Goal: Task Accomplishment & Management: Use online tool/utility

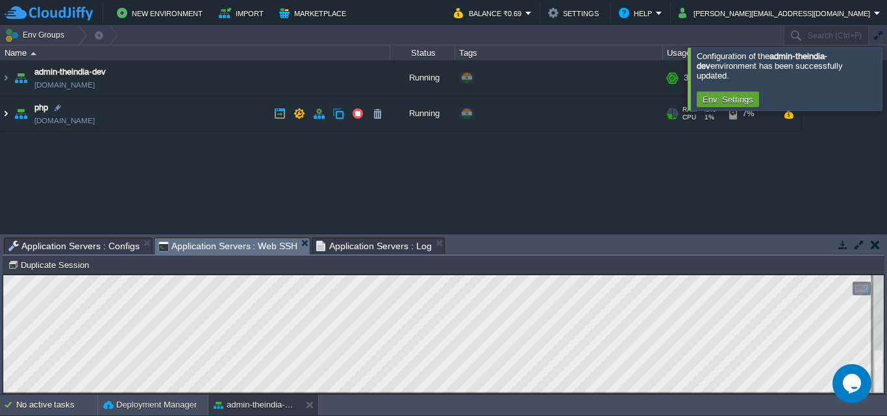
click at [2, 111] on img at bounding box center [6, 113] width 10 height 35
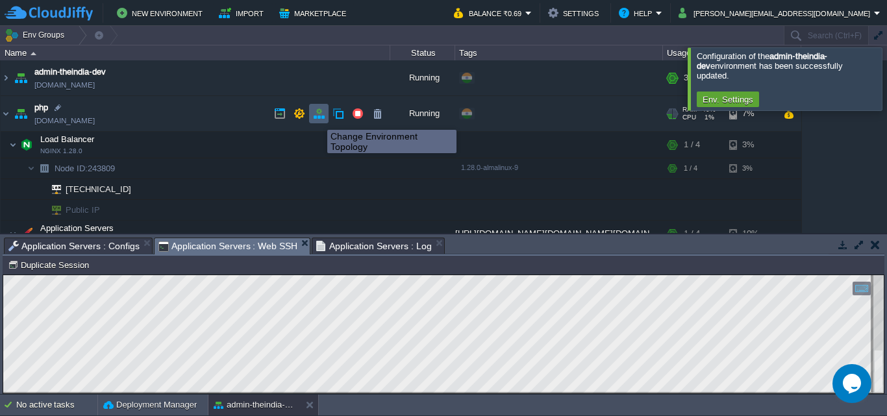
click at [317, 118] on button "button" at bounding box center [319, 114] width 12 height 12
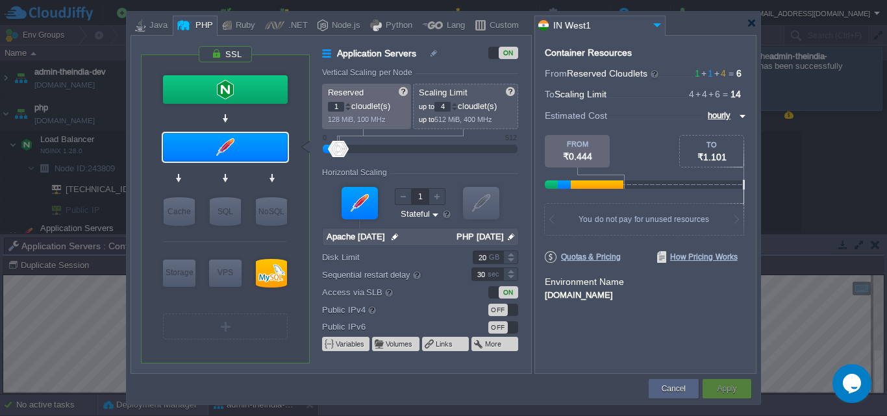
click at [625, 303] on form "Environment Name [DOMAIN_NAME]" at bounding box center [645, 288] width 201 height 27
drag, startPoint x: 556, startPoint y: 294, endPoint x: 648, endPoint y: 297, distance: 92.2
click at [648, 297] on div "[DOMAIN_NAME]" at bounding box center [645, 294] width 201 height 12
click at [661, 305] on div "Container Resources From Reserved Cloudlets 1 + 1 + 4 ... = 6 not added To Scal…" at bounding box center [645, 204] width 222 height 339
click at [749, 24] on div at bounding box center [752, 23] width 10 height 10
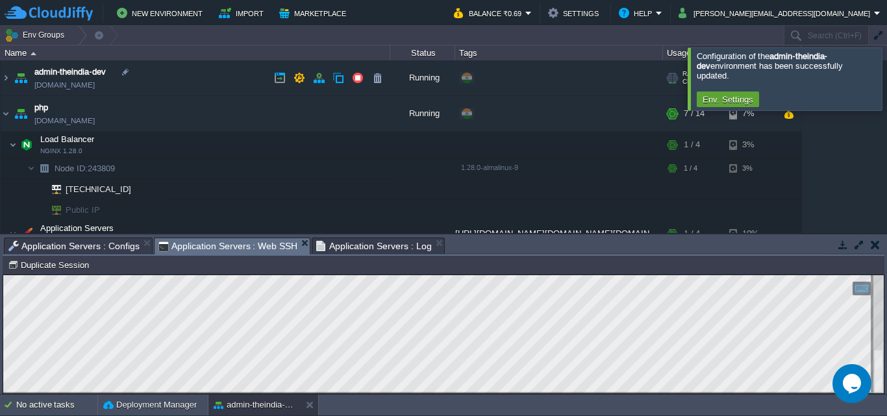
click at [169, 84] on td "admin-theindia-dev [DOMAIN_NAME]" at bounding box center [196, 78] width 390 height 36
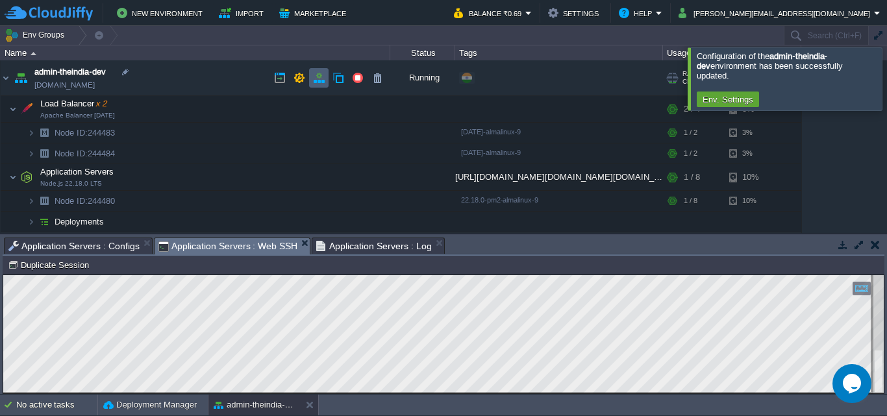
click at [317, 81] on button "button" at bounding box center [319, 78] width 12 height 12
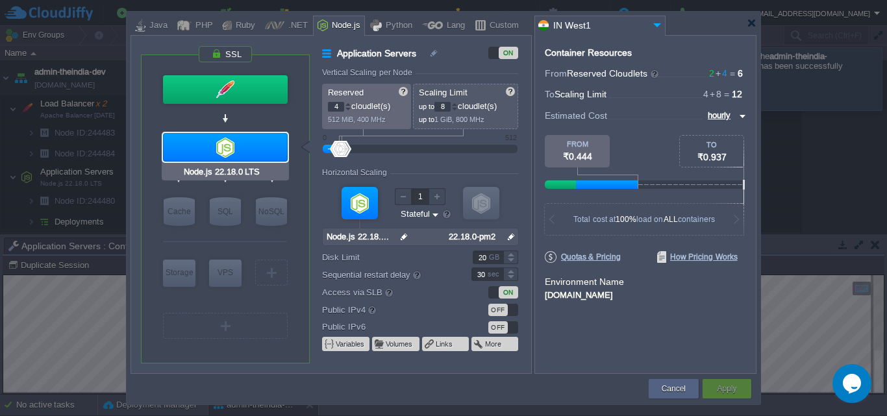
type input "Apache Balancer [DATE]"
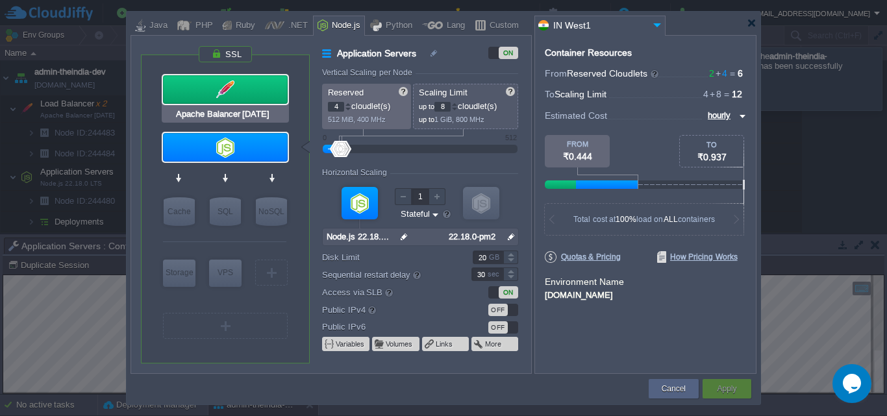
click at [249, 93] on div at bounding box center [225, 89] width 125 height 29
type input "Load Balancer"
type input "1"
type input "2"
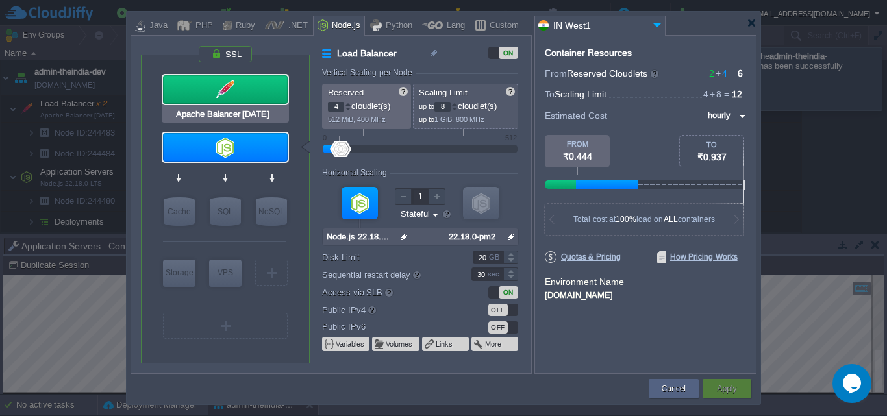
type input "Apache Balancer [DATE]"
type input "null"
type input "[DATE]-almalin..."
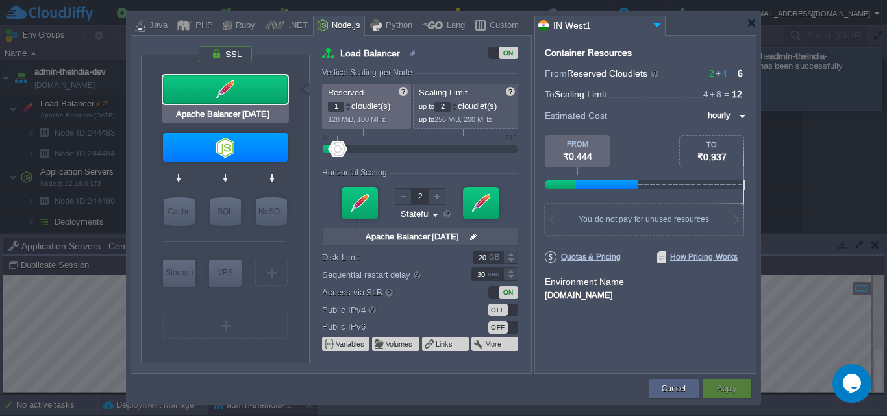
click at [249, 93] on div at bounding box center [225, 89] width 125 height 29
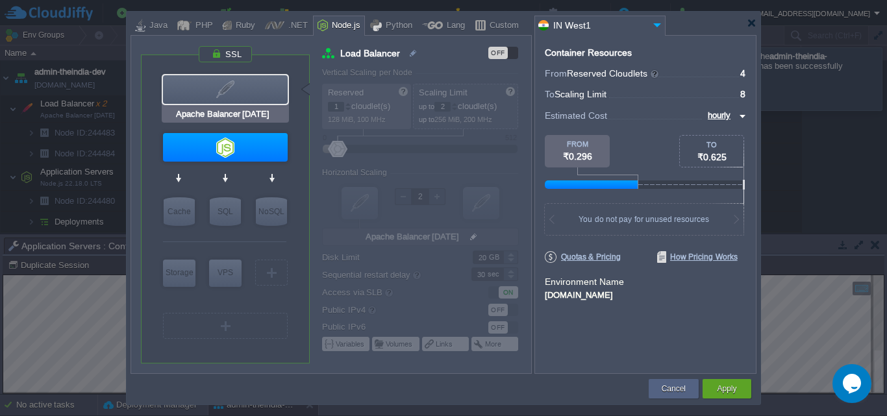
type input "Redis 7.2.4"
click at [721, 389] on button "Apply" at bounding box center [726, 388] width 19 height 13
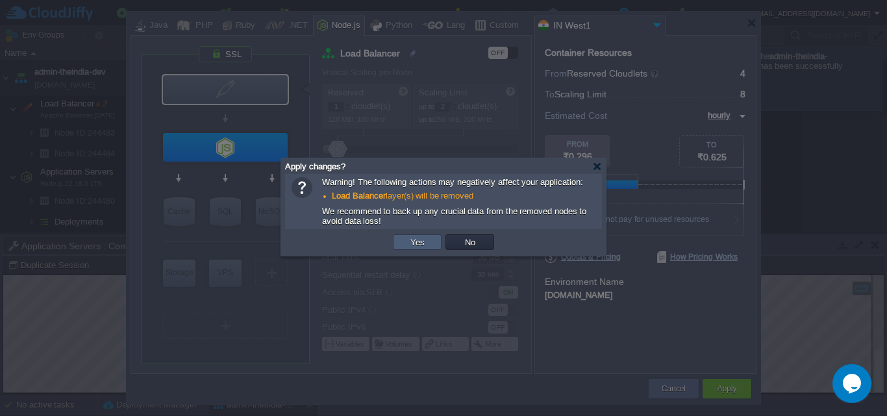
click at [413, 248] on button "Yes" at bounding box center [417, 242] width 22 height 12
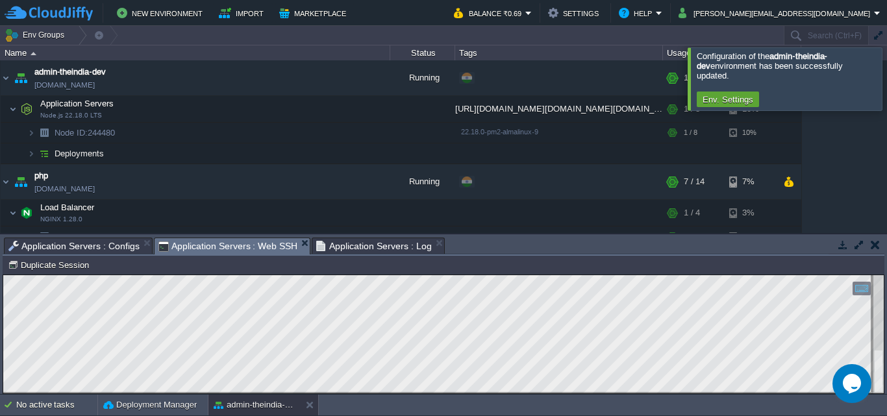
click at [105, 245] on span "Application Servers : Configs" at bounding box center [73, 246] width 131 height 16
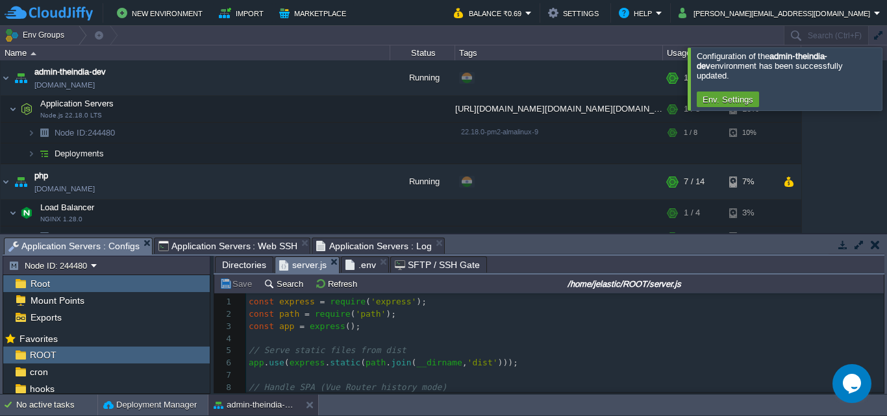
click at [263, 247] on span "Application Servers : Web SSH" at bounding box center [228, 246] width 140 height 16
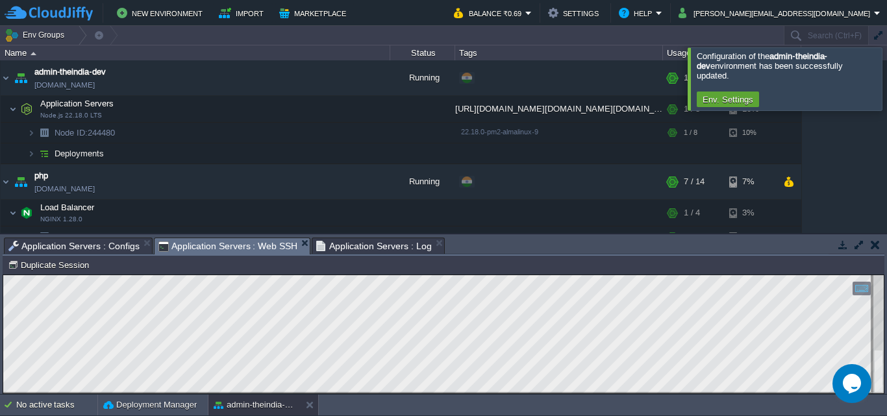
click at [118, 241] on span "Application Servers : Configs" at bounding box center [73, 246] width 131 height 16
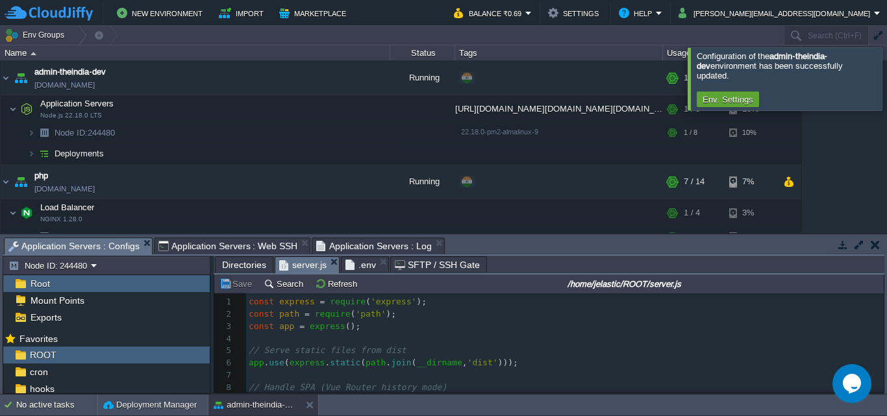
click at [240, 270] on span "Directories" at bounding box center [244, 265] width 44 height 16
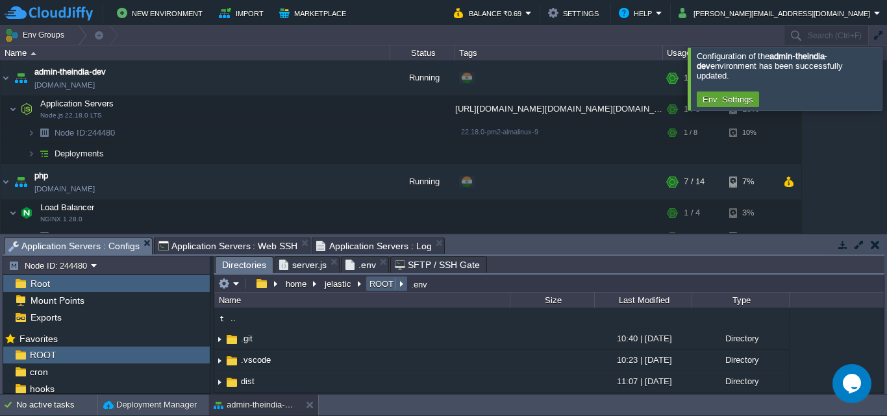
click at [379, 282] on button "ROOT" at bounding box center [381, 284] width 29 height 12
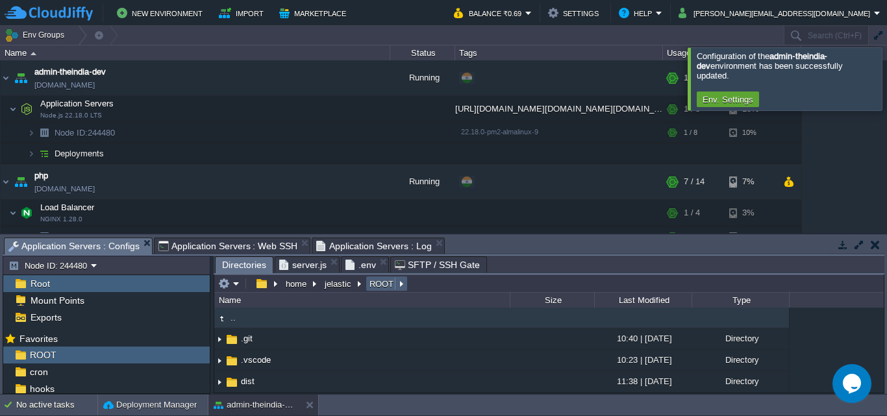
click at [391, 289] on button "ROOT" at bounding box center [381, 284] width 29 height 12
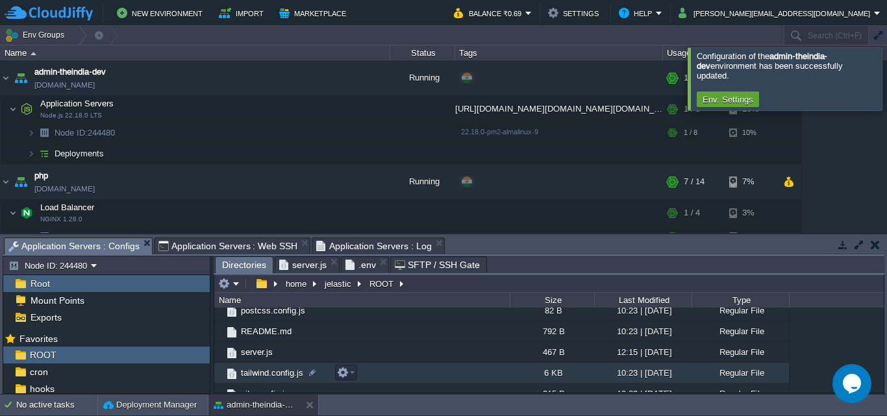
scroll to position [377, 0]
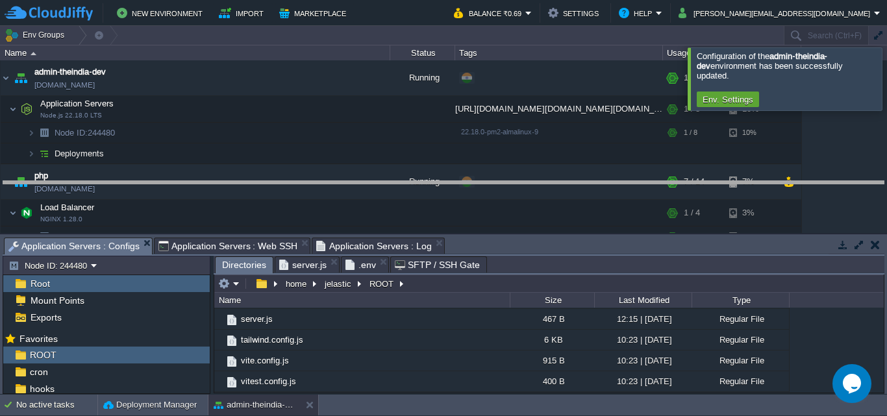
drag, startPoint x: 527, startPoint y: 237, endPoint x: 527, endPoint y: 229, distance: 7.8
click at [520, 180] on body "New Environment Import Marketplace Bonus ₹0.00 Upgrade Account Balance ₹0.69 Se…" at bounding box center [443, 208] width 887 height 416
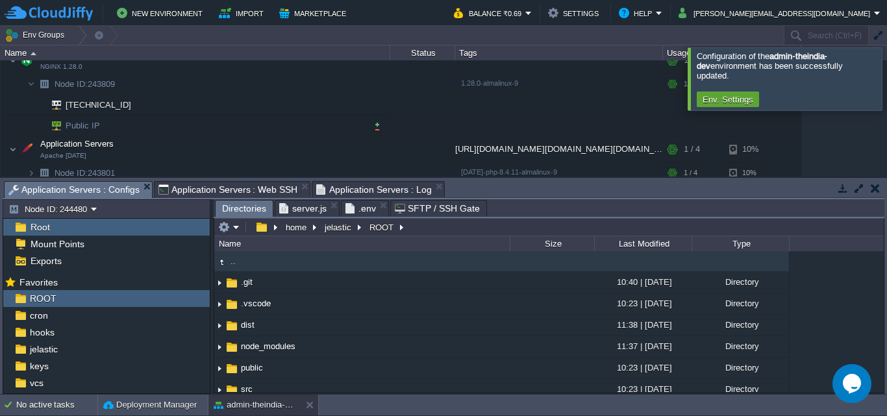
scroll to position [0, 0]
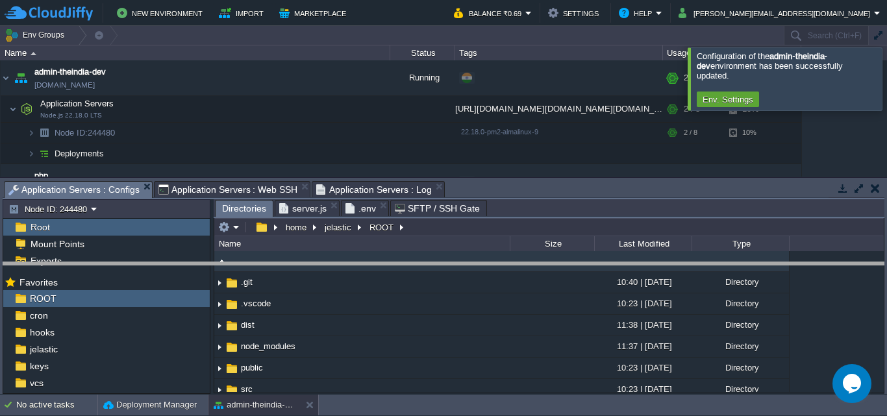
drag, startPoint x: 519, startPoint y: 186, endPoint x: 535, endPoint y: 267, distance: 82.8
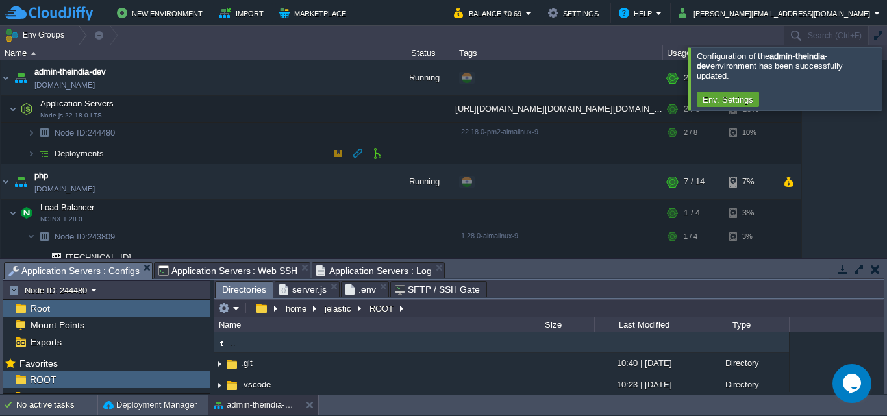
click at [54, 152] on span "Deployments" at bounding box center [79, 153] width 53 height 11
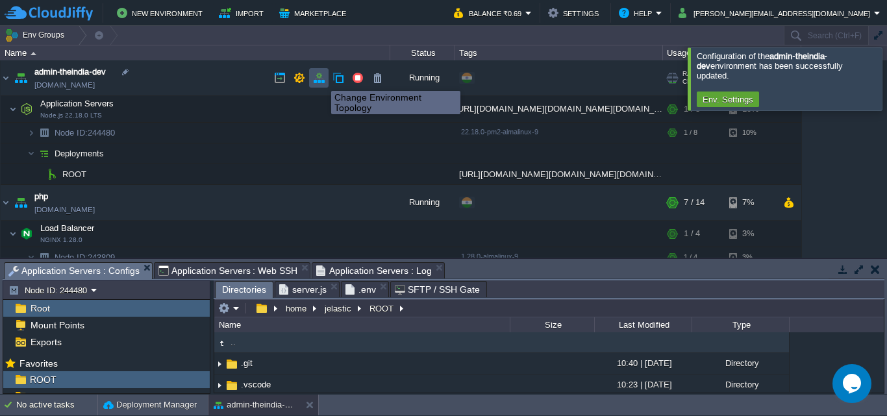
click at [317, 77] on button "button" at bounding box center [319, 78] width 12 height 12
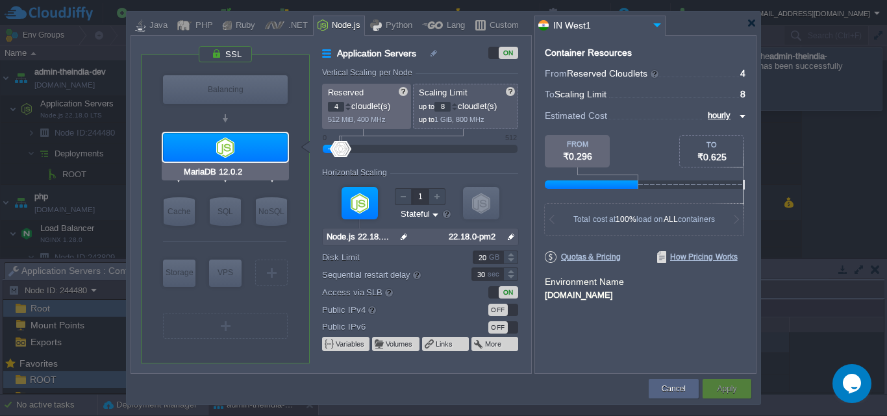
type input "AlmaLinux 9.6"
type input "2"
click at [478, 210] on div at bounding box center [481, 203] width 36 height 32
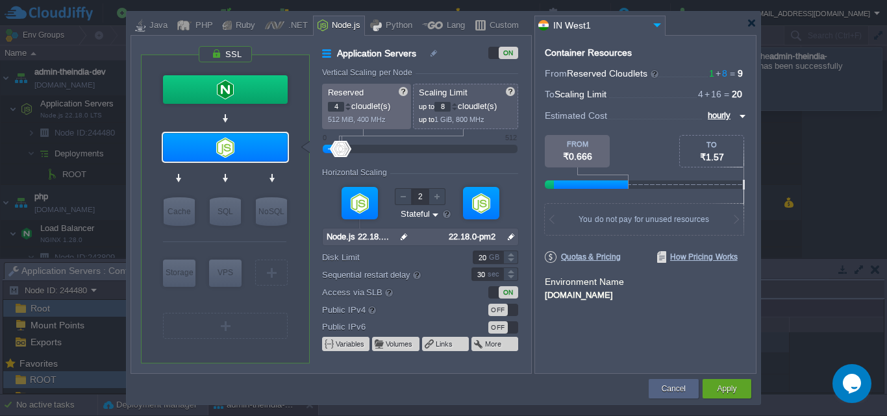
type input "NGINX 1.28.0"
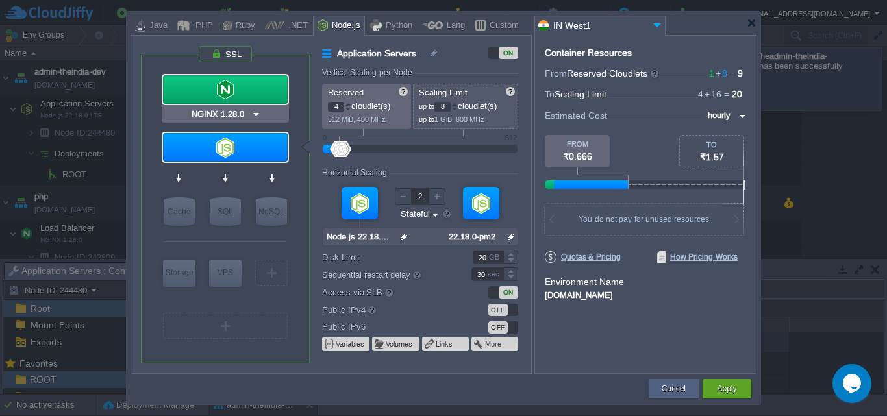
click at [240, 92] on div at bounding box center [225, 89] width 125 height 29
type input "Load Balancer"
type input "1"
type input "4"
type input "1"
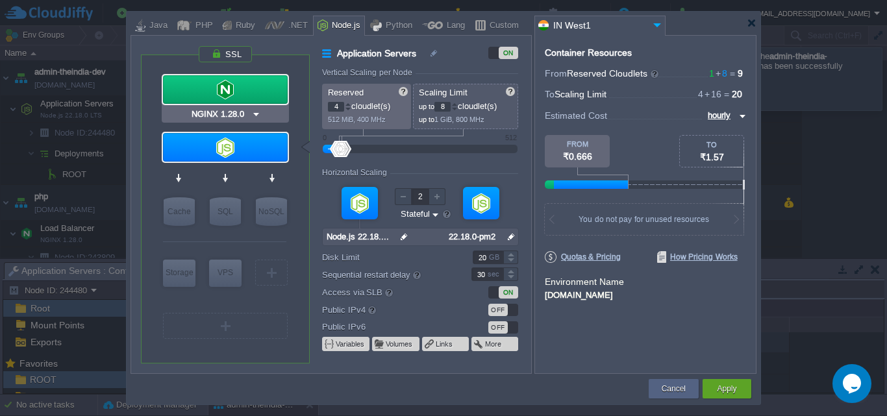
type input "NGINX 1.28.0"
type input "1.28.0-almalin..."
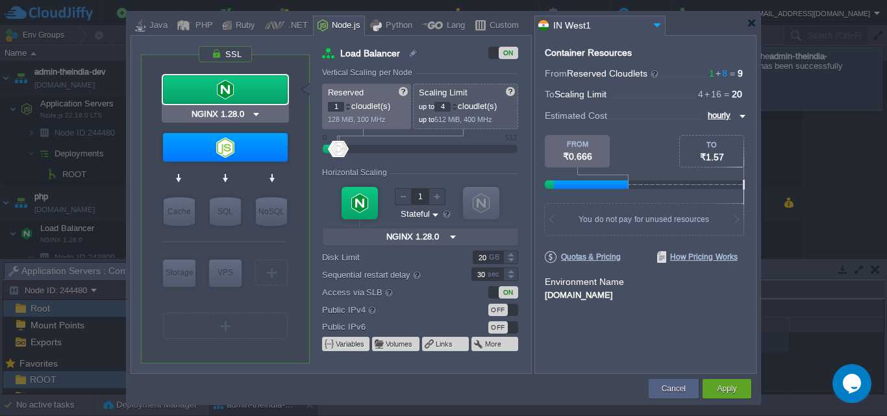
click at [232, 82] on div at bounding box center [225, 89] width 125 height 29
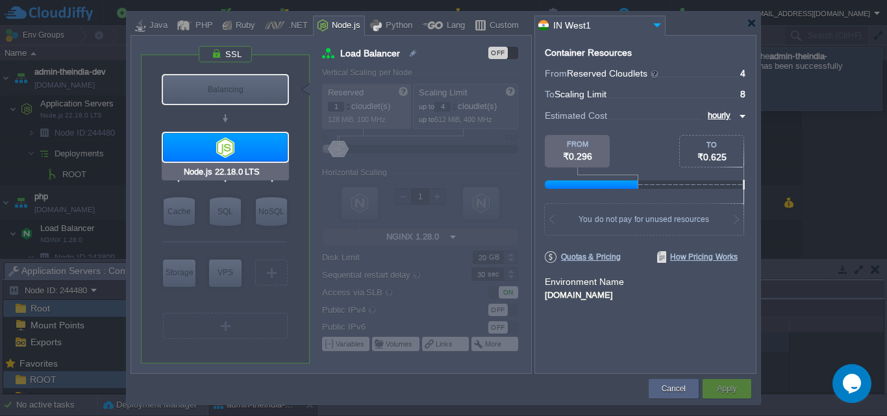
type input "Redis 7.2.4"
click at [253, 325] on div "VM" at bounding box center [225, 326] width 125 height 26
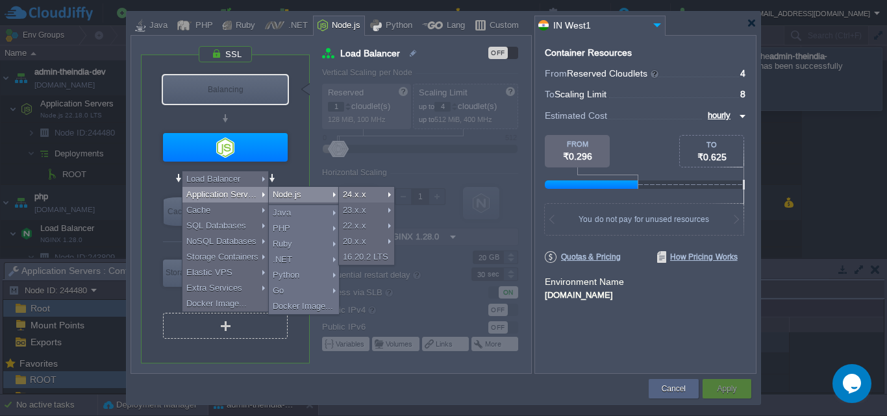
click at [275, 195] on div "Node.js" at bounding box center [304, 195] width 70 height 16
type input "Application Servers 2"
type input "4"
type input "8"
type input "Node.js 24.6.0 LTS"
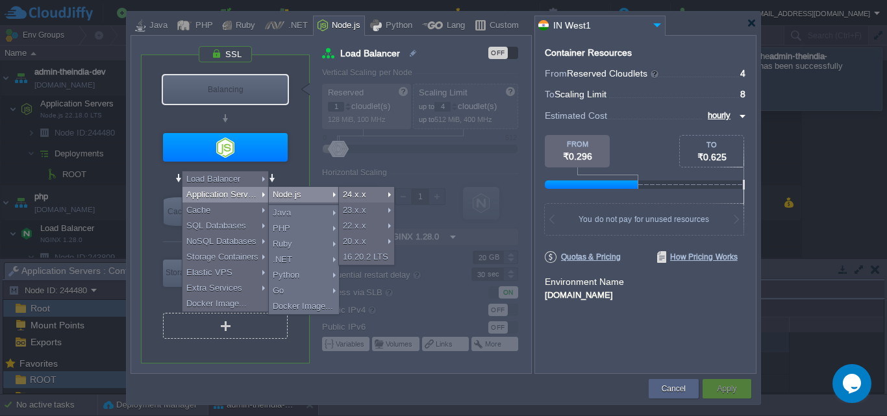
type input "24.6.0-pm2"
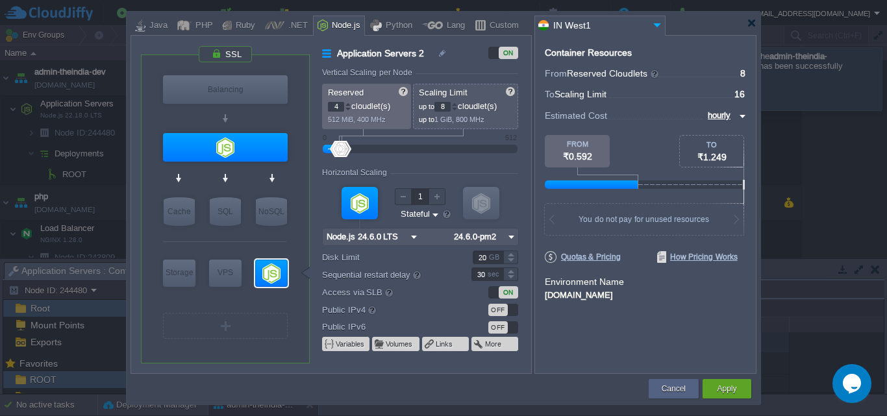
type input "Node.js 24.6.0 LTS"
click at [734, 384] on button "Apply" at bounding box center [726, 388] width 19 height 13
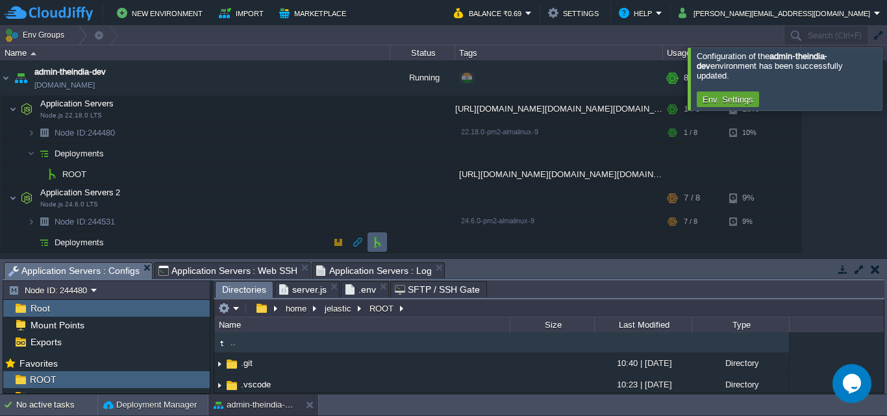
click at [381, 243] on button "button" at bounding box center [377, 242] width 12 height 12
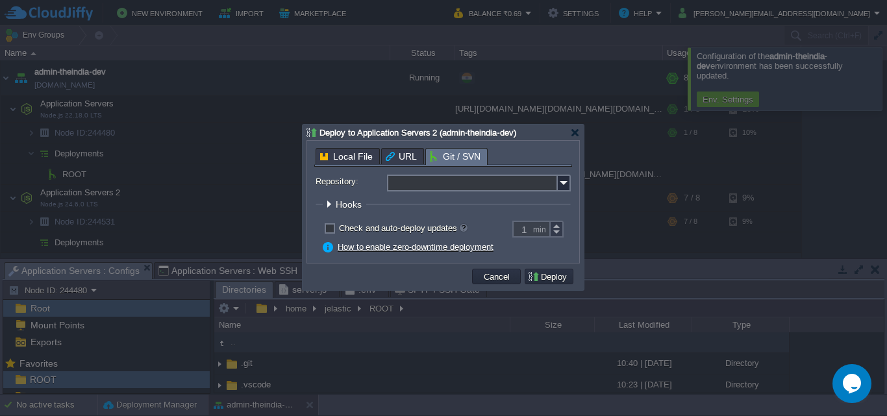
click at [457, 184] on input "Repository:" at bounding box center [472, 183] width 171 height 17
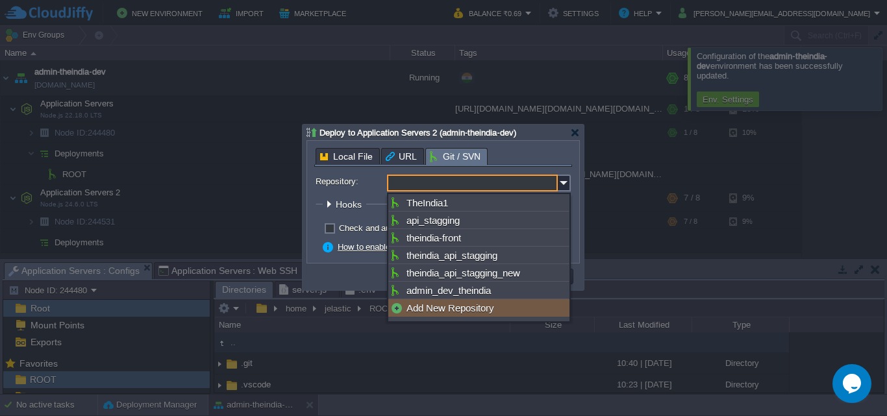
click at [443, 310] on div "Add New Repository" at bounding box center [478, 308] width 181 height 18
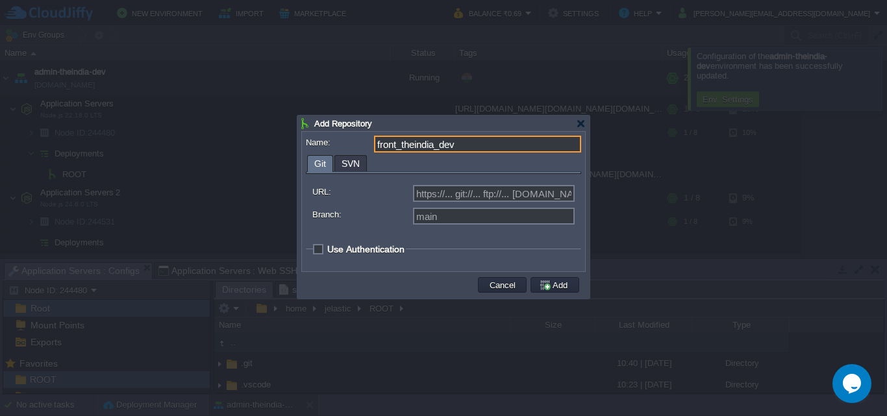
type input "front_theindia_dev"
type input "Select existing or add a new one"
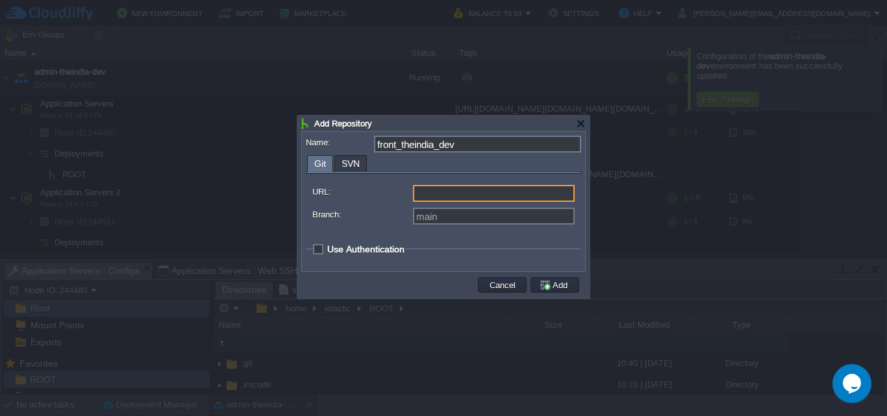
click at [471, 198] on input "URL:" at bounding box center [494, 193] width 162 height 17
paste input "[URL][DOMAIN_NAME]"
type input "[URL][DOMAIN_NAME]"
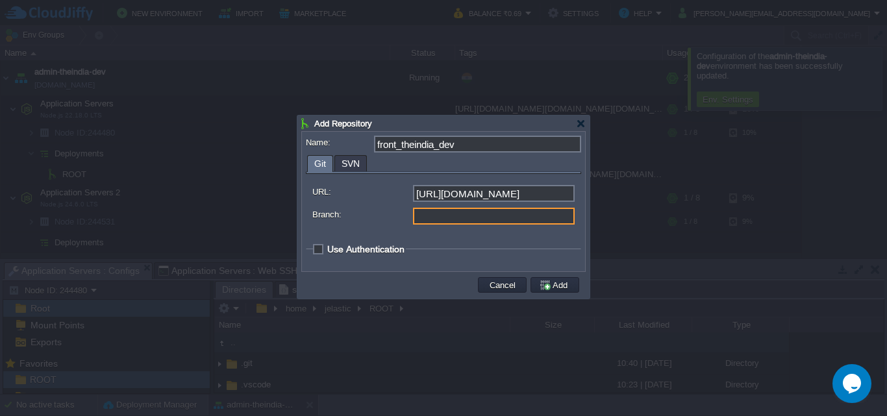
click at [460, 221] on input "Branch:" at bounding box center [494, 216] width 162 height 17
type input "activity_booking"
click at [327, 247] on span "Use Authentication" at bounding box center [365, 249] width 77 height 10
checkbox input "true"
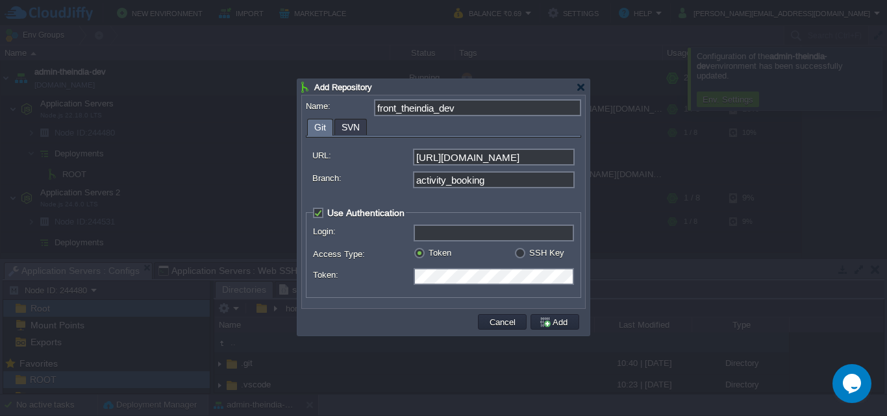
click at [450, 234] on input "Login:" at bounding box center [494, 233] width 160 height 17
paste input "[EMAIL_ADDRESS][DOMAIN_NAME]"
type input "[EMAIL_ADDRESS][DOMAIN_NAME]"
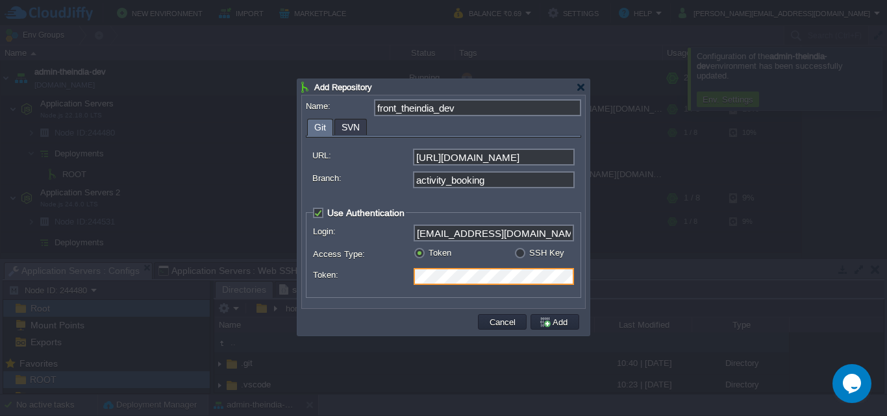
click at [417, 298] on fieldset "Use Authentication Login: [EMAIL_ADDRESS][DOMAIN_NAME] Access Type: Token SSH K…" at bounding box center [443, 252] width 275 height 91
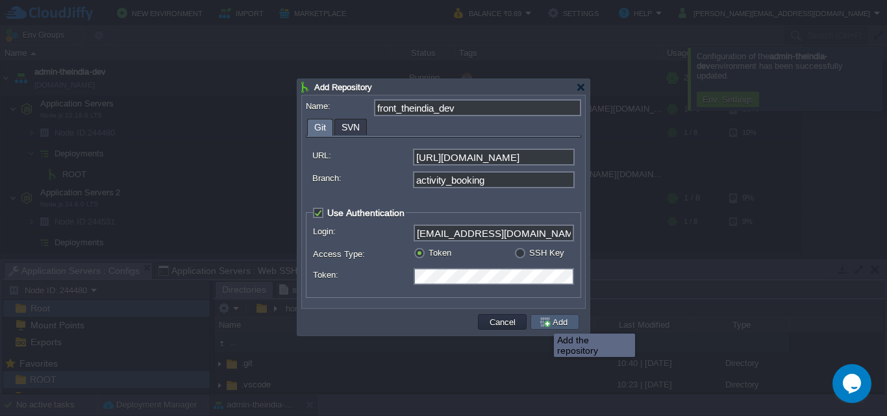
click at [544, 322] on button "Add" at bounding box center [555, 322] width 32 height 12
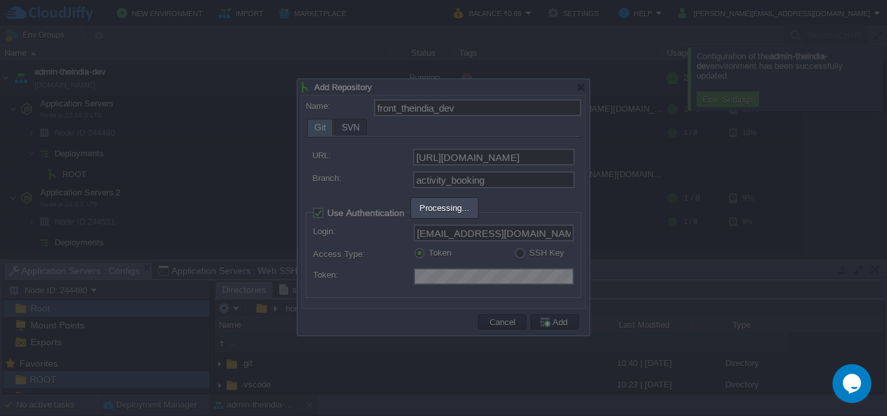
type input "front_theindia_dev"
type input "main"
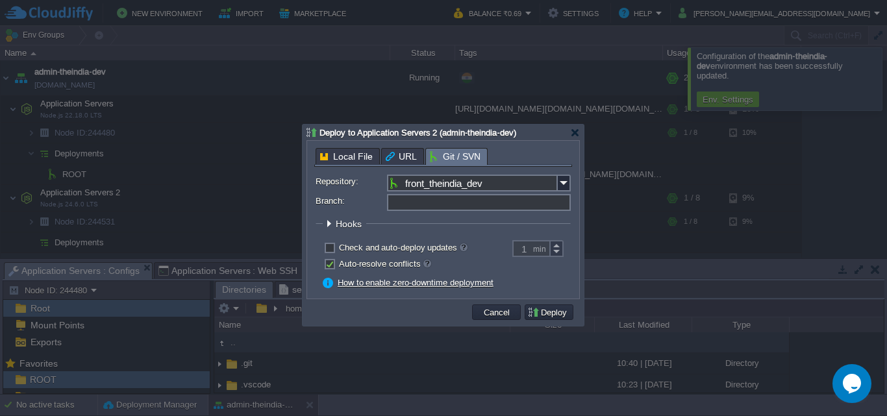
click at [448, 206] on input "Branch:" at bounding box center [479, 202] width 184 height 17
type input "activity_booking"
click at [549, 312] on button "Deploy" at bounding box center [548, 312] width 43 height 12
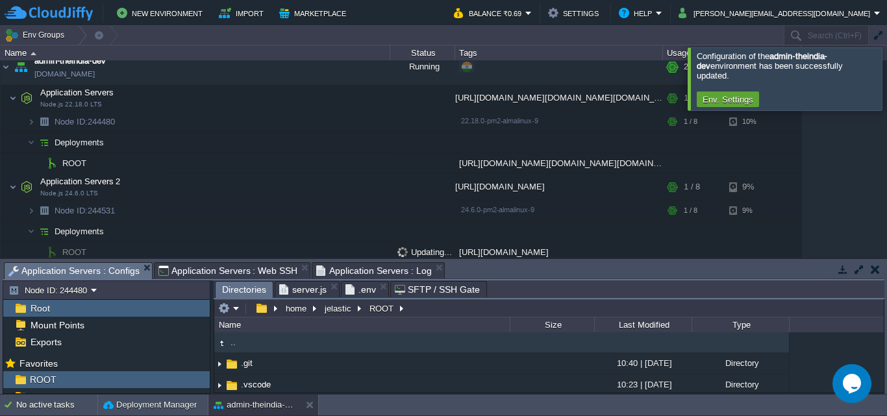
scroll to position [162, 0]
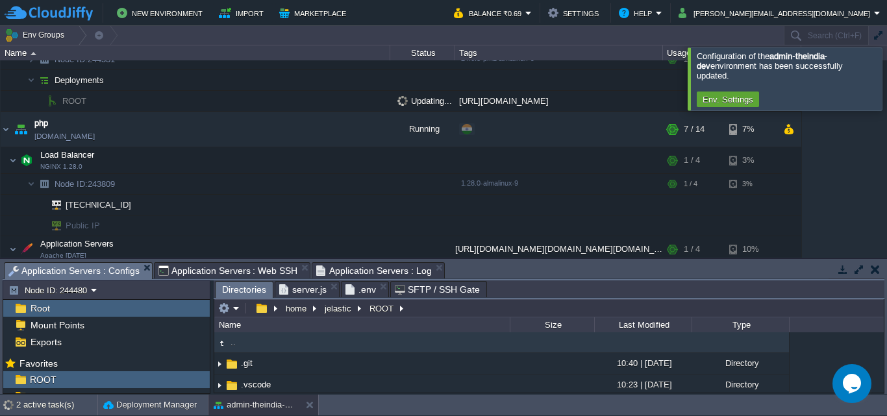
click at [886, 80] on div at bounding box center [902, 78] width 0 height 62
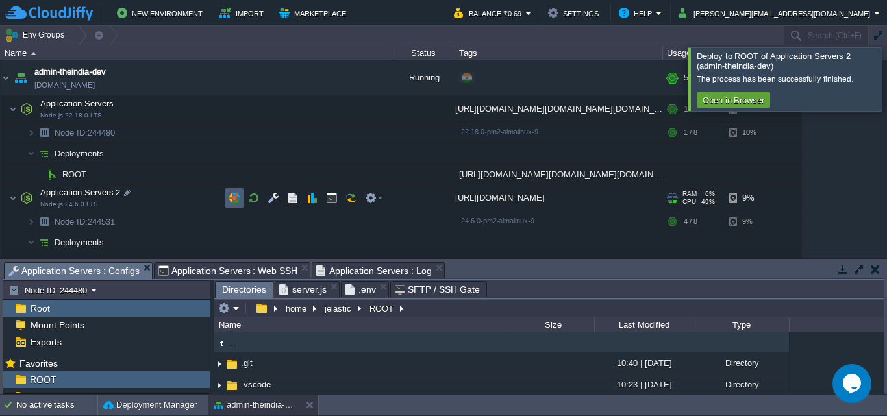
scroll to position [151, 0]
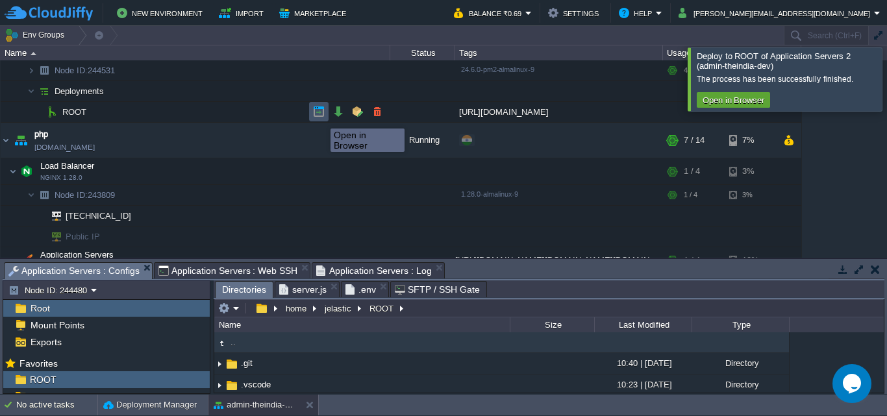
click at [321, 116] on button "button" at bounding box center [319, 112] width 12 height 12
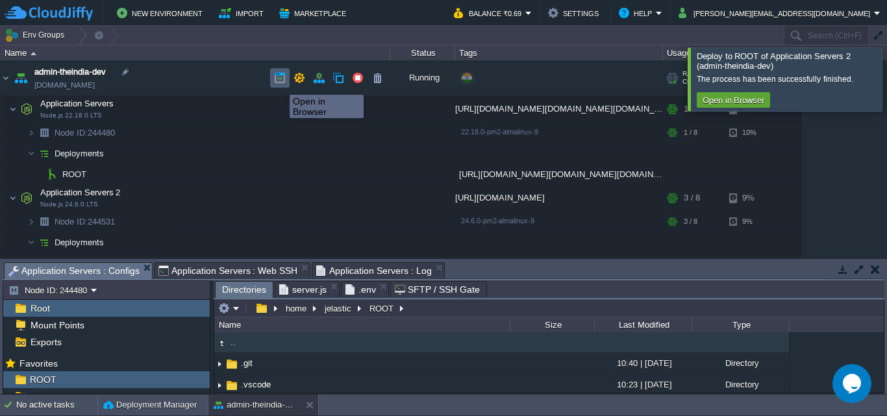
click at [280, 82] on button "button" at bounding box center [280, 78] width 12 height 12
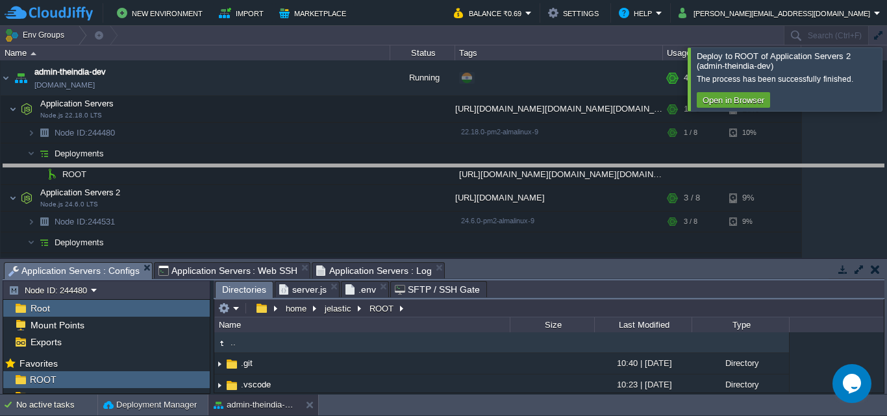
drag, startPoint x: 617, startPoint y: 262, endPoint x: 594, endPoint y: 412, distance: 151.1
click at [647, 164] on body "New Environment Import Marketplace Bonus ₹0.00 Upgrade Account Balance ₹0.69 Se…" at bounding box center [443, 208] width 887 height 416
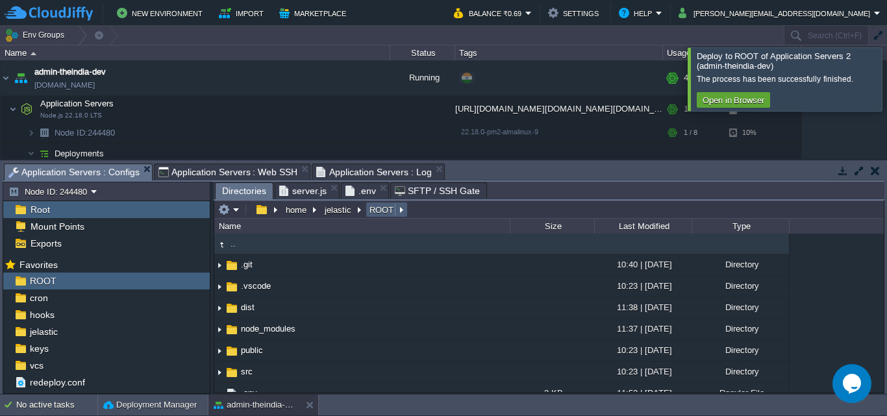
click at [373, 208] on button "ROOT" at bounding box center [381, 210] width 29 height 12
click at [235, 207] on em at bounding box center [228, 210] width 21 height 12
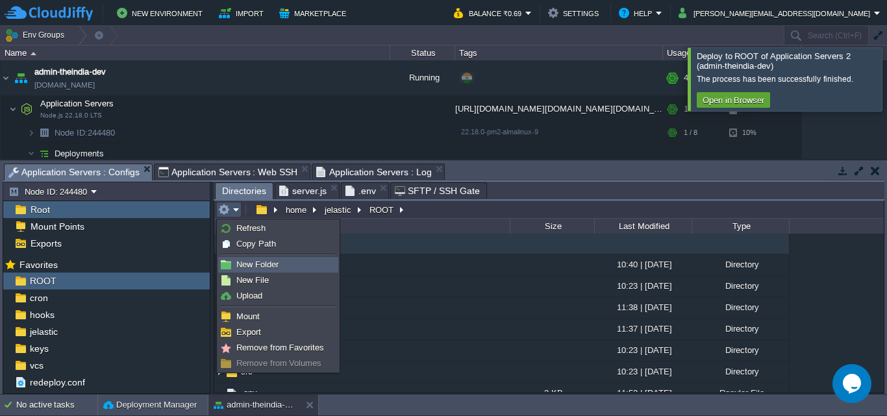
click at [284, 264] on link "New Folder" at bounding box center [278, 265] width 119 height 14
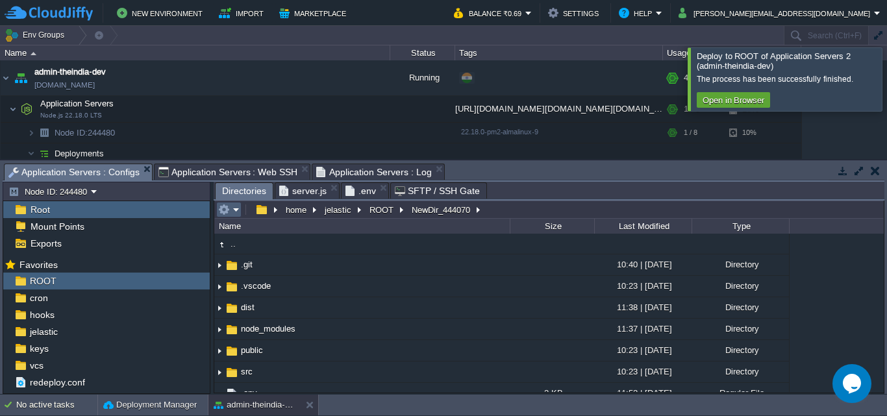
click at [223, 209] on button "button" at bounding box center [224, 210] width 12 height 12
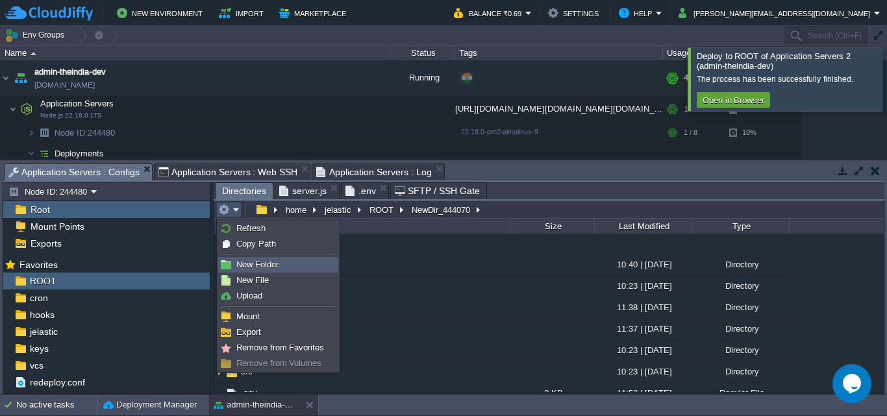
click at [256, 266] on span "New Folder" at bounding box center [257, 265] width 42 height 10
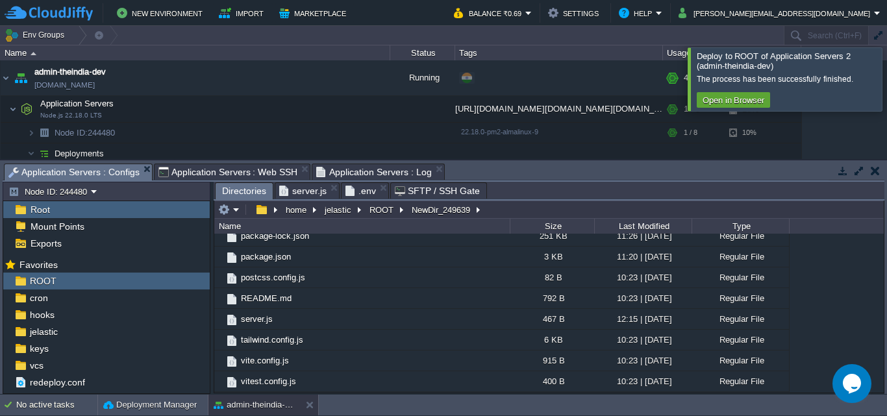
scroll to position [64, 0]
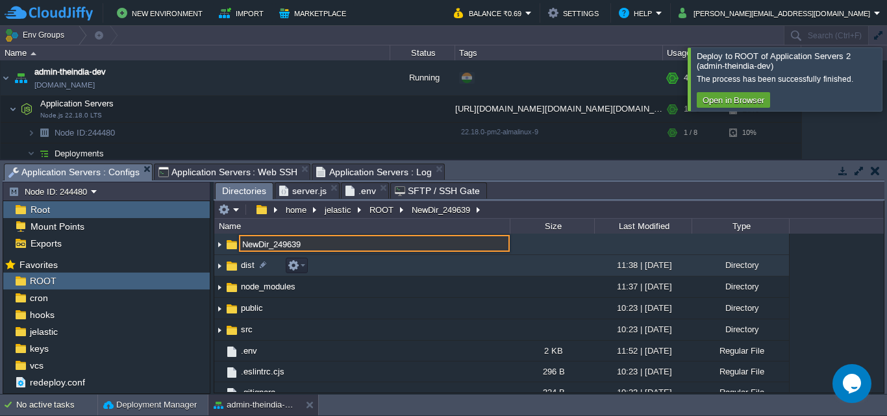
paste input "vue-app"
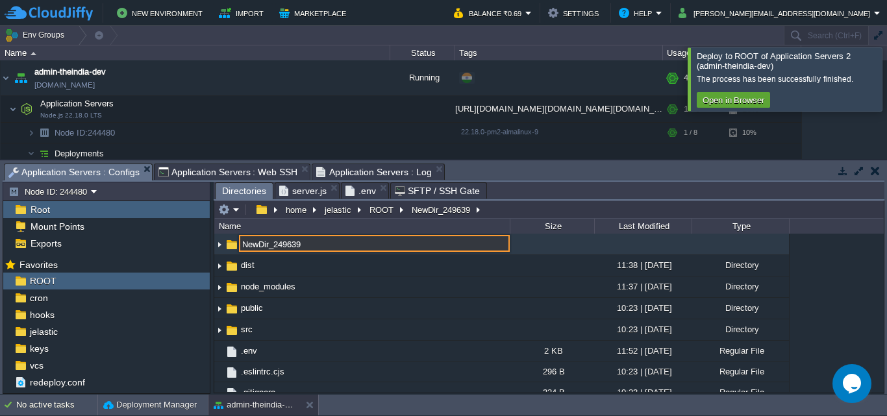
click at [858, 323] on div ".. .git 10:40 | [DATE] Directory .vscode 10:23 | [DATE] Directory NewDir_249639…" at bounding box center [548, 313] width 669 height 158
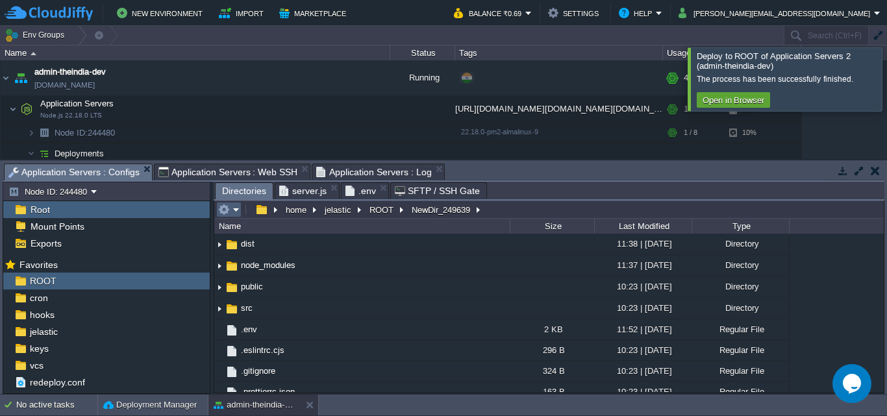
click at [225, 209] on button "button" at bounding box center [224, 210] width 12 height 12
click at [226, 210] on button "button" at bounding box center [224, 210] width 12 height 12
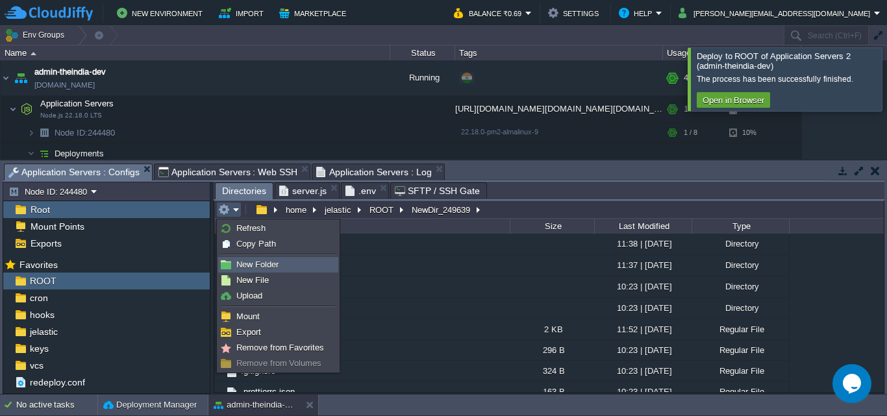
click at [290, 262] on link "New Folder" at bounding box center [278, 265] width 119 height 14
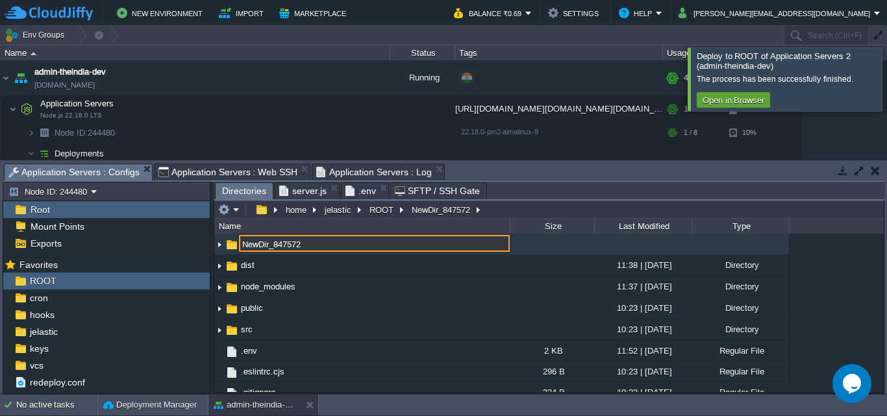
paste input "next-app"
type input "NewDir_847572"
click at [857, 294] on div ".. .git 10:40 | [DATE] Directory .vscode 10:23 | [DATE] Directory NewDir_847572…" at bounding box center [548, 313] width 669 height 158
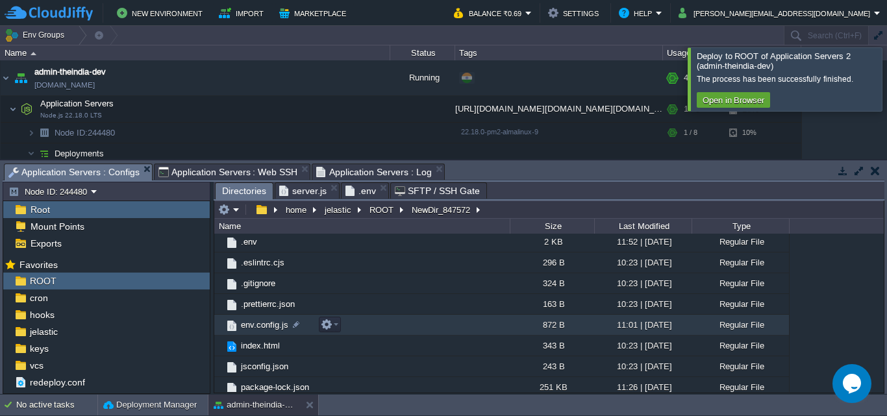
scroll to position [303, 0]
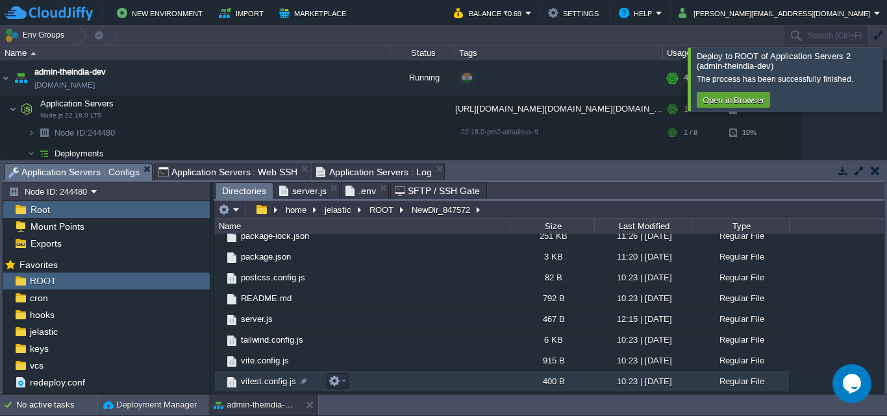
click at [433, 388] on td "vitest.config.js" at bounding box center [361, 381] width 295 height 21
click at [433, 386] on td "vitest.config.js" at bounding box center [361, 381] width 295 height 21
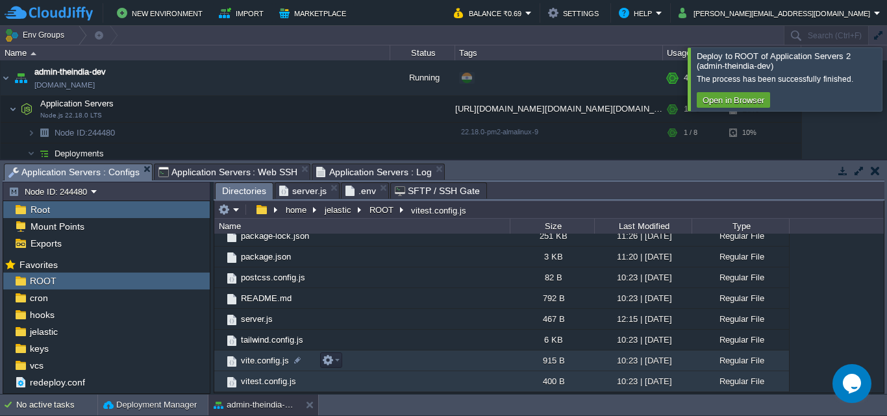
click at [431, 371] on td "vite.config.js" at bounding box center [361, 361] width 295 height 21
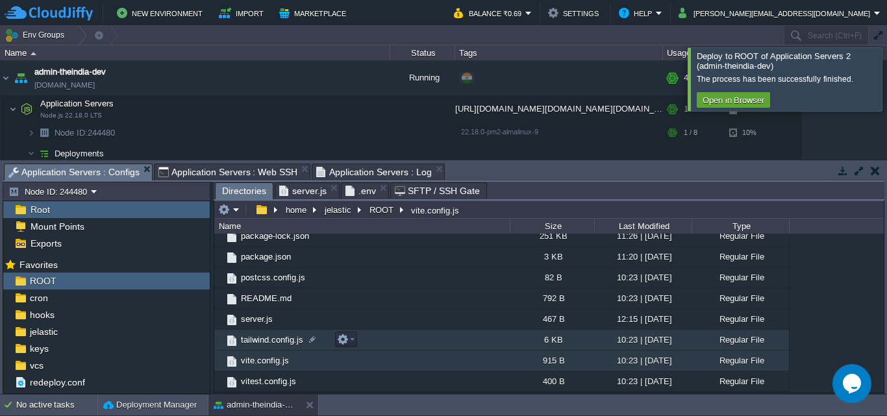
click at [436, 351] on td "tailwind.config.js" at bounding box center [361, 340] width 295 height 21
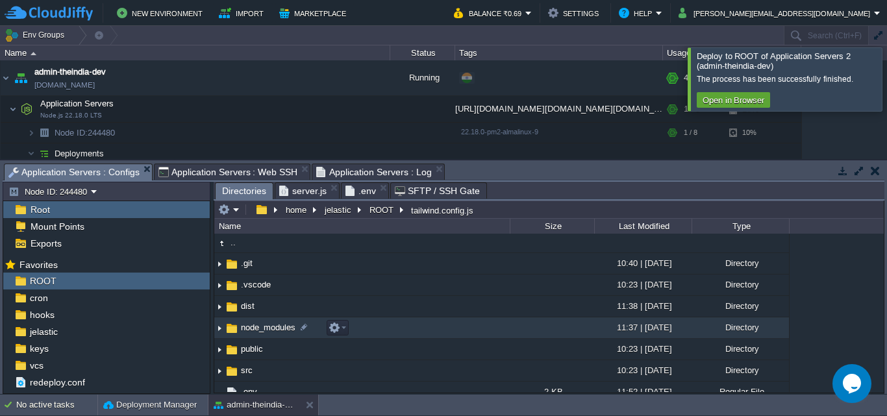
scroll to position [0, 0]
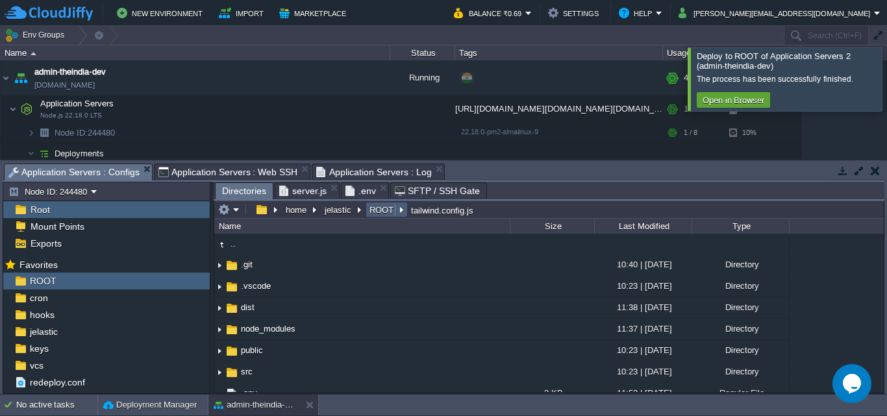
click at [376, 206] on button "ROOT" at bounding box center [381, 210] width 29 height 12
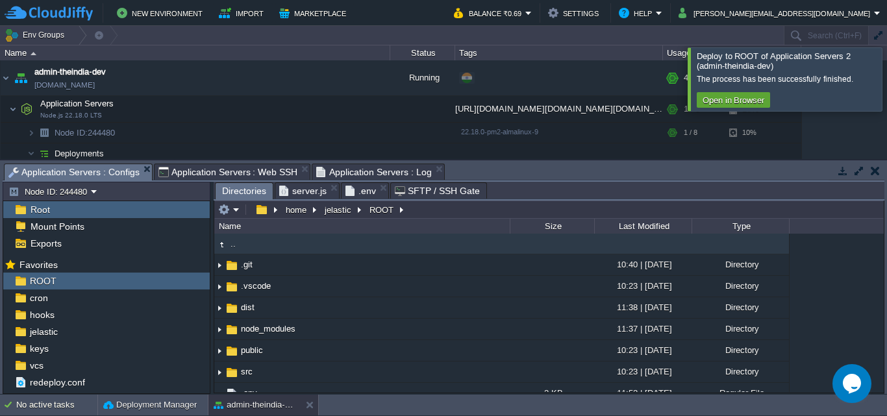
scroll to position [151, 0]
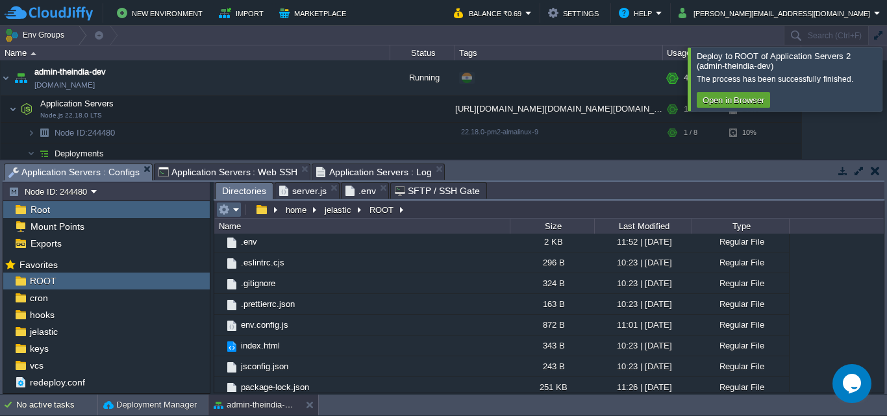
click at [237, 213] on em at bounding box center [228, 210] width 21 height 12
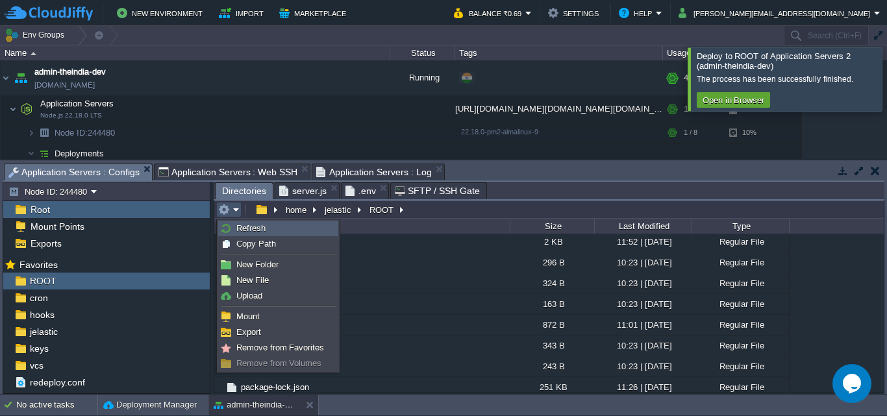
click at [250, 230] on span "Refresh" at bounding box center [250, 228] width 29 height 10
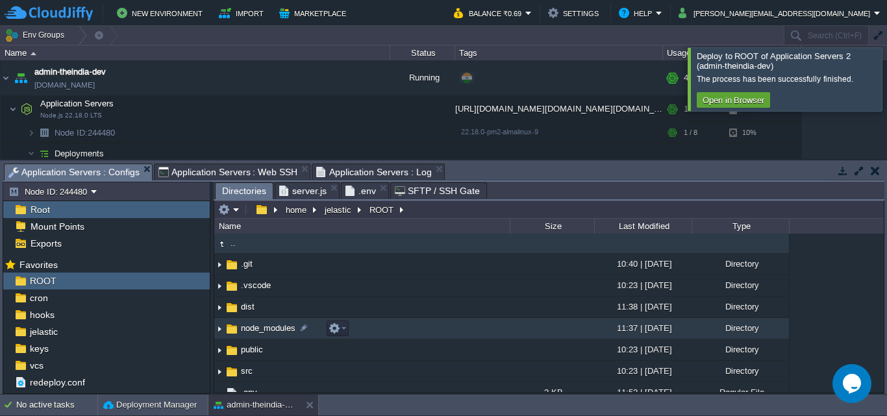
scroll to position [0, 0]
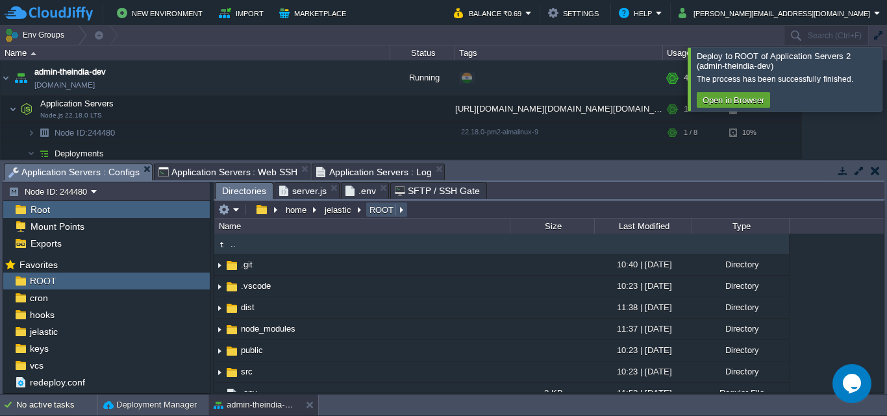
click at [380, 214] on button "ROOT" at bounding box center [381, 210] width 29 height 12
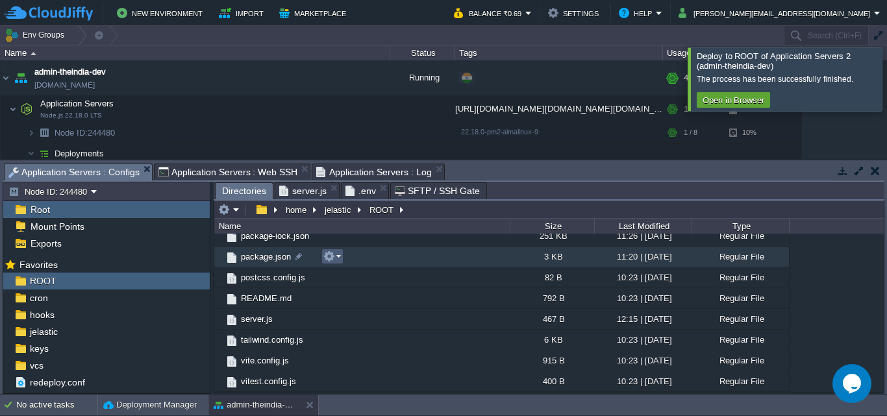
scroll to position [151, 0]
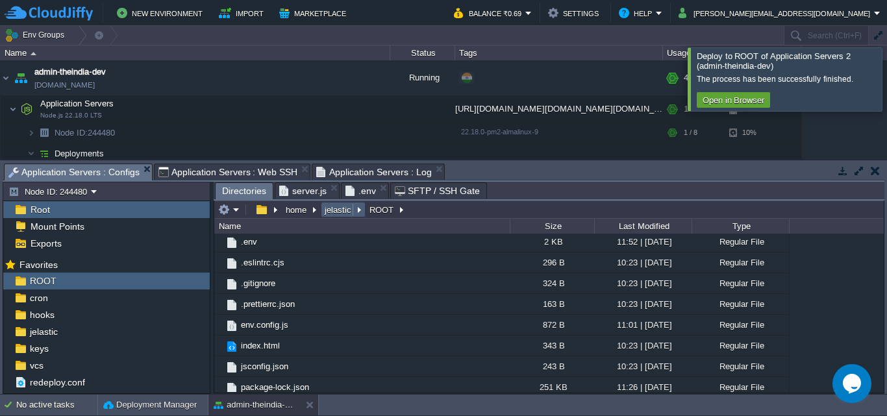
click at [349, 210] on button "jelastic" at bounding box center [339, 210] width 32 height 12
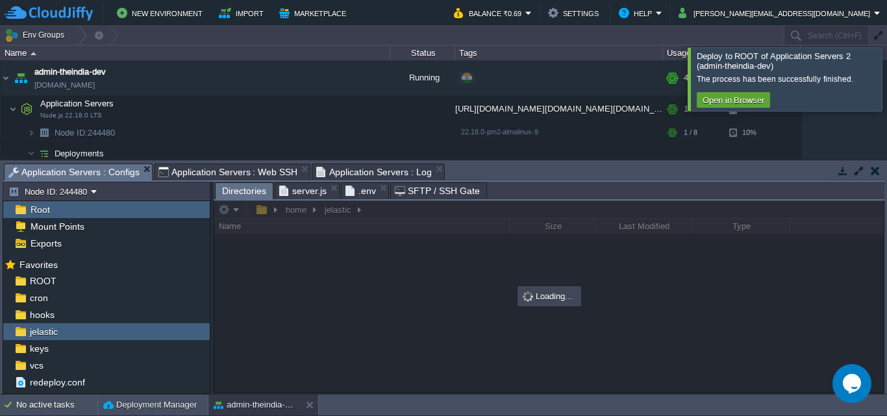
scroll to position [0, 0]
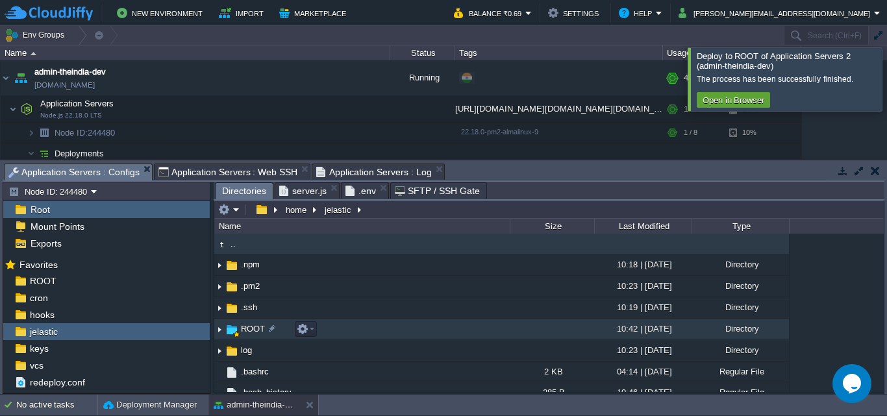
click at [461, 332] on td "ROOT" at bounding box center [361, 329] width 295 height 21
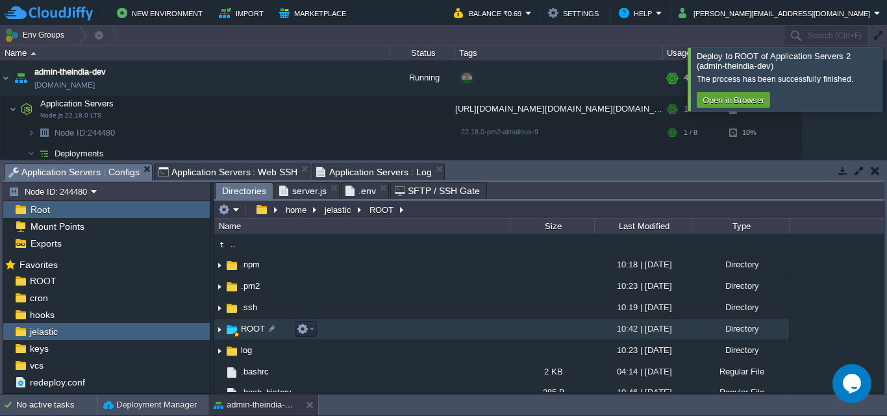
click at [461, 332] on td "ROOT" at bounding box center [361, 329] width 295 height 21
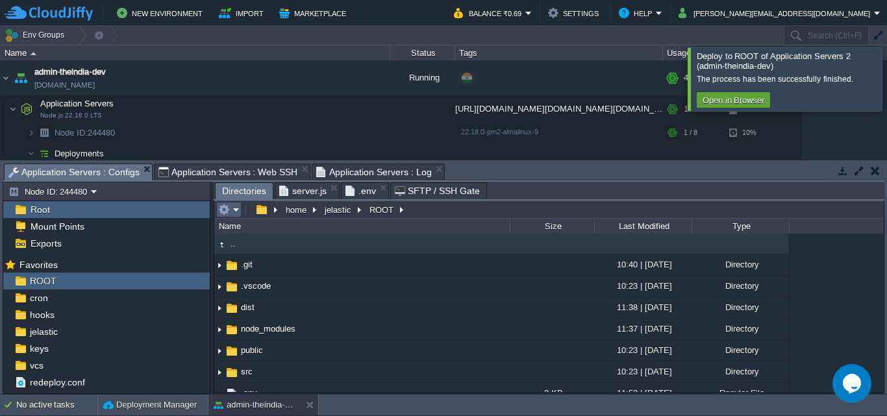
click at [237, 213] on em at bounding box center [228, 210] width 21 height 12
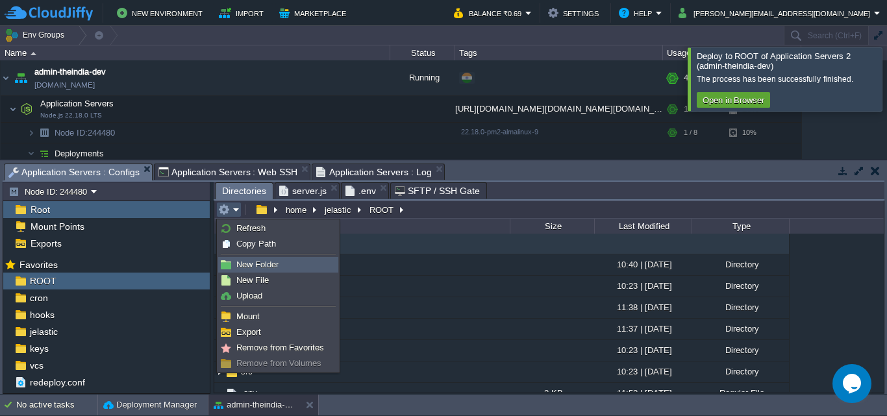
click at [252, 267] on span "New Folder" at bounding box center [257, 265] width 42 height 10
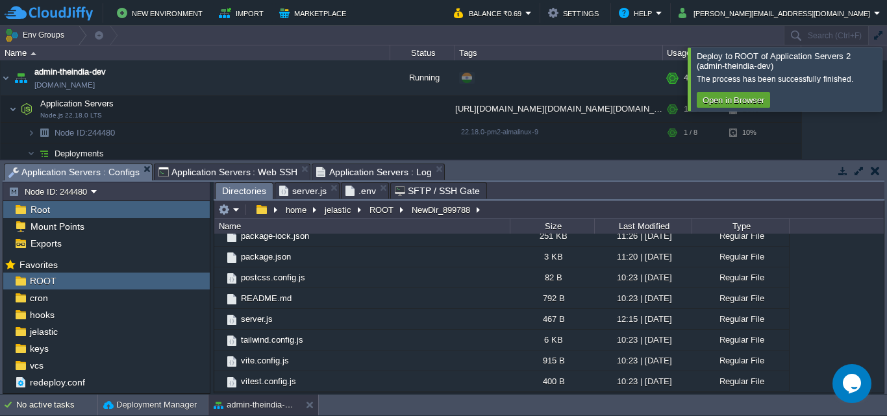
scroll to position [64, 0]
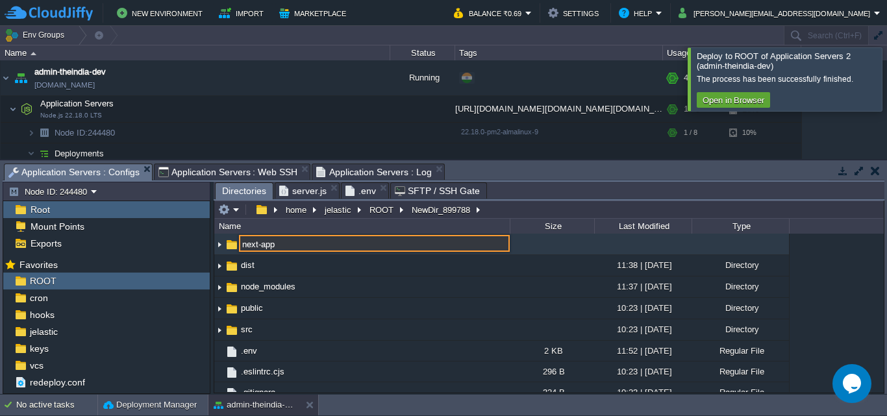
type input "NewDir_899788"
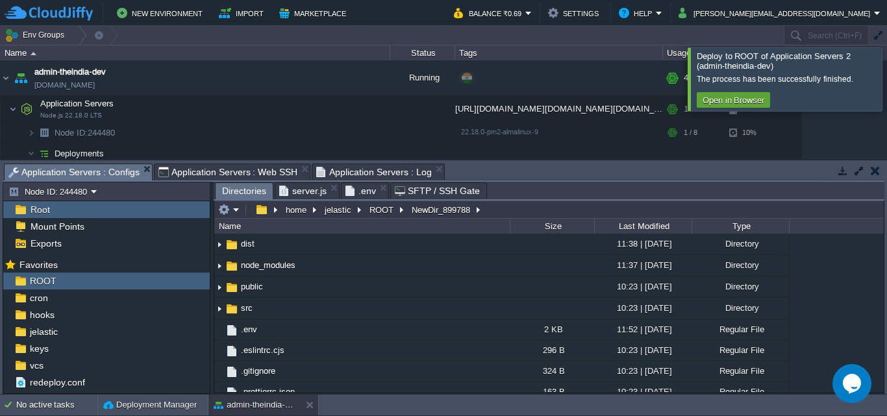
click at [854, 299] on div ".. .git 10:40 | [DATE] Directory .vscode 10:23 | [DATE] Directory dist 11:38 | …" at bounding box center [548, 313] width 669 height 158
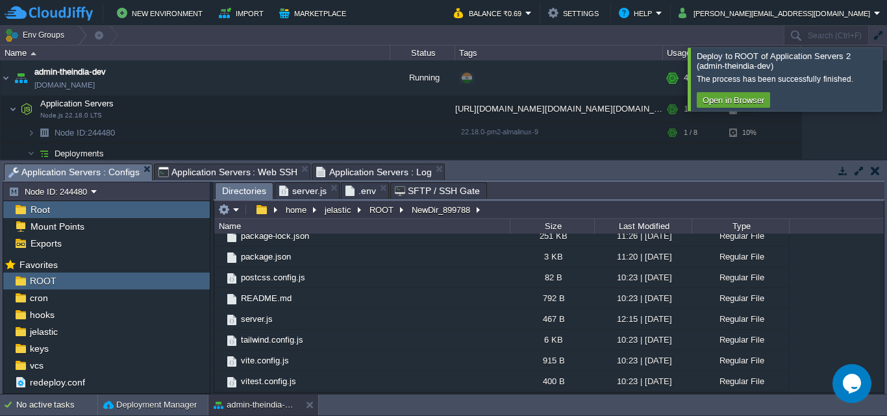
scroll to position [0, 0]
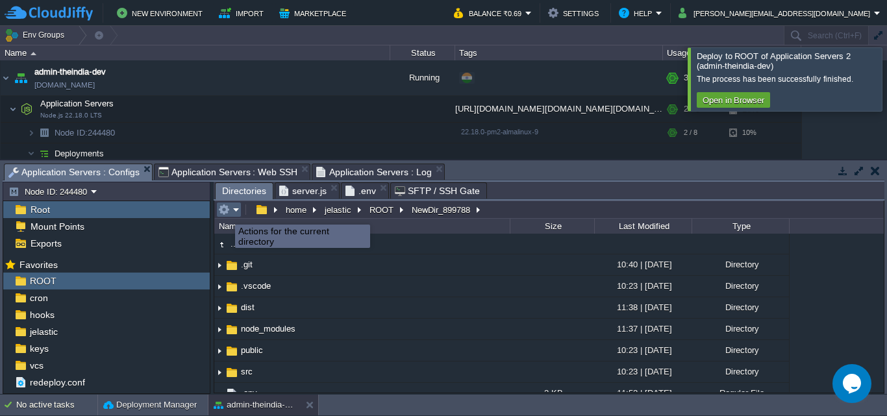
click at [225, 213] on button "button" at bounding box center [224, 210] width 12 height 12
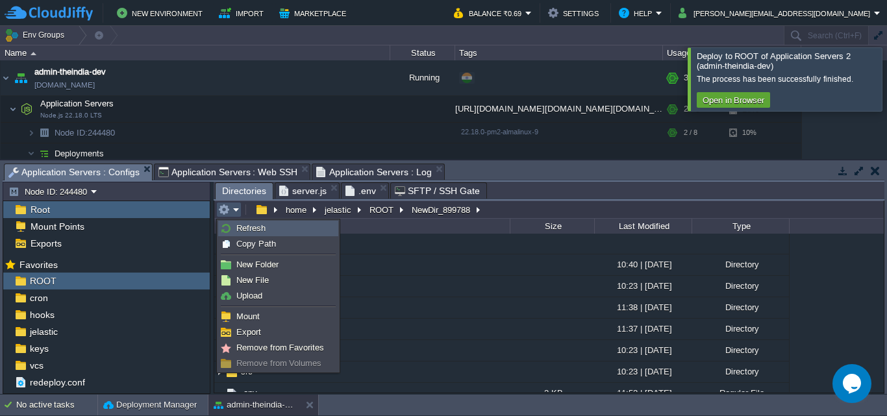
click at [279, 233] on link "Refresh" at bounding box center [278, 228] width 119 height 14
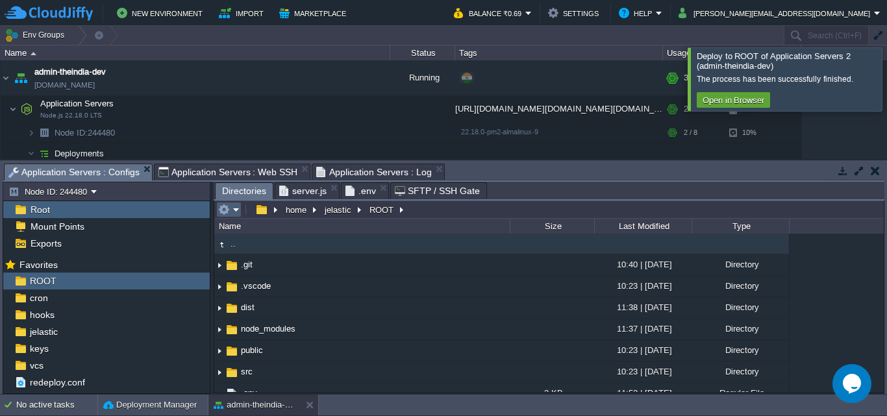
click at [234, 208] on em at bounding box center [228, 210] width 21 height 12
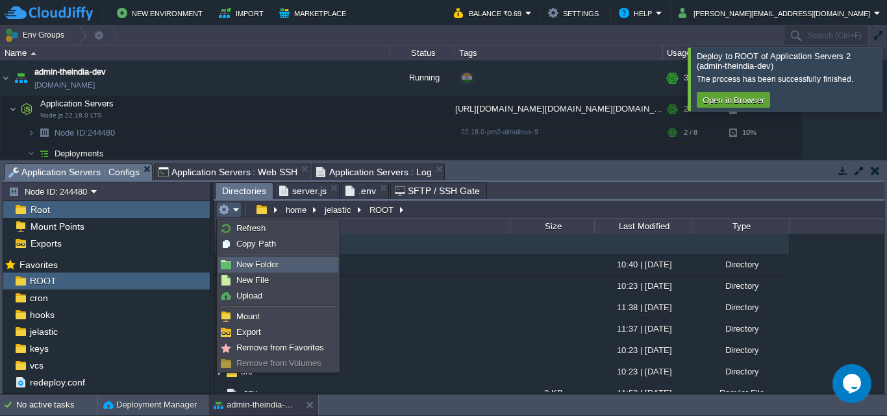
click at [259, 265] on span "New Folder" at bounding box center [257, 265] width 42 height 10
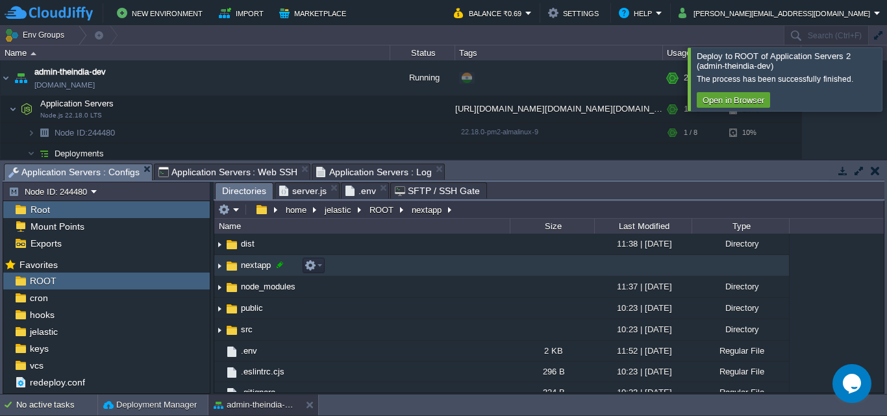
click at [277, 267] on div at bounding box center [280, 265] width 12 height 12
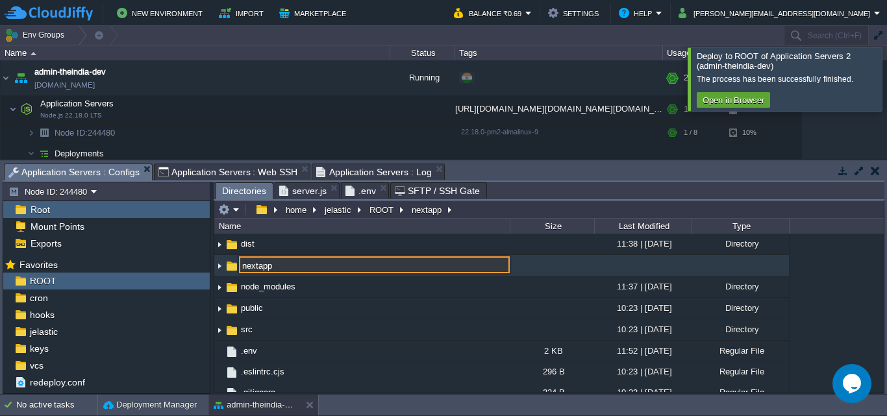
click at [254, 271] on input "nextapp" at bounding box center [374, 264] width 271 height 17
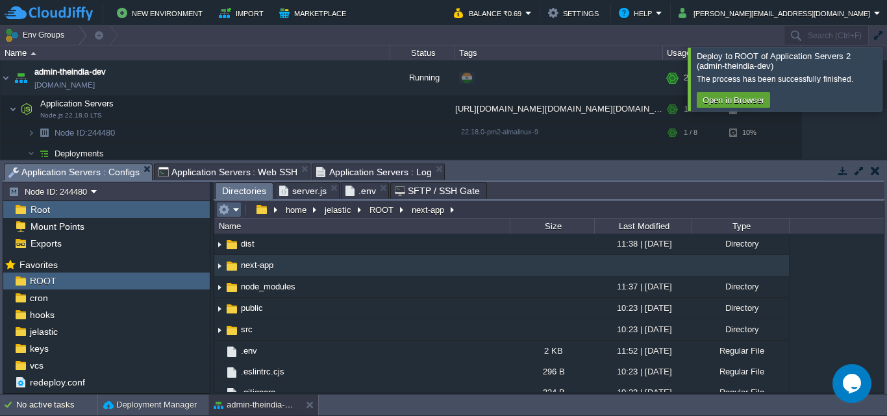
click at [217, 212] on td at bounding box center [228, 210] width 25 height 16
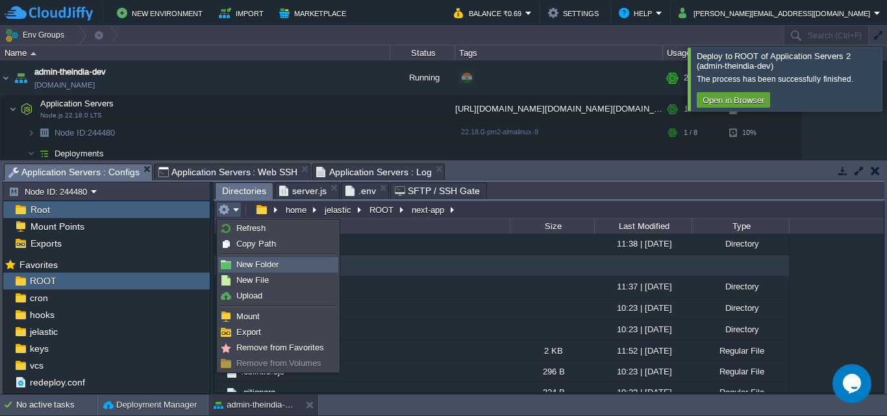
click at [269, 264] on span "New Folder" at bounding box center [257, 265] width 42 height 10
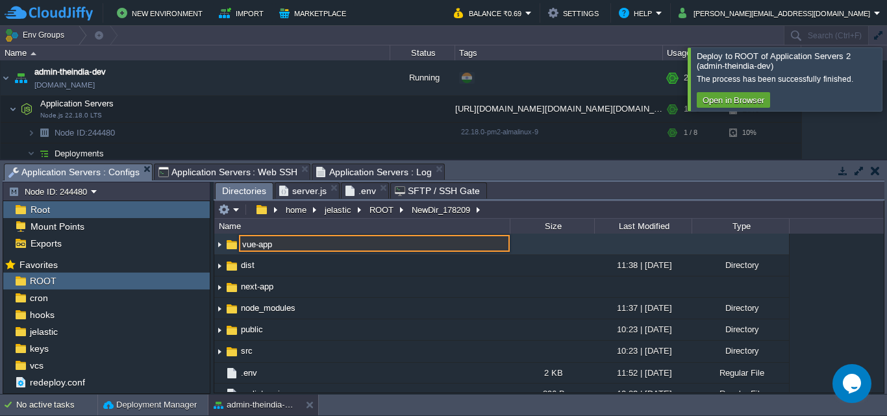
type input "vue-app"
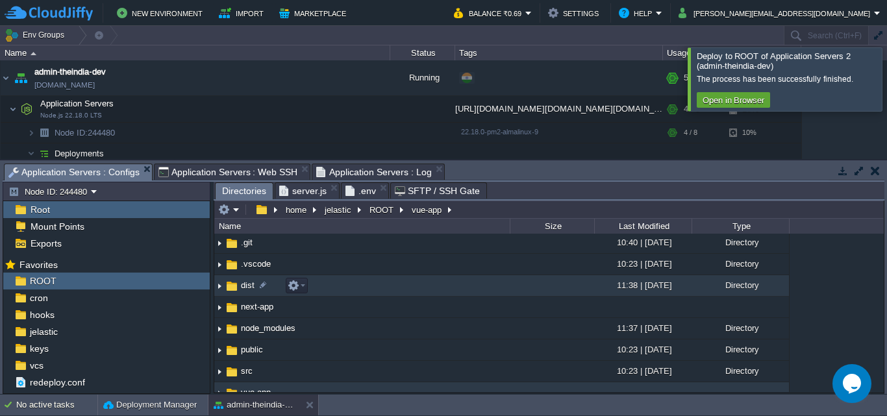
scroll to position [0, 0]
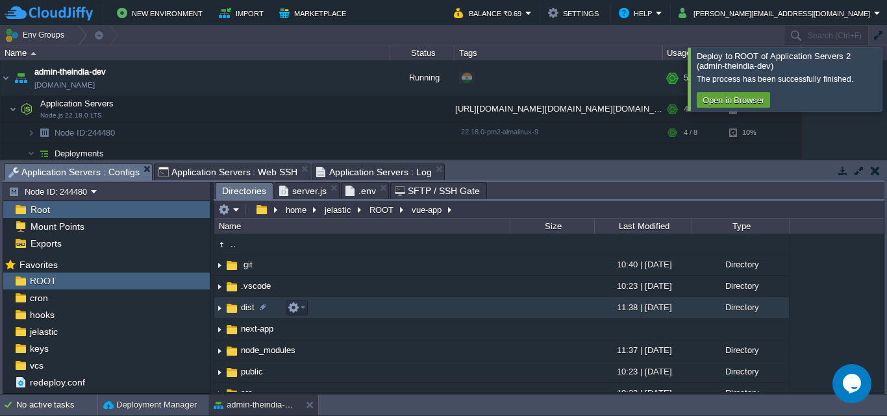
click at [362, 313] on td "dist" at bounding box center [361, 307] width 295 height 21
click at [363, 312] on td "dist" at bounding box center [361, 307] width 295 height 21
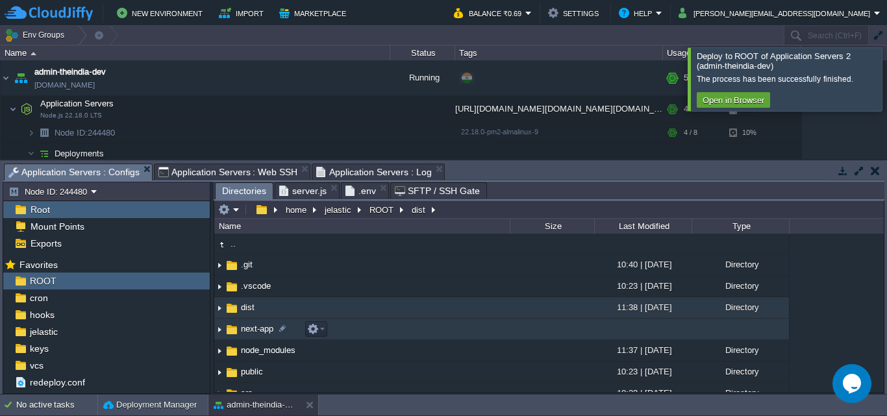
click at [360, 327] on td "next-app" at bounding box center [361, 329] width 295 height 21
click at [371, 309] on td "dist" at bounding box center [361, 307] width 295 height 21
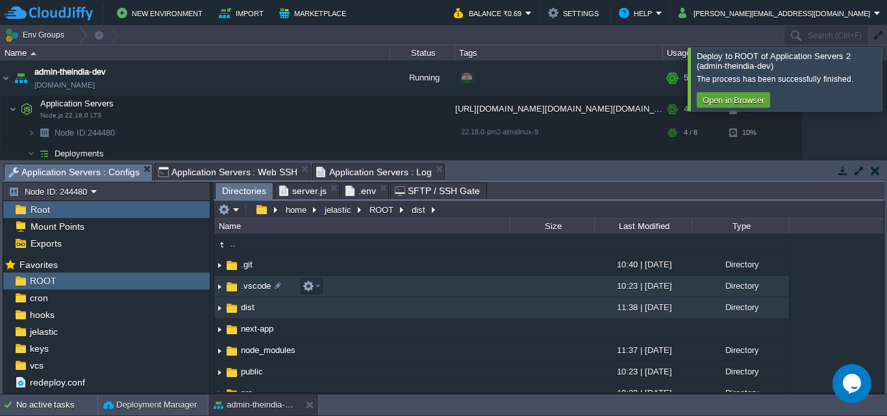
click at [387, 292] on td ".vscode" at bounding box center [361, 286] width 295 height 21
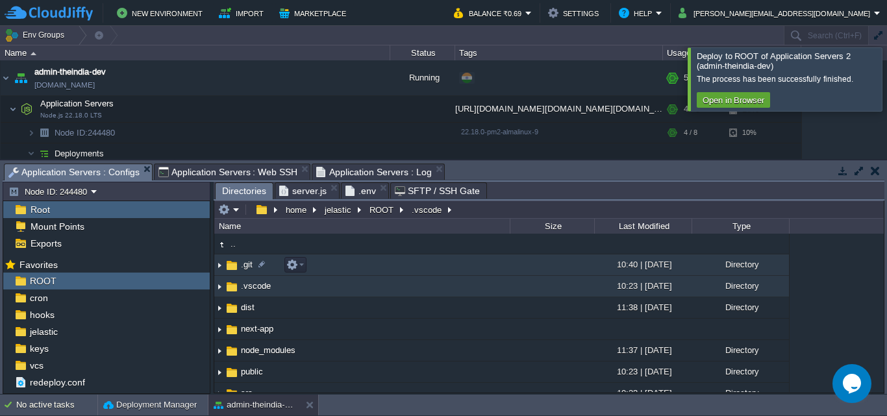
click at [418, 276] on td ".git" at bounding box center [361, 264] width 295 height 21
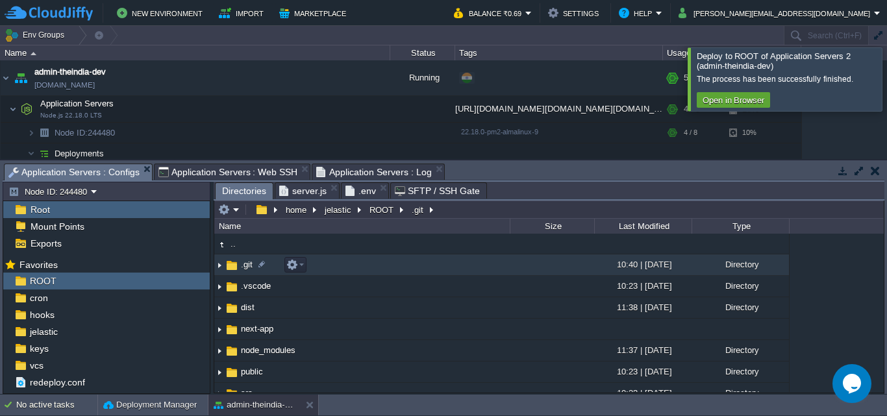
click at [375, 274] on td ".git" at bounding box center [361, 264] width 295 height 21
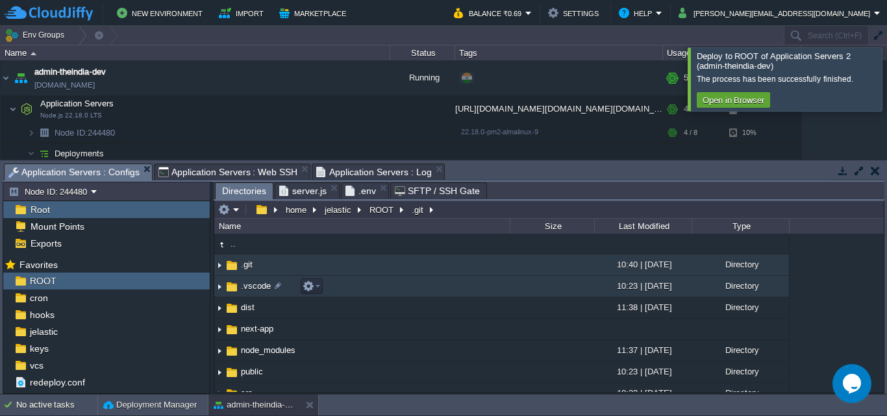
click at [372, 284] on td ".vscode" at bounding box center [361, 286] width 295 height 21
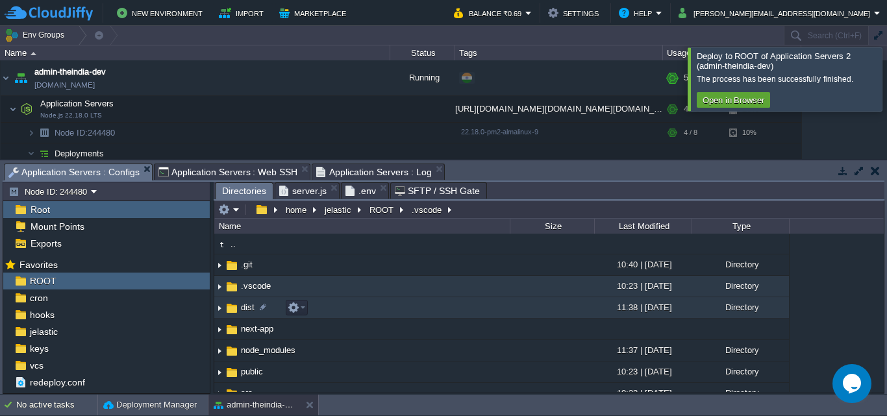
click at [375, 307] on td "dist" at bounding box center [361, 307] width 295 height 21
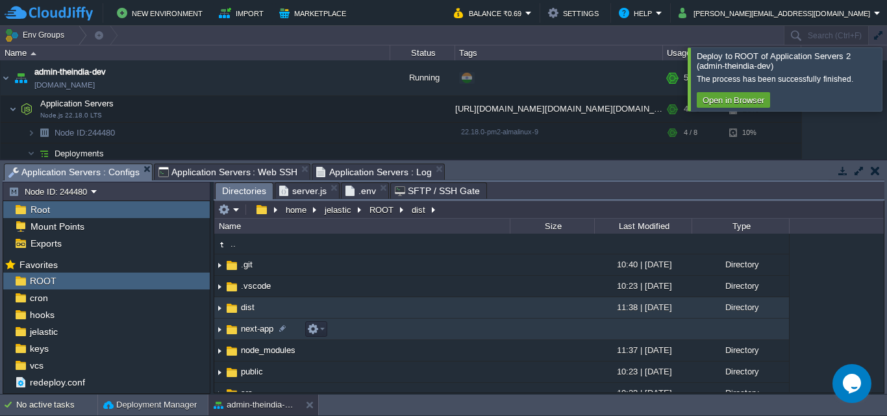
click at [387, 329] on td "next-app" at bounding box center [361, 329] width 295 height 21
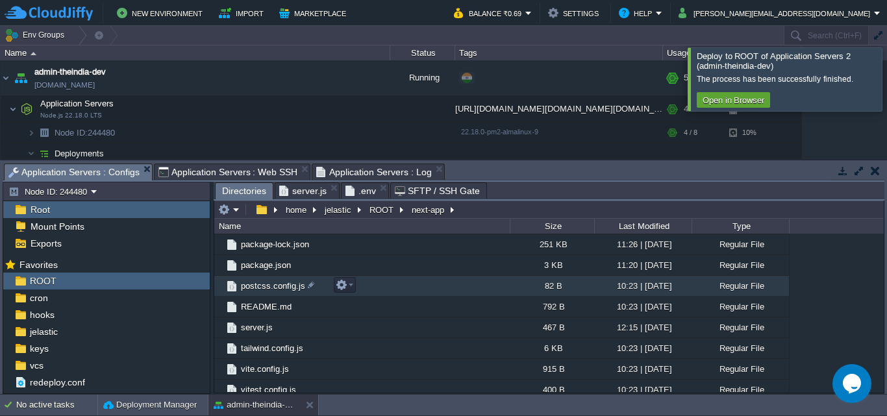
scroll to position [345, 0]
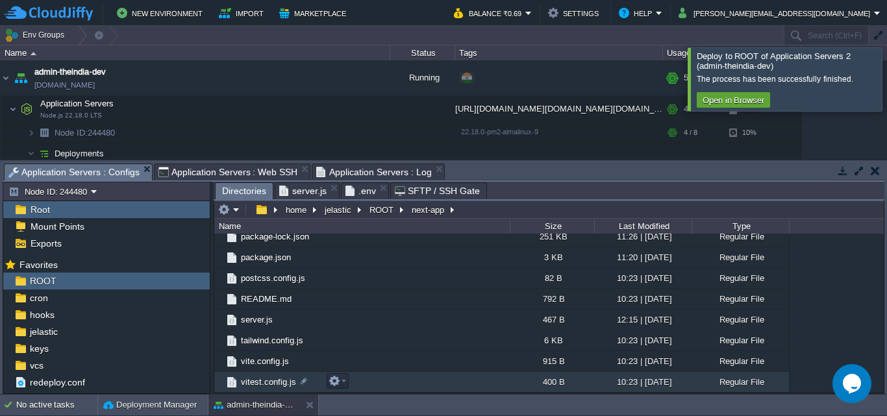
click at [408, 384] on td "vitest.config.js" at bounding box center [361, 382] width 295 height 21
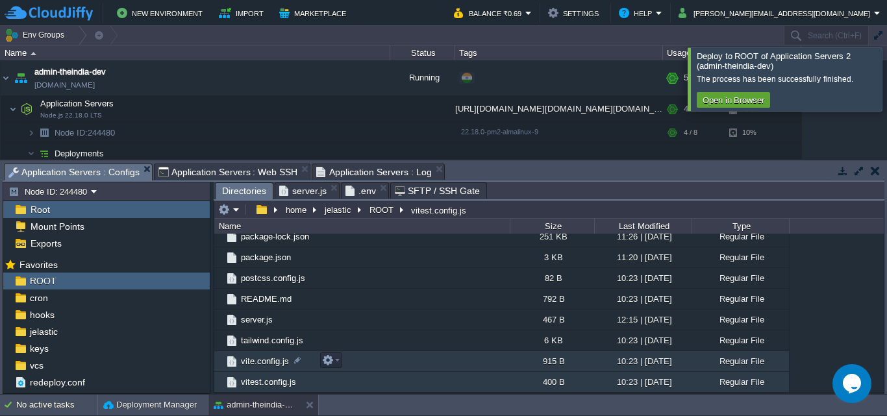
click at [418, 369] on td "vite.config.js" at bounding box center [361, 361] width 295 height 21
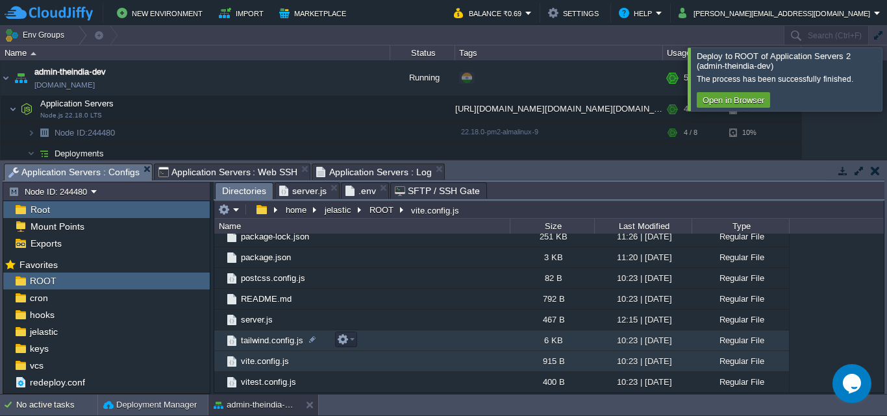
click at [441, 344] on td "tailwind.config.js" at bounding box center [361, 340] width 295 height 21
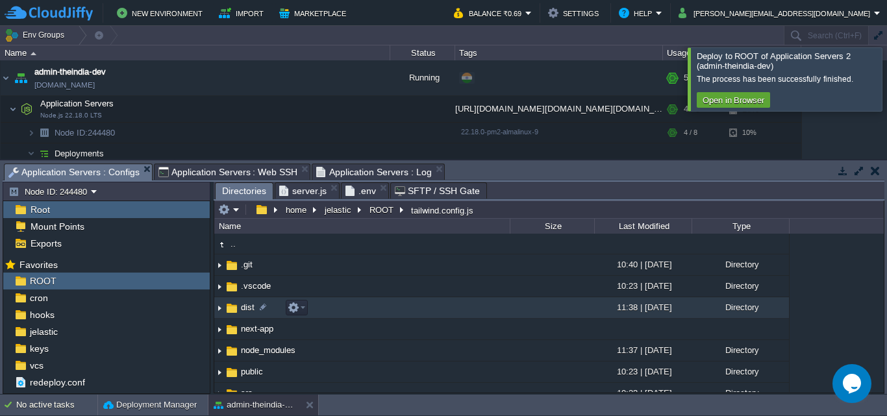
scroll to position [151, 0]
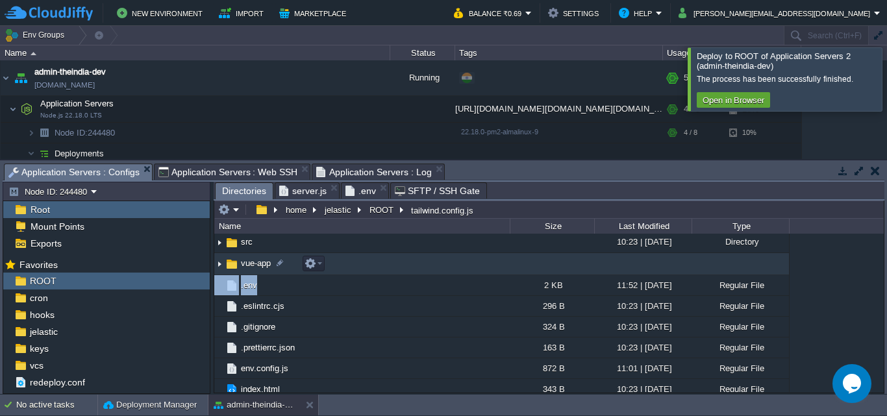
drag, startPoint x: 369, startPoint y: 290, endPoint x: 379, endPoint y: 265, distance: 26.3
click at [379, 265] on table ".. .git 10:40 | [DATE] Directory .vscode 10:23 | [DATE] Directory dist 11:38 | …" at bounding box center [501, 334] width 575 height 504
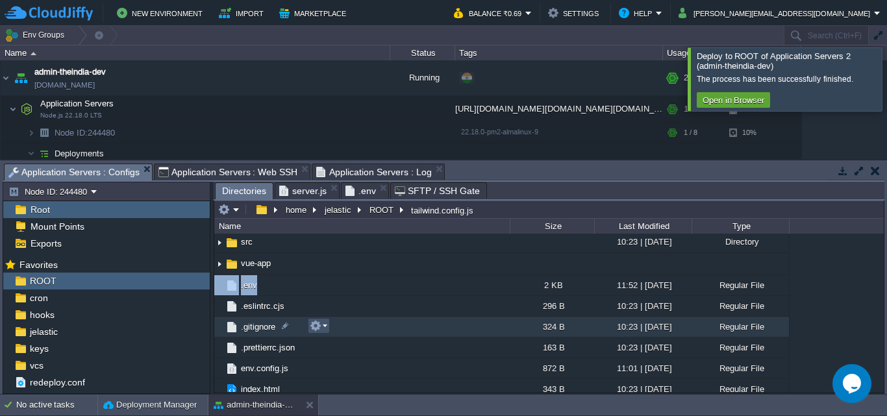
drag, startPoint x: 327, startPoint y: 301, endPoint x: 328, endPoint y: 320, distance: 18.9
click at [328, 320] on td at bounding box center [319, 326] width 22 height 16
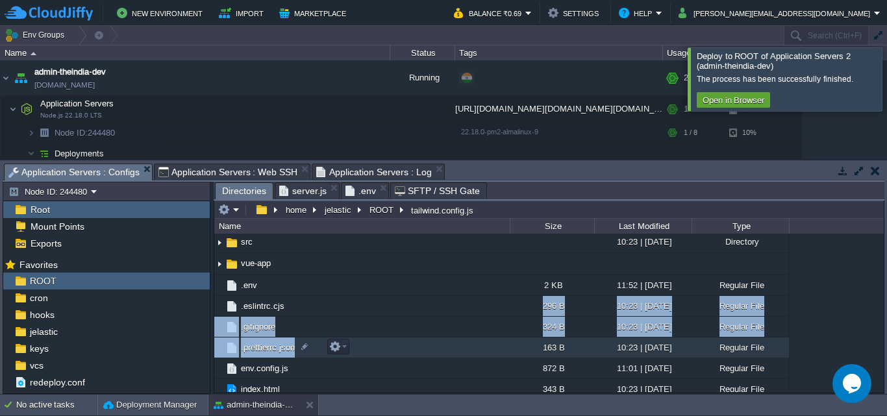
drag, startPoint x: 407, startPoint y: 308, endPoint x: 367, endPoint y: 340, distance: 51.2
click at [360, 348] on table ".. .git 10:40 | [DATE] Directory .vscode 10:23 | [DATE] Directory dist 11:38 | …" at bounding box center [501, 334] width 575 height 504
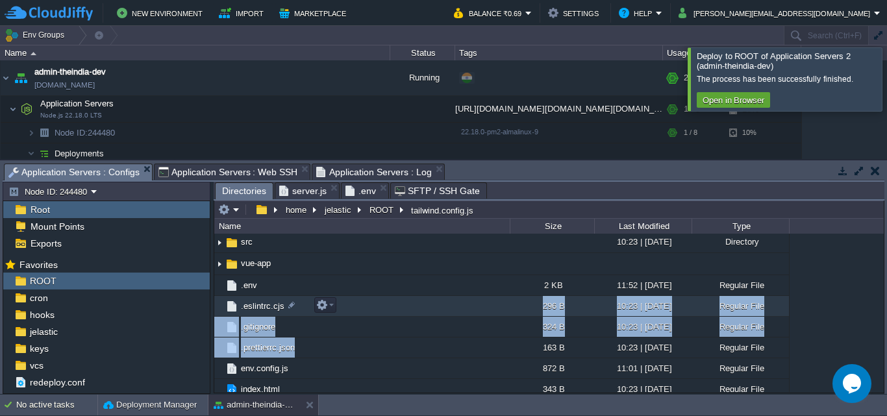
scroll to position [116, 0]
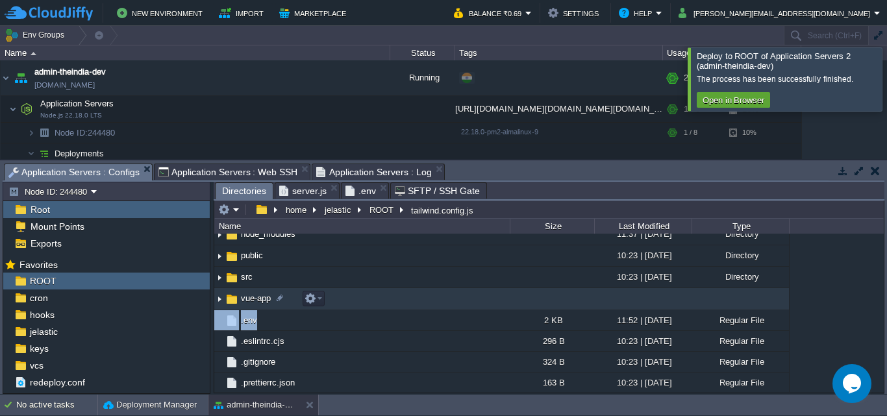
drag, startPoint x: 343, startPoint y: 319, endPoint x: 361, endPoint y: 291, distance: 33.0
click at [361, 291] on table ".. .git 10:40 | [DATE] Directory .vscode 10:23 | [DATE] Directory dist 11:38 | …" at bounding box center [501, 370] width 575 height 504
click at [393, 293] on td "vue-app" at bounding box center [361, 298] width 295 height 21
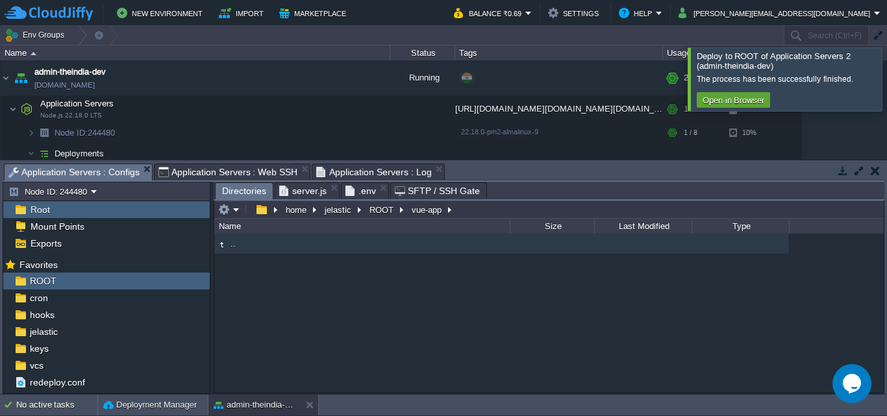
click at [271, 240] on td ".." at bounding box center [361, 244] width 295 height 21
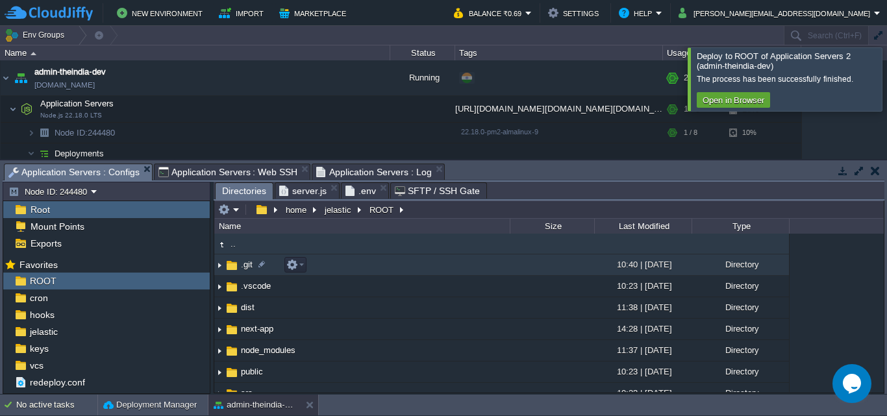
click at [364, 251] on td ".." at bounding box center [361, 244] width 295 height 21
click at [359, 263] on td ".git" at bounding box center [361, 264] width 295 height 21
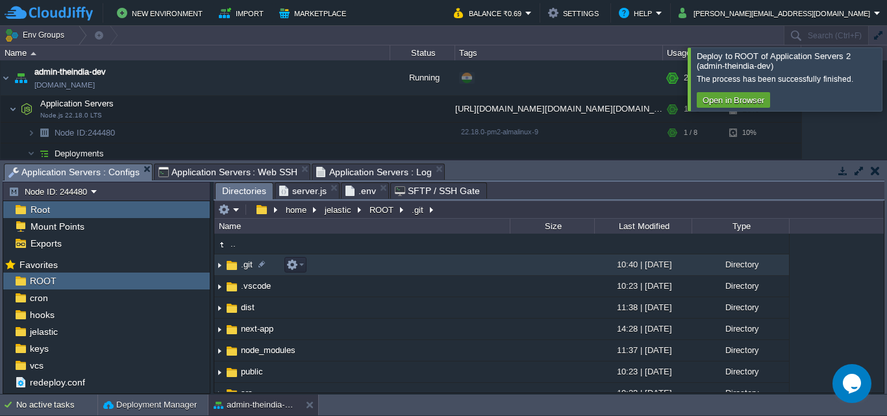
drag, startPoint x: 358, startPoint y: 262, endPoint x: 328, endPoint y: 267, distance: 30.3
click at [328, 267] on td ".git" at bounding box center [361, 264] width 295 height 21
click at [295, 268] on button "button" at bounding box center [292, 265] width 12 height 12
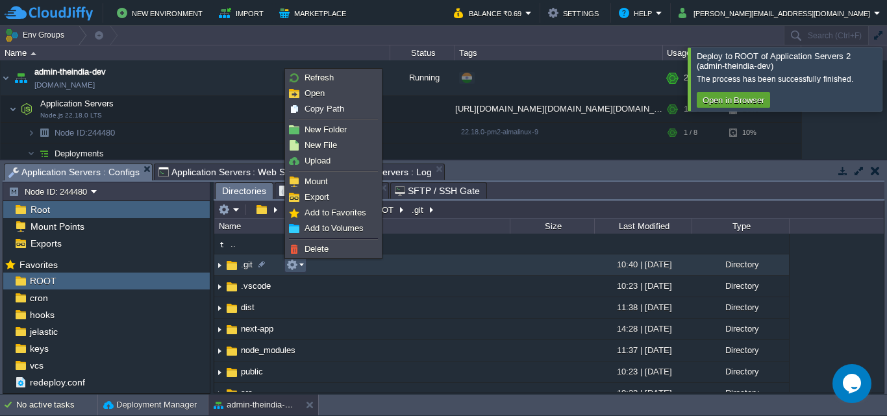
click at [395, 271] on td ".git" at bounding box center [361, 264] width 295 height 21
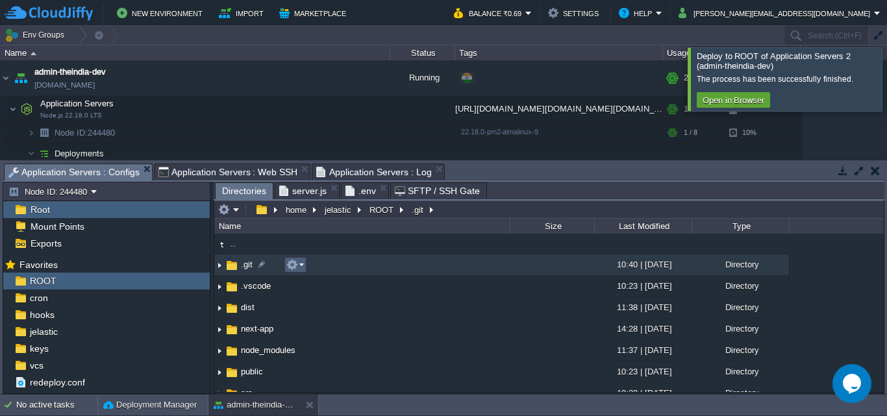
click at [298, 268] on em at bounding box center [295, 265] width 18 height 12
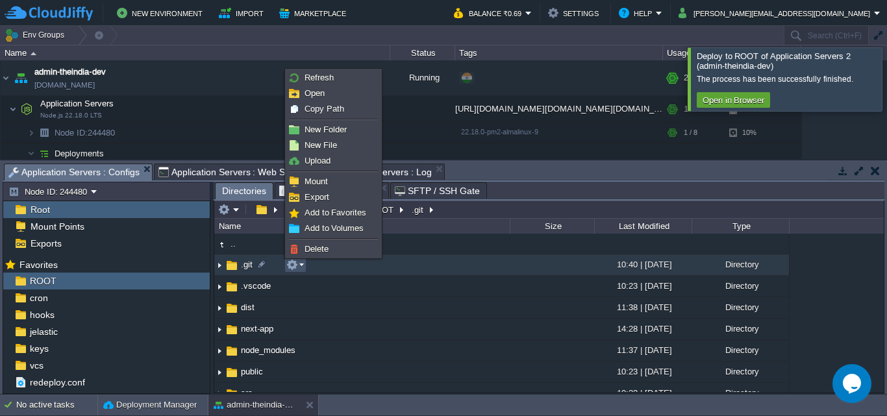
click at [434, 265] on td ".git" at bounding box center [361, 264] width 295 height 21
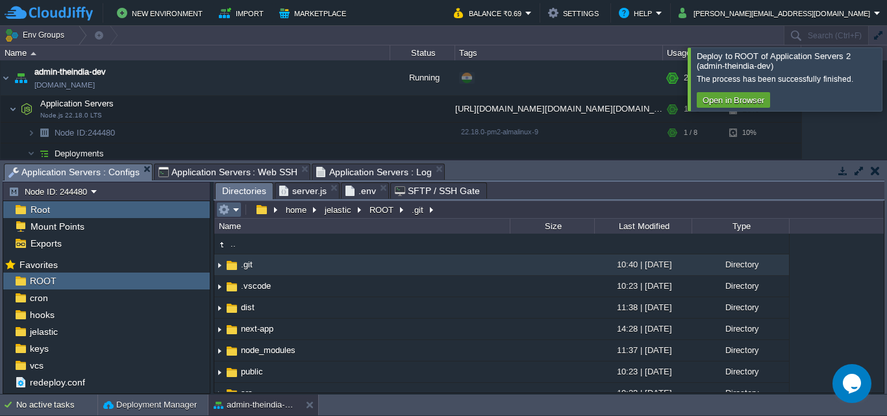
click at [232, 212] on em at bounding box center [228, 210] width 21 height 12
click at [847, 281] on div ".. .git 10:40 | [DATE] Directory .vscode 10:23 | [DATE] Directory dist 11:38 | …" at bounding box center [548, 313] width 669 height 158
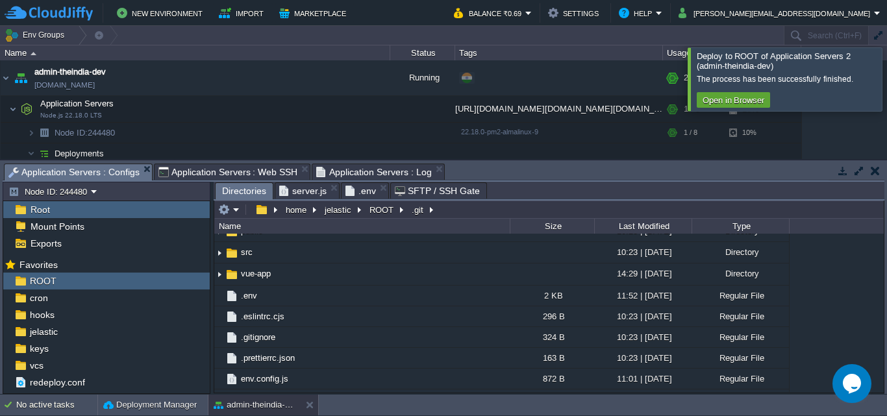
scroll to position [151, 0]
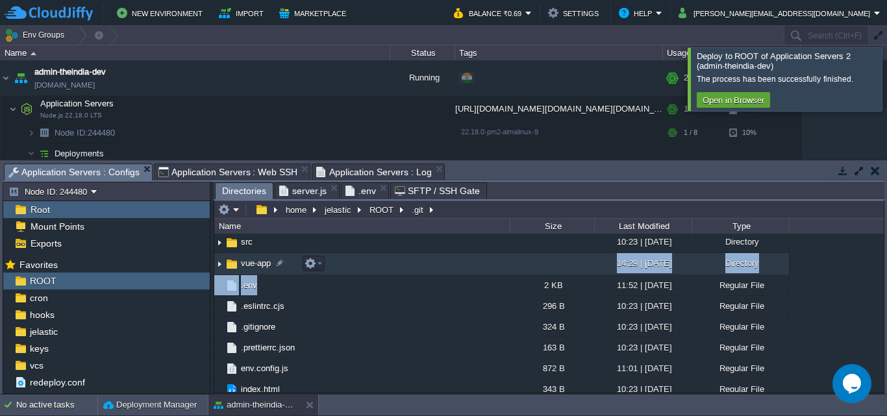
drag, startPoint x: 373, startPoint y: 285, endPoint x: 371, endPoint y: 271, distance: 14.5
click at [371, 271] on table ".. .git 10:40 | [DATE] Directory .vscode 10:23 | [DATE] Directory dist 11:38 | …" at bounding box center [501, 334] width 575 height 504
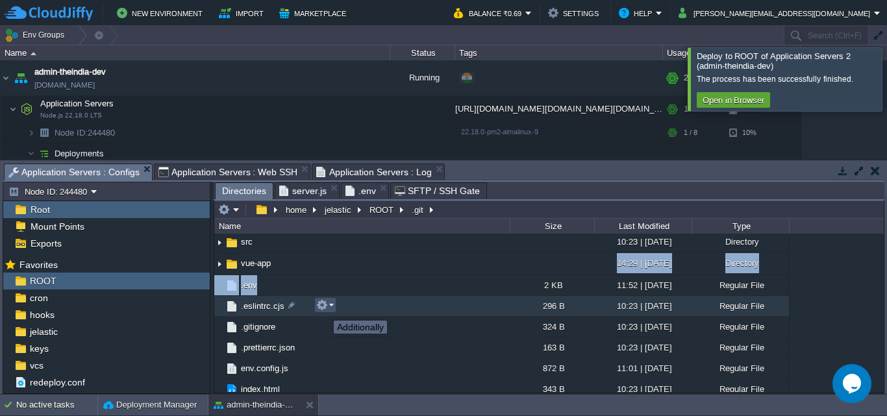
click at [321, 308] on button "button" at bounding box center [322, 305] width 12 height 12
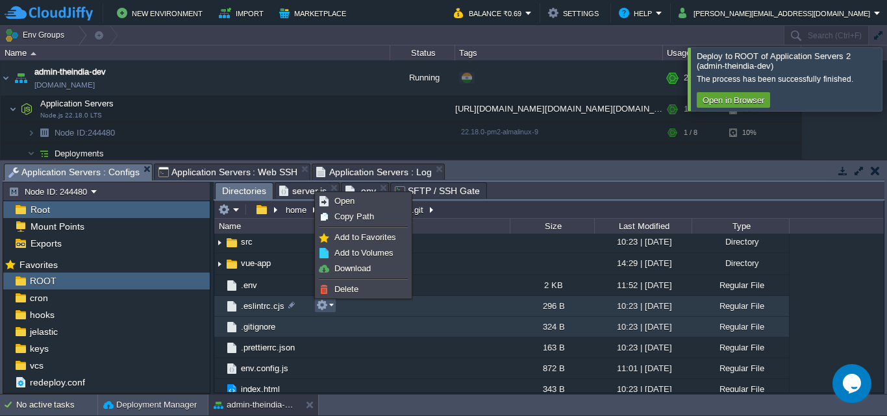
click at [286, 332] on div ".. .git 10:40 | [DATE] Directory .vscode 10:23 | [DATE] Directory dist 11:38 | …" at bounding box center [548, 313] width 669 height 158
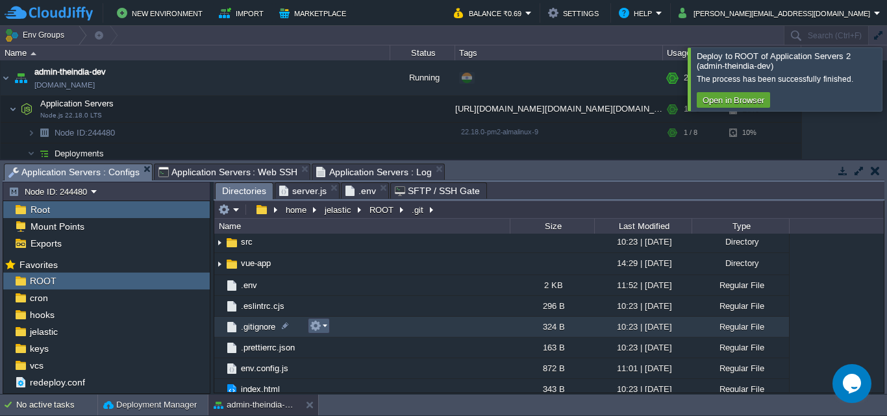
click at [317, 327] on button "button" at bounding box center [316, 326] width 12 height 12
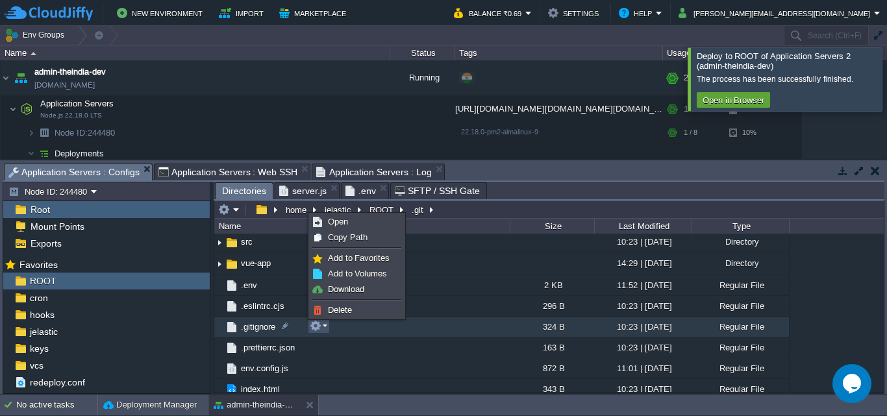
click at [346, 327] on td ".gitignore" at bounding box center [361, 327] width 295 height 21
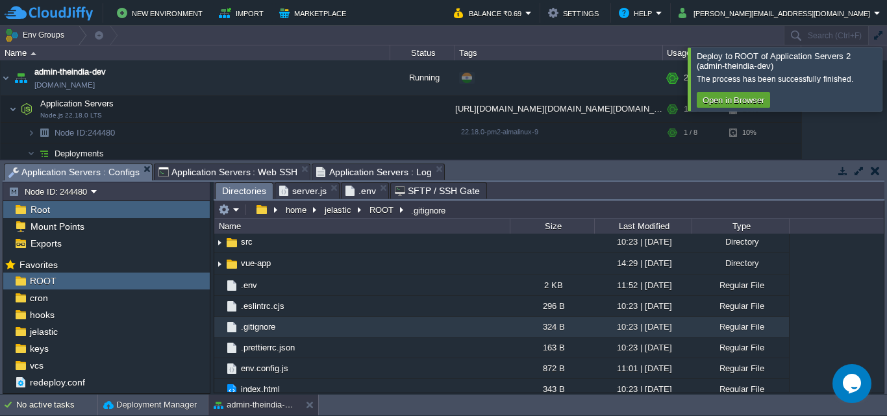
scroll to position [0, 0]
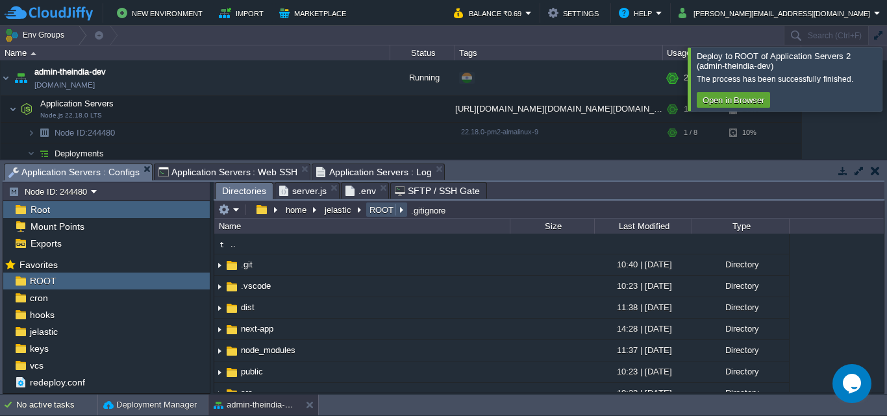
click at [374, 216] on button "ROOT" at bounding box center [381, 210] width 29 height 12
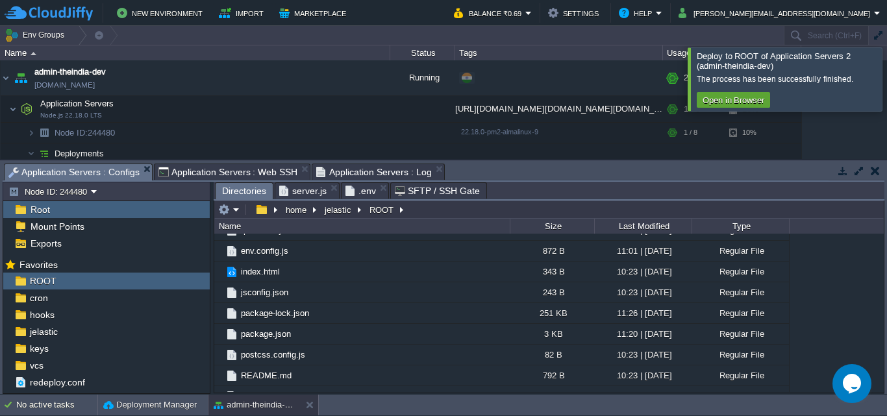
scroll to position [345, 0]
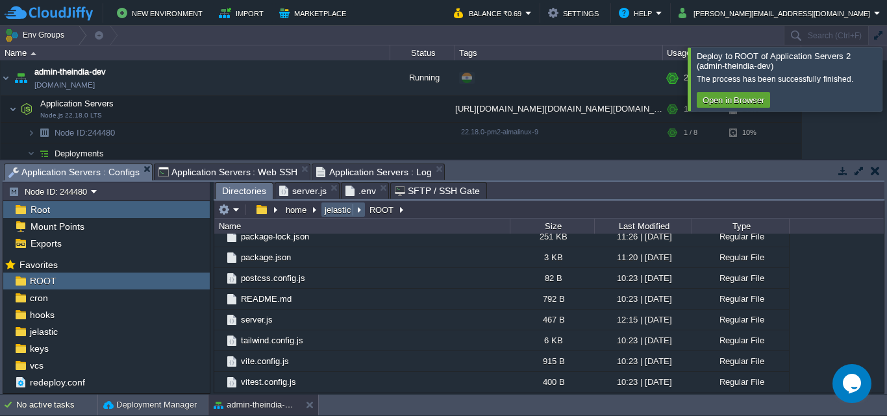
click at [335, 212] on button "jelastic" at bounding box center [339, 210] width 32 height 12
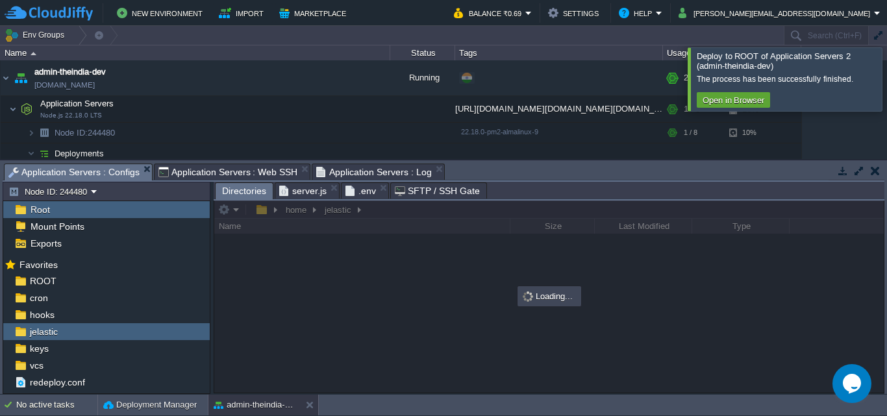
scroll to position [0, 0]
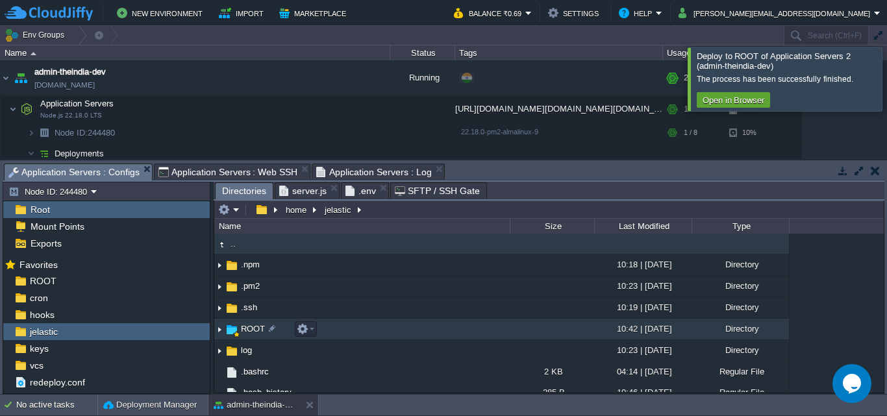
click at [473, 329] on td "ROOT" at bounding box center [361, 329] width 295 height 21
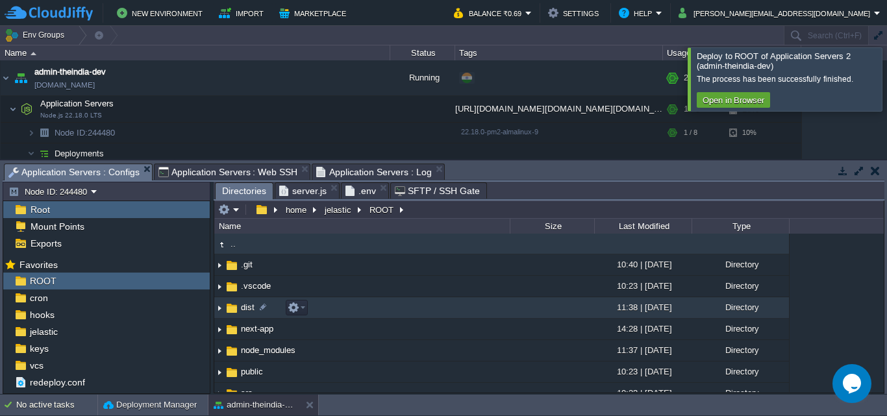
click at [466, 300] on td "dist" at bounding box center [361, 307] width 295 height 21
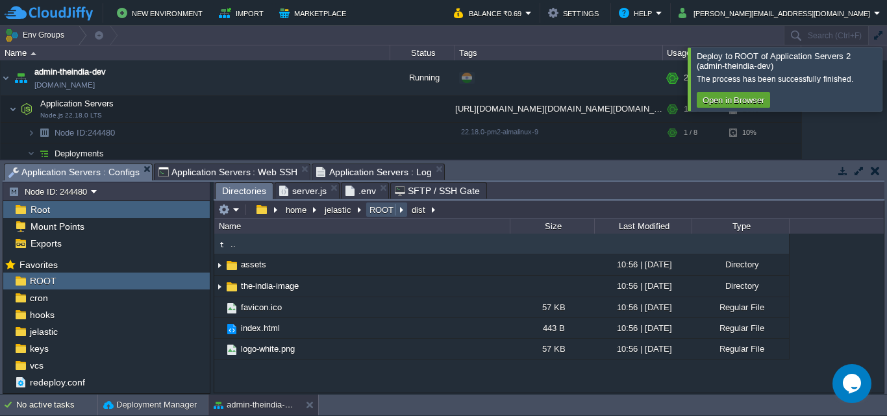
click at [377, 215] on button "ROOT" at bounding box center [381, 210] width 29 height 12
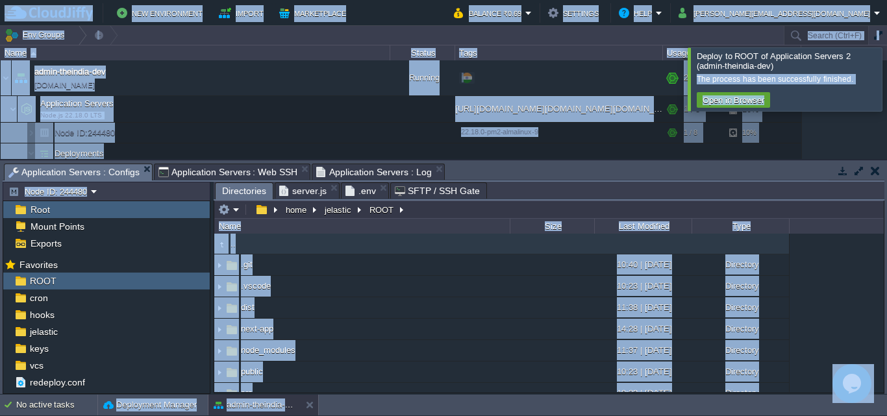
click at [837, 282] on div ".. .git 10:40 | [DATE] Directory .vscode 10:23 | [DATE] Directory dist 11:38 | …" at bounding box center [548, 313] width 669 height 158
click at [886, 384] on div "Tasks Activity Log Archive Git / SVN Application Servers : Configs Application …" at bounding box center [443, 277] width 887 height 234
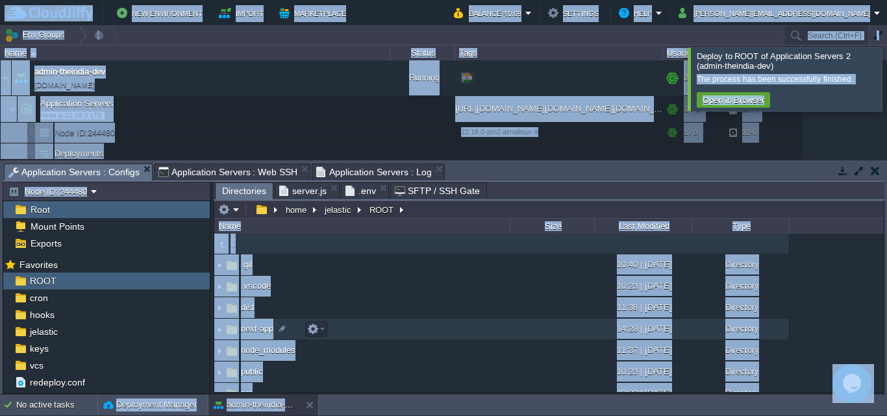
click at [771, 328] on div "Directory" at bounding box center [739, 329] width 97 height 20
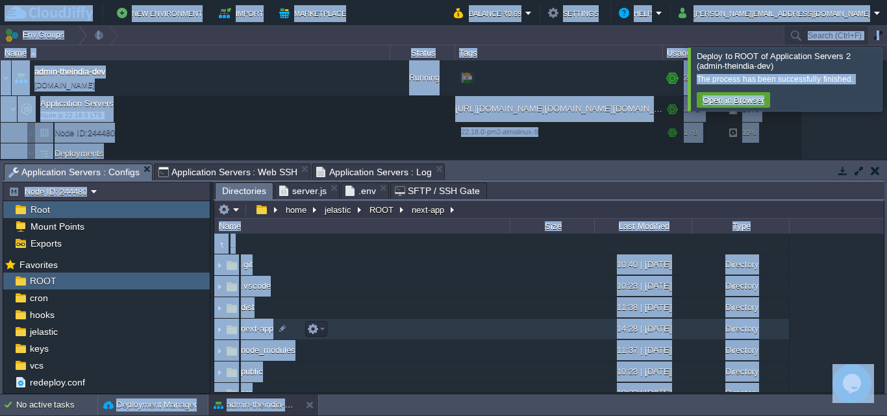
click at [771, 328] on div "Directory" at bounding box center [739, 329] width 97 height 20
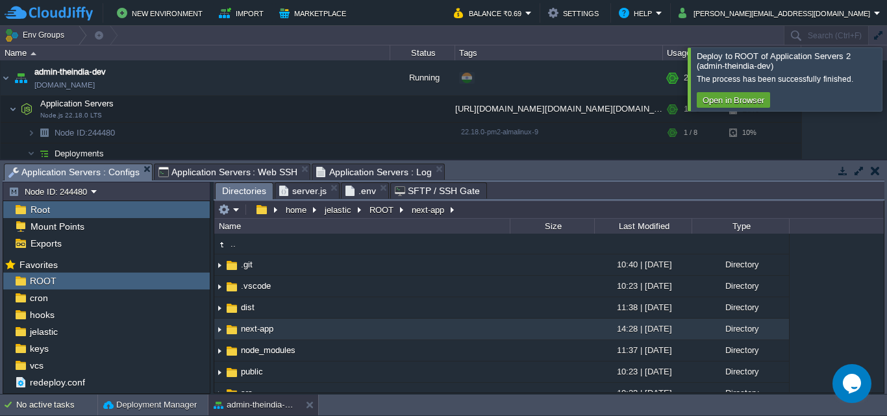
click at [817, 316] on div ".. .git 10:40 | [DATE] Directory .vscode 10:23 | [DATE] Directory dist 11:38 | …" at bounding box center [548, 313] width 669 height 158
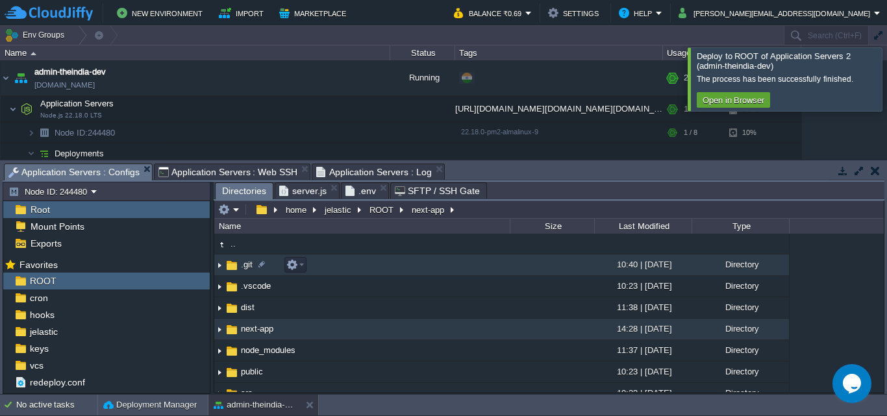
click at [419, 266] on td ".git" at bounding box center [361, 264] width 295 height 21
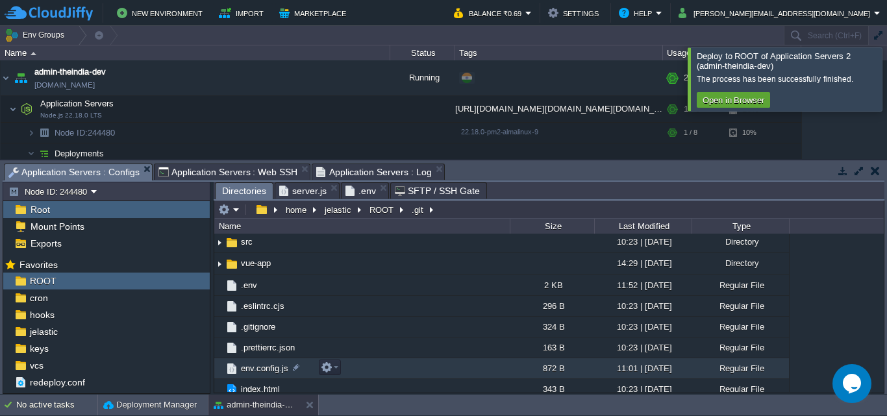
scroll to position [303, 0]
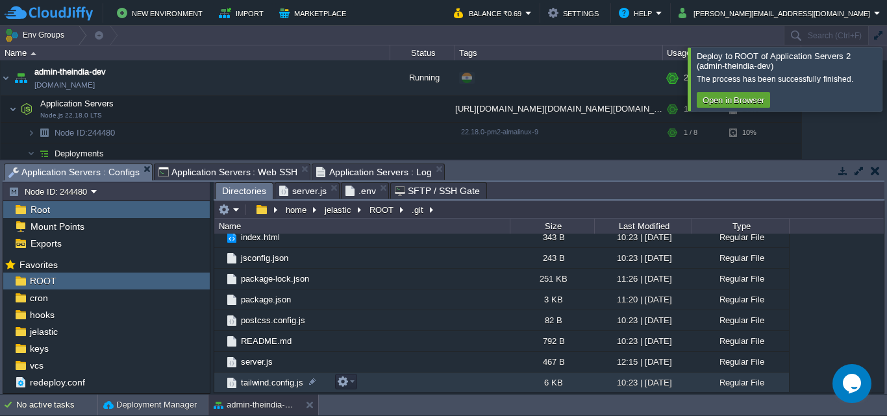
click at [428, 380] on td "tailwind.config.js" at bounding box center [361, 383] width 295 height 21
drag, startPoint x: 430, startPoint y: 380, endPoint x: 349, endPoint y: 387, distance: 82.1
click at [349, 387] on em at bounding box center [346, 382] width 18 height 12
drag, startPoint x: 819, startPoint y: 282, endPoint x: 818, endPoint y: 290, distance: 7.3
click at [819, 282] on div ".. .git 10:40 | [DATE] Directory .vscode 10:23 | [DATE] Directory dist 11:38 | …" at bounding box center [548, 313] width 669 height 158
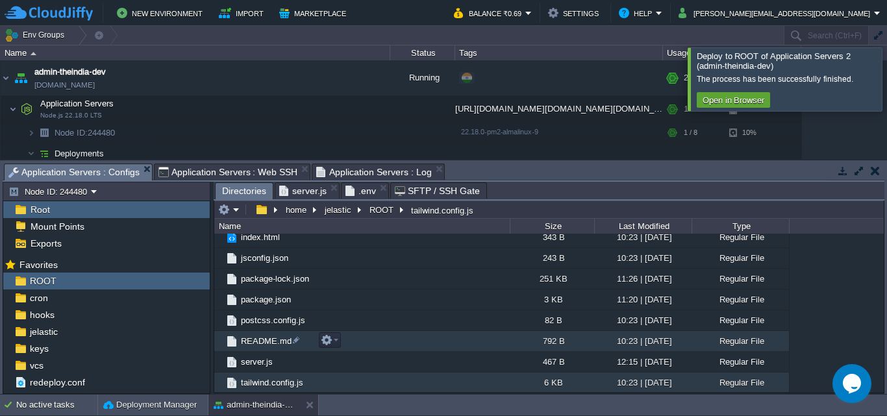
scroll to position [0, 0]
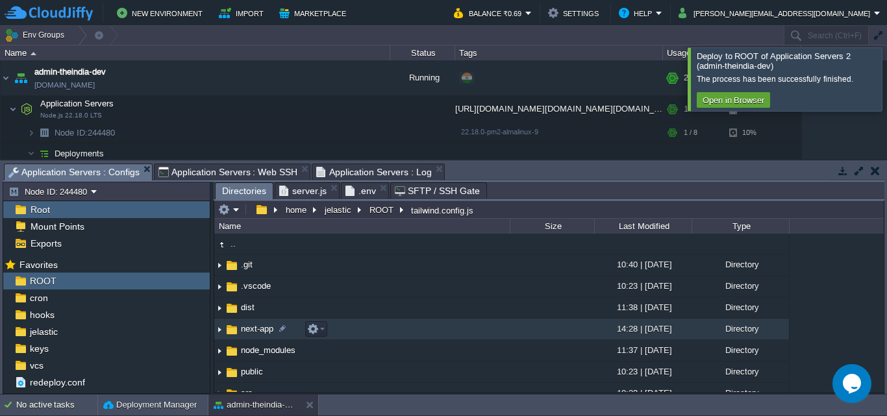
click at [357, 325] on td "next-app" at bounding box center [361, 329] width 295 height 21
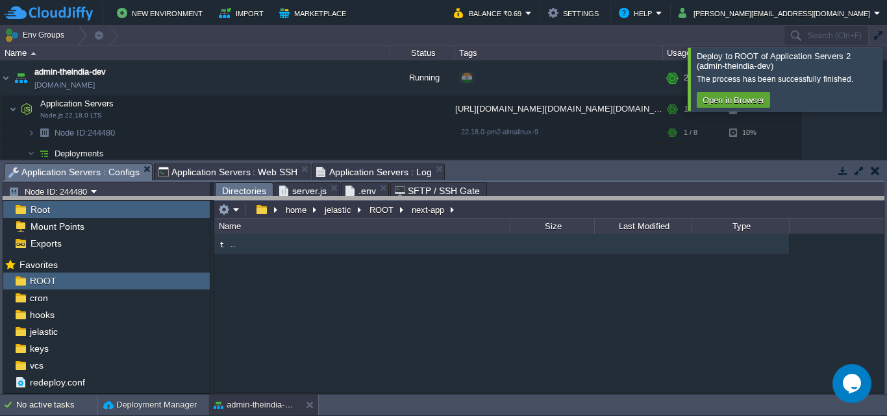
drag, startPoint x: 630, startPoint y: 163, endPoint x: 630, endPoint y: 201, distance: 38.3
click at [630, 201] on body "New Environment Import Marketplace Bonus ₹0.00 Upgrade Account Balance ₹0.69 Se…" at bounding box center [443, 208] width 887 height 416
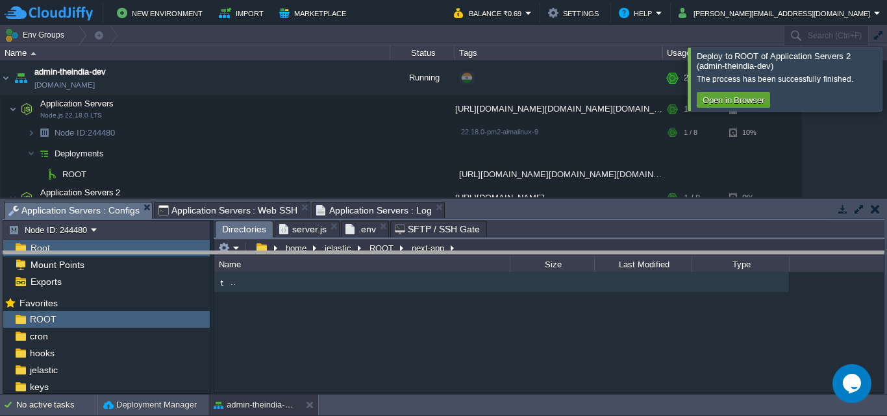
click at [508, 254] on body "New Environment Import Marketplace Bonus ₹0.00 Upgrade Account Balance ₹0.69 Se…" at bounding box center [443, 208] width 887 height 416
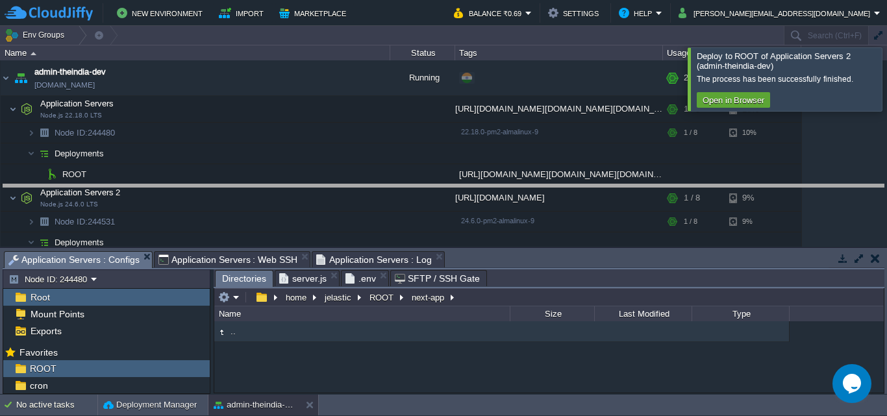
drag, startPoint x: 525, startPoint y: 258, endPoint x: 543, endPoint y: 192, distance: 69.1
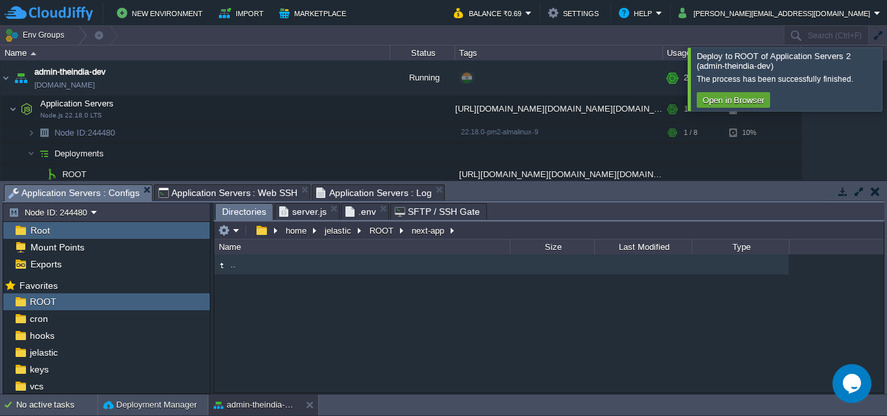
click at [307, 267] on td ".." at bounding box center [361, 264] width 295 height 21
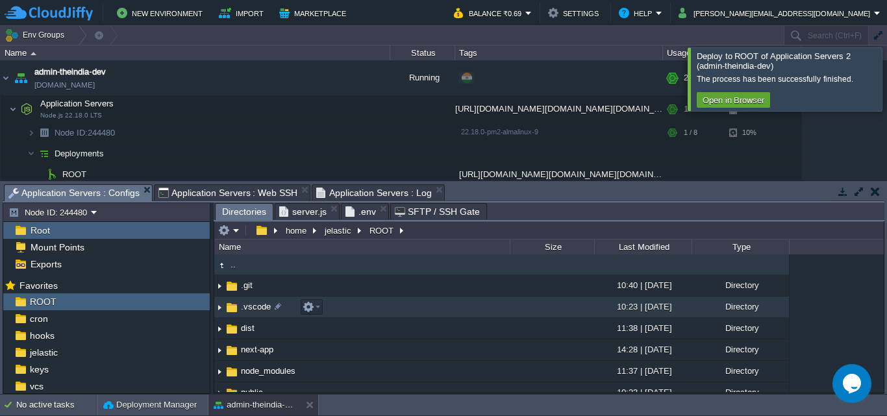
scroll to position [366, 0]
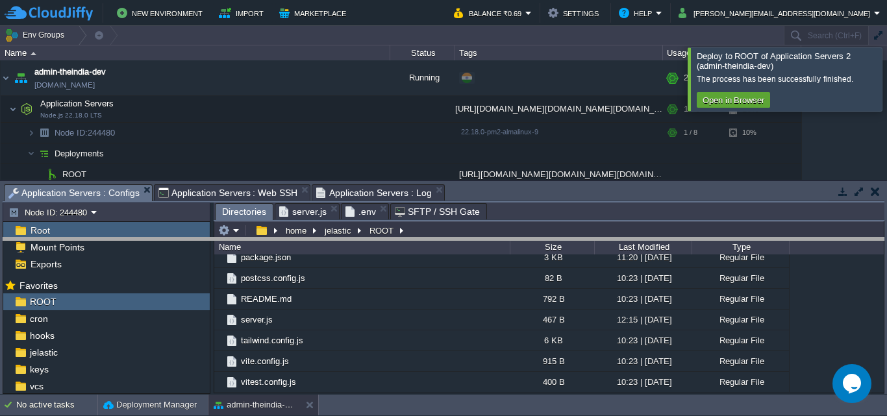
drag, startPoint x: 690, startPoint y: 188, endPoint x: 682, endPoint y: 242, distance: 53.8
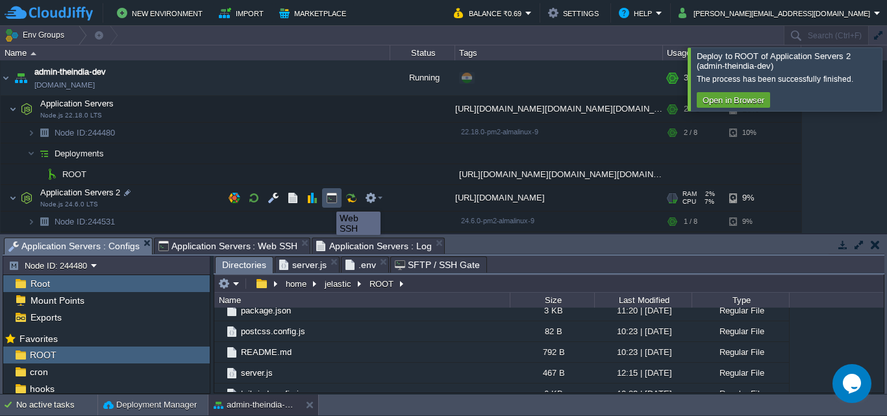
click at [334, 199] on button "button" at bounding box center [332, 198] width 12 height 12
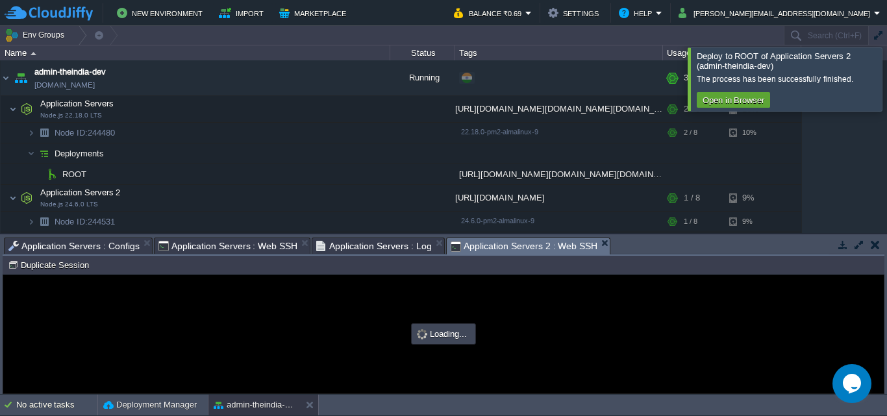
scroll to position [0, 0]
type input "#000000"
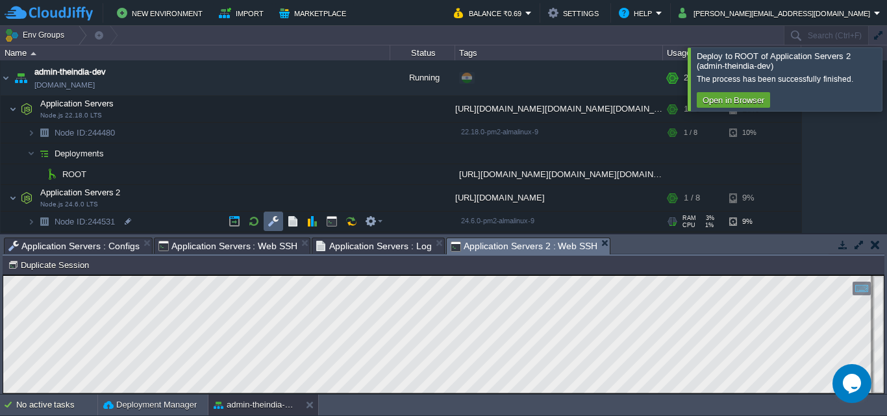
click at [279, 216] on td at bounding box center [273, 221] width 19 height 19
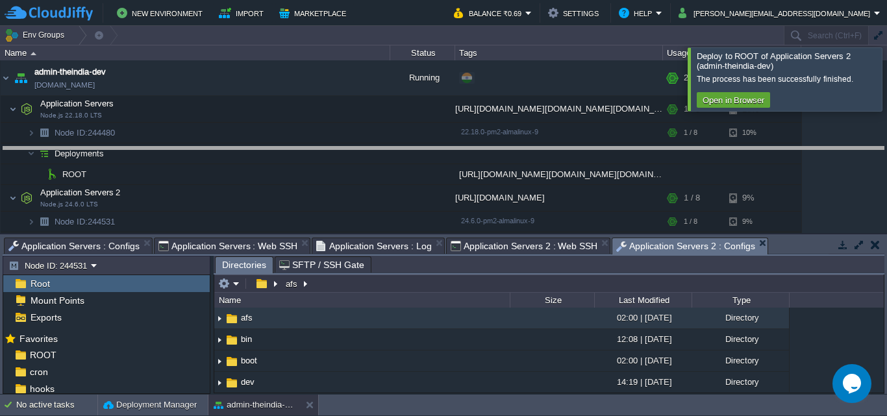
drag, startPoint x: 785, startPoint y: 238, endPoint x: 763, endPoint y: 144, distance: 96.1
click at [763, 144] on body "New Environment Import Marketplace Bonus ₹0.00 Upgrade Account Balance ₹0.69 Se…" at bounding box center [443, 208] width 887 height 416
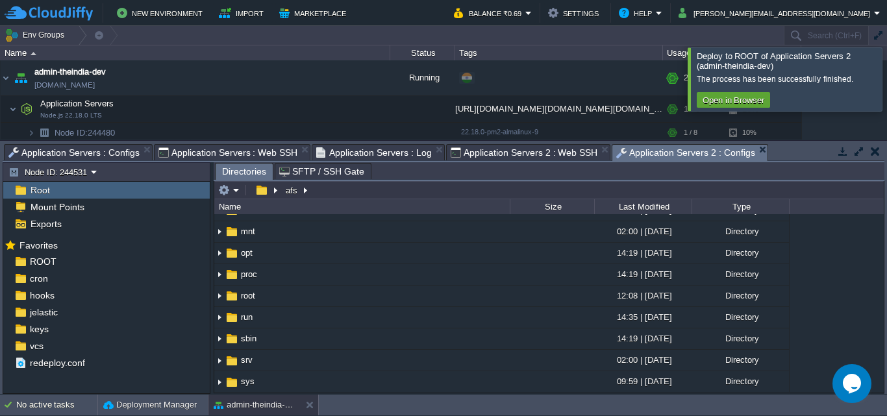
scroll to position [303, 0]
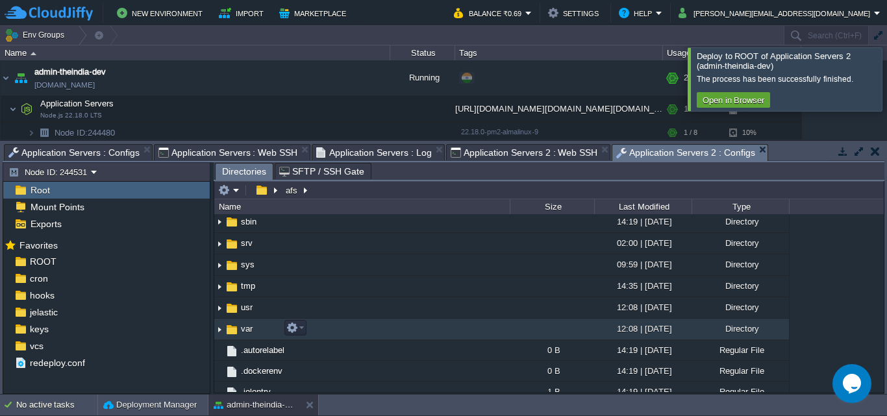
click at [390, 330] on td "var" at bounding box center [361, 329] width 295 height 21
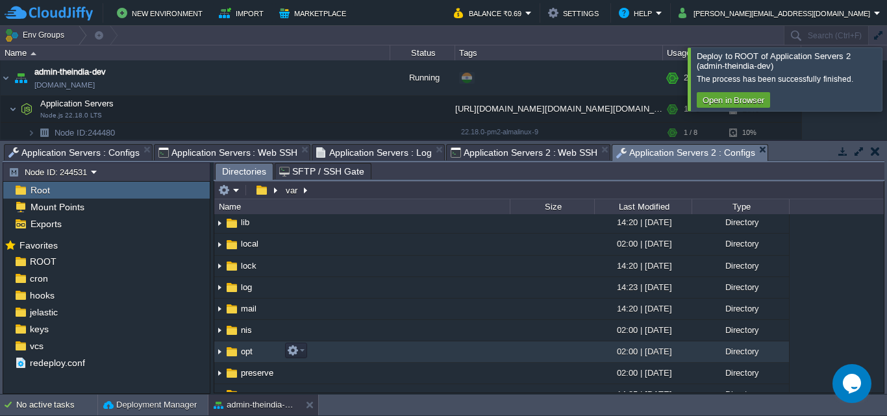
scroll to position [270, 0]
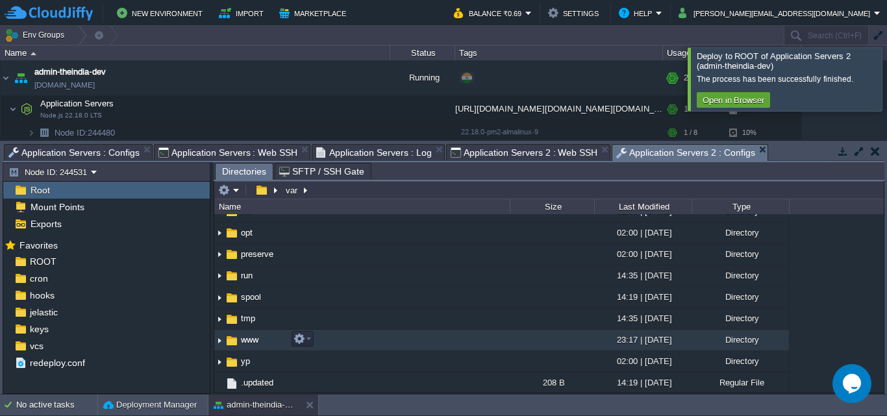
click at [442, 340] on td "www" at bounding box center [361, 340] width 295 height 21
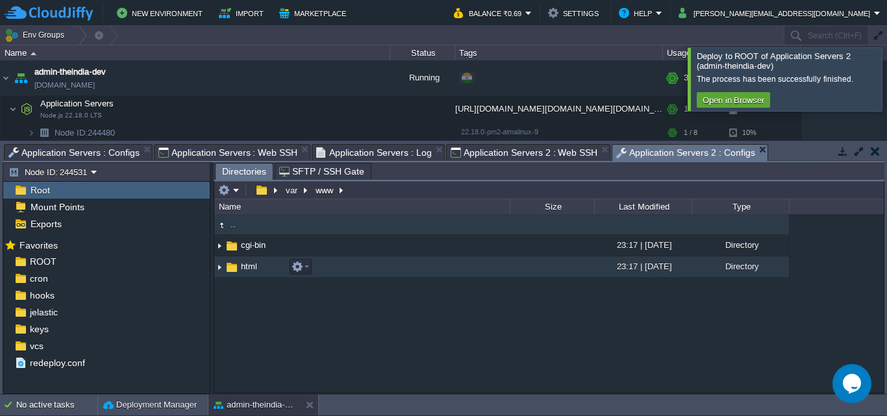
click at [451, 269] on td "html" at bounding box center [361, 266] width 295 height 21
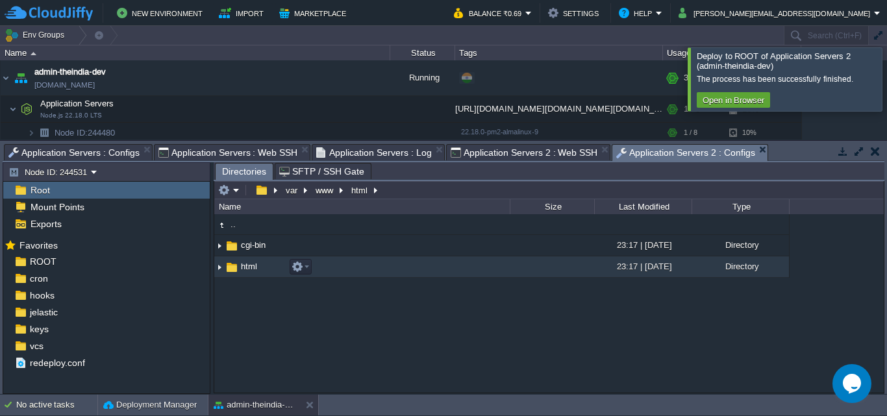
click at [451, 269] on td "html" at bounding box center [361, 266] width 295 height 21
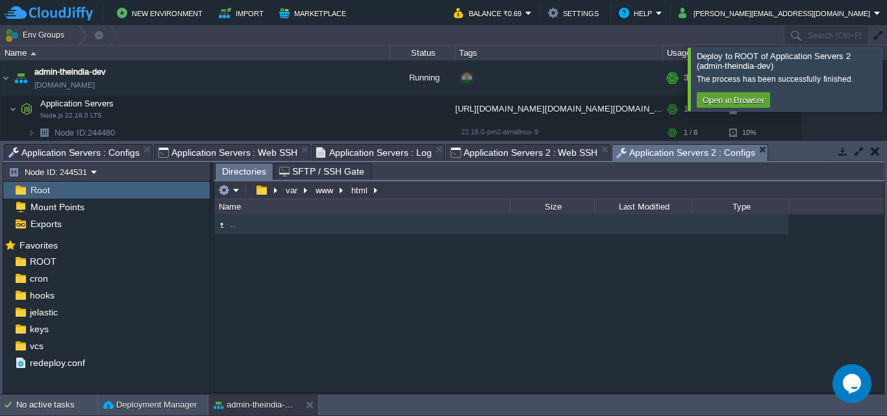
click at [468, 228] on td ".." at bounding box center [361, 224] width 295 height 21
click at [480, 230] on td ".." at bounding box center [361, 224] width 295 height 21
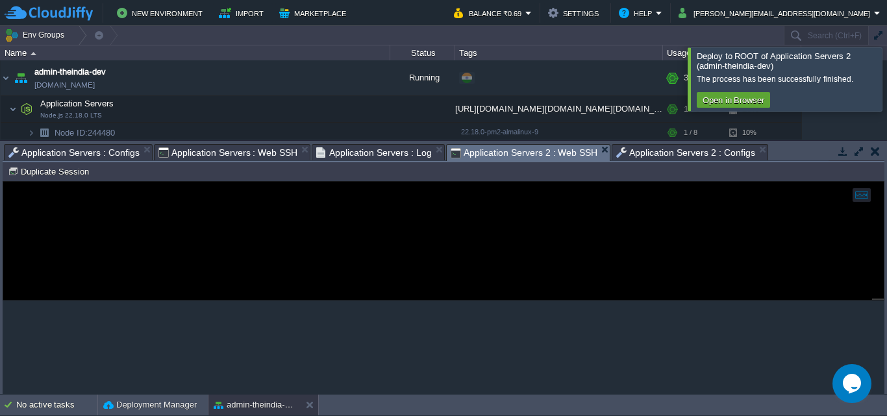
click at [551, 157] on span "Application Servers 2 : Web SSH" at bounding box center [524, 153] width 147 height 16
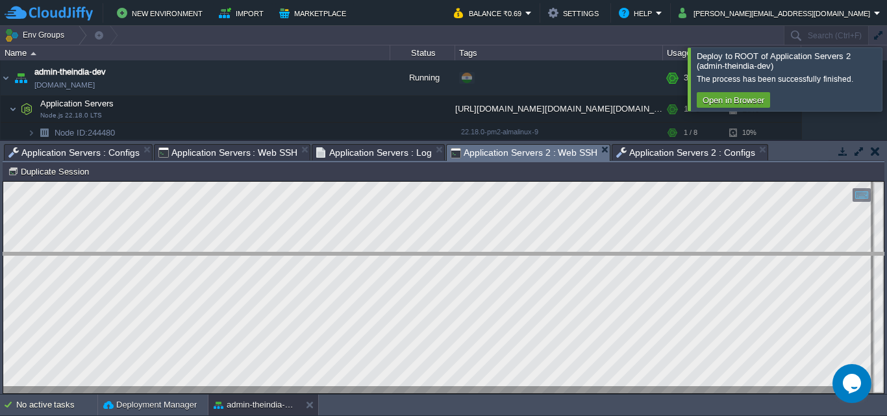
drag, startPoint x: 801, startPoint y: 151, endPoint x: 791, endPoint y: 261, distance: 110.8
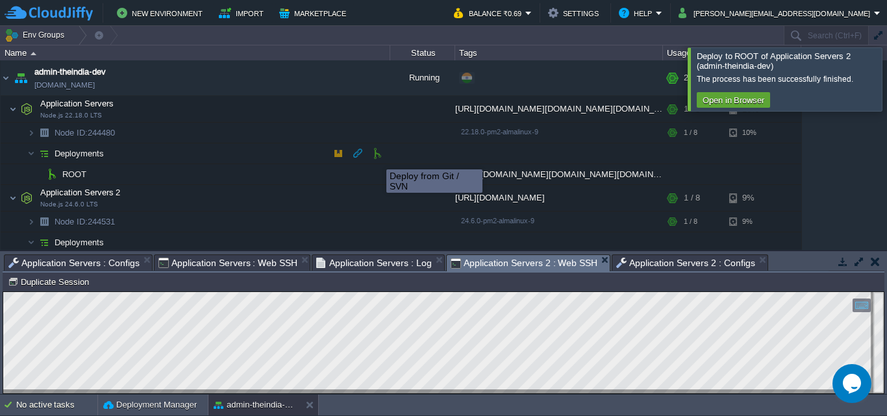
click at [375, 156] on button "button" at bounding box center [377, 153] width 12 height 12
click at [373, 153] on button "button" at bounding box center [377, 153] width 12 height 12
click at [375, 153] on button "button" at bounding box center [377, 153] width 12 height 12
click at [375, 157] on button "button" at bounding box center [377, 153] width 12 height 12
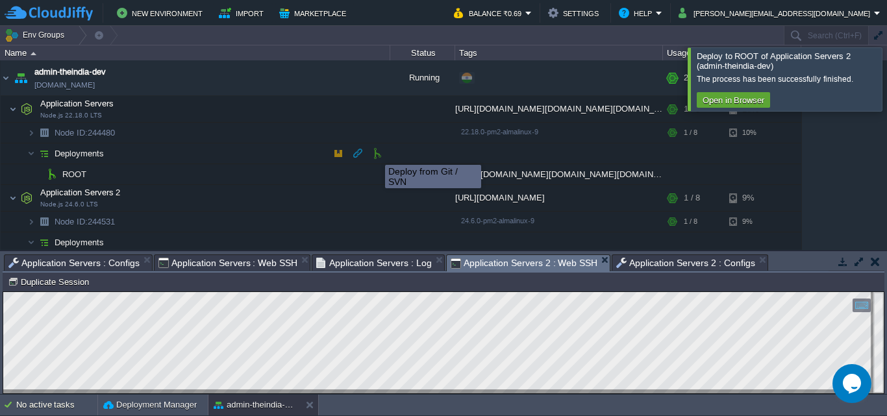
click at [375, 156] on button "button" at bounding box center [377, 153] width 12 height 12
click at [344, 156] on td at bounding box center [338, 152] width 19 height 19
click at [374, 151] on button "button" at bounding box center [377, 153] width 12 height 12
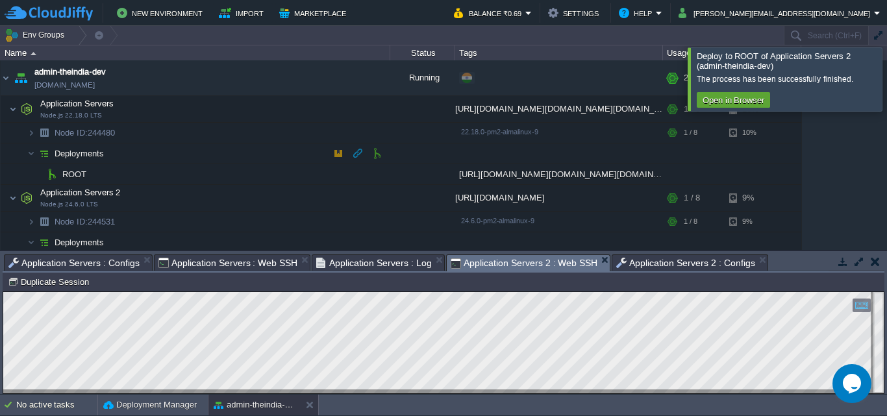
click at [336, 155] on button "button" at bounding box center [338, 153] width 12 height 12
click at [378, 245] on button "button" at bounding box center [377, 242] width 12 height 12
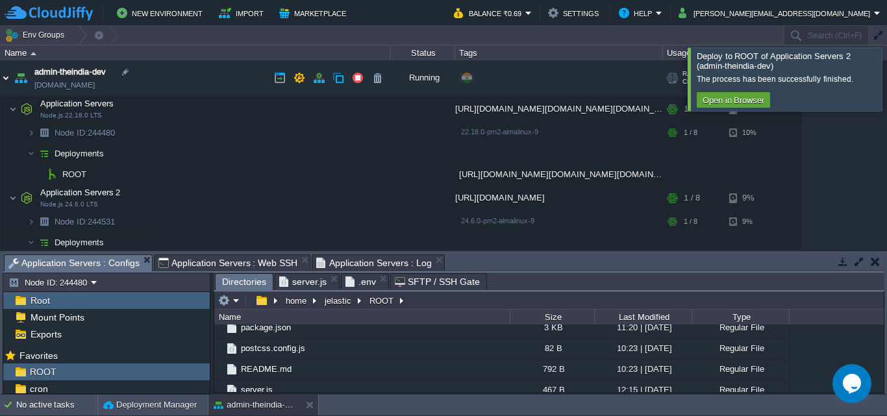
click at [7, 78] on img at bounding box center [6, 77] width 10 height 35
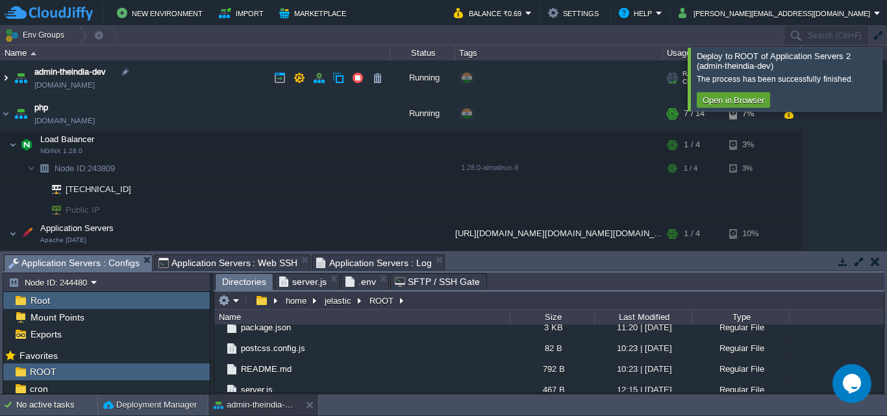
click at [8, 78] on img at bounding box center [6, 77] width 10 height 35
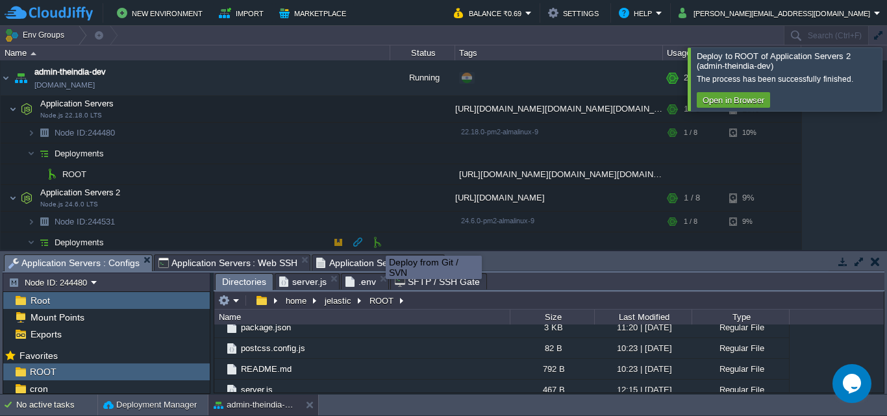
click at [376, 244] on button "button" at bounding box center [377, 242] width 12 height 12
click at [376, 245] on button "button" at bounding box center [377, 242] width 12 height 12
click at [374, 243] on button "button" at bounding box center [377, 242] width 12 height 12
click at [338, 240] on button "button" at bounding box center [338, 242] width 12 height 12
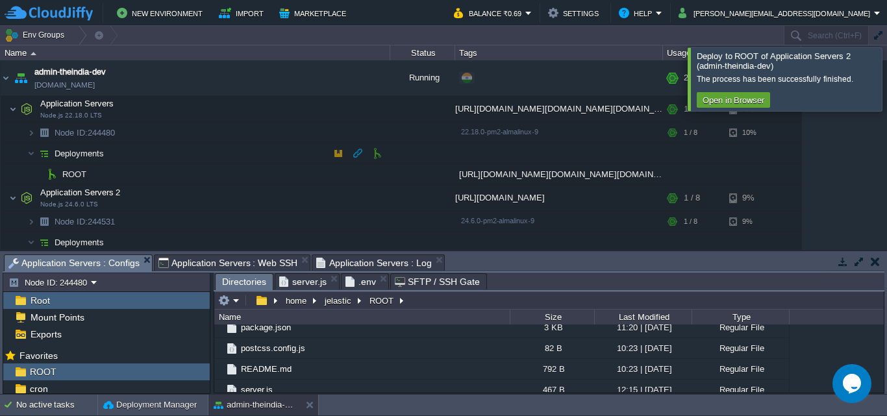
click at [372, 153] on button "button" at bounding box center [377, 153] width 12 height 12
click at [374, 153] on button "button" at bounding box center [377, 153] width 12 height 12
click at [352, 153] on button "button" at bounding box center [358, 153] width 12 height 12
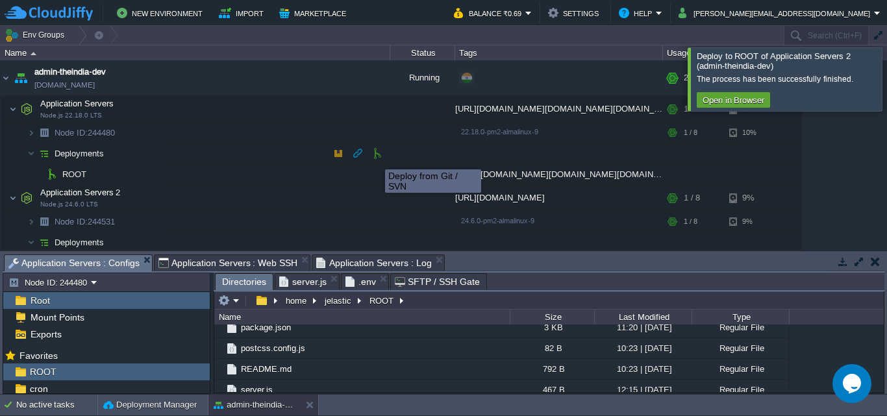
click at [380, 158] on button "button" at bounding box center [377, 153] width 12 height 12
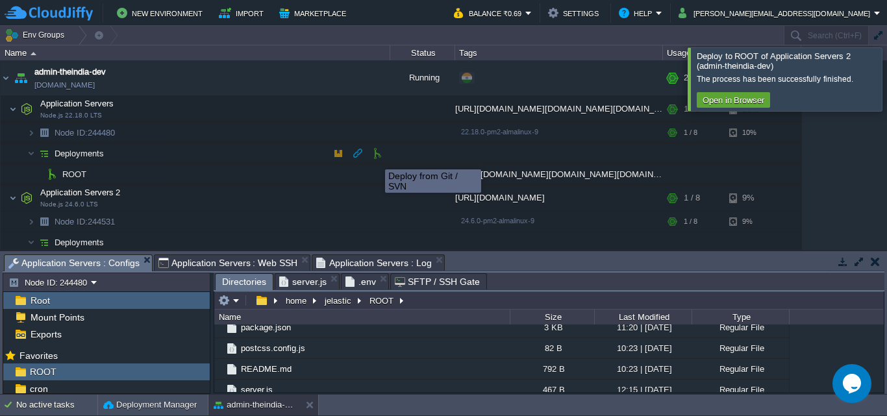
click at [380, 158] on button "button" at bounding box center [377, 153] width 12 height 12
click at [214, 266] on span "Application Servers : Web SSH" at bounding box center [228, 263] width 140 height 16
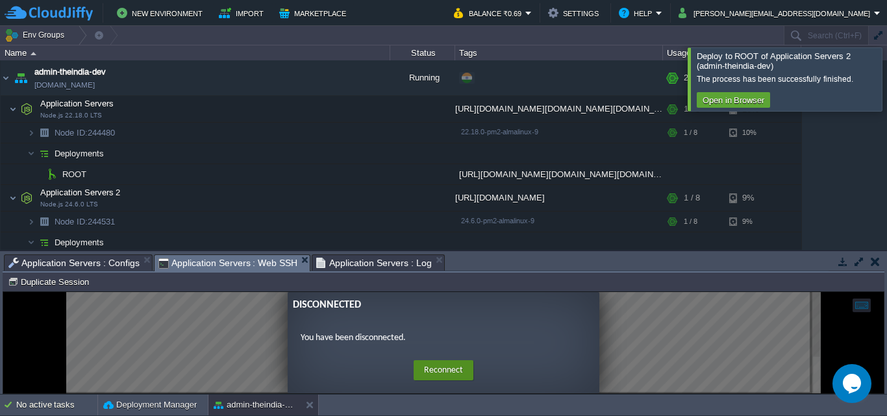
click at [456, 371] on button "Reconnect" at bounding box center [444, 370] width 60 height 21
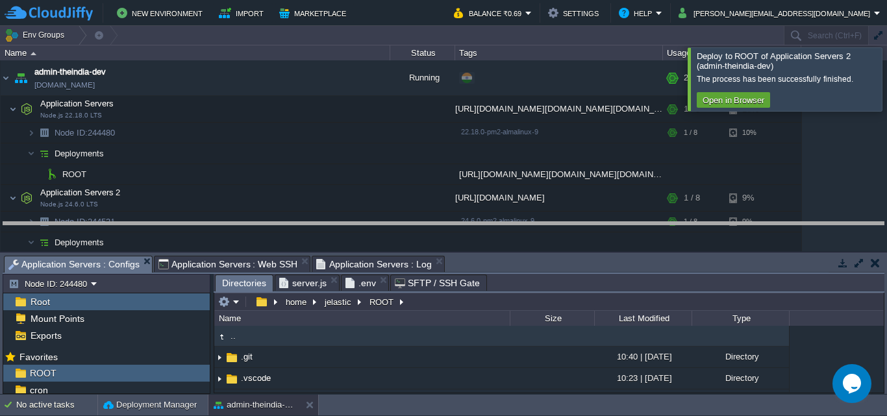
drag, startPoint x: 545, startPoint y: 259, endPoint x: 567, endPoint y: 168, distance: 94.2
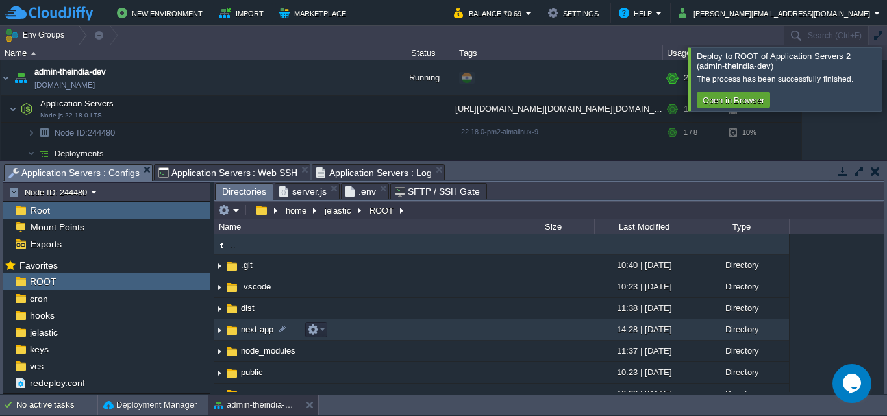
click at [471, 329] on td "next-app" at bounding box center [361, 329] width 295 height 21
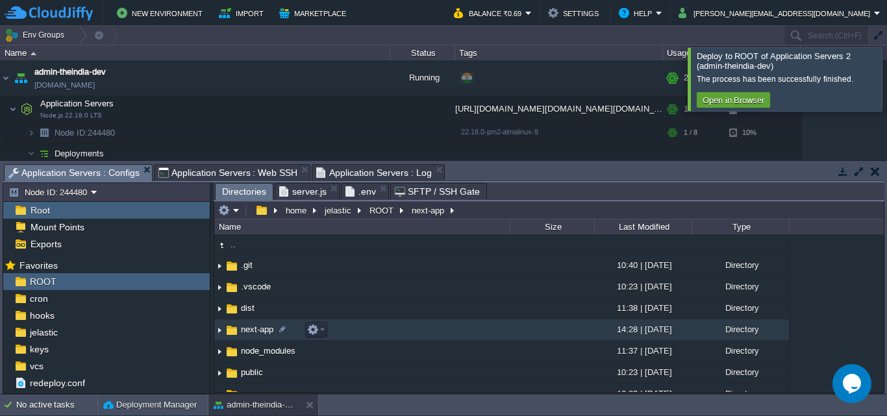
click at [471, 329] on td "next-app" at bounding box center [361, 329] width 295 height 21
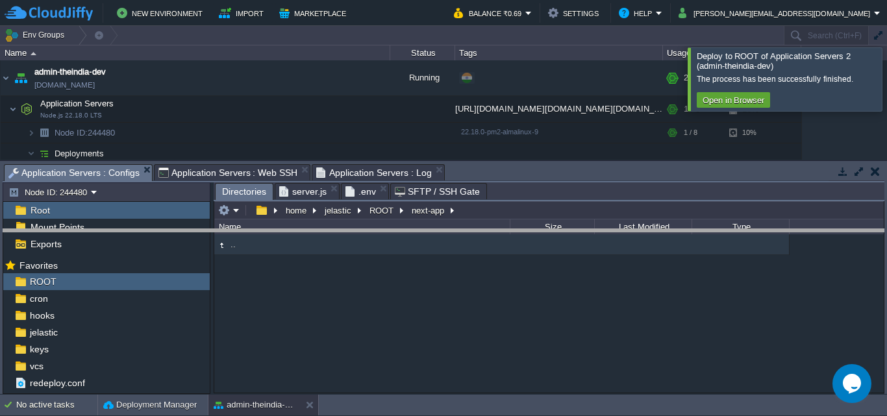
drag, startPoint x: 550, startPoint y: 170, endPoint x: 562, endPoint y: 235, distance: 66.0
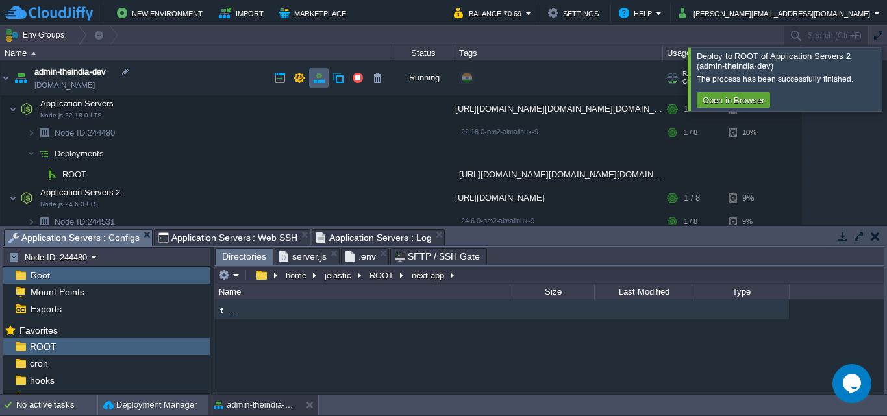
click at [319, 78] on button "button" at bounding box center [319, 78] width 12 height 12
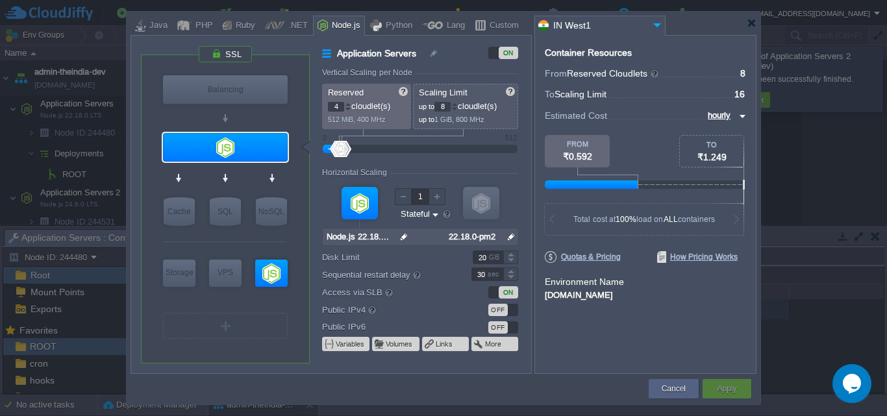
type input "Node.js 24.6.0 LTS"
click at [268, 276] on div at bounding box center [271, 273] width 32 height 27
type input "Application Servers 2"
type input "Node.js 24.6.0 LTS"
type input "null"
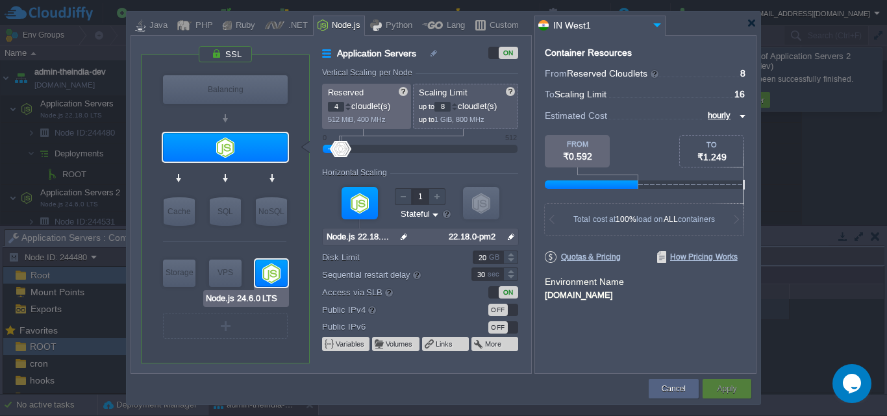
type input "24.6.0-pm2"
click at [267, 270] on div at bounding box center [271, 273] width 32 height 27
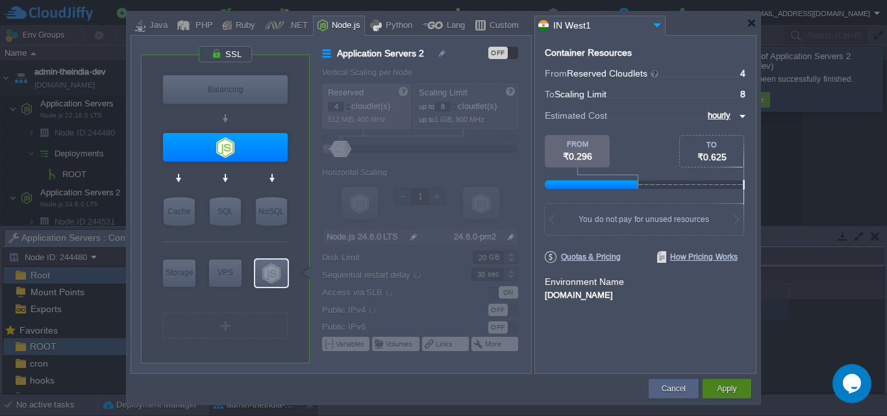
click at [726, 390] on button "Apply" at bounding box center [726, 388] width 19 height 13
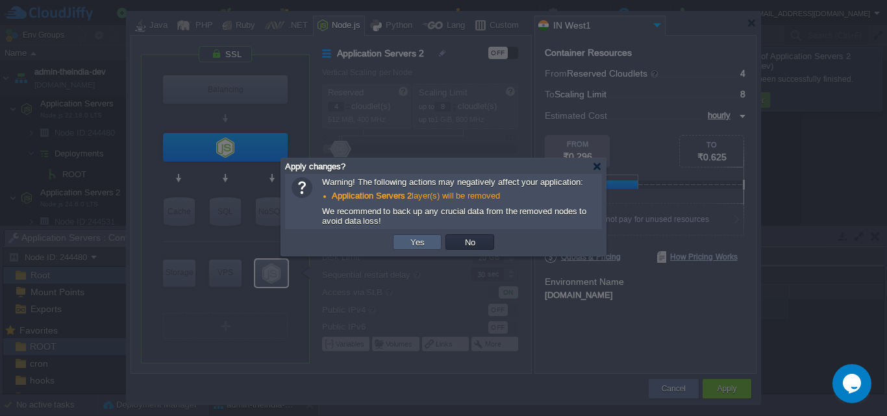
click at [428, 241] on td "Yes" at bounding box center [417, 242] width 49 height 16
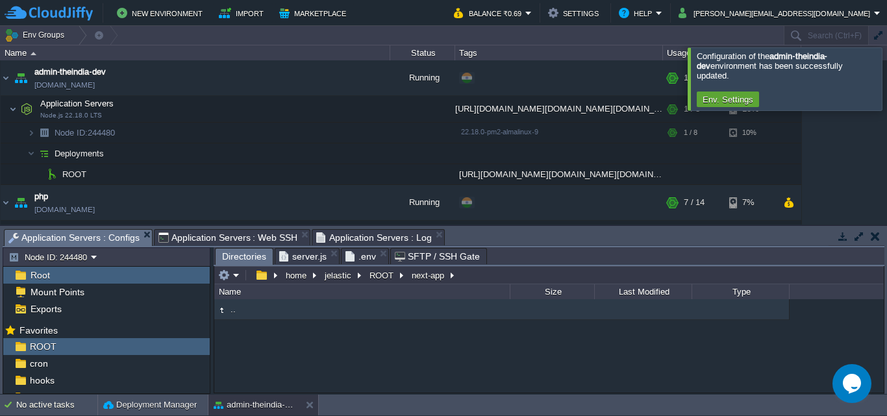
click at [886, 73] on div at bounding box center [902, 78] width 0 height 62
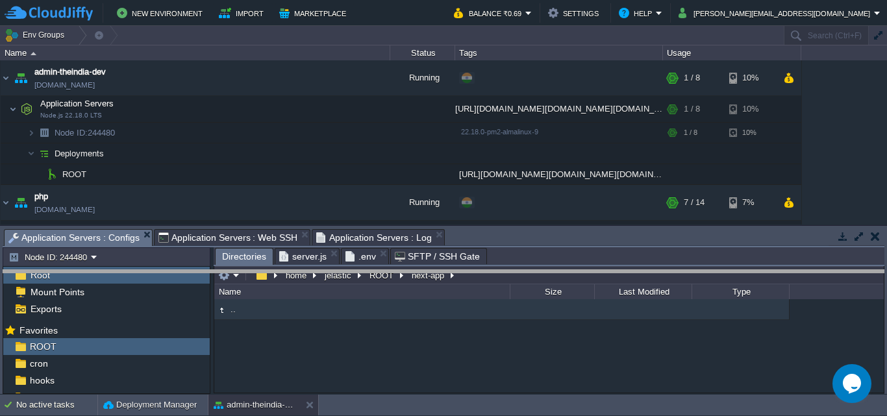
drag, startPoint x: 536, startPoint y: 233, endPoint x: 523, endPoint y: 280, distance: 48.5
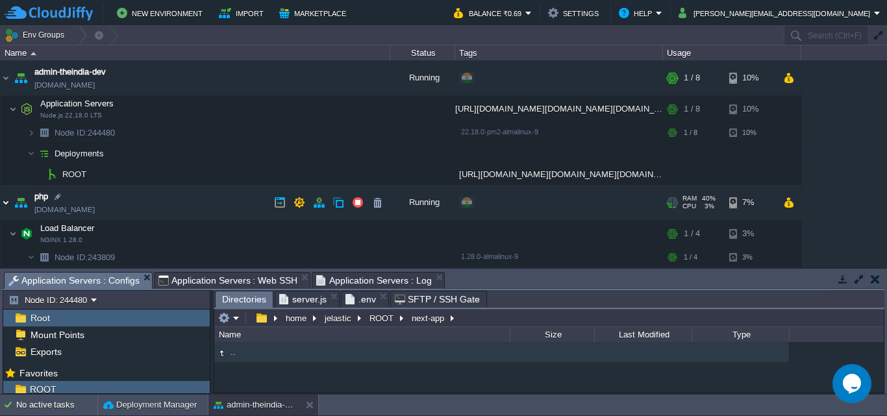
click at [6, 203] on img at bounding box center [6, 202] width 10 height 35
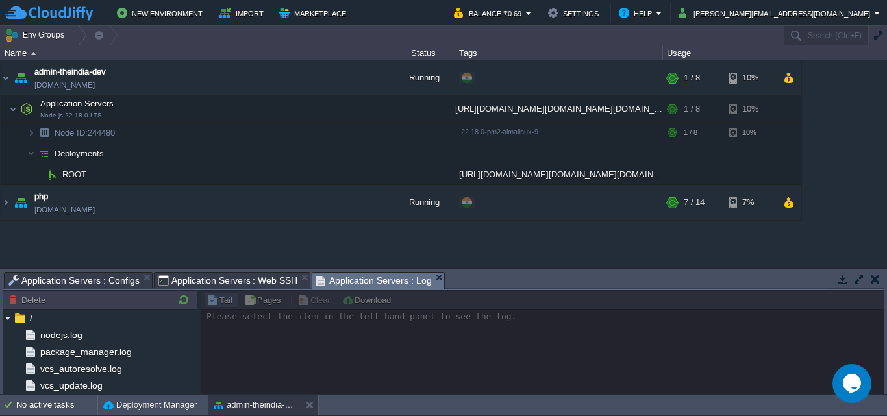
click at [391, 284] on span "Application Servers : Log" at bounding box center [374, 281] width 116 height 16
click at [105, 266] on div "admin-theindia-dev [DOMAIN_NAME] Running + Add to Env Group RAM 3% CPU 7% 1 / 8…" at bounding box center [443, 163] width 887 height 207
click at [113, 280] on span "Application Servers : Configs" at bounding box center [73, 281] width 131 height 16
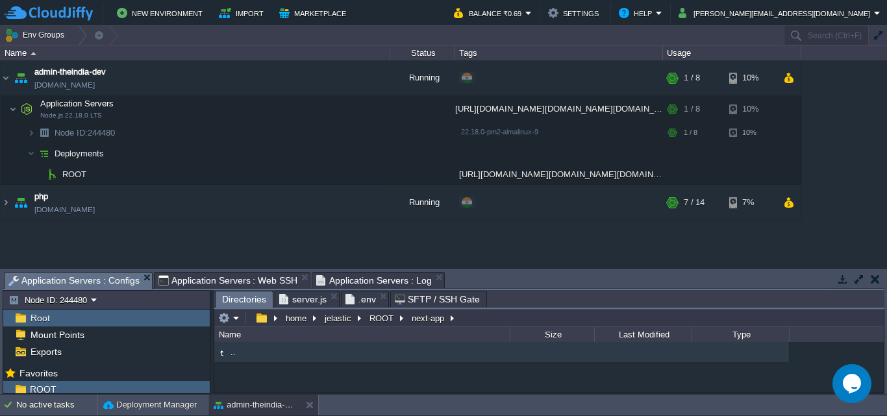
click at [208, 285] on span "Application Servers : Web SSH" at bounding box center [228, 281] width 140 height 16
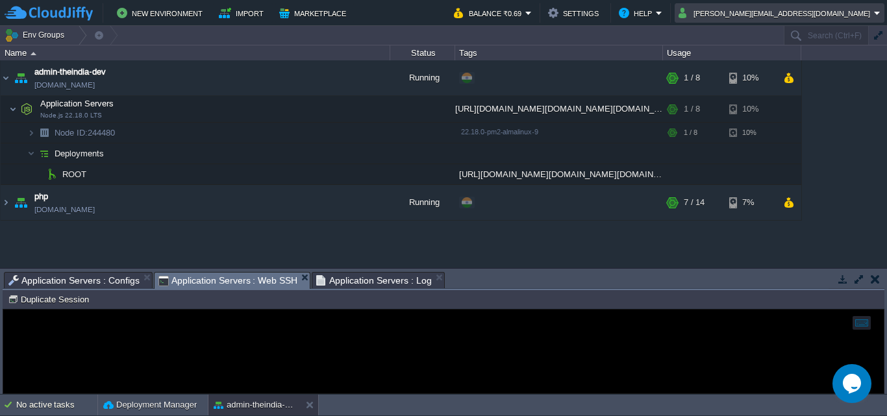
click at [860, 16] on button "[PERSON_NAME][EMAIL_ADDRESS][DOMAIN_NAME]" at bounding box center [775, 13] width 195 height 16
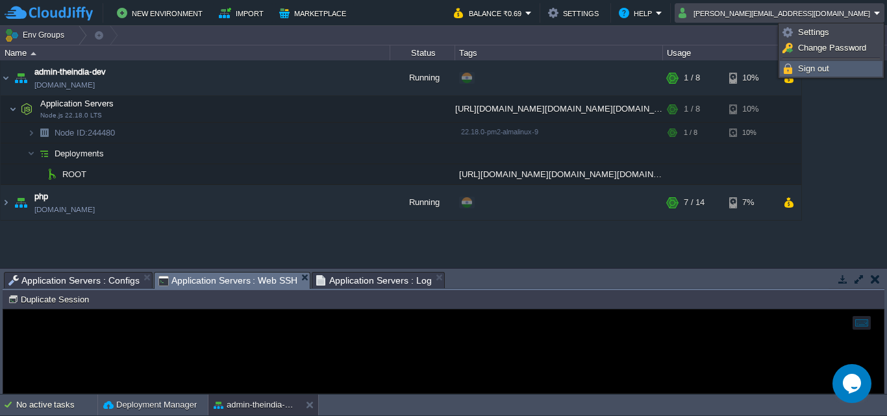
click at [788, 63] on link "Sign out" at bounding box center [830, 69] width 101 height 14
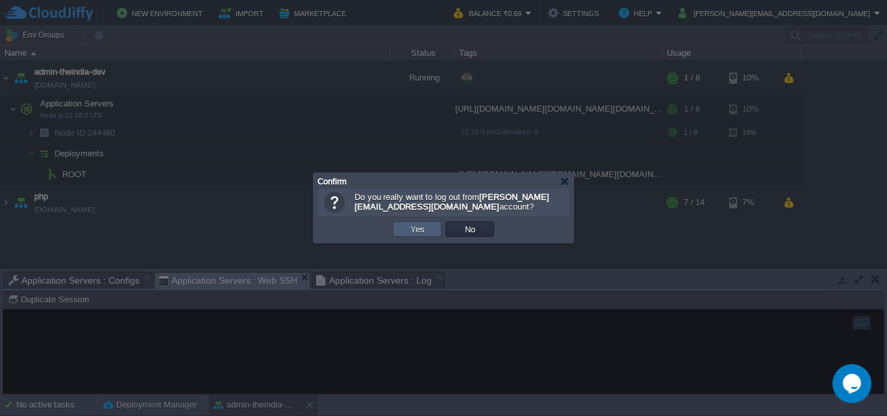
click at [422, 228] on button "Yes" at bounding box center [417, 229] width 22 height 12
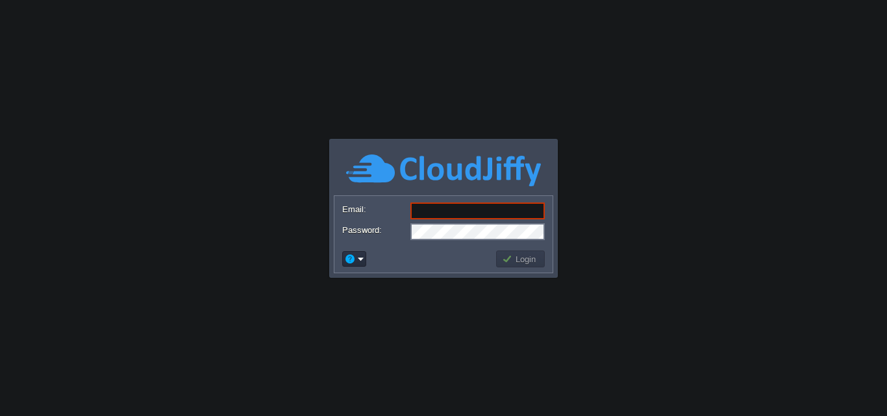
type input "[PERSON_NAME][EMAIL_ADDRESS][DOMAIN_NAME]"
click at [522, 261] on button "Login" at bounding box center [521, 259] width 38 height 12
click at [534, 258] on button "Login" at bounding box center [521, 259] width 38 height 12
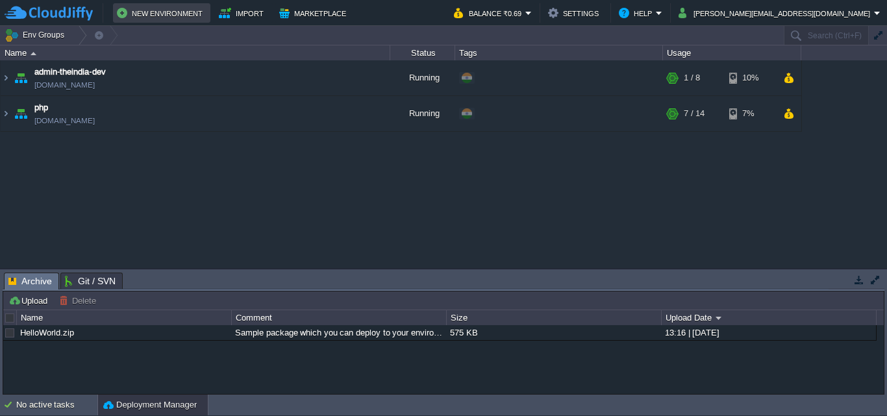
click at [151, 8] on button "New Environment" at bounding box center [162, 13] width 90 height 16
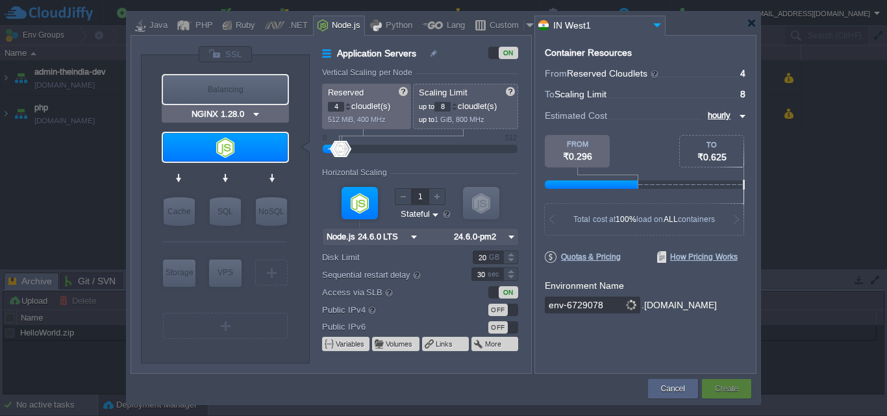
type input "Node.js 24.6.0 LTS"
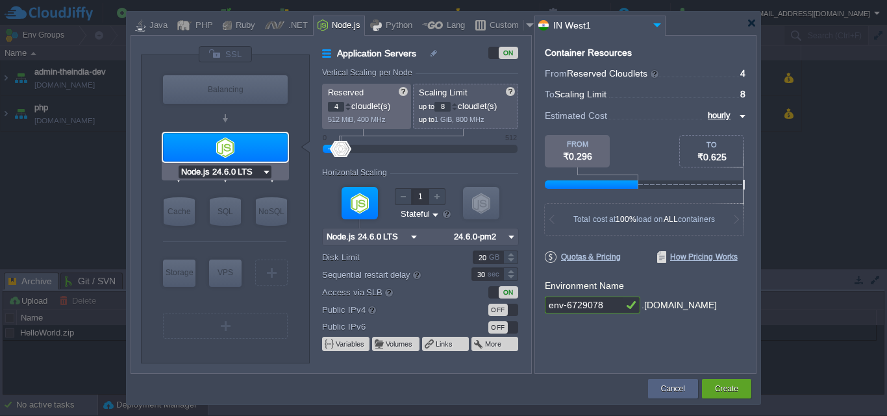
click at [230, 166] on input "Node.js 24.6.0 LTS" at bounding box center [220, 172] width 83 height 13
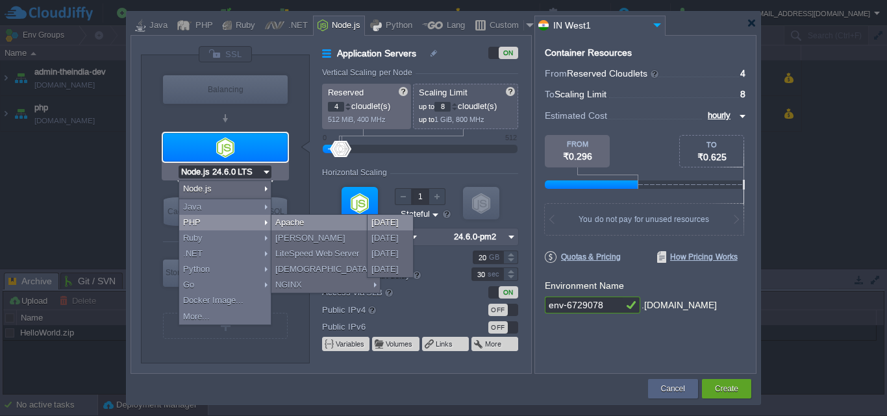
click at [377, 225] on div "2.4.65" at bounding box center [389, 223] width 45 height 16
type input "Application Servers"
type input "1"
type input "4"
type input "Apache [DATE]"
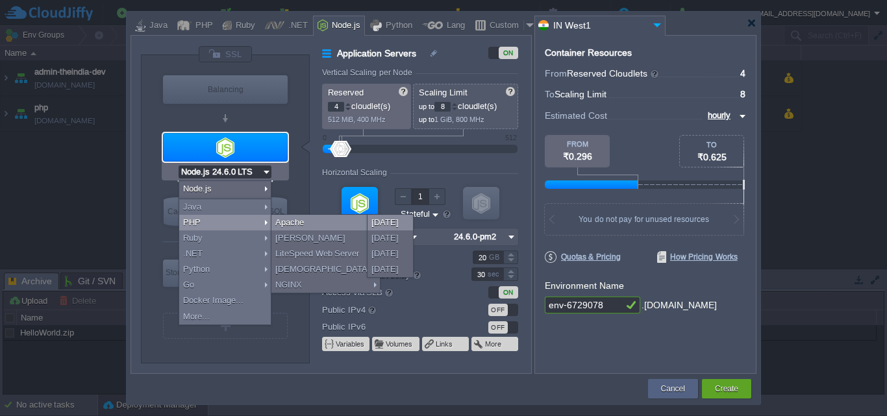
type input "PHP [DATE]"
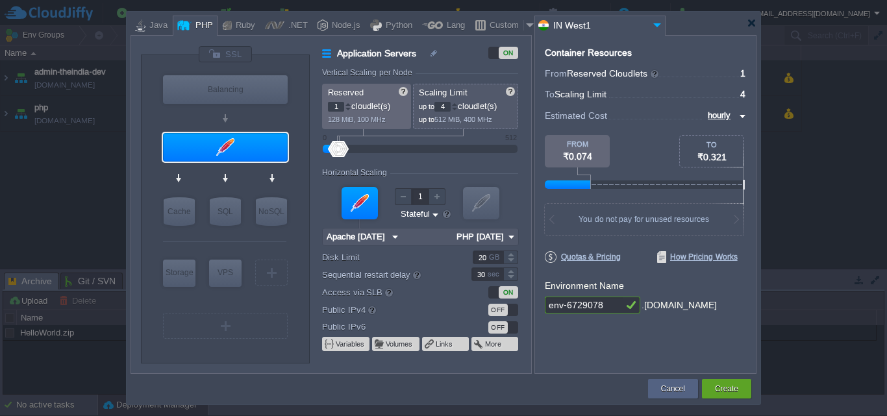
type input "Redis 7.2.4"
click at [268, 274] on div "VM" at bounding box center [271, 273] width 32 height 26
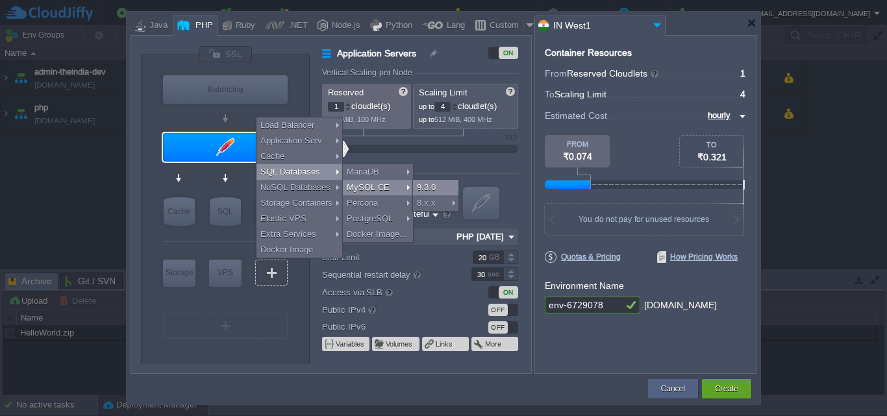
click at [435, 187] on div "9.3.0" at bounding box center [435, 188] width 45 height 16
type input "SQL Databases 2"
type input "4"
type input "6"
type input "MySQL CE 9.3.0"
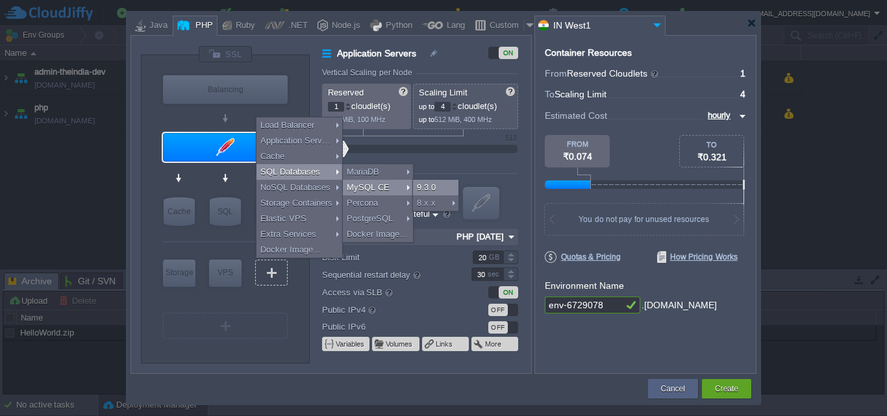
type input "9.3.0-almalinux-9"
type input "Stateless"
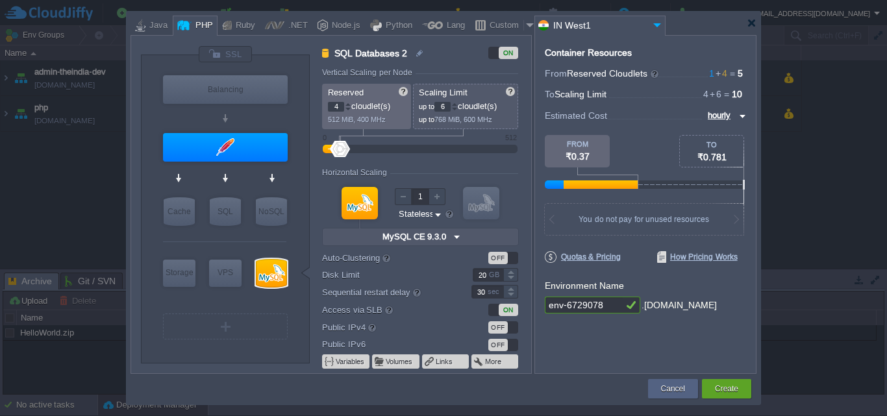
type input "Select Image"
click at [607, 306] on input "env-6729078" at bounding box center [584, 305] width 78 height 17
type input "e"
type input "theindia-dev"
type input "MySQL CE 9.3.0"
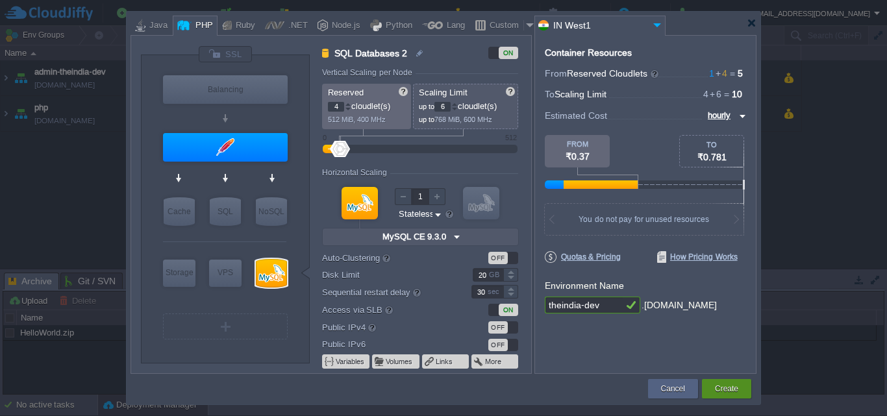
click at [736, 389] on button "Create" at bounding box center [726, 388] width 23 height 13
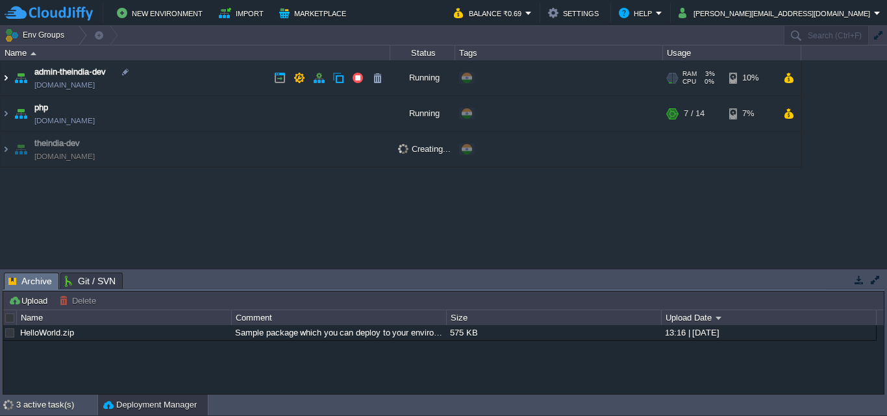
click at [9, 73] on img at bounding box center [6, 77] width 10 height 35
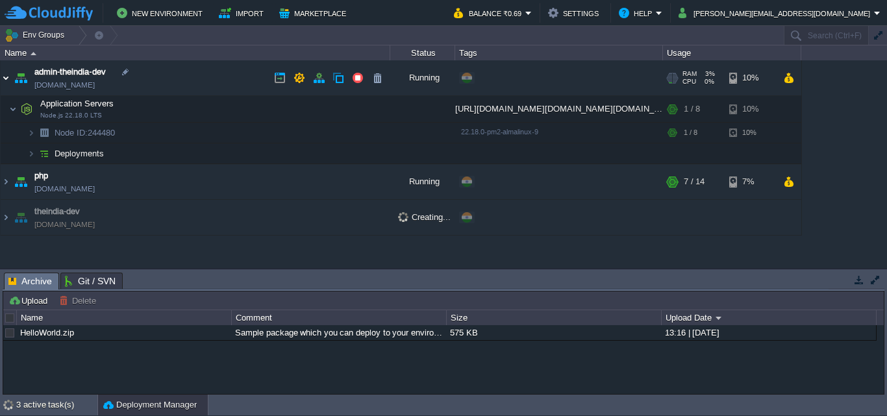
click at [5, 77] on img at bounding box center [6, 77] width 10 height 35
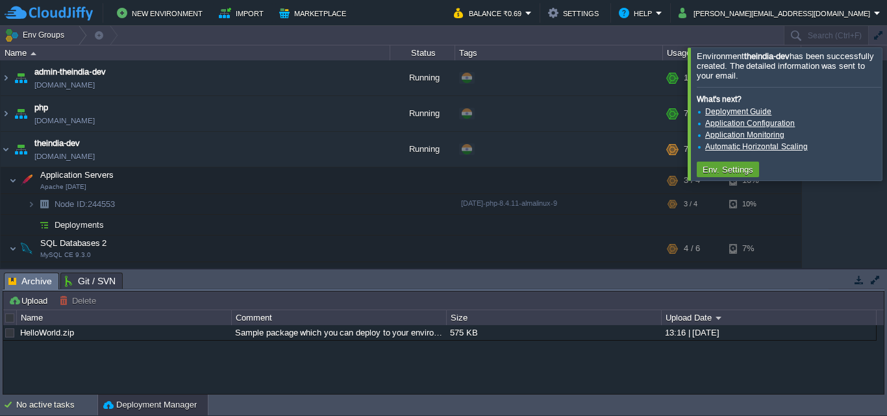
click at [886, 114] on div at bounding box center [902, 113] width 0 height 132
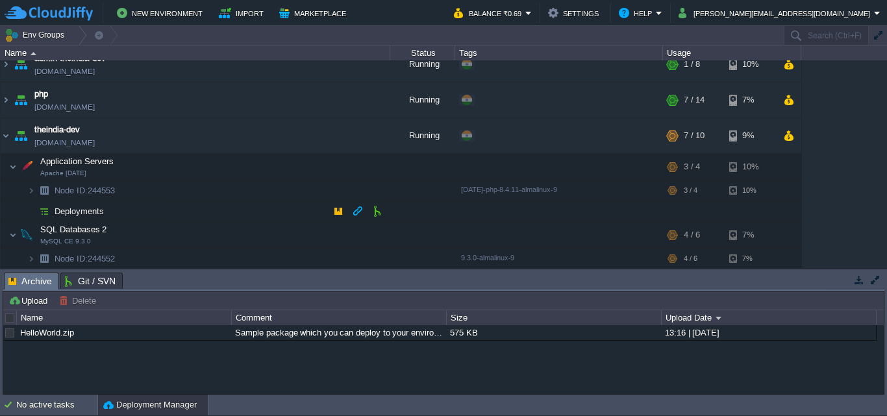
scroll to position [15, 0]
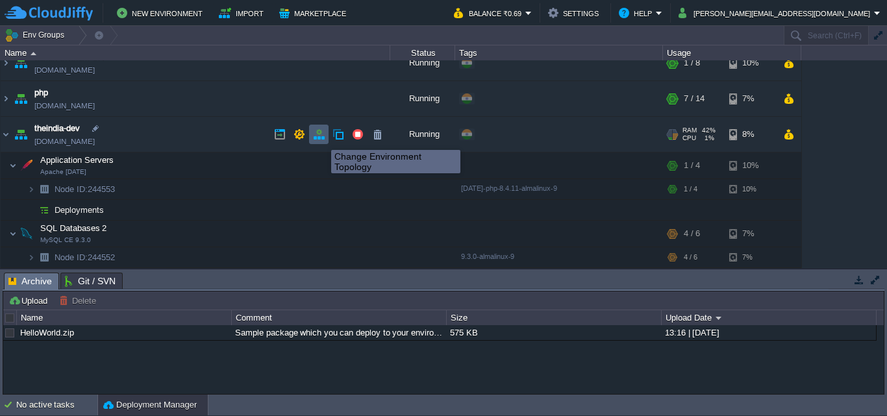
click at [321, 138] on button "button" at bounding box center [319, 135] width 12 height 12
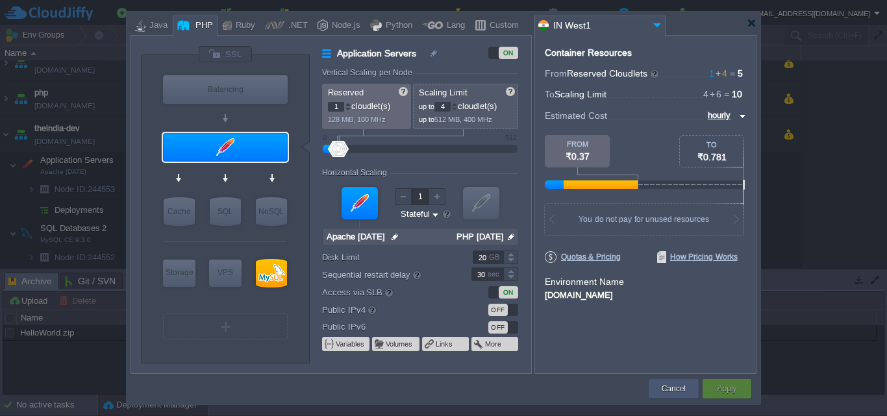
click at [659, 383] on div "Cancel" at bounding box center [673, 388] width 31 height 19
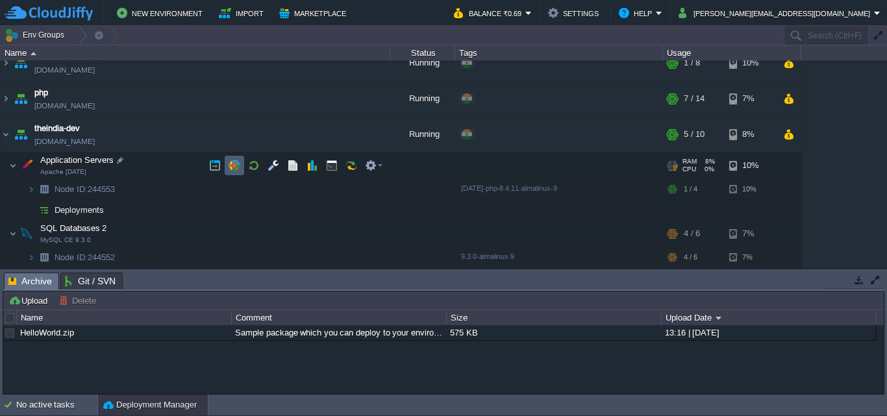
click at [229, 159] on td at bounding box center [234, 165] width 19 height 19
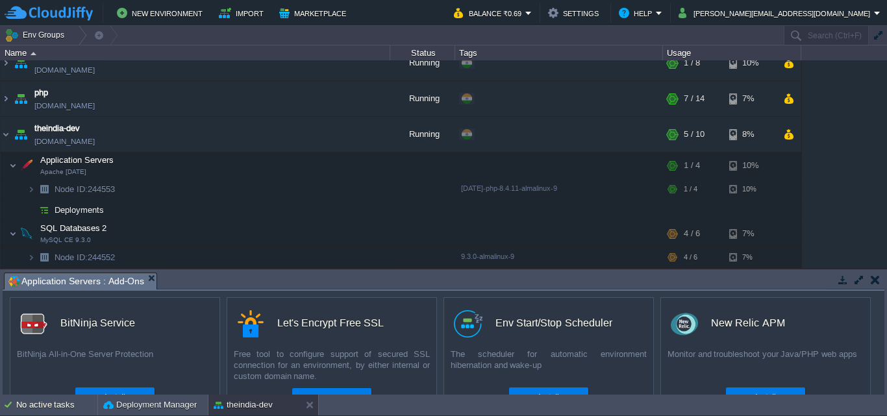
scroll to position [158, 0]
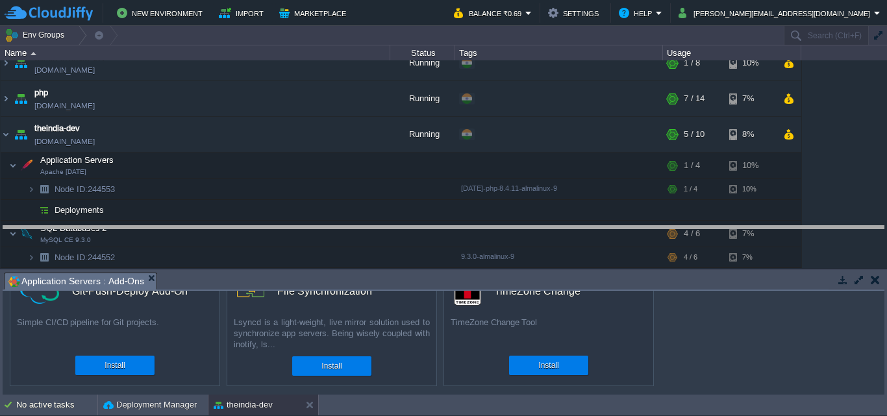
drag, startPoint x: 715, startPoint y: 283, endPoint x: 715, endPoint y: 186, distance: 97.4
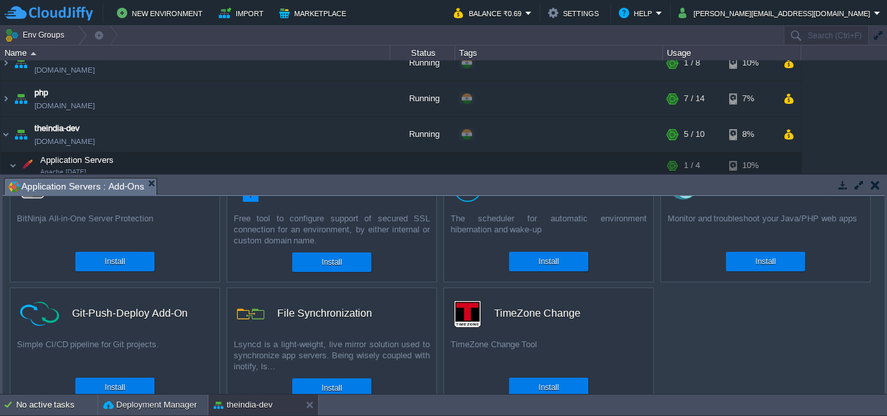
scroll to position [64, 0]
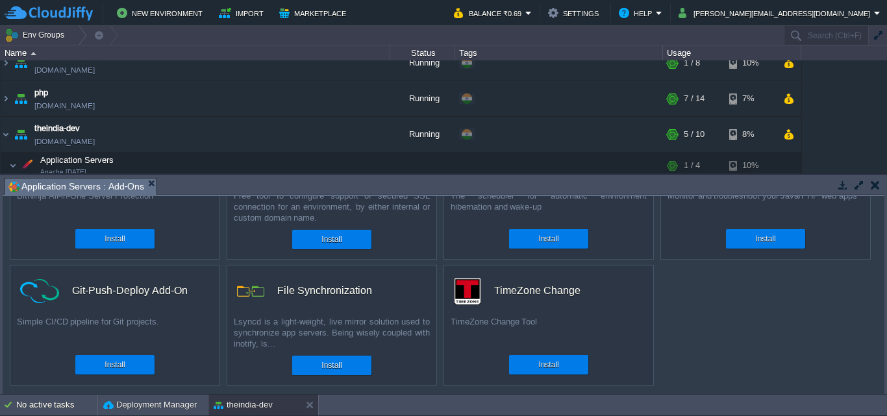
click at [521, 179] on div "Tasks Activity Log Archive Git / SVN Application Servers : Add-Ons Upload Delet…" at bounding box center [443, 284] width 887 height 219
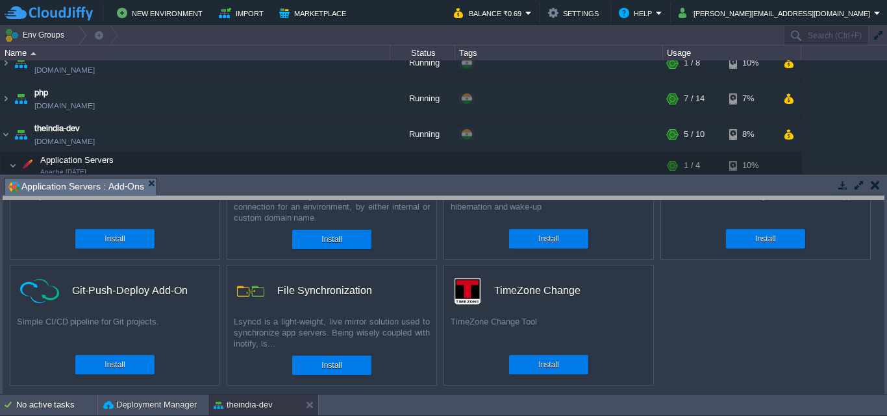
drag, startPoint x: 521, startPoint y: 179, endPoint x: 538, endPoint y: 276, distance: 98.3
click at [540, 277] on body "New Environment Import Marketplace Bonus ₹0.00 Upgrade Account Balance ₹0.69 Se…" at bounding box center [443, 208] width 887 height 416
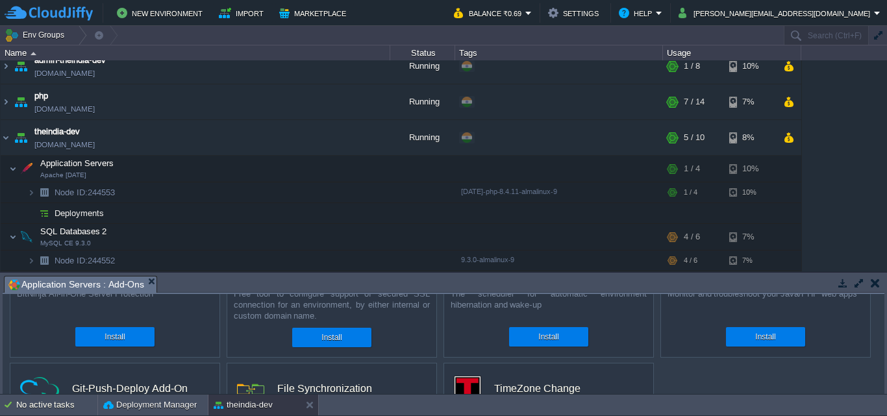
scroll to position [12, 0]
click at [318, 137] on button "button" at bounding box center [319, 138] width 12 height 12
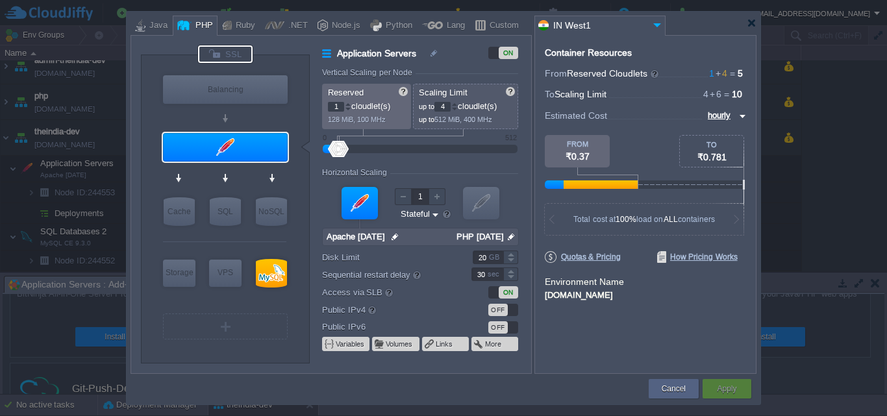
click at [231, 56] on div at bounding box center [225, 54] width 55 height 18
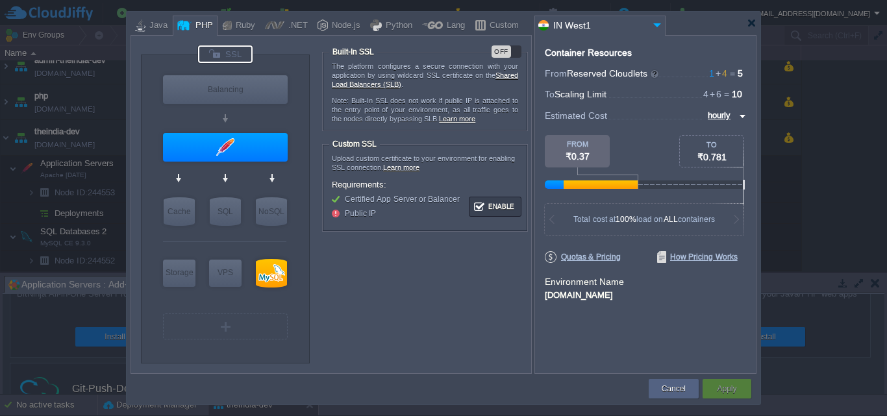
click at [507, 59] on div "The platform configures a secure connection with your application by using wild…" at bounding box center [425, 92] width 205 height 78
click at [508, 53] on div "OFF" at bounding box center [500, 51] width 19 height 12
click at [212, 323] on div "VM" at bounding box center [225, 327] width 125 height 26
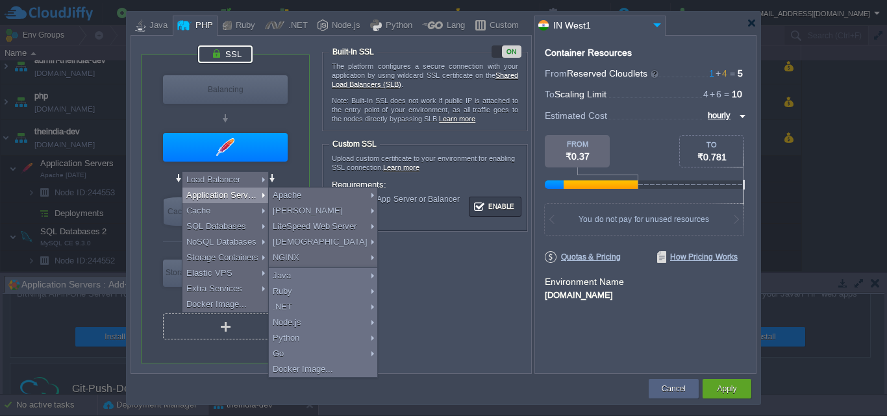
type input "Select Image"
click at [188, 358] on div "VM Balancing VM Application Servers VM Cache VM SQL VM NoSQL VM Storage VM VPS …" at bounding box center [225, 209] width 169 height 308
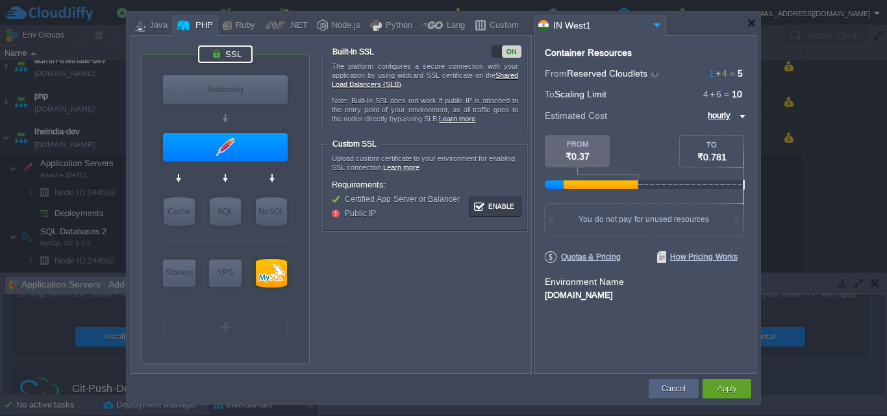
type input "NGINX 1.28.0"
click at [209, 331] on div "VM" at bounding box center [225, 327] width 125 height 26
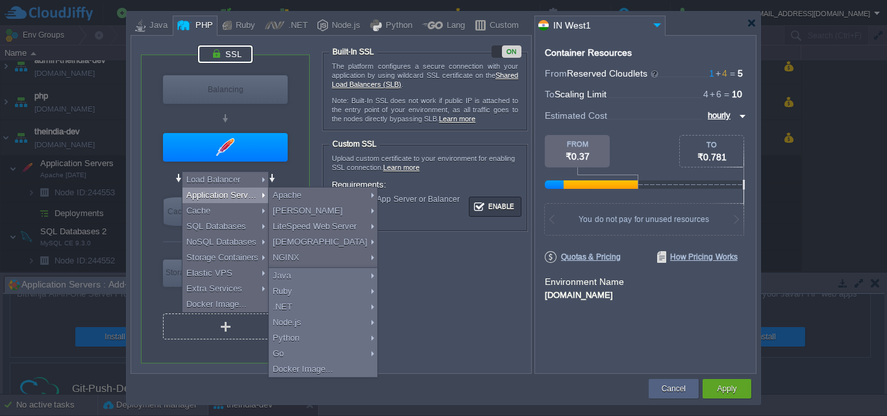
type input "Select Image"
click at [449, 301] on form "The platform configures a secure connection with your application by using wild…" at bounding box center [426, 197] width 208 height 305
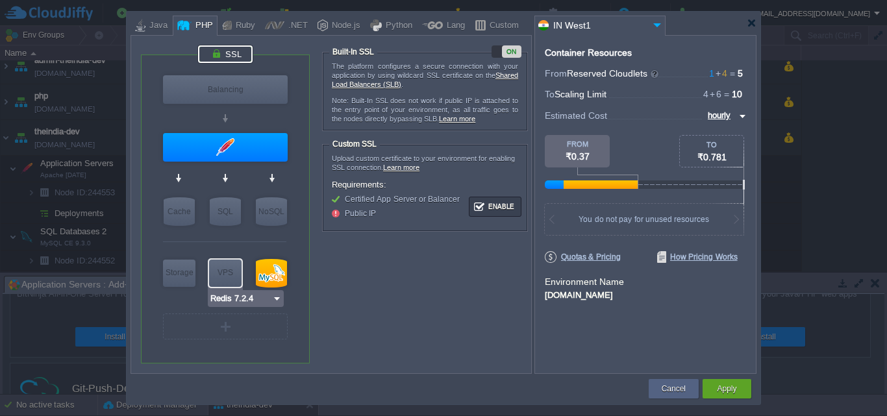
type input "AlmaLinux 9.6"
click at [236, 332] on div "VM" at bounding box center [225, 327] width 125 height 26
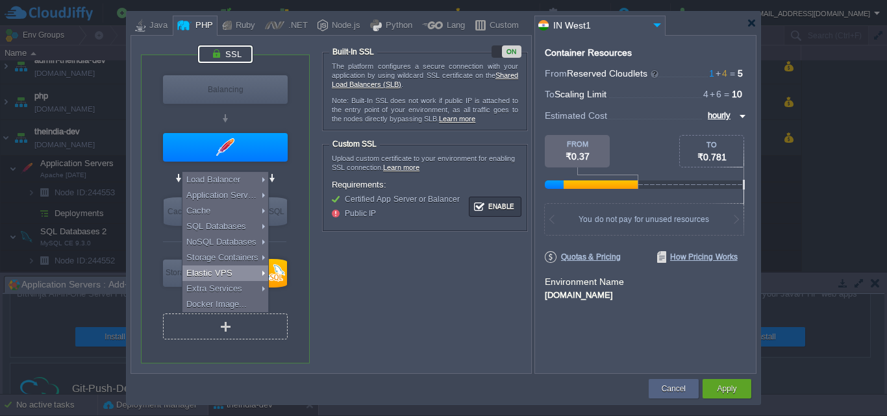
type input "Select Image"
click at [386, 344] on form "The platform configures a secure connection with your application by using wild…" at bounding box center [426, 197] width 208 height 305
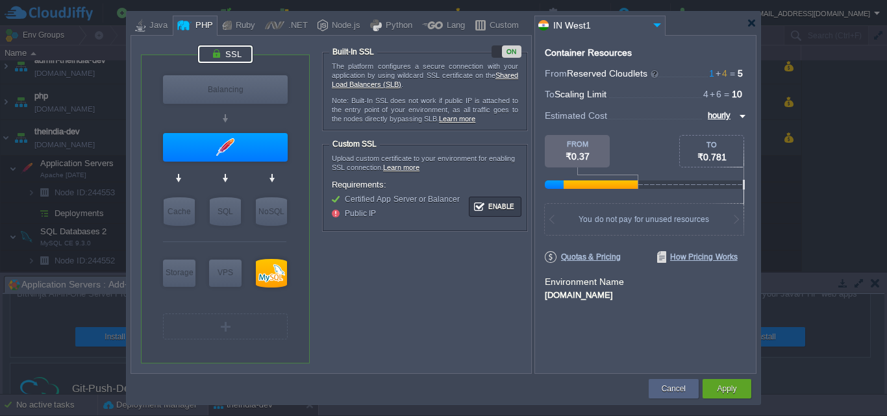
type input "AlmaLinux 9.6"
click at [227, 332] on div at bounding box center [226, 327] width 2 height 10
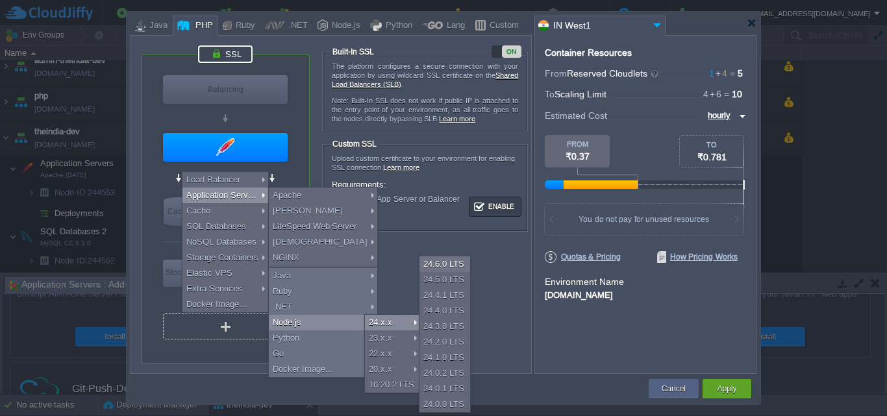
click at [396, 319] on div "24.x.x" at bounding box center [392, 323] width 55 height 16
type input "Application Servers 2"
type input "4"
type input "8"
type input "Node.js 24.6.0 LTS"
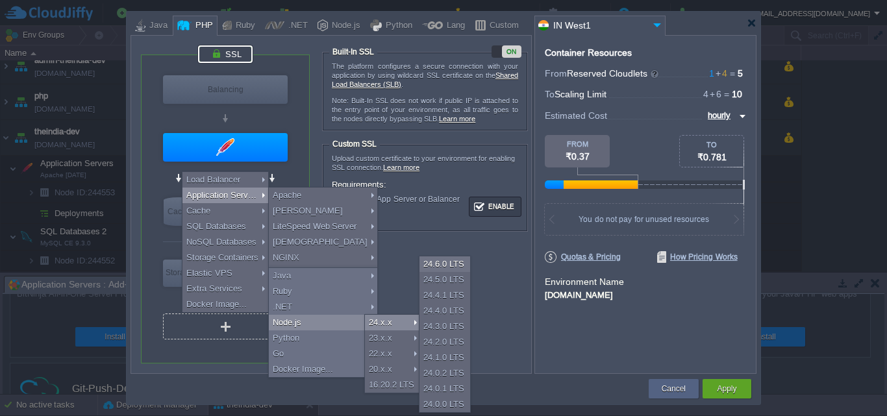
type input "24.6.0-pm2"
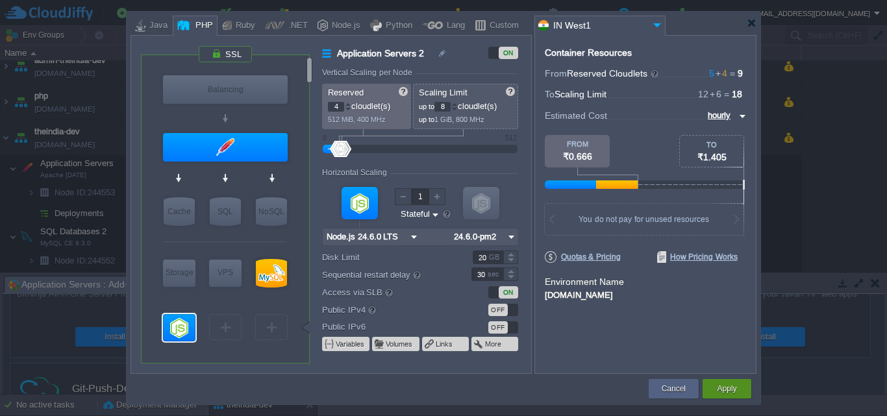
type input "Select Image"
click at [720, 389] on button "Apply" at bounding box center [726, 388] width 19 height 13
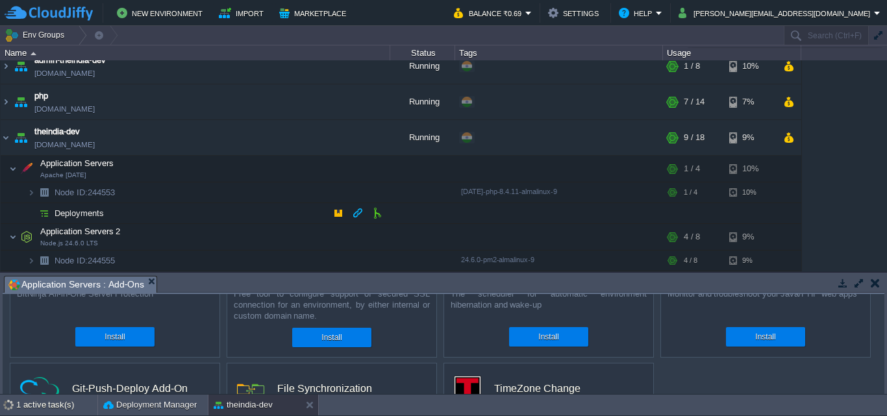
scroll to position [0, 0]
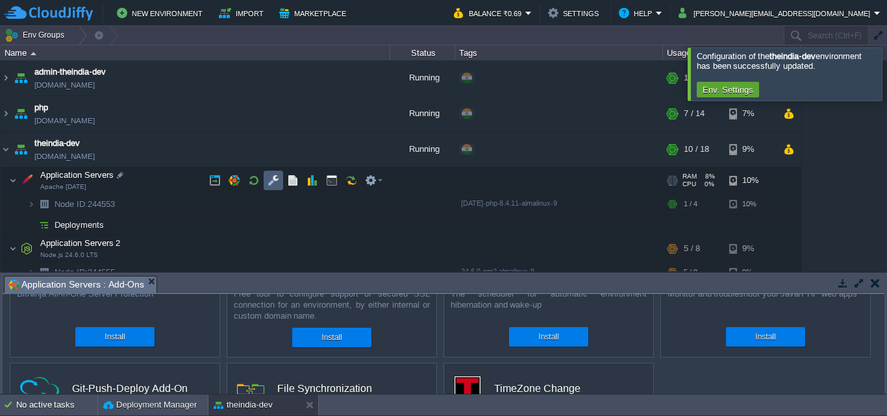
click at [269, 184] on button "button" at bounding box center [273, 181] width 12 height 12
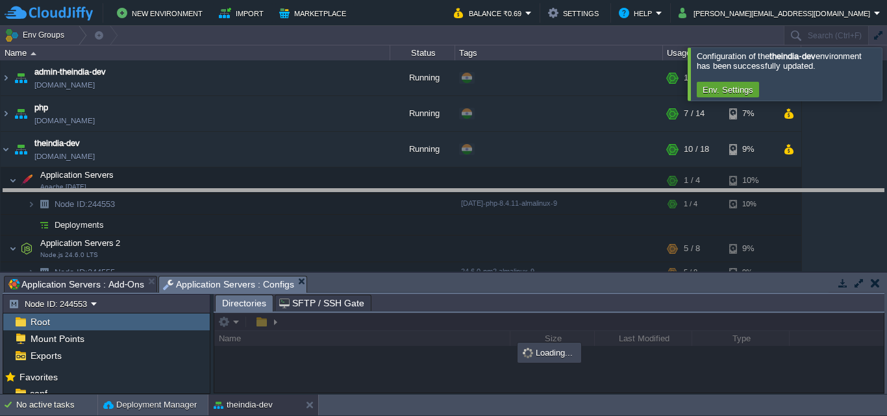
drag, startPoint x: 534, startPoint y: 282, endPoint x: 560, endPoint y: 195, distance: 91.0
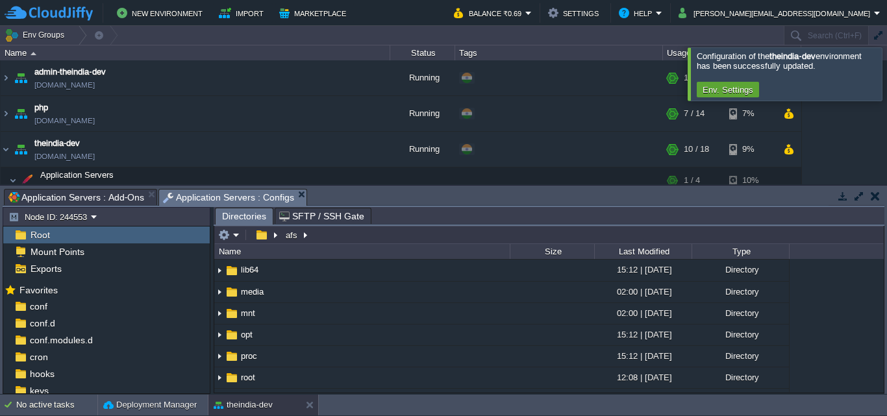
scroll to position [303, 0]
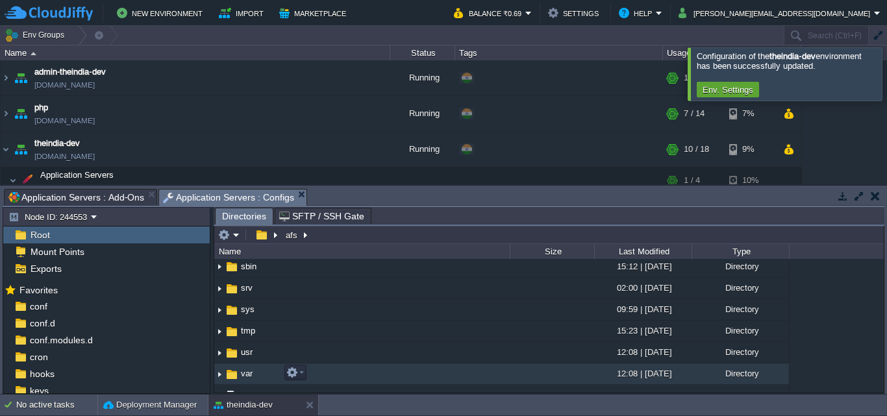
click at [358, 369] on td "var" at bounding box center [361, 374] width 295 height 21
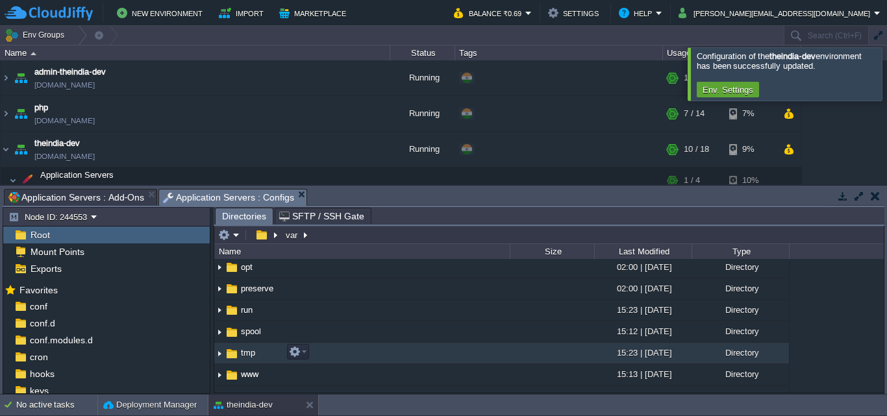
scroll to position [315, 0]
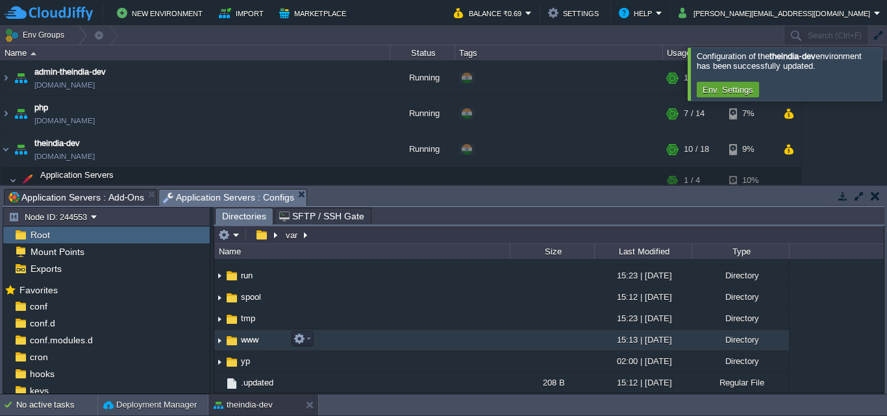
click at [399, 340] on td "www" at bounding box center [361, 340] width 295 height 21
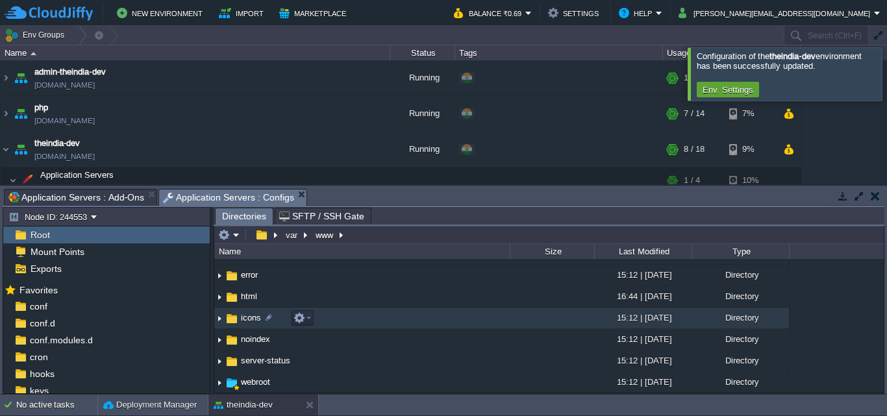
scroll to position [101, 0]
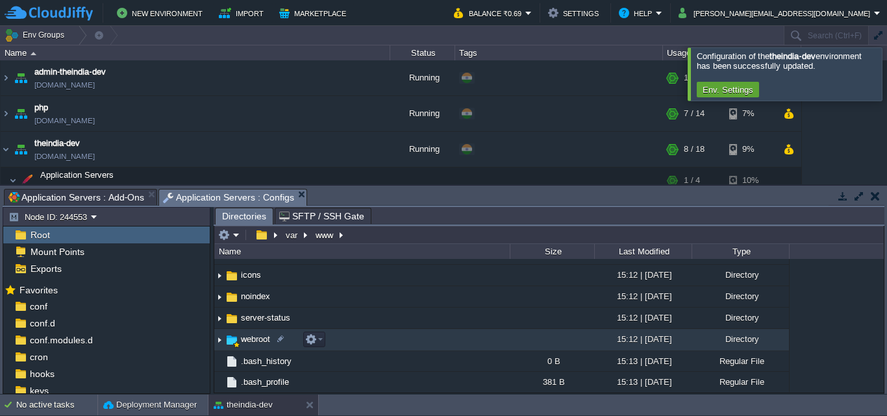
click at [439, 340] on td "webroot" at bounding box center [361, 339] width 295 height 21
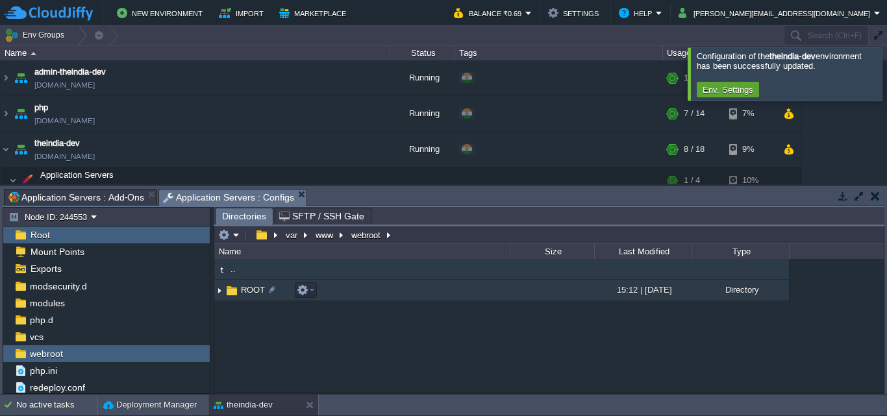
click at [365, 291] on td "ROOT" at bounding box center [361, 290] width 295 height 21
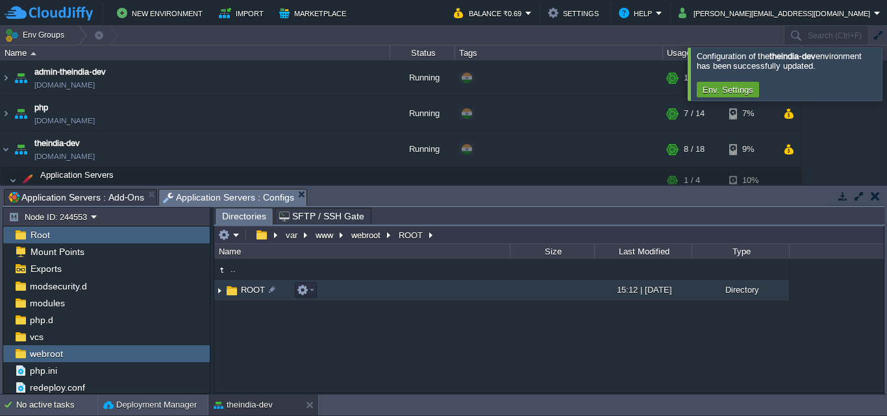
click at [365, 291] on td "ROOT" at bounding box center [361, 290] width 295 height 21
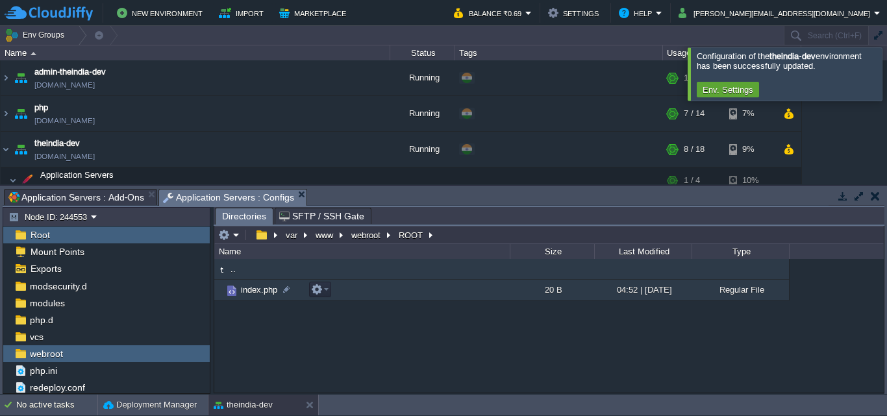
click at [301, 293] on td "index.php" at bounding box center [361, 290] width 295 height 21
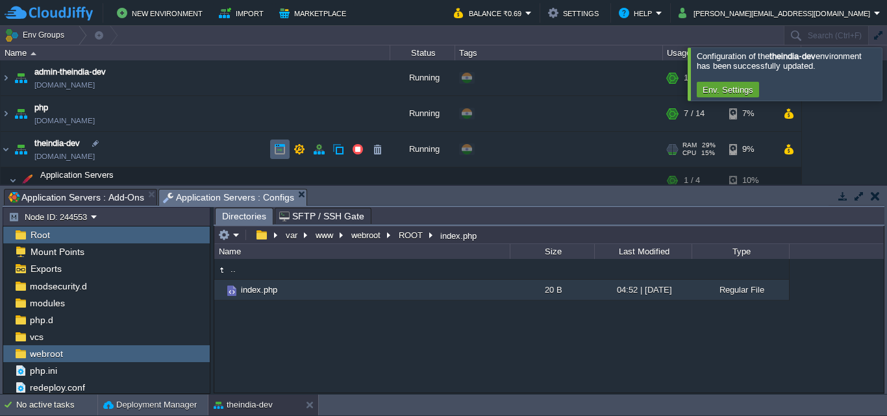
click at [286, 153] on td at bounding box center [279, 149] width 19 height 19
click at [342, 285] on td "index.php" at bounding box center [361, 290] width 295 height 21
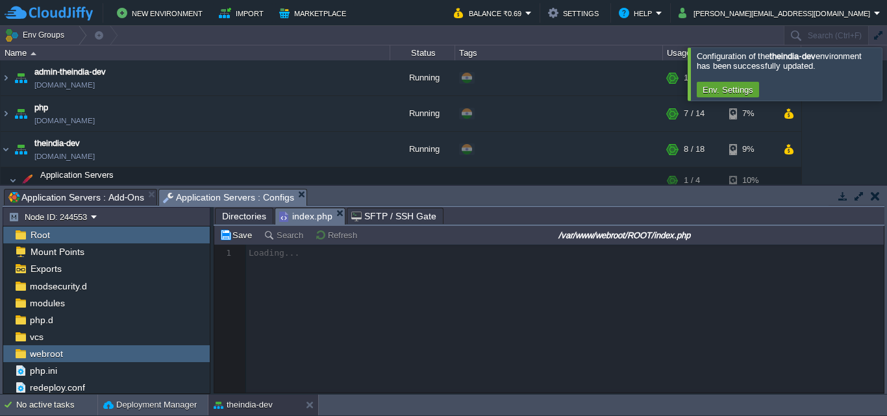
click at [342, 288] on div at bounding box center [548, 319] width 669 height 148
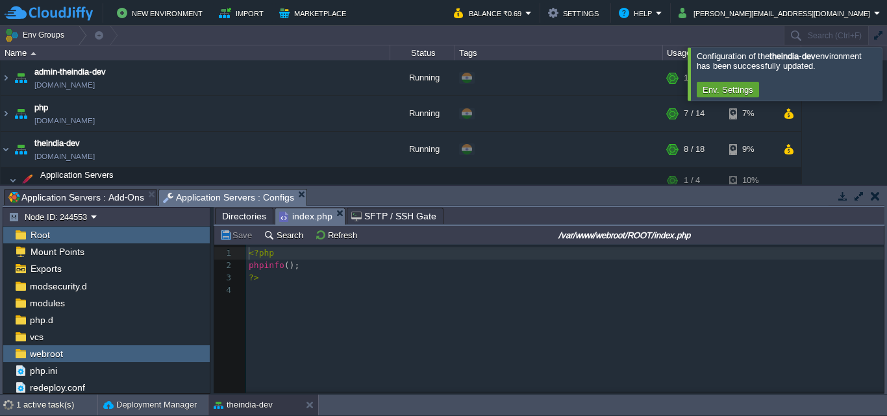
scroll to position [5, 0]
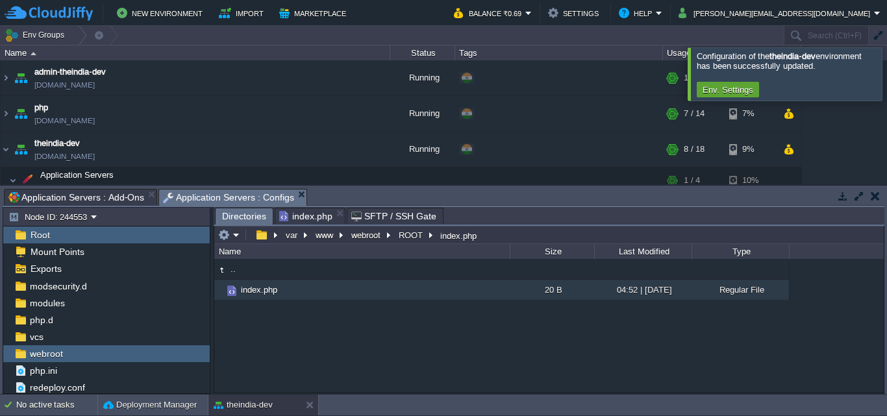
click at [249, 219] on span "Directories" at bounding box center [244, 216] width 44 height 16
click at [235, 232] on em at bounding box center [228, 235] width 21 height 12
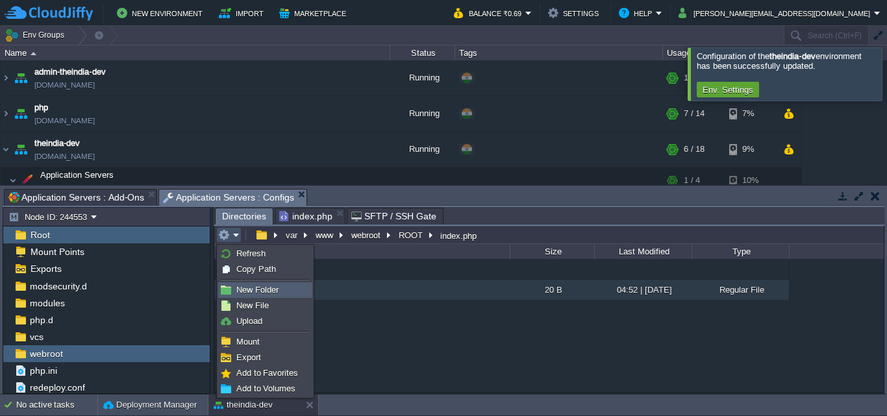
click at [273, 284] on link "New Folder" at bounding box center [265, 290] width 93 height 14
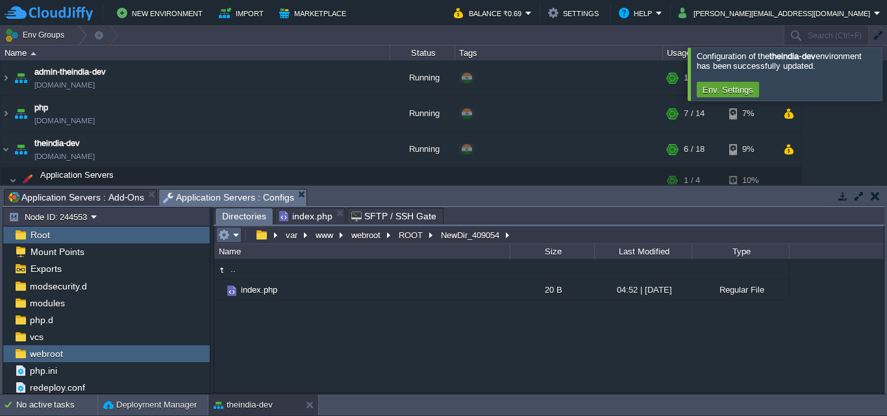
click at [226, 230] on button "button" at bounding box center [224, 235] width 12 height 12
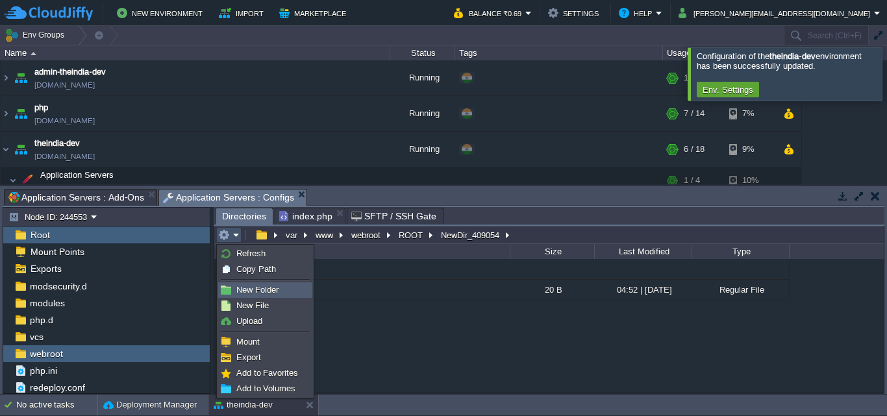
click at [260, 288] on span "New Folder" at bounding box center [257, 290] width 42 height 10
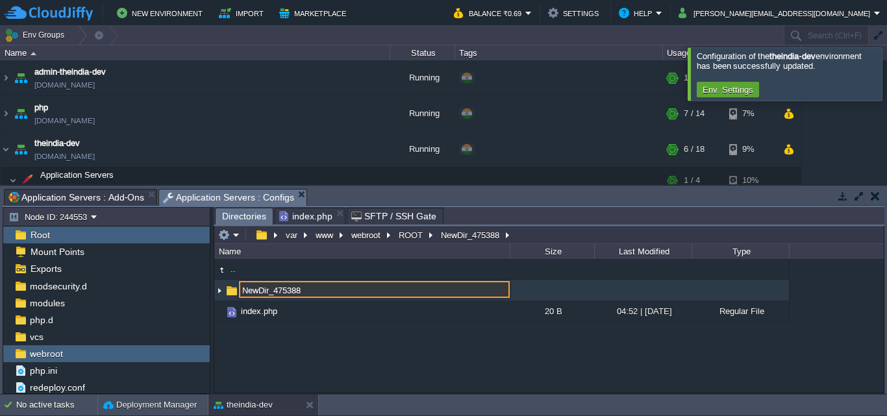
paste input "laravel"
type input "laravel"
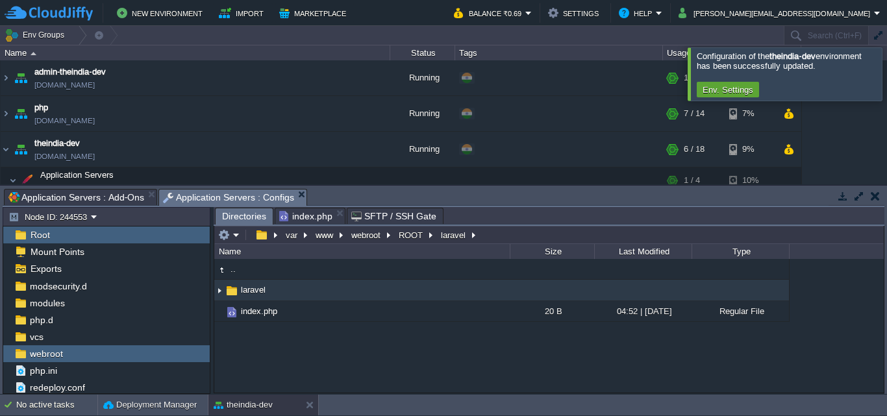
click at [402, 293] on td "laravel" at bounding box center [361, 290] width 295 height 21
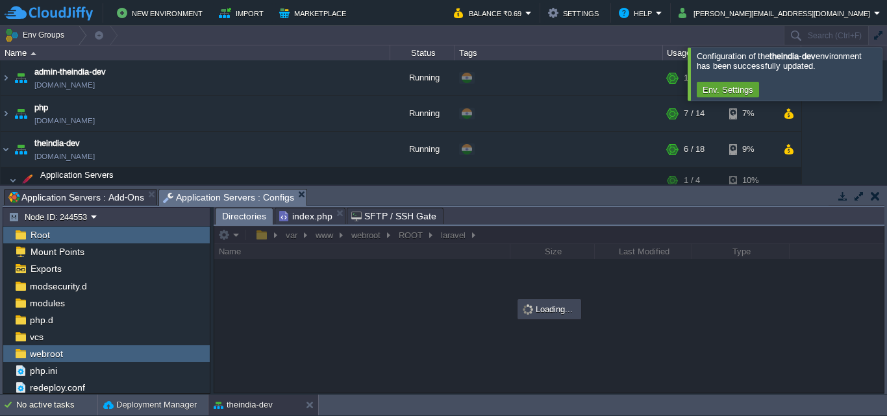
drag, startPoint x: 401, startPoint y: 310, endPoint x: 305, endPoint y: 334, distance: 98.9
click at [305, 334] on div at bounding box center [548, 309] width 669 height 167
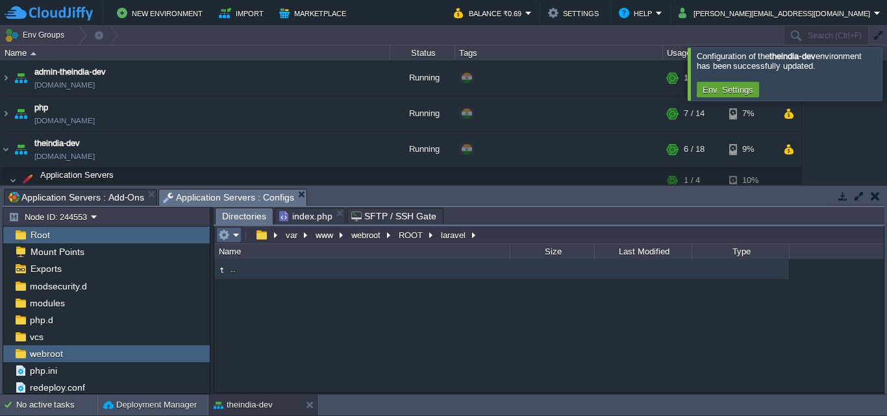
click at [234, 238] on em at bounding box center [228, 235] width 21 height 12
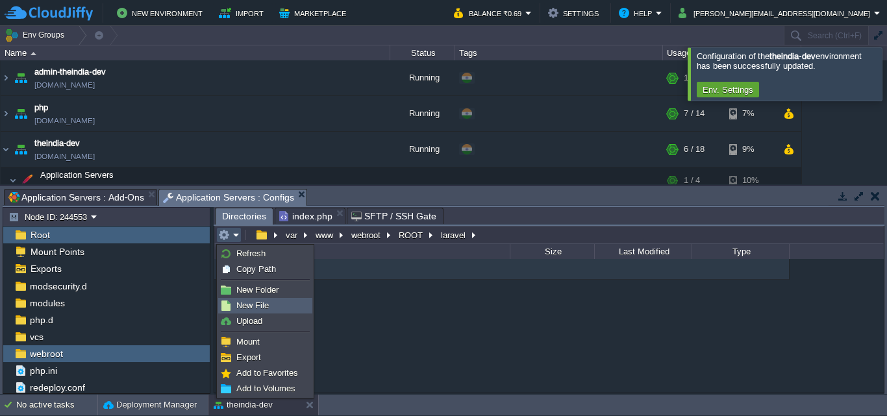
click at [269, 305] on link "New File" at bounding box center [265, 306] width 93 height 14
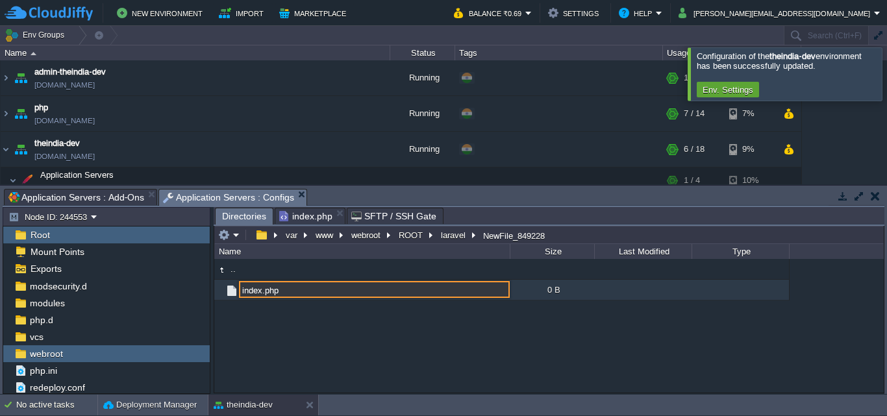
type input "index.php"
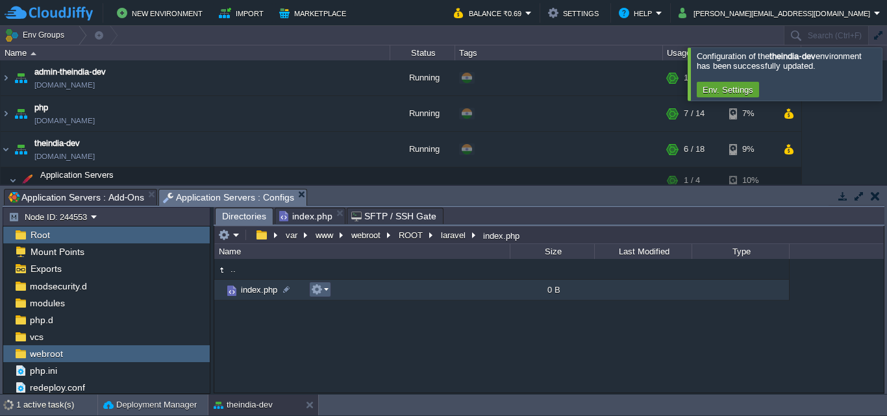
click at [326, 293] on em at bounding box center [320, 290] width 18 height 12
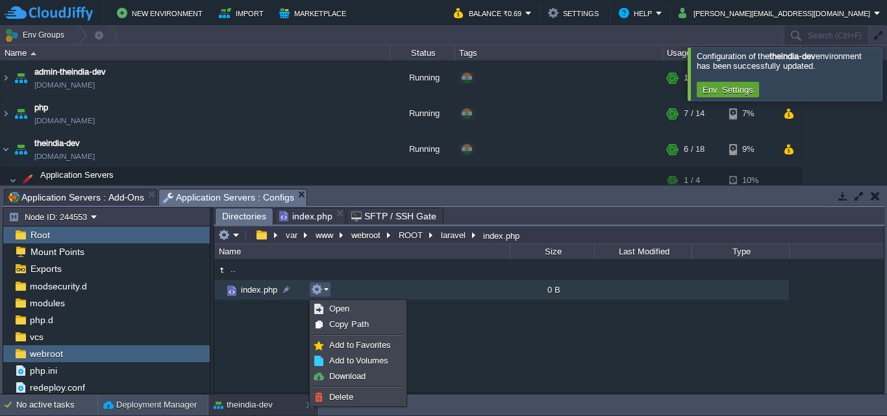
click at [364, 297] on td "index.php" at bounding box center [361, 290] width 295 height 21
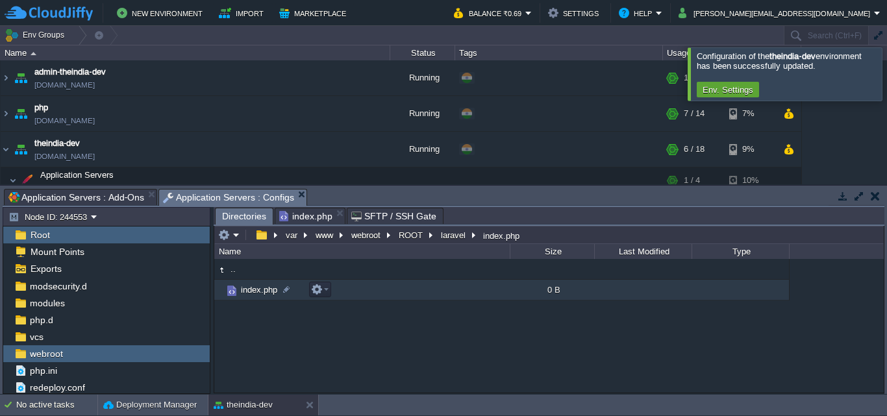
click at [364, 297] on td "index.php" at bounding box center [361, 290] width 295 height 21
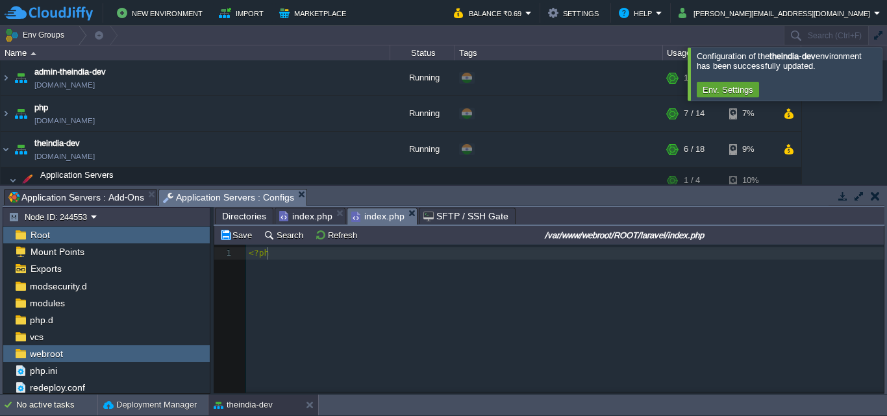
type textarea "<?php"
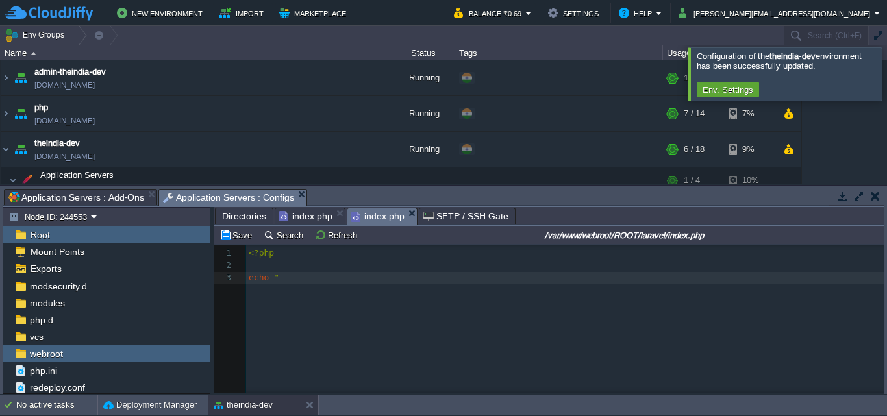
type textarea "echo """
type textarea "hello test"
type textarea ";"
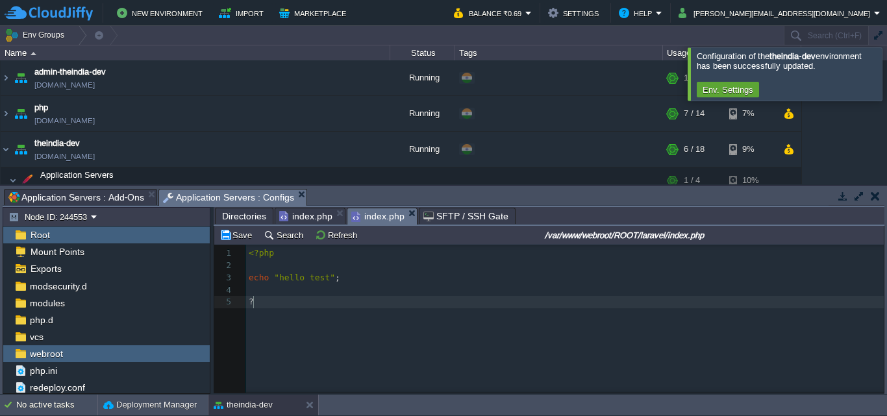
scroll to position [5, 14]
type textarea "?>?\\"
type textarea "?>"
click at [251, 221] on span "Directories" at bounding box center [244, 216] width 44 height 16
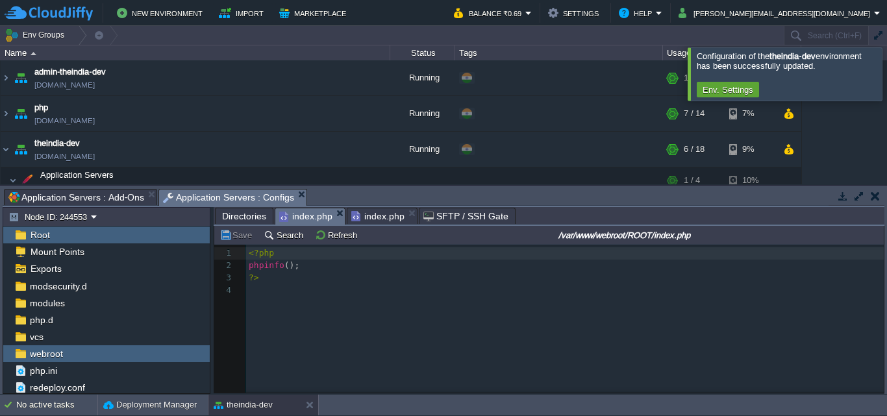
click at [298, 213] on span "index.php" at bounding box center [305, 216] width 53 height 16
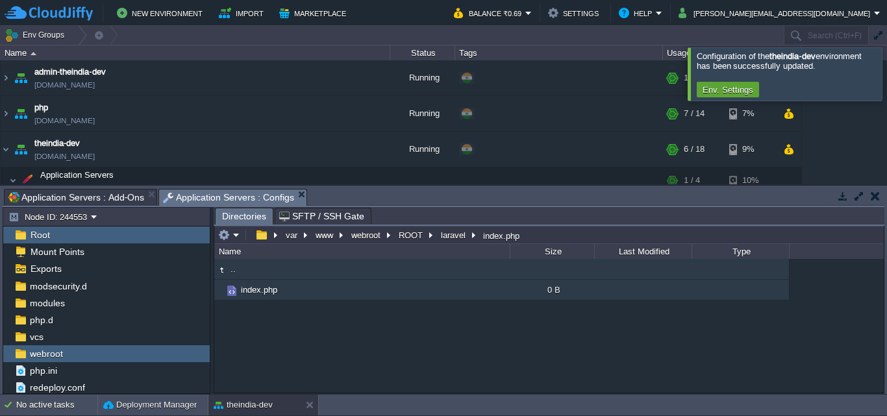
click at [232, 269] on span ".." at bounding box center [233, 269] width 9 height 11
click at [364, 293] on td "laravel" at bounding box center [361, 290] width 295 height 21
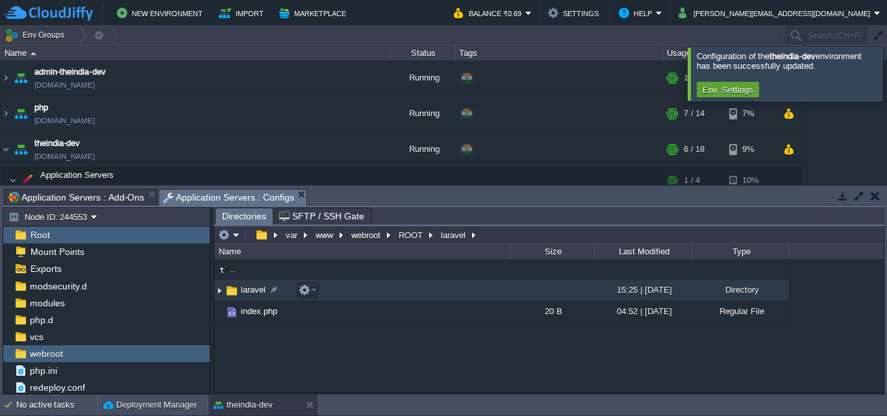
click at [364, 293] on td "laravel" at bounding box center [361, 290] width 295 height 21
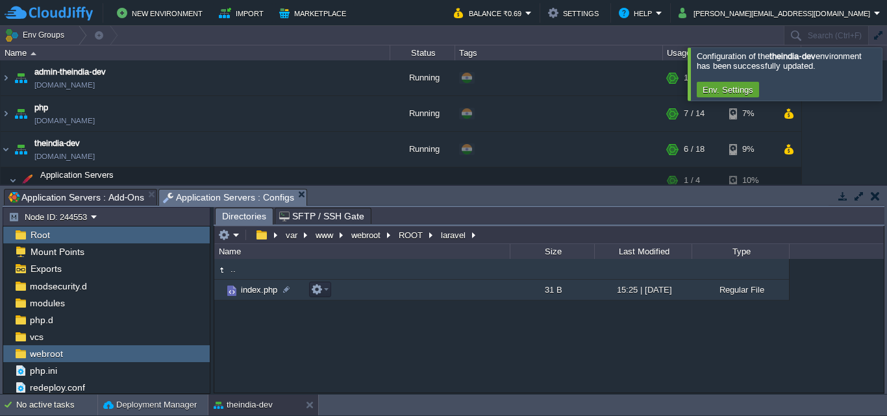
click at [420, 294] on td "index.php" at bounding box center [361, 290] width 295 height 21
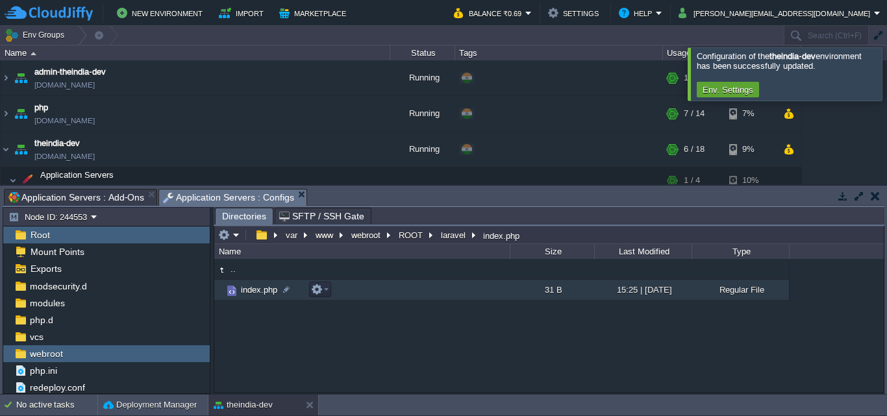
drag, startPoint x: 421, startPoint y: 294, endPoint x: 432, endPoint y: 355, distance: 62.0
click at [432, 355] on div ".. index.php 31 B 15:25 | 25 Aug 2025 Regular File" at bounding box center [548, 325] width 669 height 133
click at [398, 290] on td "index.php" at bounding box center [361, 290] width 295 height 21
click at [327, 295] on em at bounding box center [320, 290] width 18 height 12
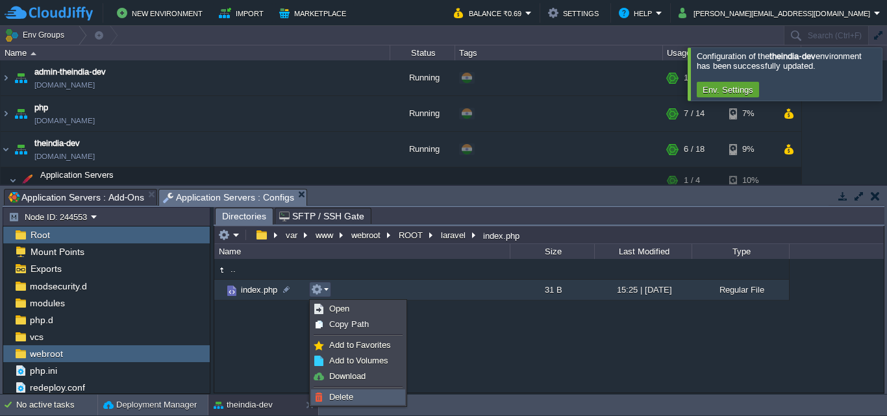
click at [344, 390] on link "Delete" at bounding box center [358, 397] width 93 height 14
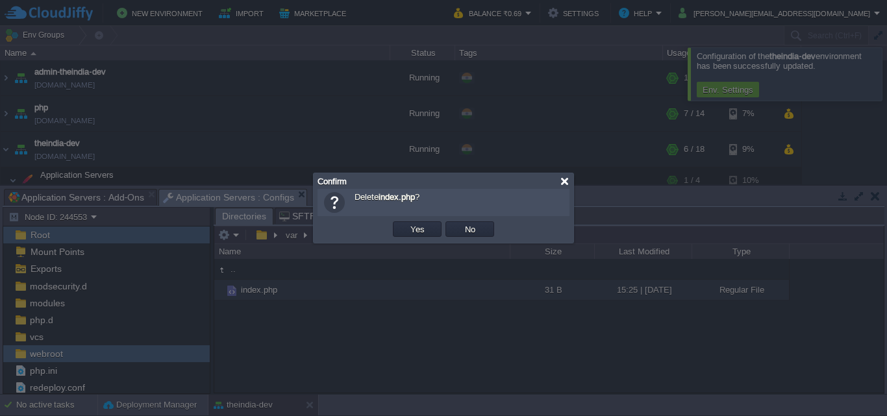
click at [562, 184] on div at bounding box center [565, 182] width 10 height 10
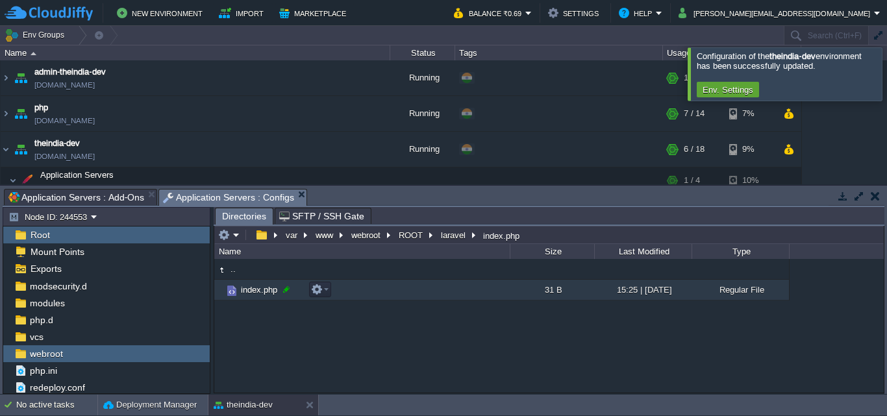
click at [283, 290] on div at bounding box center [286, 290] width 12 height 12
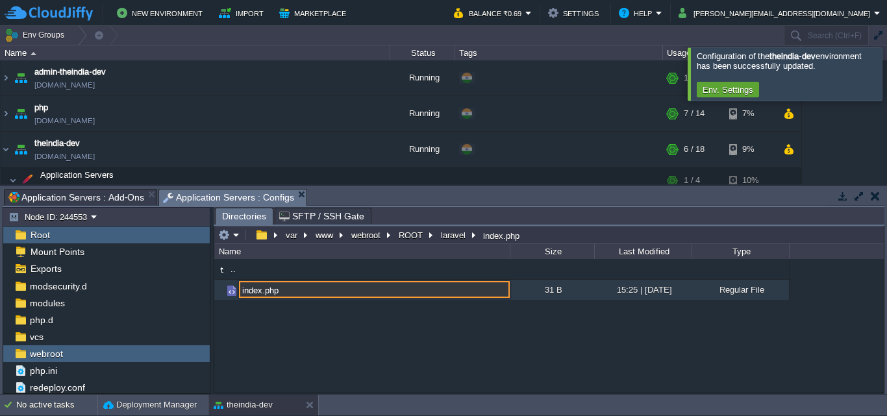
click at [260, 286] on input "index.php" at bounding box center [374, 289] width 271 height 17
type input "index_2.php"
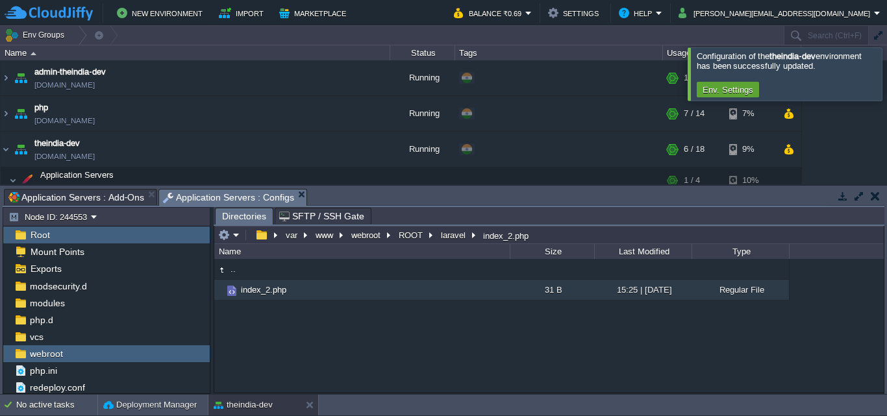
drag, startPoint x: 484, startPoint y: 186, endPoint x: 486, endPoint y: 194, distance: 7.9
click at [486, 194] on div "Tasks Activity Log Archive Git / SVN Application Servers : Add-Ons Application …" at bounding box center [443, 290] width 887 height 208
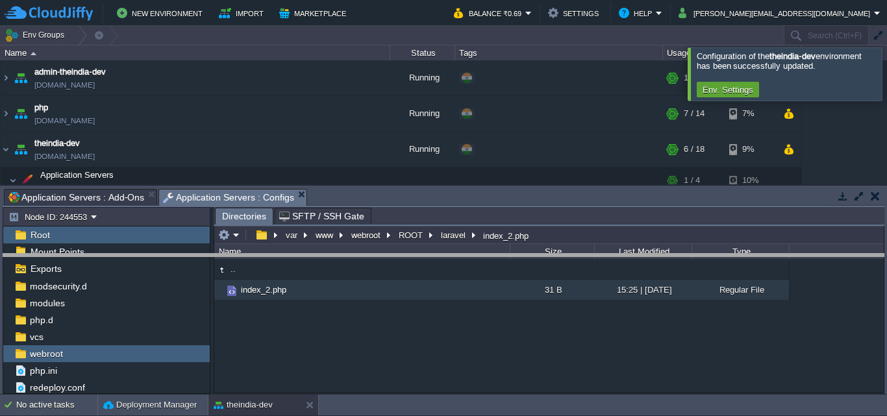
drag, startPoint x: 486, startPoint y: 199, endPoint x: 499, endPoint y: 262, distance: 64.2
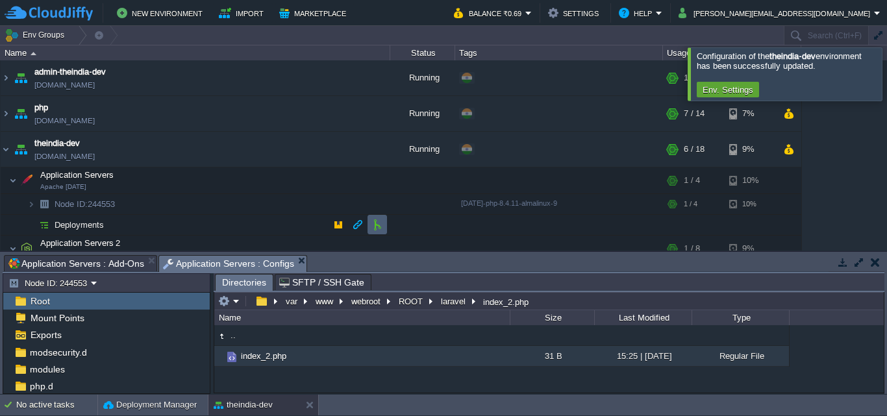
click at [373, 219] on td at bounding box center [376, 224] width 19 height 19
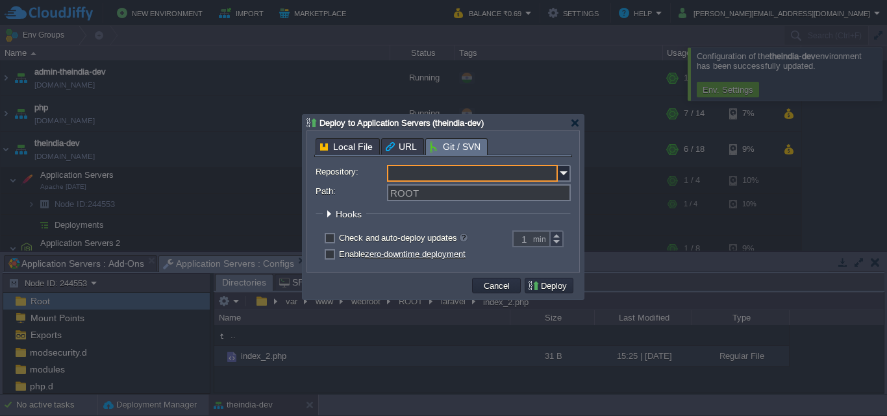
click at [506, 176] on input "Repository:" at bounding box center [472, 173] width 171 height 17
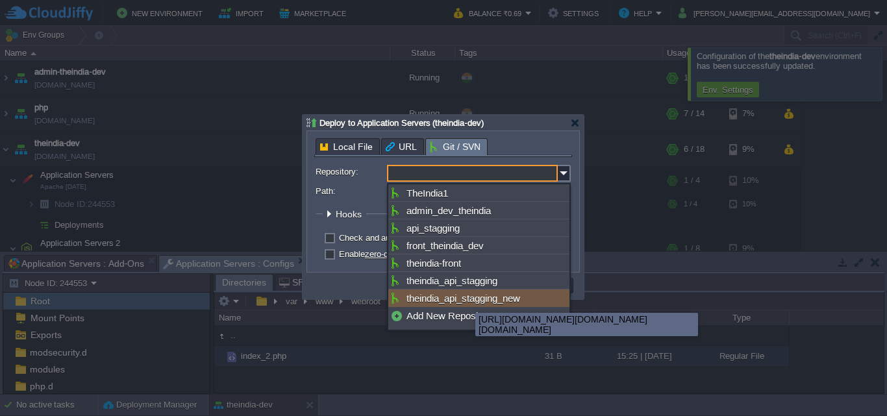
drag, startPoint x: 466, startPoint y: 301, endPoint x: 440, endPoint y: 305, distance: 26.3
click at [440, 305] on div "theindia_api_stagging_new" at bounding box center [478, 299] width 181 height 18
type input "theindia_api_stagging_new"
type input "main"
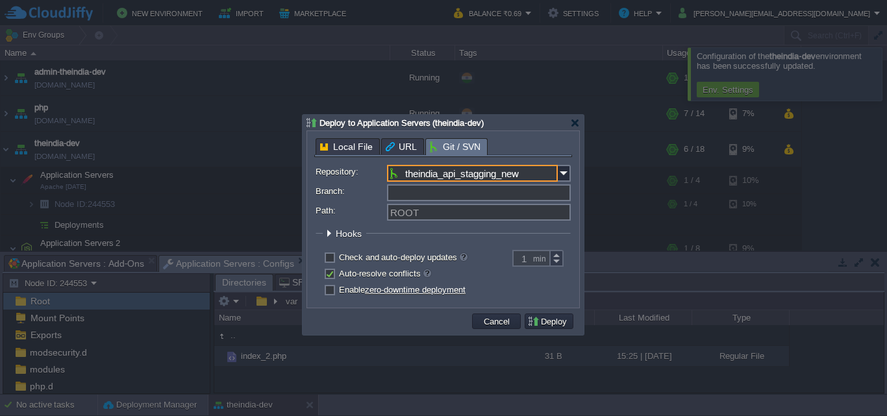
click at [455, 190] on input "Branch:" at bounding box center [479, 192] width 184 height 17
type input "main"
click at [497, 169] on input "theindia_api_stagging_new" at bounding box center [472, 173] width 171 height 17
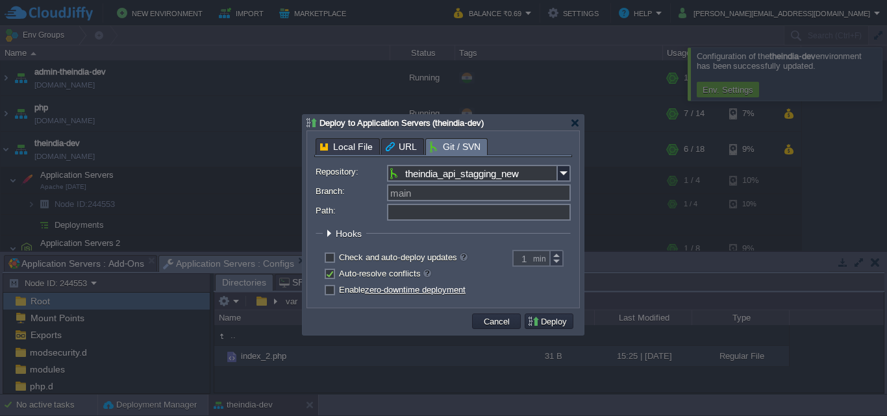
click at [481, 221] on input "Path:" at bounding box center [479, 212] width 184 height 17
type input "ROOT"
click at [502, 175] on input "theindia_api_stagging_new" at bounding box center [472, 173] width 171 height 17
click at [351, 176] on label "Repository:" at bounding box center [351, 172] width 70 height 14
click at [387, 176] on input "theindia_api_stagging_new" at bounding box center [472, 173] width 171 height 17
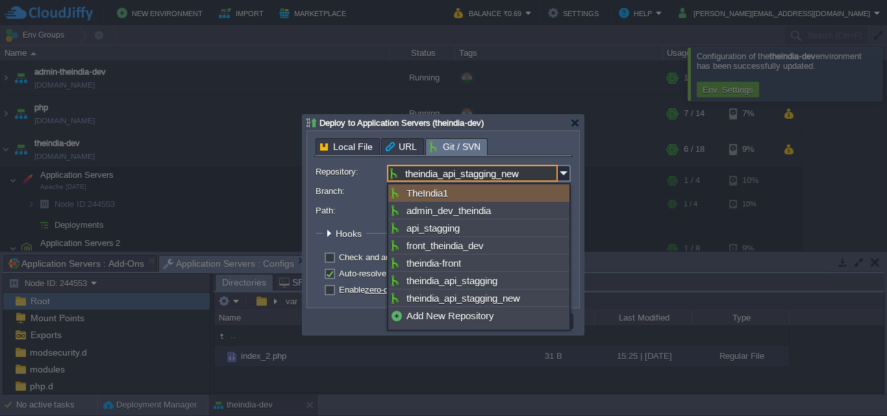
click at [427, 191] on div "TheIndia1" at bounding box center [478, 193] width 181 height 18
type input "TheIndia1"
type input "main"
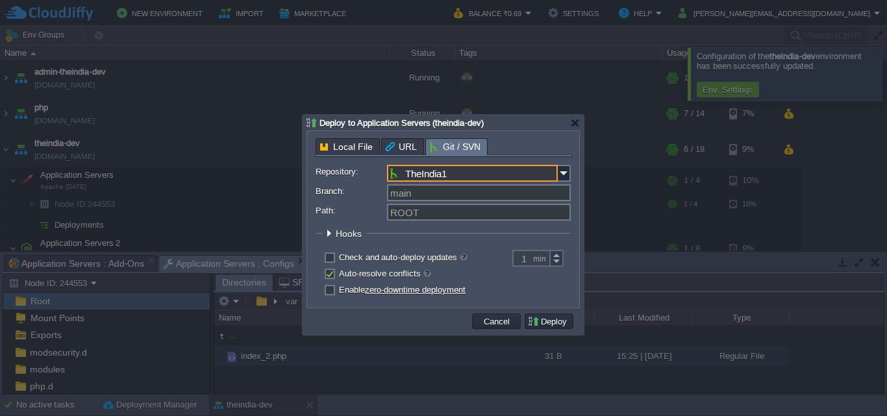
click at [453, 173] on input "TheIndia1" at bounding box center [472, 173] width 171 height 17
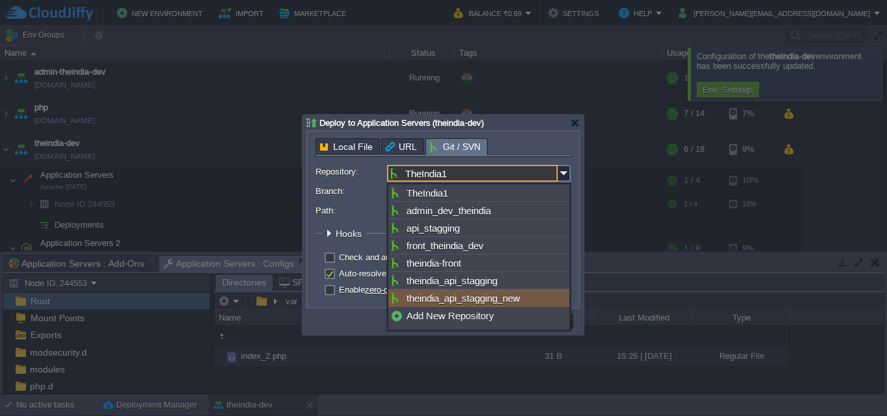
click at [431, 303] on div "theindia_api_stagging_new" at bounding box center [478, 299] width 181 height 18
type input "theindia_api_stagging_new"
type input "main"
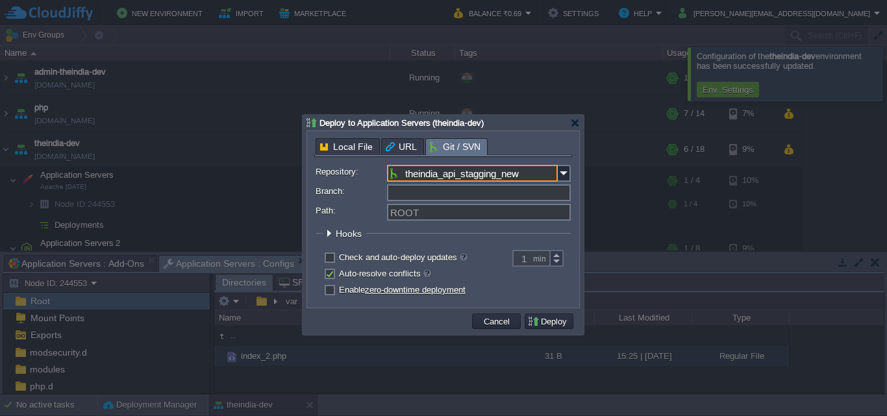
click at [500, 198] on input "Branch:" at bounding box center [479, 192] width 184 height 17
type input "main"
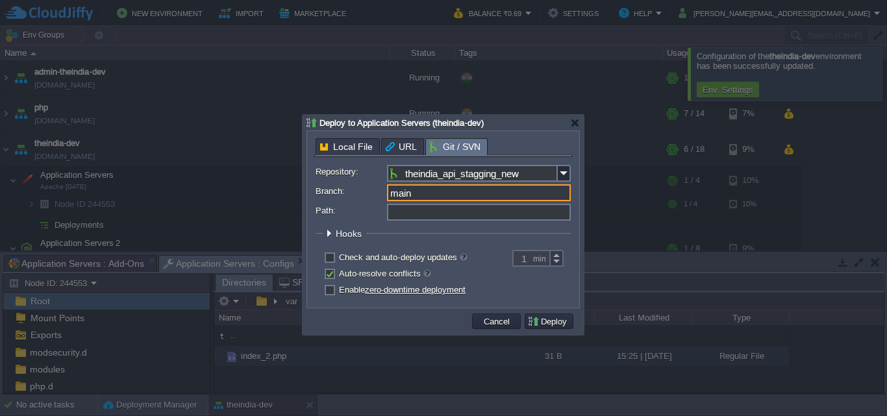
click at [432, 213] on input "Path:" at bounding box center [479, 212] width 184 height 17
paste input "[URL][DOMAIN_NAME][DOMAIN_NAME][DOMAIN_NAME]"
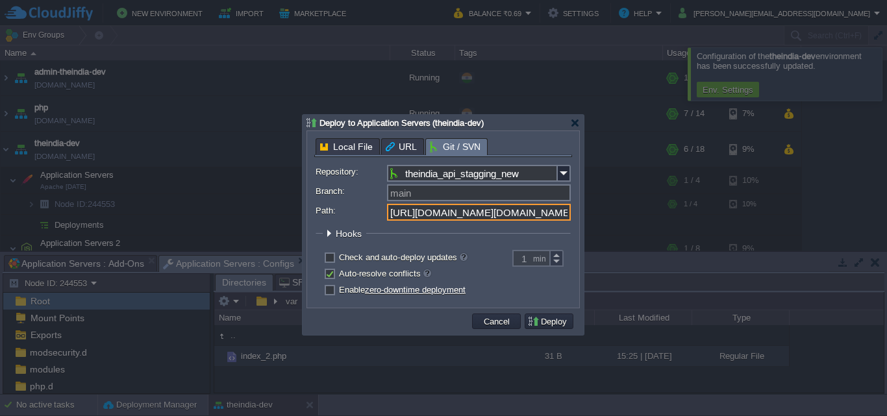
scroll to position [0, 53]
type input "[URL][DOMAIN_NAME][DOMAIN_NAME][DOMAIN_NAME]"
click at [462, 192] on input "main" at bounding box center [479, 192] width 184 height 17
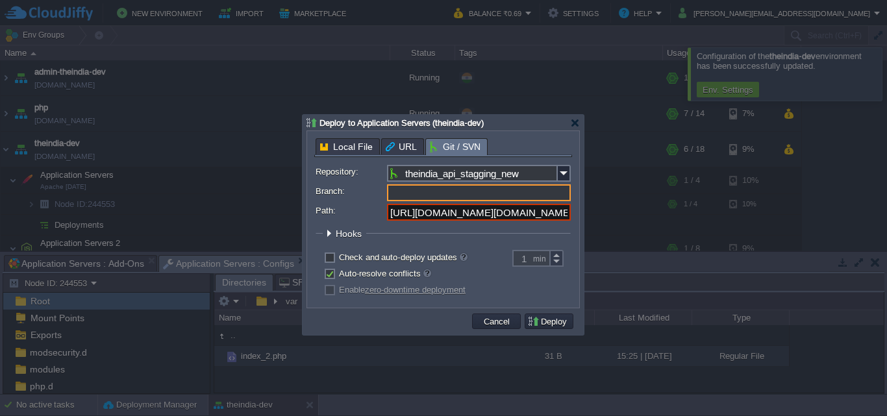
type input "main"
click at [458, 221] on input "[URL][DOMAIN_NAME][DOMAIN_NAME][DOMAIN_NAME]" at bounding box center [479, 212] width 184 height 17
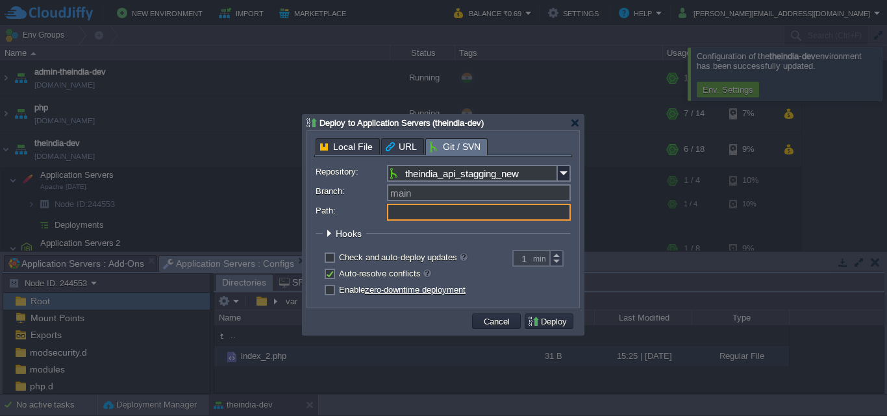
type input "ROOT"
click at [359, 208] on label "Path:" at bounding box center [351, 211] width 70 height 14
click at [387, 208] on input "ROOT" at bounding box center [479, 212] width 184 height 17
click at [420, 214] on input "Path:" at bounding box center [479, 212] width 184 height 17
click at [438, 213] on input "Path:" at bounding box center [479, 212] width 184 height 17
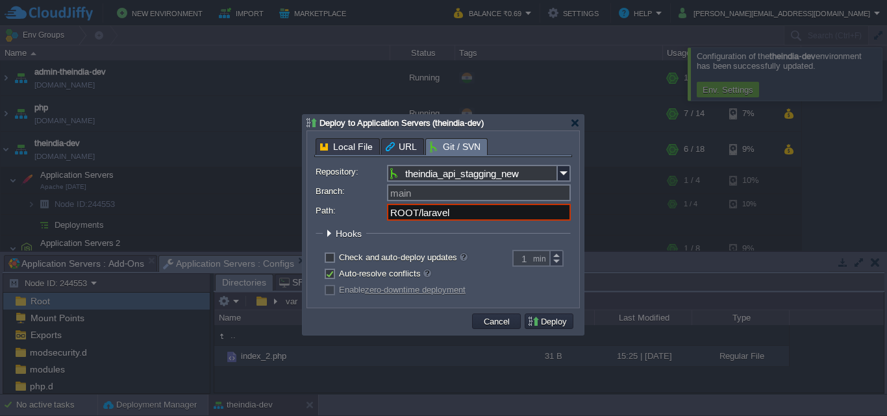
type input "ROOT/laravel"
click at [445, 191] on input "Branch:" at bounding box center [479, 192] width 184 height 17
type input "activity_booking"
click at [354, 204] on form "Repository: theindia_api_stagging_new Branch: activity_booking Path: ROOT/larav…" at bounding box center [443, 233] width 255 height 136
click at [477, 235] on fieldset "Hooks Pre Build Post Pre Deploy Post Pre Update Post" at bounding box center [443, 237] width 255 height 18
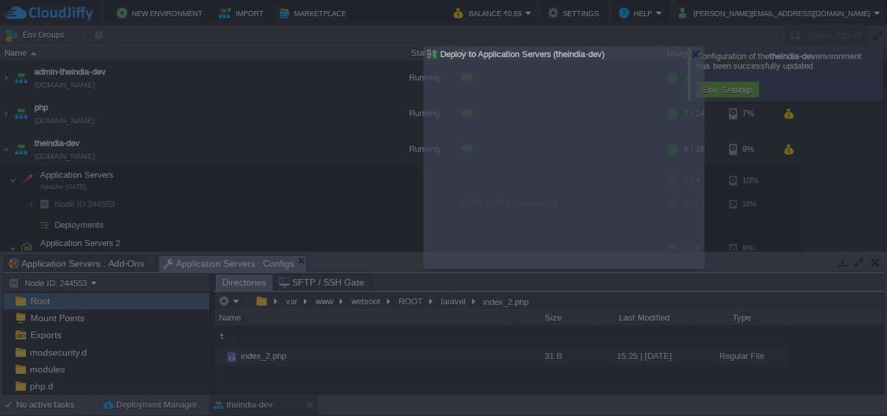
drag, startPoint x: 523, startPoint y: 121, endPoint x: 639, endPoint y: 55, distance: 133.4
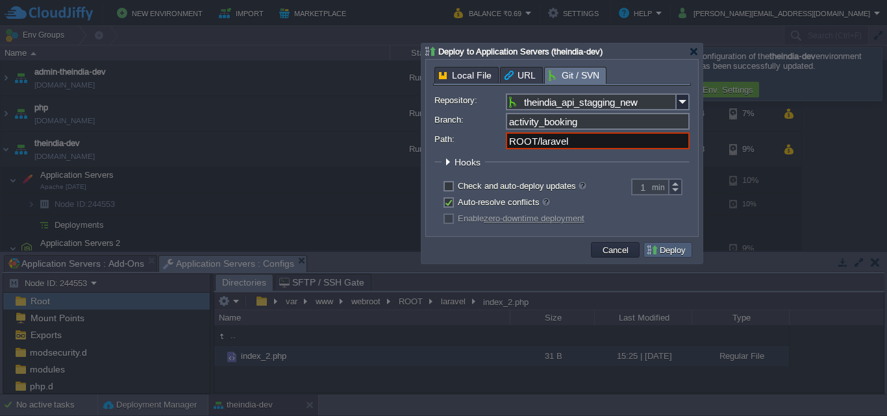
click at [667, 251] on button "Deploy" at bounding box center [667, 250] width 43 height 12
click at [670, 247] on button "Deploy" at bounding box center [667, 250] width 43 height 12
click at [597, 145] on input "ROOT/laravel" at bounding box center [598, 140] width 184 height 17
click at [667, 245] on td "Deploy" at bounding box center [667, 250] width 49 height 16
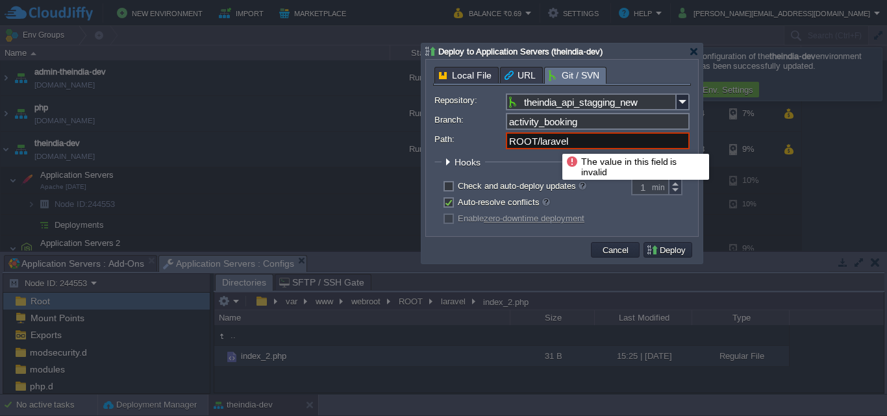
click at [591, 141] on input "ROOT/laravel" at bounding box center [598, 140] width 184 height 17
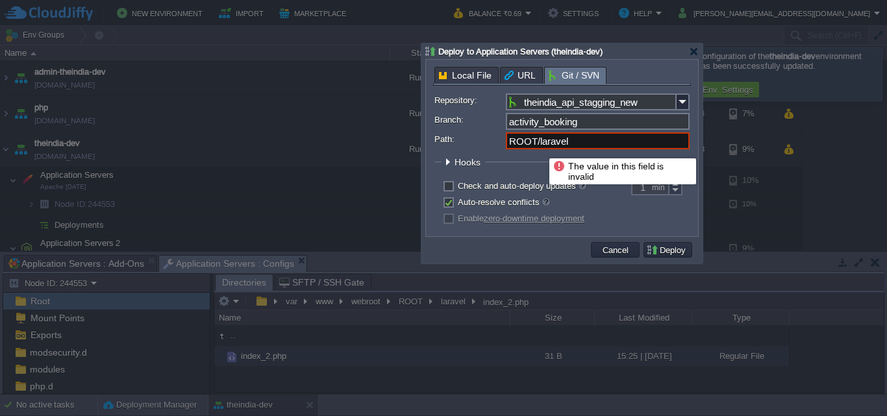
click at [534, 147] on input "ROOT/laravel" at bounding box center [598, 140] width 184 height 17
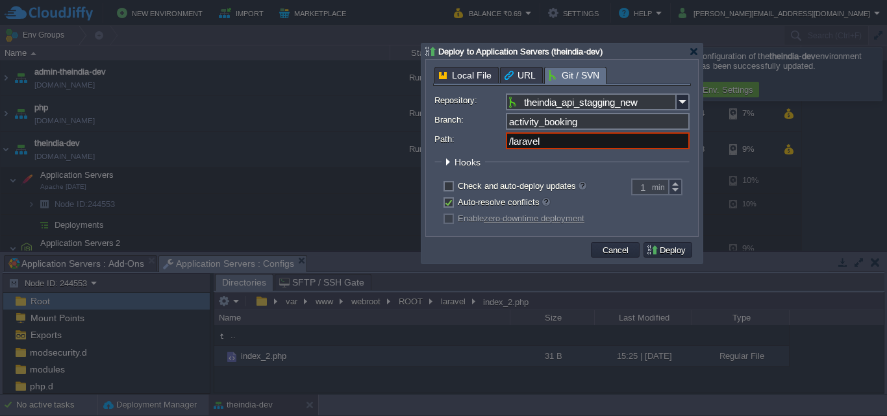
click at [559, 163] on fieldset "Hooks Pre Build Post Pre Deploy Post Pre Update Post" at bounding box center [561, 165] width 255 height 18
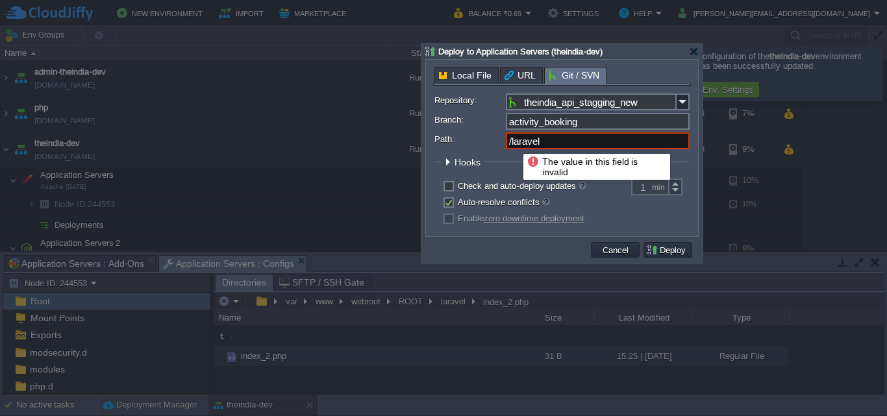
click at [511, 145] on input "/laravel" at bounding box center [598, 140] width 184 height 17
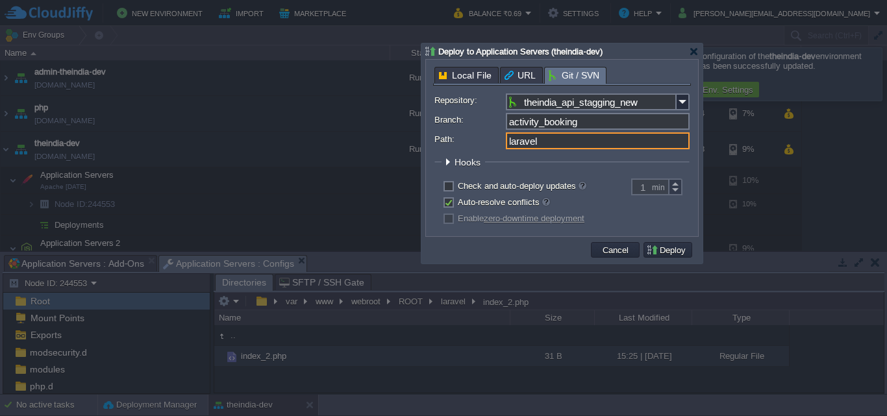
click at [564, 149] on input "laravel" at bounding box center [598, 140] width 184 height 17
click at [560, 137] on input "laravel" at bounding box center [598, 140] width 184 height 17
type input "l"
type input "ROOT"
click at [482, 149] on div "ROOT" at bounding box center [561, 140] width 255 height 17
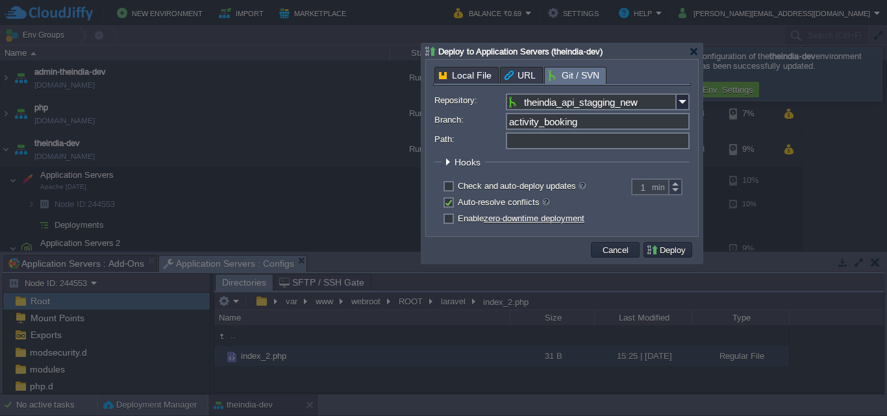
click at [535, 138] on input "Path:" at bounding box center [598, 140] width 184 height 17
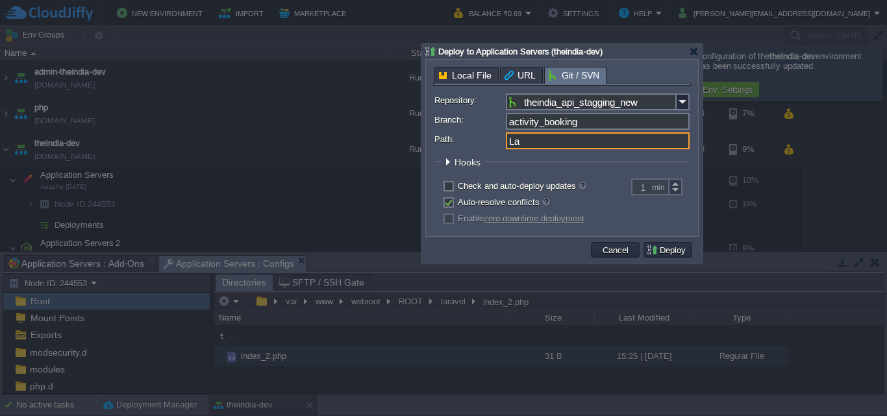
type input "L"
type input "public"
click at [684, 253] on button "Deploy" at bounding box center [667, 250] width 43 height 12
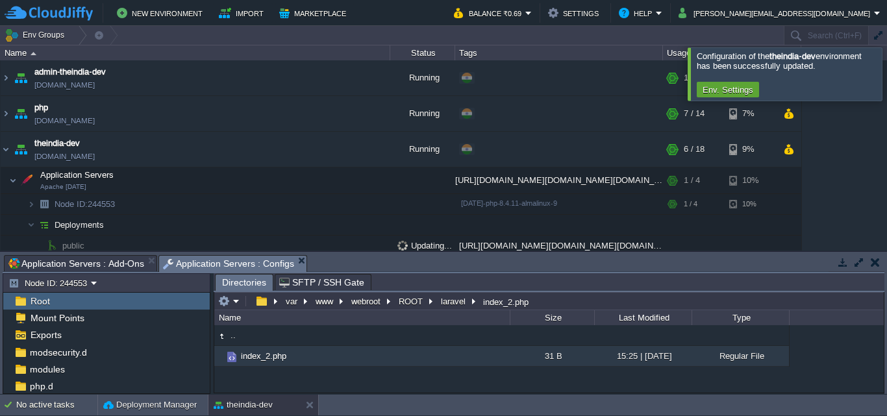
scroll to position [1, 0]
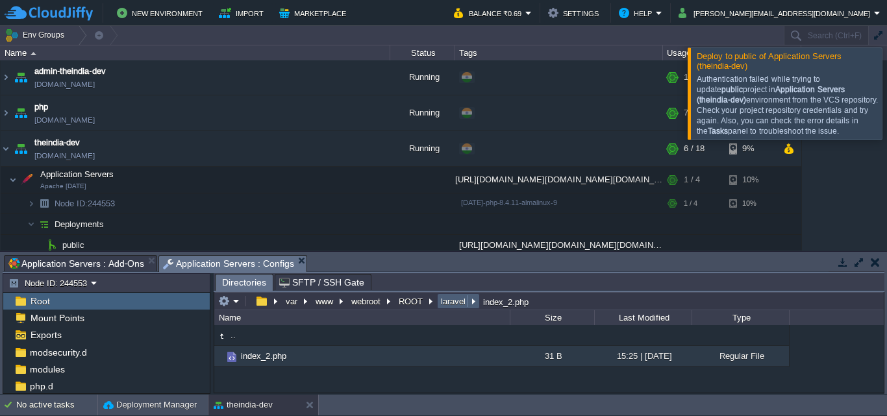
click at [447, 306] on button "laravel" at bounding box center [454, 301] width 30 height 12
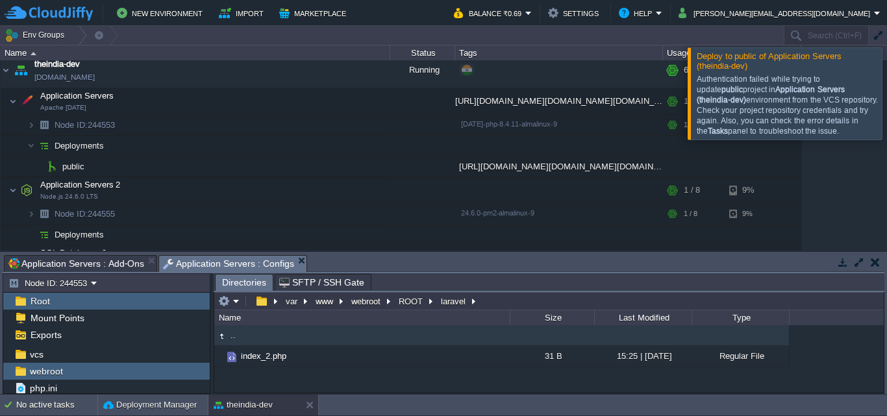
scroll to position [121, 0]
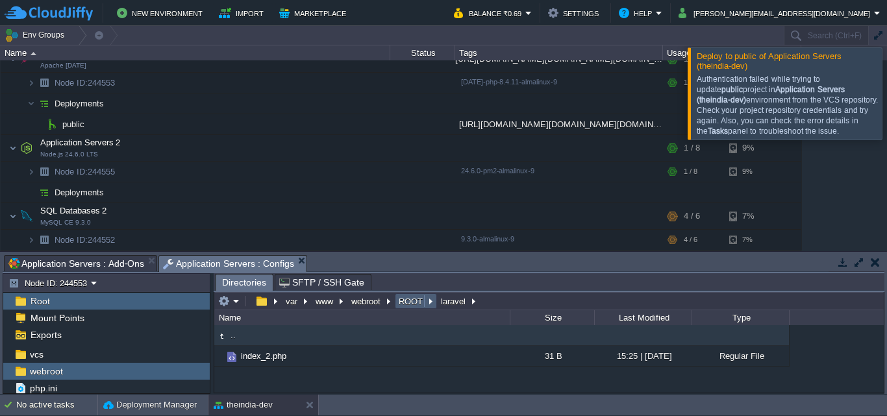
click at [412, 303] on button "ROOT" at bounding box center [411, 301] width 29 height 12
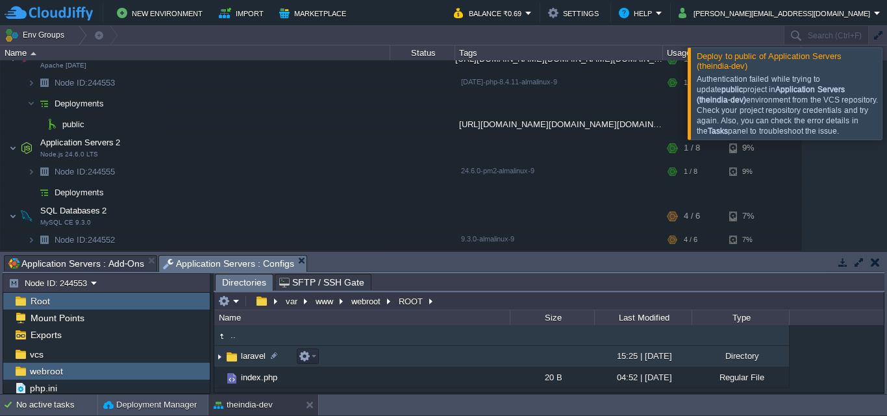
click at [431, 366] on td "laravel" at bounding box center [361, 356] width 295 height 21
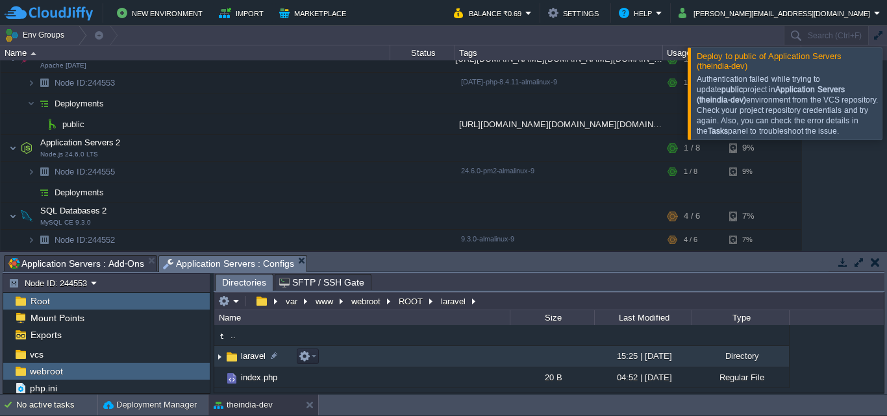
click at [431, 366] on td "laravel" at bounding box center [361, 356] width 295 height 21
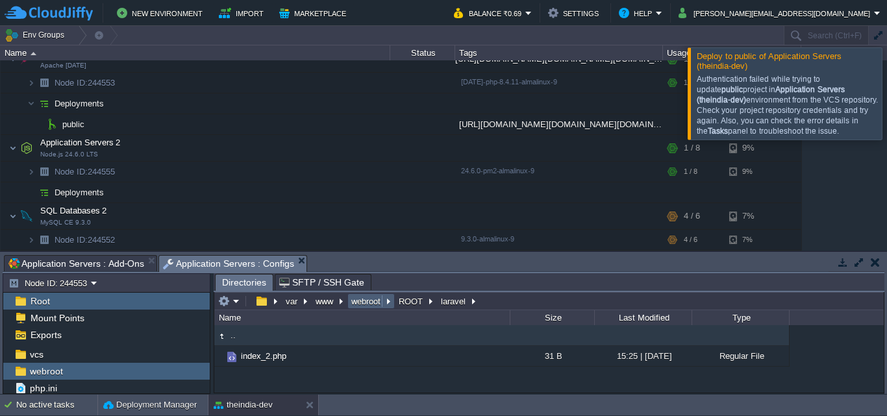
click at [376, 301] on button "webroot" at bounding box center [366, 301] width 34 height 12
click at [245, 304] on td at bounding box center [245, 301] width 5 height 16
click at [237, 309] on td at bounding box center [228, 301] width 25 height 16
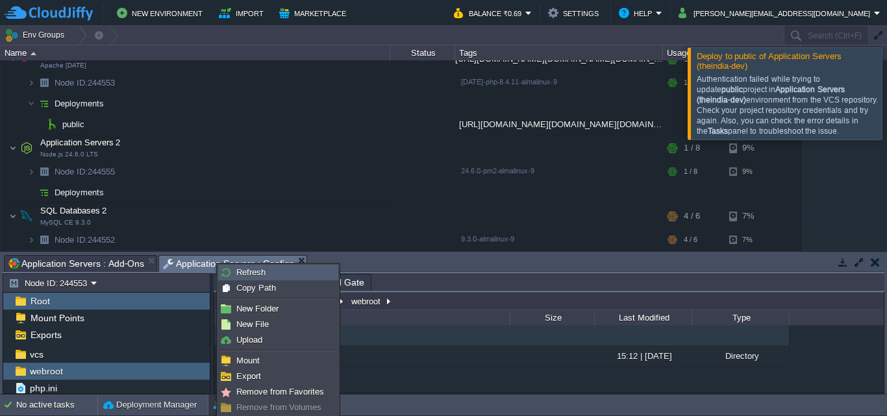
click at [304, 275] on link "Refresh" at bounding box center [278, 273] width 119 height 14
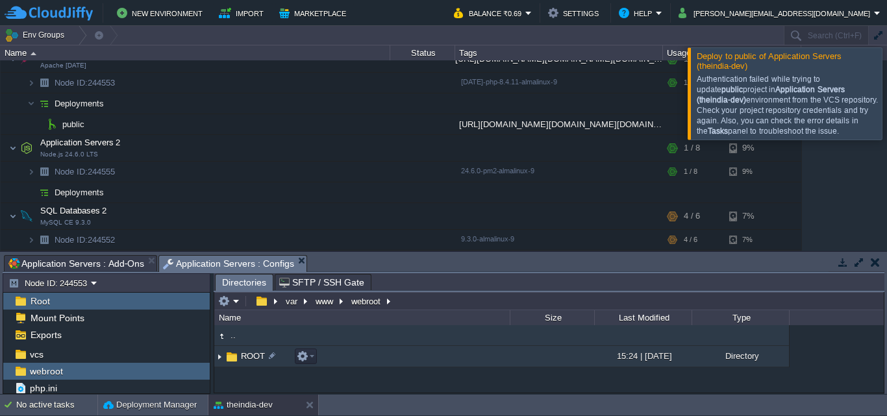
click at [475, 354] on td "ROOT" at bounding box center [361, 356] width 295 height 21
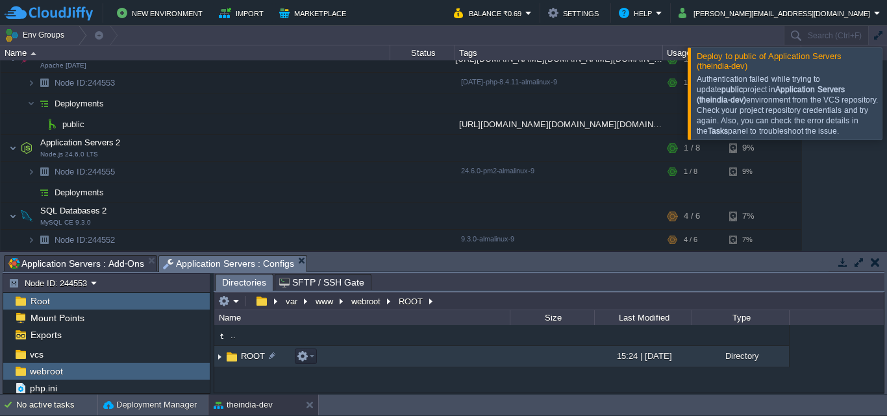
click at [475, 353] on td "ROOT" at bounding box center [361, 356] width 295 height 21
click at [470, 360] on td "ROOT" at bounding box center [361, 356] width 295 height 21
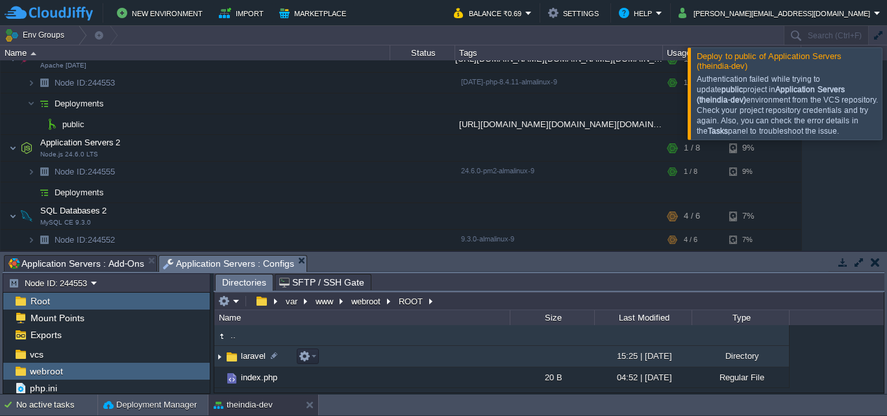
click at [467, 354] on td "laravel" at bounding box center [361, 356] width 295 height 21
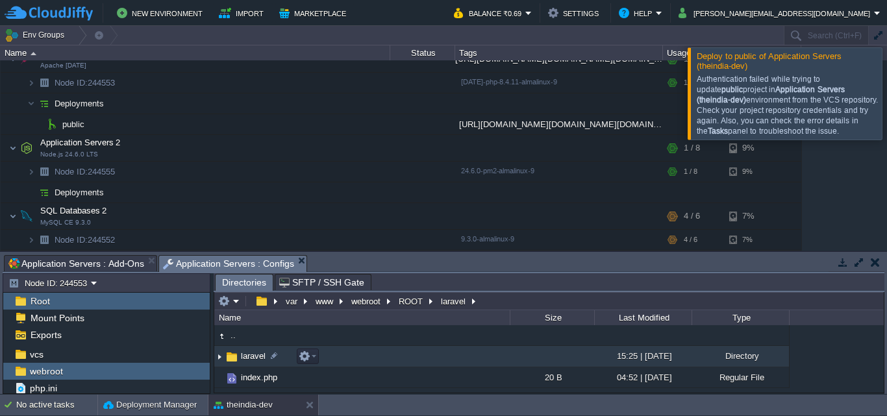
click at [467, 354] on td "laravel" at bounding box center [361, 356] width 295 height 21
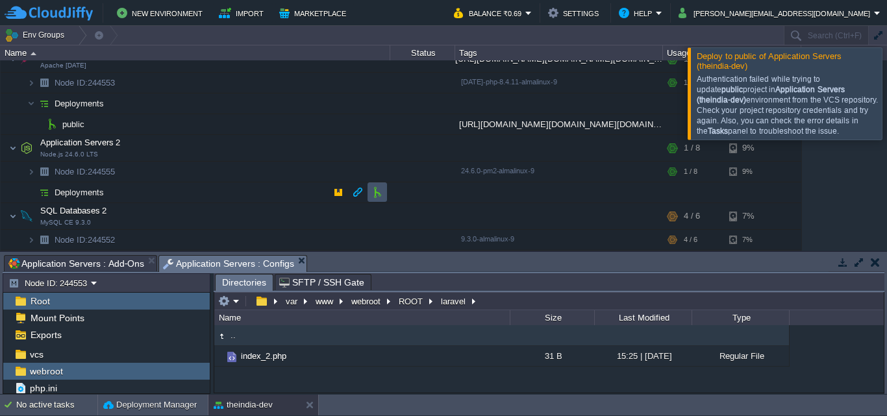
click at [381, 196] on button "button" at bounding box center [377, 192] width 12 height 12
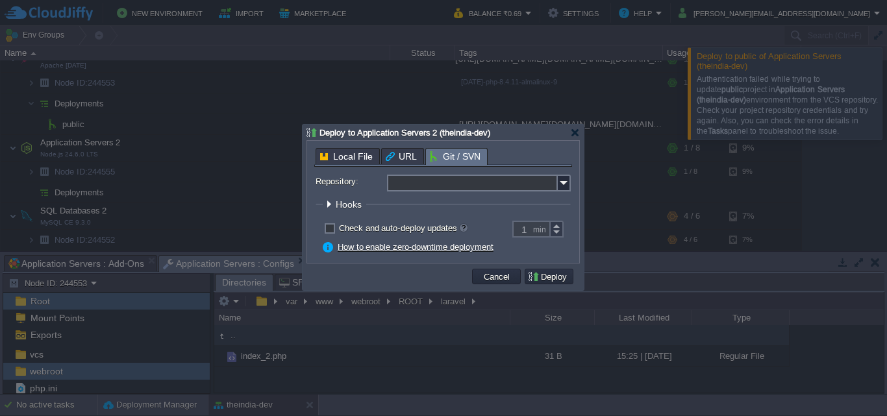
click at [460, 188] on input "Repository:" at bounding box center [472, 183] width 171 height 17
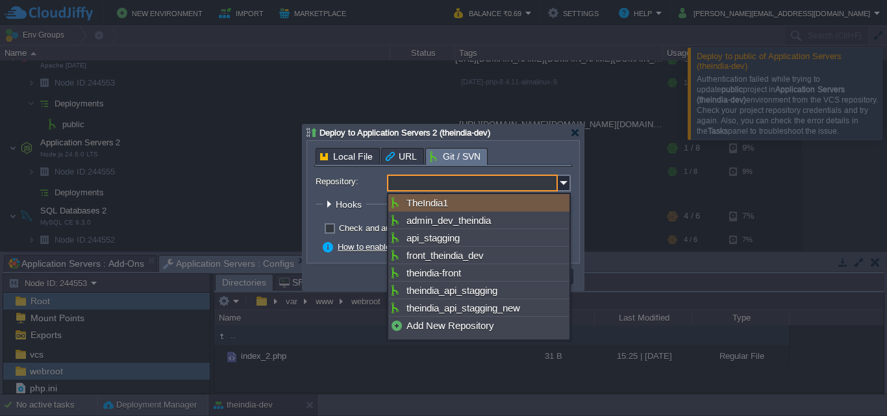
click at [460, 188] on input "Repository:" at bounding box center [472, 183] width 171 height 17
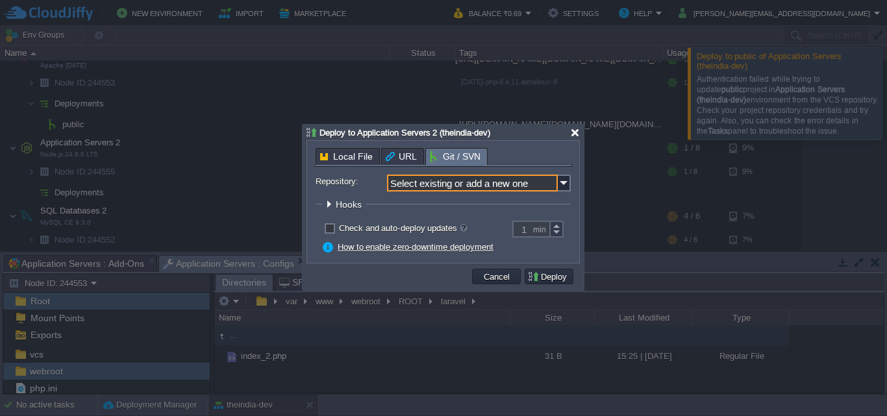
click at [577, 137] on div at bounding box center [575, 133] width 10 height 10
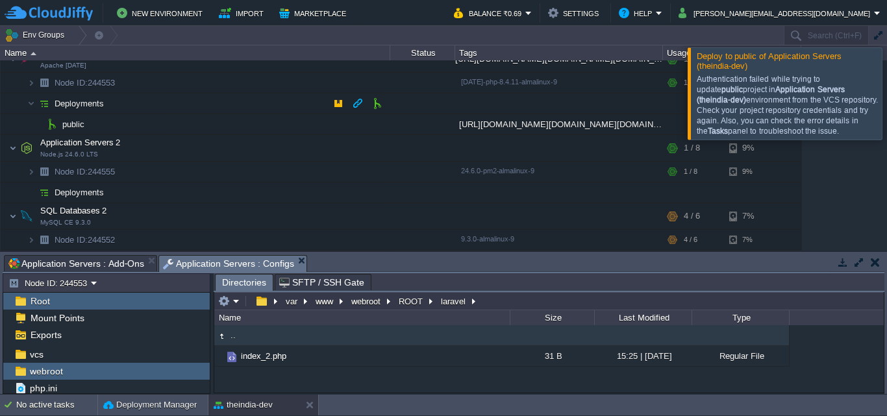
scroll to position [0, 0]
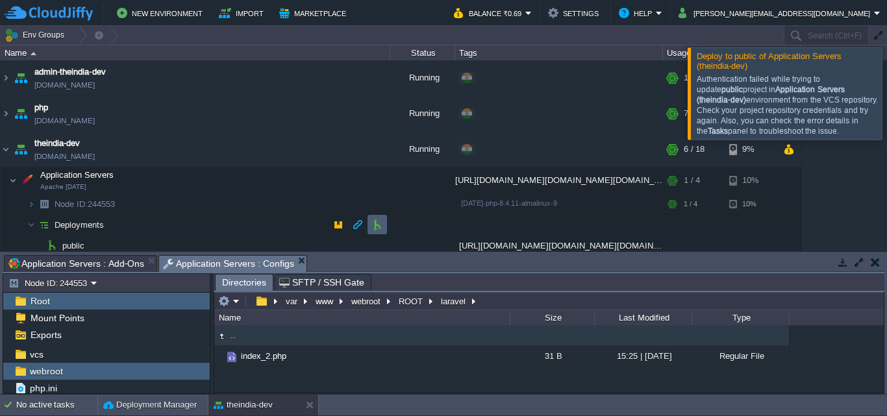
click at [382, 233] on td at bounding box center [376, 224] width 19 height 19
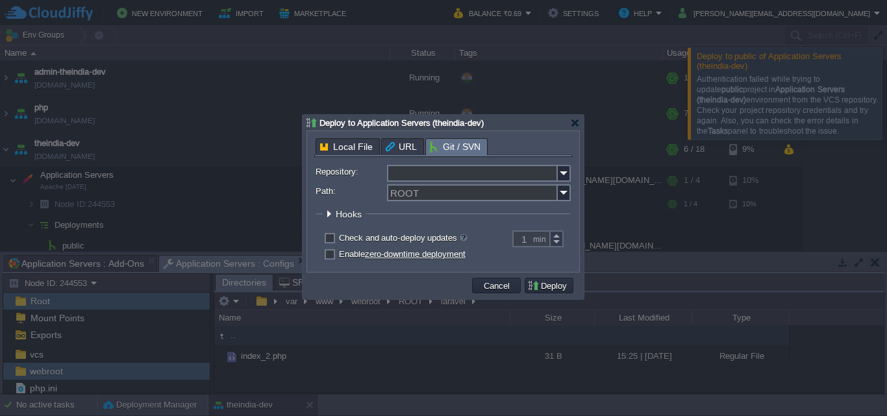
click at [478, 169] on input "Repository:" at bounding box center [472, 173] width 171 height 17
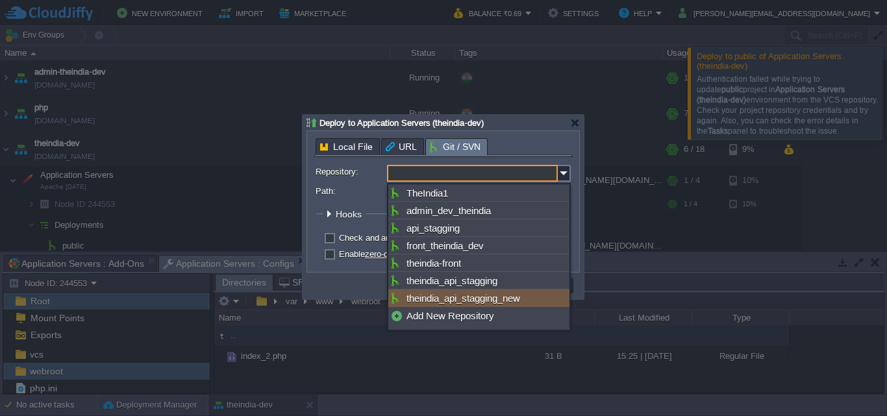
click at [428, 303] on div "theindia_api_stagging_new" at bounding box center [478, 299] width 181 height 18
type input "theindia_api_stagging_new"
type input "main"
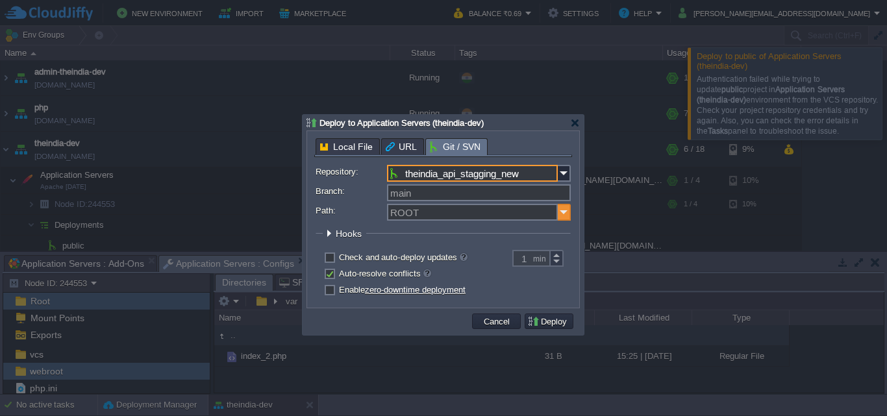
click at [560, 212] on img at bounding box center [564, 212] width 13 height 17
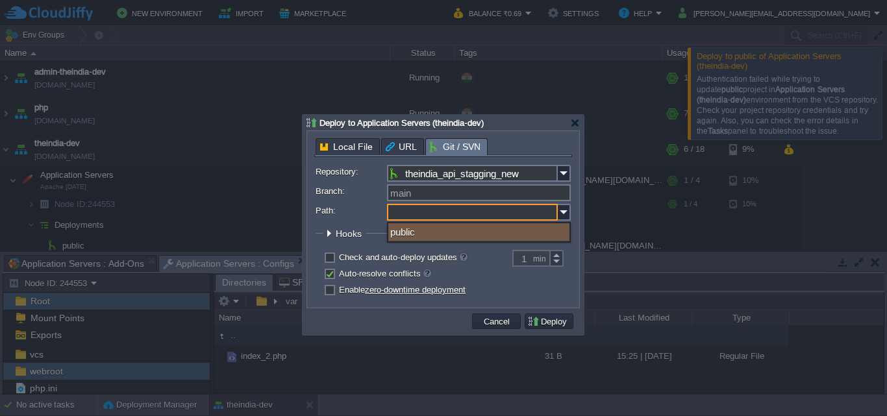
type input "ROOT"
click at [372, 227] on div at bounding box center [443, 225] width 255 height 5
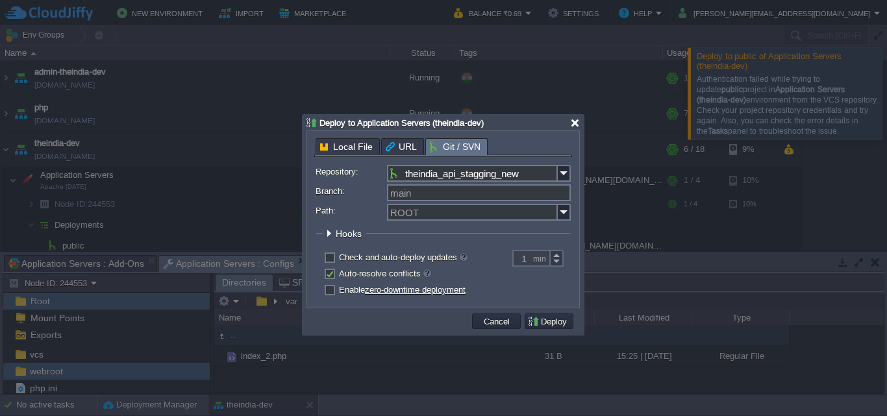
click at [576, 127] on div at bounding box center [575, 123] width 10 height 10
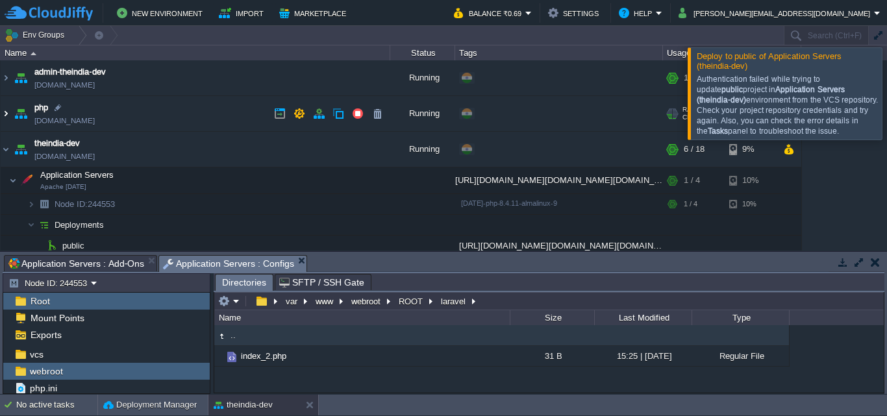
click at [8, 118] on img at bounding box center [6, 113] width 10 height 35
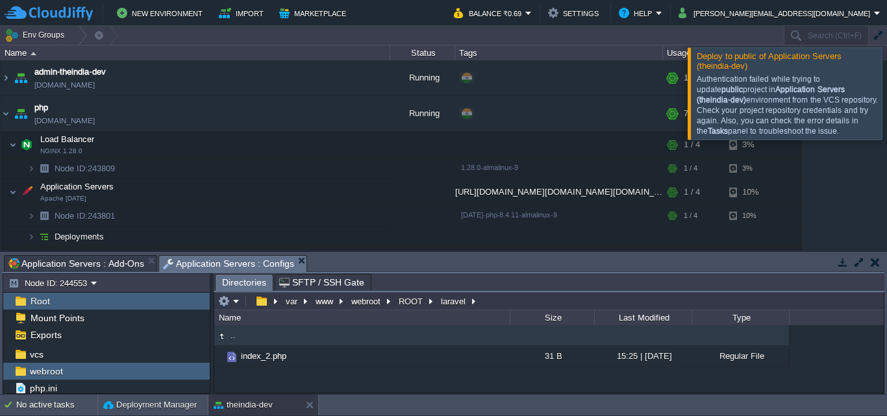
scroll to position [151, 0]
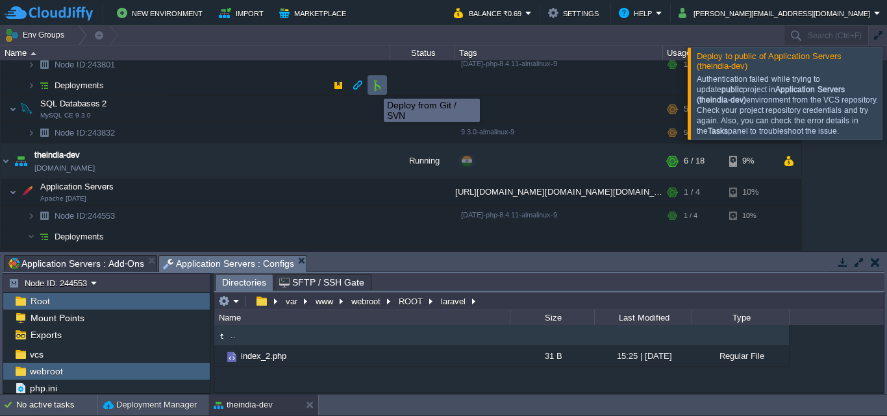
click at [374, 87] on button "button" at bounding box center [377, 85] width 12 height 12
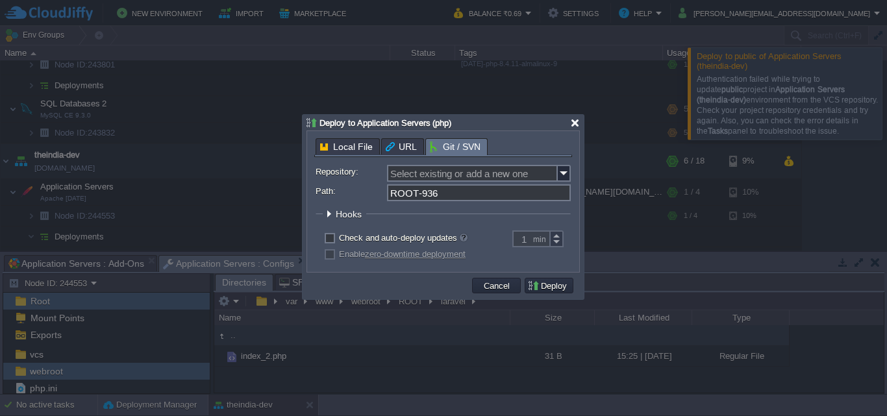
click at [576, 127] on div at bounding box center [575, 123] width 10 height 10
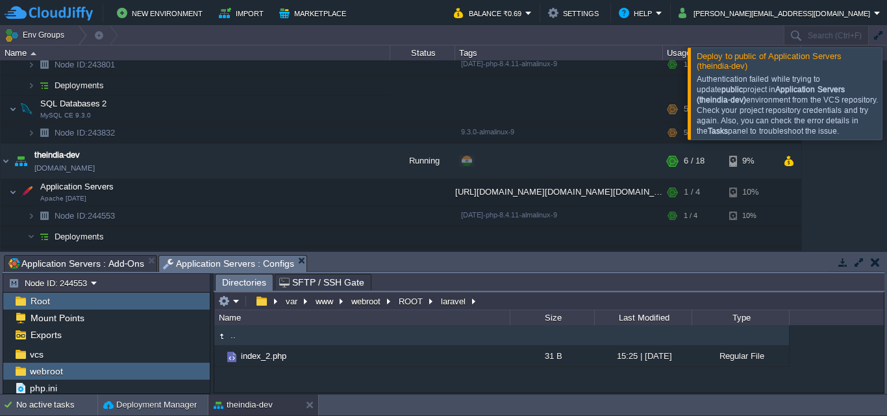
scroll to position [0, 0]
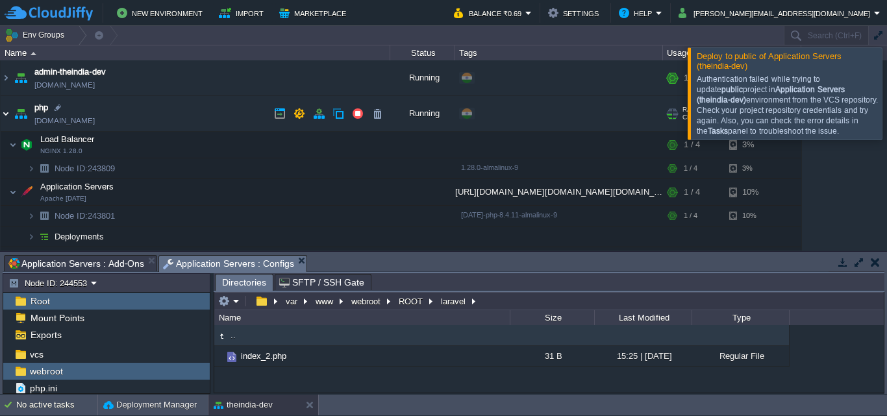
click at [11, 117] on td "php env-7385135.cloudjiffy.net" at bounding box center [196, 114] width 390 height 36
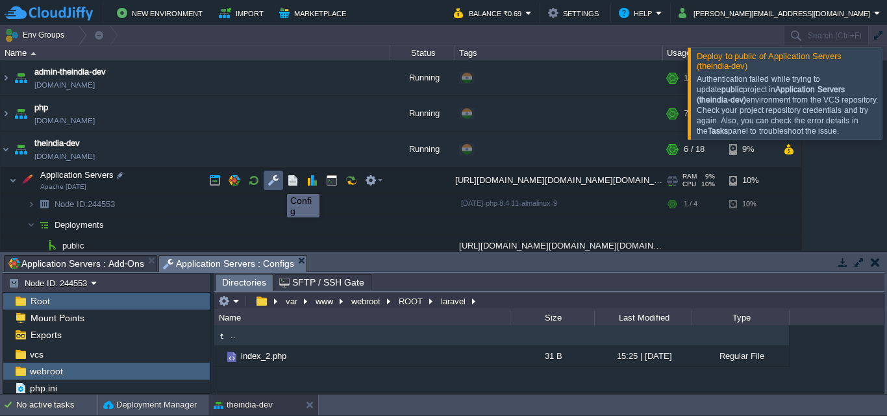
click at [277, 182] on button "button" at bounding box center [273, 181] width 12 height 12
click at [327, 177] on button "button" at bounding box center [332, 181] width 12 height 12
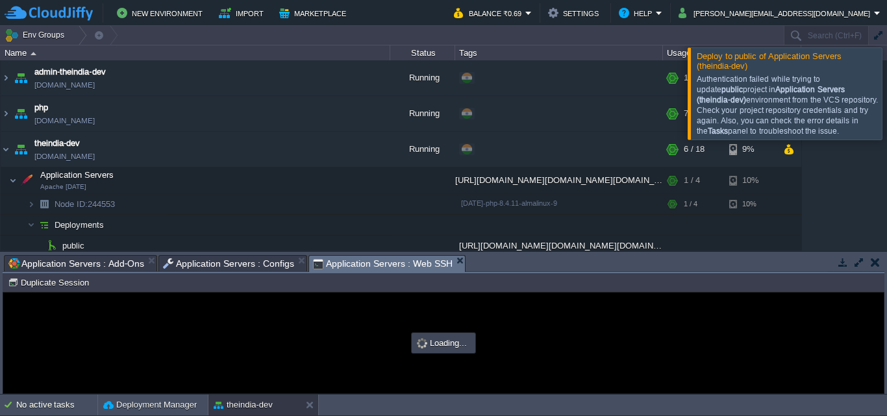
type input "#000000"
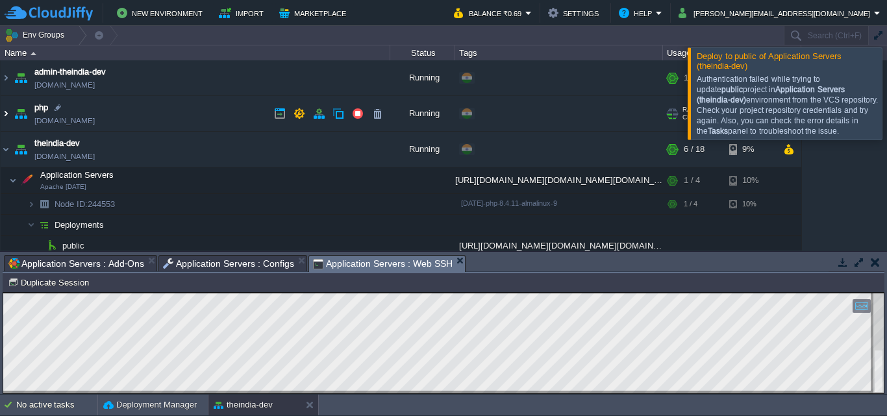
click at [8, 118] on img at bounding box center [6, 113] width 10 height 35
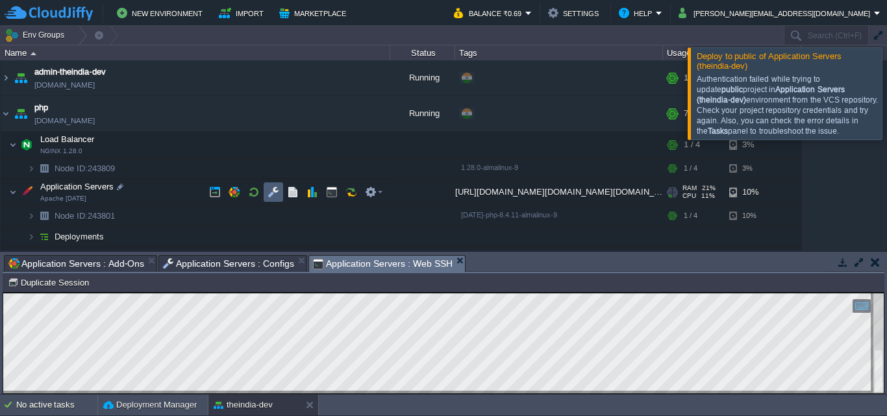
click at [281, 194] on td at bounding box center [273, 191] width 19 height 19
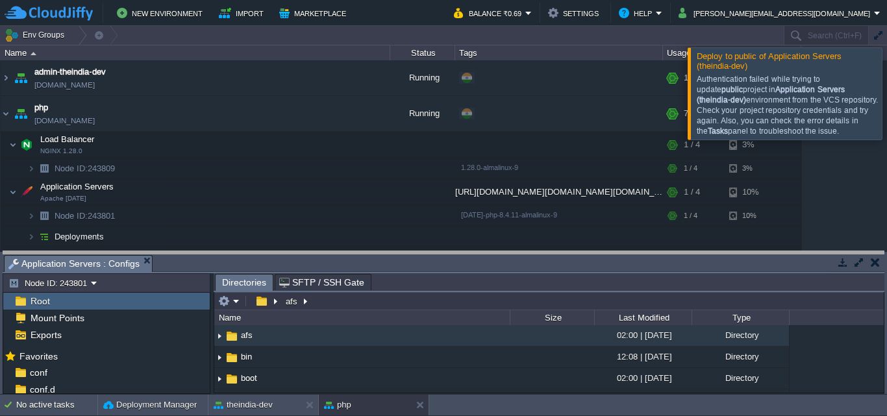
drag, startPoint x: 627, startPoint y: 258, endPoint x: 651, endPoint y: 187, distance: 74.7
click at [651, 187] on body "New Environment Import Marketplace Bonus ₹0.00 Upgrade Account Balance ₹0.69 Se…" at bounding box center [443, 208] width 887 height 416
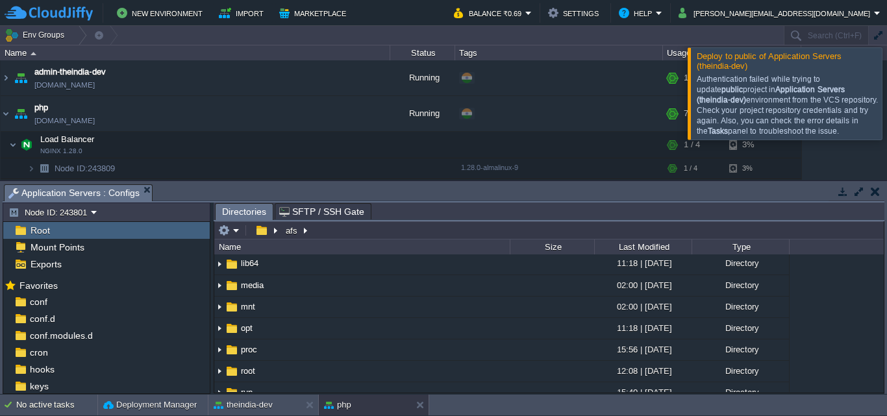
scroll to position [303, 0]
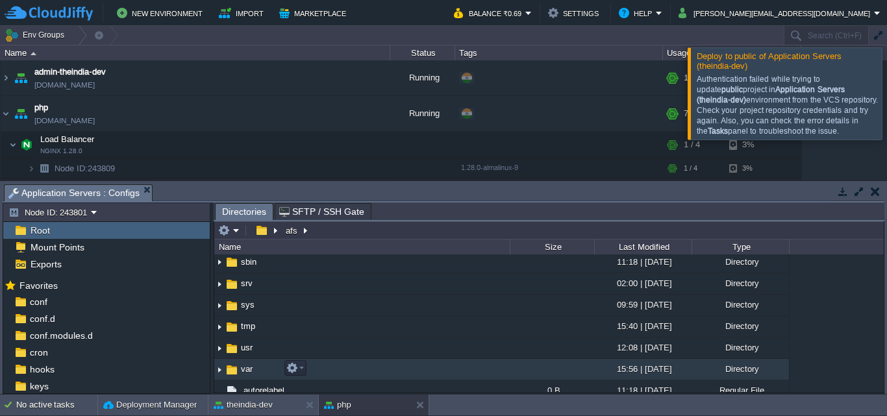
click at [383, 364] on td "var" at bounding box center [361, 369] width 295 height 21
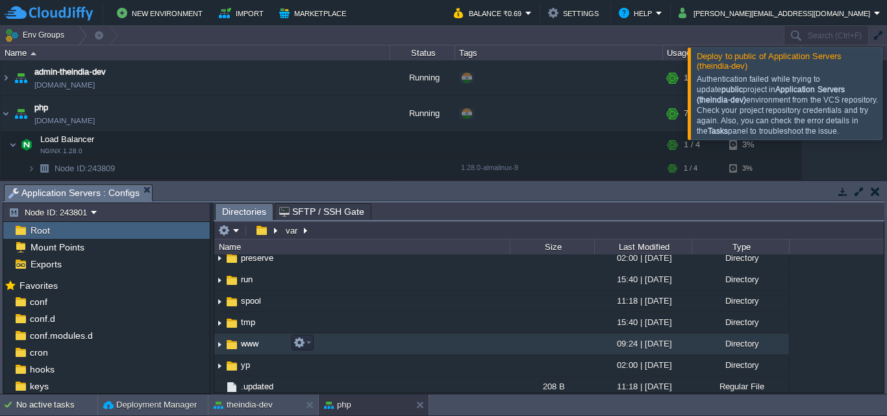
scroll to position [332, 0]
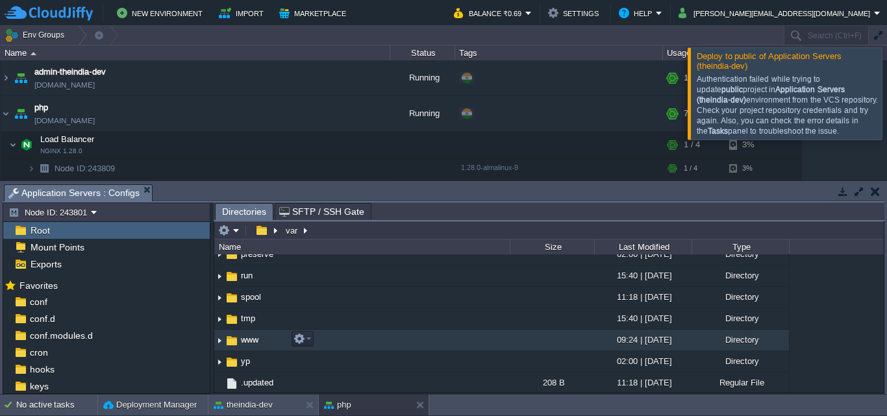
click at [402, 340] on td "www" at bounding box center [361, 340] width 295 height 21
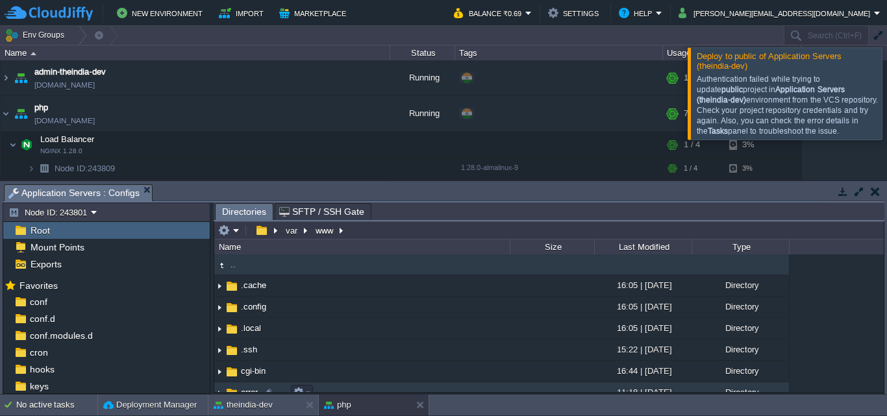
scroll to position [151, 0]
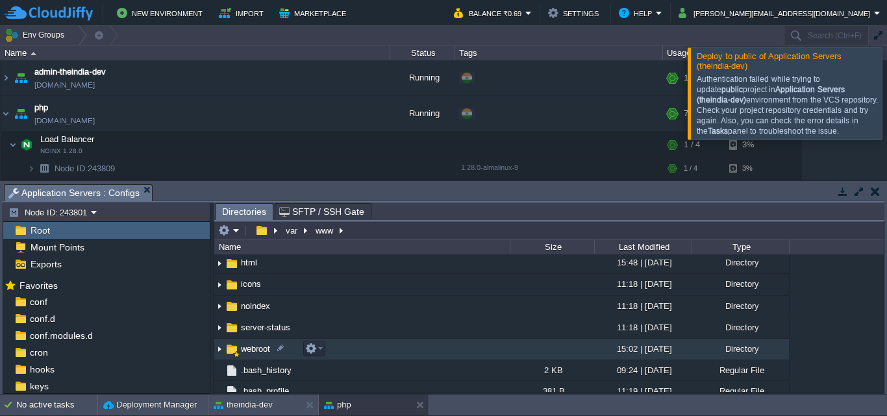
click at [419, 348] on td "webroot" at bounding box center [361, 349] width 295 height 21
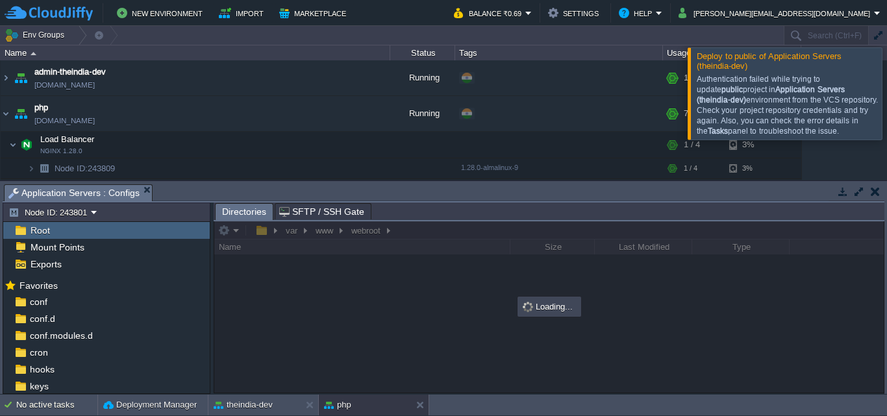
scroll to position [0, 0]
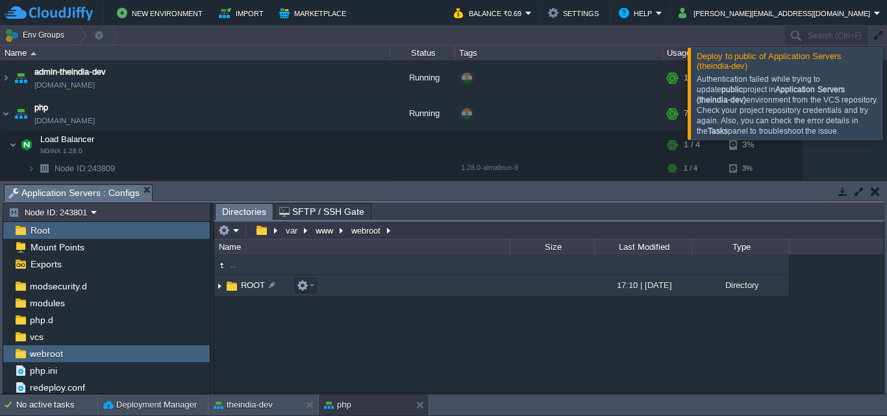
click at [483, 291] on td "ROOT" at bounding box center [361, 285] width 295 height 21
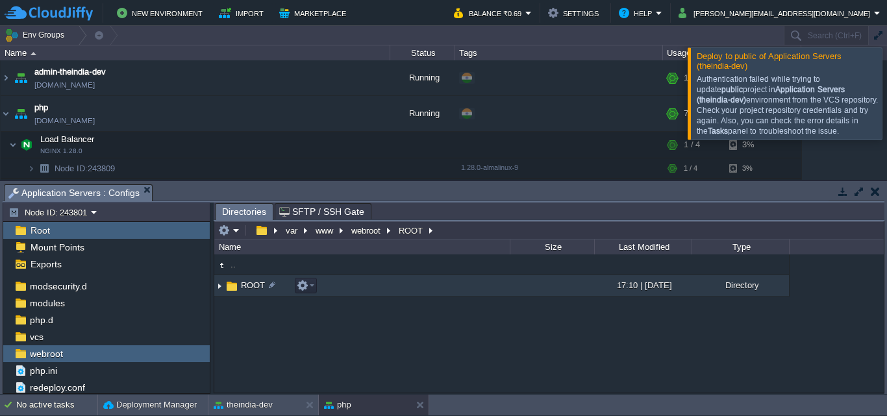
click at [483, 291] on td "ROOT" at bounding box center [361, 285] width 295 height 21
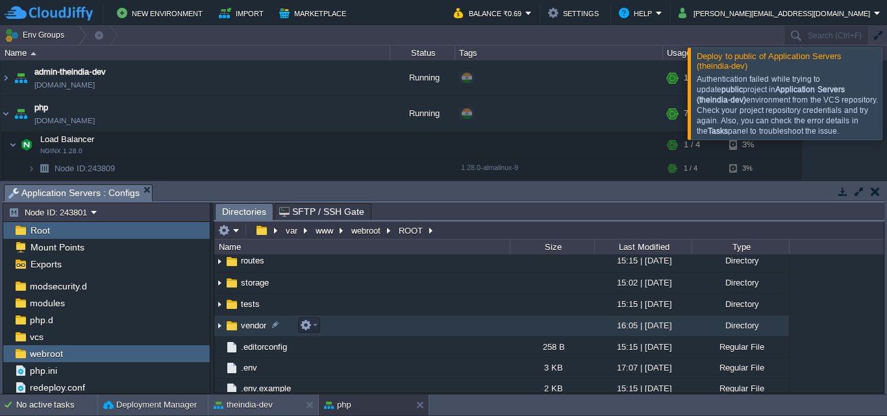
scroll to position [151, 0]
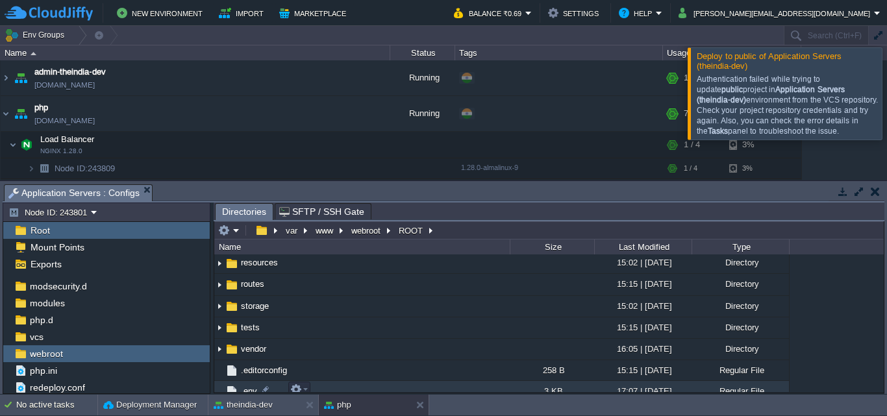
click at [413, 386] on td ".env" at bounding box center [361, 391] width 295 height 21
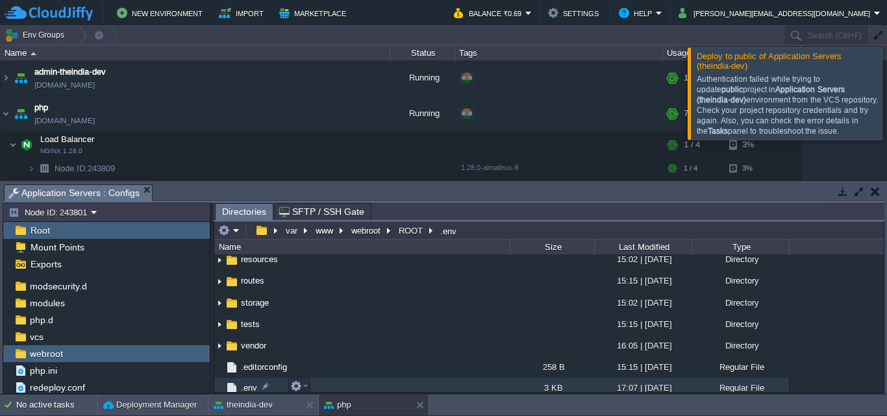
drag, startPoint x: 417, startPoint y: 383, endPoint x: 332, endPoint y: 384, distance: 85.1
click at [332, 384] on td ".env" at bounding box center [361, 388] width 295 height 21
click at [302, 384] on em at bounding box center [299, 386] width 18 height 12
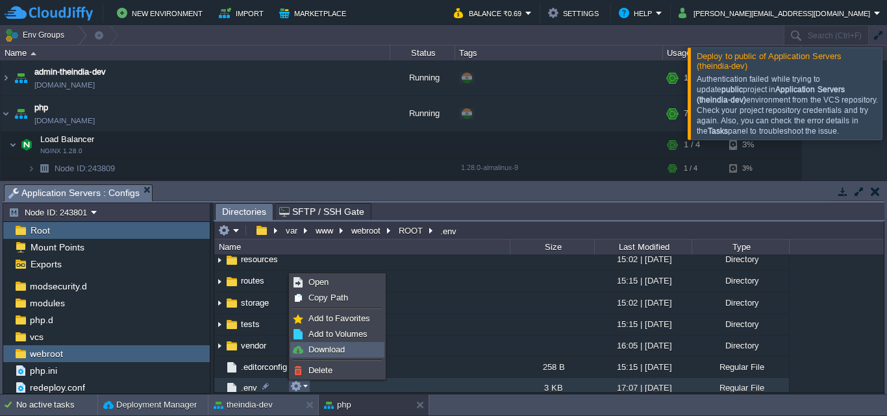
click at [323, 347] on span "Download" at bounding box center [326, 350] width 36 height 10
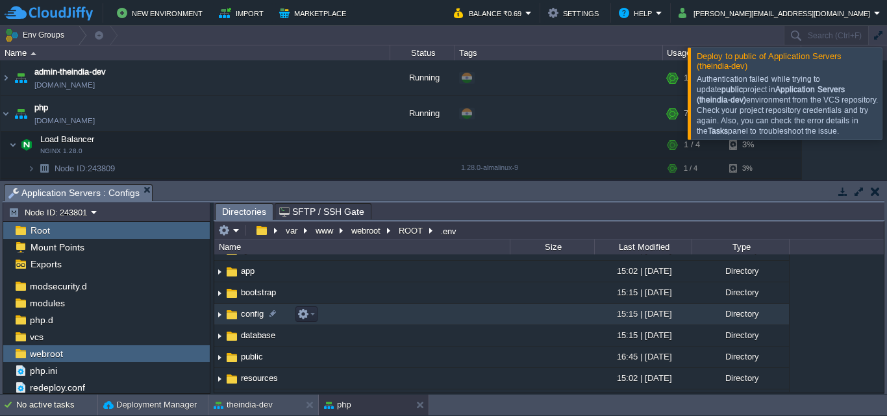
scroll to position [0, 0]
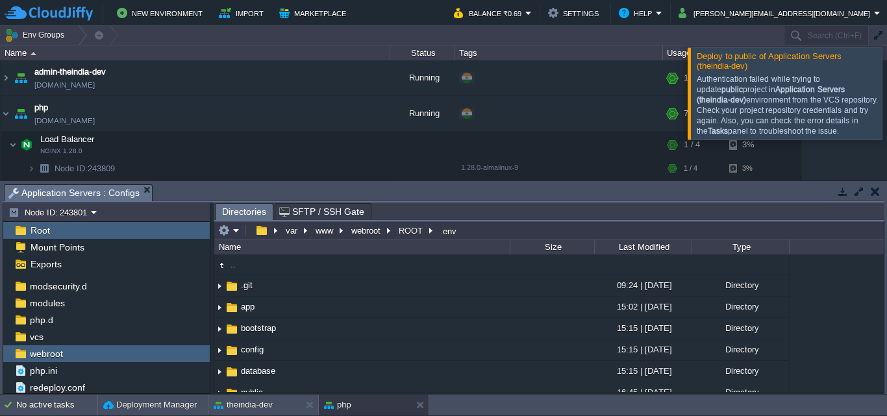
click at [142, 185] on em "Application Servers : Configs" at bounding box center [79, 193] width 143 height 16
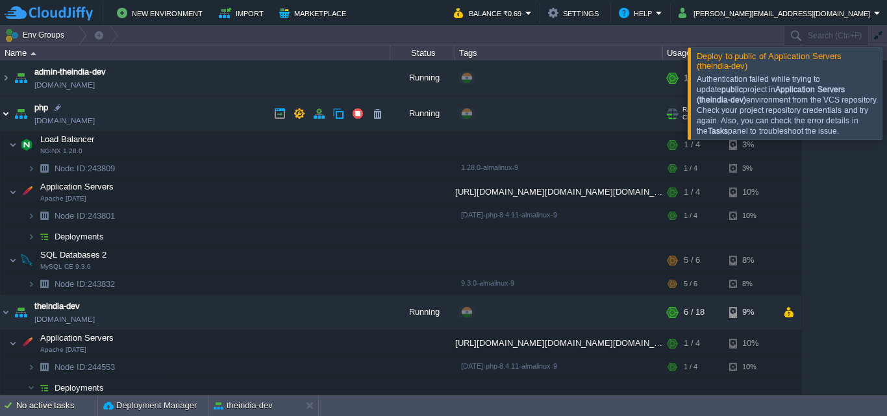
click at [4, 113] on img at bounding box center [6, 113] width 10 height 35
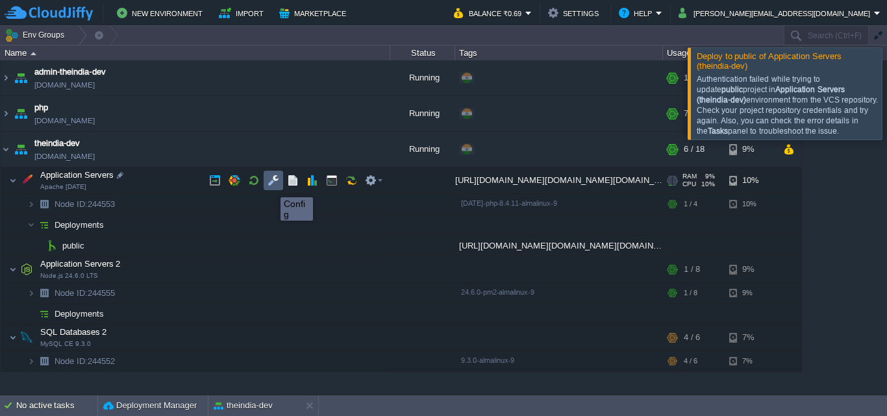
click at [271, 186] on button "button" at bounding box center [273, 181] width 12 height 12
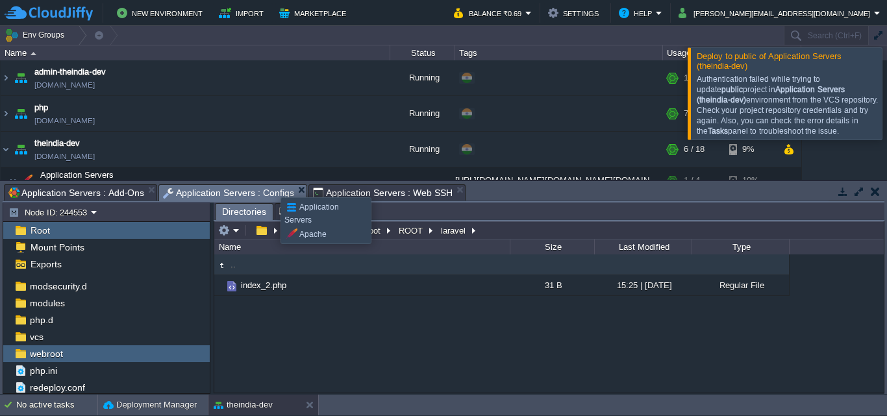
scroll to position [117, 0]
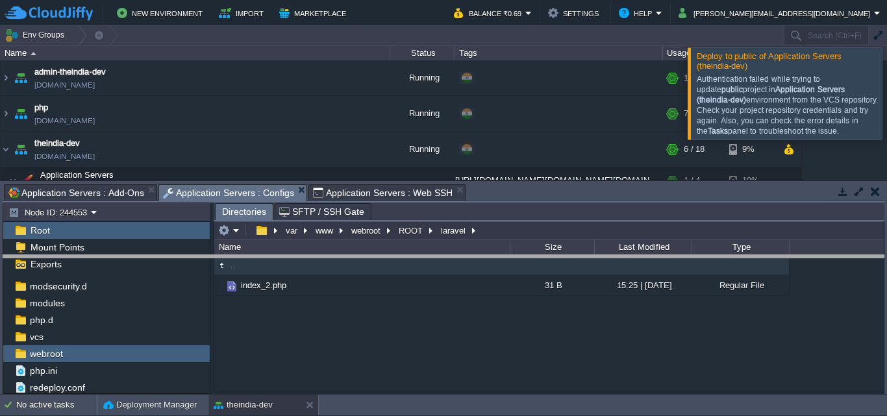
drag, startPoint x: 560, startPoint y: 192, endPoint x: 568, endPoint y: 276, distance: 84.2
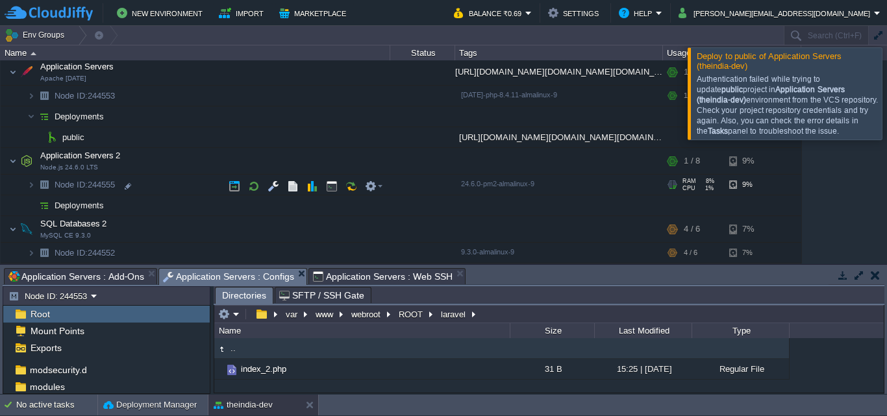
scroll to position [108, 0]
click at [233, 312] on em at bounding box center [228, 314] width 21 height 12
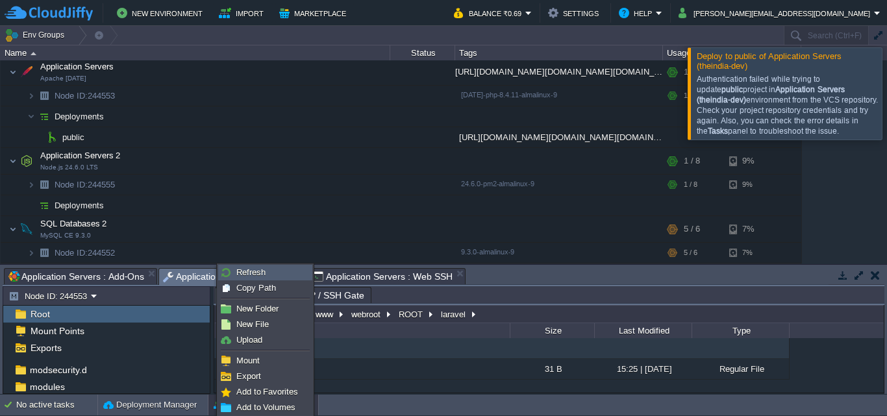
click at [246, 269] on span "Refresh" at bounding box center [250, 272] width 29 height 10
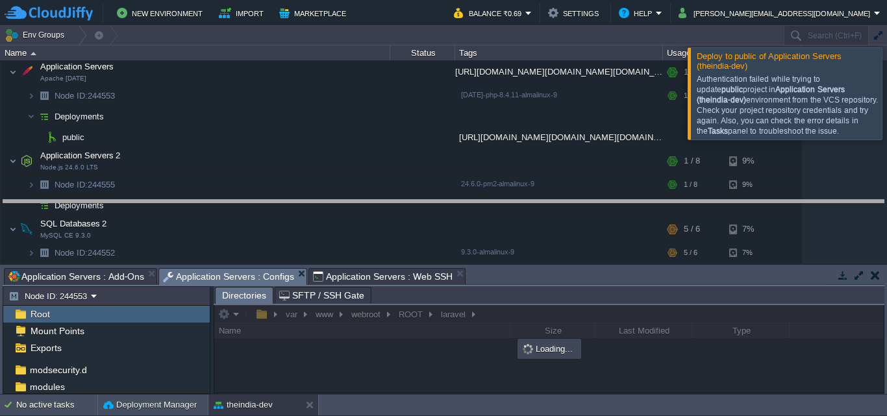
drag, startPoint x: 619, startPoint y: 269, endPoint x: 625, endPoint y: 199, distance: 70.3
click at [625, 199] on body "New Environment Import Marketplace Bonus ₹0.00 Upgrade Account Balance ₹0.69 Se…" at bounding box center [443, 208] width 887 height 416
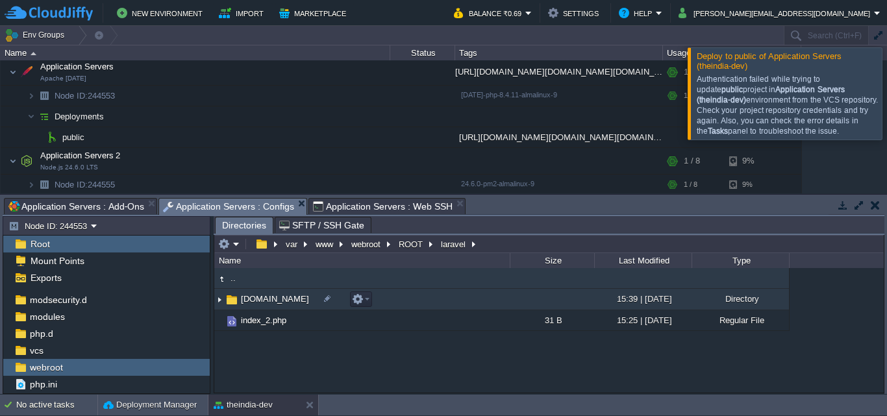
click at [439, 301] on td "laravel-theindia.co.in" at bounding box center [361, 299] width 295 height 21
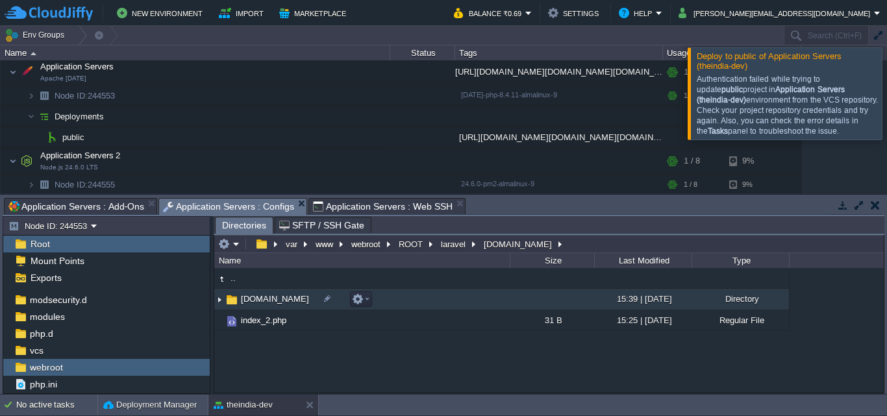
click at [439, 301] on td "laravel-theindia.co.in" at bounding box center [361, 299] width 295 height 21
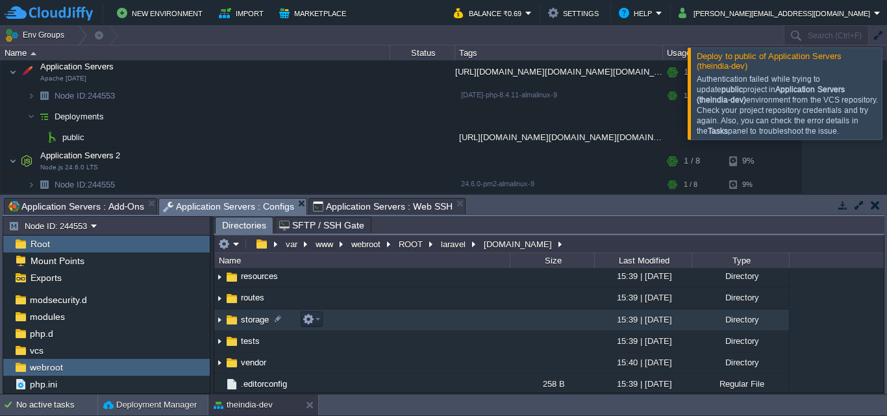
scroll to position [0, 0]
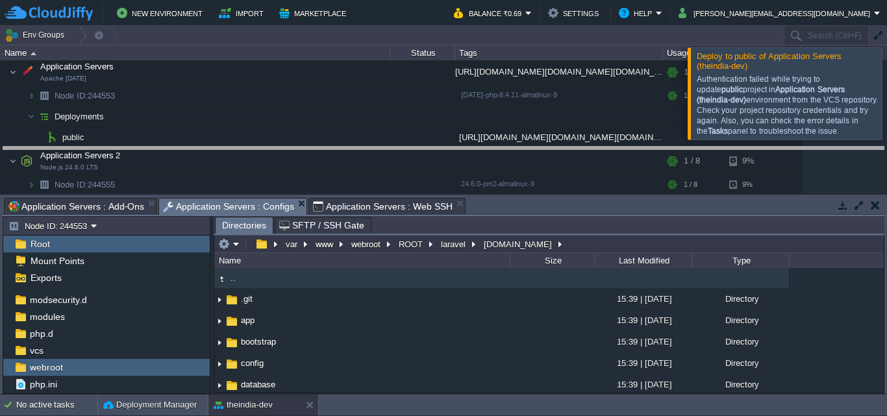
drag, startPoint x: 689, startPoint y: 206, endPoint x: 693, endPoint y: 120, distance: 86.4
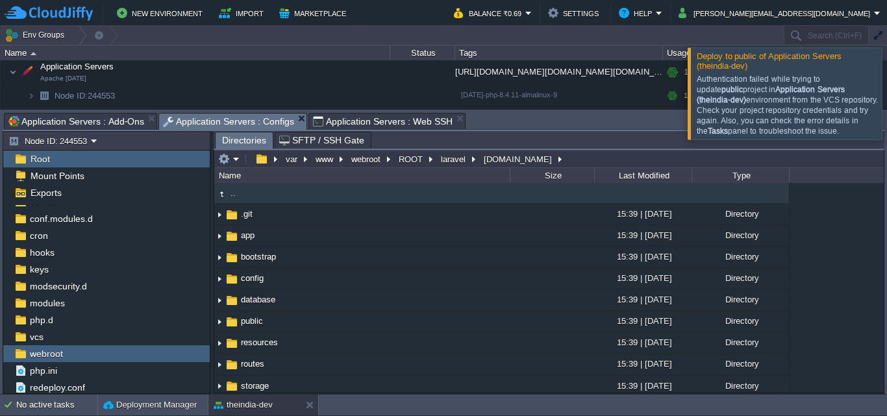
scroll to position [45, 0]
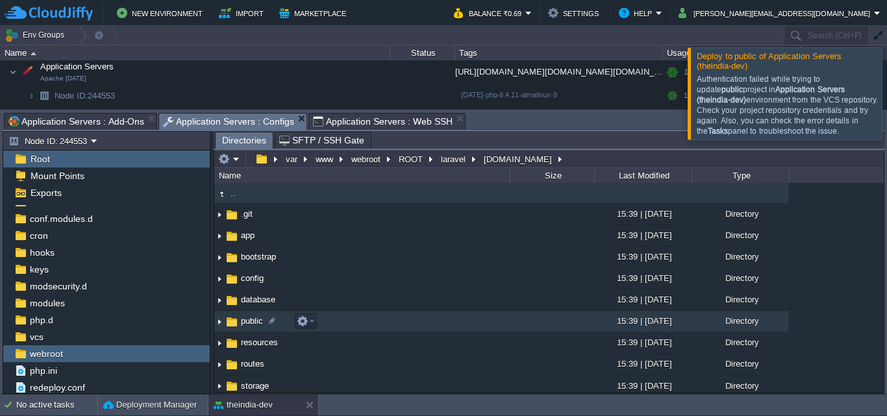
click at [404, 322] on td "public" at bounding box center [361, 321] width 295 height 21
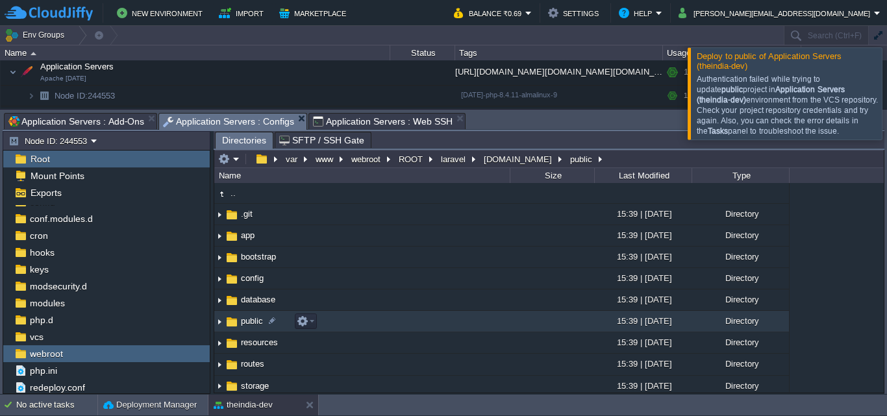
click at [404, 322] on td "public" at bounding box center [361, 321] width 295 height 21
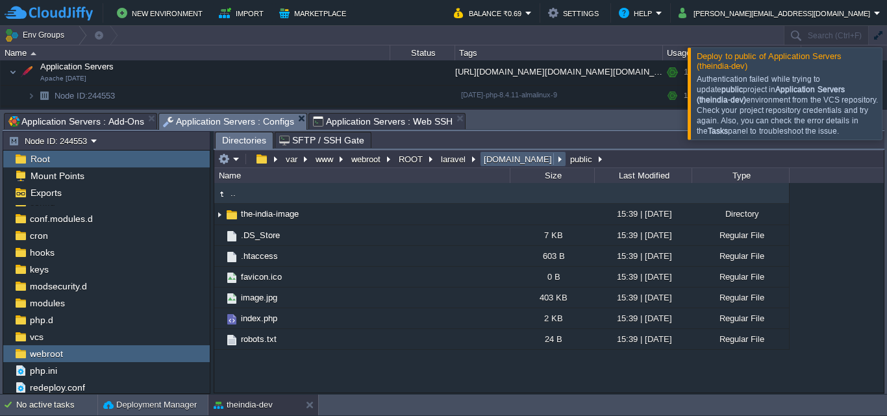
click at [516, 166] on td "laravel-theindia.co.in" at bounding box center [523, 159] width 86 height 16
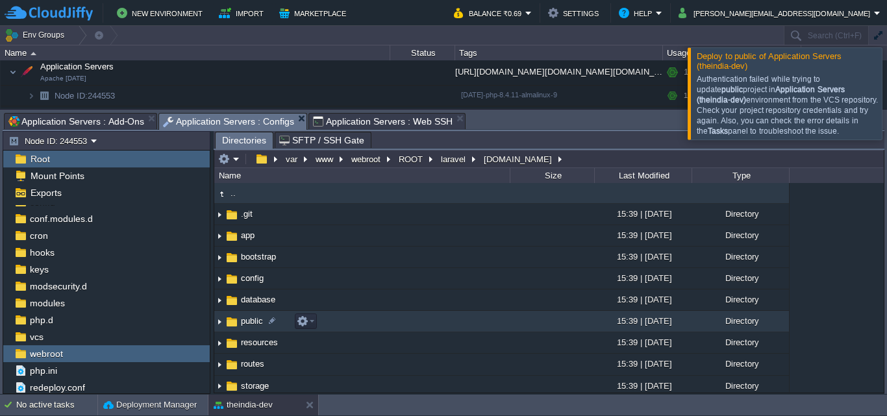
scroll to position [151, 0]
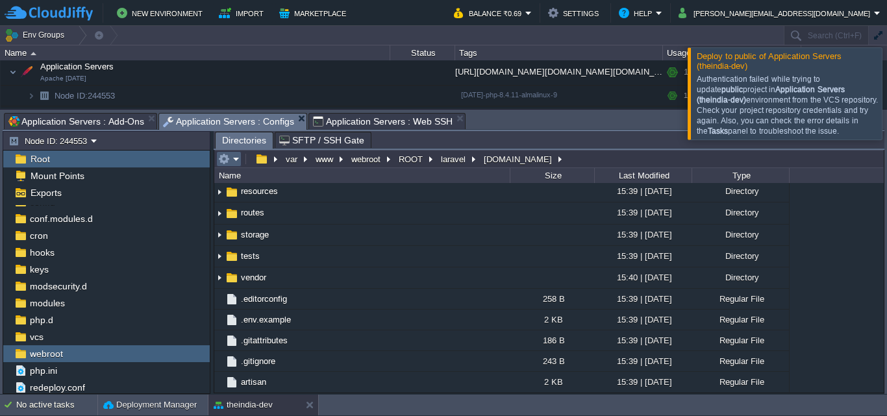
click at [235, 160] on em at bounding box center [228, 159] width 21 height 12
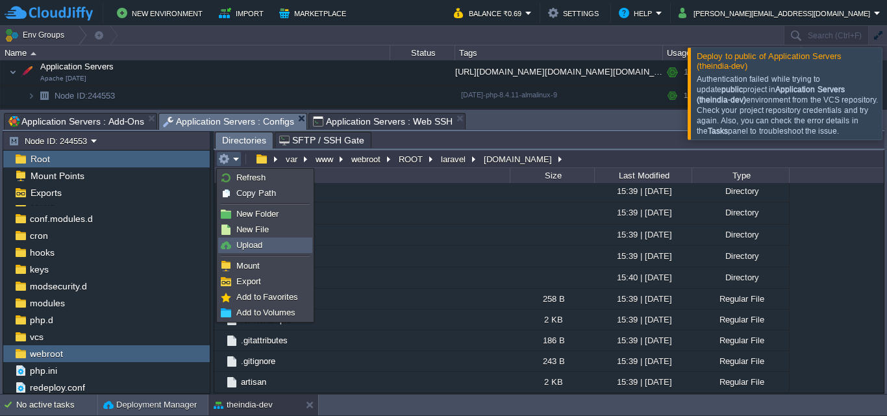
click at [256, 241] on span "Upload" at bounding box center [249, 245] width 26 height 10
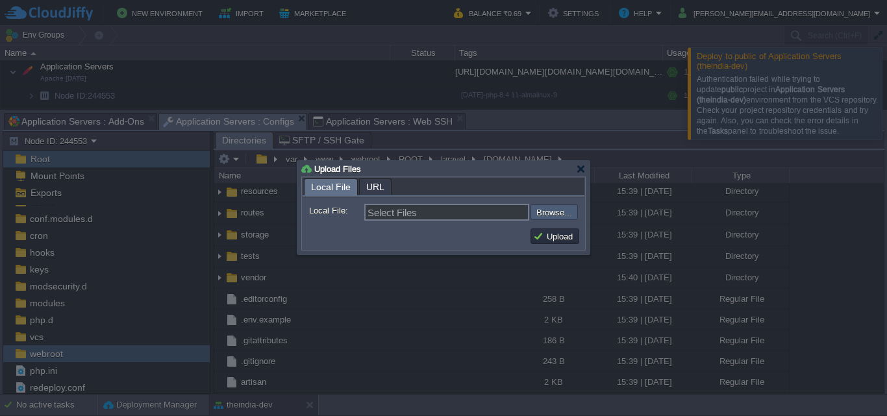
click at [554, 213] on input "file" at bounding box center [496, 213] width 164 height 16
type input "C:\fakepath\env (1)"
type input "env (1)"
click at [562, 237] on button "Upload" at bounding box center [554, 236] width 43 height 12
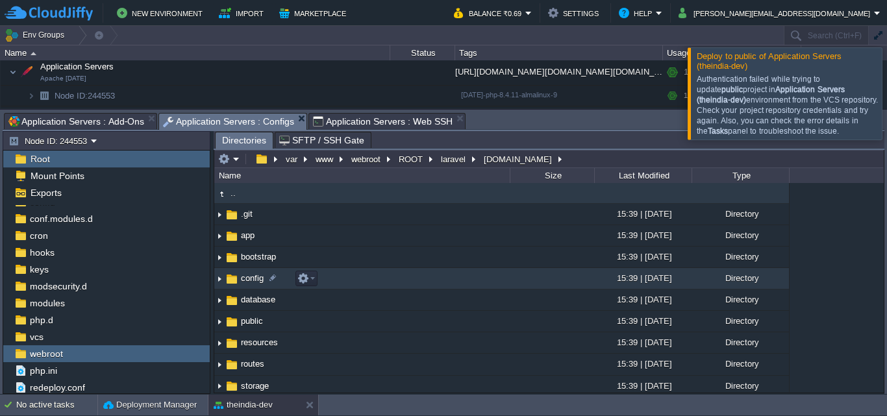
scroll to position [303, 0]
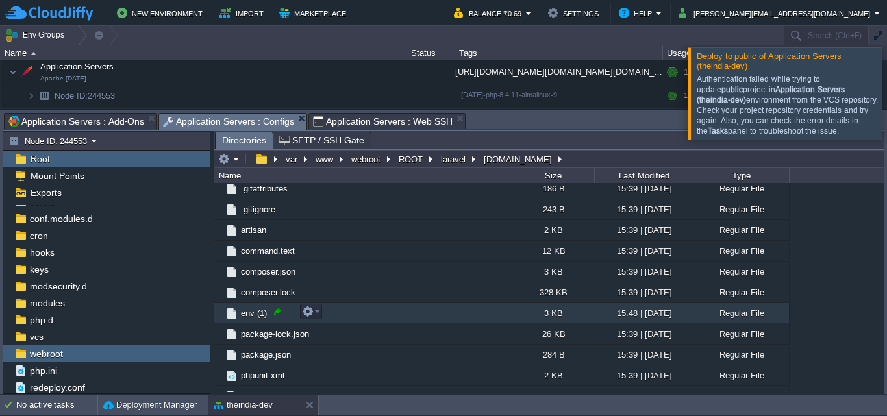
click at [278, 317] on div at bounding box center [277, 312] width 12 height 12
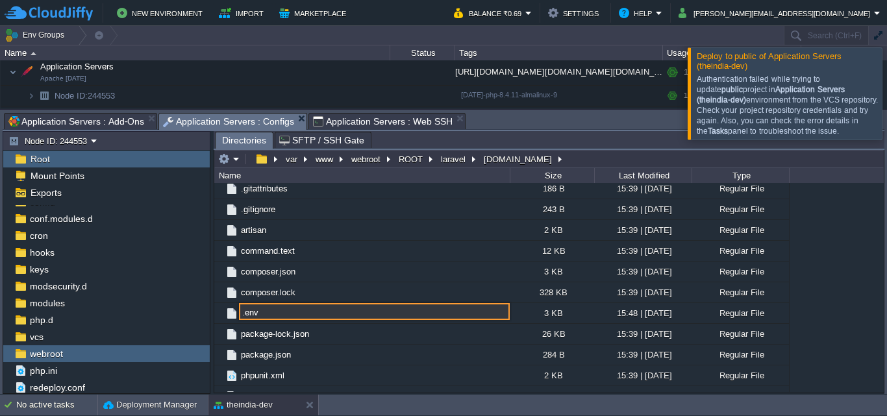
type input ".env"
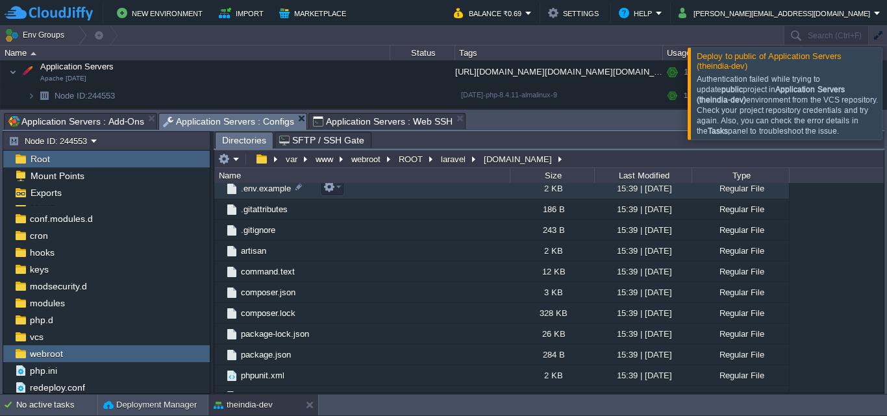
scroll to position [182, 0]
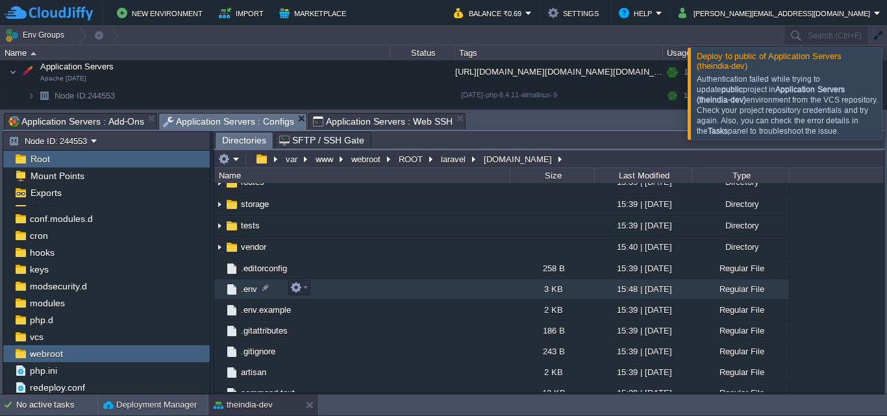
click at [332, 288] on td ".env" at bounding box center [361, 289] width 295 height 21
click at [334, 288] on td ".env" at bounding box center [361, 289] width 295 height 21
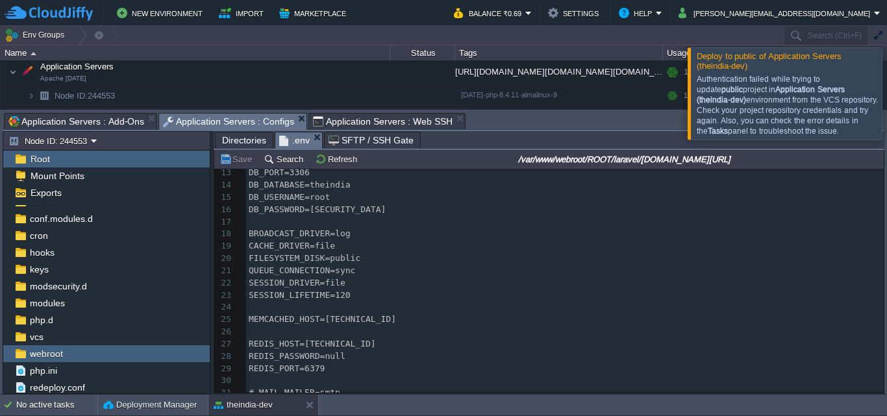
scroll to position [0, 0]
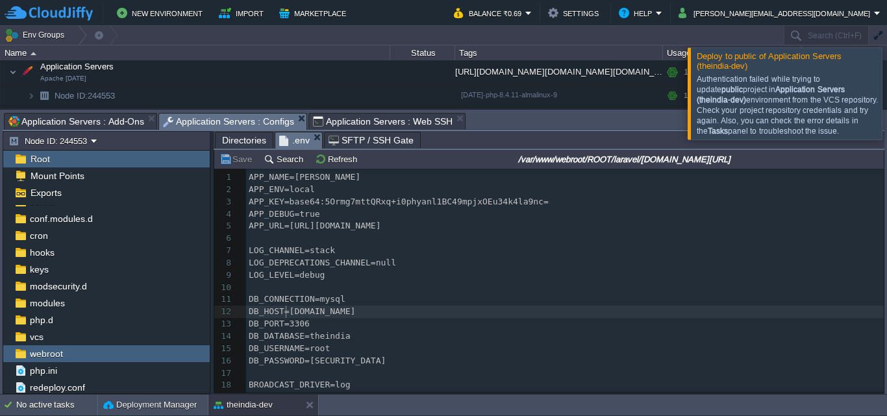
click at [286, 308] on div "93 1 APP_NAME=Laravel 2 APP_ENV=local 3 APP_KEY=base64:5Ormg7mttQRxq+i0phyanl1B…" at bounding box center [565, 342] width 638 height 343
type textarea "node243832-env-7385135.cloudjiffy.net"
drag, startPoint x: 287, startPoint y: 310, endPoint x: 456, endPoint y: 316, distance: 169.6
click at [311, 359] on div "xxxxxxxxxx 1 APP_NAME=Laravel 2 APP_ENV=local 3 APP_KEY=base64:5Ormg7mttQRxq+i0…" at bounding box center [565, 342] width 638 height 343
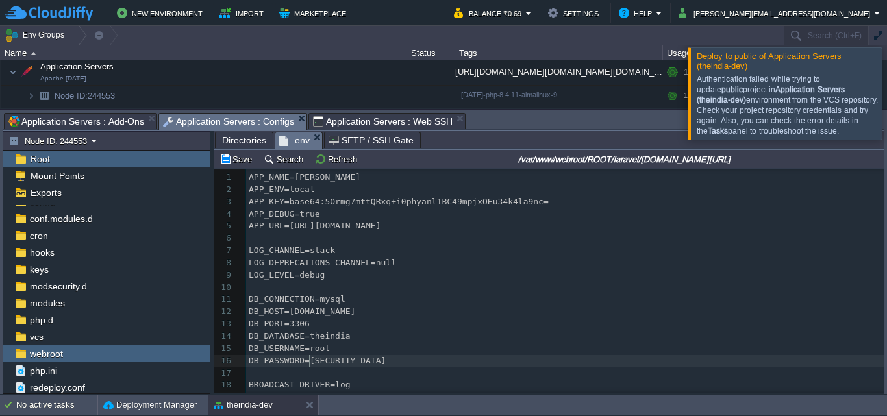
type textarea "EVYoen18544"
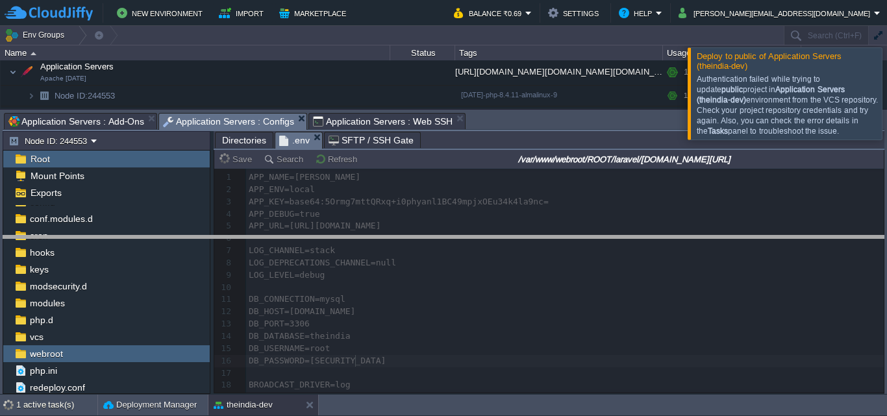
drag, startPoint x: 573, startPoint y: 116, endPoint x: 590, endPoint y: 258, distance: 143.2
click at [590, 258] on body "New Environment Import Marketplace Bonus ₹0.00 Upgrade Account Balance ₹0.69 Se…" at bounding box center [443, 208] width 887 height 416
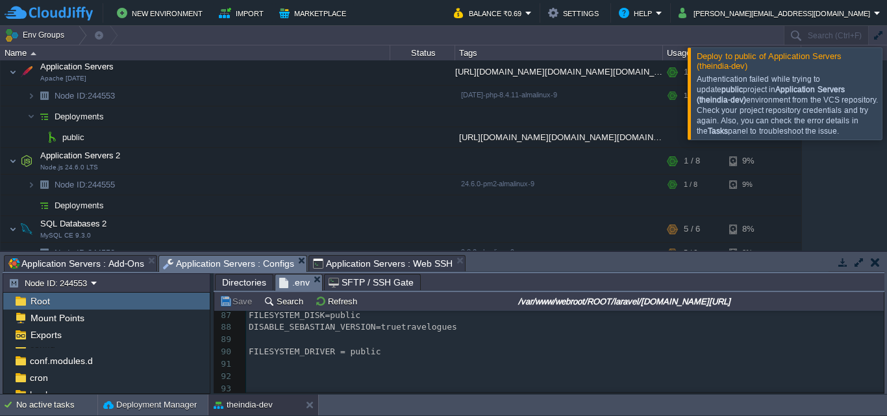
click at [515, 364] on pre "​" at bounding box center [565, 364] width 638 height 12
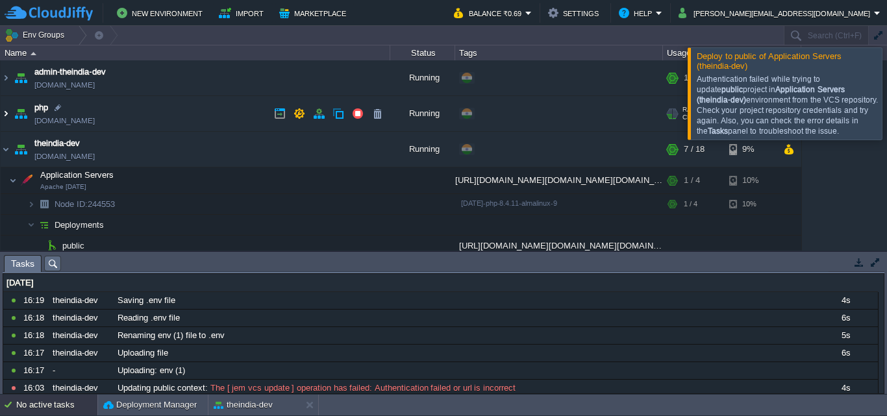
click at [3, 115] on img at bounding box center [6, 113] width 10 height 35
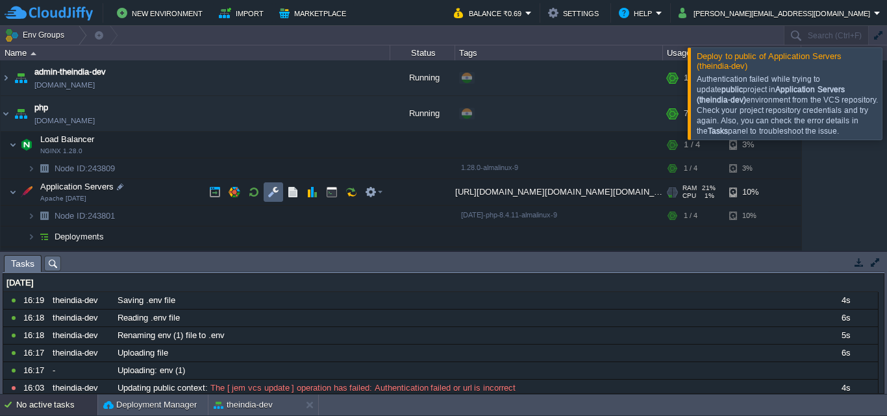
click at [280, 195] on td at bounding box center [273, 191] width 19 height 19
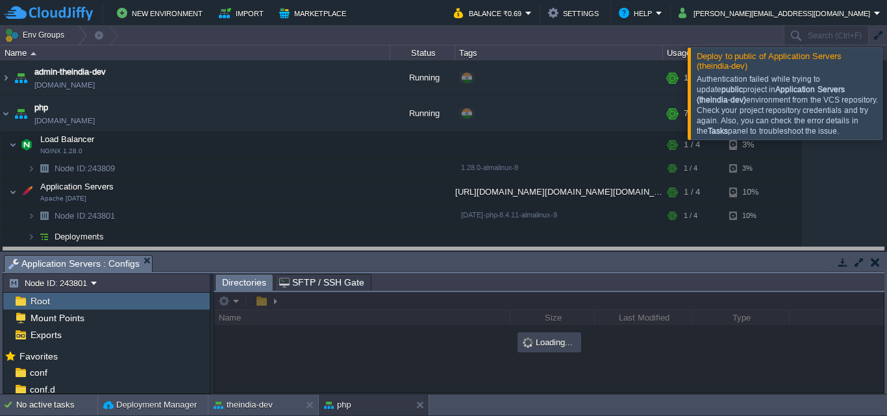
drag, startPoint x: 616, startPoint y: 266, endPoint x: 622, endPoint y: 229, distance: 38.1
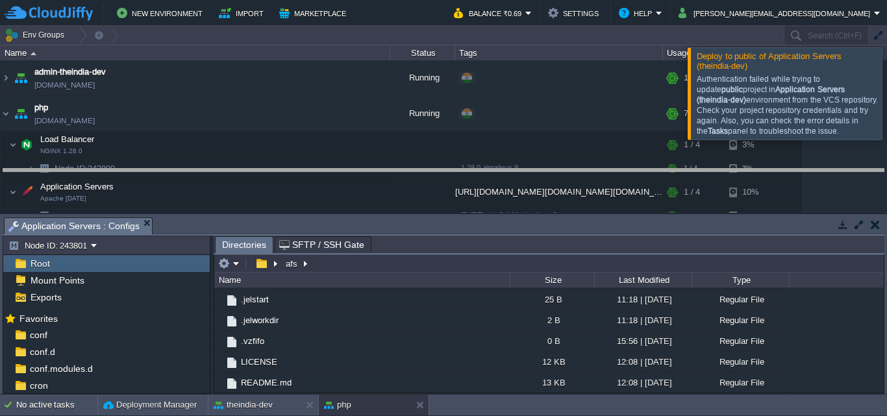
drag, startPoint x: 593, startPoint y: 226, endPoint x: 602, endPoint y: 151, distance: 75.3
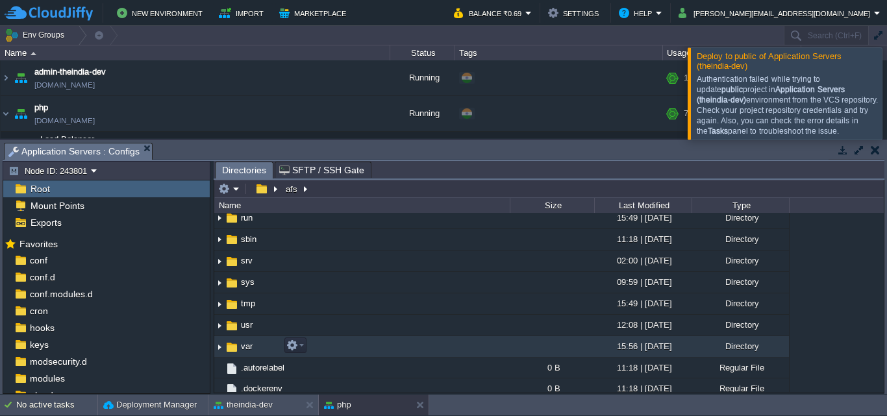
click at [321, 353] on td "var" at bounding box center [361, 346] width 295 height 21
click at [334, 352] on td "var" at bounding box center [361, 346] width 295 height 21
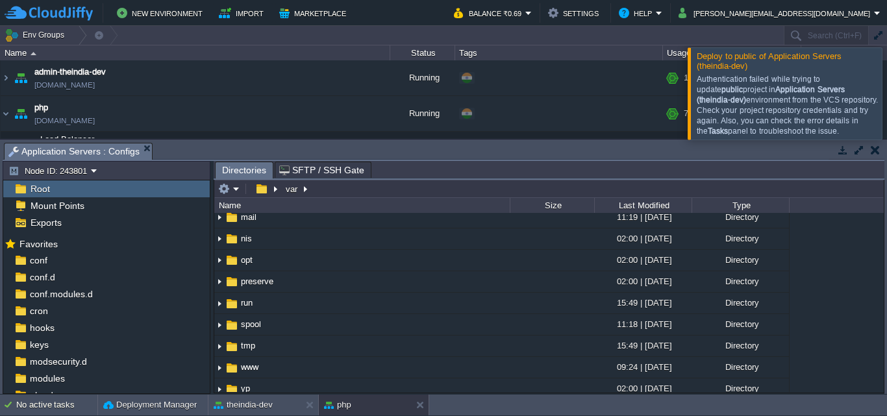
scroll to position [290, 0]
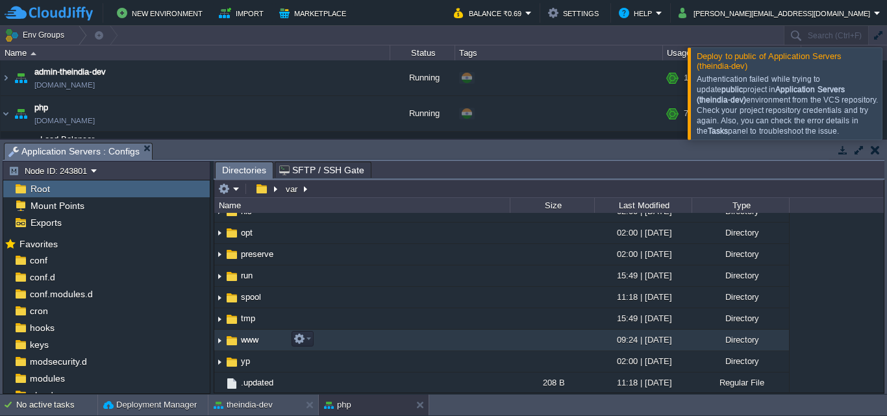
click at [386, 340] on td "www" at bounding box center [361, 340] width 295 height 21
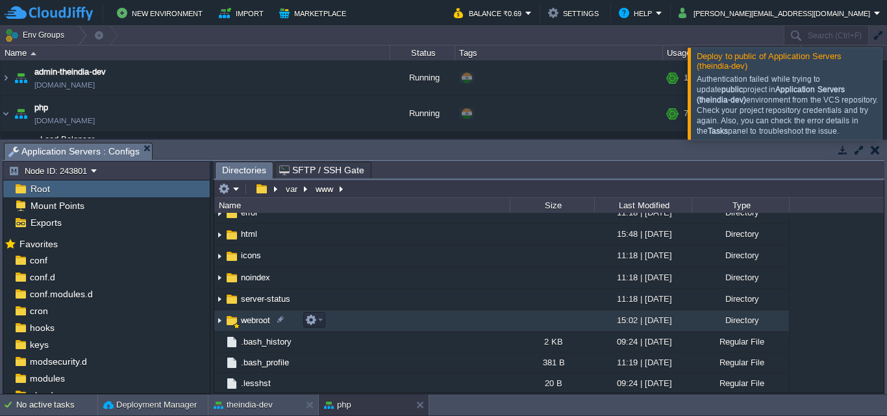
scroll to position [139, 0]
click at [366, 327] on td "webroot" at bounding box center [361, 320] width 295 height 21
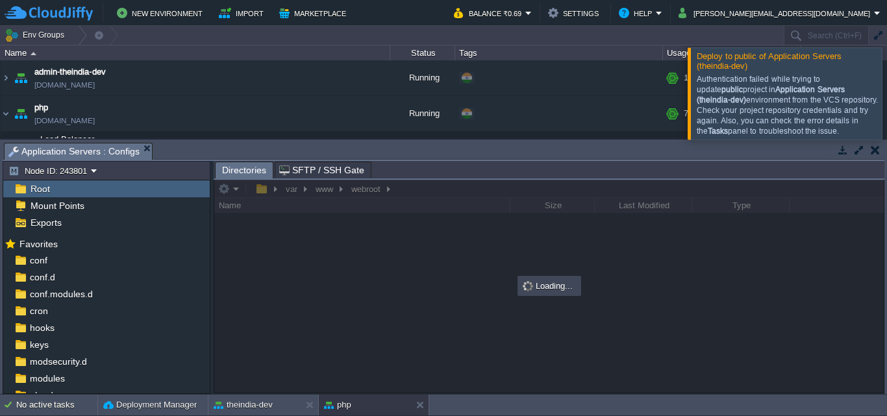
scroll to position [75, 0]
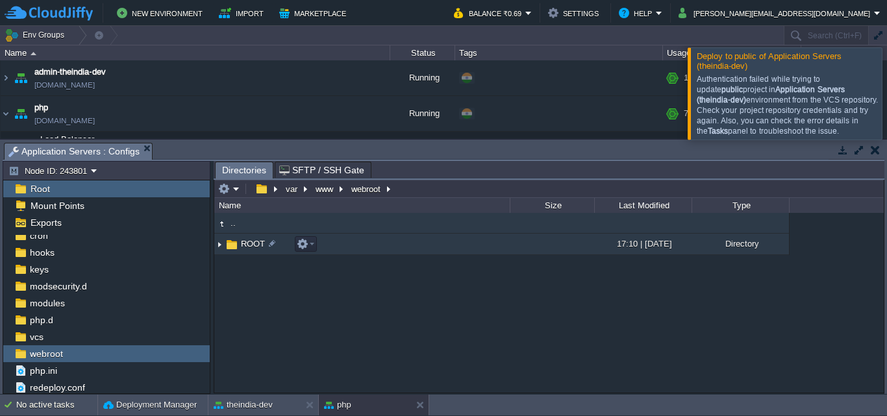
click at [459, 242] on td "ROOT" at bounding box center [361, 244] width 295 height 21
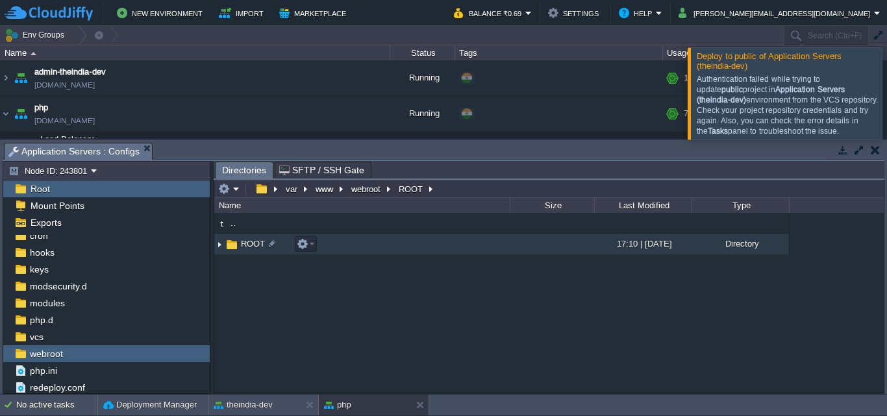
click at [459, 242] on td "ROOT" at bounding box center [361, 244] width 295 height 21
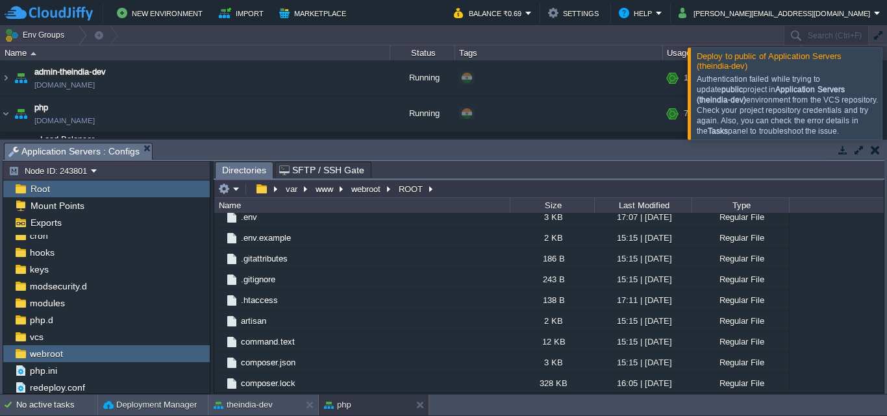
scroll to position [237, 0]
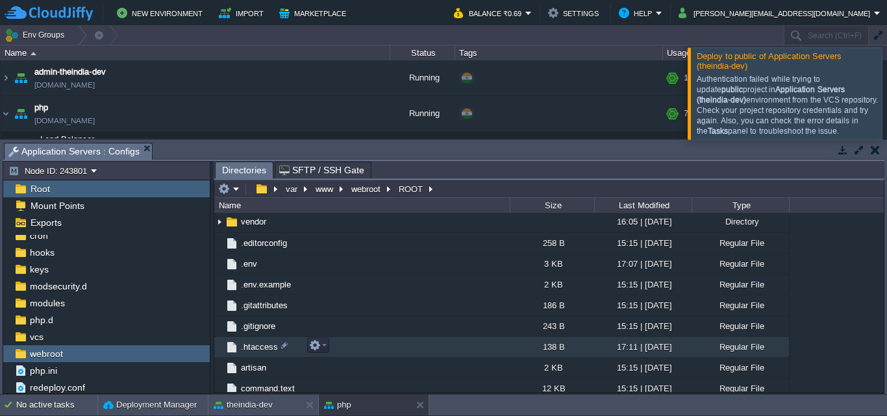
click at [360, 343] on td ".htaccess" at bounding box center [361, 347] width 295 height 21
click at [309, 342] on button "button" at bounding box center [315, 346] width 12 height 12
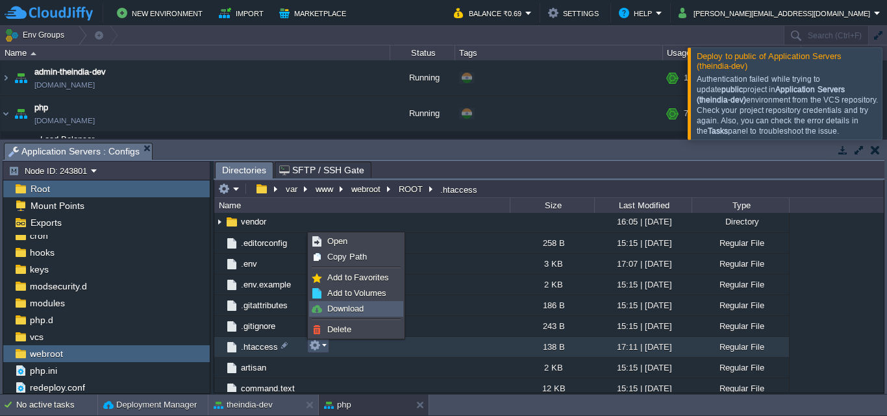
click at [346, 312] on span "Download" at bounding box center [345, 309] width 36 height 10
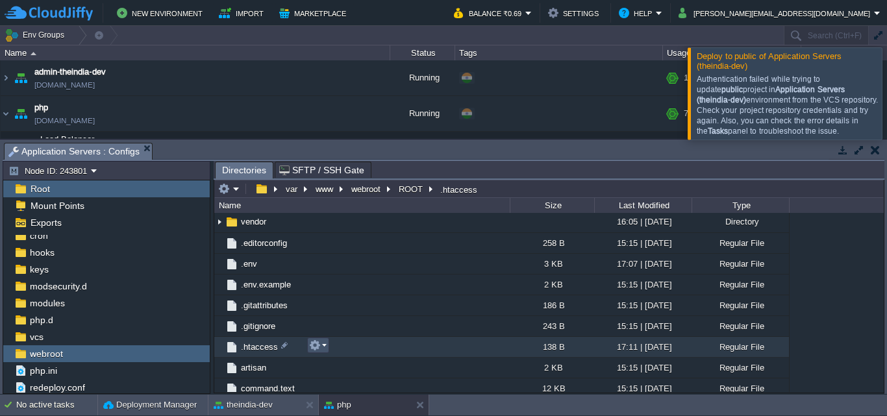
click at [316, 343] on button "button" at bounding box center [315, 346] width 12 height 12
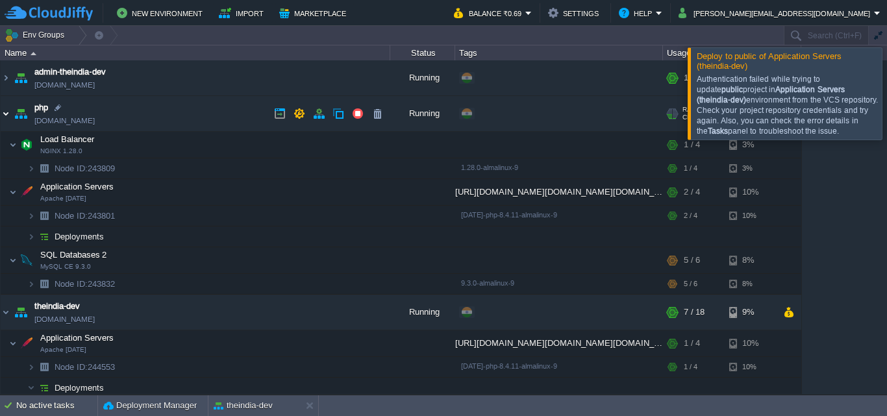
click at [5, 114] on img at bounding box center [6, 113] width 10 height 35
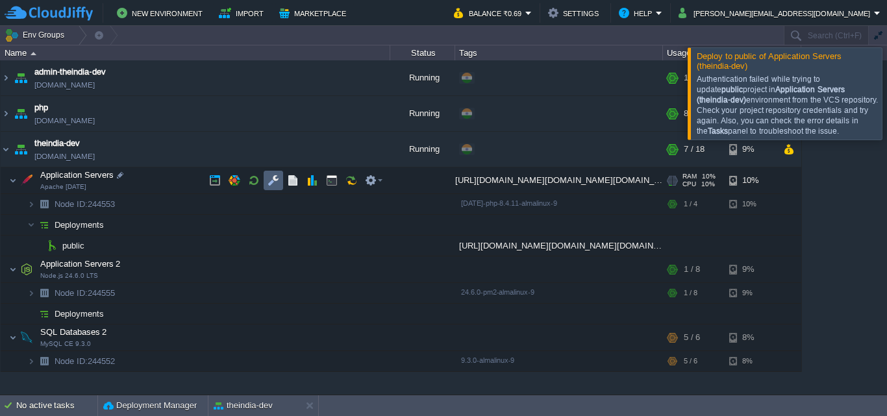
click at [275, 185] on button "button" at bounding box center [273, 181] width 12 height 12
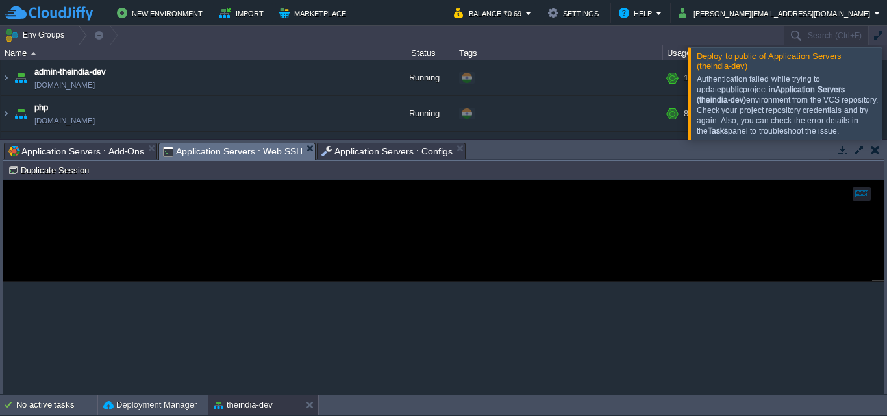
click at [230, 143] on div "Application Servers : Web SSH" at bounding box center [236, 151] width 157 height 17
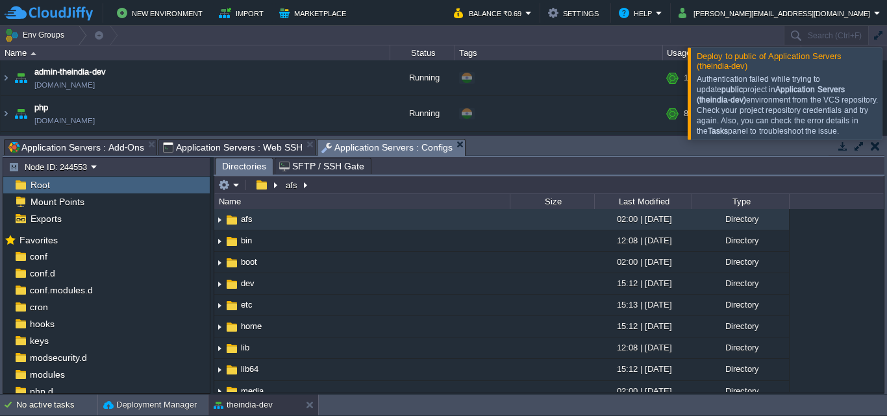
click at [223, 153] on span "Application Servers : Web SSH" at bounding box center [233, 148] width 140 height 16
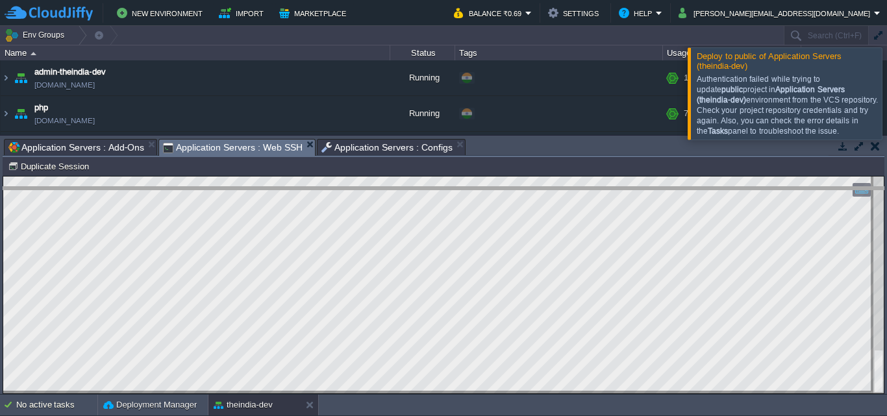
drag, startPoint x: 564, startPoint y: 150, endPoint x: 567, endPoint y: 198, distance: 48.2
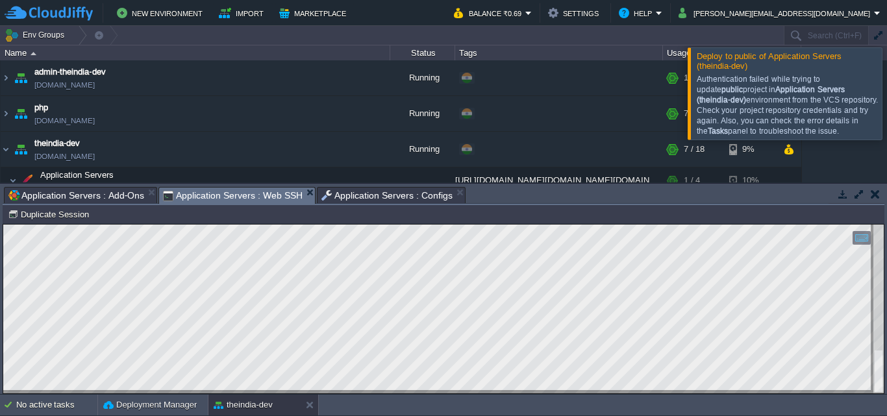
click at [886, 90] on div at bounding box center [902, 93] width 0 height 92
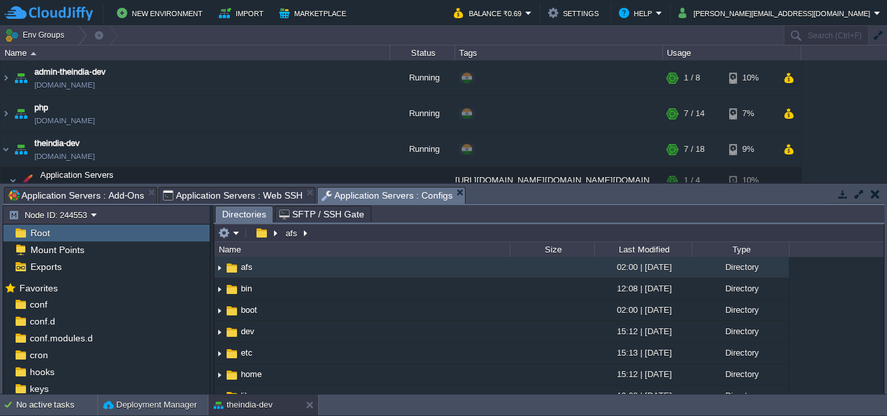
click at [348, 190] on span "Application Servers : Configs" at bounding box center [386, 196] width 131 height 16
click at [73, 319] on div "conf.d" at bounding box center [106, 321] width 206 height 17
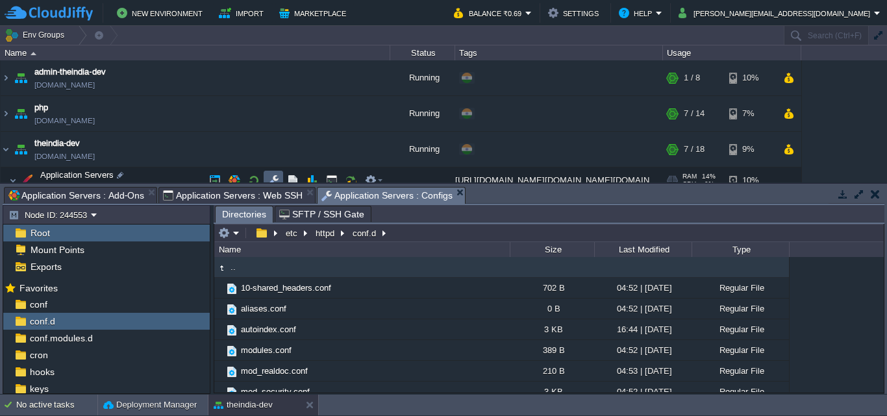
click at [279, 180] on button "button" at bounding box center [273, 181] width 12 height 12
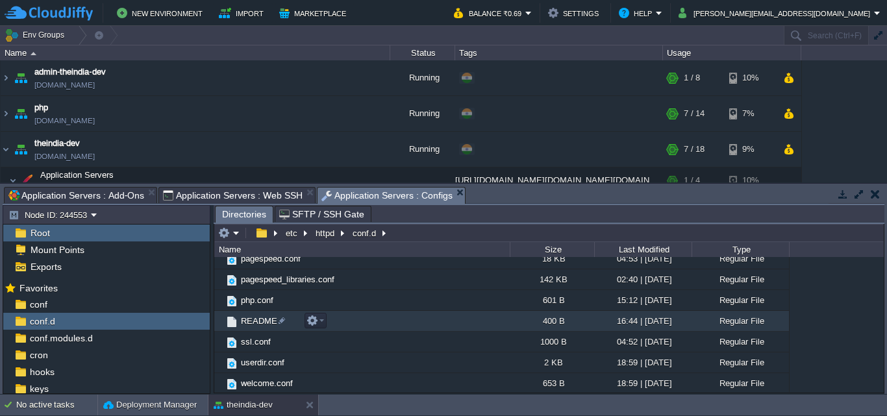
scroll to position [156, 0]
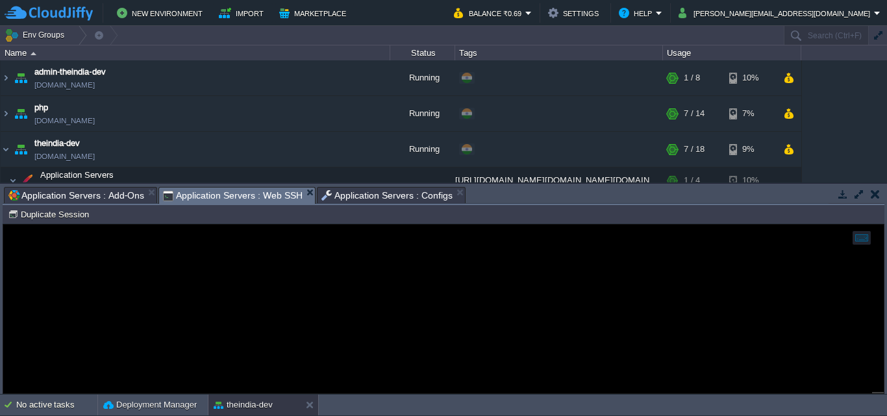
click at [232, 191] on span "Application Servers : Web SSH" at bounding box center [233, 196] width 140 height 16
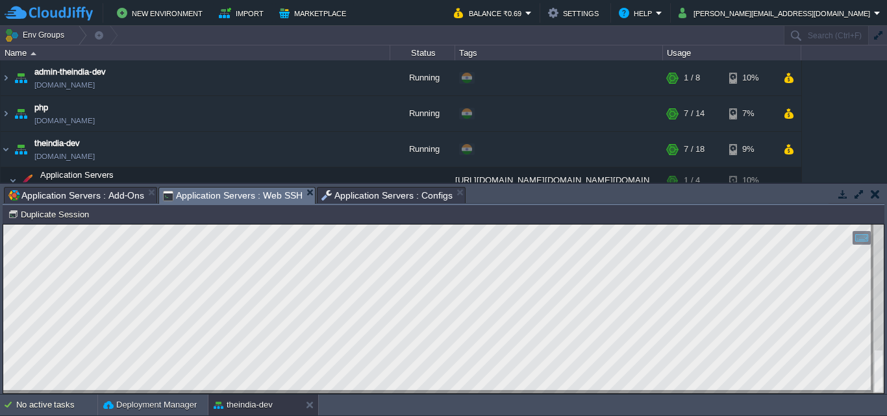
click at [368, 201] on span "Application Servers : Configs" at bounding box center [386, 196] width 131 height 16
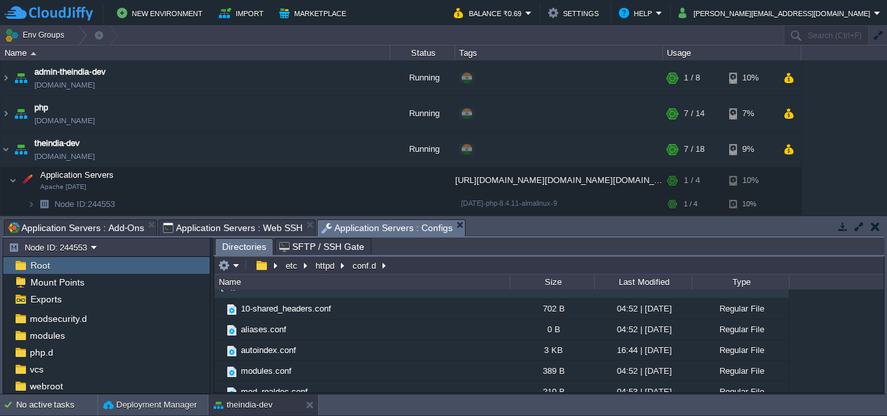
scroll to position [0, 0]
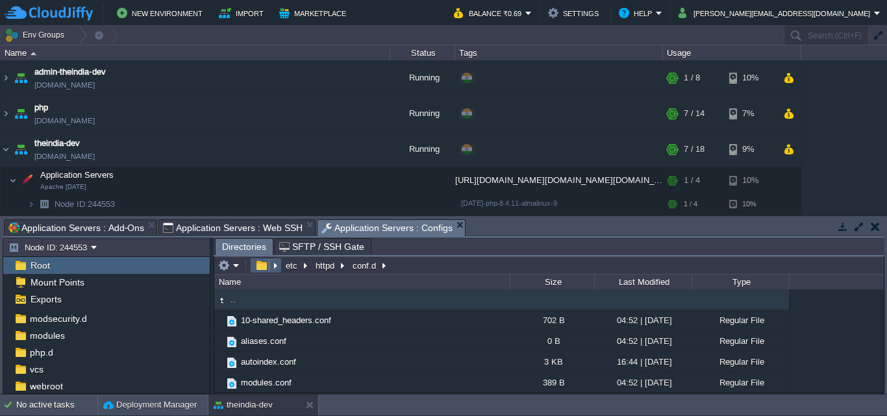
click at [277, 268] on em at bounding box center [266, 266] width 28 height 12
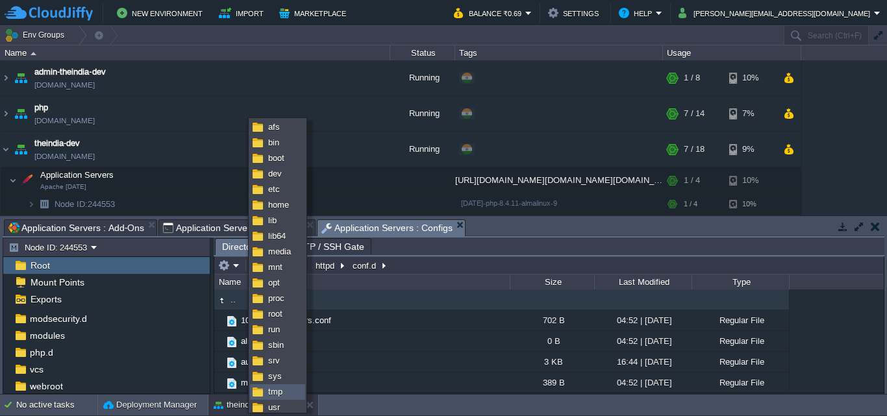
scroll to position [19, 0]
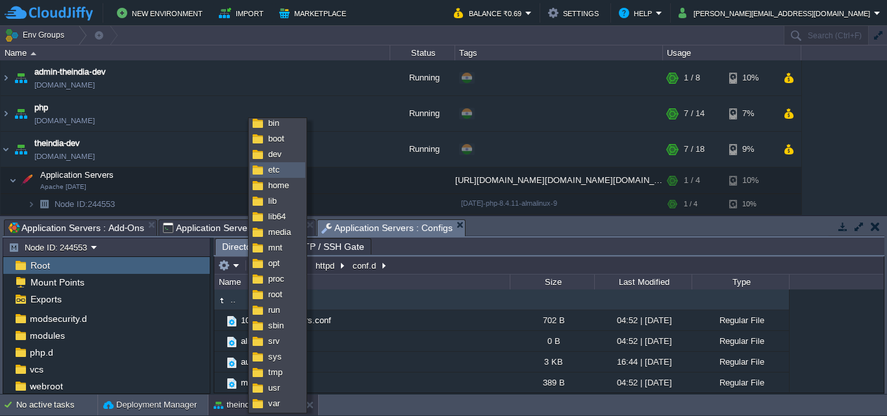
click at [278, 171] on span "etc" at bounding box center [274, 170] width 12 height 10
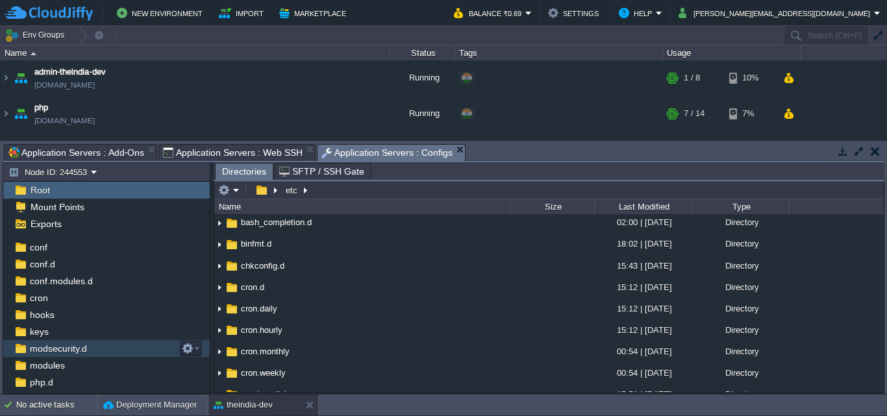
scroll to position [0, 0]
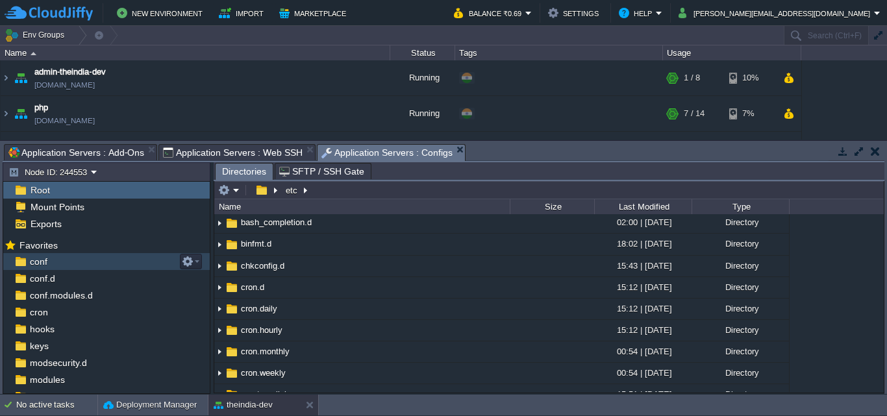
click at [56, 262] on div "conf" at bounding box center [106, 261] width 206 height 17
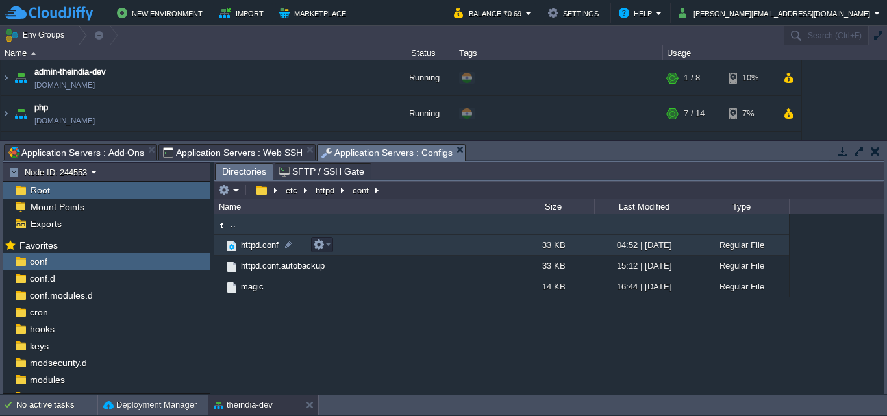
click at [351, 249] on td "httpd.conf" at bounding box center [361, 245] width 295 height 21
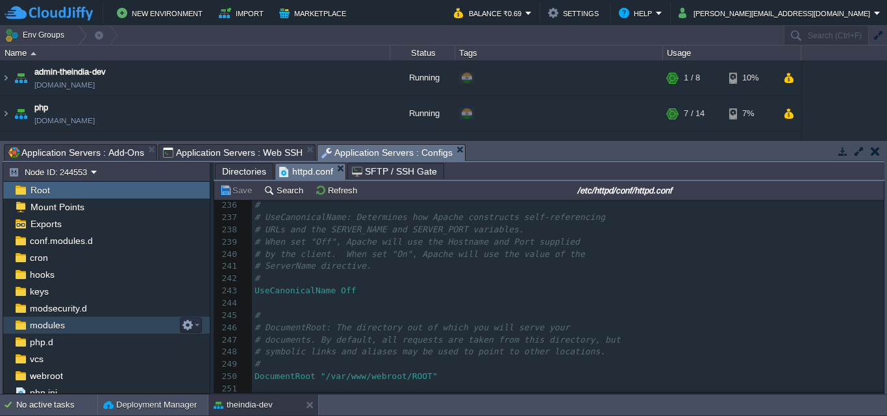
scroll to position [77, 0]
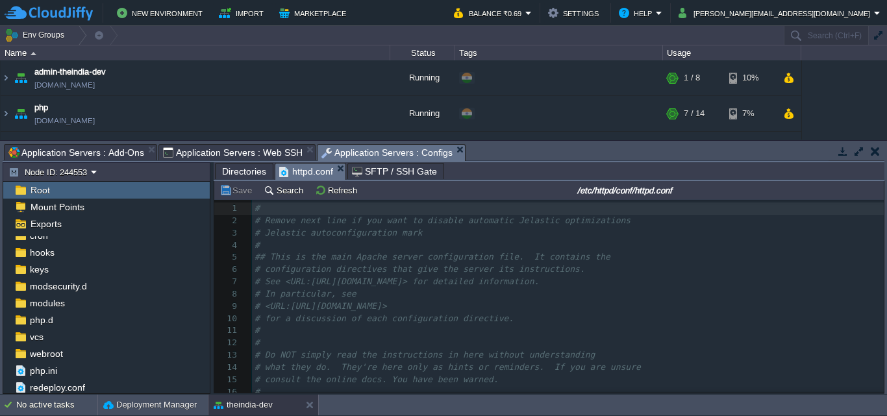
click at [254, 173] on span "Directories" at bounding box center [244, 172] width 44 height 16
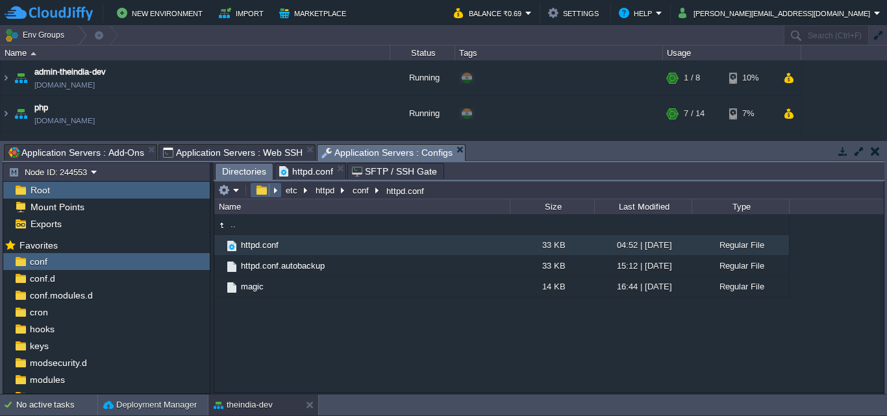
click at [273, 195] on em at bounding box center [266, 190] width 28 height 12
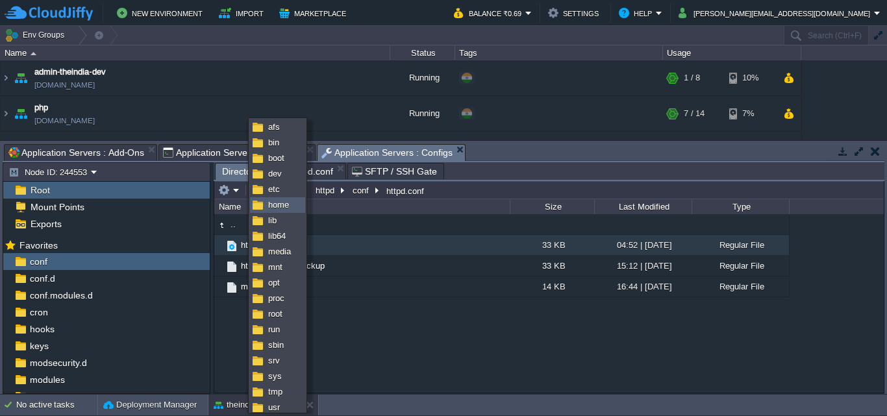
click at [273, 207] on span "home" at bounding box center [278, 205] width 21 height 10
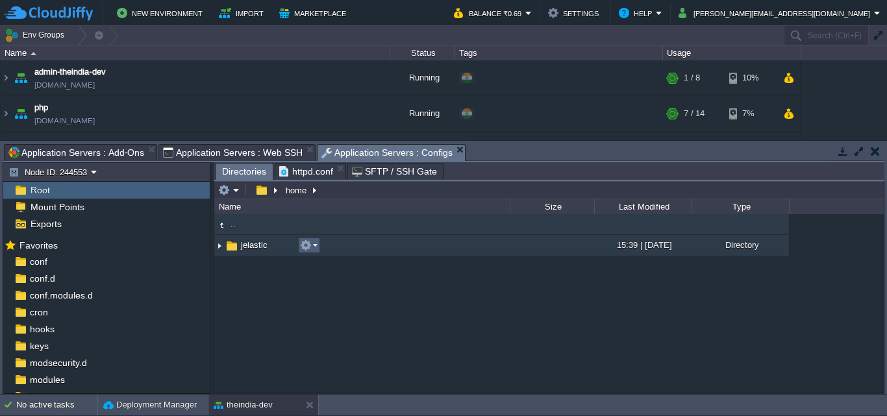
click at [307, 251] on button "button" at bounding box center [306, 246] width 12 height 12
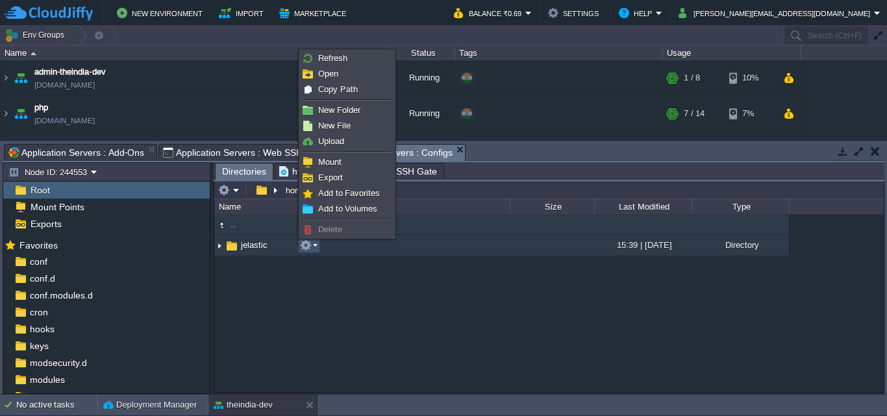
click at [358, 243] on td "jelastic" at bounding box center [361, 245] width 295 height 21
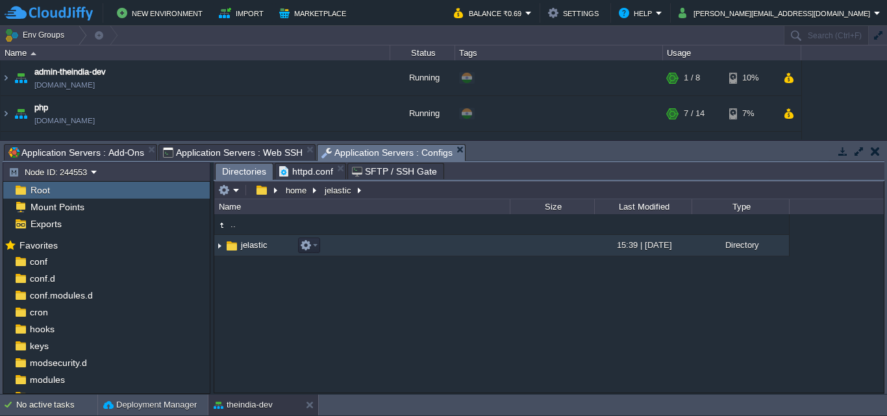
click at [358, 245] on td "jelastic" at bounding box center [361, 245] width 295 height 21
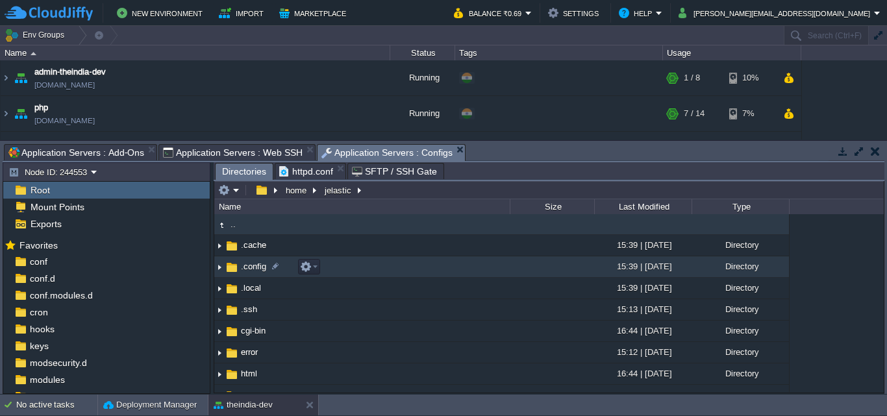
click at [378, 273] on td ".config" at bounding box center [361, 266] width 295 height 21
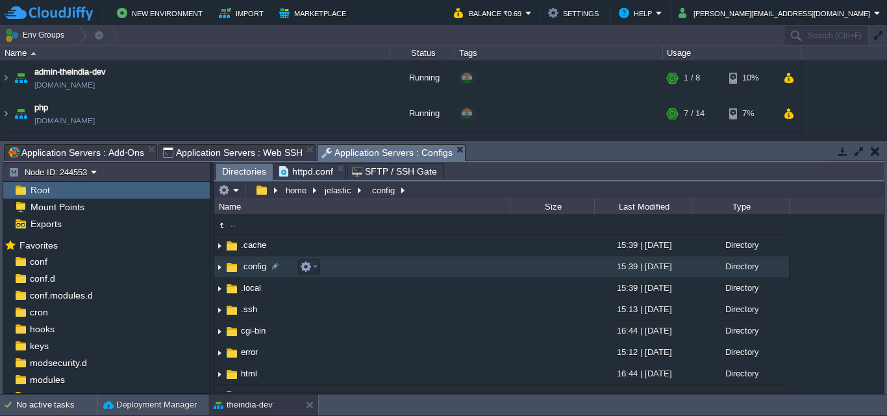
click at [378, 273] on td ".config" at bounding box center [361, 266] width 295 height 21
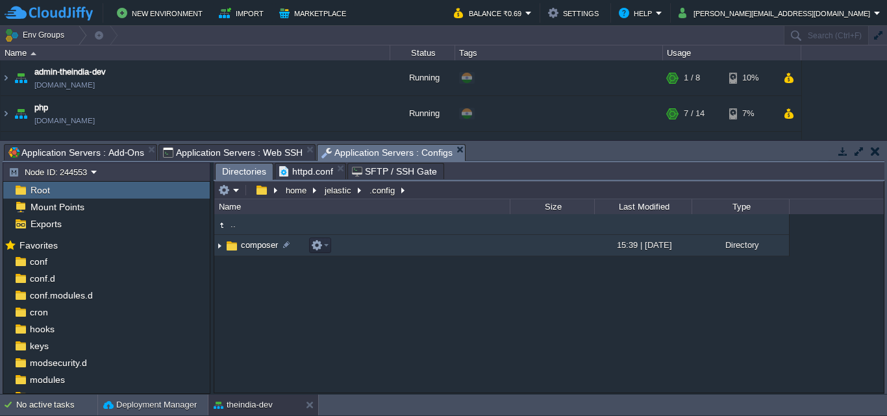
click at [420, 247] on td "composer" at bounding box center [361, 245] width 295 height 21
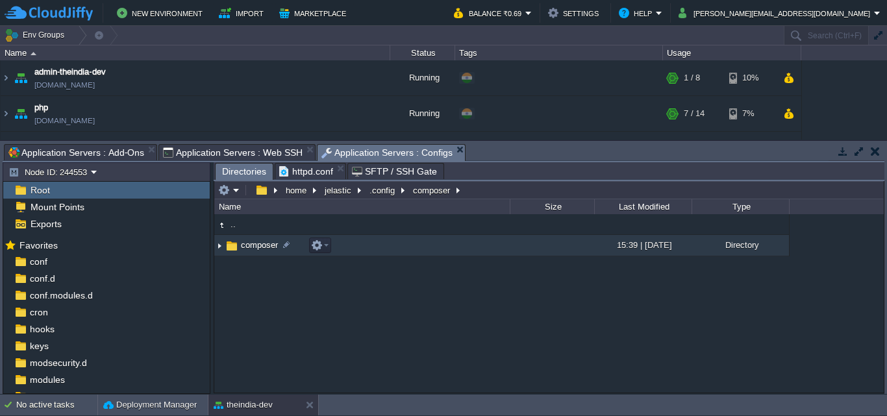
click at [420, 247] on td "composer" at bounding box center [361, 245] width 295 height 21
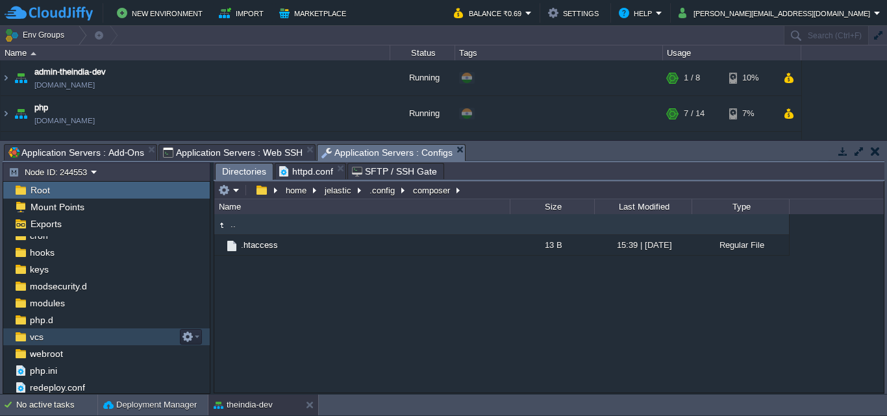
scroll to position [0, 0]
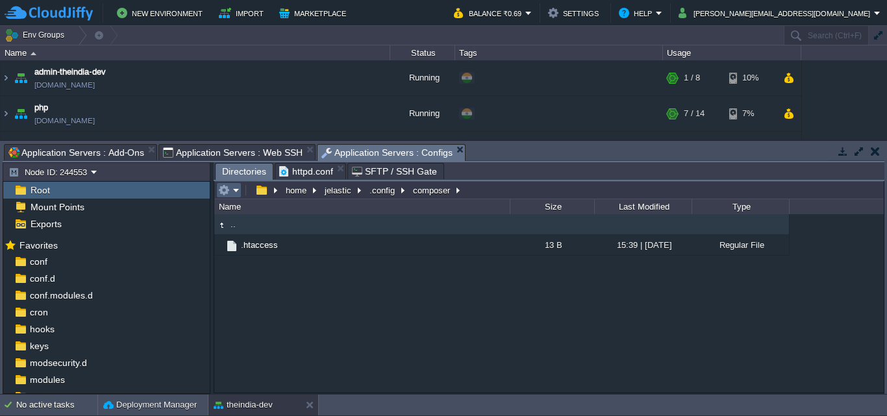
click at [238, 191] on em at bounding box center [228, 190] width 21 height 12
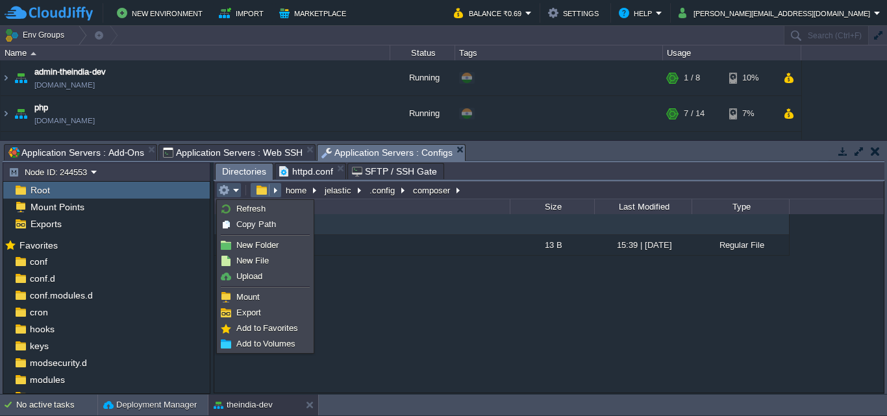
click at [284, 188] on button "home" at bounding box center [297, 190] width 26 height 12
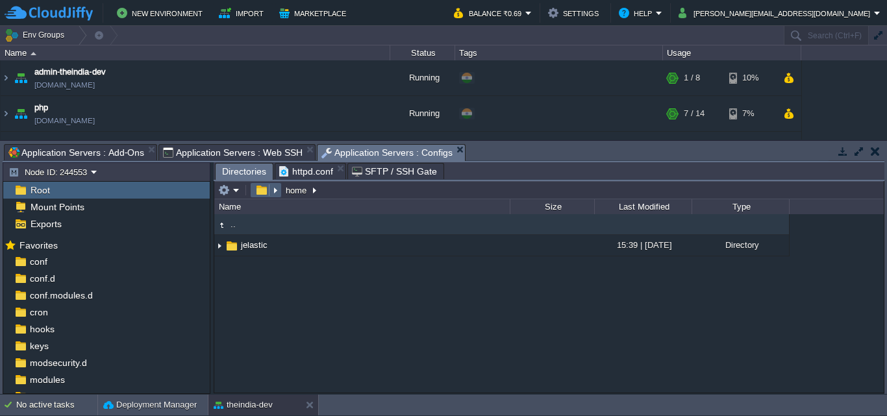
click at [271, 195] on em at bounding box center [266, 190] width 28 height 12
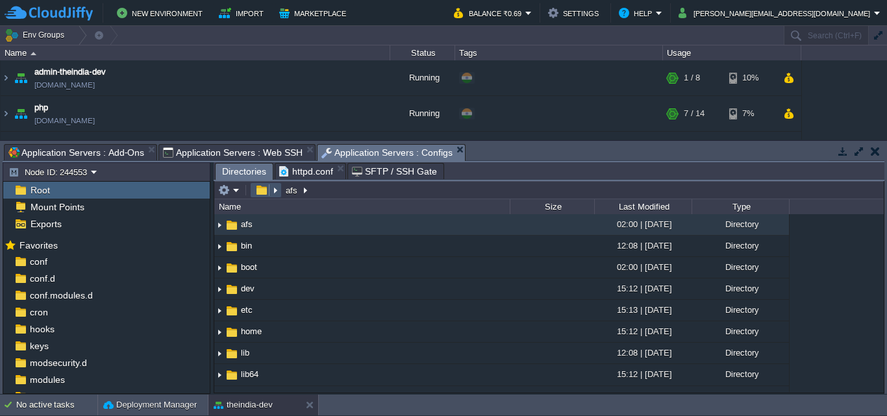
click at [269, 194] on button "button" at bounding box center [261, 190] width 19 height 12
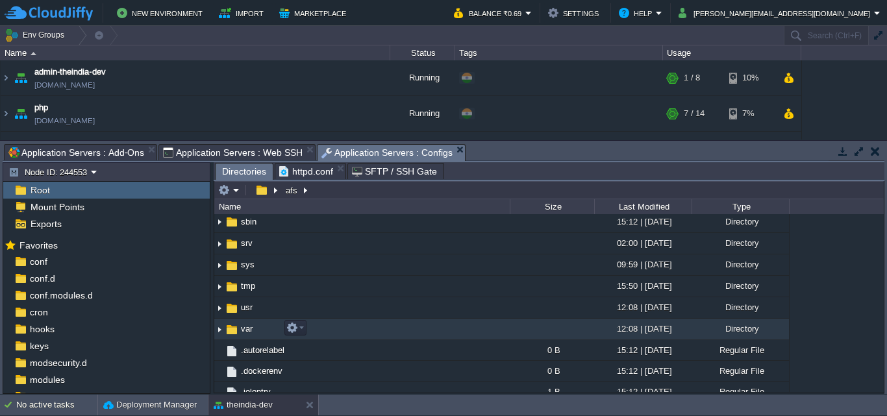
click at [363, 334] on td "var" at bounding box center [361, 329] width 295 height 21
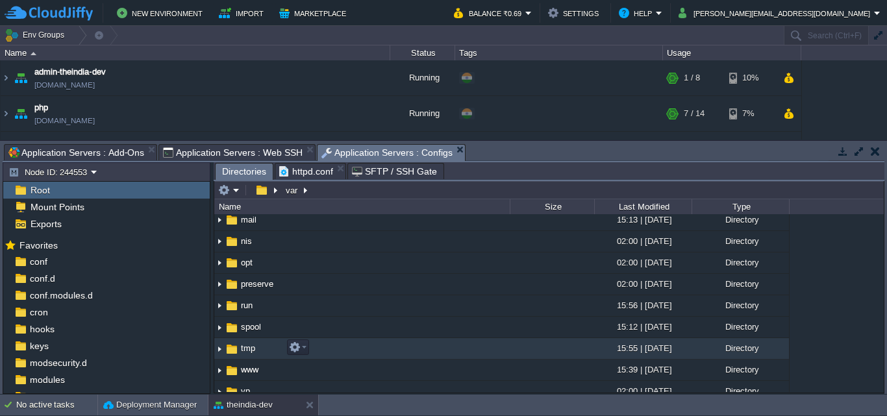
scroll to position [270, 0]
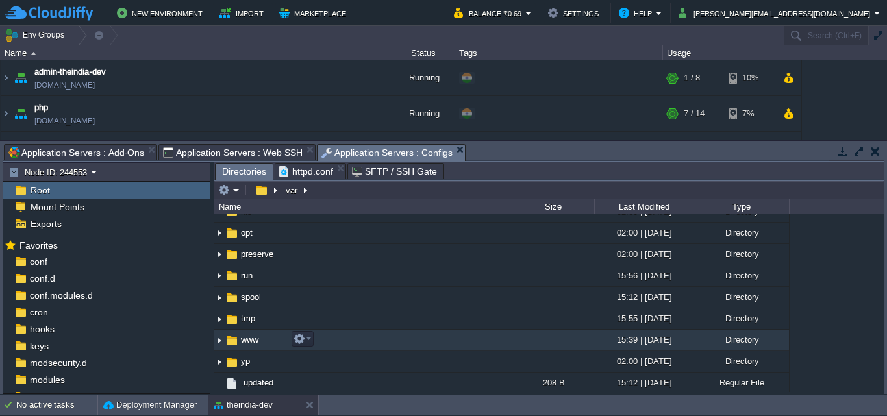
click at [332, 333] on td "www" at bounding box center [361, 340] width 295 height 21
click at [332, 334] on td "www" at bounding box center [361, 340] width 295 height 21
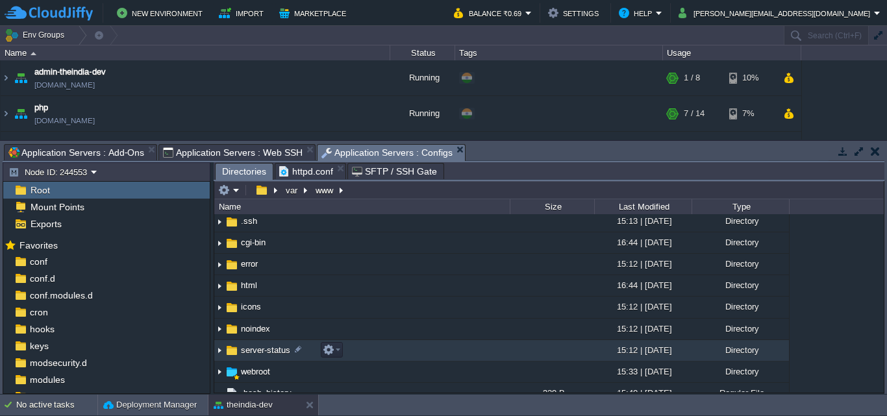
scroll to position [119, 0]
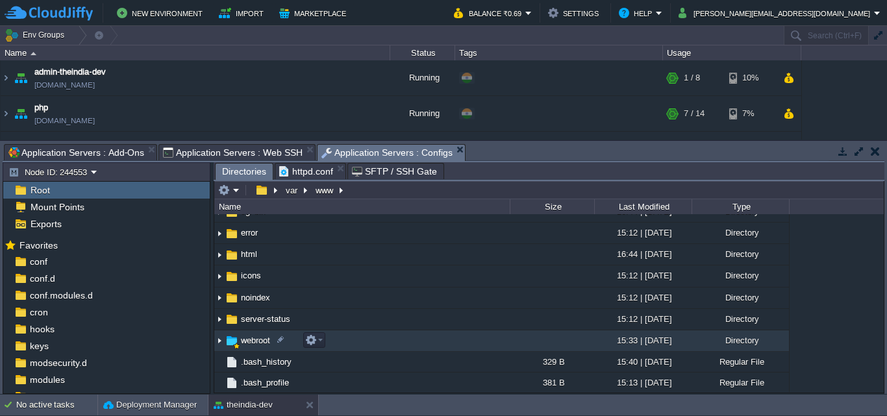
click at [406, 341] on td "webroot" at bounding box center [361, 340] width 295 height 21
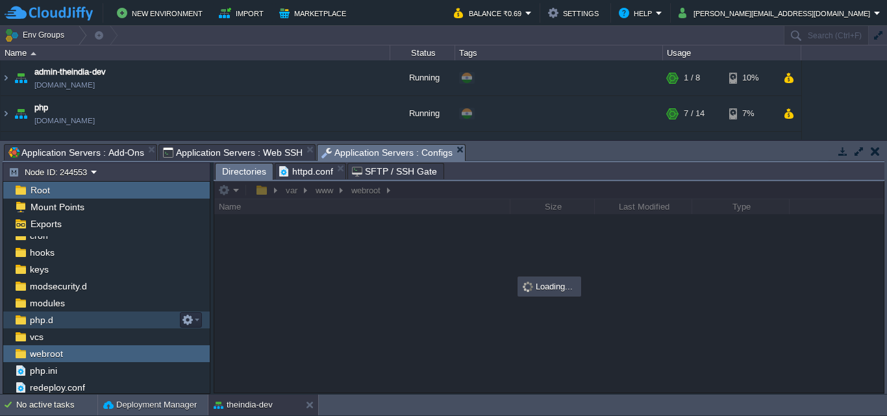
scroll to position [0, 0]
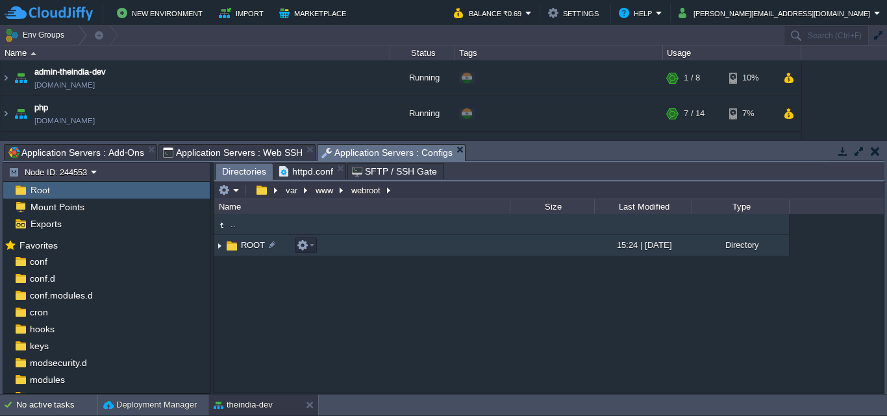
click at [373, 247] on td "ROOT" at bounding box center [361, 245] width 295 height 21
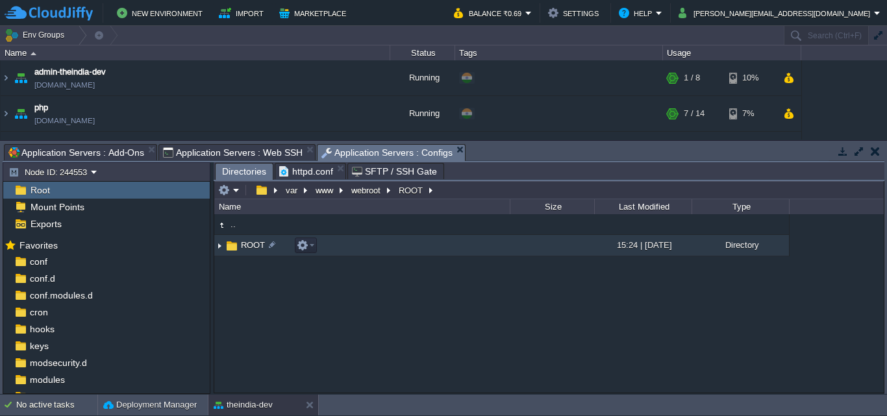
click at [373, 247] on td "ROOT" at bounding box center [361, 245] width 295 height 21
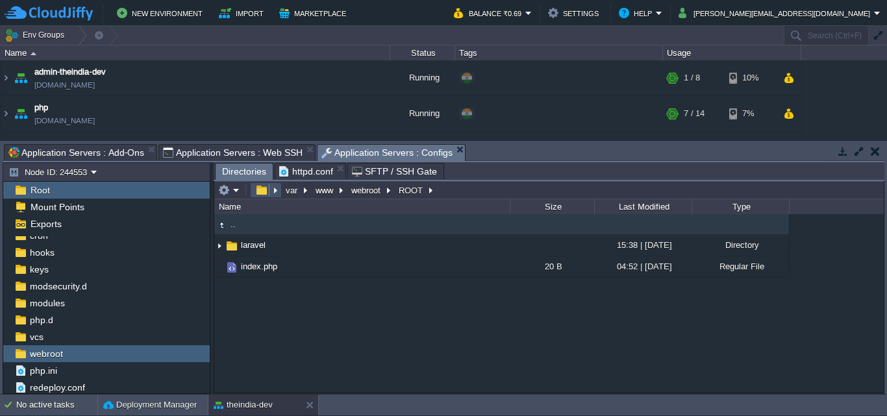
click at [264, 192] on button "button" at bounding box center [261, 190] width 19 height 12
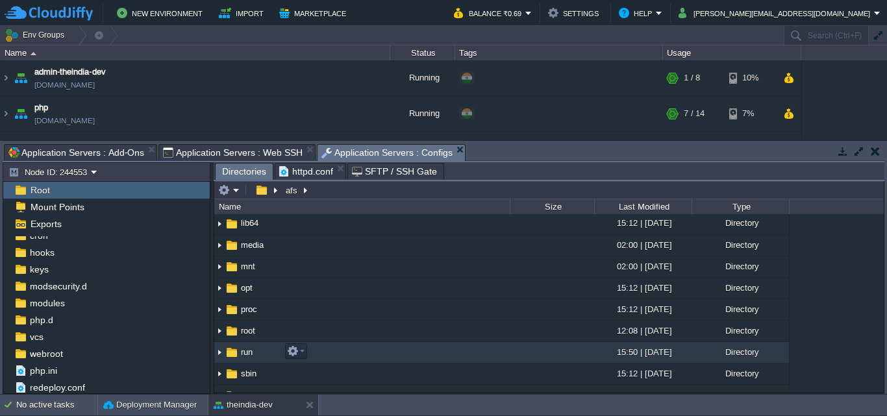
scroll to position [303, 0]
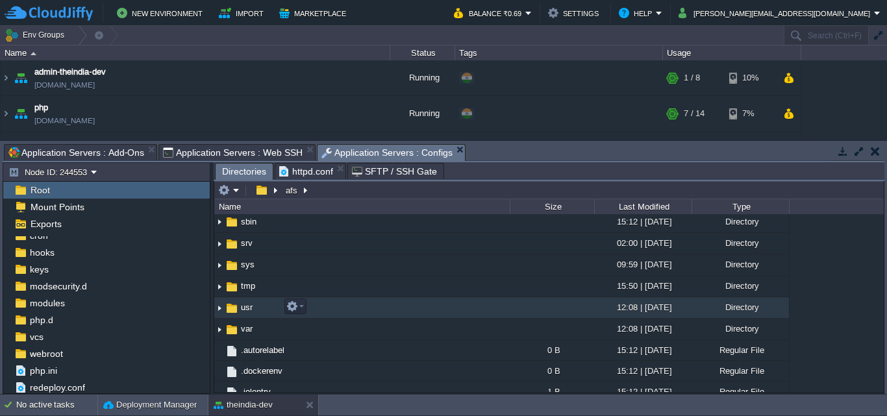
click at [407, 303] on td "usr" at bounding box center [361, 307] width 295 height 21
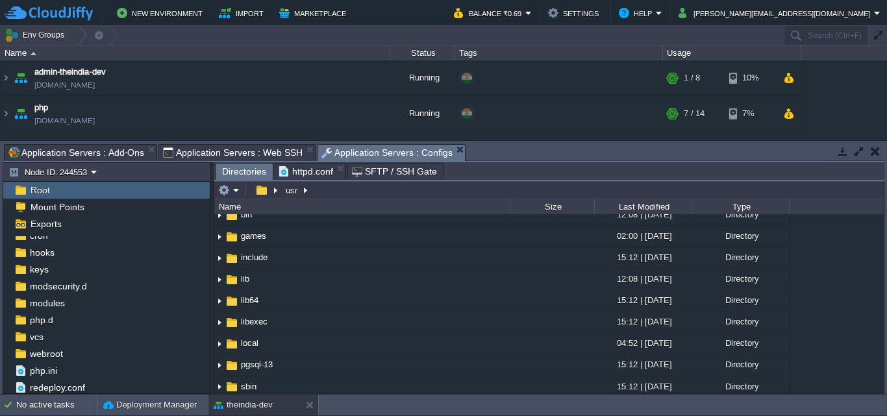
scroll to position [0, 0]
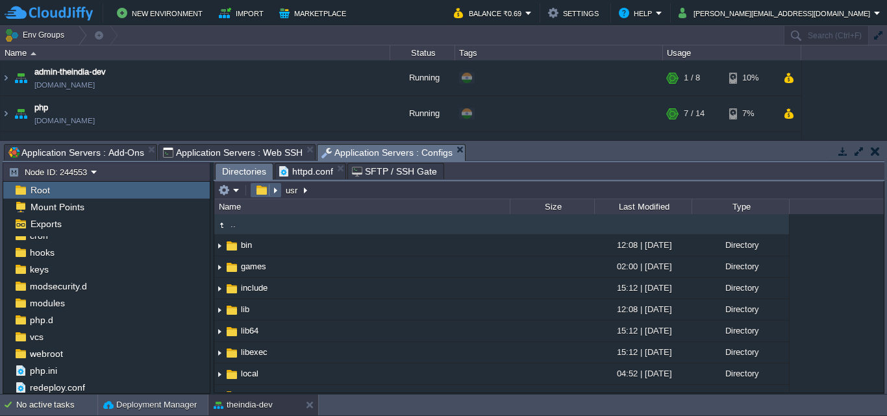
click at [266, 196] on button "button" at bounding box center [261, 190] width 19 height 12
click at [262, 196] on button "button" at bounding box center [261, 190] width 19 height 12
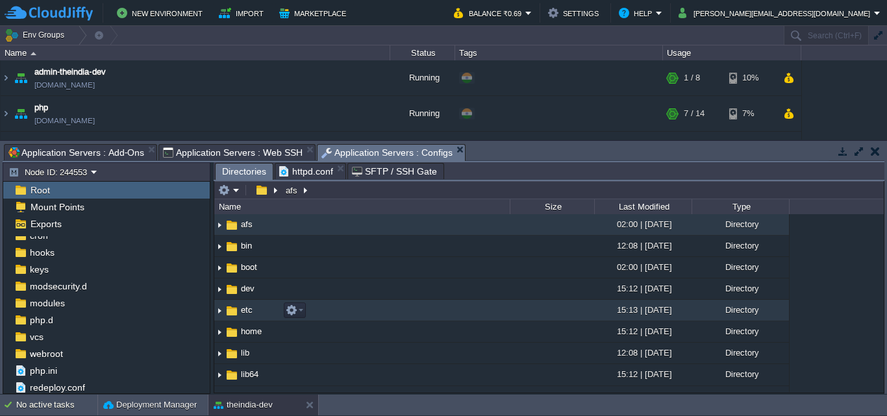
click at [333, 313] on td "etc" at bounding box center [361, 310] width 295 height 21
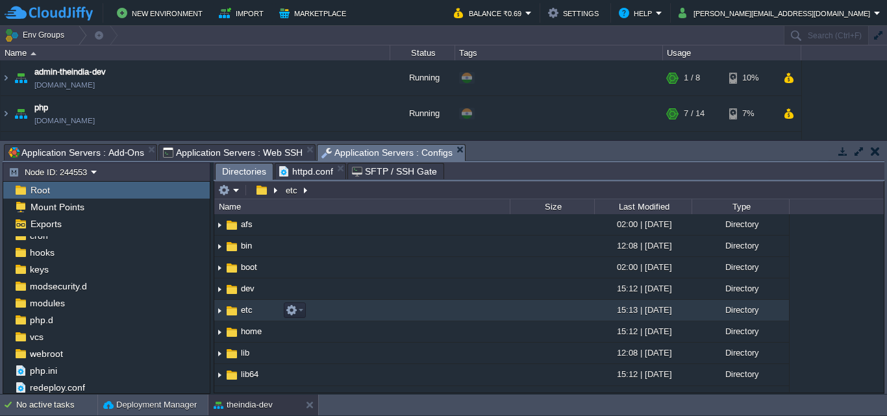
click at [333, 313] on td "etc" at bounding box center [361, 310] width 295 height 21
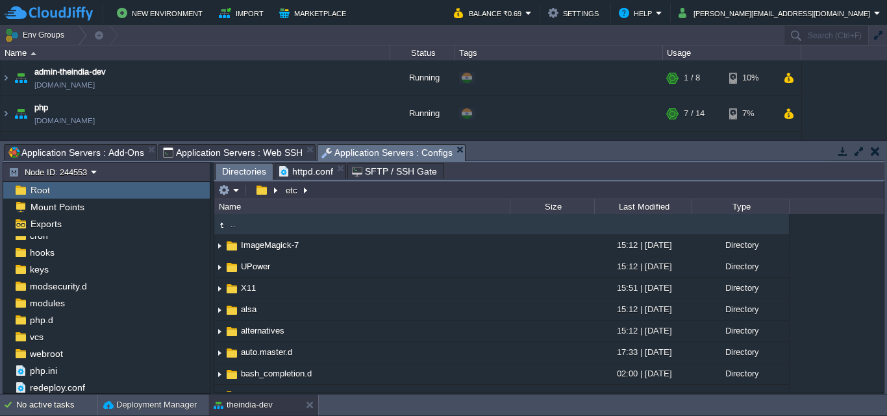
click at [323, 169] on span "httpd.conf" at bounding box center [306, 172] width 54 height 16
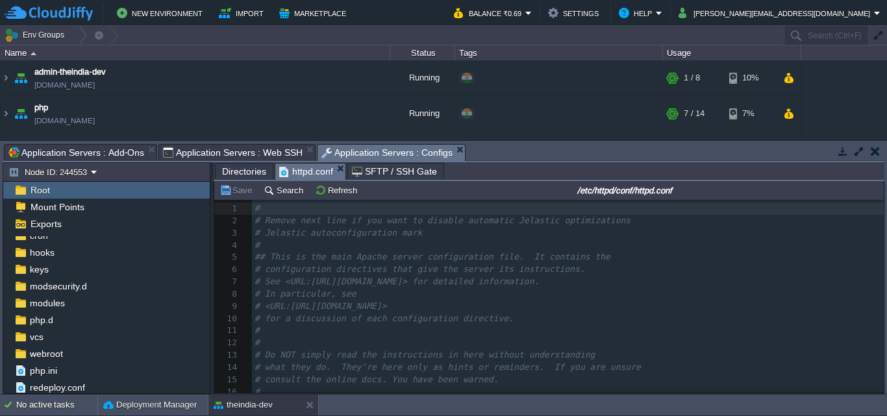
click at [367, 171] on span "SFTP / SSH Gate" at bounding box center [394, 172] width 85 height 16
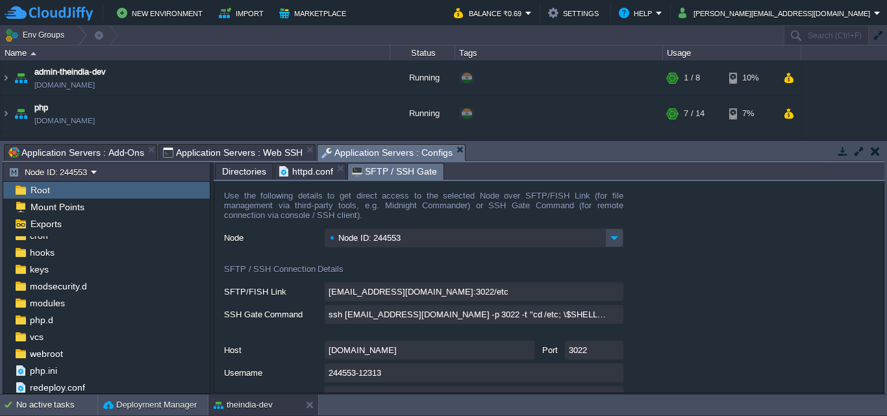
click at [253, 177] on span "Directories" at bounding box center [244, 172] width 44 height 16
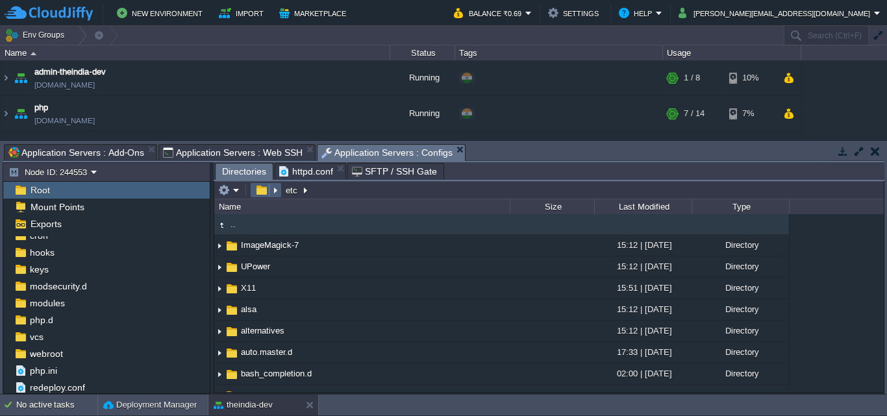
click at [265, 193] on button "button" at bounding box center [261, 190] width 19 height 12
click at [275, 192] on em at bounding box center [266, 190] width 28 height 12
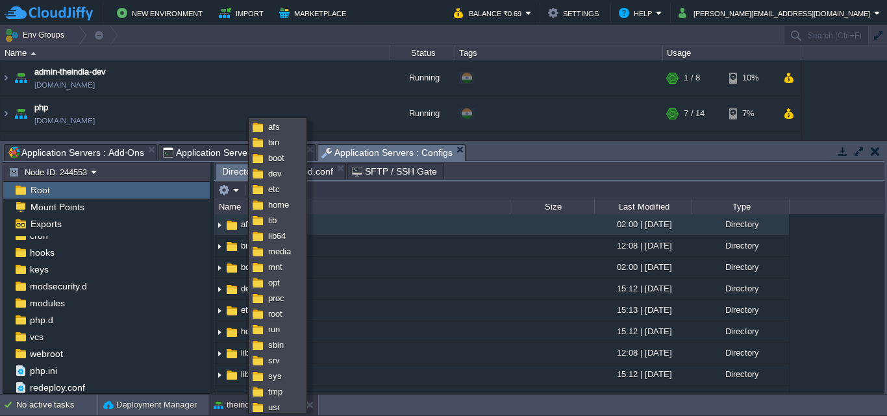
click at [850, 316] on div ".. afs 02:00 | 03 Oct 2024 Directory bin 12:08 | 27 May 2025 Directory boot 02:…" at bounding box center [548, 303] width 669 height 178
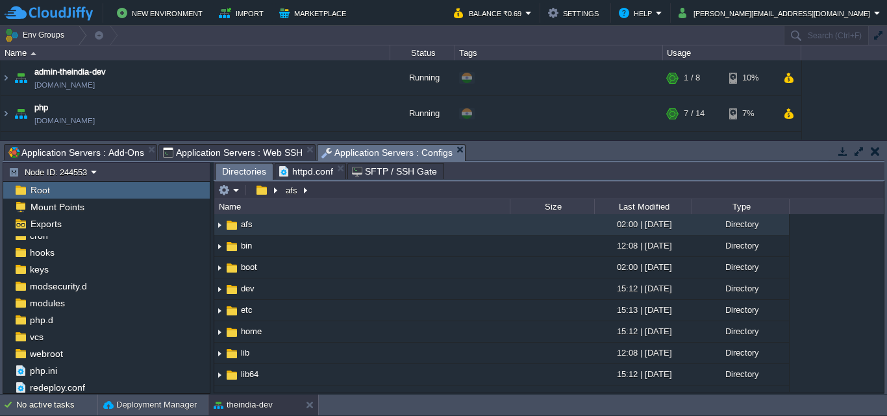
click at [245, 195] on span at bounding box center [245, 190] width 1 height 10
click at [246, 199] on div "afs" at bounding box center [264, 190] width 98 height 18
click at [233, 192] on em at bounding box center [228, 190] width 21 height 12
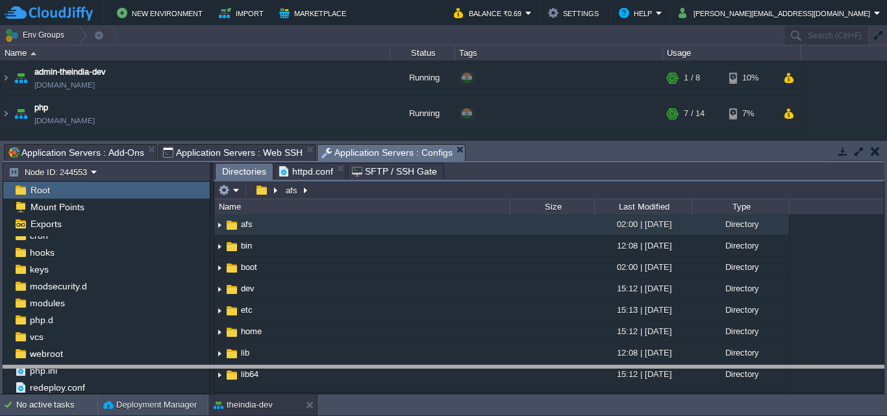
drag, startPoint x: 543, startPoint y: 143, endPoint x: 554, endPoint y: 375, distance: 231.4
click at [586, 366] on body "New Environment Import Marketplace Bonus ₹0.00 Upgrade Account Balance ₹0.69 Se…" at bounding box center [443, 208] width 887 height 416
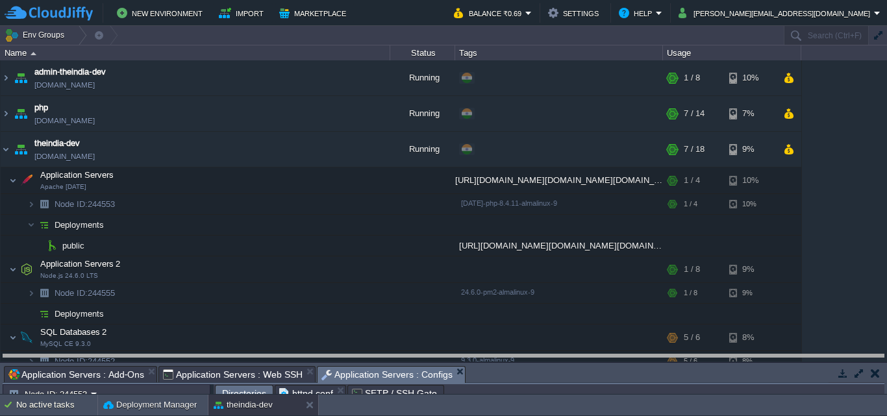
drag, startPoint x: 555, startPoint y: 377, endPoint x: 555, endPoint y: 350, distance: 26.6
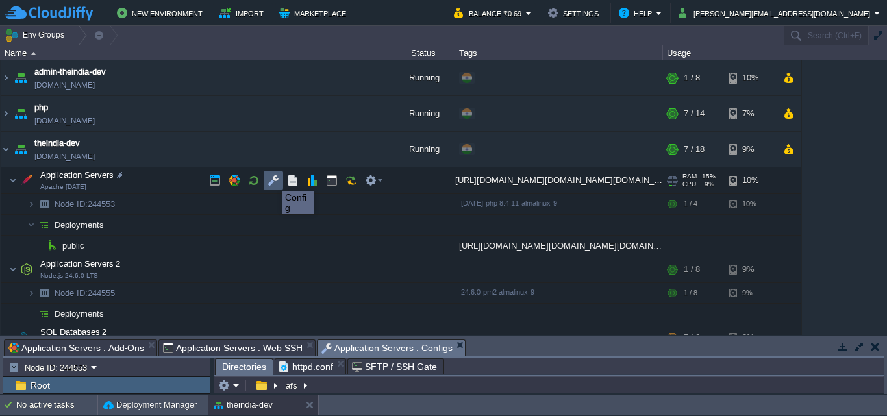
click at [272, 179] on button "button" at bounding box center [273, 181] width 12 height 12
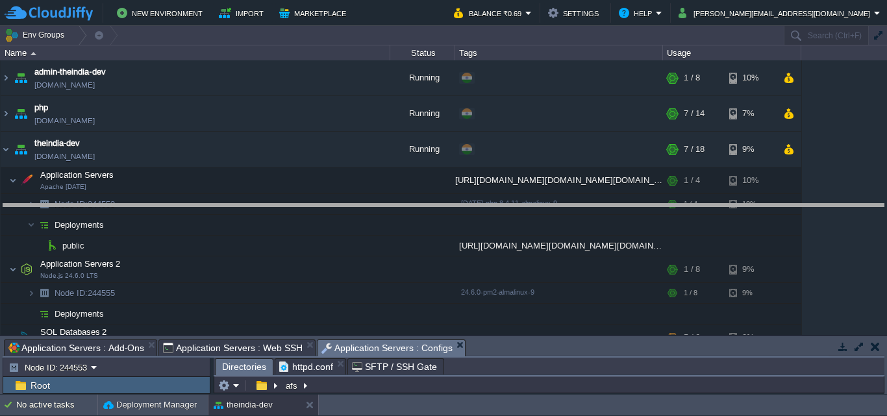
drag, startPoint x: 501, startPoint y: 345, endPoint x: 525, endPoint y: 203, distance: 144.2
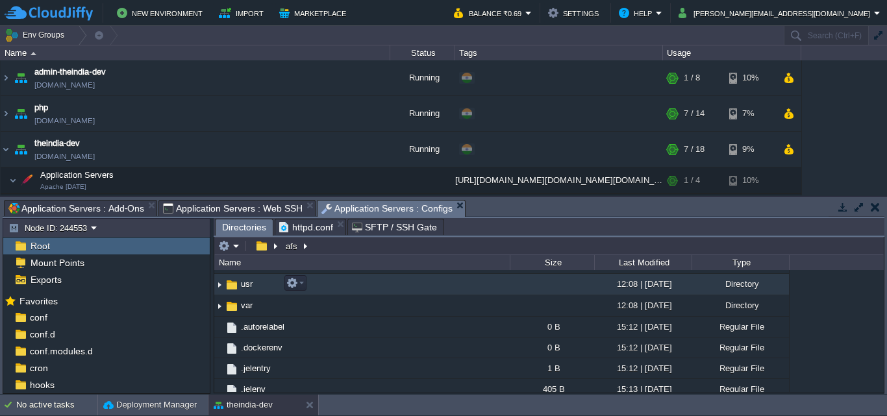
scroll to position [341, 0]
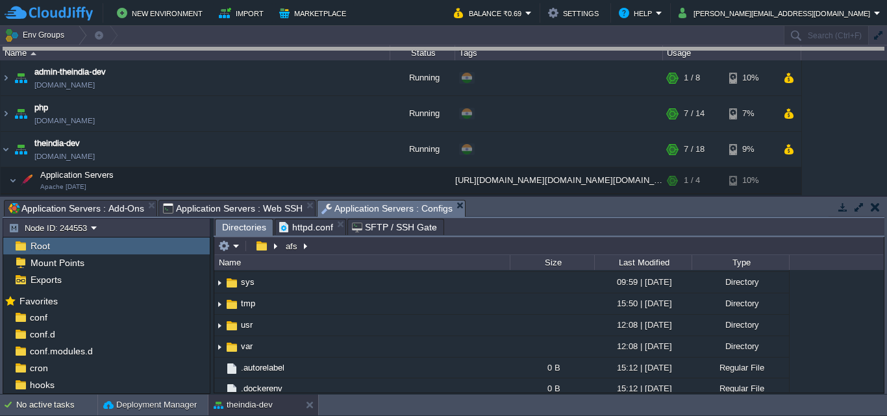
drag, startPoint x: 645, startPoint y: 208, endPoint x: 675, endPoint y: 34, distance: 177.3
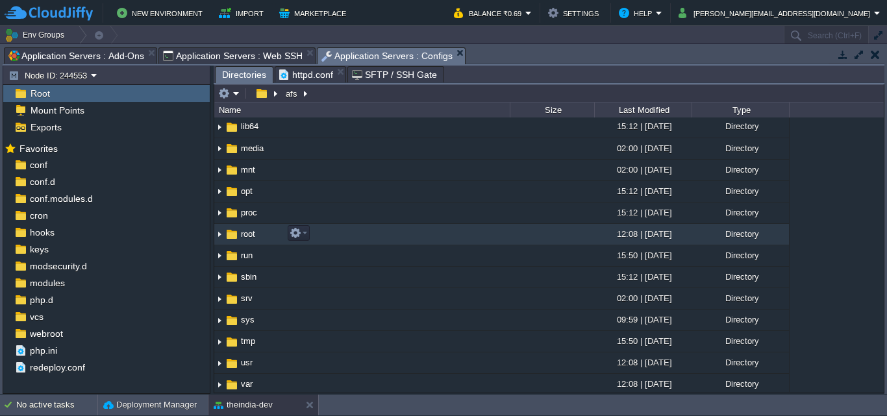
scroll to position [0, 0]
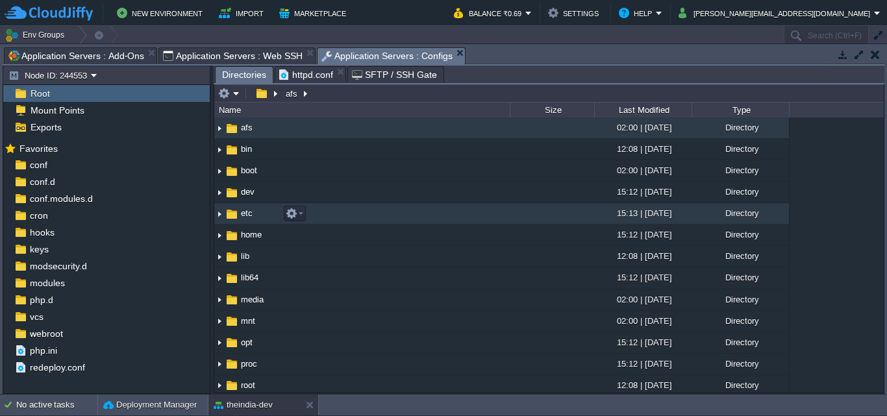
click at [376, 215] on td "etc" at bounding box center [361, 213] width 295 height 21
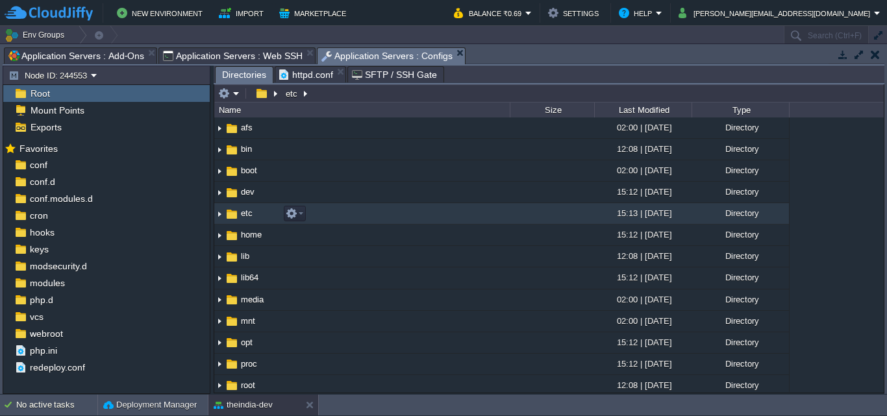
click at [376, 215] on td "etc" at bounding box center [361, 213] width 295 height 21
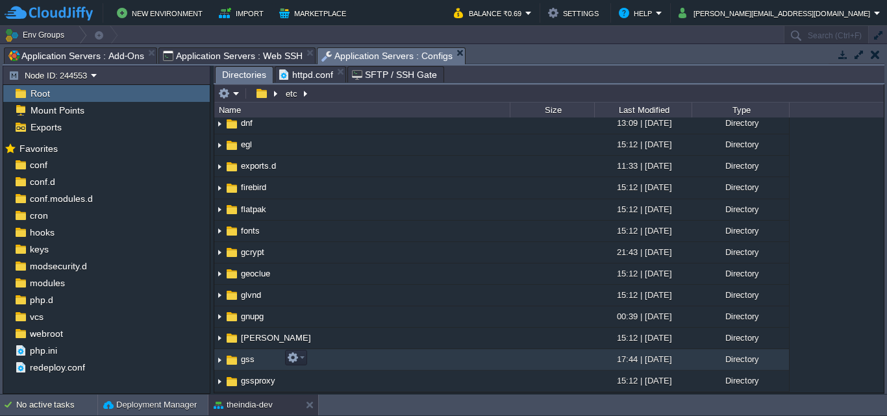
scroll to position [606, 0]
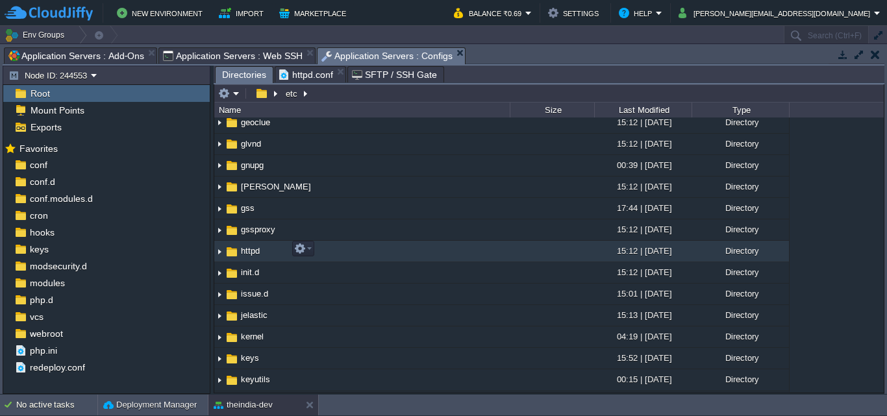
click at [364, 254] on td "httpd" at bounding box center [361, 251] width 295 height 21
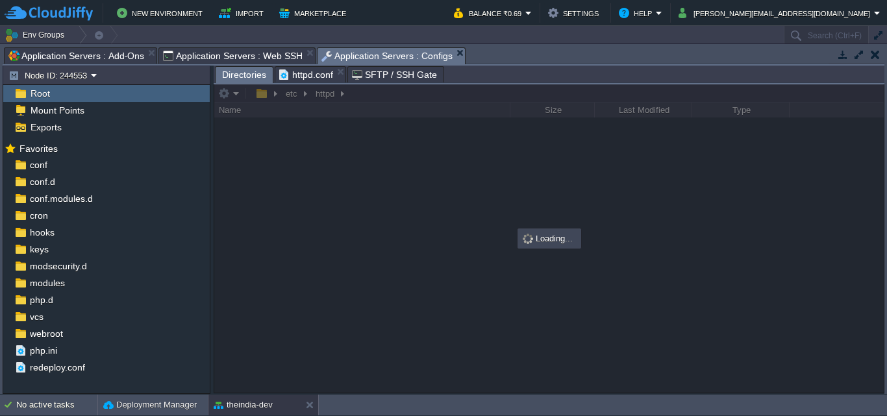
scroll to position [0, 0]
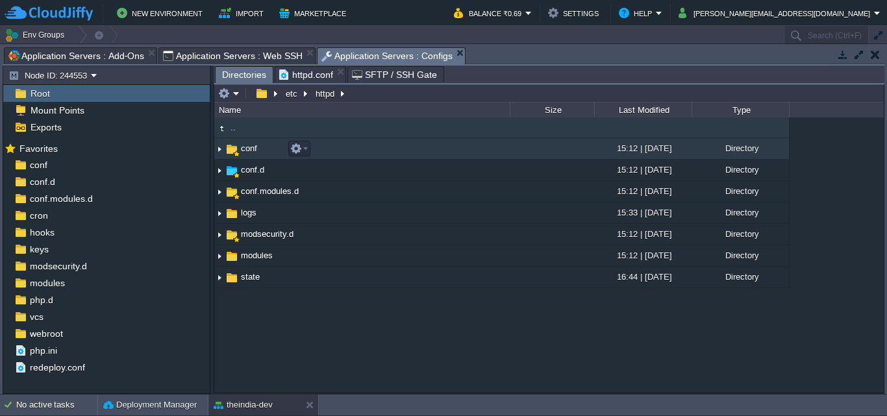
click at [436, 154] on td "conf" at bounding box center [361, 148] width 295 height 21
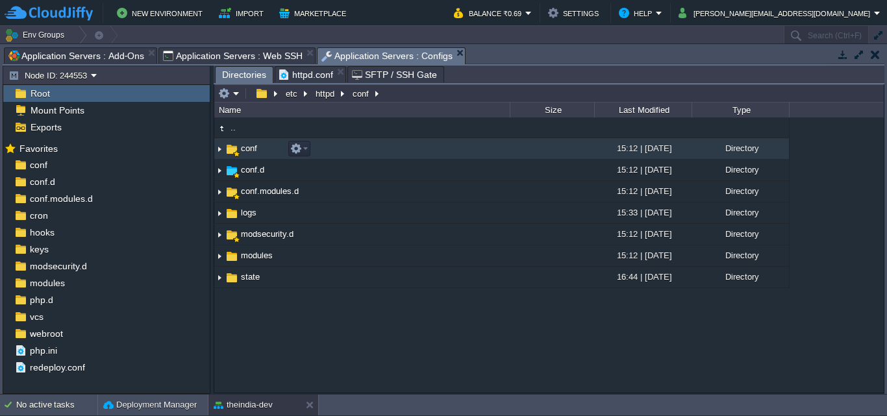
click at [436, 154] on td "conf" at bounding box center [361, 148] width 295 height 21
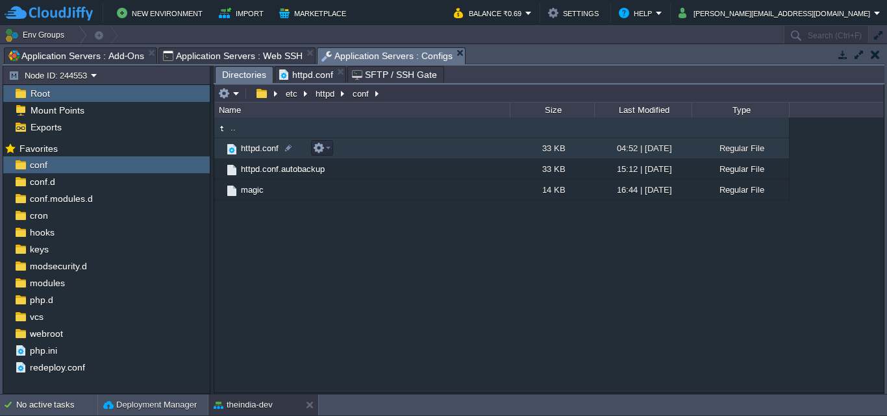
click at [369, 149] on td "httpd.conf" at bounding box center [361, 148] width 295 height 21
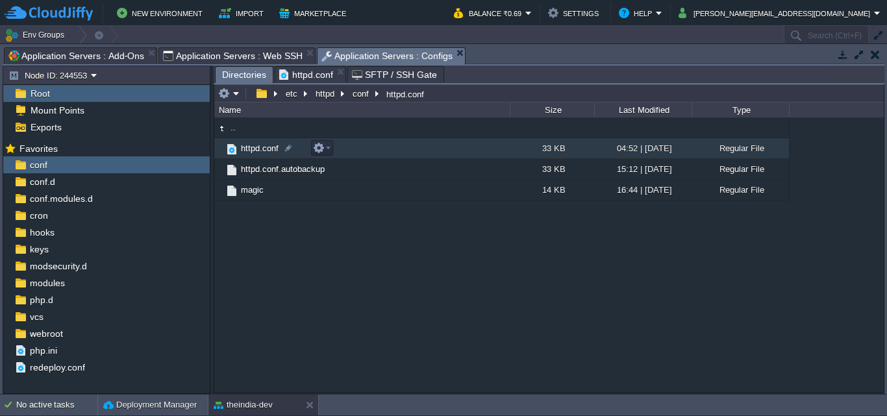
click at [377, 153] on td "httpd.conf" at bounding box center [361, 148] width 295 height 21
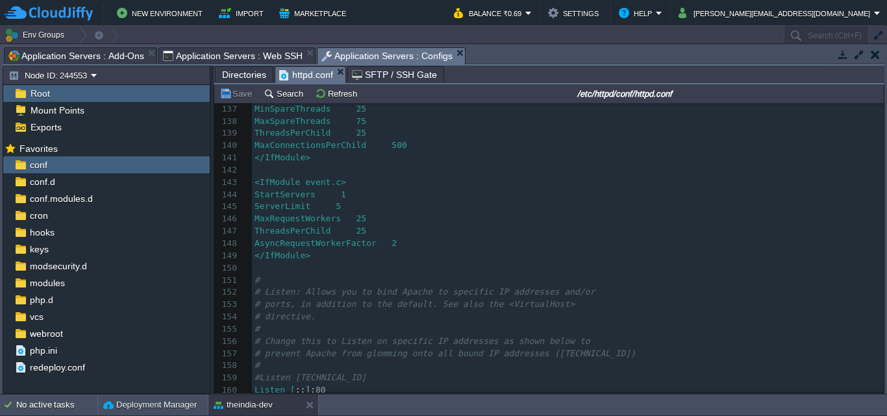
scroll to position [1782, 0]
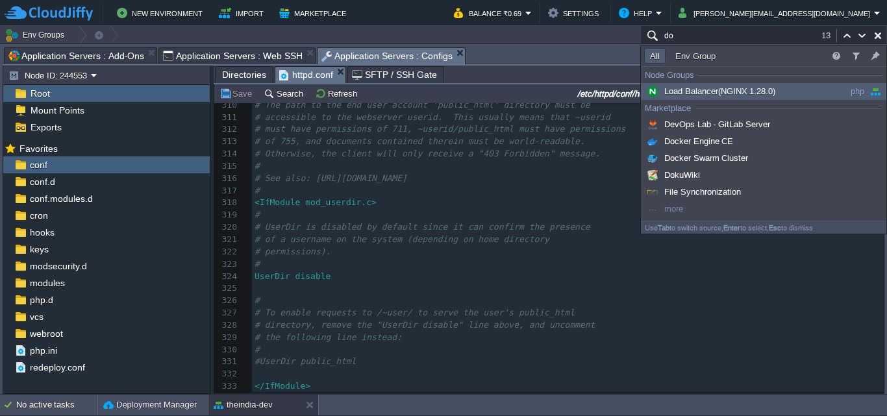
type input "do"
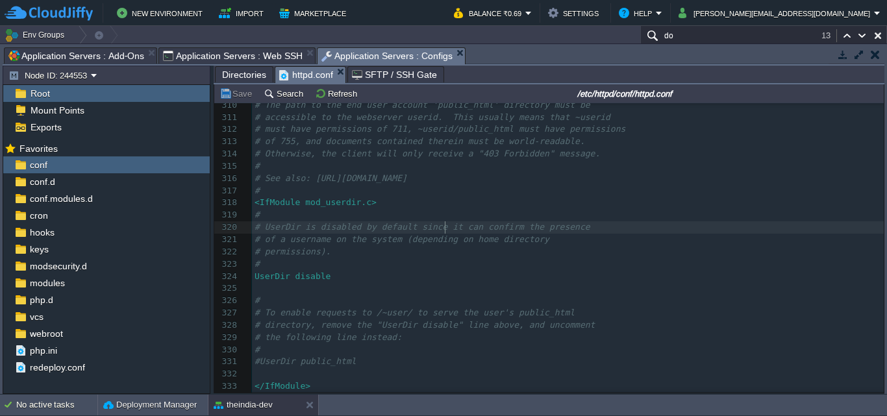
drag, startPoint x: 445, startPoint y: 233, endPoint x: 438, endPoint y: 224, distance: 12.0
click at [445, 232] on div "1001 # 298 # 299 # Controls who can get stuff from this server. 300 # 301 ​ 302…" at bounding box center [568, 308] width 632 height 710
click at [284, 97] on button "Search" at bounding box center [285, 94] width 43 height 12
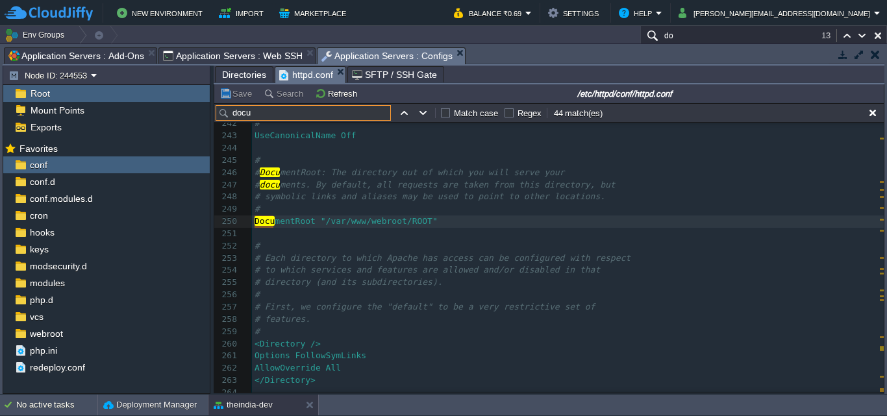
type input "docu"
drag, startPoint x: 417, startPoint y: 221, endPoint x: 422, endPoint y: 227, distance: 8.3
type textarea "/var/www/webroot/ROOT"
type textarea ""DocumentRoot ""
type textarea """
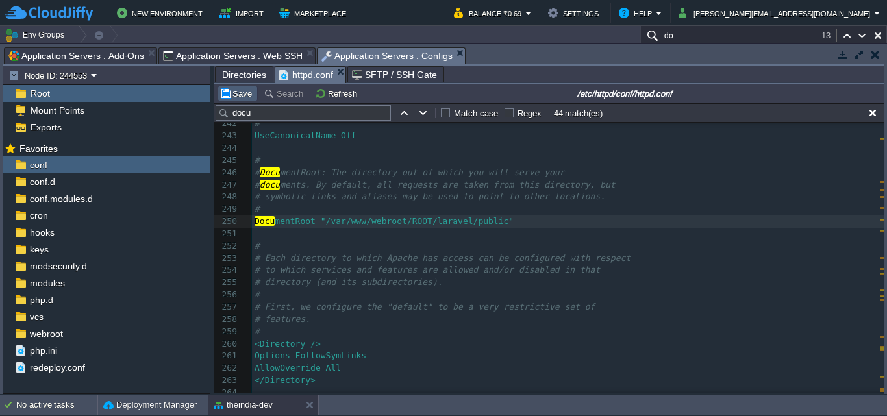
click at [219, 91] on td "Save" at bounding box center [237, 94] width 40 height 16
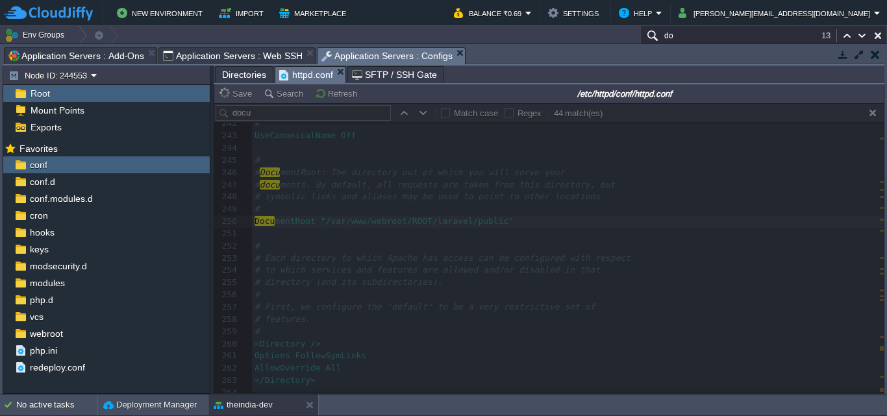
click at [271, 60] on span "Application Servers : Web SSH" at bounding box center [233, 56] width 140 height 16
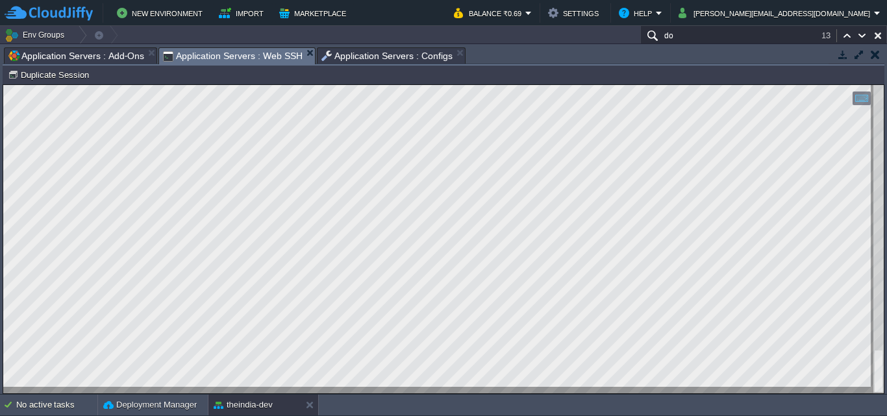
click at [409, 60] on span "Application Servers : Configs" at bounding box center [386, 56] width 131 height 16
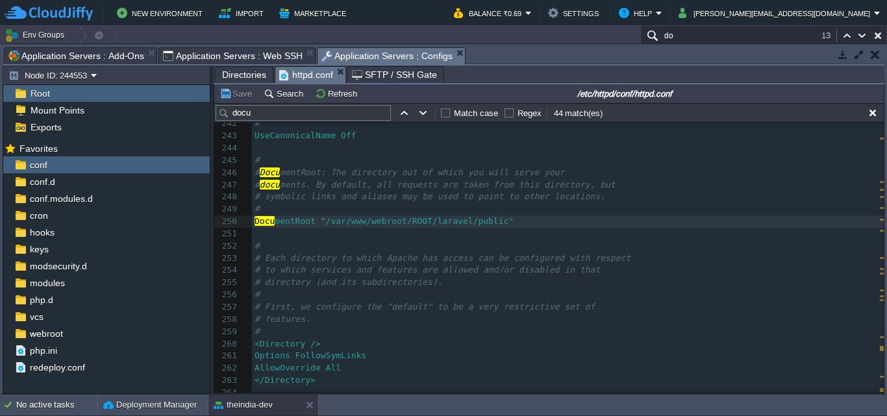
click at [455, 227] on div "xxxxxxxxxx 213 # 214 ​ 215 # 216 # ServerAdmin: Your address, where problems wi…" at bounding box center [568, 148] width 632 height 771
type textarea "/"
click at [251, 95] on button "Save" at bounding box center [237, 94] width 36 height 12
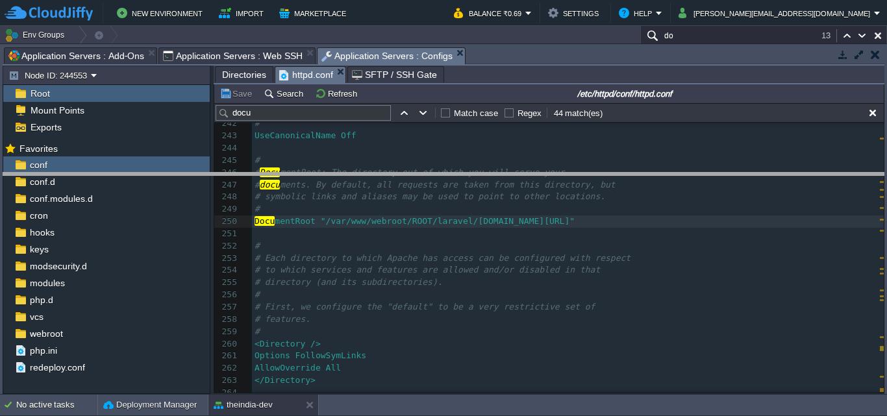
drag, startPoint x: 543, startPoint y: 50, endPoint x: 577, endPoint y: 175, distance: 129.8
click at [577, 175] on body "New Environment Import Marketplace Bonus ₹0.00 Upgrade Account Balance ₹0.69 Se…" at bounding box center [443, 208] width 887 height 416
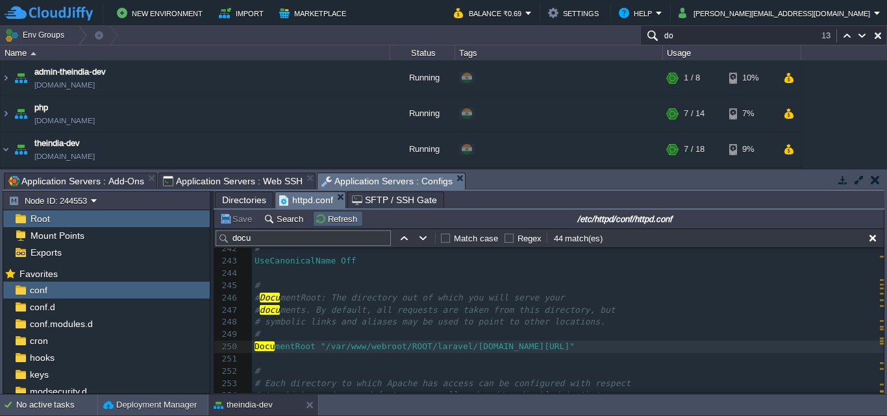
click at [323, 217] on button "Refresh" at bounding box center [338, 219] width 46 height 12
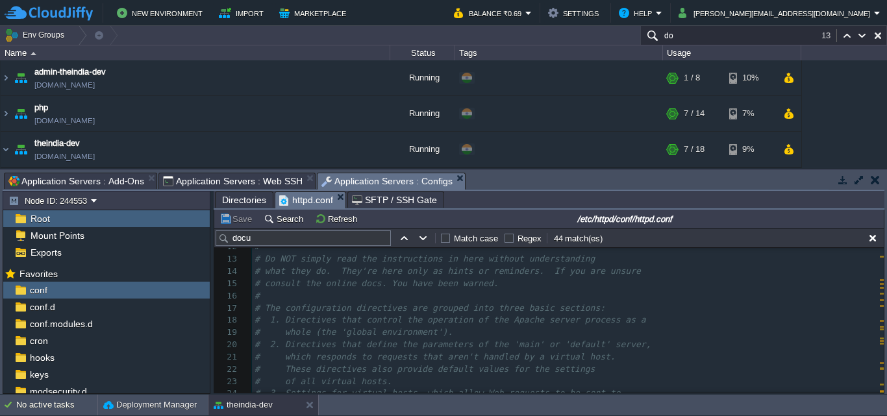
scroll to position [151, 0]
click at [349, 241] on input "docu" at bounding box center [303, 238] width 175 height 16
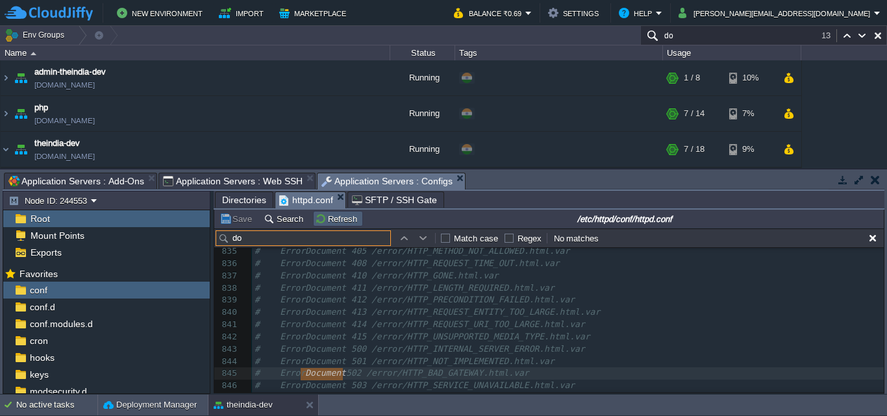
type input "d"
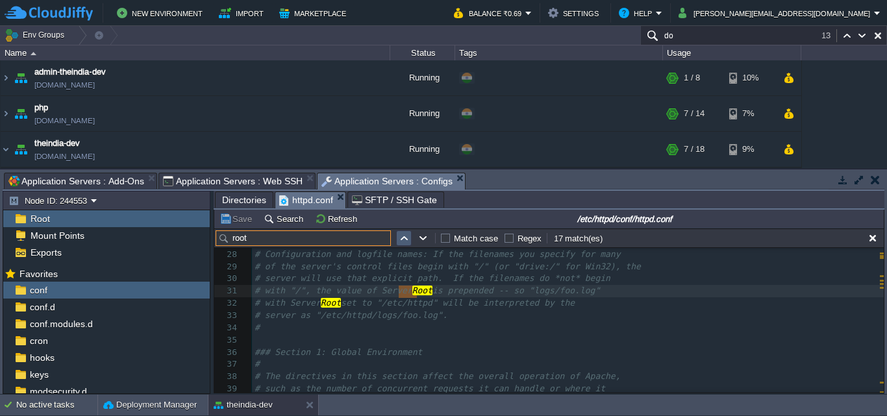
type input "root"
click at [406, 245] on td at bounding box center [404, 238] width 16 height 16
type textarea "ROOT"
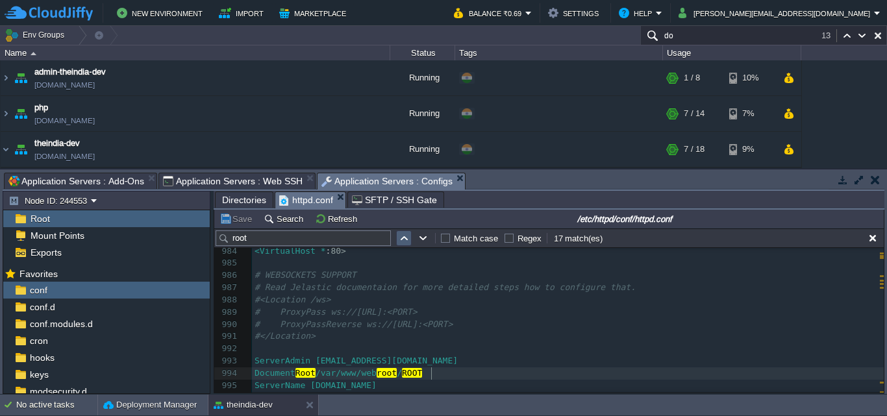
click at [408, 232] on td at bounding box center [404, 238] width 16 height 16
click at [406, 232] on td at bounding box center [404, 238] width 16 height 16
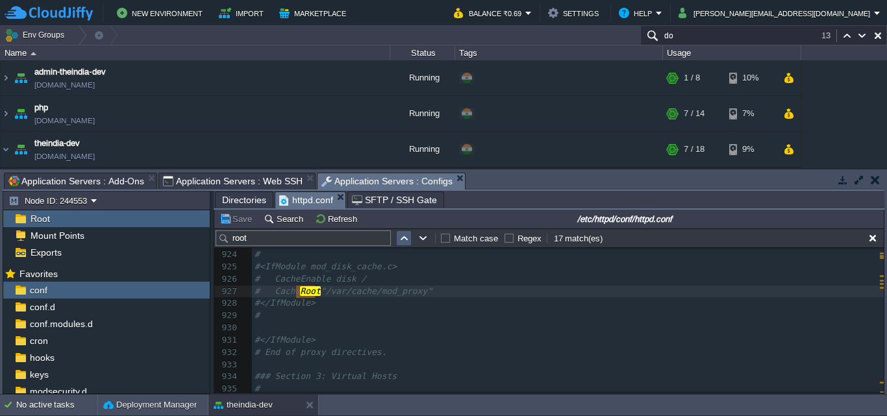
click at [406, 232] on td at bounding box center [404, 238] width 16 height 16
click at [407, 234] on button "button" at bounding box center [404, 238] width 12 height 12
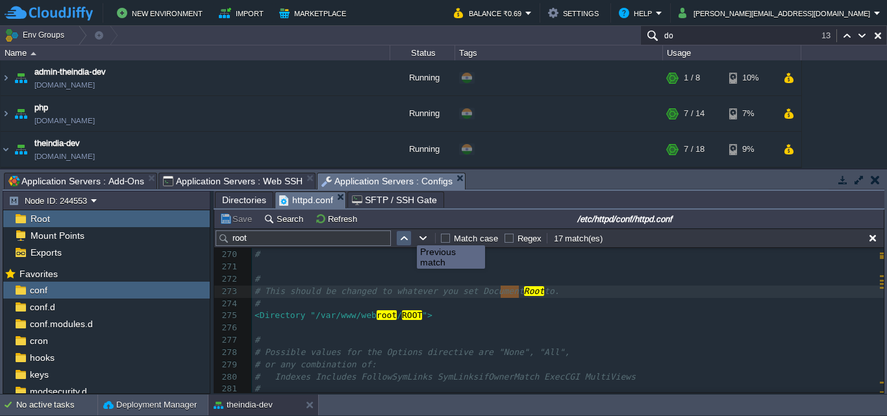
click at [407, 234] on button "button" at bounding box center [404, 238] width 12 height 12
type textarea "ROOT"
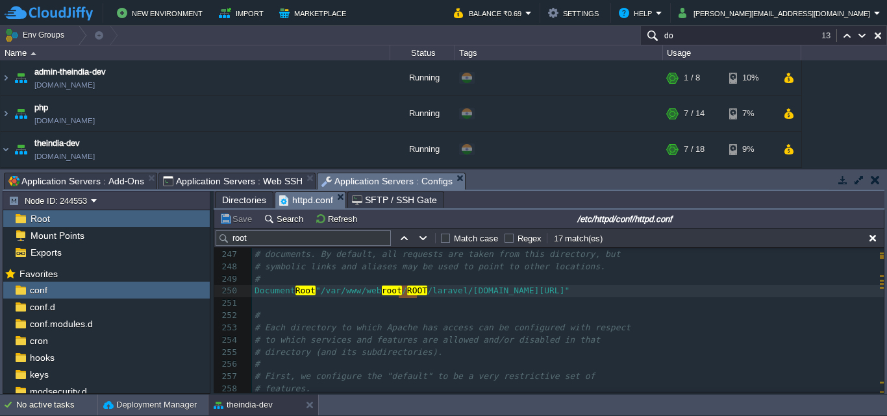
click at [436, 310] on pre "​" at bounding box center [568, 303] width 632 height 12
click at [610, 295] on pre "Document Root "/var/www/web root / ROOT /laravel/laravel-theindia.co.in/public"" at bounding box center [568, 291] width 632 height 12
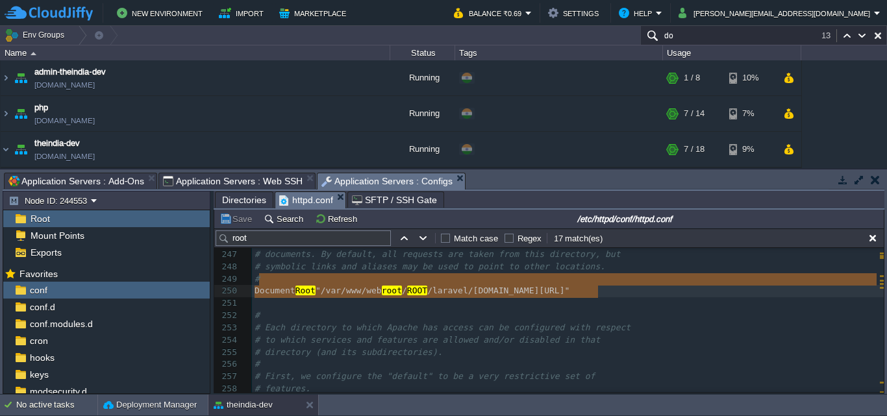
type textarea "DocumentRoot "/var/www/webroot/ROOT/laravel/larav"
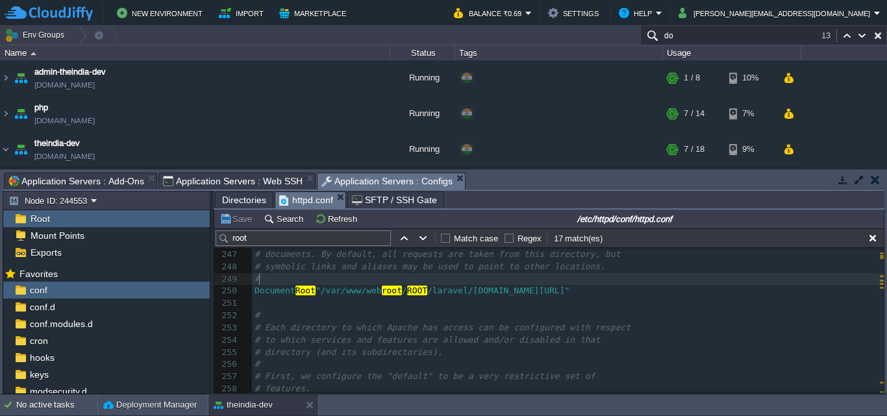
type textarea "DocumentRoot "/var/www/webroot/RO"
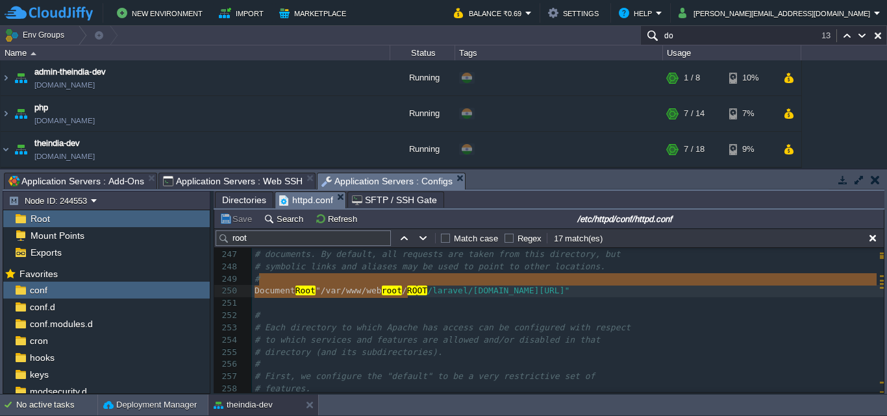
drag, startPoint x: 614, startPoint y: 286, endPoint x: 434, endPoint y: 287, distance: 179.8
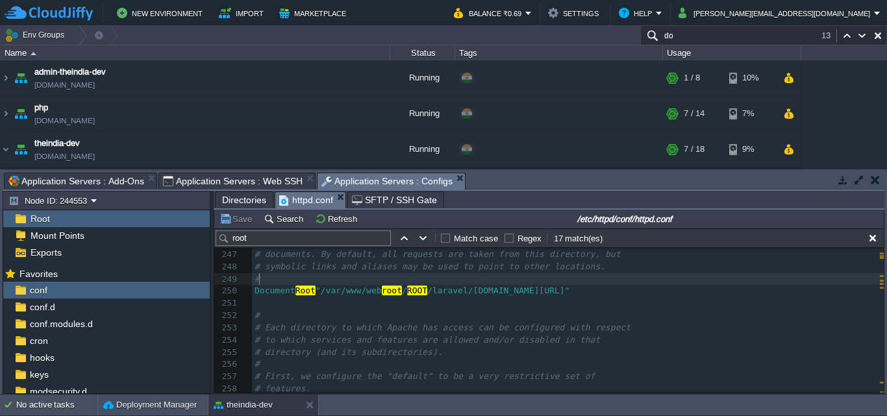
type textarea "blic""
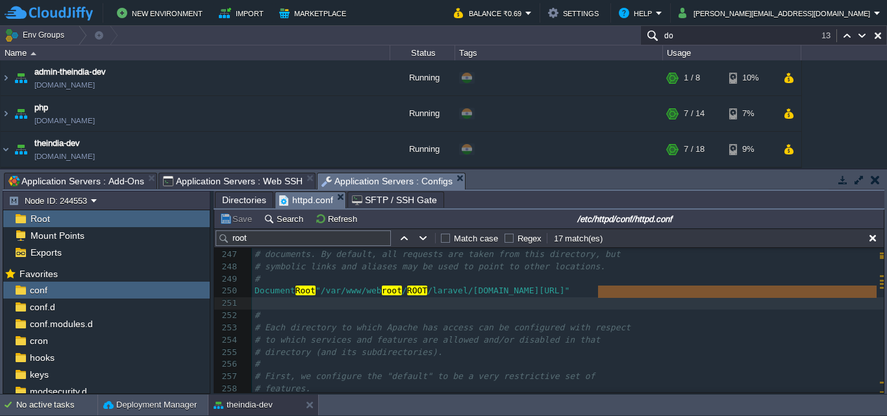
type textarea "#"
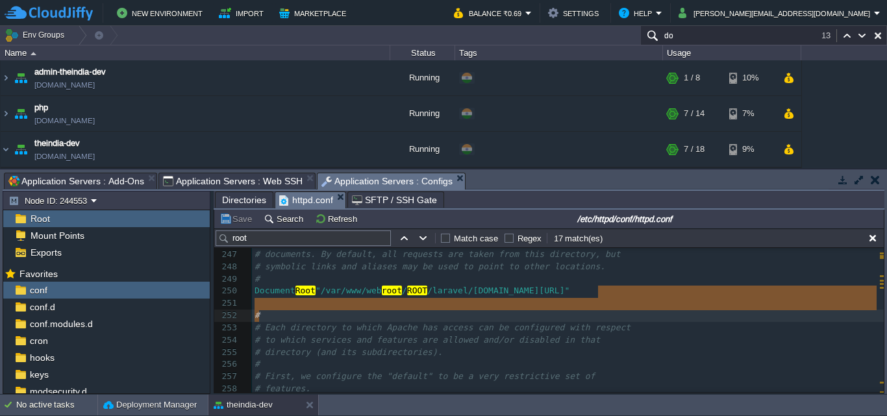
type textarea "DocumentRoot "/var/www/webroot/ROOT/laravel/laravel-theindia.co.in/public""
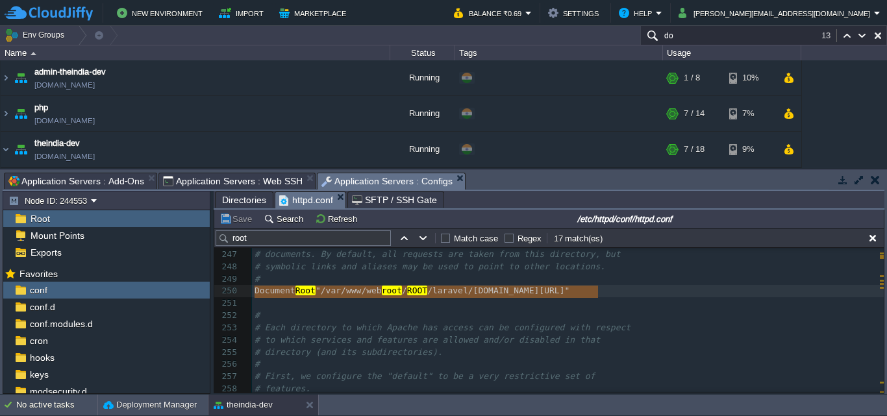
drag, startPoint x: 609, startPoint y: 293, endPoint x: 243, endPoint y: 294, distance: 365.5
click at [369, 308] on pre "​" at bounding box center [568, 303] width 632 height 12
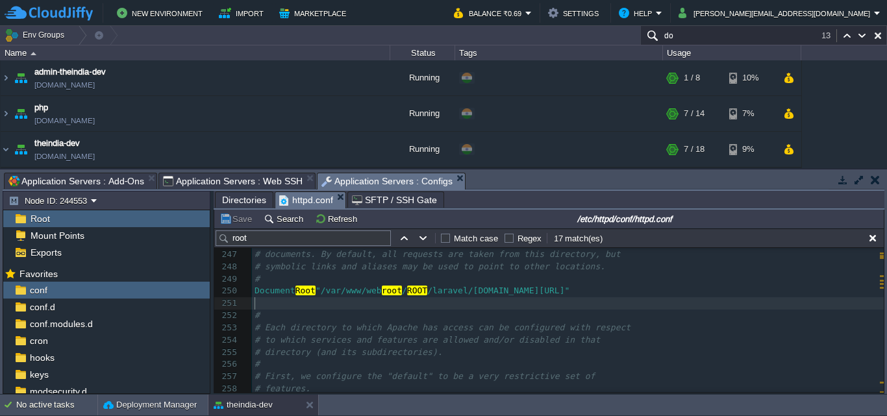
click at [363, 302] on pre "​" at bounding box center [568, 303] width 632 height 12
type textarea "w"
click at [352, 303] on pre "​" at bounding box center [568, 303] width 632 height 12
click at [265, 293] on div "x 236 # 237 # UseCanonicalName: Determines how Apache constructs self-referenci…" at bounding box center [568, 316] width 632 height 404
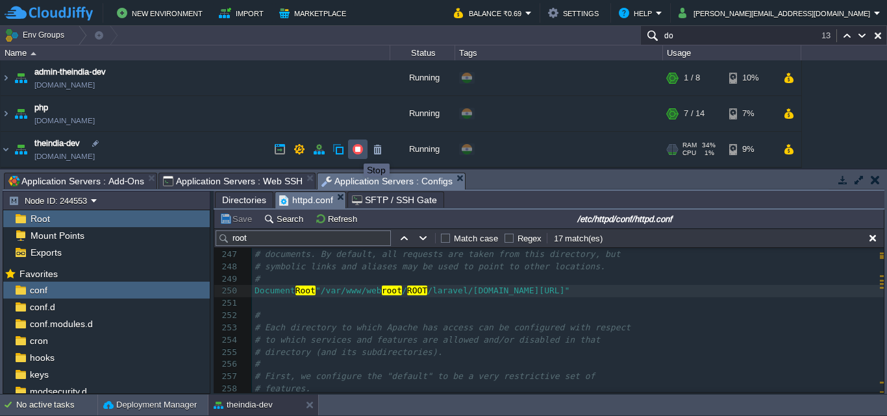
click at [354, 152] on button "button" at bounding box center [358, 149] width 12 height 12
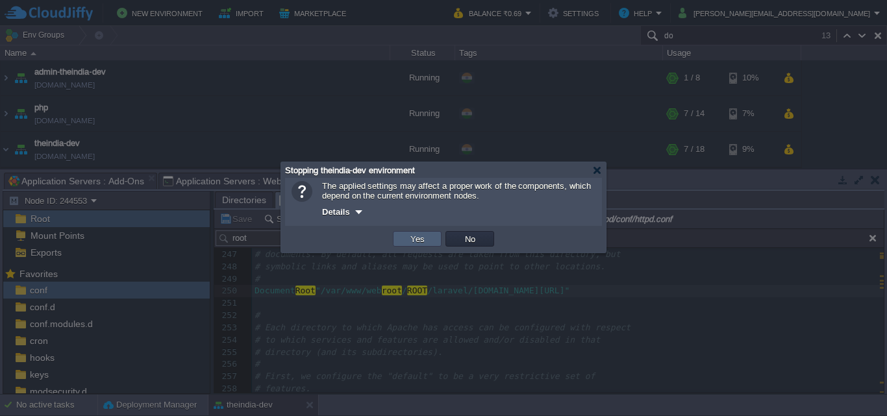
click at [427, 238] on button "Yes" at bounding box center [417, 239] width 22 height 12
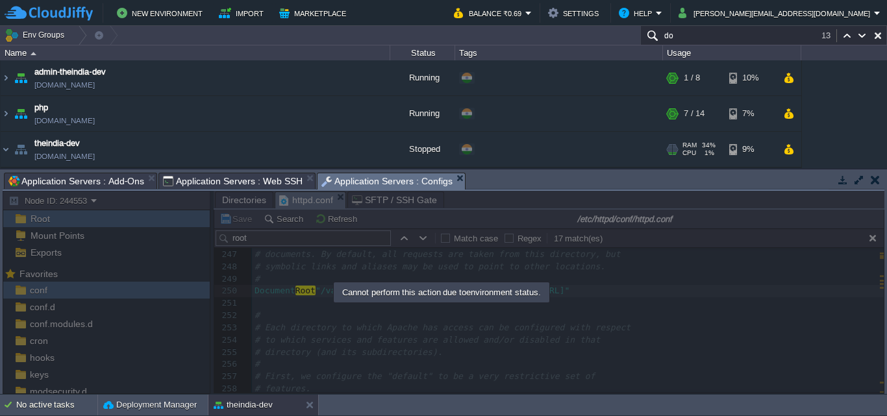
click at [421, 146] on div "Stopped" at bounding box center [422, 149] width 65 height 35
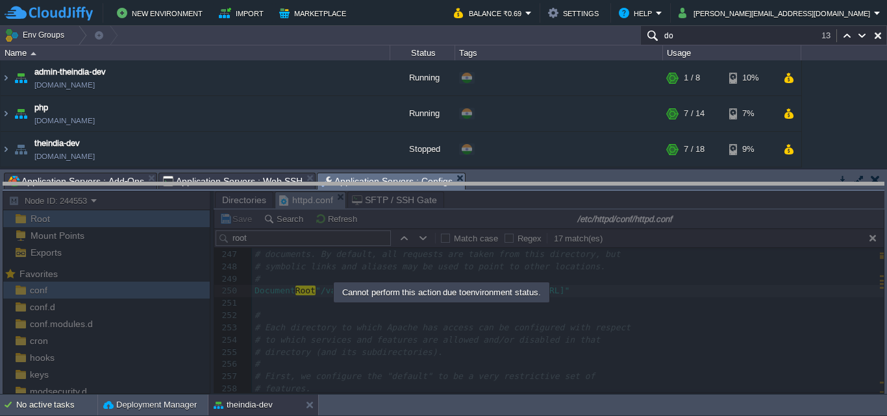
drag, startPoint x: 545, startPoint y: 178, endPoint x: 551, endPoint y: 202, distance: 24.6
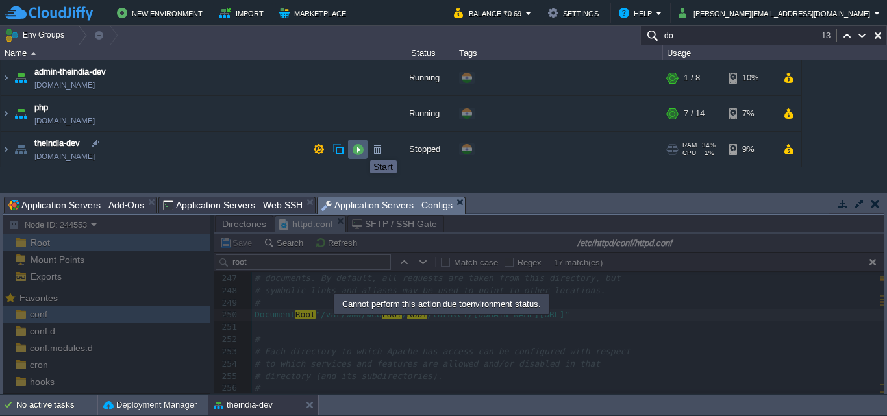
click at [358, 147] on button "button" at bounding box center [358, 149] width 12 height 12
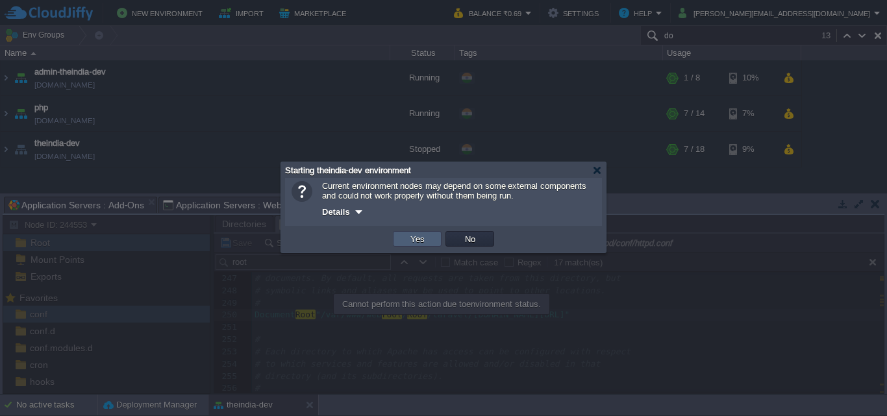
click at [410, 241] on button "Yes" at bounding box center [417, 239] width 22 height 12
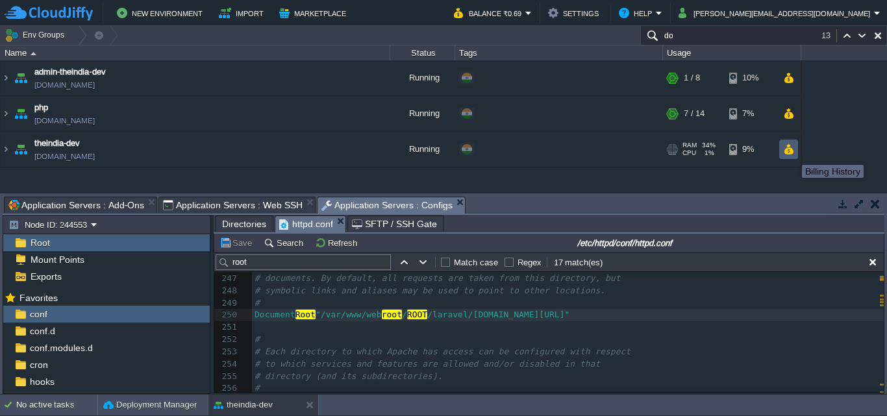
click at [792, 153] on button "button" at bounding box center [788, 149] width 11 height 12
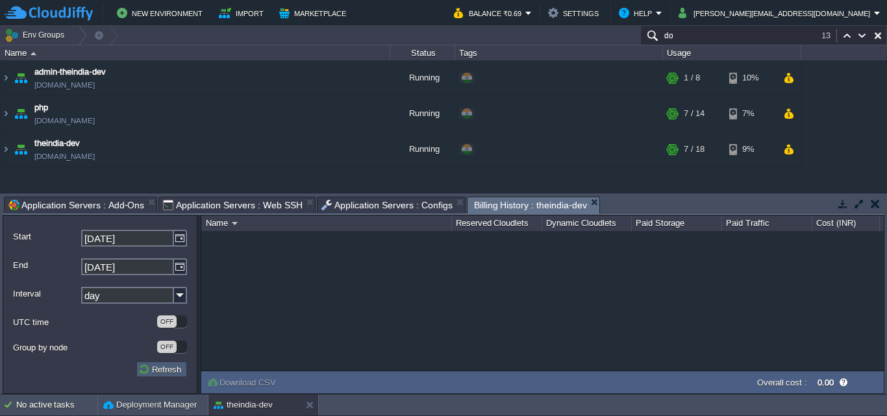
click at [156, 371] on button "Refresh" at bounding box center [161, 370] width 47 height 12
click at [786, 87] on td at bounding box center [788, 77] width 19 height 19
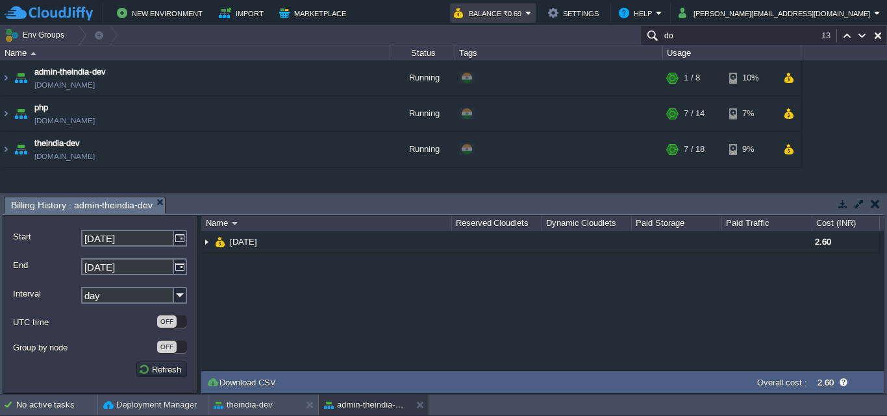
click at [525, 6] on button "Balance ₹0.69" at bounding box center [489, 13] width 71 height 16
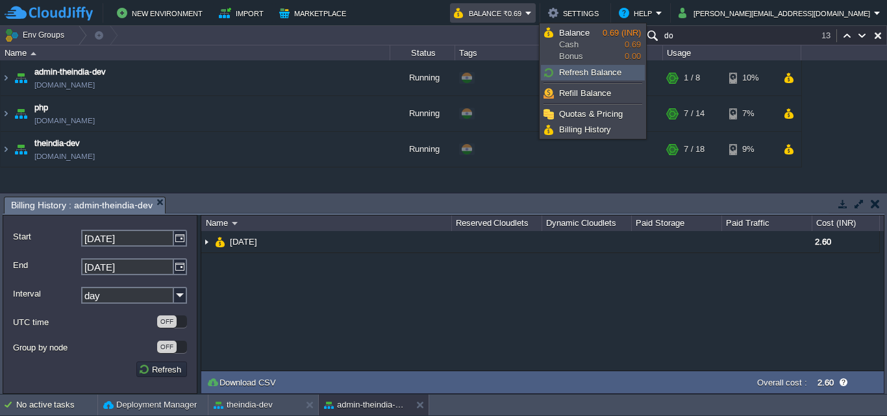
click at [599, 68] on span "Refresh Balance" at bounding box center [590, 73] width 62 height 10
click at [439, 14] on td "New Environment Import Marketplace" at bounding box center [222, 12] width 434 height 19
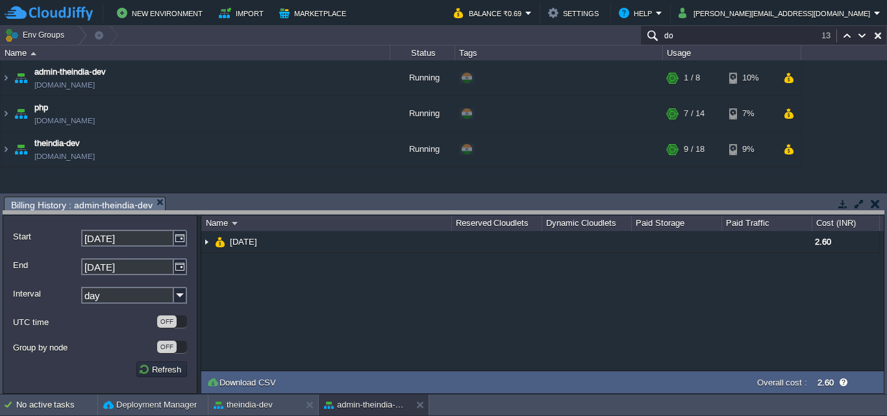
drag, startPoint x: 510, startPoint y: 197, endPoint x: 518, endPoint y: 217, distance: 21.2
click at [518, 216] on body "New Environment Import Marketplace Bonus ₹0.00 Upgrade Account Balance ₹0.69 Se…" at bounding box center [443, 208] width 887 height 416
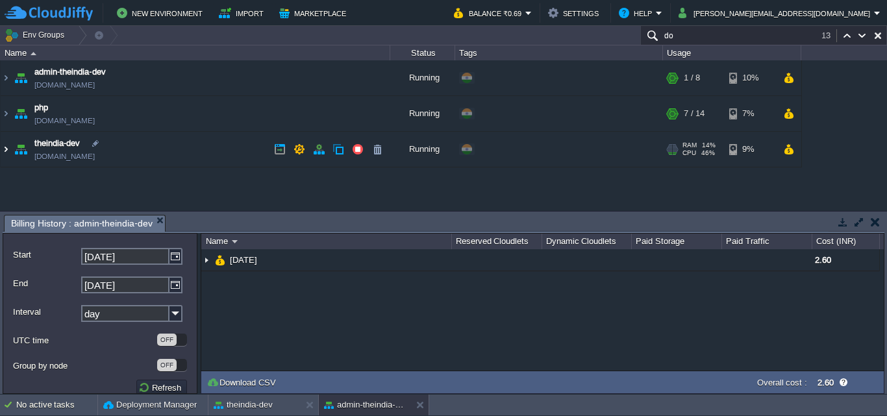
click at [7, 149] on img at bounding box center [6, 149] width 10 height 35
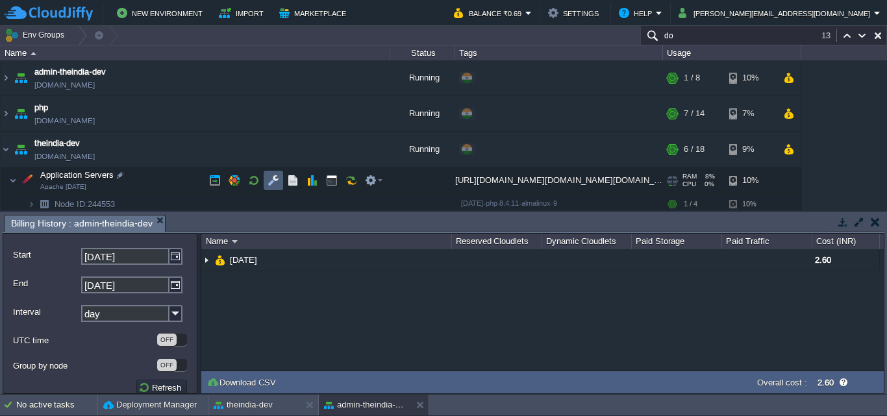
click at [273, 178] on button "button" at bounding box center [273, 181] width 12 height 12
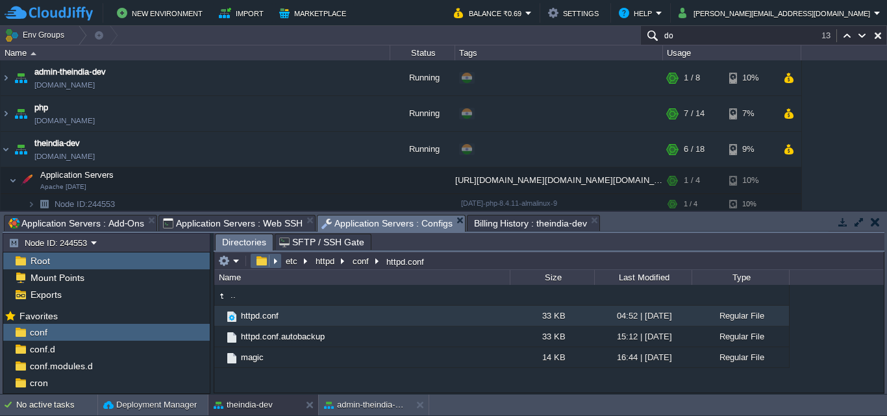
click at [258, 261] on button "button" at bounding box center [261, 261] width 19 height 12
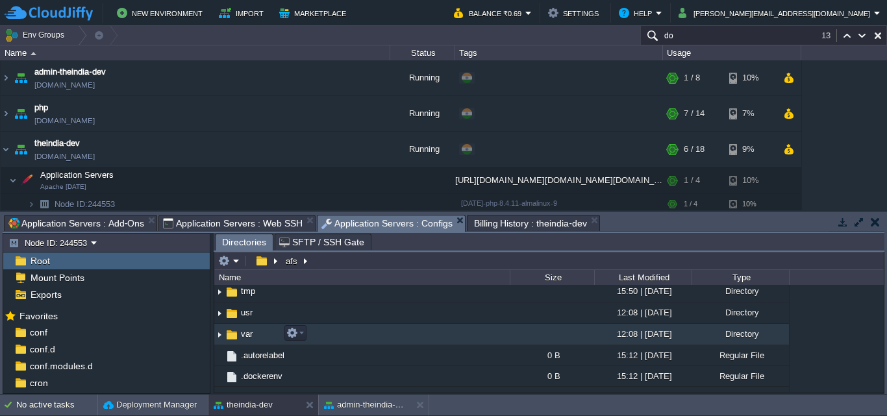
scroll to position [356, 0]
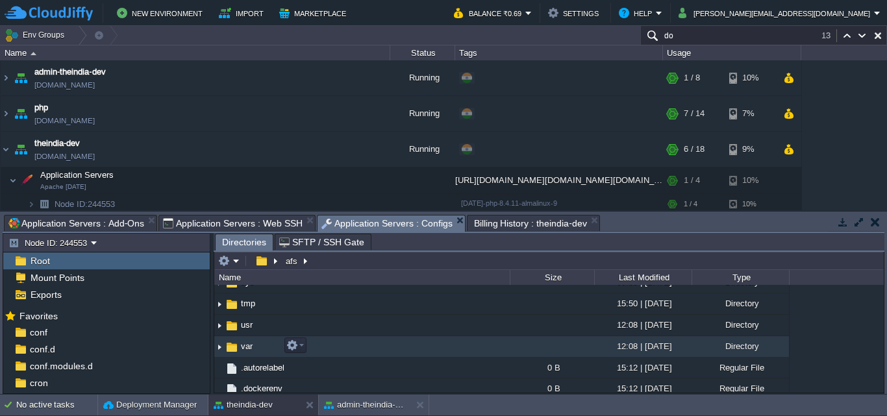
click at [409, 358] on td "var" at bounding box center [361, 346] width 295 height 21
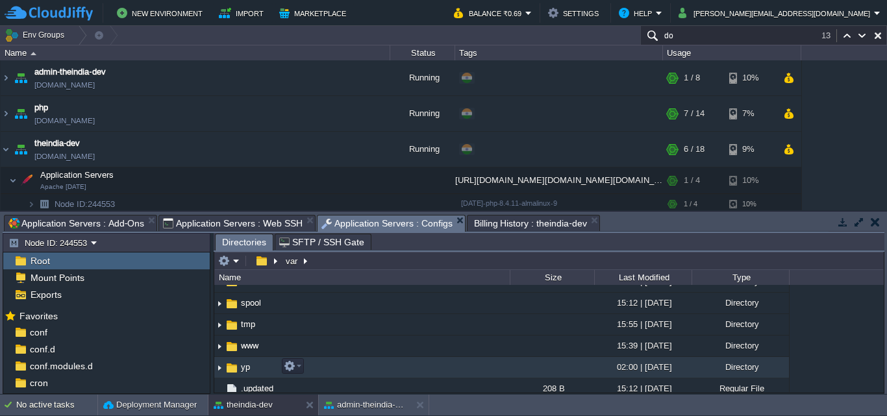
scroll to position [341, 0]
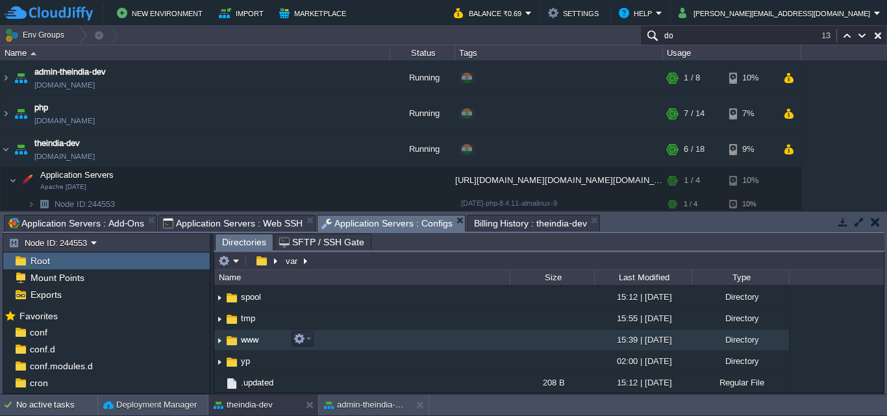
click at [462, 338] on td "www" at bounding box center [361, 340] width 295 height 21
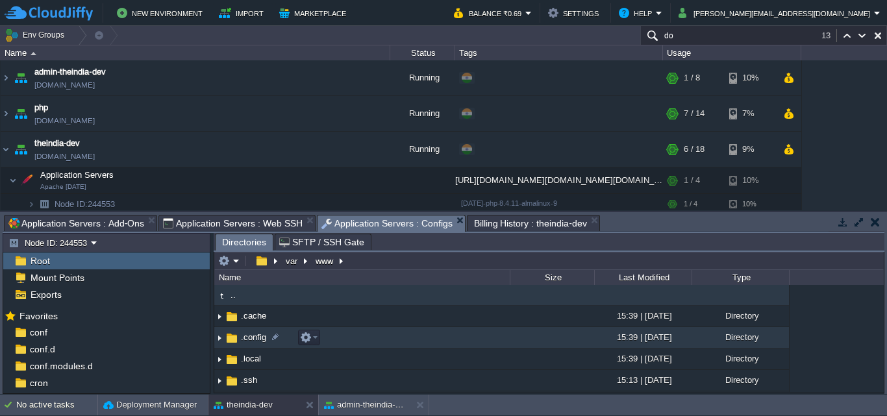
scroll to position [151, 0]
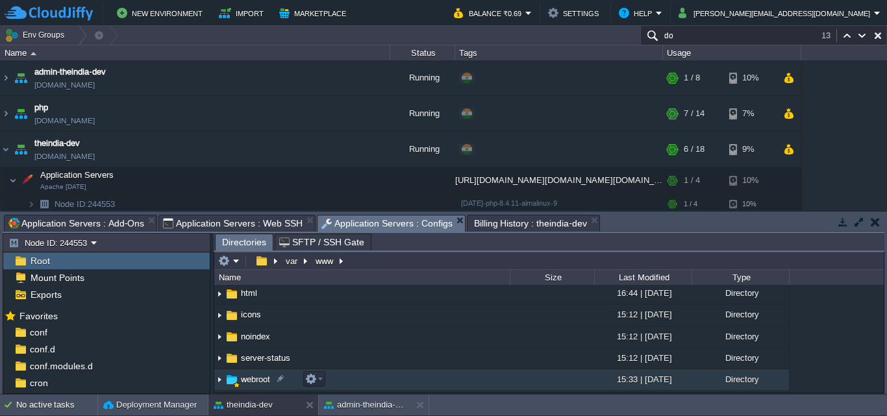
click at [480, 384] on td "webroot" at bounding box center [361, 379] width 295 height 21
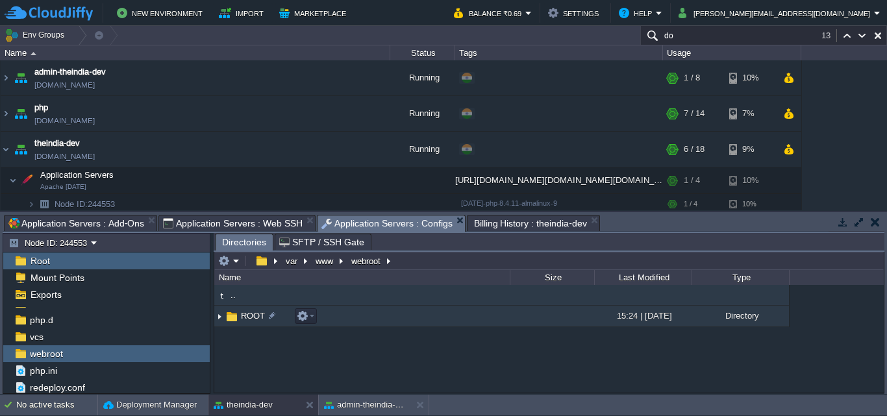
click at [412, 321] on td "ROOT" at bounding box center [361, 316] width 295 height 21
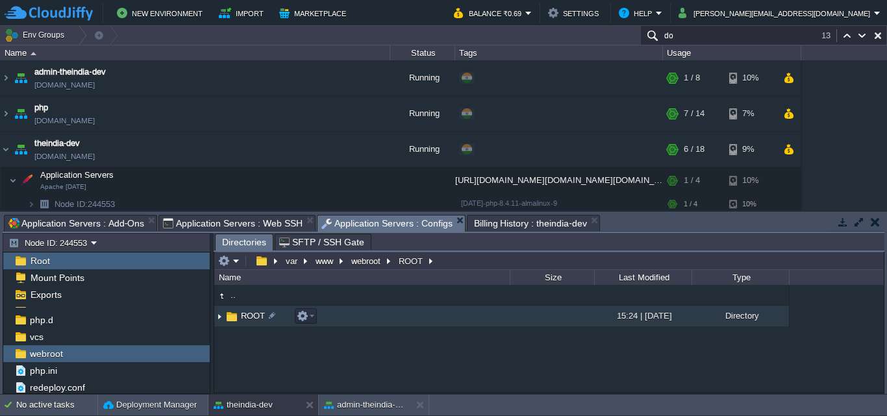
click at [412, 321] on td "ROOT" at bounding box center [361, 316] width 295 height 21
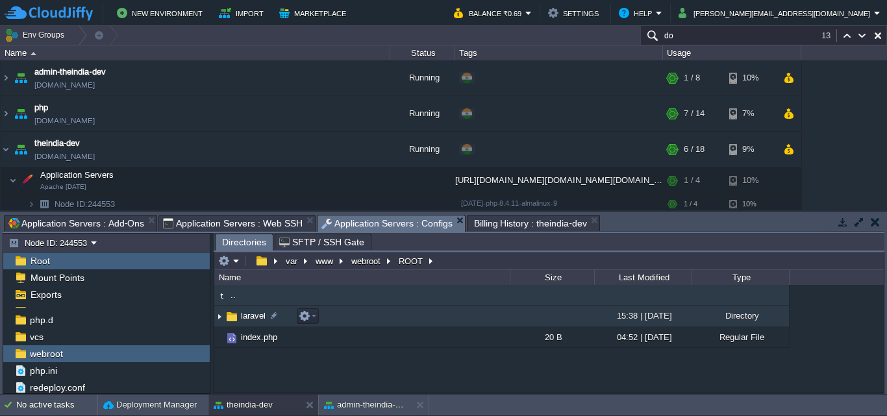
click at [414, 323] on td "laravel" at bounding box center [361, 316] width 295 height 21
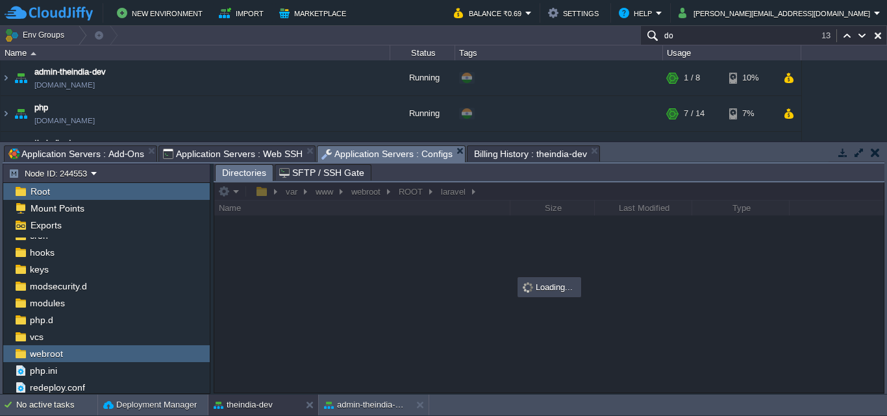
scroll to position [78, 0]
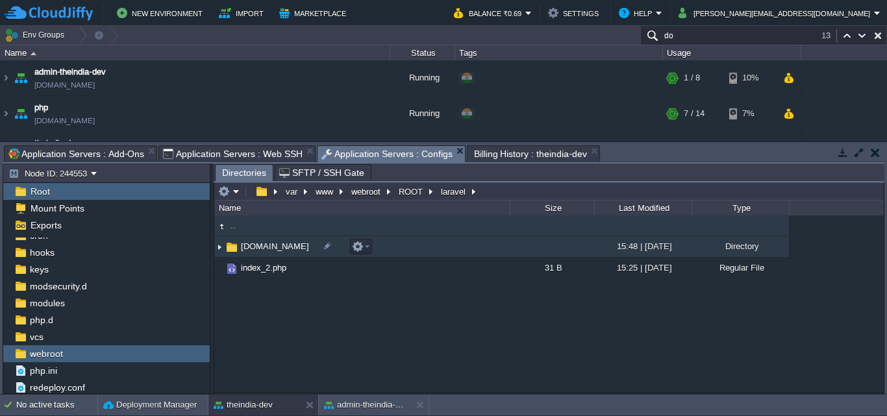
click at [436, 249] on td "laravel-theindia.co.in" at bounding box center [361, 246] width 295 height 21
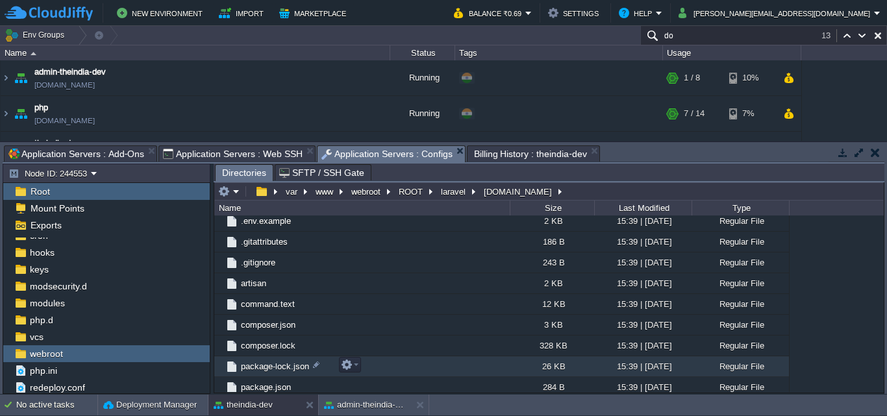
scroll to position [370, 0]
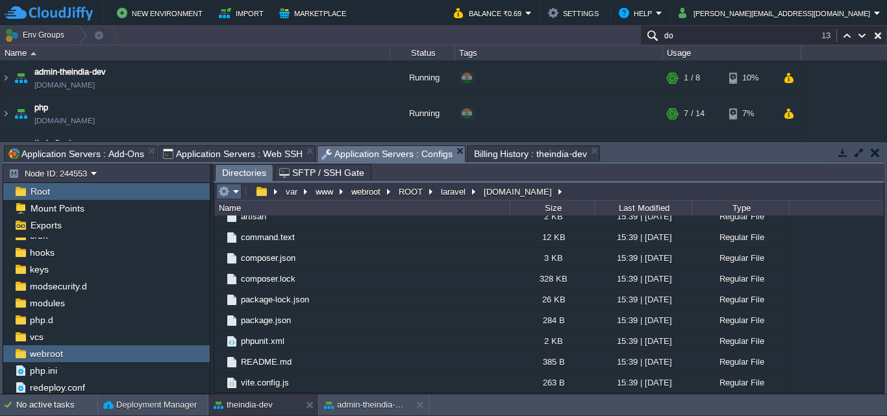
click at [236, 192] on em at bounding box center [228, 192] width 21 height 12
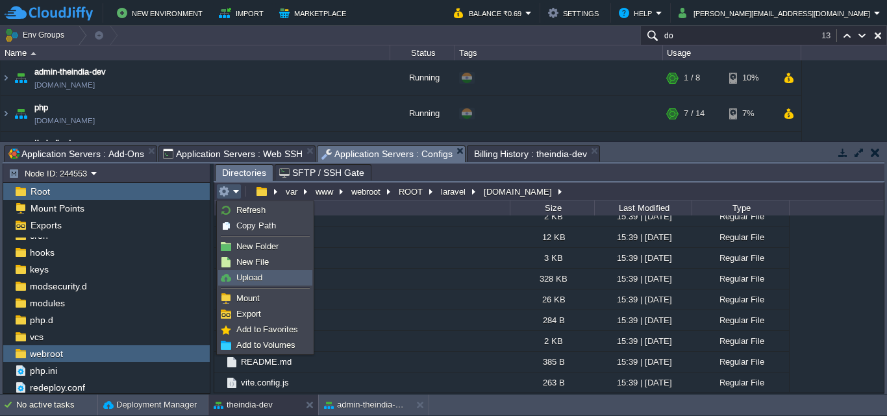
click at [259, 277] on span "Upload" at bounding box center [249, 278] width 26 height 10
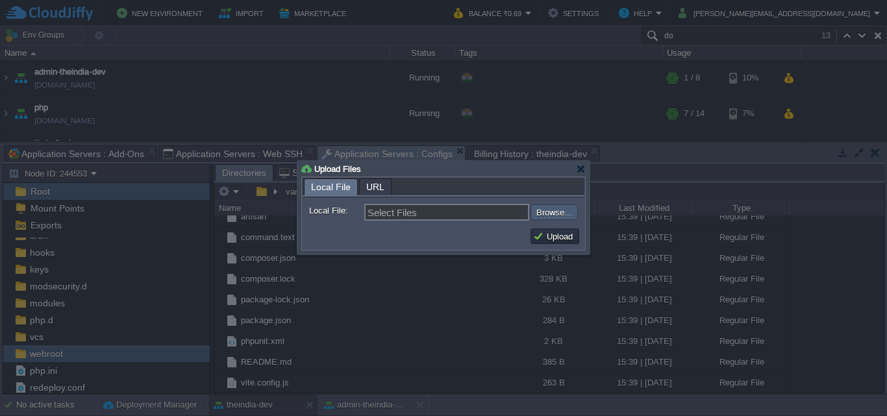
click at [542, 216] on input "file" at bounding box center [496, 213] width 164 height 16
type input "C:\fakepath\htaccess (1)"
type input "htaccess (1)"
click at [562, 238] on button "Upload" at bounding box center [554, 236] width 43 height 12
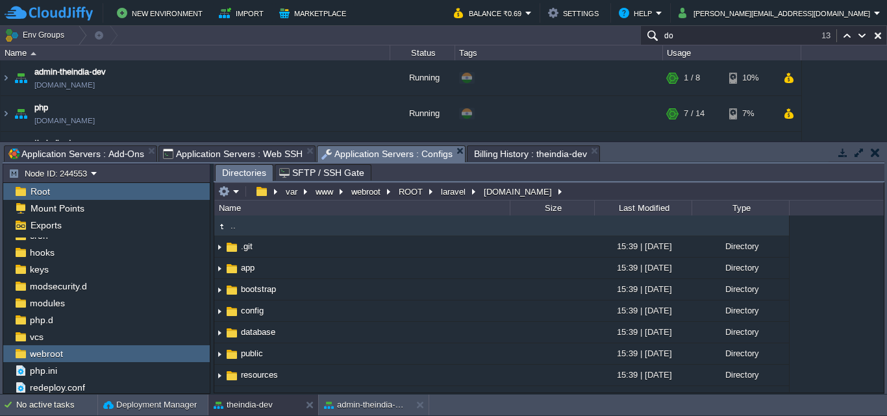
scroll to position [303, 0]
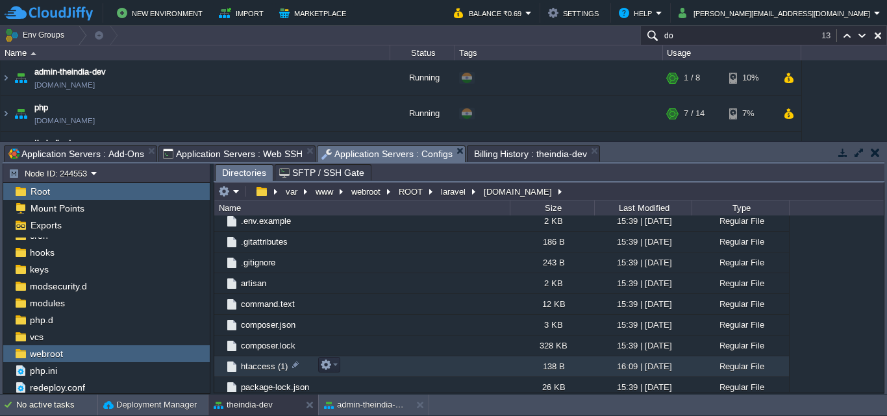
click at [345, 360] on td "htaccess (1)" at bounding box center [361, 366] width 295 height 21
click at [295, 368] on div at bounding box center [296, 365] width 12 height 12
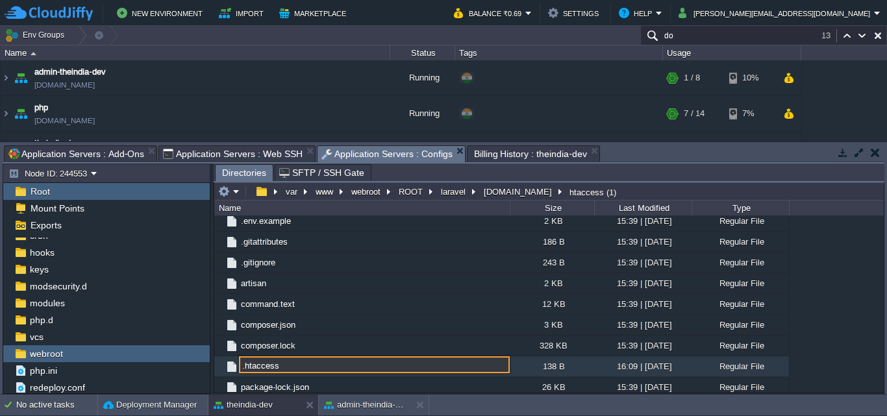
type input ".htaccess"
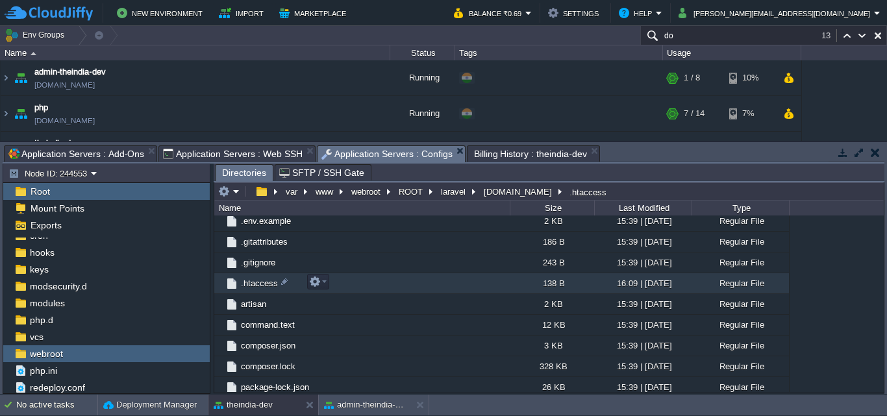
click at [344, 277] on td ".htaccess" at bounding box center [361, 283] width 295 height 21
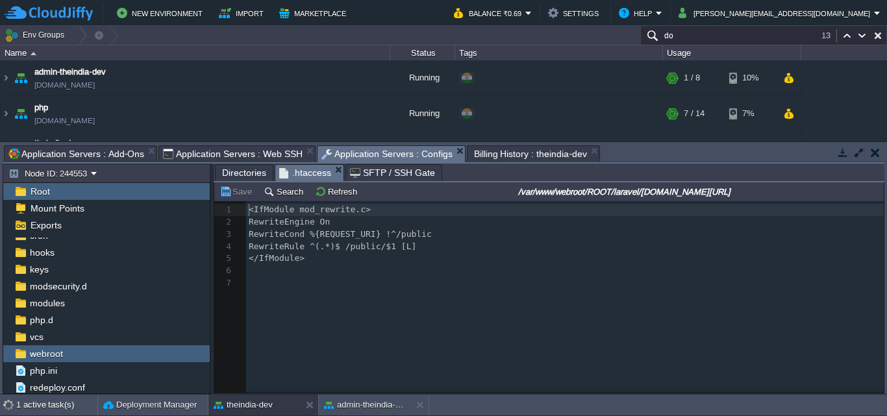
scroll to position [5, 0]
click at [227, 172] on span "Directories" at bounding box center [244, 173] width 44 height 16
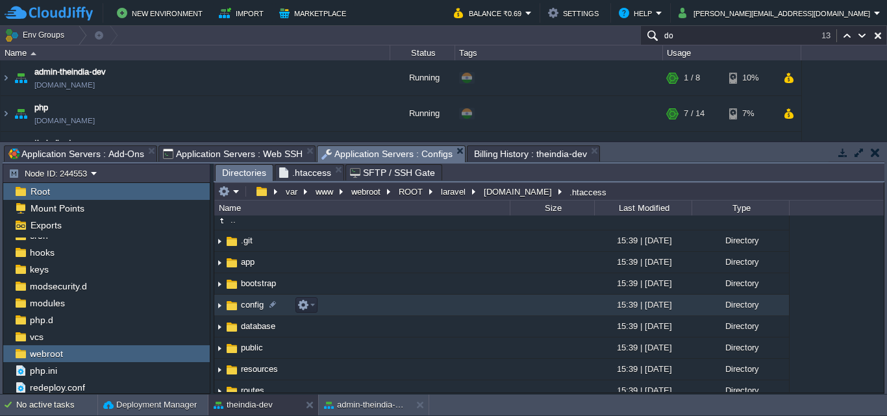
scroll to position [0, 0]
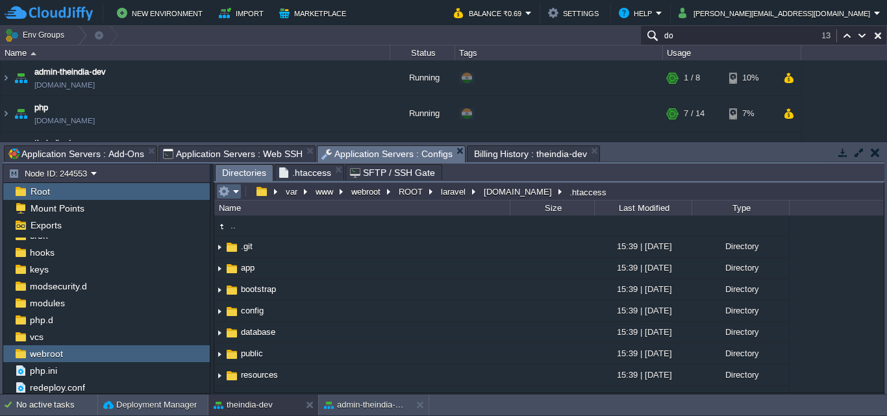
click at [236, 190] on em at bounding box center [228, 192] width 21 height 12
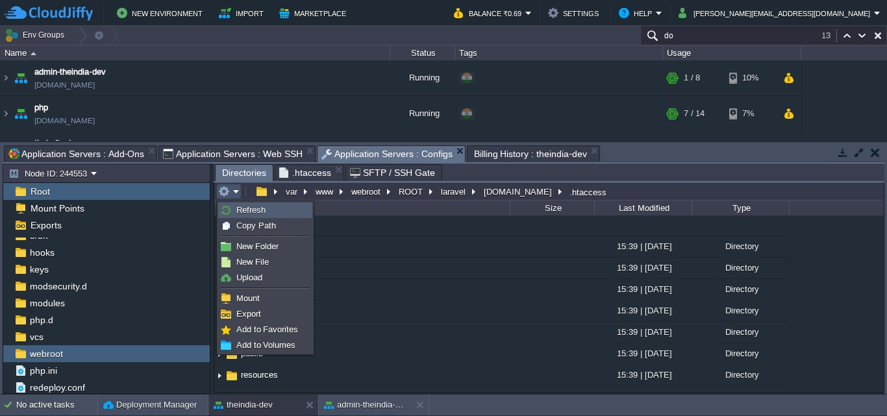
click at [260, 210] on span "Refresh" at bounding box center [250, 210] width 29 height 10
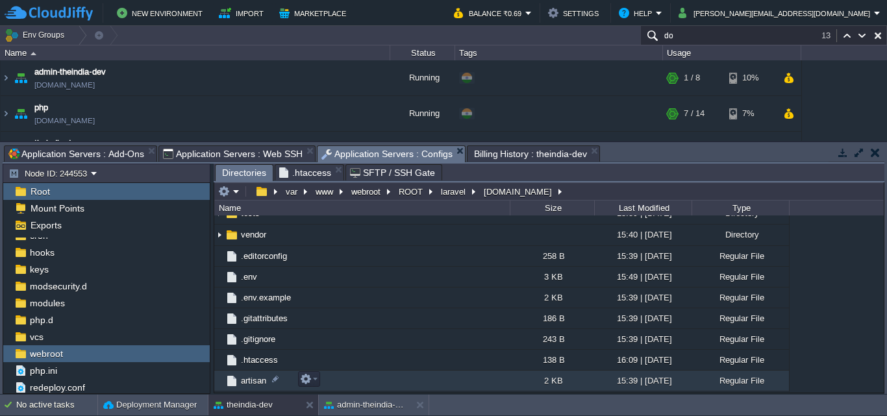
scroll to position [240, 0]
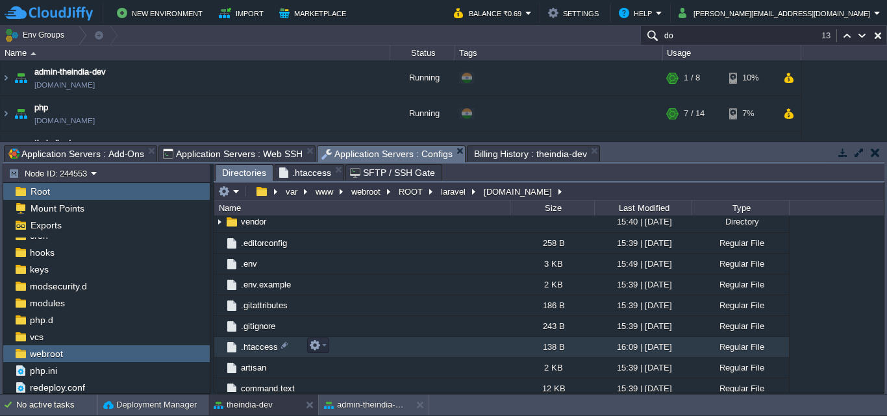
click at [392, 351] on td ".htaccess" at bounding box center [361, 347] width 295 height 21
click at [289, 345] on div at bounding box center [285, 346] width 12 height 12
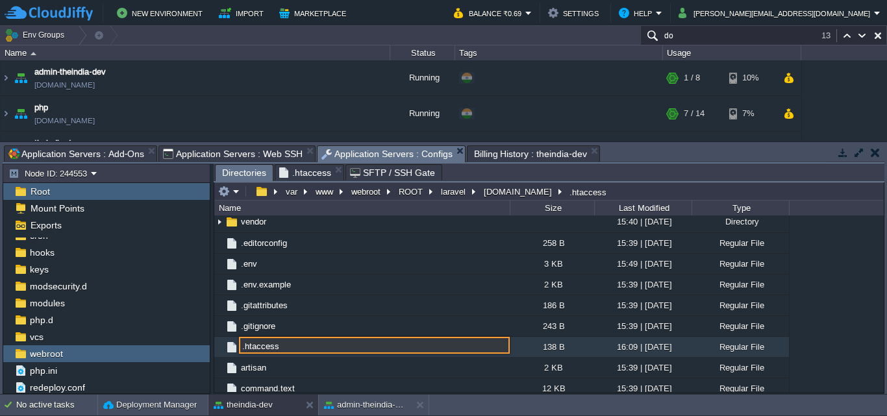
click at [244, 347] on input ".htaccess" at bounding box center [374, 345] width 271 height 17
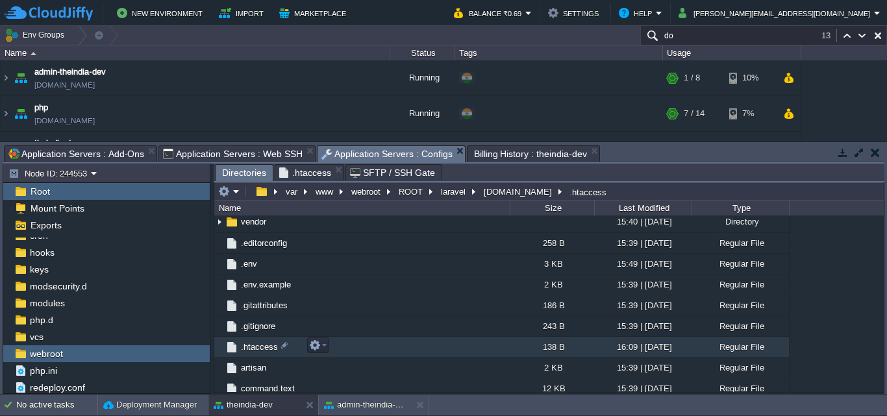
click at [379, 347] on td ".htaccess" at bounding box center [361, 347] width 295 height 21
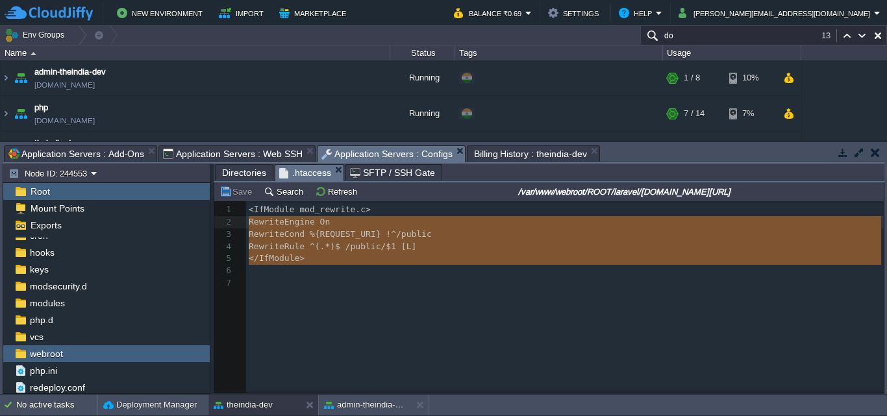
type textarea "<IfModule mod_rewrite.c> RewriteEngine On RewriteCond %{REQUEST_URI} !^/public …"
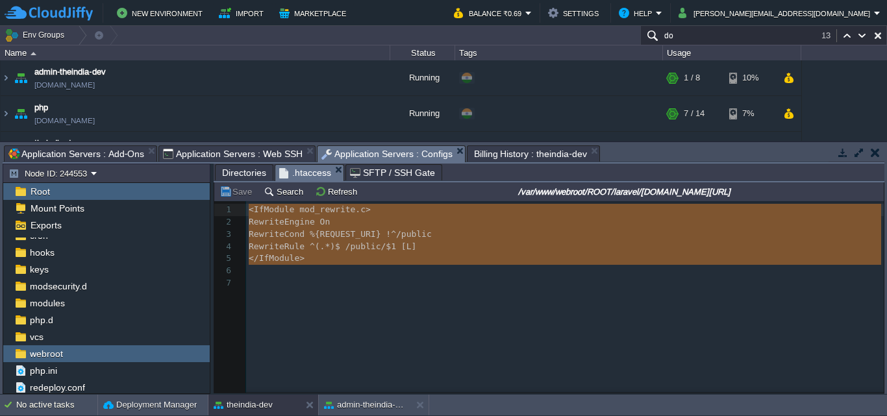
drag, startPoint x: 336, startPoint y: 267, endPoint x: 235, endPoint y: 216, distance: 113.8
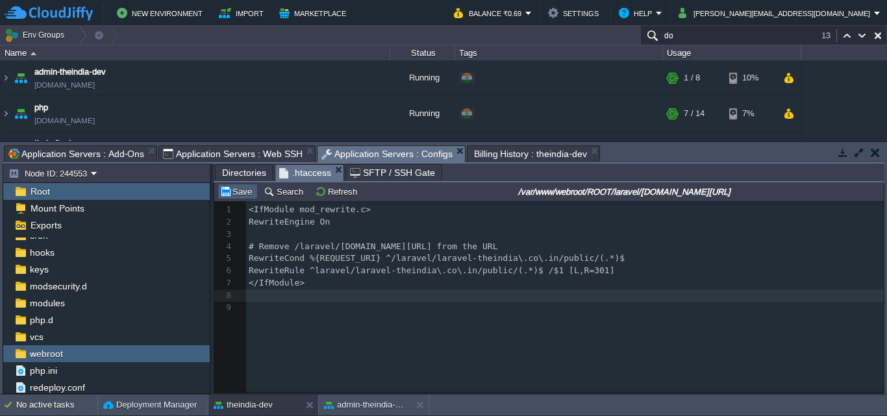
click at [234, 199] on td "Save" at bounding box center [237, 192] width 40 height 16
click at [415, 349] on div "xxxxxxxxxx 1 <IfModule mod_rewrite.c> 2 RewriteEngine On 3 ​ 4 # Remove /larave…" at bounding box center [558, 306] width 689 height 211
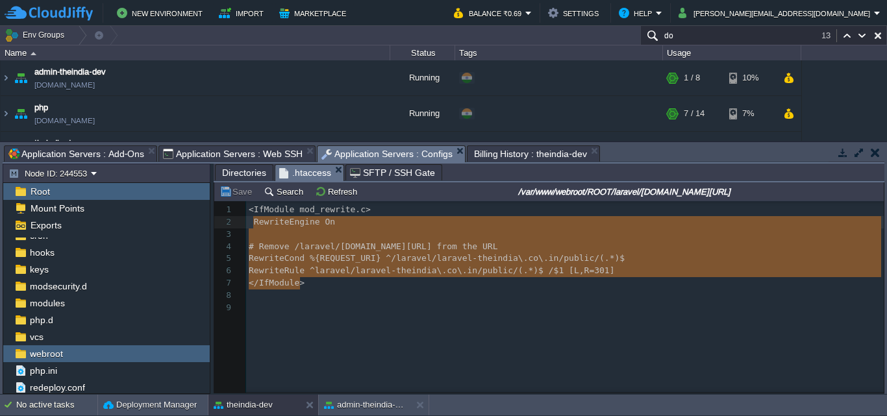
type textarea "<IfModule mod_rewrite.c> RewriteEngine On # Remove /laravel/laravel-theindia.co…"
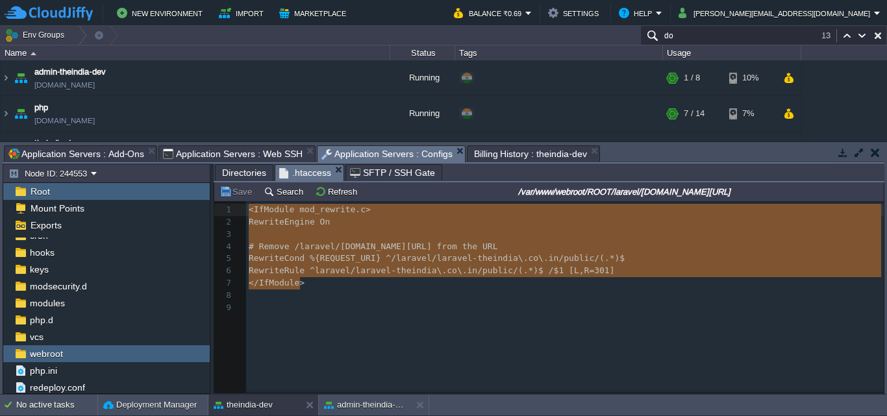
drag, startPoint x: 319, startPoint y: 282, endPoint x: 251, endPoint y: 214, distance: 95.9
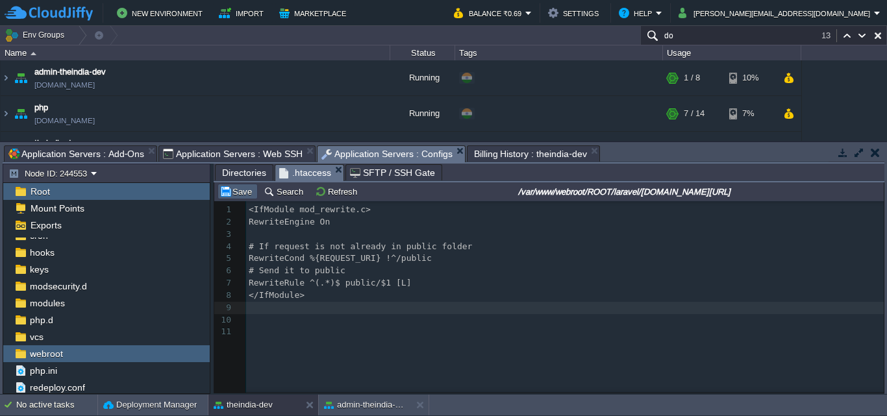
click at [235, 190] on button "Save" at bounding box center [237, 192] width 36 height 12
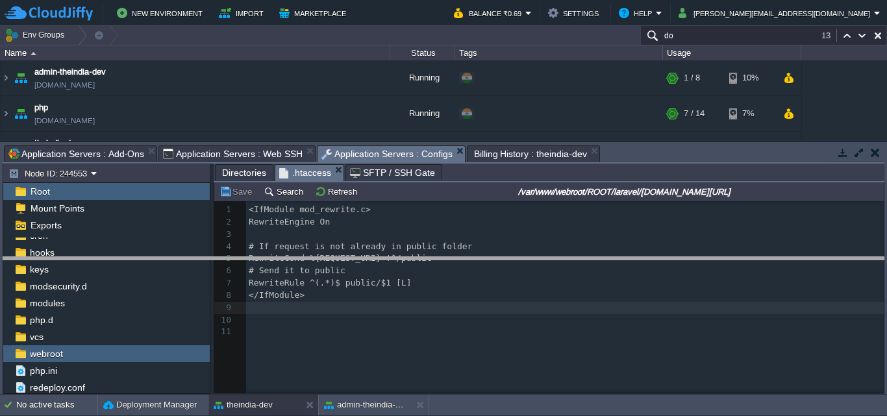
drag, startPoint x: 621, startPoint y: 148, endPoint x: 652, endPoint y: 260, distance: 115.9
click at [652, 260] on body "New Environment Import Marketplace Bonus ₹0.00 Upgrade Account Balance ₹0.69 Se…" at bounding box center [443, 208] width 887 height 416
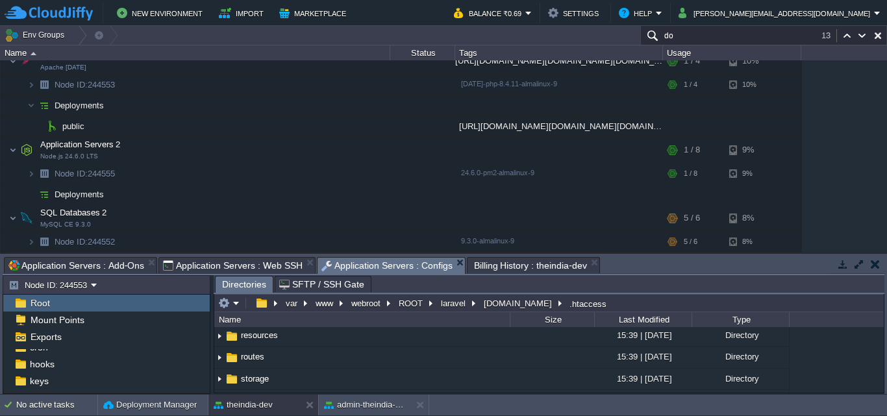
scroll to position [0, 0]
click at [256, 309] on button "button" at bounding box center [261, 303] width 19 height 12
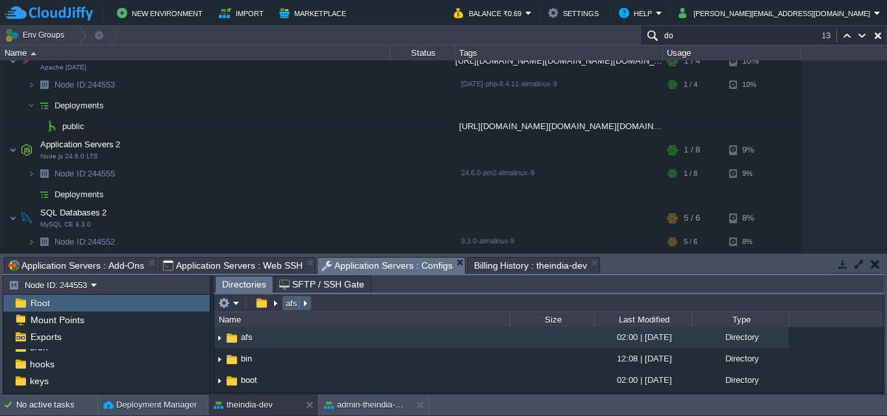
click at [292, 304] on button "afs" at bounding box center [292, 303] width 17 height 12
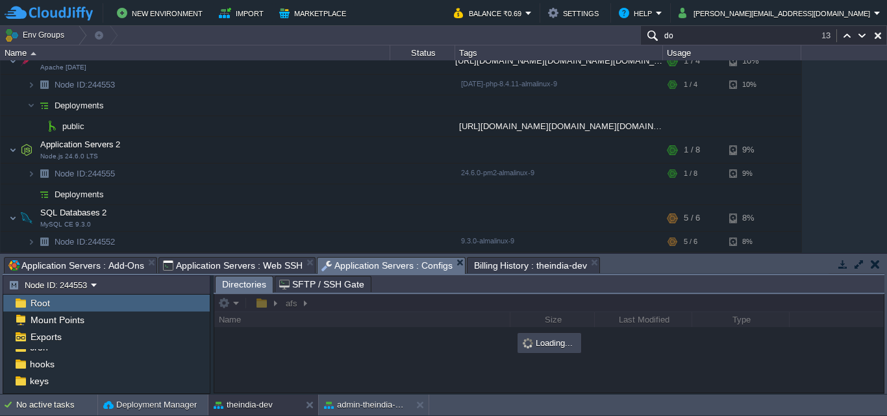
click at [78, 298] on div "Root" at bounding box center [106, 303] width 206 height 17
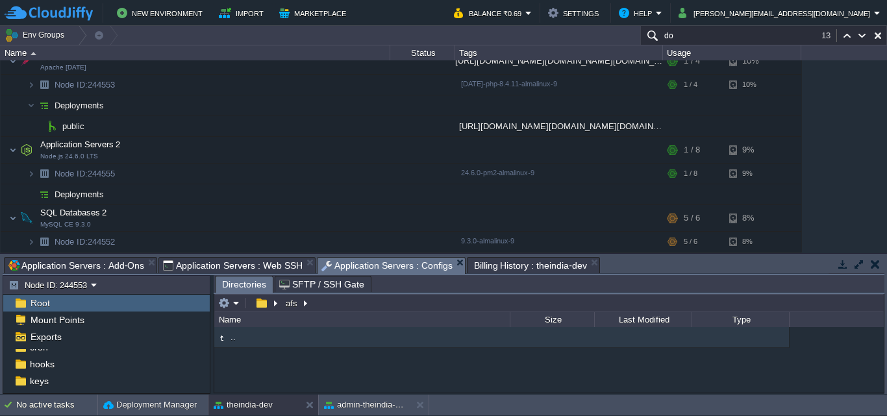
click at [366, 334] on td ".." at bounding box center [361, 337] width 295 height 21
click at [366, 335] on td ".." at bounding box center [361, 337] width 295 height 21
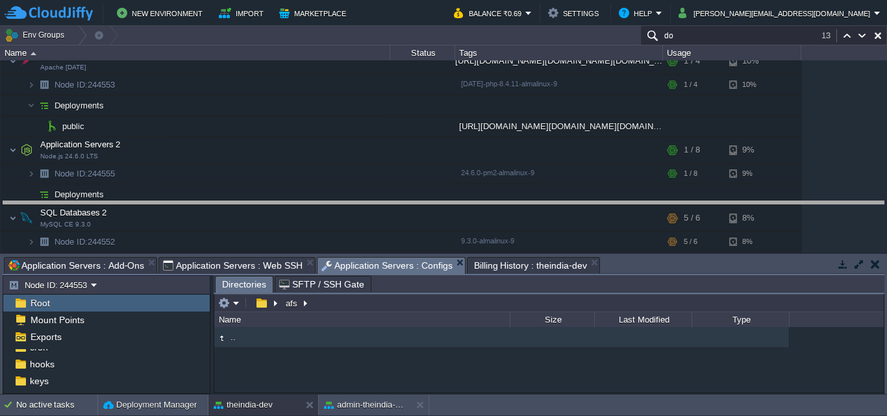
drag, startPoint x: 652, startPoint y: 261, endPoint x: 643, endPoint y: 199, distance: 63.1
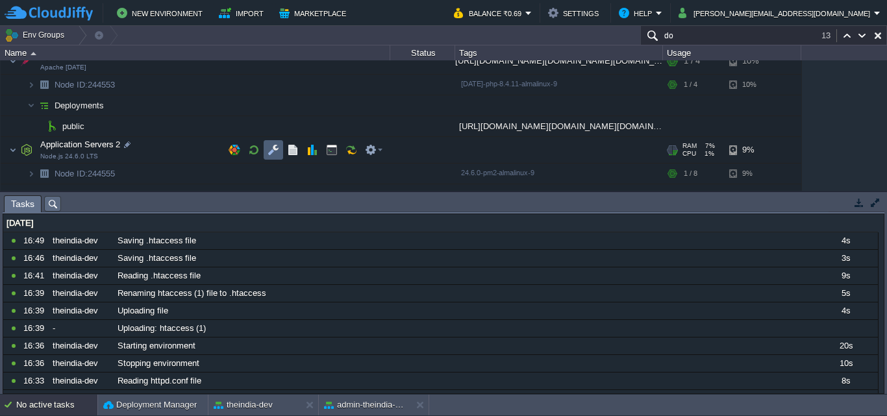
click at [276, 153] on button "button" at bounding box center [273, 150] width 12 height 12
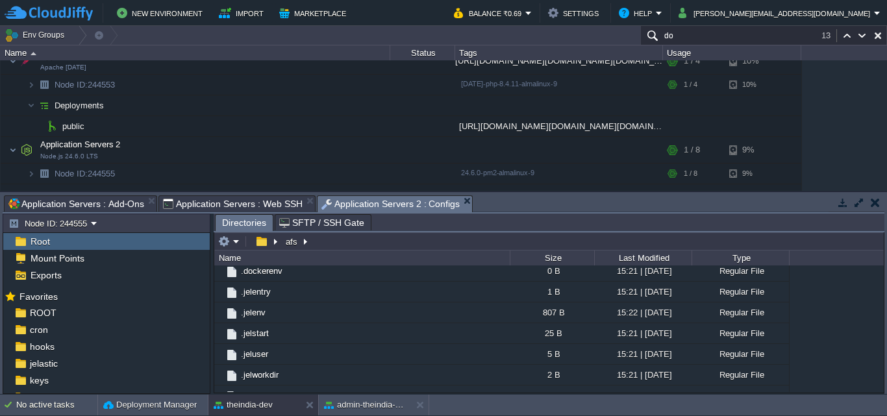
scroll to position [303, 0]
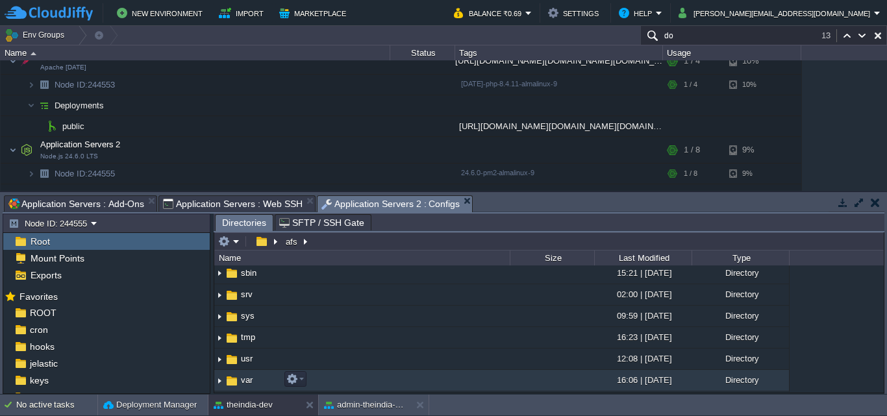
click at [390, 380] on td "var" at bounding box center [361, 380] width 295 height 21
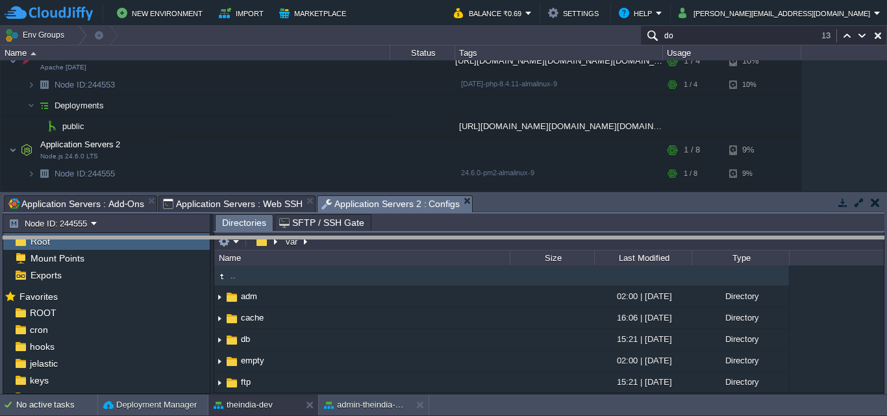
drag, startPoint x: 541, startPoint y: 208, endPoint x: 545, endPoint y: 249, distance: 41.1
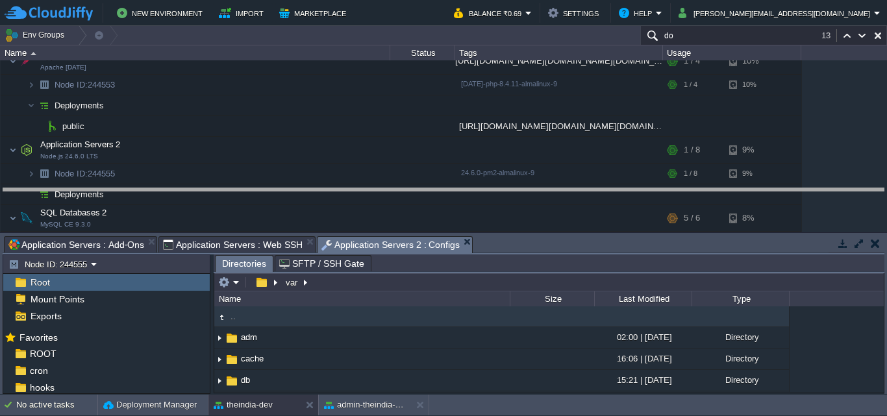
drag, startPoint x: 518, startPoint y: 243, endPoint x: 513, endPoint y: 197, distance: 46.4
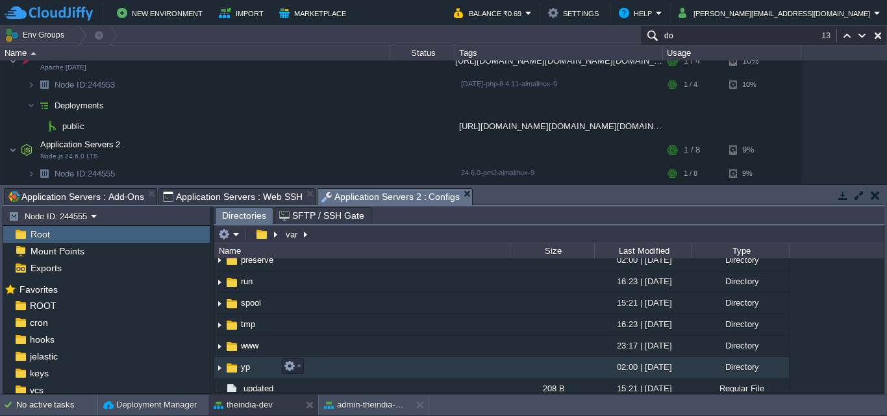
scroll to position [336, 0]
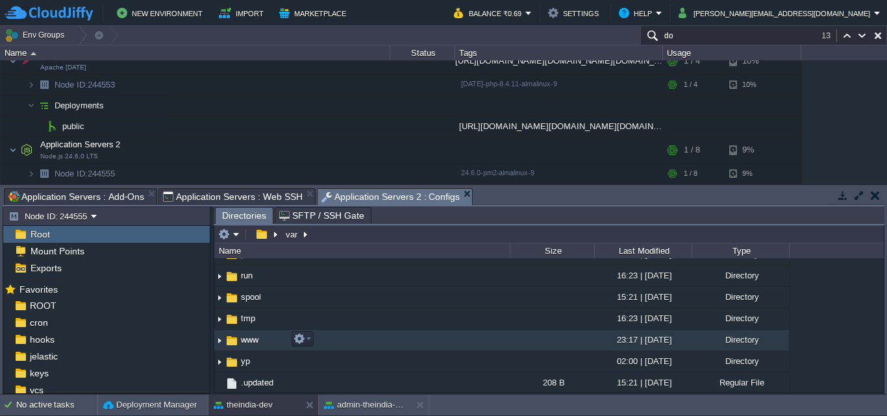
click at [403, 340] on td "www" at bounding box center [361, 340] width 295 height 21
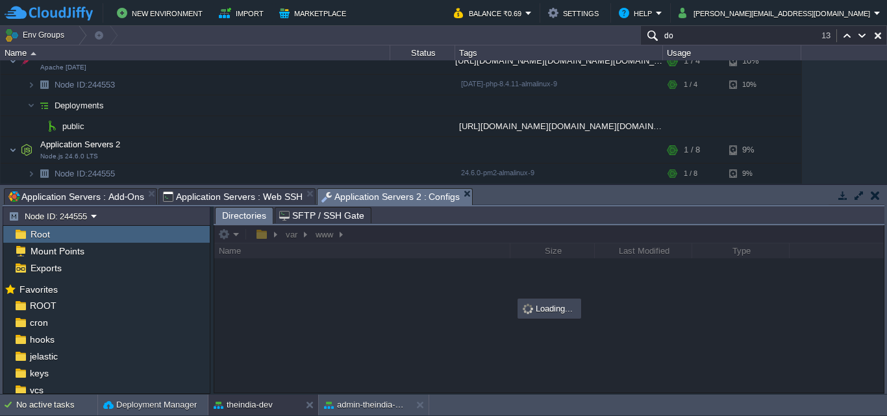
scroll to position [0, 0]
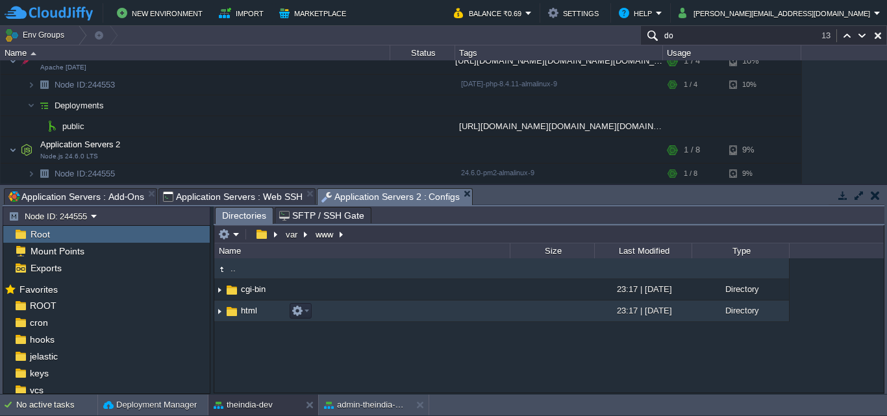
click at [486, 321] on td "html" at bounding box center [361, 311] width 295 height 21
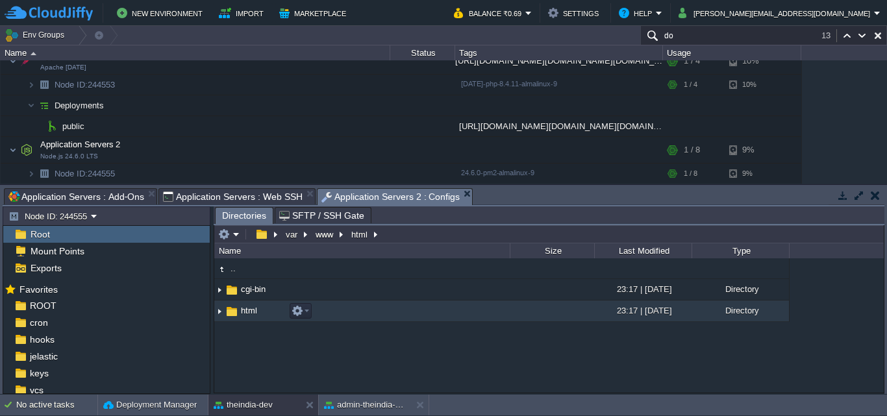
click at [486, 321] on td "html" at bounding box center [361, 311] width 295 height 21
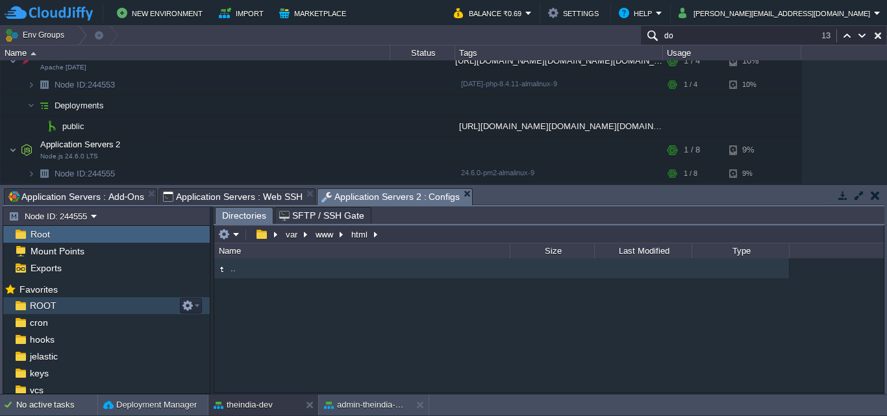
click at [71, 304] on div "ROOT" at bounding box center [106, 305] width 206 height 17
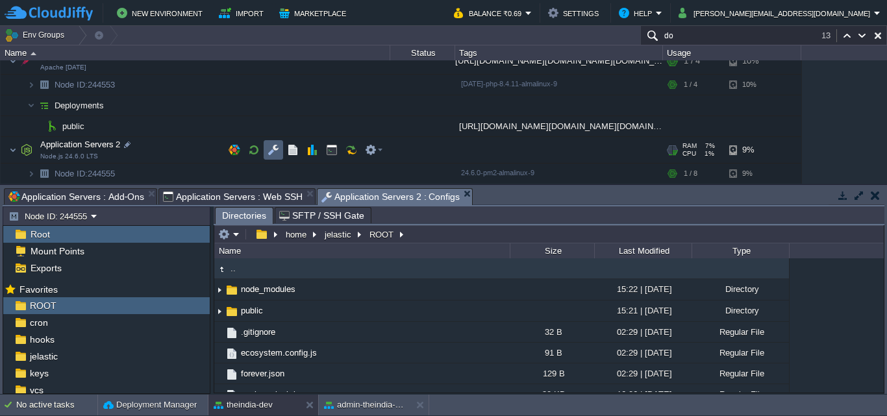
click at [270, 152] on button "button" at bounding box center [273, 150] width 12 height 12
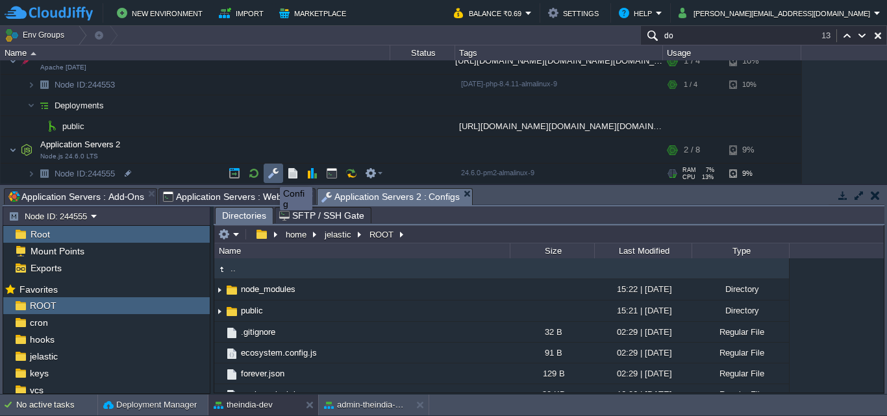
click at [270, 175] on button "button" at bounding box center [273, 174] width 12 height 12
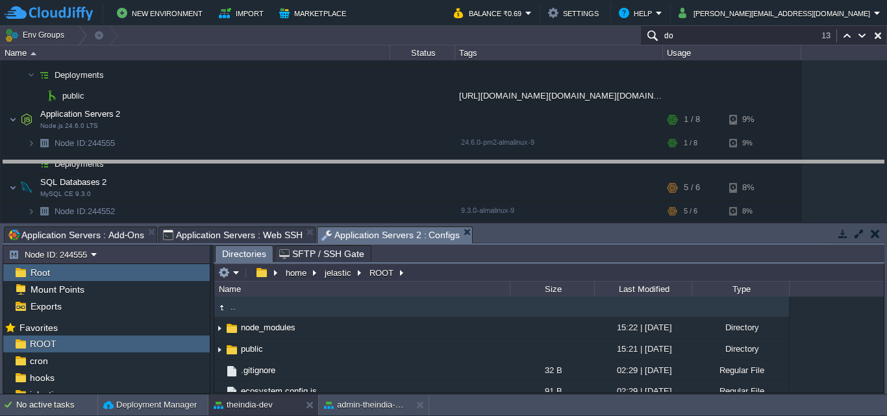
drag, startPoint x: 683, startPoint y: 227, endPoint x: 712, endPoint y: 108, distance: 122.3
click at [712, 106] on body "New Environment Import Marketplace Bonus ₹0.00 Upgrade Account Balance ₹0.69 Se…" at bounding box center [443, 208] width 887 height 416
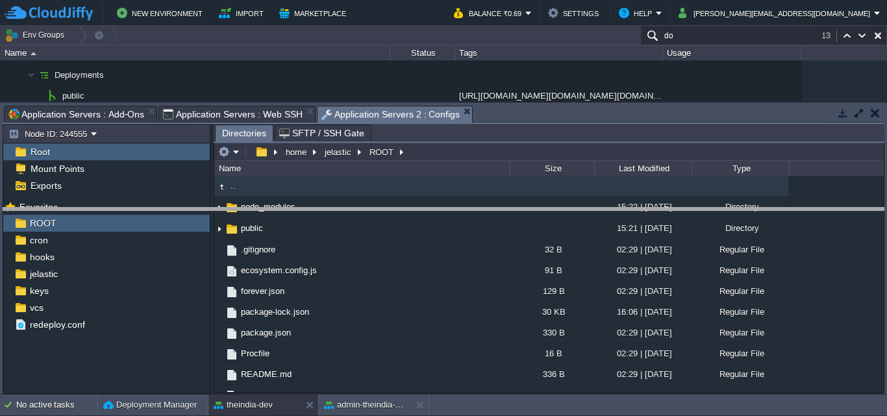
drag, startPoint x: 592, startPoint y: 119, endPoint x: 606, endPoint y: 216, distance: 98.4
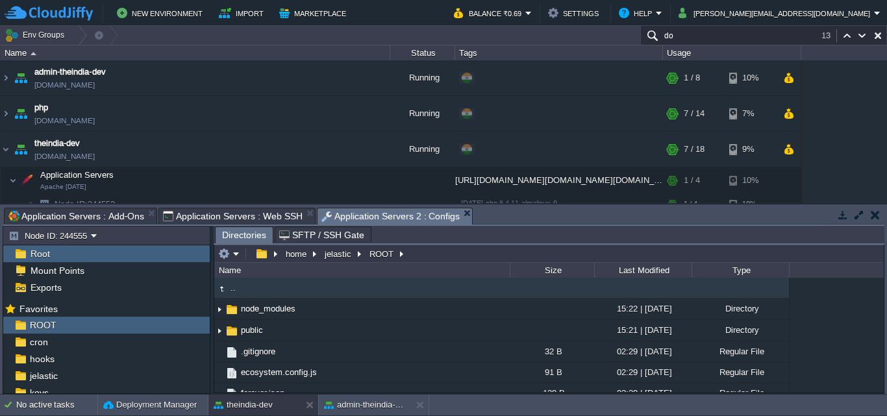
scroll to position [151, 0]
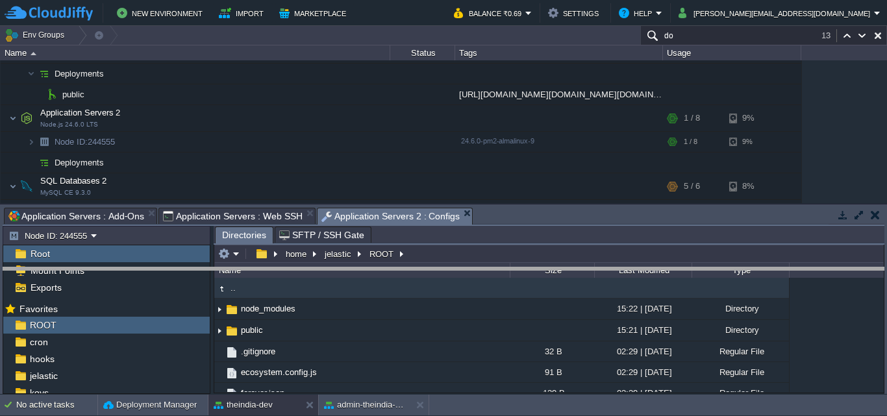
drag, startPoint x: 507, startPoint y: 209, endPoint x: 503, endPoint y: 269, distance: 59.9
click at [503, 269] on body "New Environment Import Marketplace Bonus ₹0.00 Upgrade Account Balance ₹0.69 Se…" at bounding box center [443, 208] width 887 height 416
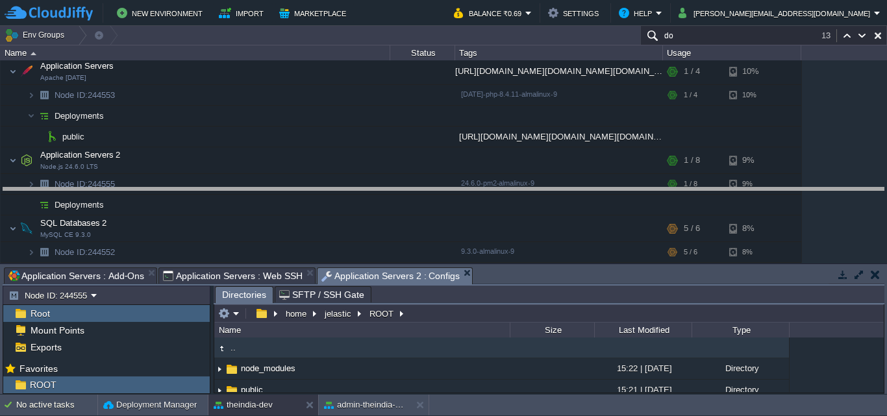
drag, startPoint x: 545, startPoint y: 283, endPoint x: 551, endPoint y: 210, distance: 72.9
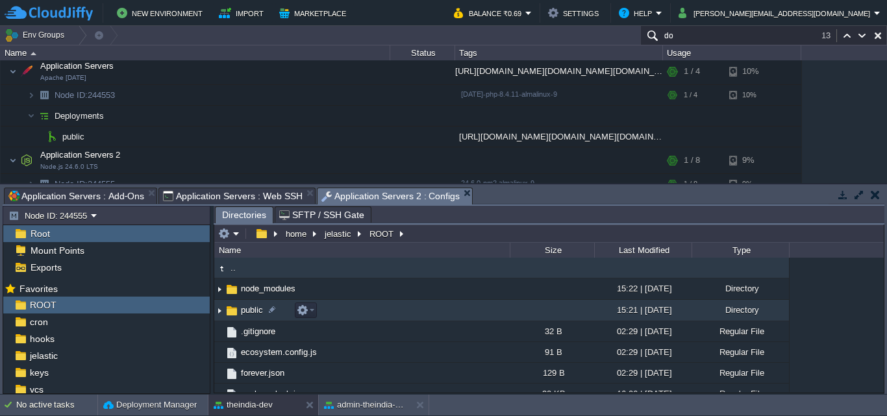
click at [351, 308] on td "public" at bounding box center [361, 310] width 295 height 21
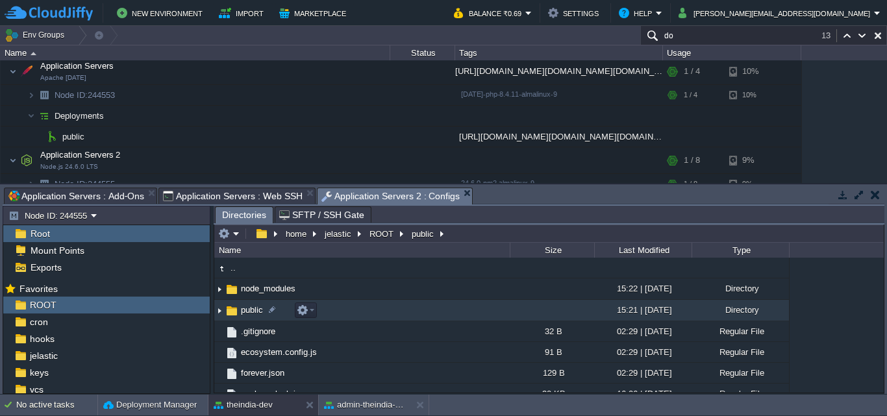
click at [351, 308] on td "public" at bounding box center [361, 310] width 295 height 21
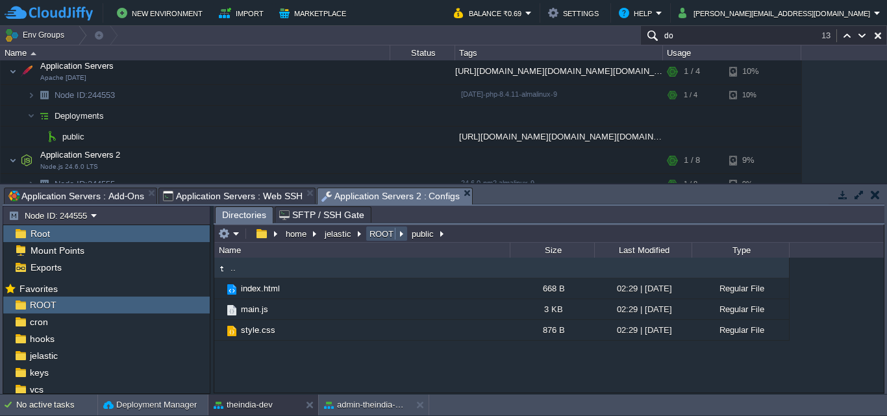
click at [384, 232] on button "ROOT" at bounding box center [381, 234] width 29 height 12
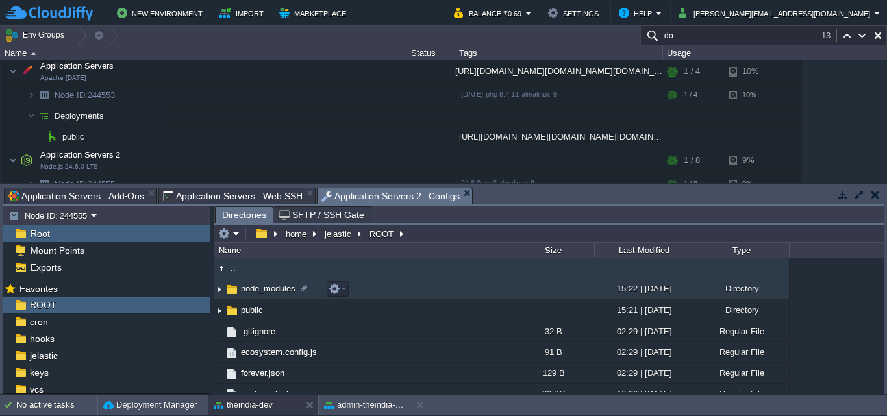
click at [404, 288] on td "node_modules" at bounding box center [361, 289] width 295 height 21
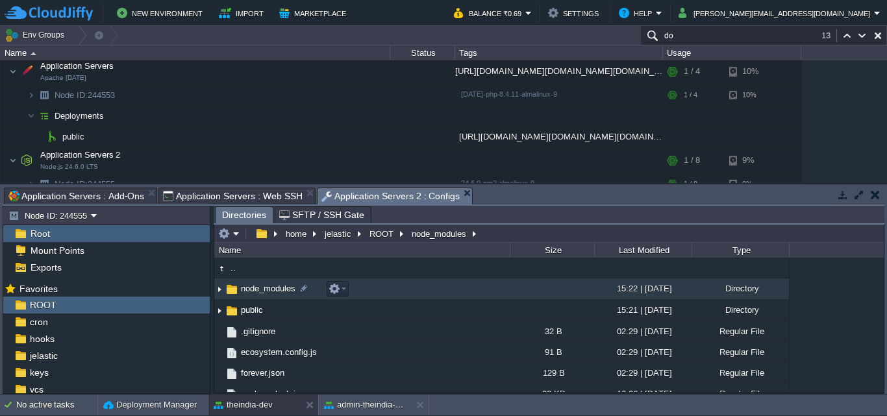
click at [404, 288] on td "node_modules" at bounding box center [361, 289] width 295 height 21
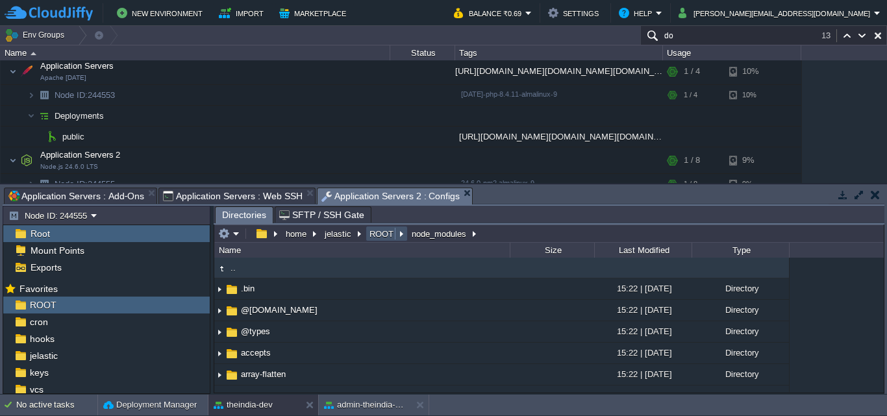
click at [382, 238] on button "ROOT" at bounding box center [381, 234] width 29 height 12
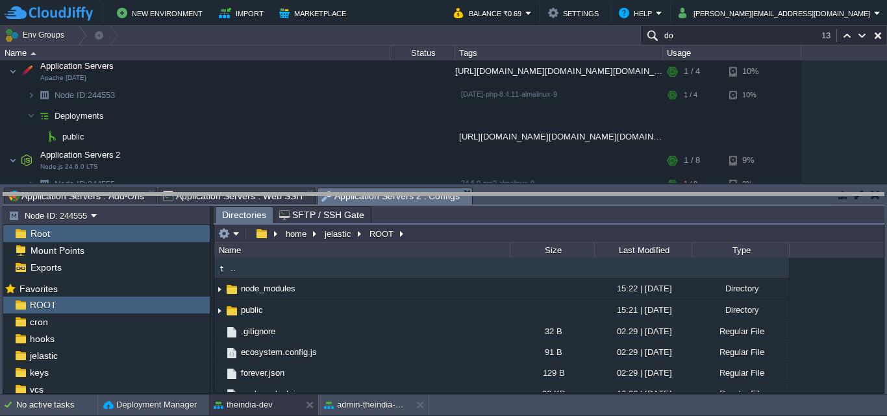
drag, startPoint x: 488, startPoint y: 187, endPoint x: 493, endPoint y: 218, distance: 31.6
click at [493, 216] on body "New Environment Import Marketplace Bonus ₹0.00 Upgrade Account Balance ₹0.69 Se…" at bounding box center [443, 208] width 887 height 416
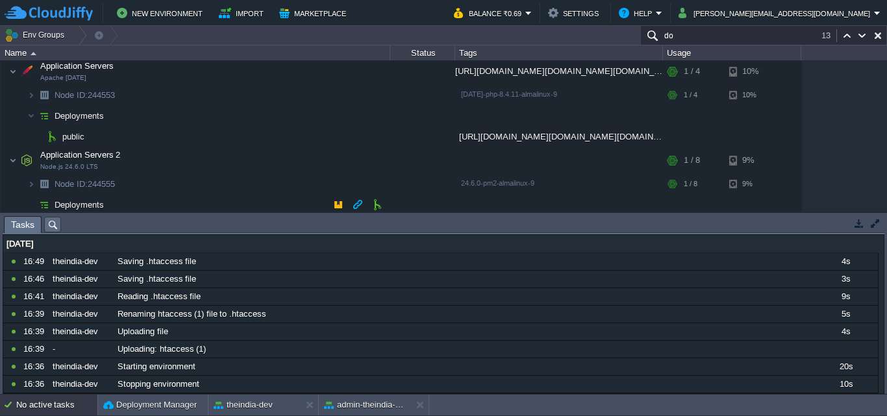
scroll to position [160, 0]
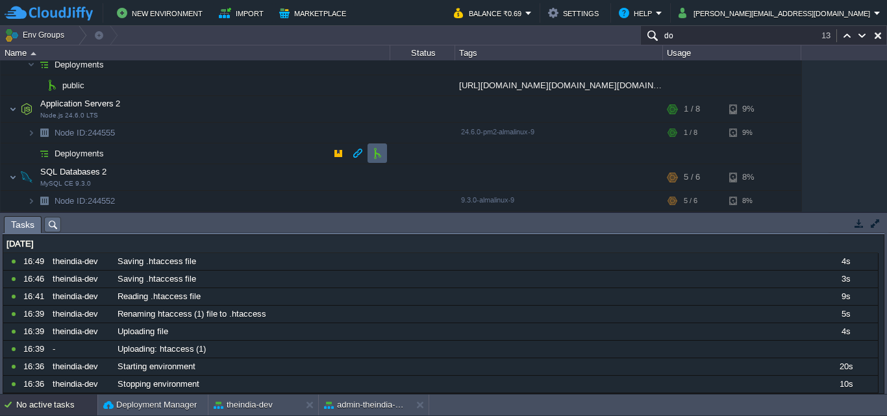
click at [371, 153] on td at bounding box center [376, 152] width 19 height 19
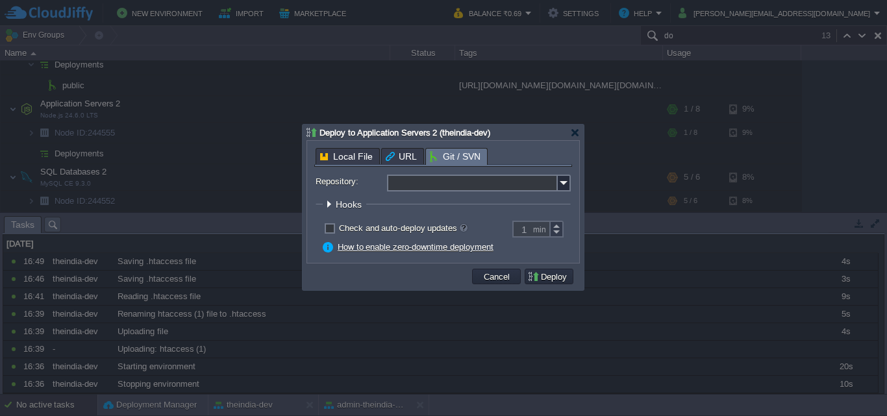
click at [482, 186] on input "Repository:" at bounding box center [472, 183] width 171 height 17
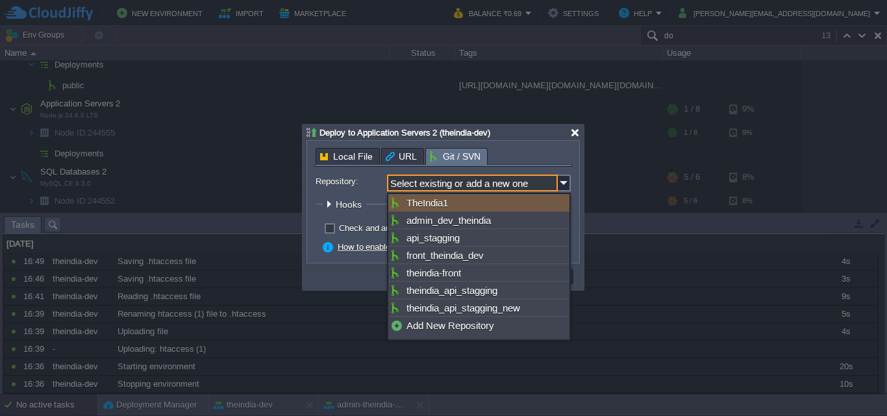
click at [572, 134] on div at bounding box center [575, 133] width 10 height 10
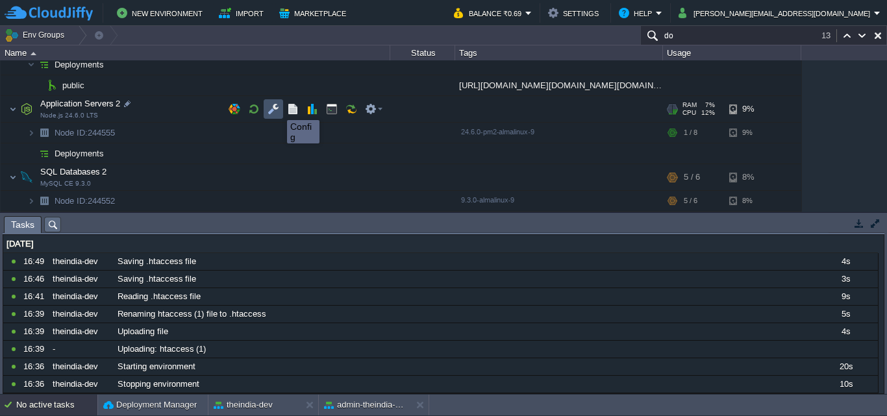
click at [277, 108] on button "button" at bounding box center [273, 109] width 12 height 12
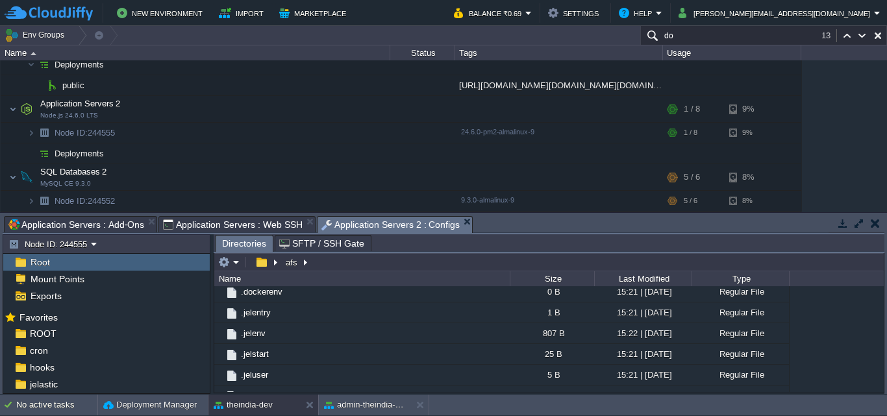
scroll to position [303, 0]
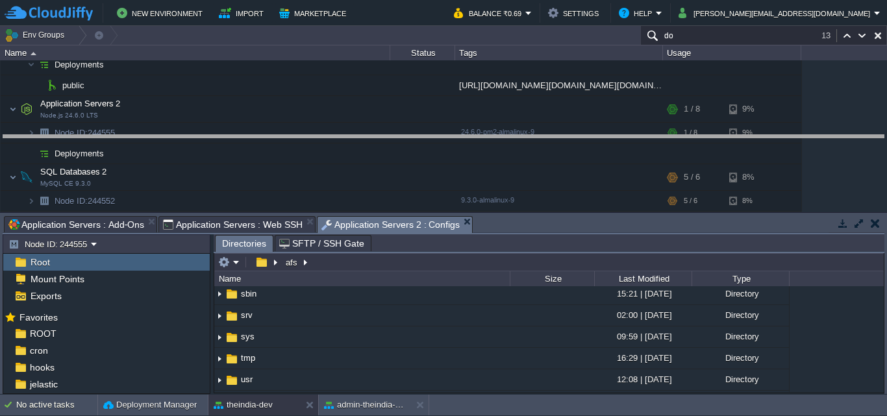
drag, startPoint x: 615, startPoint y: 223, endPoint x: 615, endPoint y: 124, distance: 98.7
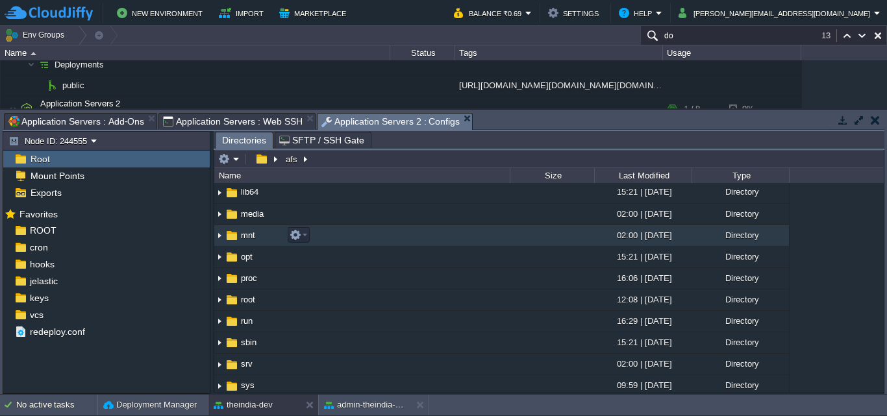
scroll to position [0, 0]
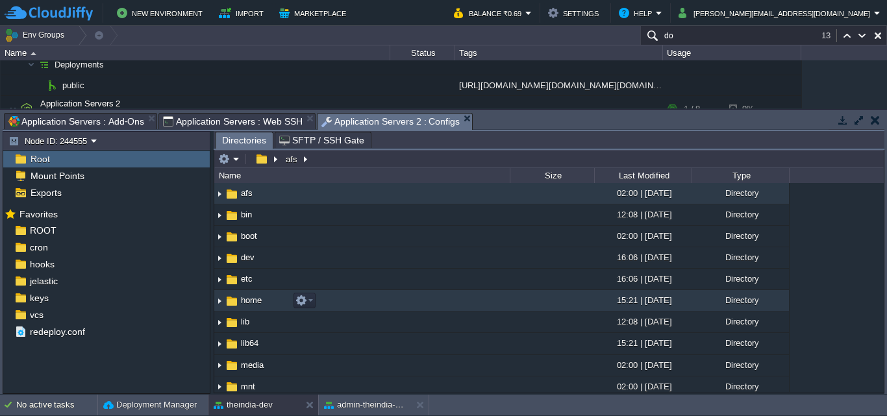
click at [445, 303] on td "home" at bounding box center [361, 300] width 295 height 21
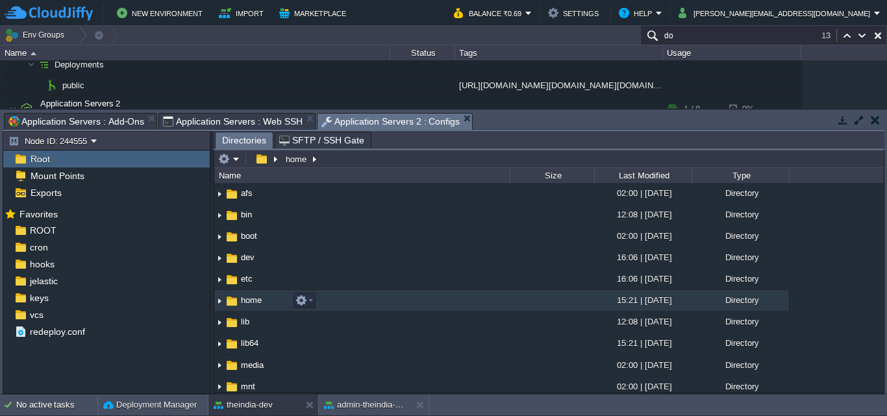
click at [435, 302] on td "home" at bounding box center [361, 300] width 295 height 21
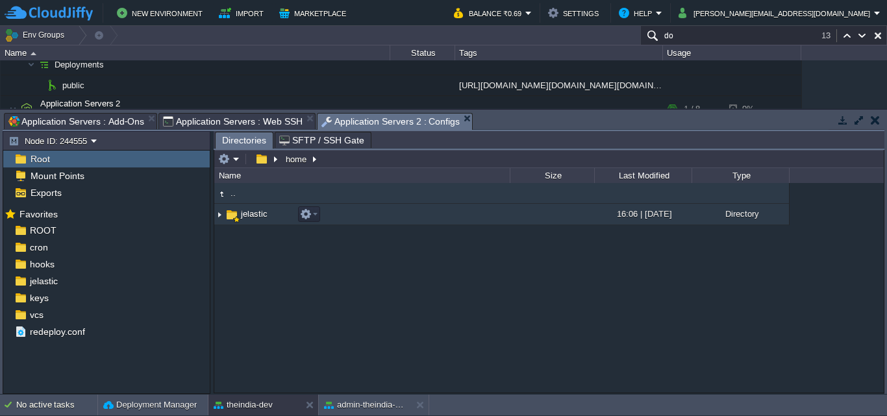
click at [410, 221] on td "jelastic" at bounding box center [361, 214] width 295 height 21
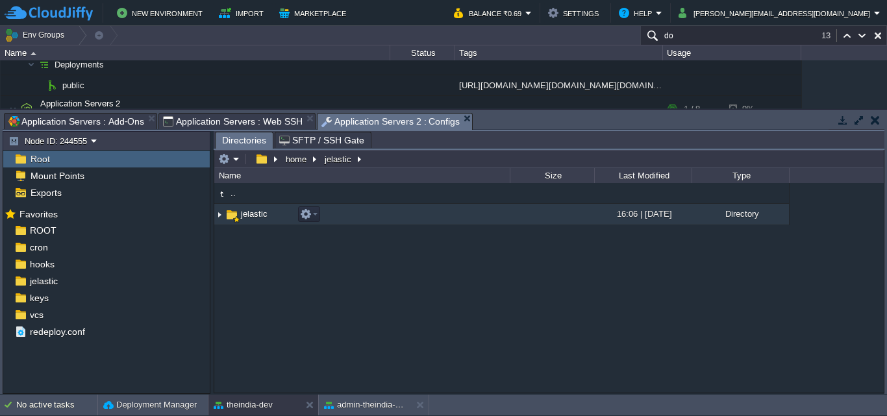
click at [410, 221] on td "jelastic" at bounding box center [361, 214] width 295 height 21
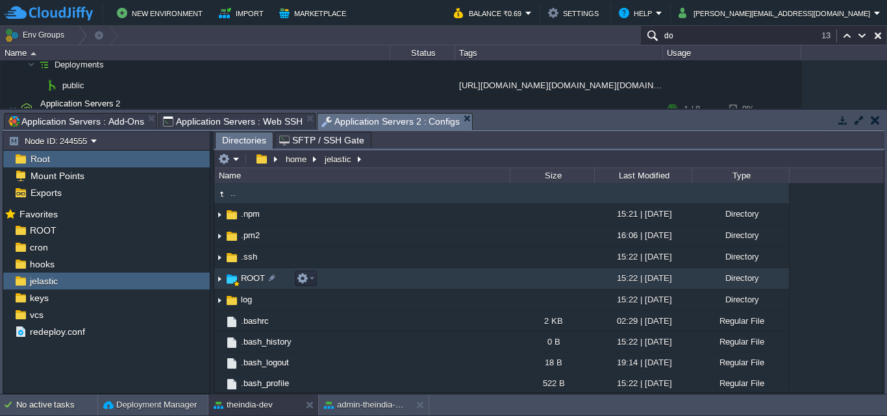
click at [396, 286] on td "ROOT" at bounding box center [361, 278] width 295 height 21
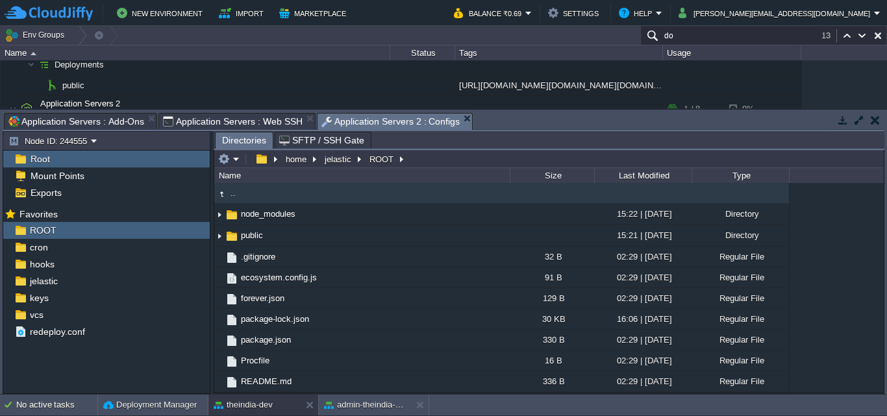
click at [279, 121] on span "Application Servers : Web SSH" at bounding box center [233, 122] width 140 height 16
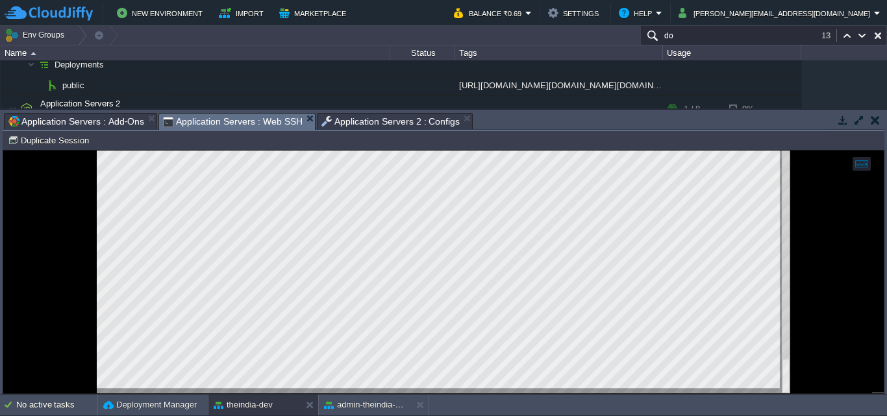
click at [349, 121] on span "Application Servers 2 : Configs" at bounding box center [390, 122] width 139 height 16
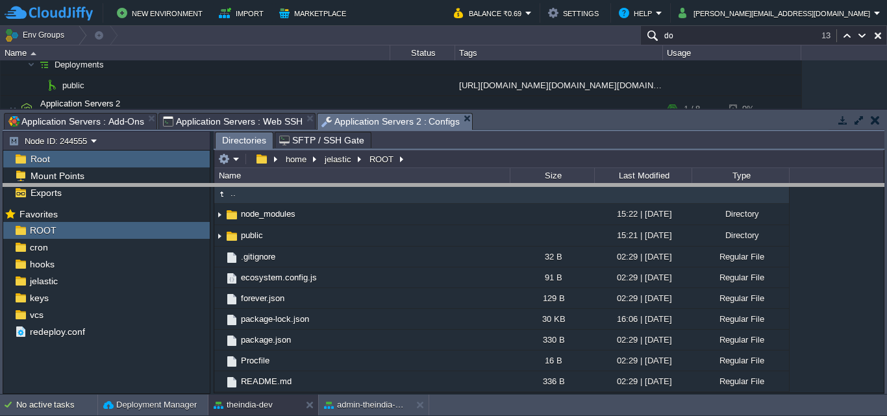
drag, startPoint x: 567, startPoint y: 115, endPoint x: 589, endPoint y: 188, distance: 76.0
click at [589, 188] on body "New Environment Import Marketplace Bonus ₹0.00 Upgrade Account Balance ₹0.69 Se…" at bounding box center [443, 208] width 887 height 416
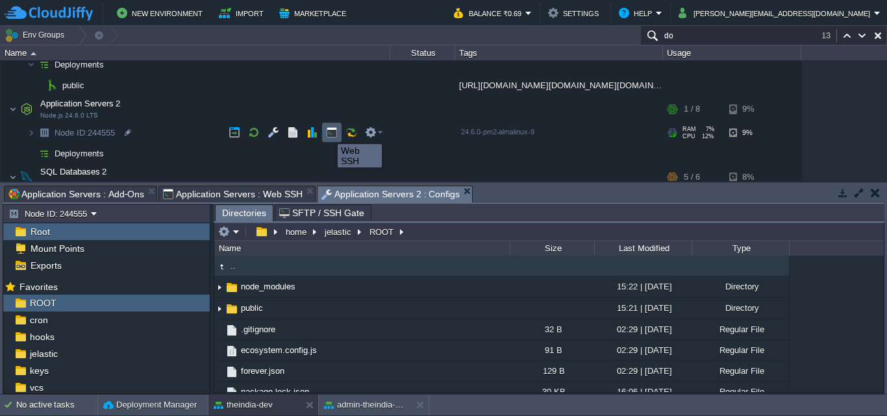
click at [327, 131] on button "button" at bounding box center [332, 133] width 12 height 12
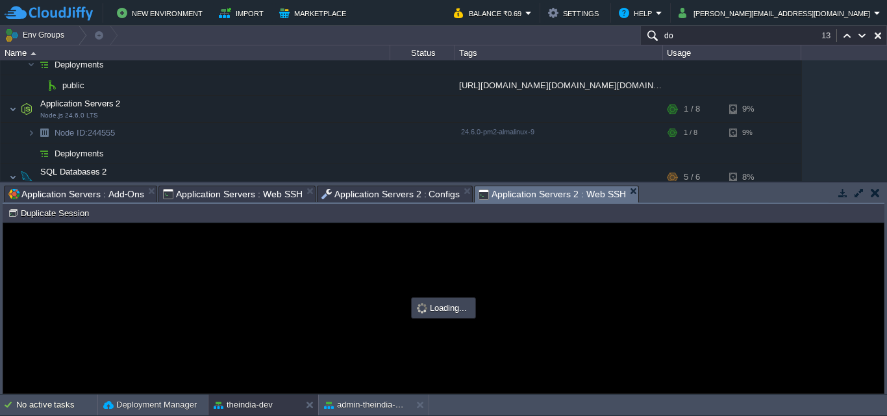
type input "#000000"
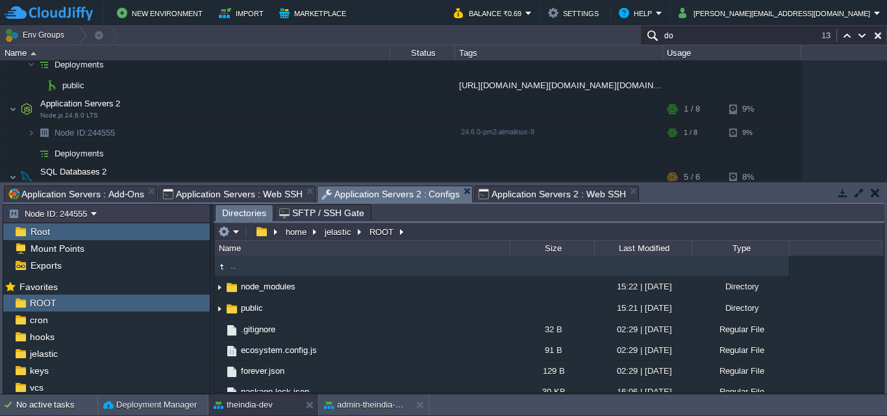
click at [379, 190] on span "Application Servers 2 : Configs" at bounding box center [390, 194] width 139 height 16
click at [230, 227] on em at bounding box center [228, 232] width 21 height 12
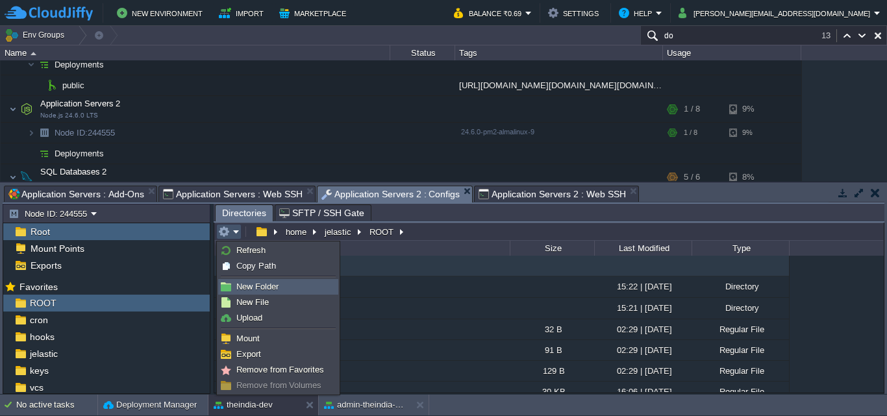
click at [264, 284] on span "New Folder" at bounding box center [257, 287] width 42 height 10
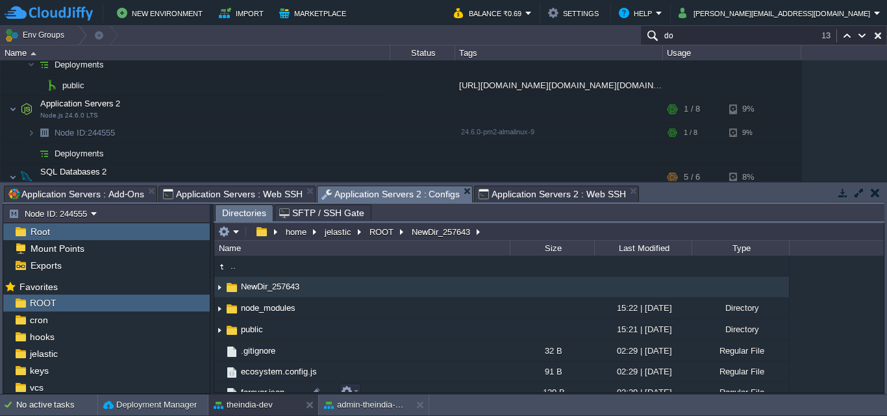
scroll to position [21, 0]
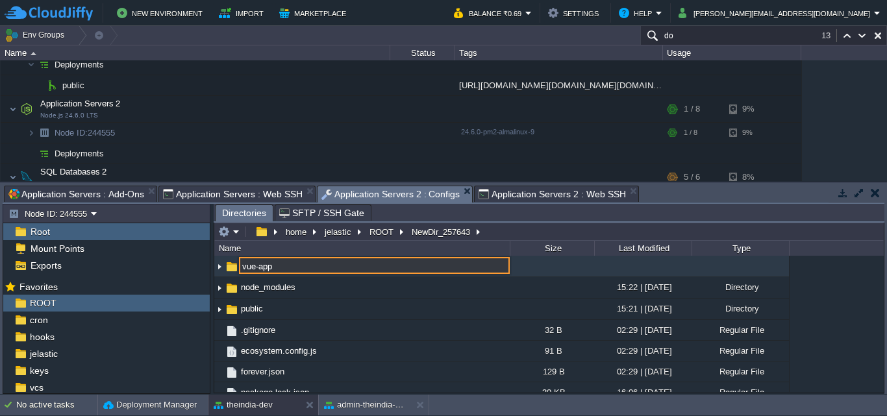
type input "vue-app"
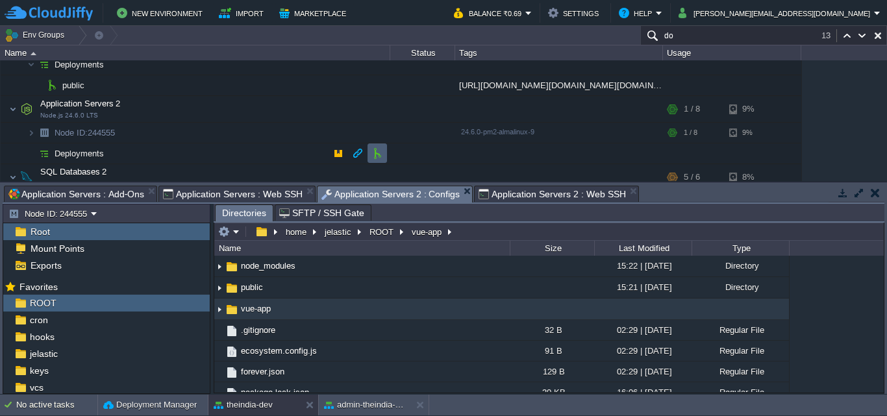
click at [383, 158] on td at bounding box center [376, 152] width 19 height 19
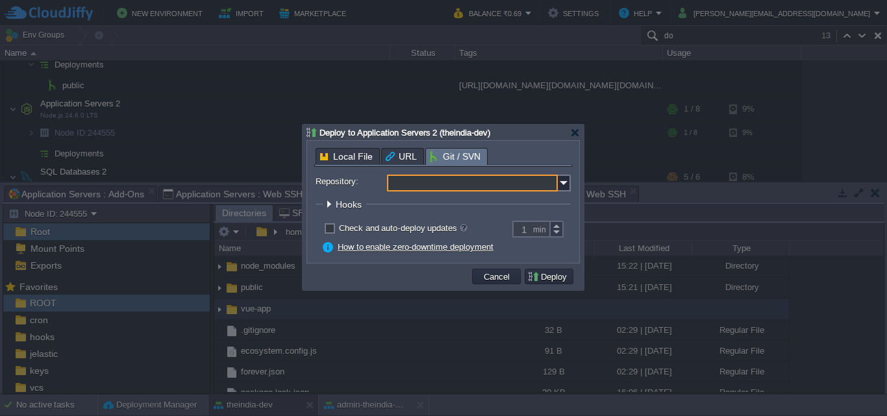
click at [439, 188] on input "Repository:" at bounding box center [472, 183] width 171 height 17
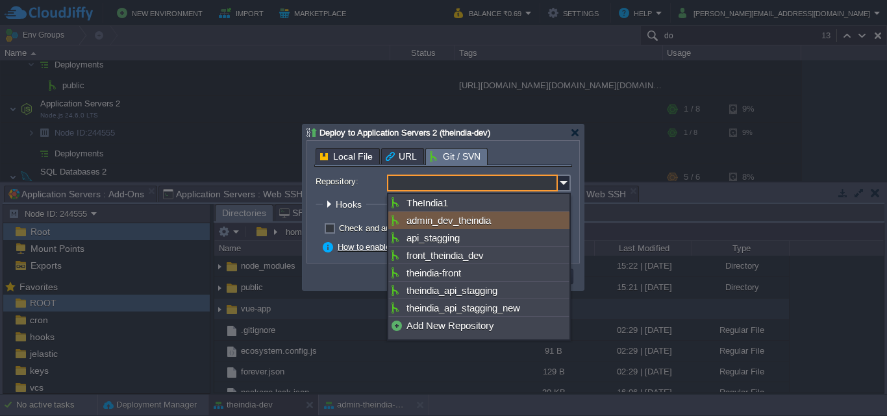
click at [451, 224] on div "admin_dev_theindia" at bounding box center [478, 221] width 181 height 18
type input "admin_dev_theindia"
type input "main"
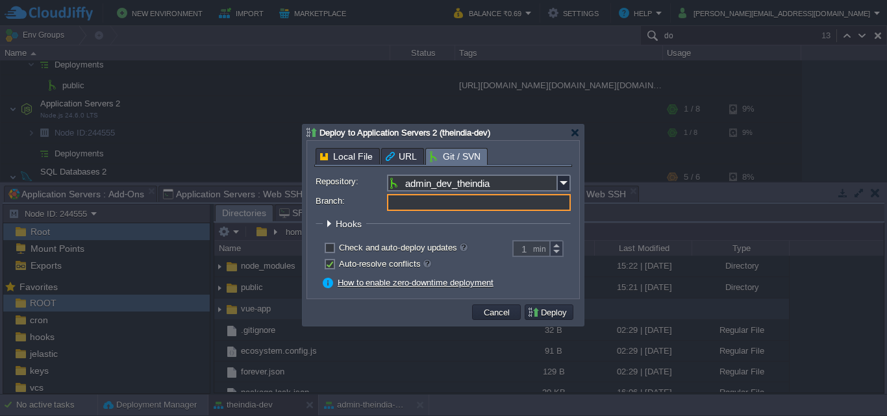
click at [480, 208] on input "Branch:" at bounding box center [479, 202] width 184 height 17
type input "activity_booking"
drag, startPoint x: 571, startPoint y: 137, endPoint x: 510, endPoint y: 163, distance: 66.3
click at [571, 136] on div at bounding box center [575, 133] width 10 height 10
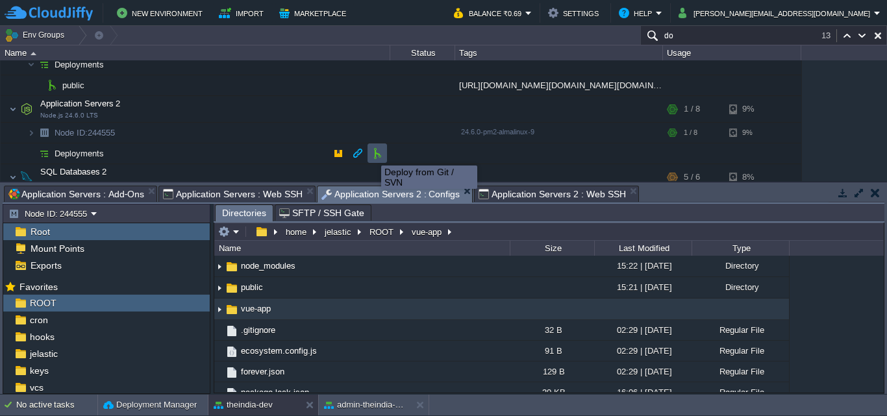
click at [373, 153] on button "button" at bounding box center [377, 153] width 12 height 12
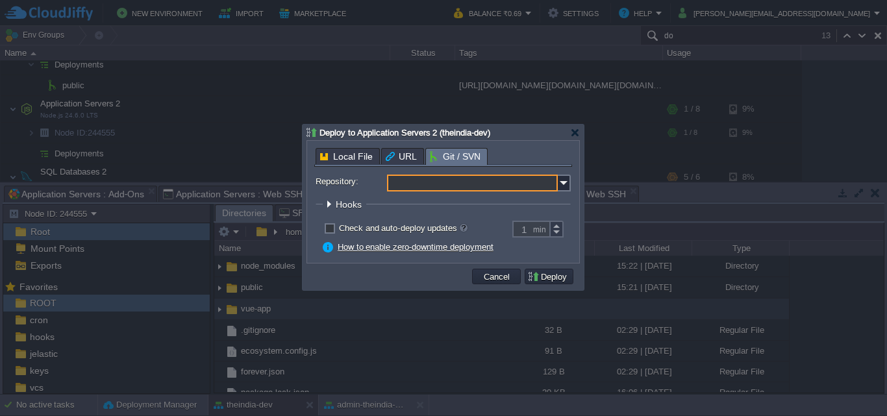
click at [506, 185] on input "Repository:" at bounding box center [472, 183] width 171 height 17
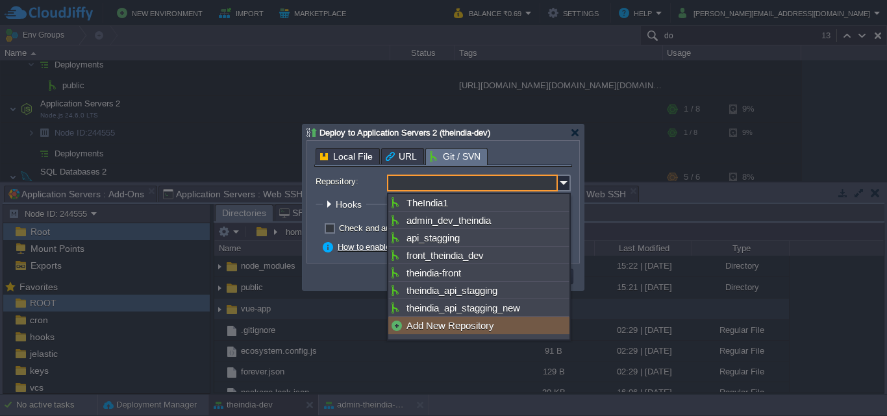
click at [435, 329] on div "Add New Repository" at bounding box center [478, 326] width 181 height 18
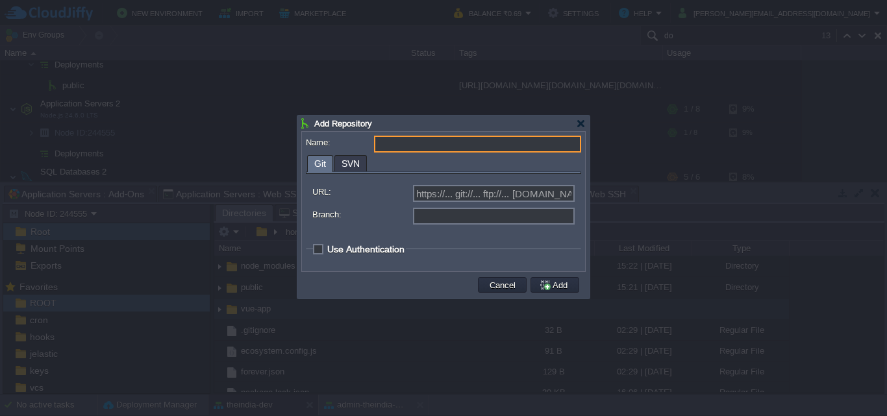
type input "Select existing or add a new one"
click at [473, 215] on input "Branch:" at bounding box center [494, 216] width 162 height 17
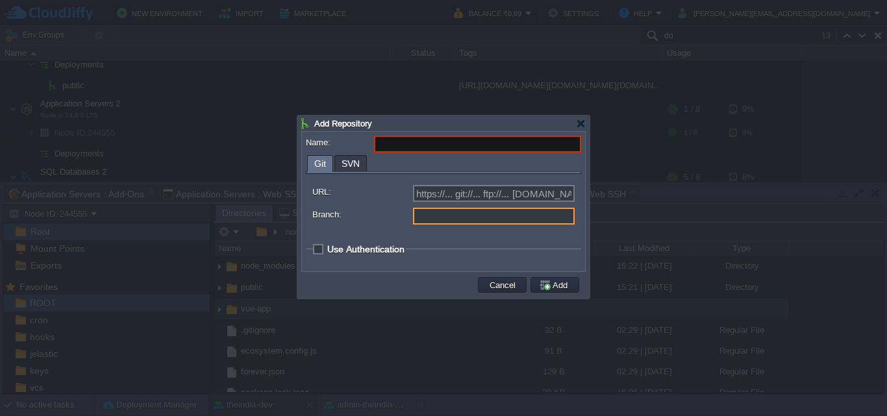
type input "main"
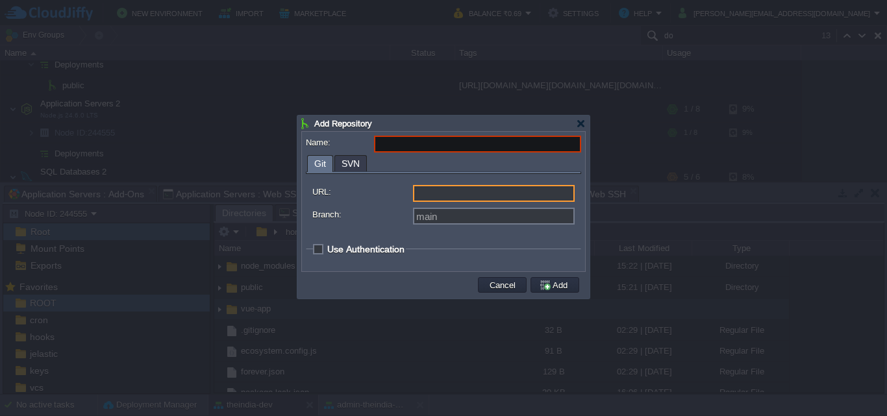
click at [483, 190] on input "URL:" at bounding box center [494, 193] width 162 height 17
type input "https://... git://... ftp://... [DOMAIN_NAME]:repo..."
click at [454, 226] on div "main" at bounding box center [443, 218] width 262 height 20
click at [467, 223] on input "Branch:" at bounding box center [494, 216] width 162 height 17
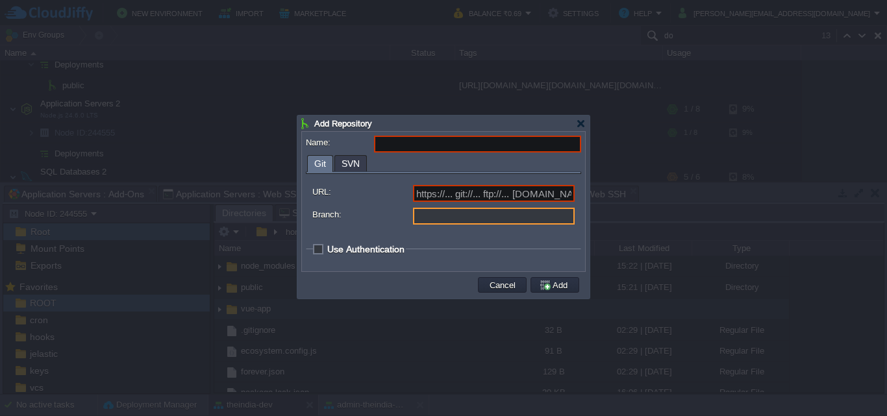
type input "main"
click at [494, 254] on fieldset "Use Authentication Login: Access Type: Token SSH Key Token: Select Key: Select.…" at bounding box center [443, 252] width 275 height 18
click at [526, 280] on td "Cancel" at bounding box center [502, 285] width 49 height 16
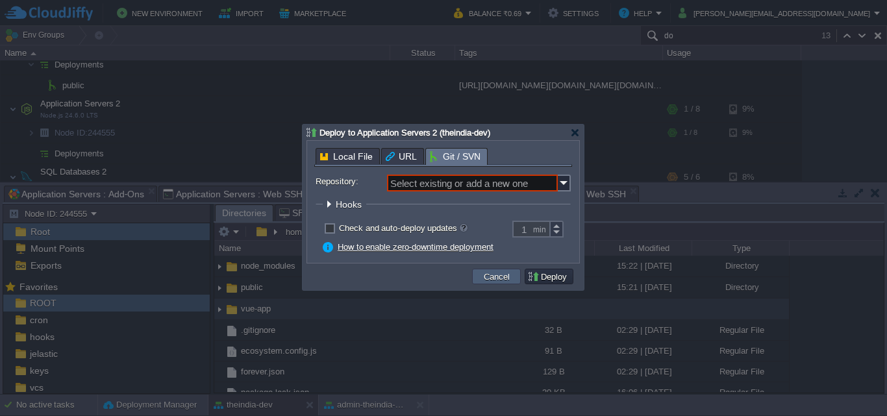
click at [502, 280] on button "Cancel" at bounding box center [497, 277] width 34 height 12
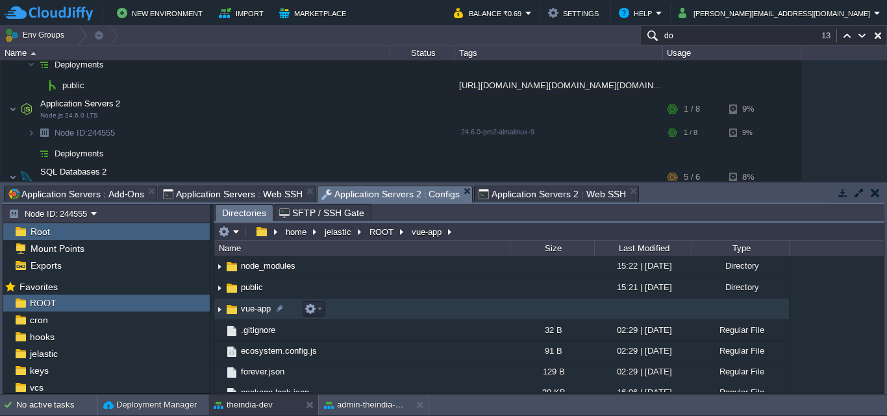
click at [359, 312] on td "vue-app" at bounding box center [361, 309] width 295 height 21
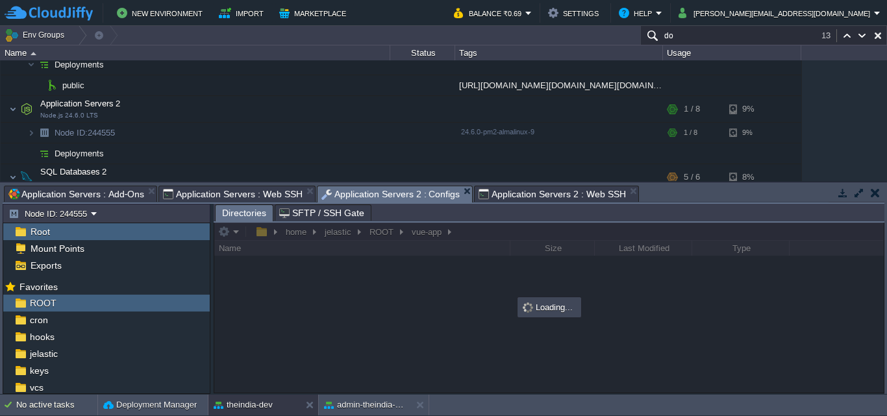
click at [530, 191] on span "Application Servers 2 : Web SSH" at bounding box center [551, 194] width 147 height 16
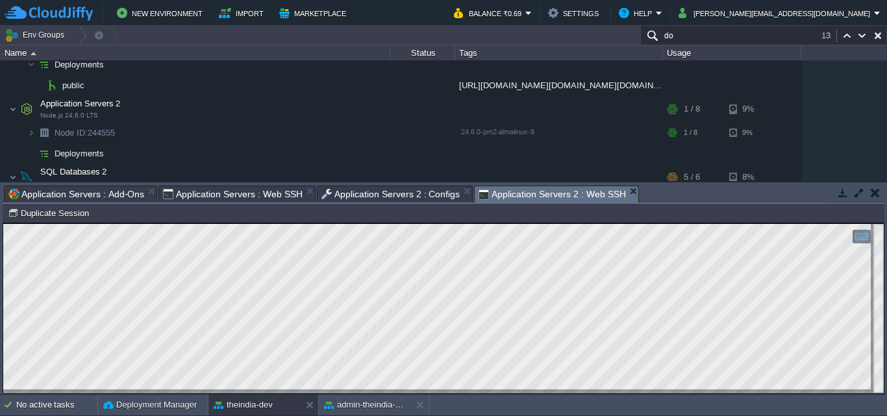
click at [407, 391] on div at bounding box center [443, 308] width 880 height 169
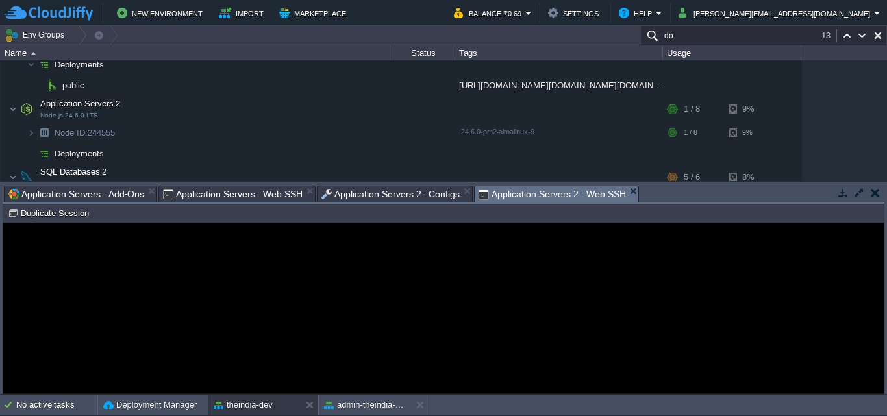
click at [395, 194] on span "Application Servers 2 : Configs" at bounding box center [390, 194] width 139 height 16
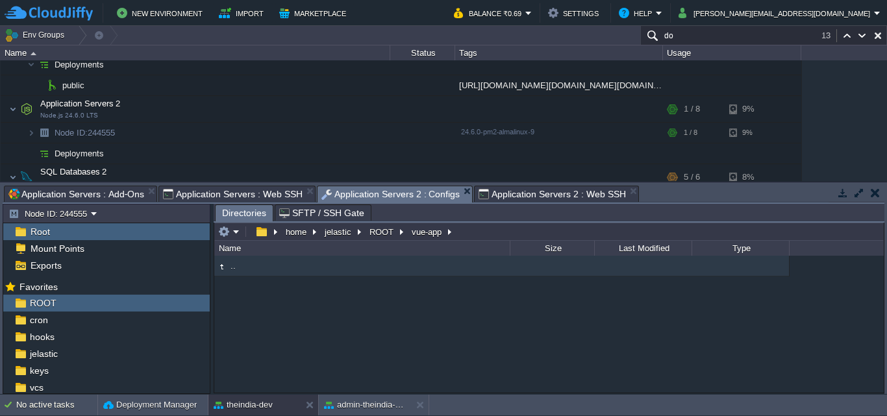
click at [510, 203] on div "Tasks Activity Log Archive Git / SVN Application Servers : Add-Ons Application …" at bounding box center [444, 194] width 882 height 19
click at [512, 199] on span "Application Servers 2 : Web SSH" at bounding box center [551, 194] width 147 height 16
click at [419, 193] on span "Application Servers 2 : Configs" at bounding box center [390, 194] width 139 height 16
click at [567, 201] on span "Application Servers 2 : Web SSH" at bounding box center [551, 194] width 147 height 16
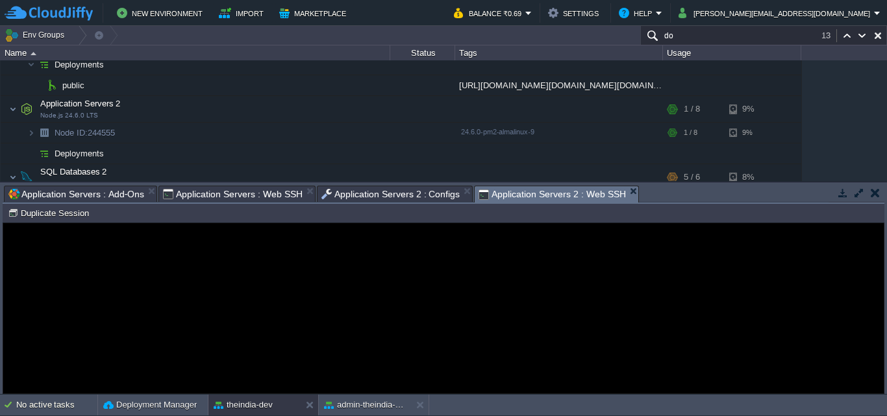
click at [424, 199] on span "Application Servers 2 : Configs" at bounding box center [390, 194] width 139 height 16
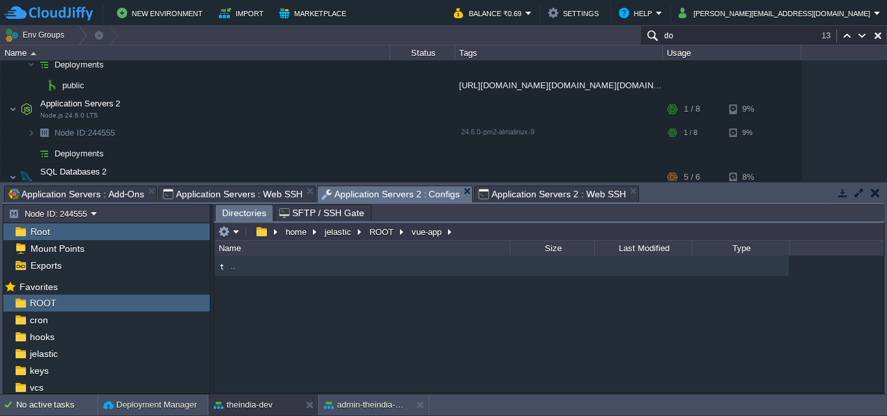
click at [537, 198] on span "Application Servers 2 : Web SSH" at bounding box center [551, 194] width 147 height 16
drag, startPoint x: 619, startPoint y: 191, endPoint x: 526, endPoint y: 186, distance: 93.6
click at [312, 308] on div ".." at bounding box center [548, 324] width 669 height 136
click at [240, 234] on td at bounding box center [228, 232] width 25 height 16
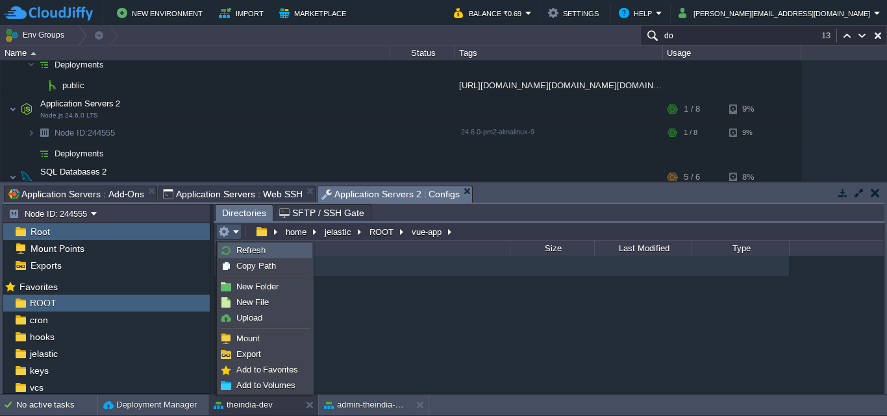
click at [242, 247] on span "Refresh" at bounding box center [250, 250] width 29 height 10
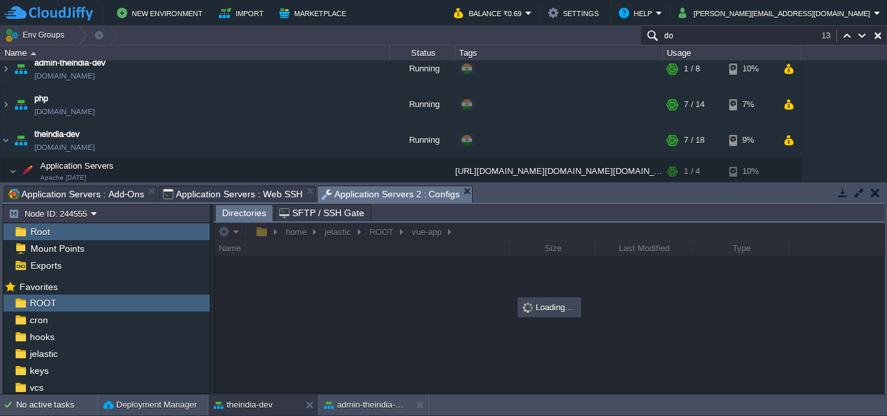
scroll to position [160, 0]
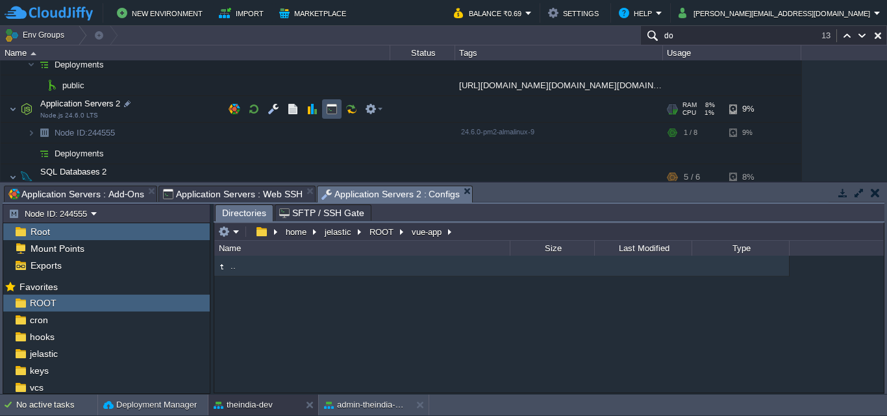
click at [329, 108] on button "button" at bounding box center [332, 109] width 12 height 12
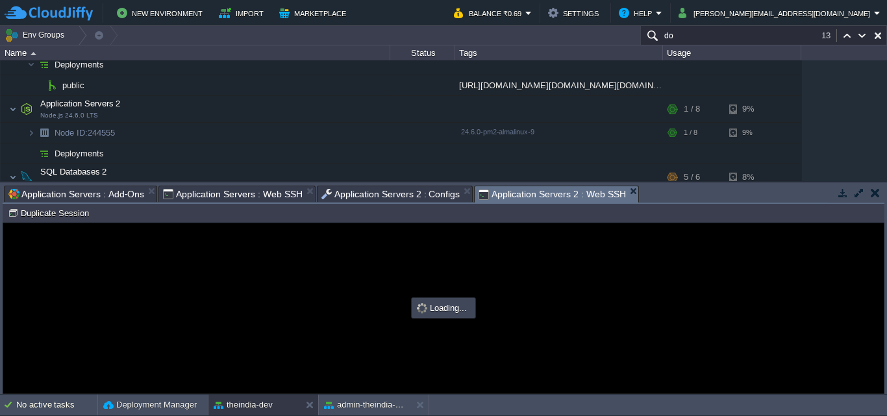
scroll to position [0, 0]
type input "#000000"
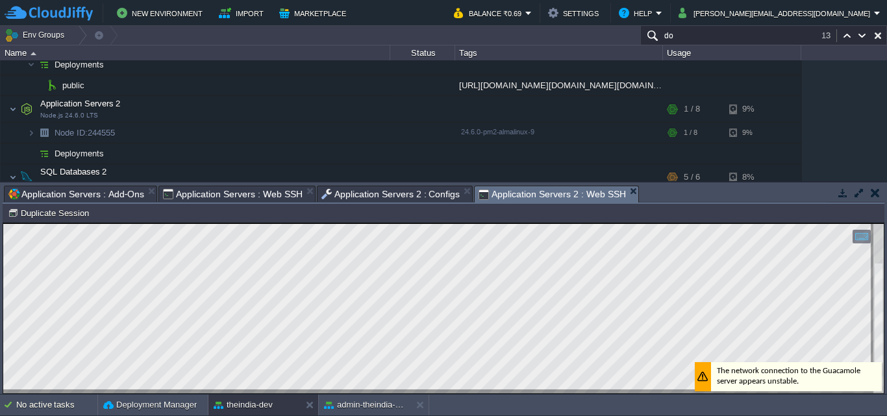
click at [370, 186] on div "Application Servers 2 : Configs" at bounding box center [395, 194] width 156 height 16
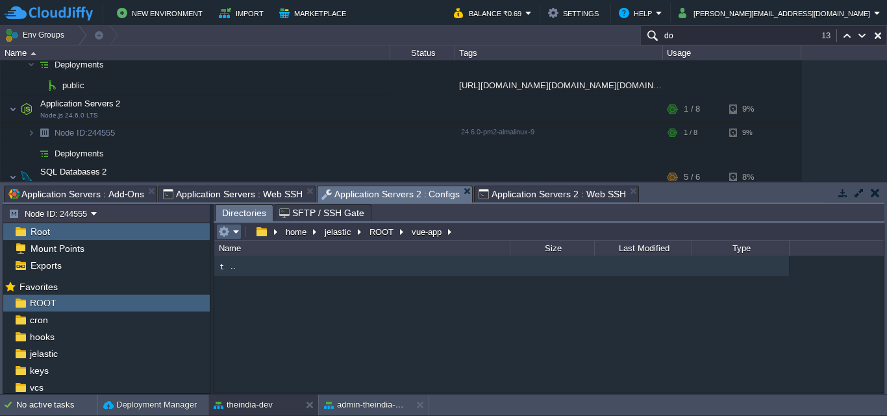
drag, startPoint x: 237, startPoint y: 234, endPoint x: 369, endPoint y: 278, distance: 139.6
click at [515, 334] on div ".." at bounding box center [548, 324] width 669 height 136
click at [222, 232] on button "button" at bounding box center [224, 232] width 12 height 12
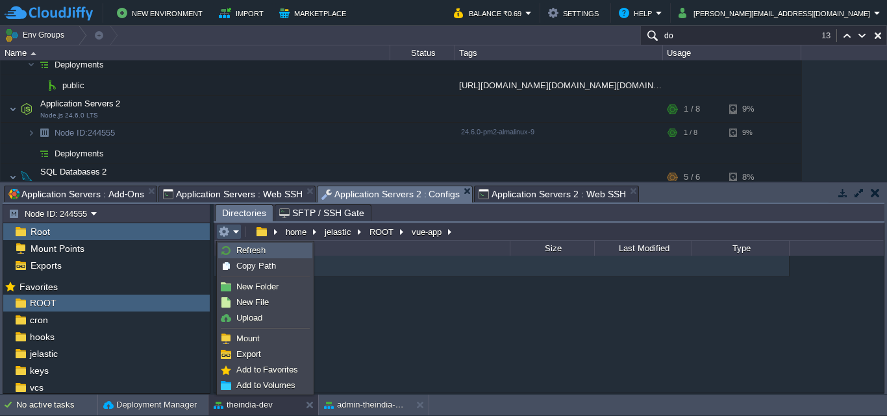
click at [270, 247] on link "Refresh" at bounding box center [265, 250] width 93 height 14
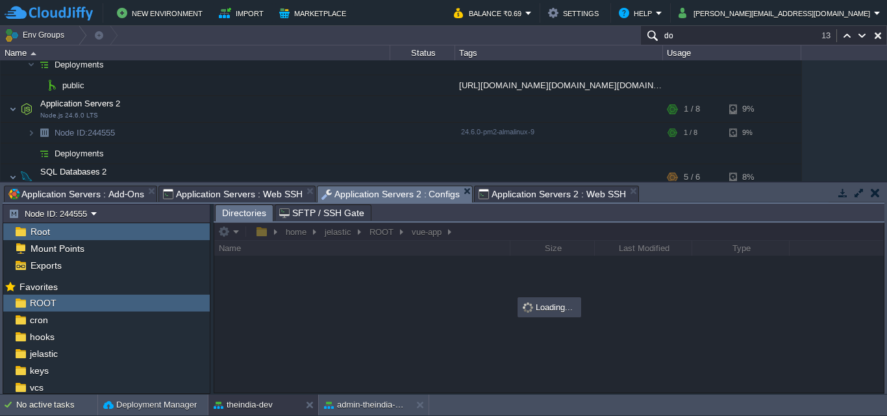
click at [571, 201] on span "Application Servers 2 : Web SSH" at bounding box center [551, 194] width 147 height 16
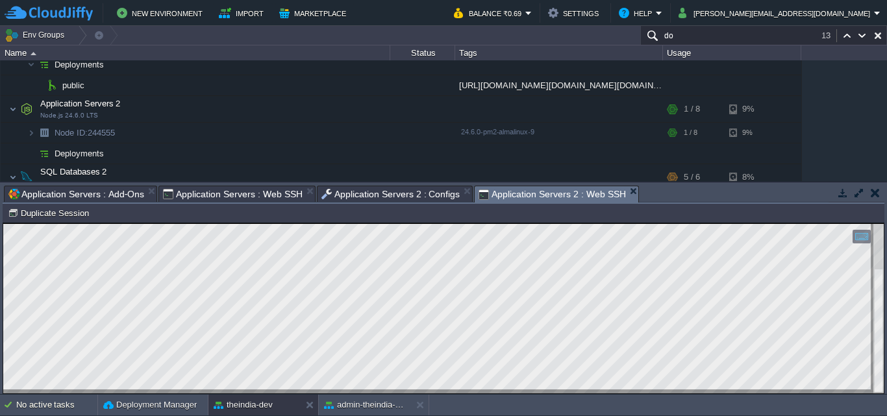
click at [417, 200] on span "Application Servers 2 : Configs" at bounding box center [390, 194] width 139 height 16
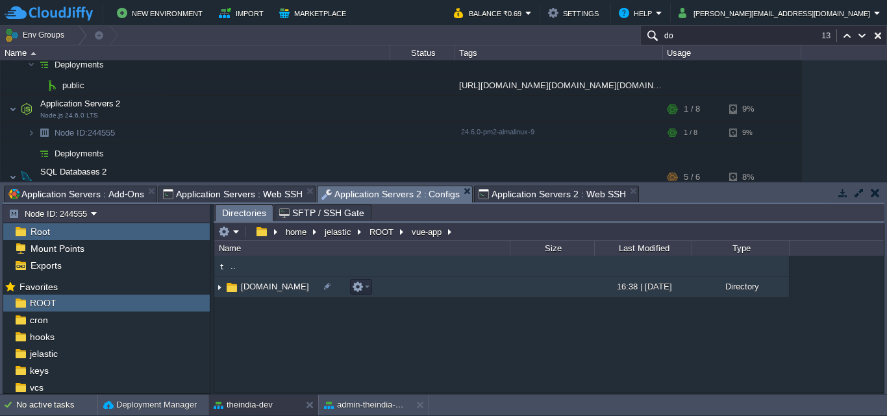
click at [414, 288] on td "laravel-theindia.co.in" at bounding box center [361, 287] width 295 height 21
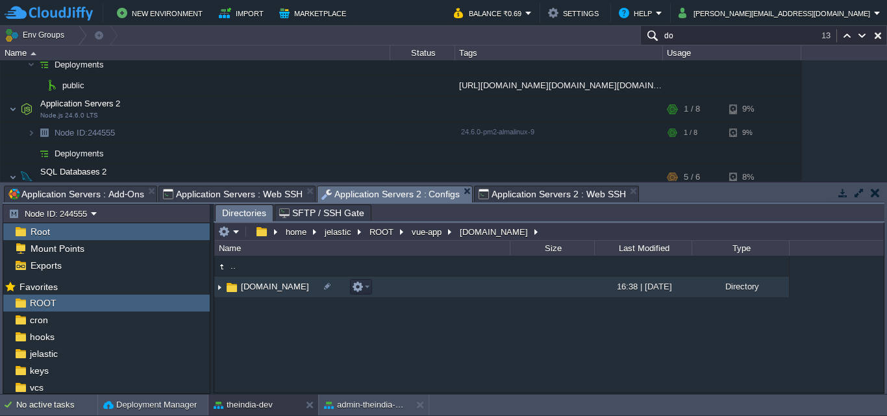
click at [414, 288] on td "laravel-theindia.co.in" at bounding box center [361, 287] width 295 height 21
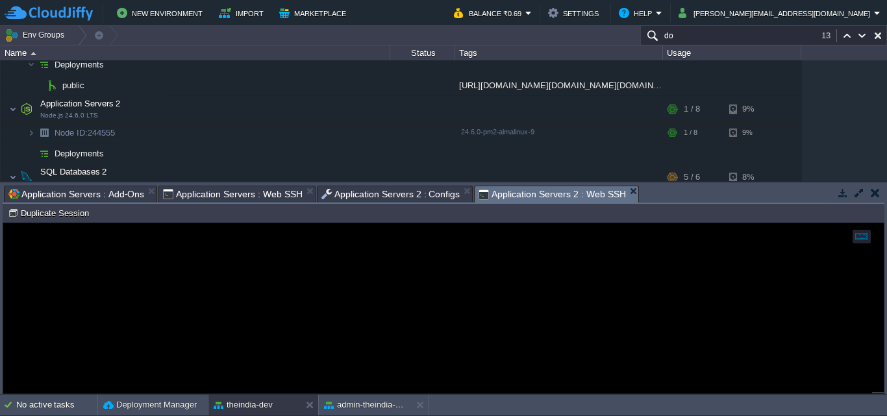
click at [538, 199] on span "Application Servers 2 : Web SSH" at bounding box center [551, 194] width 147 height 16
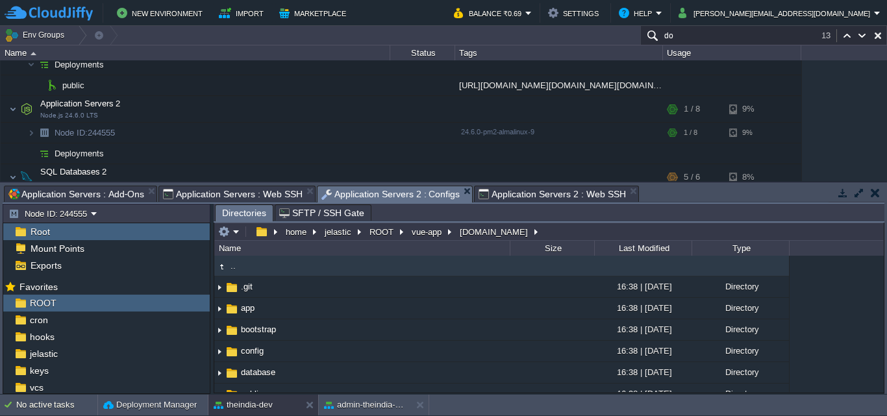
click at [414, 198] on span "Application Servers 2 : Configs" at bounding box center [390, 194] width 139 height 16
click at [438, 236] on button "vue-app" at bounding box center [427, 232] width 35 height 12
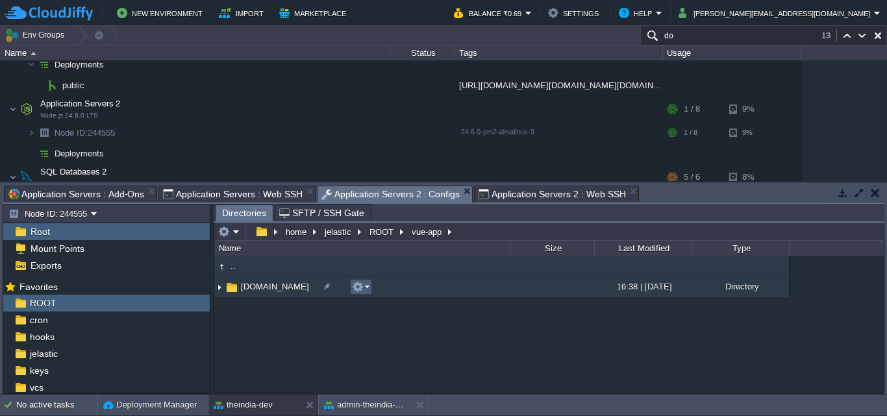
click at [351, 284] on td at bounding box center [361, 287] width 22 height 16
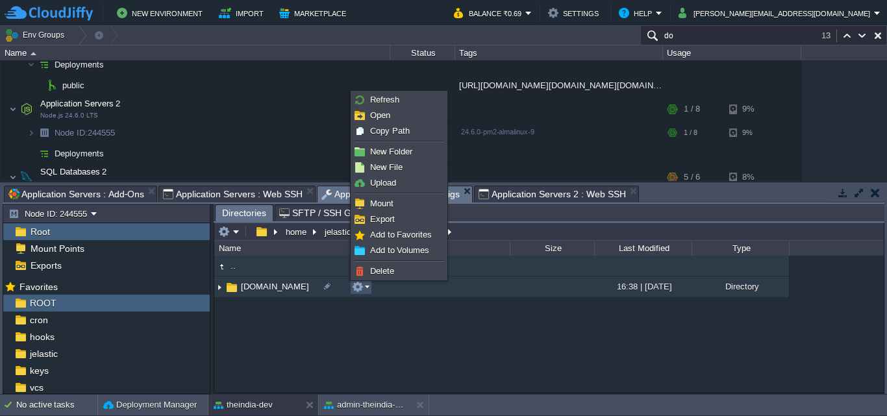
click at [448, 296] on td "laravel-theindia.co.in" at bounding box center [361, 287] width 295 height 21
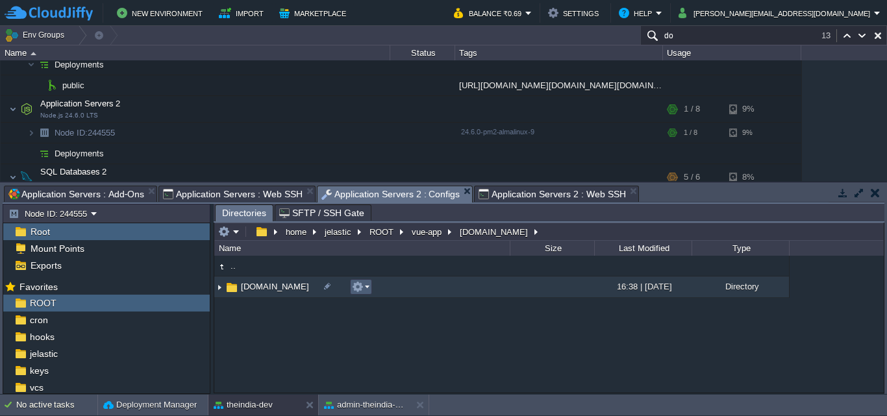
click at [368, 284] on em at bounding box center [361, 287] width 18 height 12
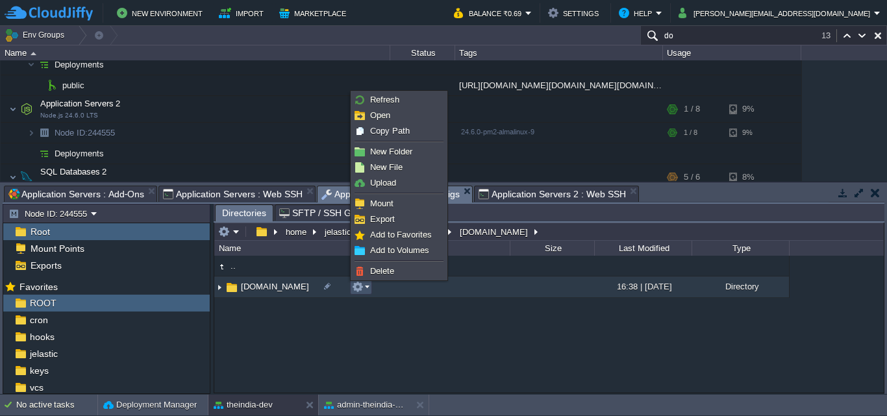
click at [417, 329] on div ".. laravel-theindia.co.in 16:38 | 25 Aug 2025 Directory" at bounding box center [548, 324] width 669 height 136
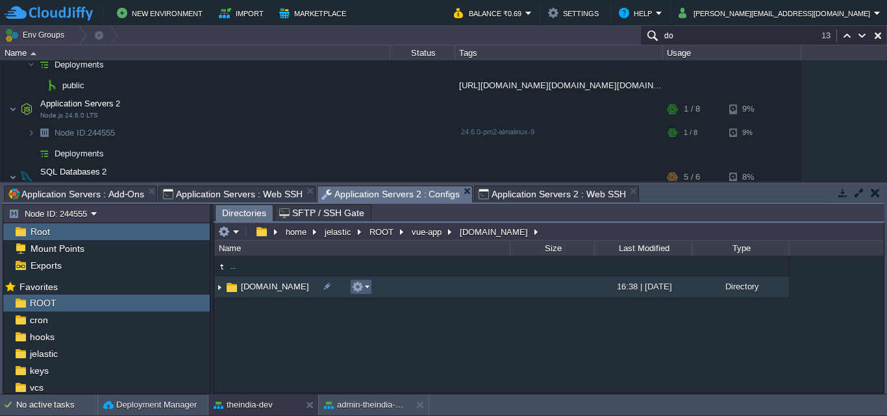
click at [358, 291] on button "button" at bounding box center [358, 287] width 12 height 12
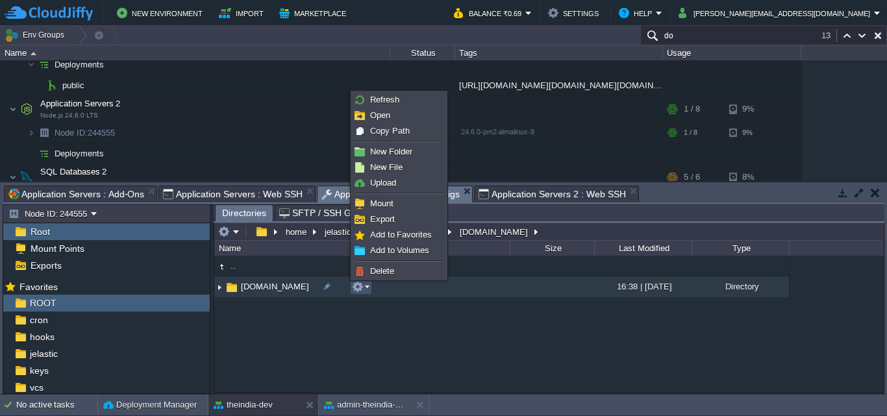
click at [389, 309] on div ".. laravel-theindia.co.in 16:38 | 25 Aug 2025 Directory" at bounding box center [548, 324] width 669 height 136
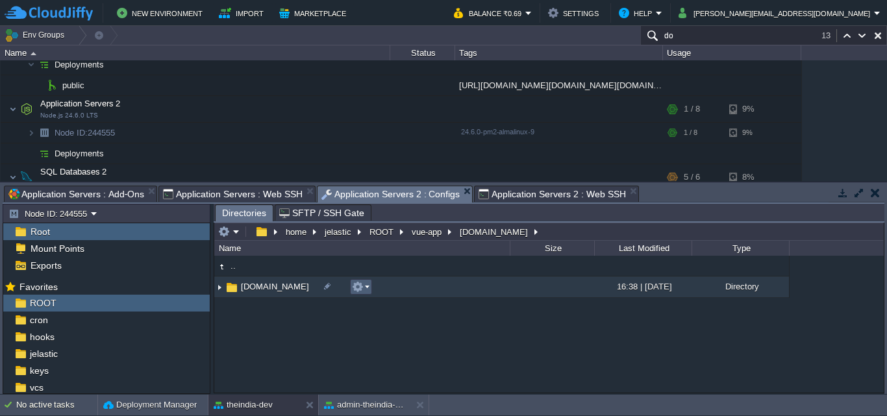
click at [360, 289] on button "button" at bounding box center [358, 287] width 12 height 12
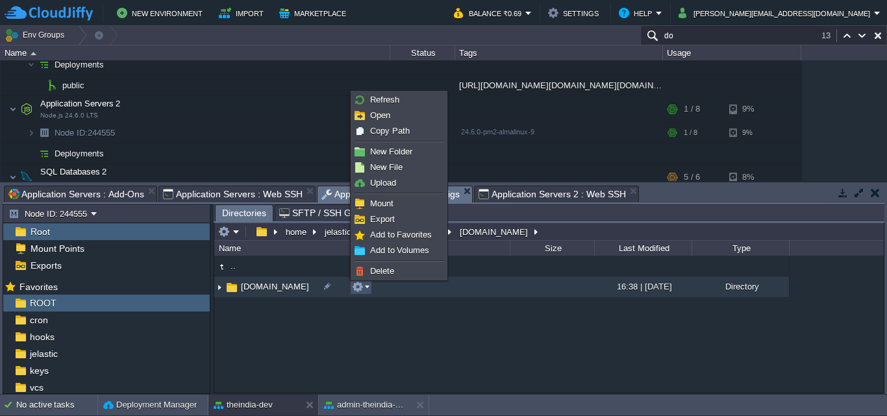
click at [436, 352] on div ".. laravel-theindia.co.in 16:38 | 25 Aug 2025 Directory" at bounding box center [548, 324] width 669 height 136
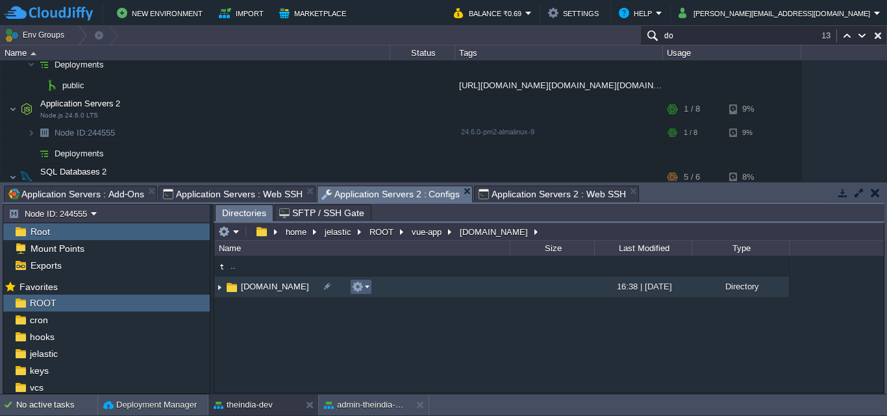
click at [365, 283] on em at bounding box center [361, 287] width 18 height 12
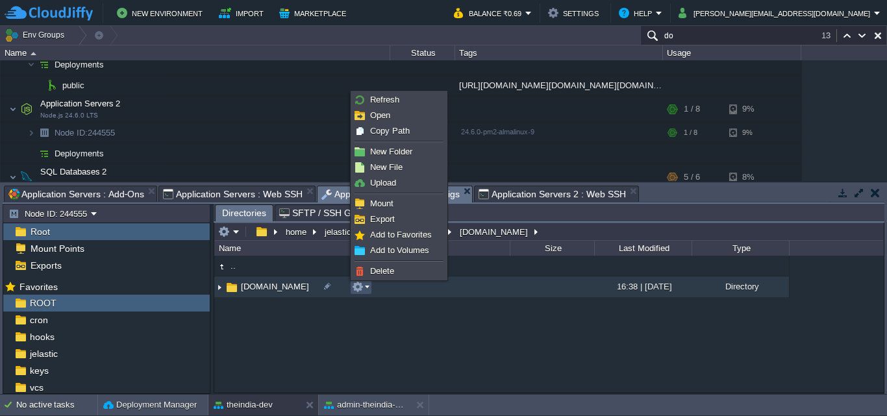
click at [357, 302] on div ".. laravel-theindia.co.in 16:38 | 25 Aug 2025 Directory" at bounding box center [548, 324] width 669 height 136
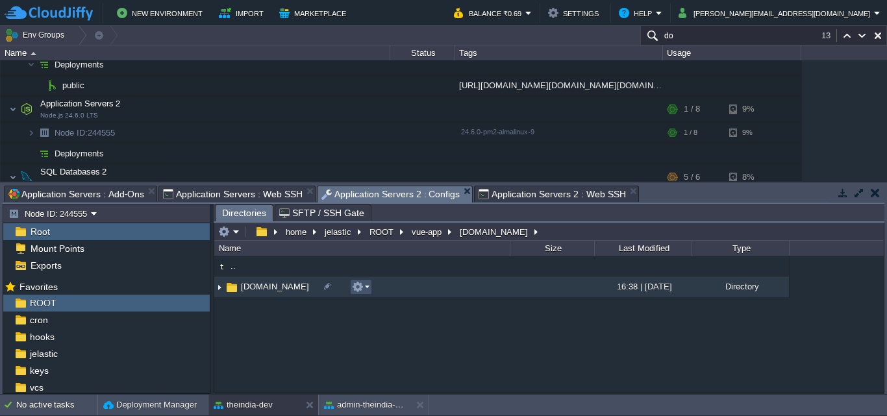
click at [356, 287] on button "button" at bounding box center [358, 287] width 12 height 12
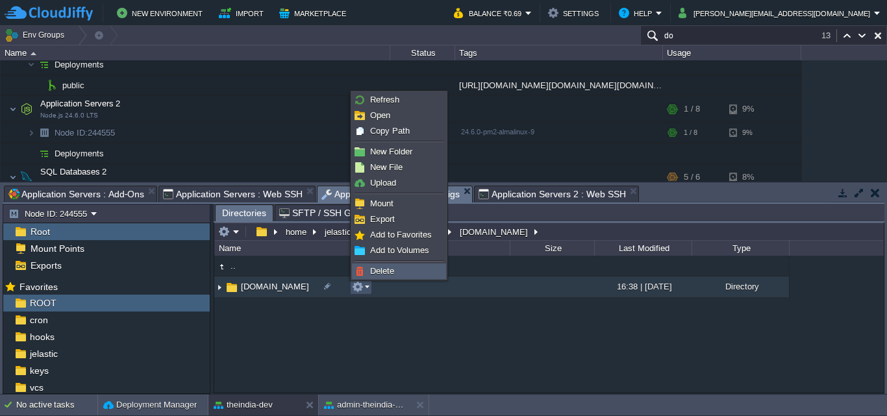
click at [406, 275] on link "Delete" at bounding box center [399, 271] width 93 height 14
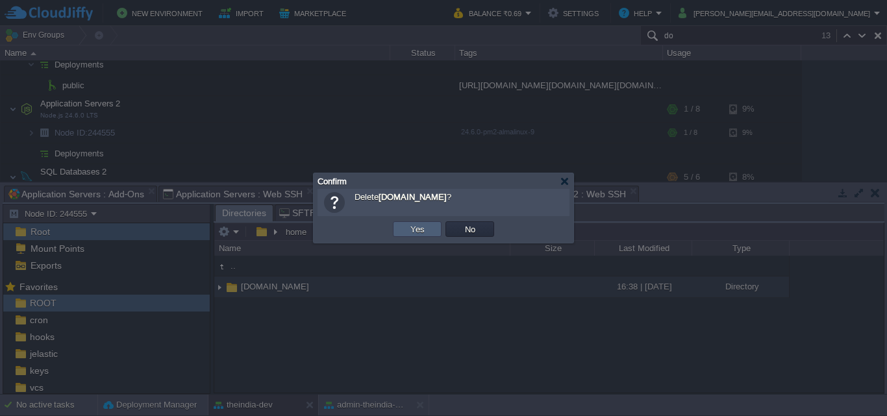
click at [419, 236] on td "Yes" at bounding box center [417, 229] width 49 height 16
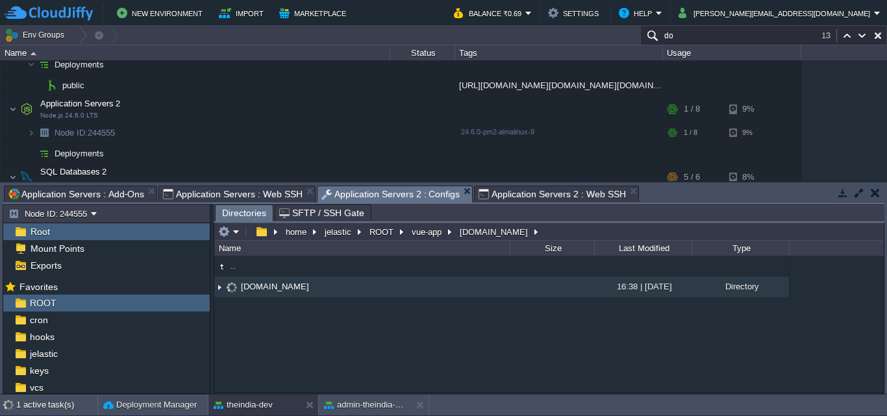
click at [574, 196] on span "Application Servers 2 : Web SSH" at bounding box center [551, 194] width 147 height 16
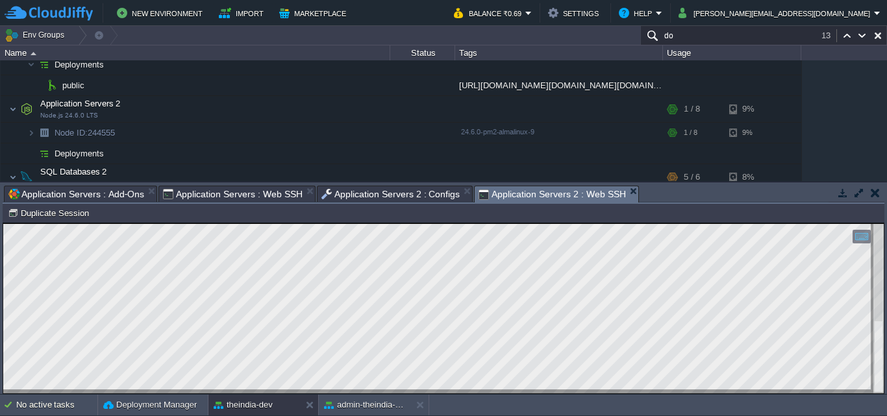
click at [410, 195] on span "Application Servers 2 : Configs" at bounding box center [390, 194] width 139 height 16
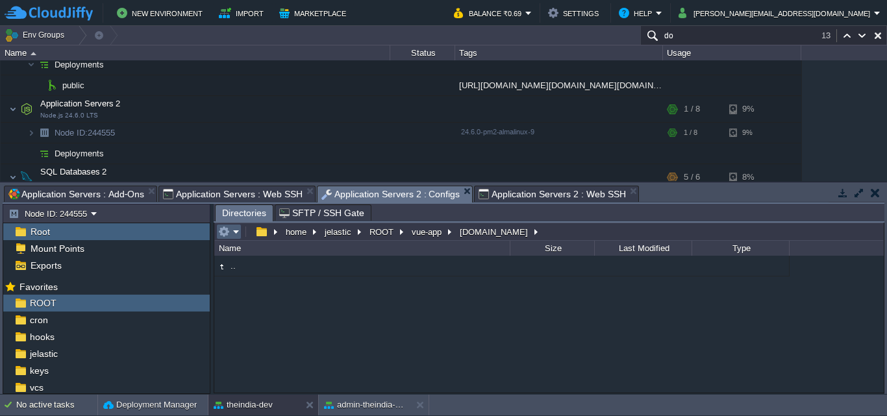
click at [243, 236] on table at bounding box center [229, 232] width 27 height 16
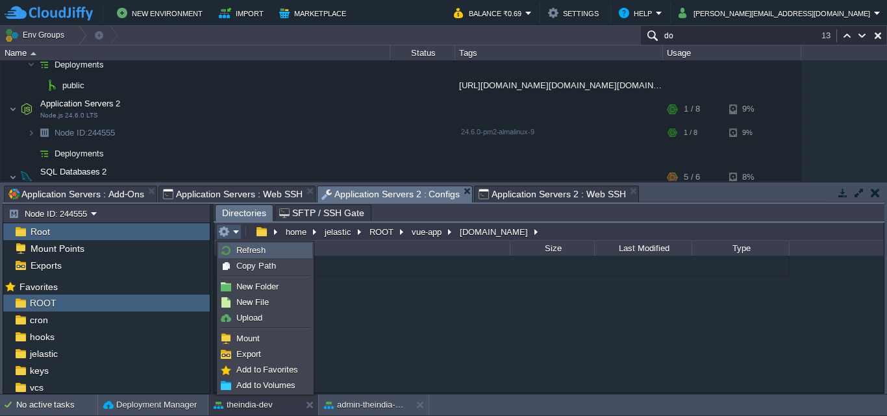
click at [247, 245] on link "Refresh" at bounding box center [265, 250] width 93 height 14
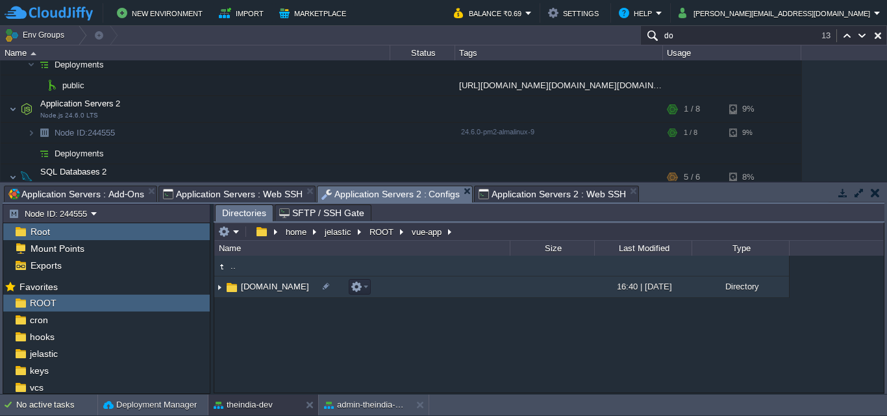
click at [397, 288] on td "admin-theindia.co.in" at bounding box center [361, 287] width 295 height 21
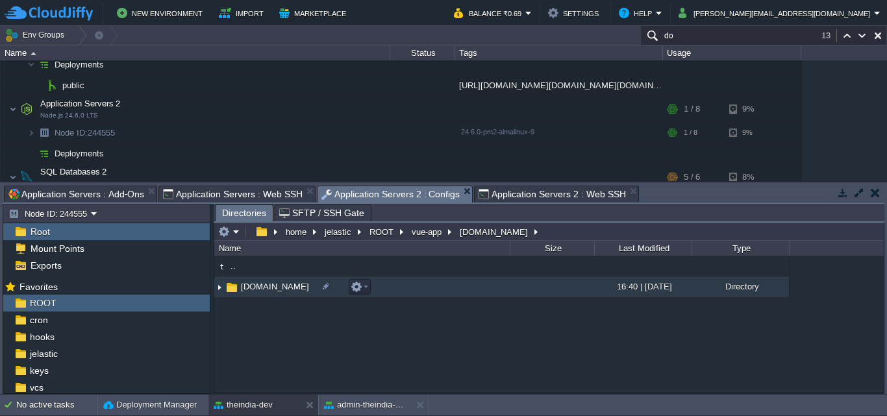
click at [397, 288] on td "admin-theindia.co.in" at bounding box center [361, 287] width 295 height 21
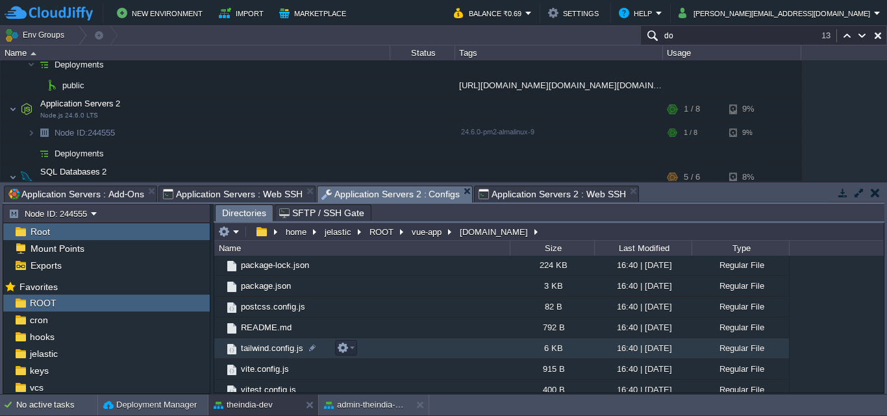
scroll to position [219, 0]
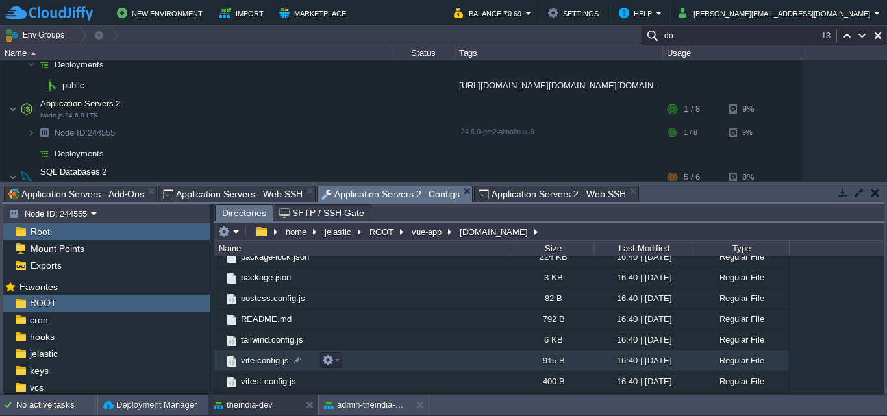
click at [417, 365] on td "vite.config.js" at bounding box center [361, 361] width 295 height 21
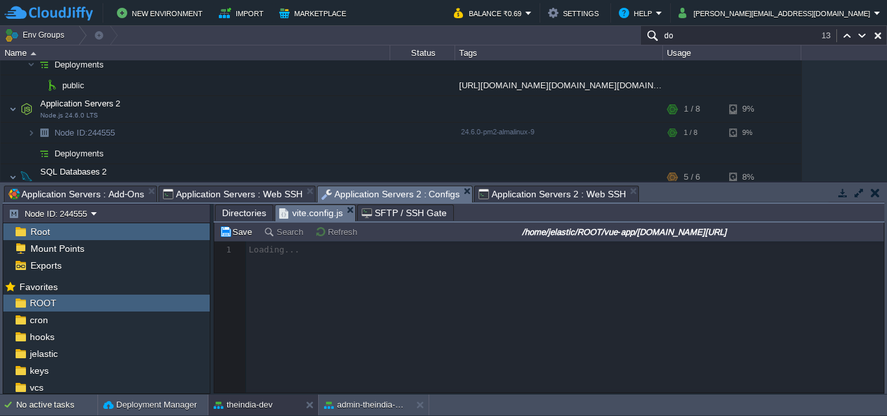
click at [536, 195] on span "Application Servers 2 : Web SSH" at bounding box center [551, 194] width 147 height 16
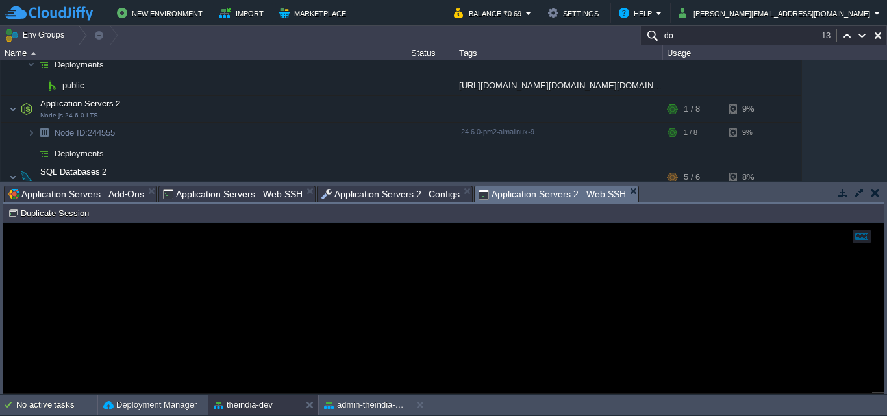
click at [362, 199] on span "Application Servers 2 : Configs" at bounding box center [390, 194] width 139 height 16
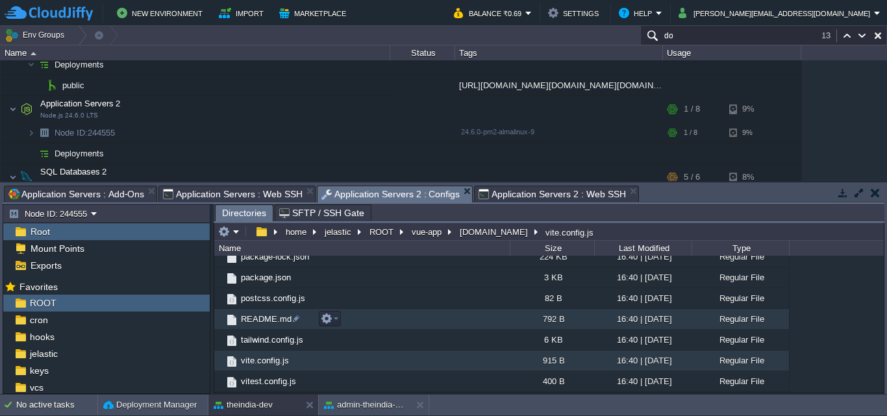
scroll to position [0, 0]
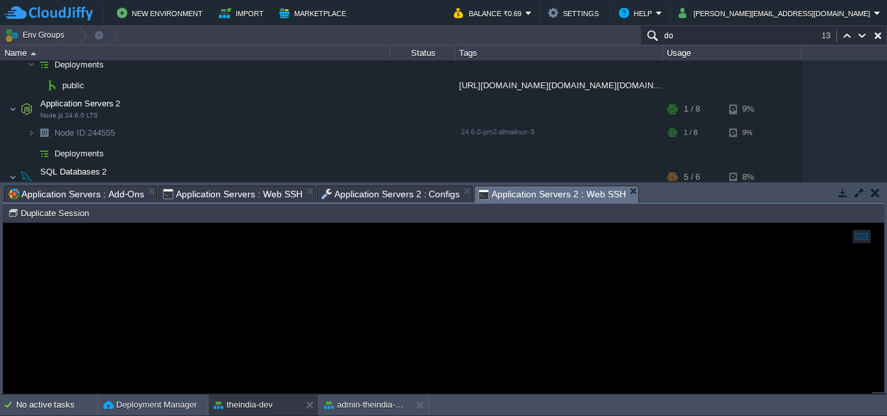
click at [530, 195] on span "Application Servers 2 : Web SSH" at bounding box center [551, 194] width 147 height 16
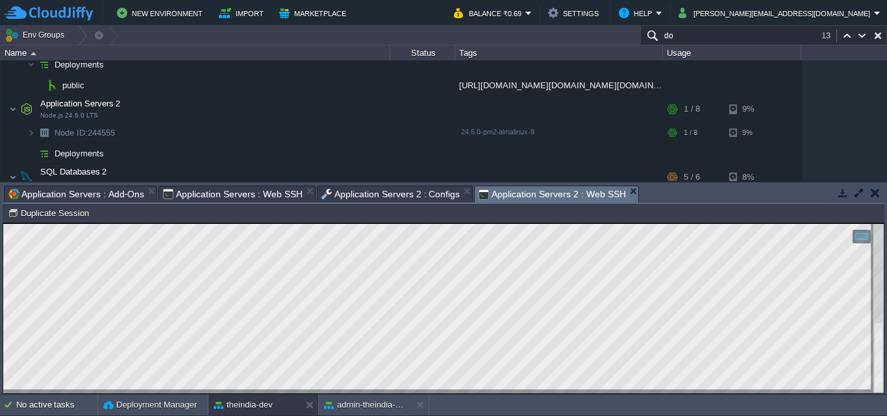
click at [403, 194] on span "Application Servers 2 : Configs" at bounding box center [390, 194] width 139 height 16
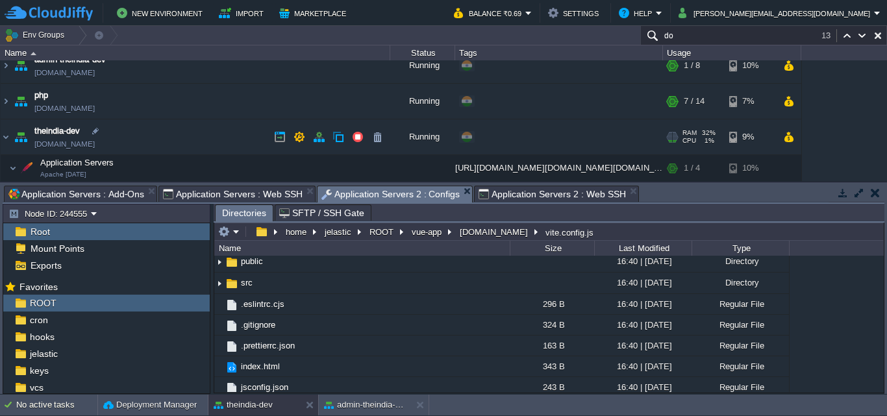
scroll to position [9, 0]
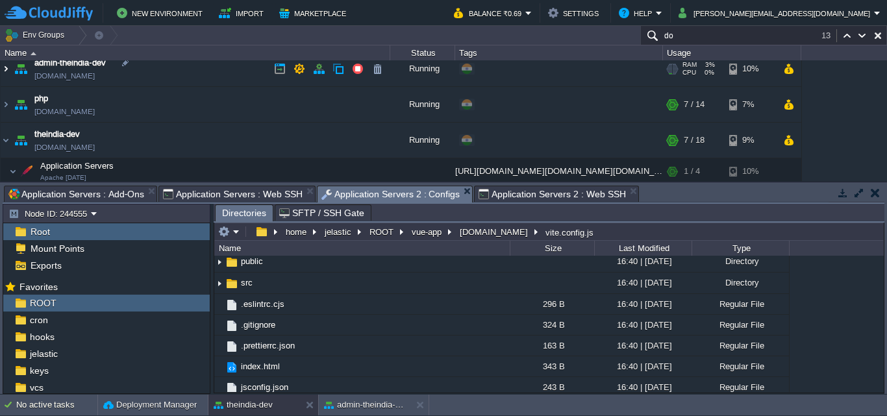
click at [6, 71] on img at bounding box center [6, 68] width 10 height 35
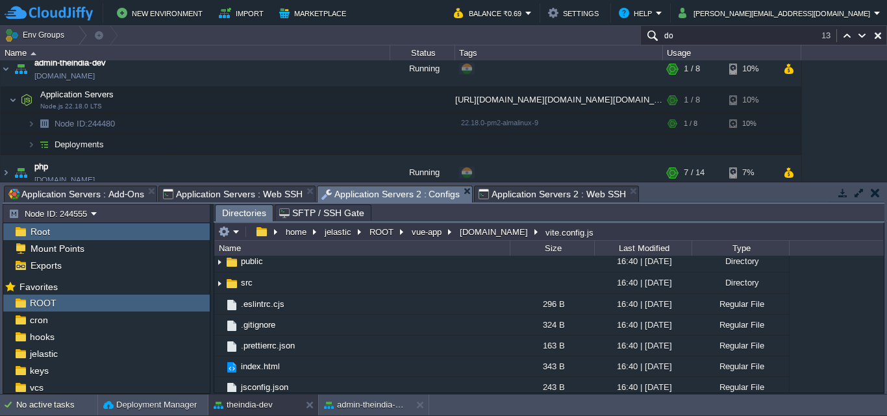
click at [542, 201] on span "Application Servers 2 : Web SSH" at bounding box center [551, 194] width 147 height 16
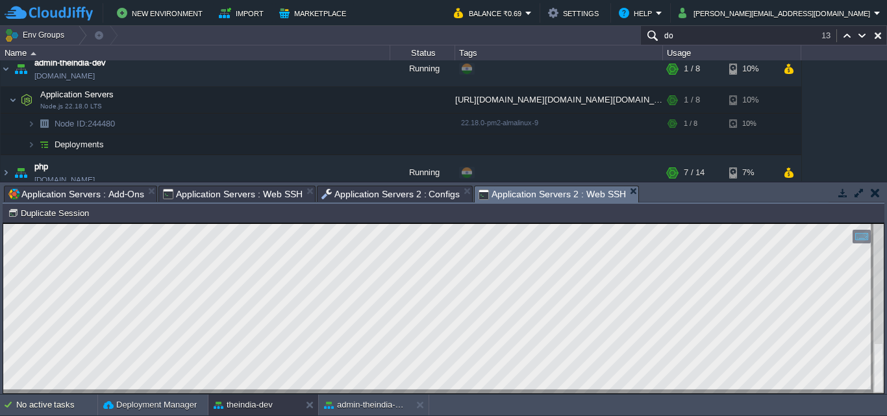
click at [415, 190] on span "Application Servers 2 : Configs" at bounding box center [390, 194] width 139 height 16
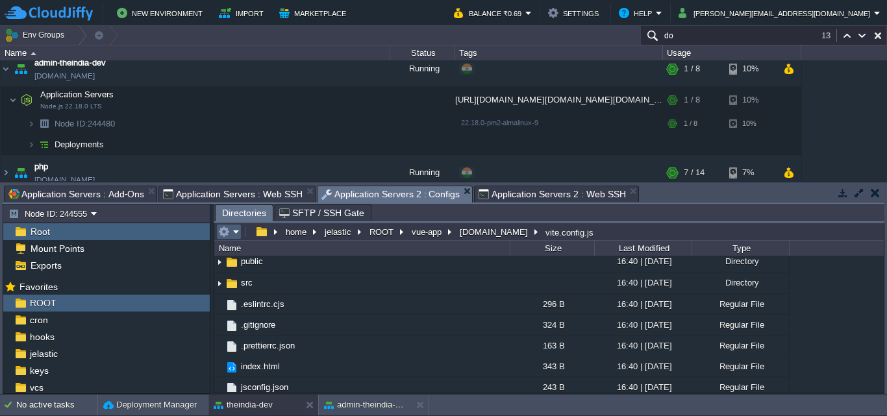
click at [227, 232] on button "button" at bounding box center [224, 232] width 12 height 12
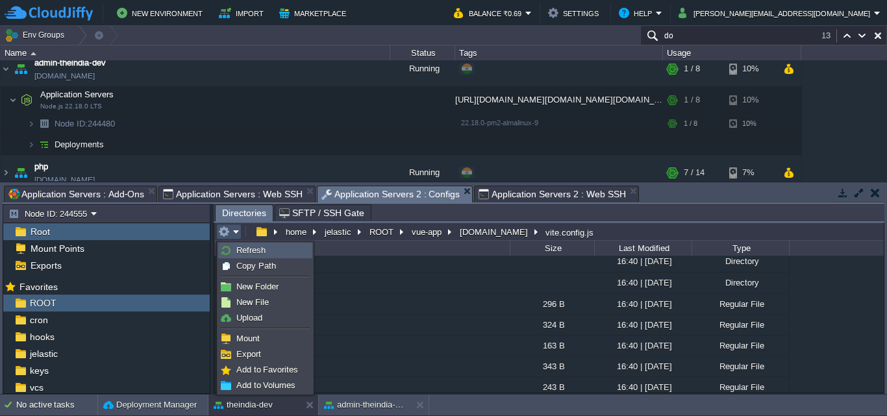
click at [255, 251] on span "Refresh" at bounding box center [250, 250] width 29 height 10
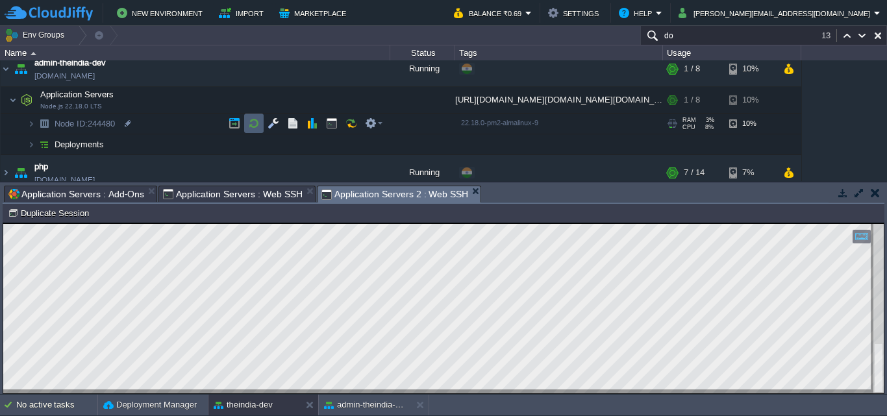
scroll to position [0, 0]
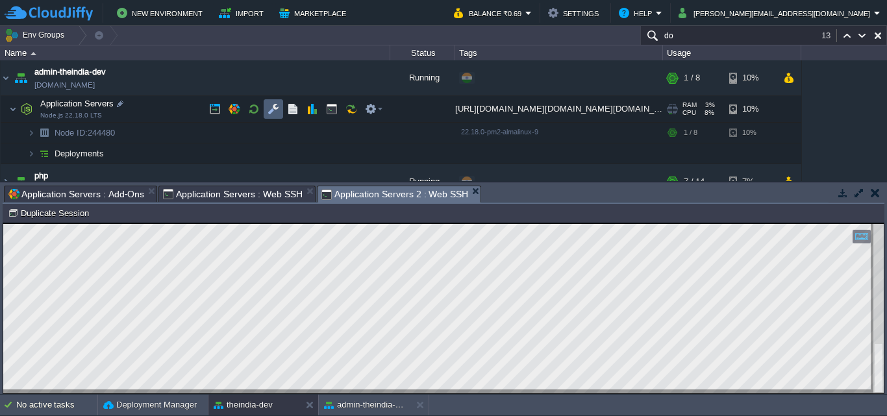
click at [267, 112] on button "button" at bounding box center [273, 109] width 12 height 12
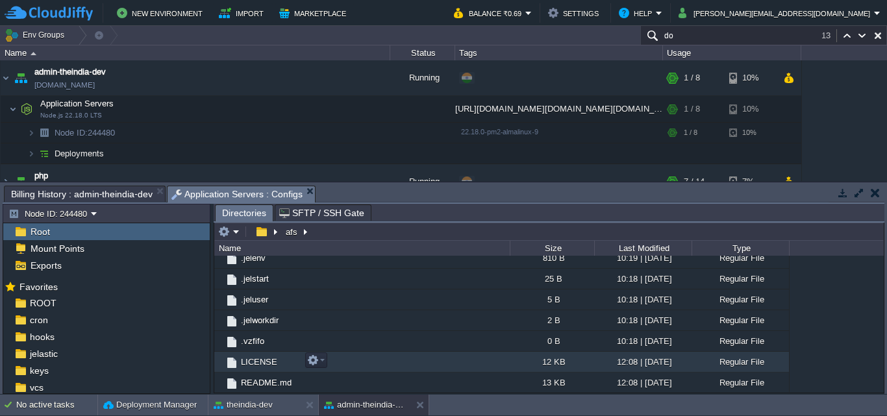
scroll to position [348, 0]
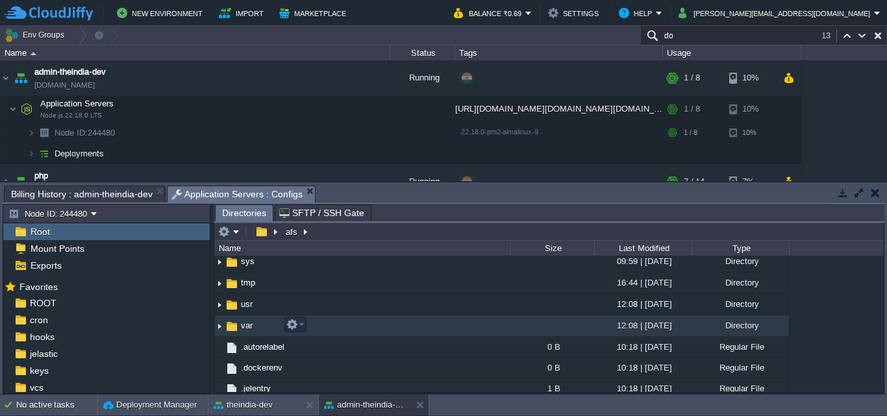
click at [424, 329] on td "var" at bounding box center [361, 326] width 295 height 21
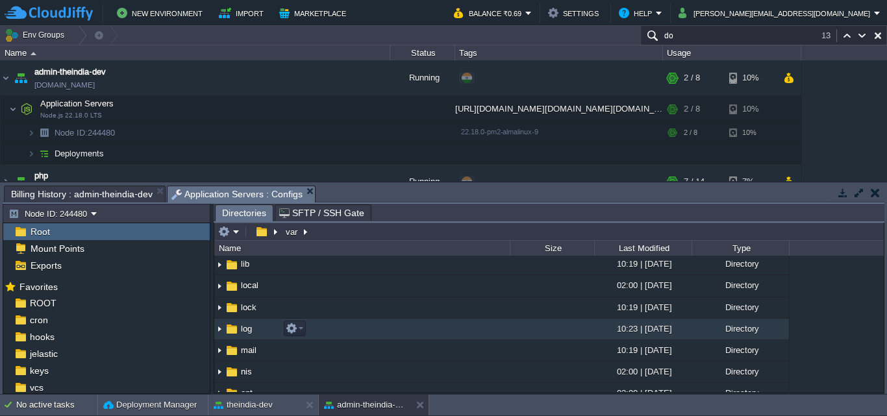
scroll to position [303, 0]
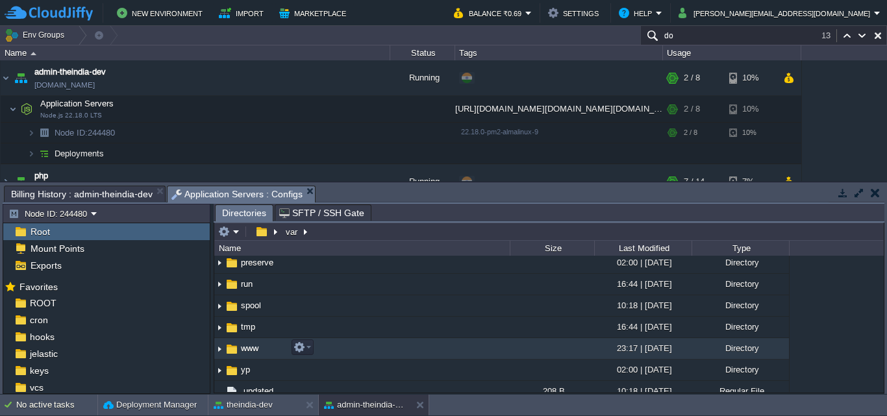
click at [397, 341] on td "www" at bounding box center [361, 348] width 295 height 21
click at [397, 345] on td "www" at bounding box center [361, 348] width 295 height 21
click at [417, 351] on td "www" at bounding box center [361, 348] width 295 height 21
click at [417, 350] on td "www" at bounding box center [361, 348] width 295 height 21
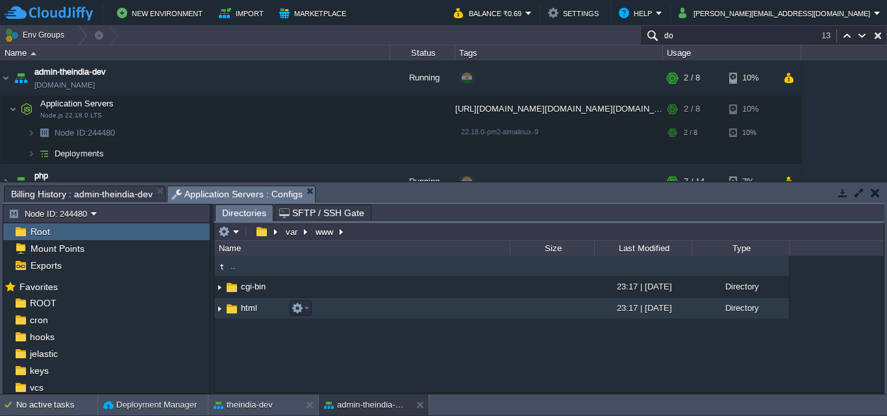
click at [326, 317] on td "html" at bounding box center [361, 308] width 295 height 21
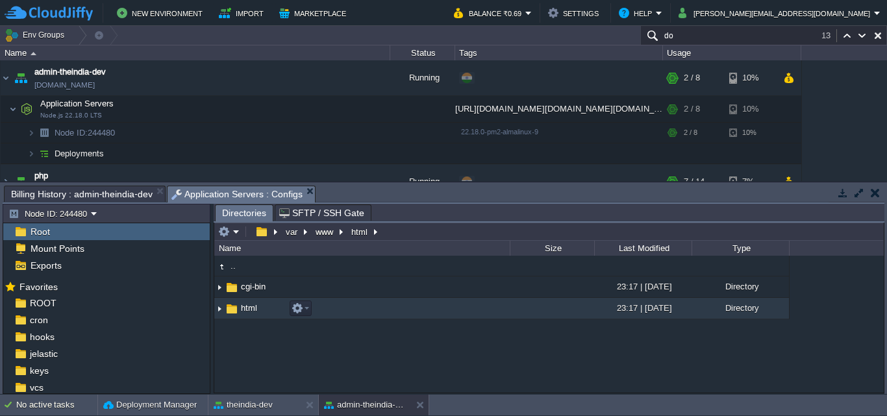
click at [339, 312] on td "html" at bounding box center [361, 308] width 295 height 21
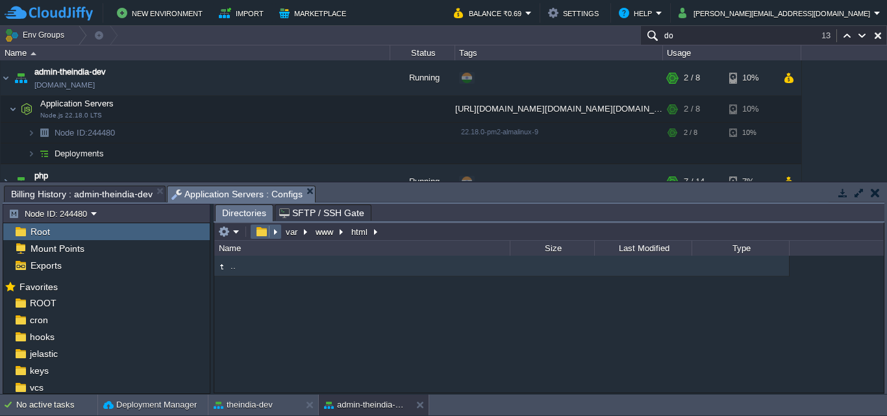
click at [273, 230] on em at bounding box center [266, 232] width 28 height 12
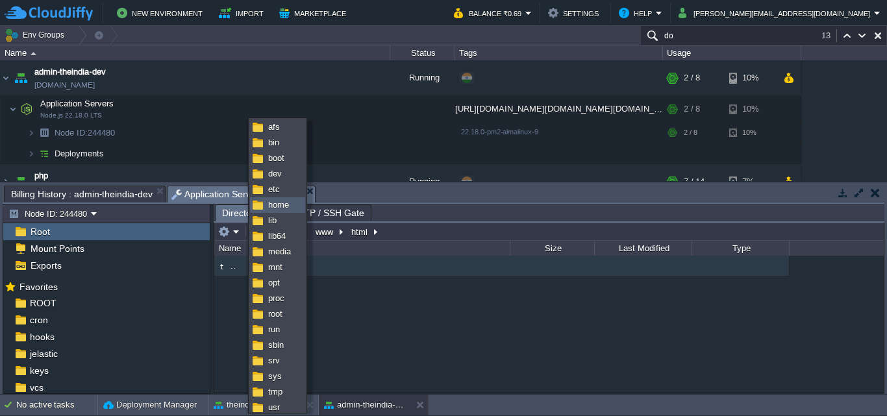
click at [263, 201] on link "home" at bounding box center [278, 205] width 54 height 14
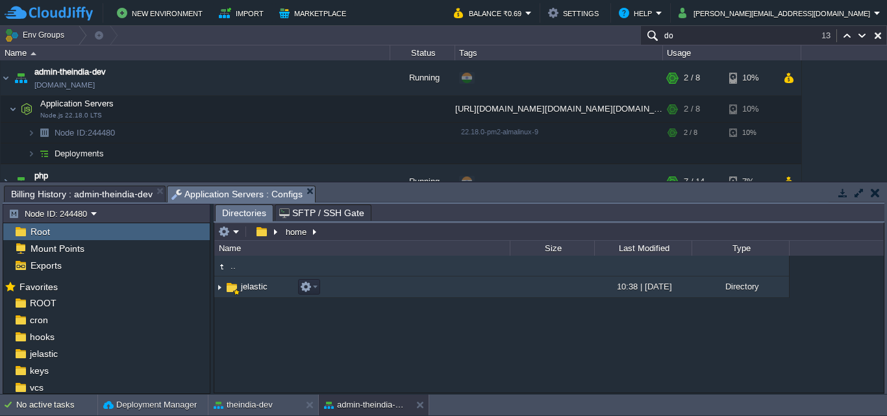
click at [277, 292] on td "jelastic" at bounding box center [361, 287] width 295 height 21
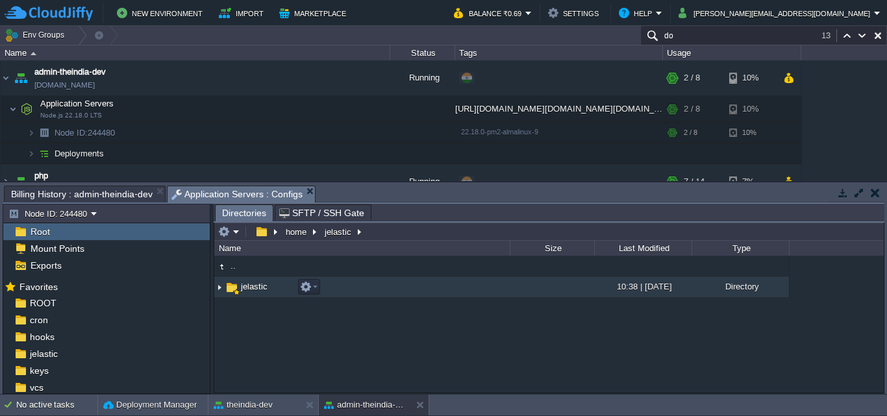
click at [277, 292] on td "jelastic" at bounding box center [361, 287] width 295 height 21
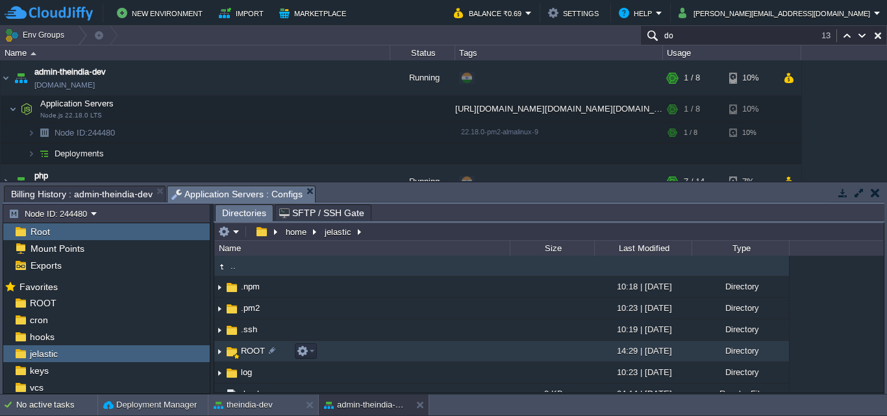
click at [419, 349] on td "ROOT" at bounding box center [361, 351] width 295 height 21
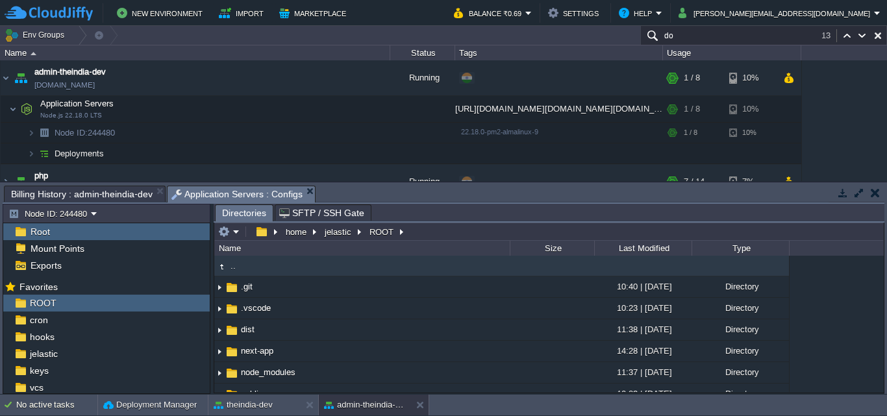
scroll to position [151, 0]
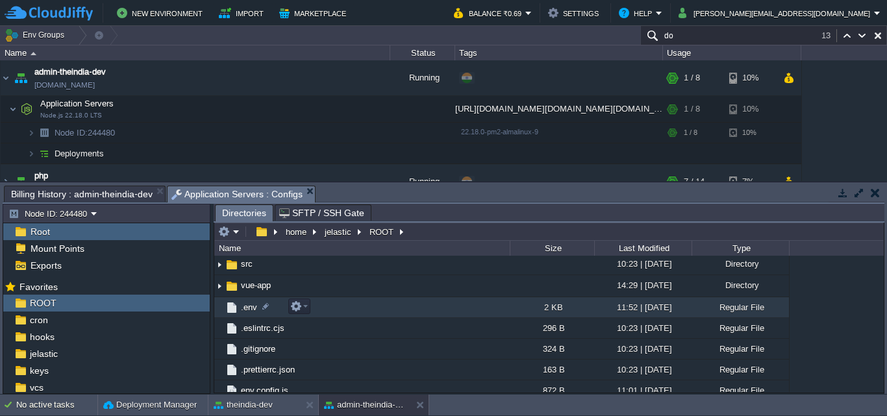
click at [397, 311] on td ".env" at bounding box center [361, 307] width 295 height 21
drag, startPoint x: 397, startPoint y: 310, endPoint x: 295, endPoint y: 305, distance: 102.7
click at [293, 305] on button "button" at bounding box center [296, 307] width 12 height 12
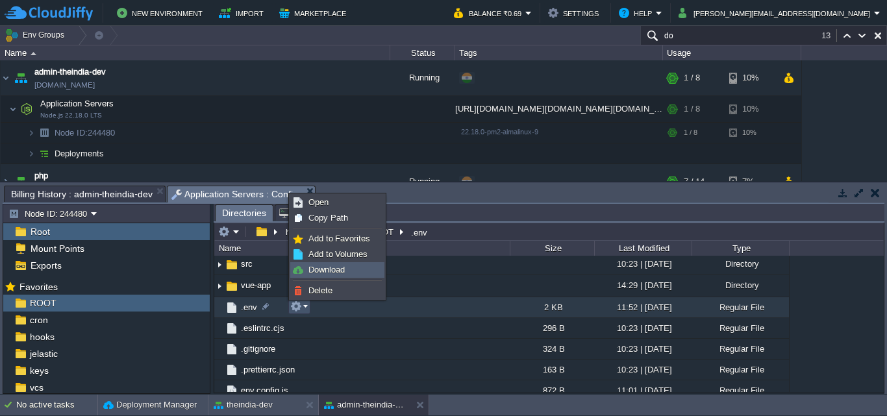
click at [346, 271] on link "Download" at bounding box center [337, 270] width 93 height 14
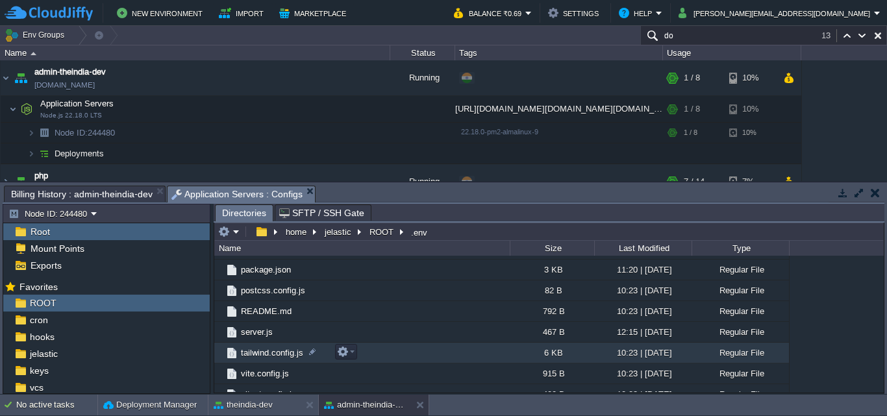
scroll to position [367, 0]
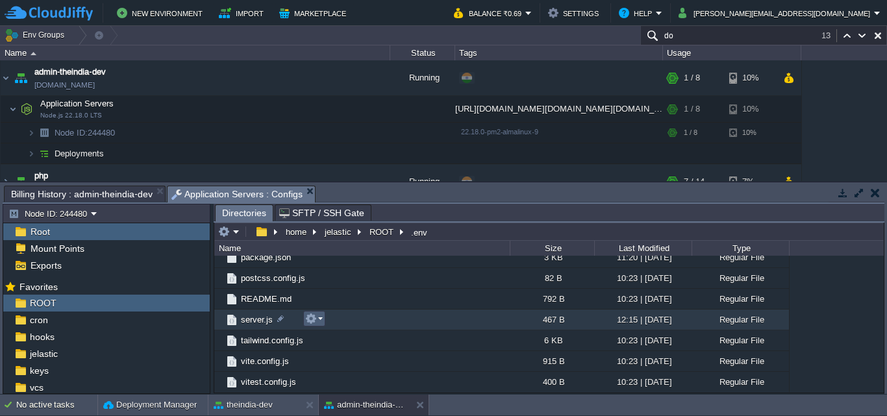
click at [314, 325] on button "button" at bounding box center [311, 319] width 12 height 12
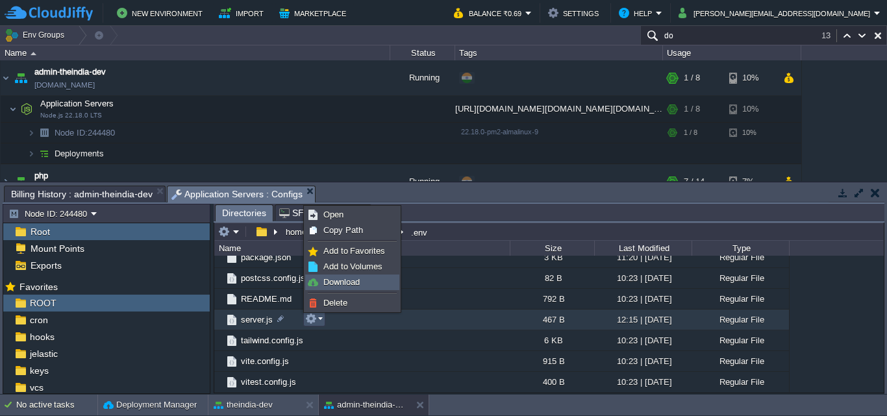
click at [341, 285] on span "Download" at bounding box center [341, 282] width 36 height 10
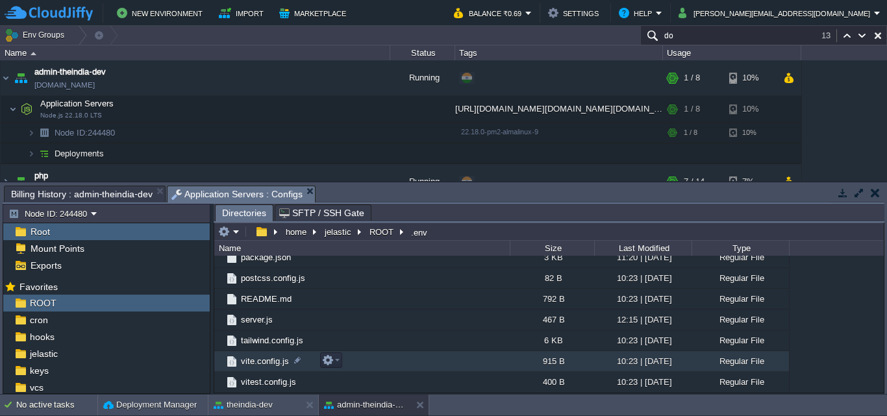
scroll to position [0, 0]
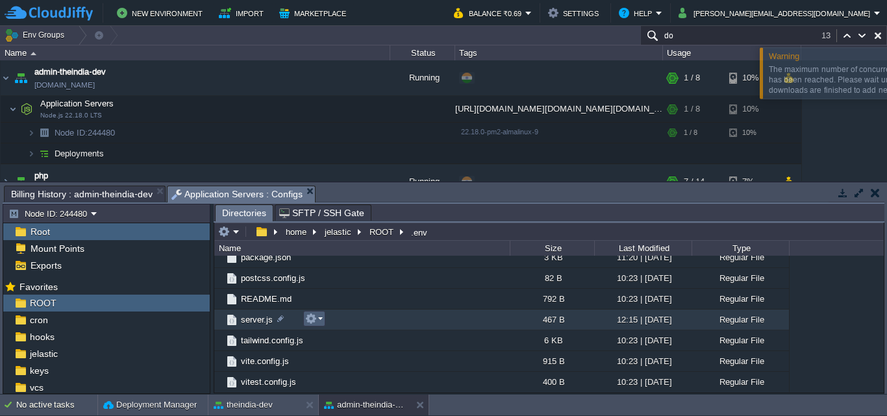
click at [316, 323] on button "button" at bounding box center [311, 319] width 12 height 12
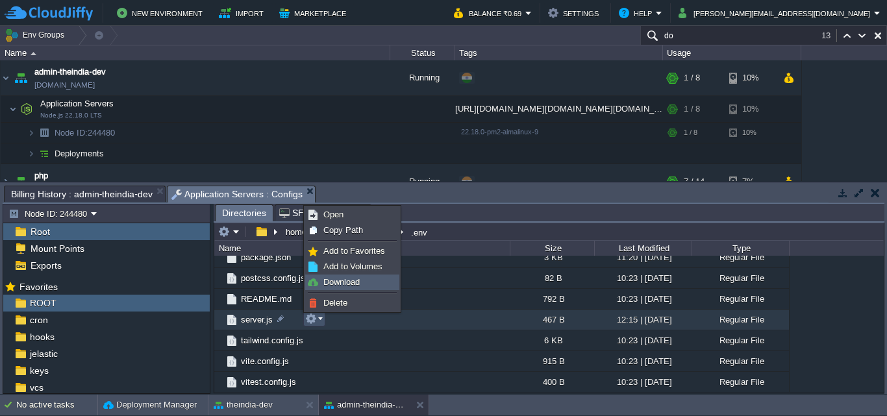
click at [321, 284] on link "Download" at bounding box center [352, 282] width 93 height 14
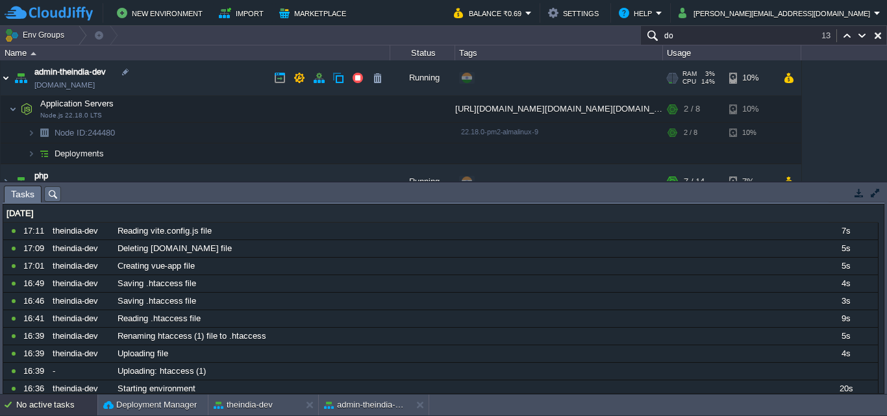
click at [4, 81] on img at bounding box center [6, 77] width 10 height 35
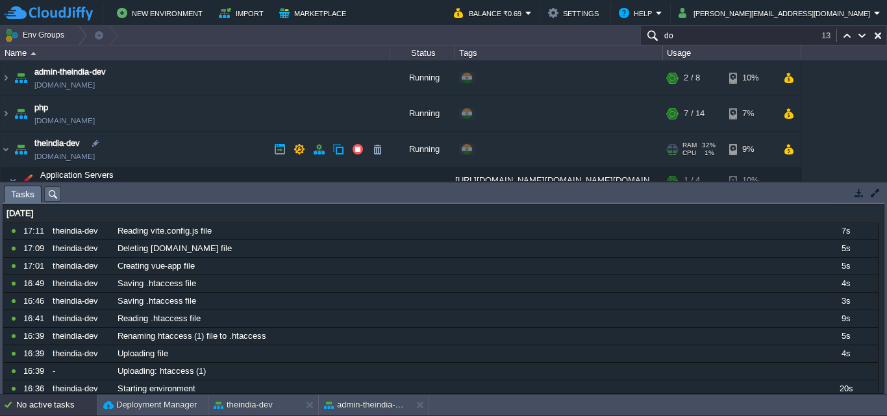
scroll to position [151, 0]
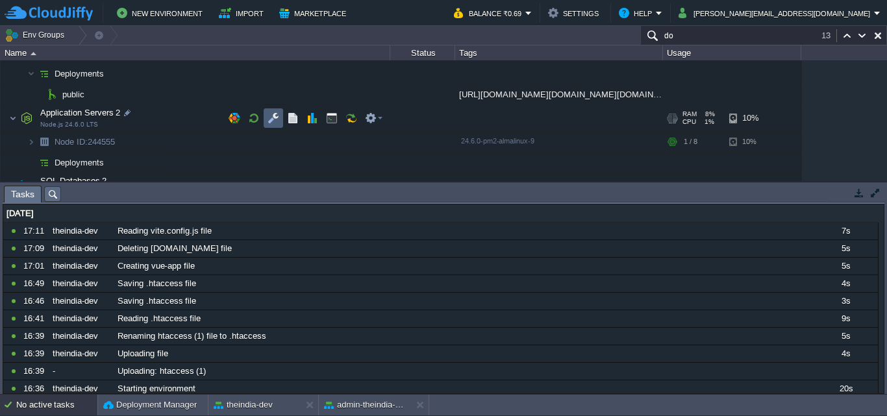
click at [277, 118] on button "button" at bounding box center [273, 118] width 12 height 12
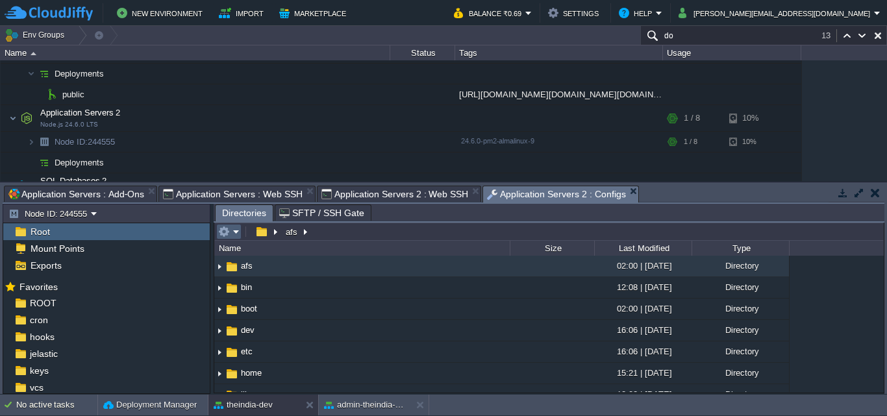
click at [240, 234] on td at bounding box center [228, 232] width 25 height 16
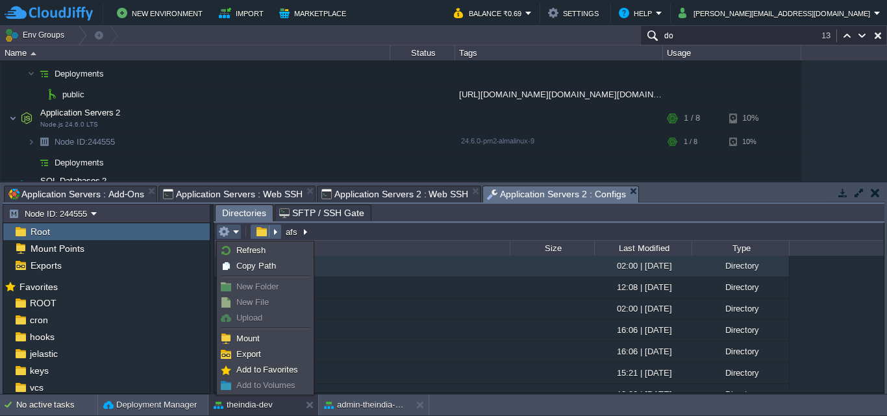
click at [274, 233] on em at bounding box center [266, 232] width 28 height 12
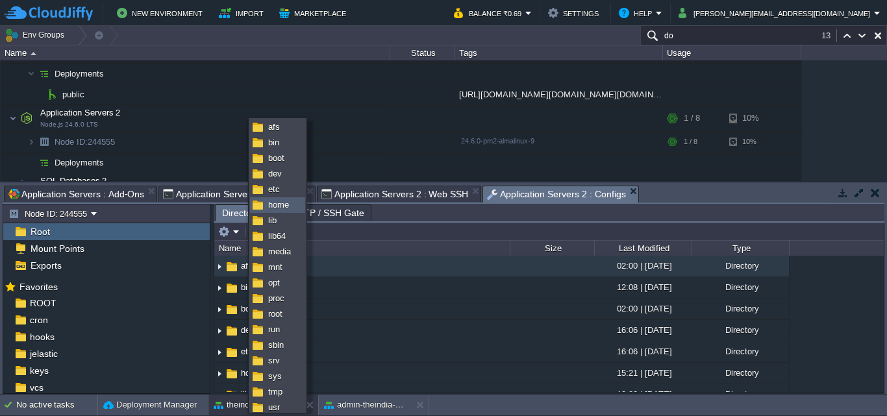
click at [273, 206] on span "home" at bounding box center [278, 205] width 21 height 10
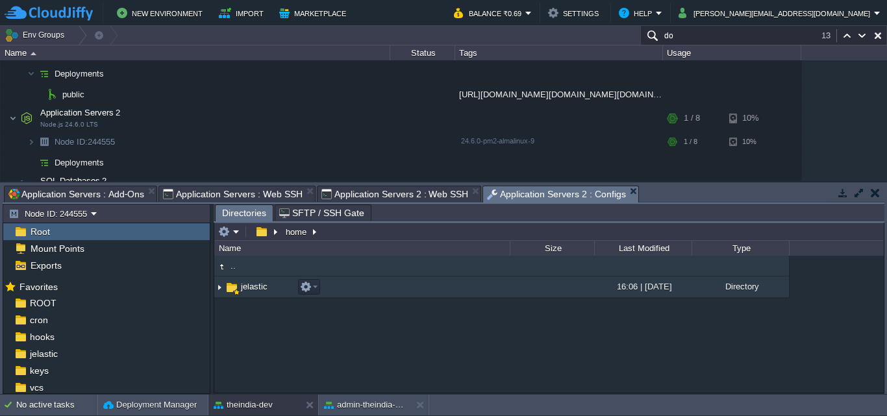
click at [359, 292] on td "jelastic" at bounding box center [361, 287] width 295 height 21
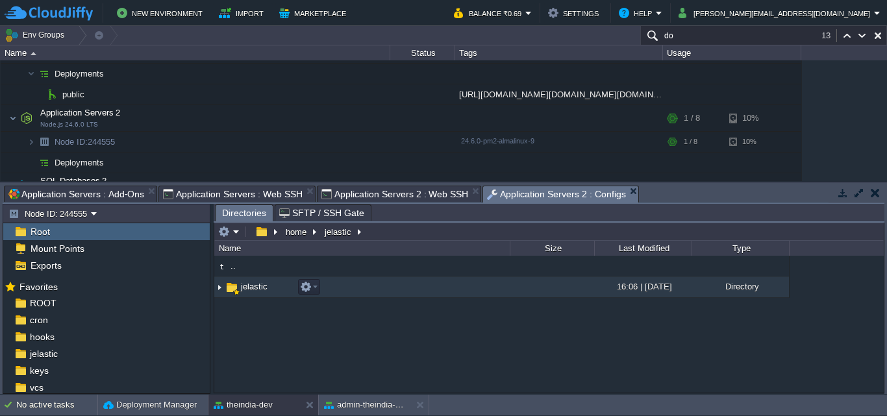
click at [359, 292] on td "jelastic" at bounding box center [361, 287] width 295 height 21
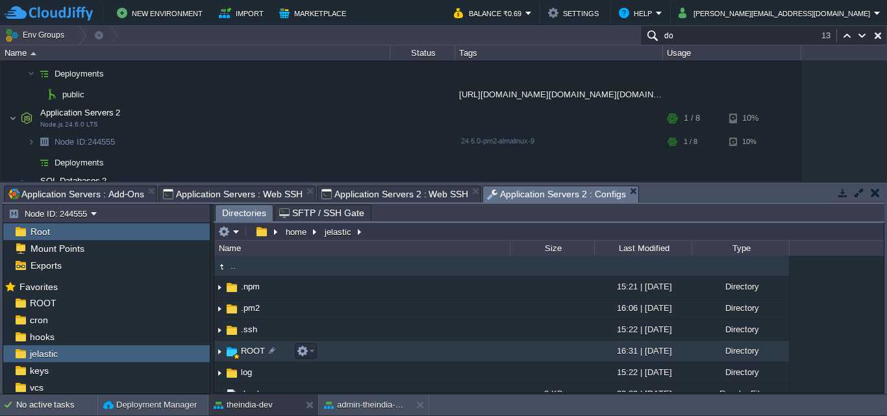
click at [380, 346] on td "ROOT" at bounding box center [361, 351] width 295 height 21
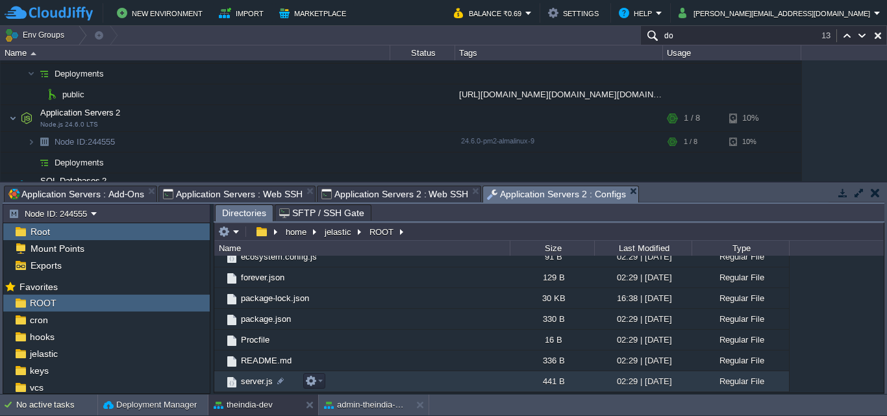
scroll to position [0, 0]
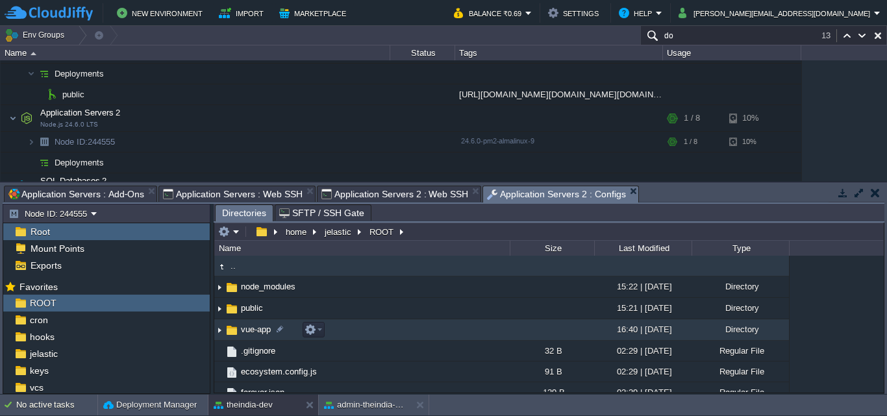
click at [350, 329] on td "vue-app" at bounding box center [361, 329] width 295 height 21
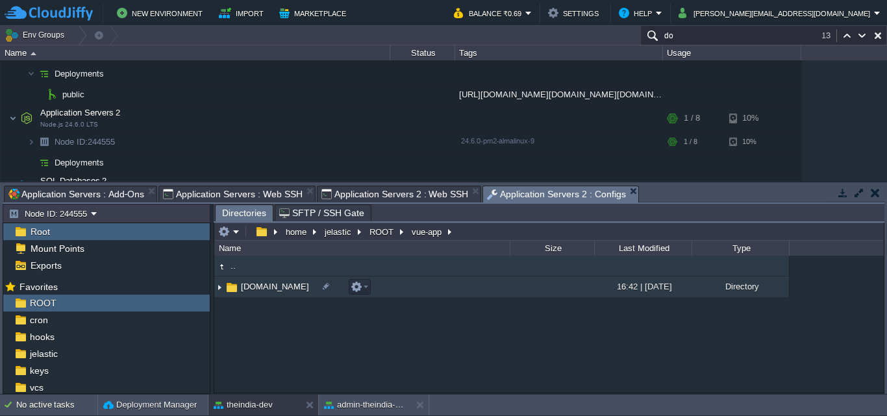
click at [410, 285] on td "admin-theindia.co.in" at bounding box center [361, 287] width 295 height 21
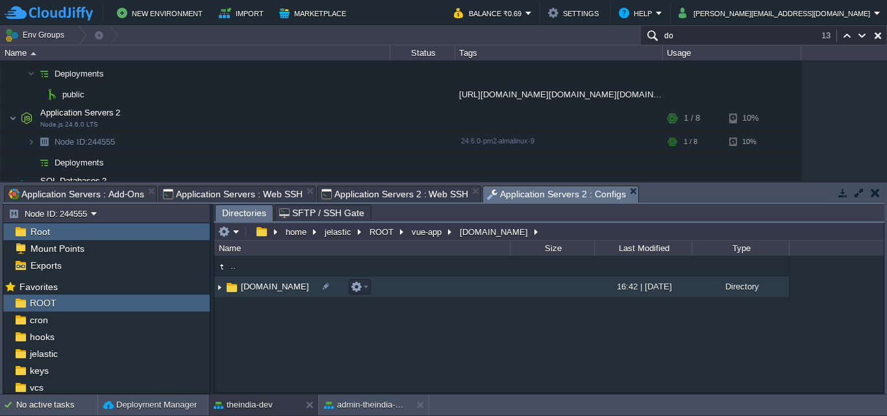
click at [410, 285] on td "admin-theindia.co.in" at bounding box center [361, 287] width 295 height 21
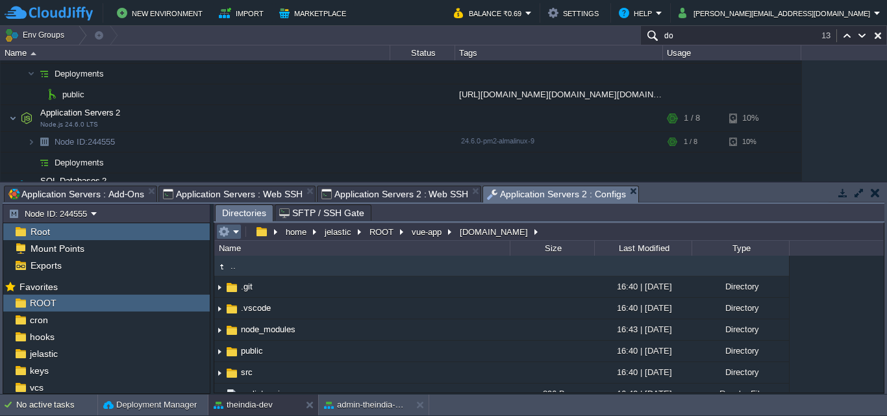
click at [234, 231] on em at bounding box center [228, 232] width 21 height 12
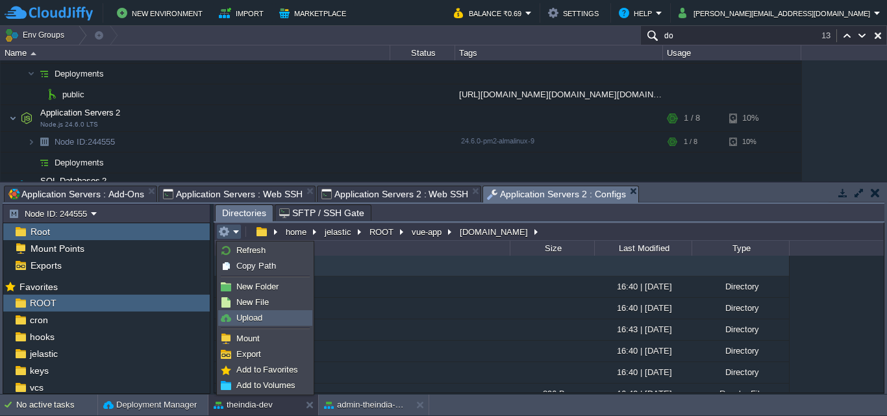
click at [267, 317] on link "Upload" at bounding box center [265, 318] width 93 height 14
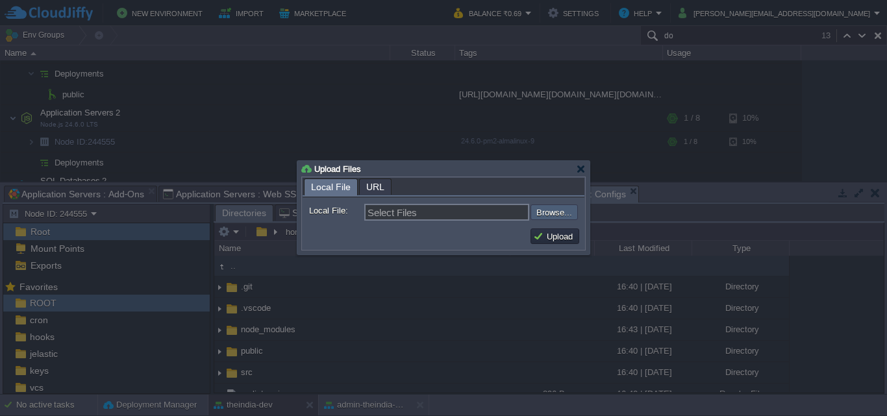
click at [571, 212] on input "file" at bounding box center [496, 213] width 164 height 16
type input "C:\fakepath\.env"
type input ".env"
click at [551, 238] on button "Upload" at bounding box center [554, 236] width 43 height 12
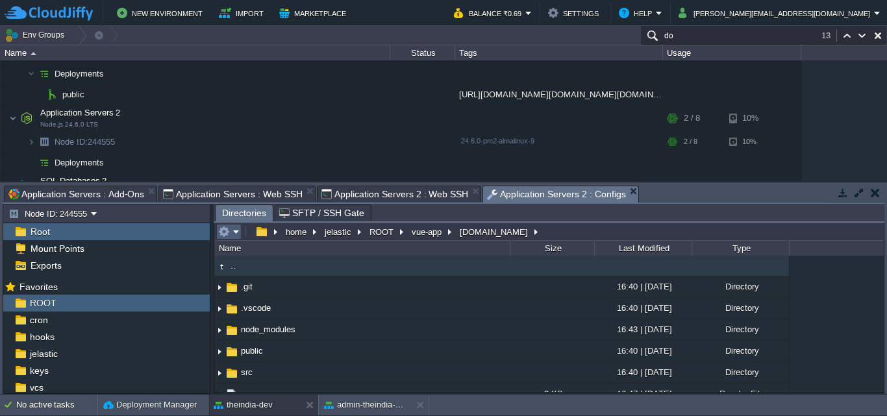
click at [229, 234] on button "button" at bounding box center [224, 232] width 12 height 12
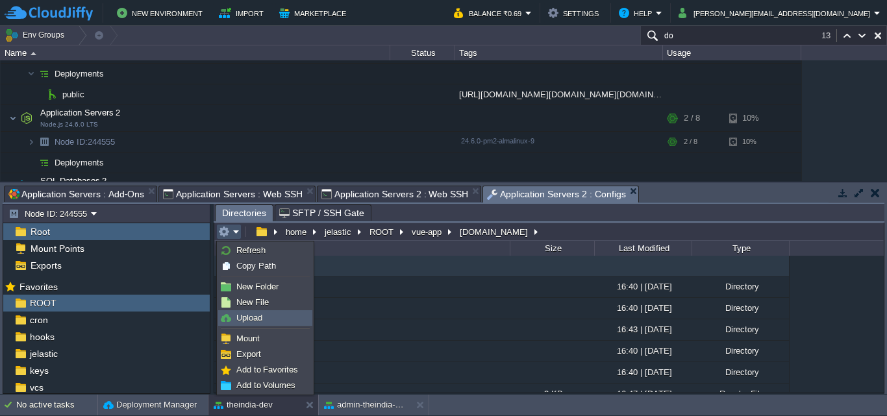
click at [251, 321] on span "Upload" at bounding box center [249, 318] width 26 height 10
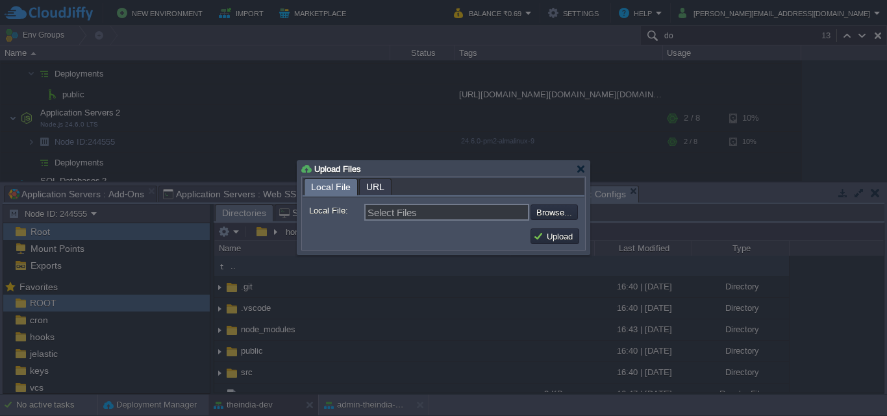
click at [561, 220] on input "file" at bounding box center [496, 213] width 164 height 16
type input "C:\fakepath\server.js"
type input "server.js"
click at [551, 238] on button "Upload" at bounding box center [554, 236] width 43 height 12
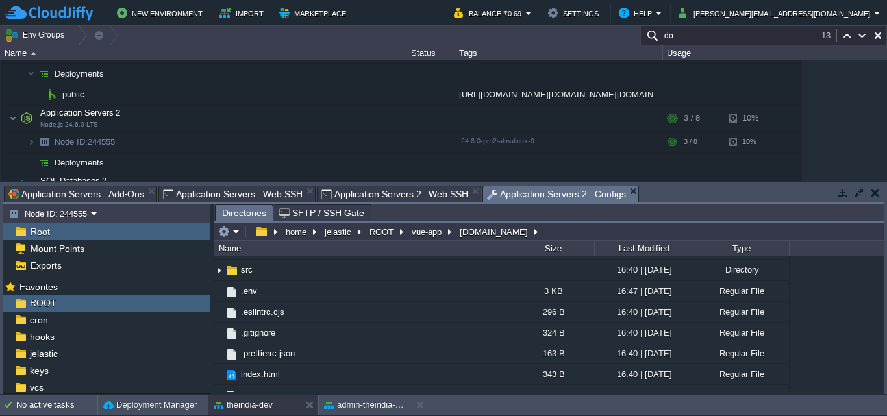
scroll to position [151, 0]
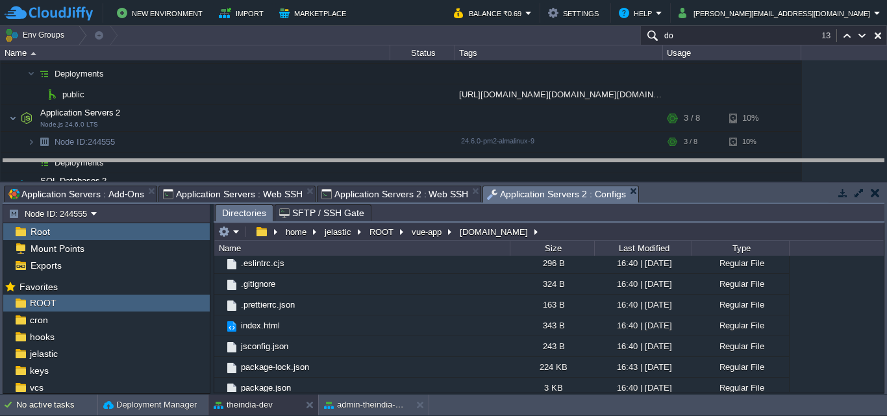
drag, startPoint x: 684, startPoint y: 198, endPoint x: 676, endPoint y: 134, distance: 64.1
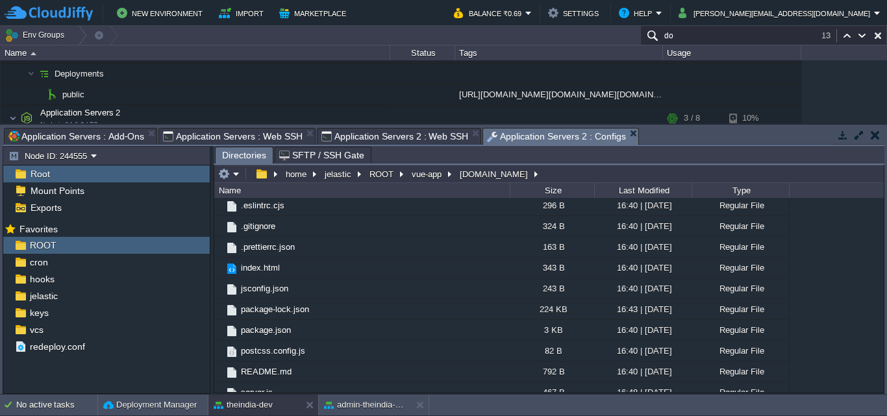
scroll to position [0, 0]
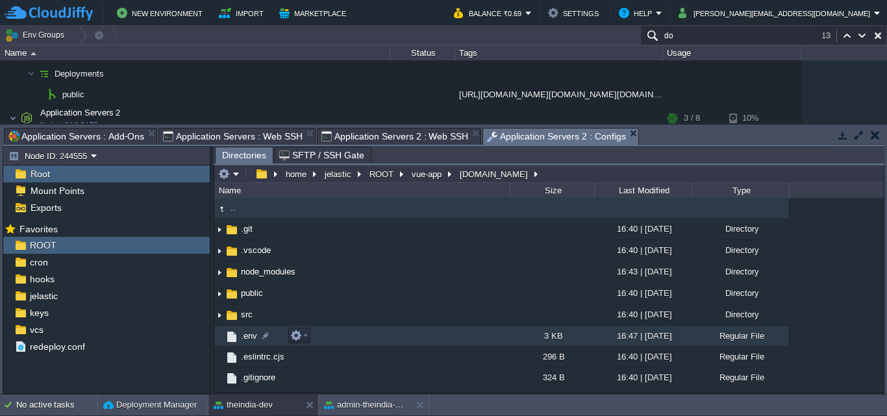
click at [373, 334] on td ".env" at bounding box center [361, 336] width 295 height 21
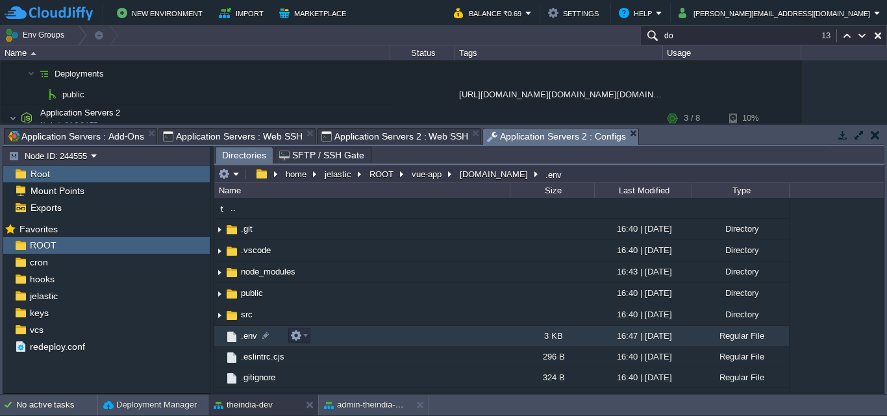
click at [373, 334] on td ".env" at bounding box center [361, 336] width 295 height 21
click at [241, 177] on td at bounding box center [228, 174] width 25 height 16
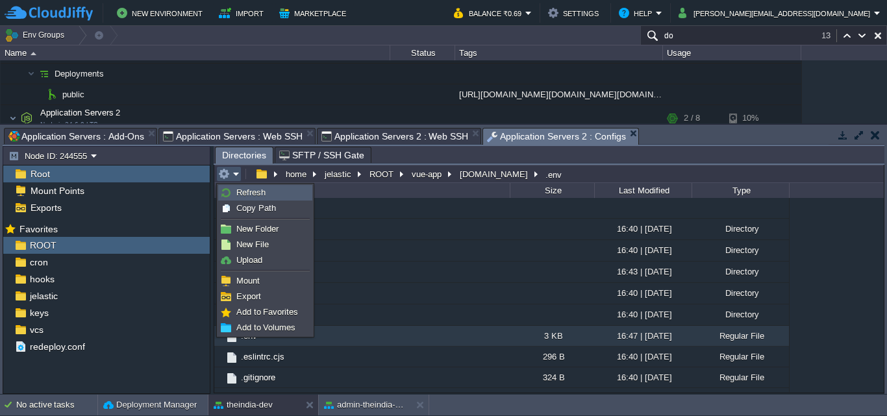
click at [256, 195] on span "Refresh" at bounding box center [250, 193] width 29 height 10
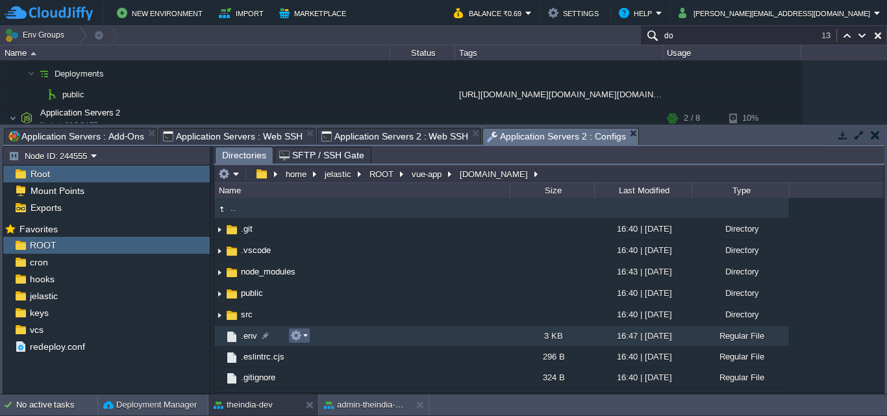
click at [297, 330] on td at bounding box center [299, 336] width 22 height 16
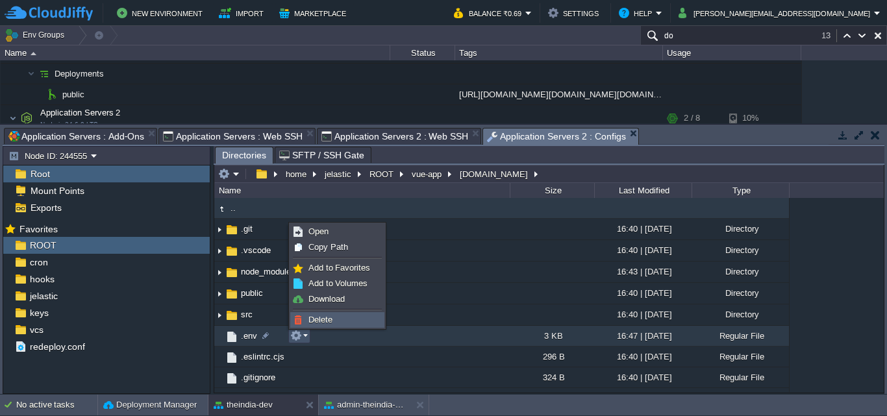
click at [325, 317] on span "Delete" at bounding box center [320, 320] width 24 height 10
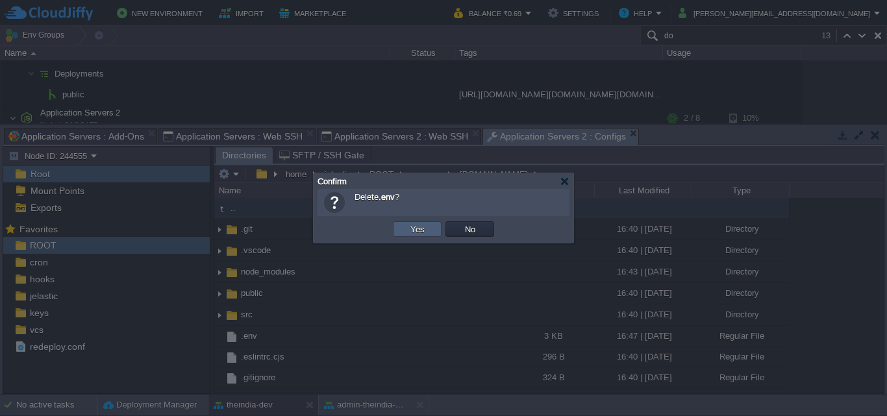
click at [416, 227] on button "Yes" at bounding box center [417, 229] width 22 height 12
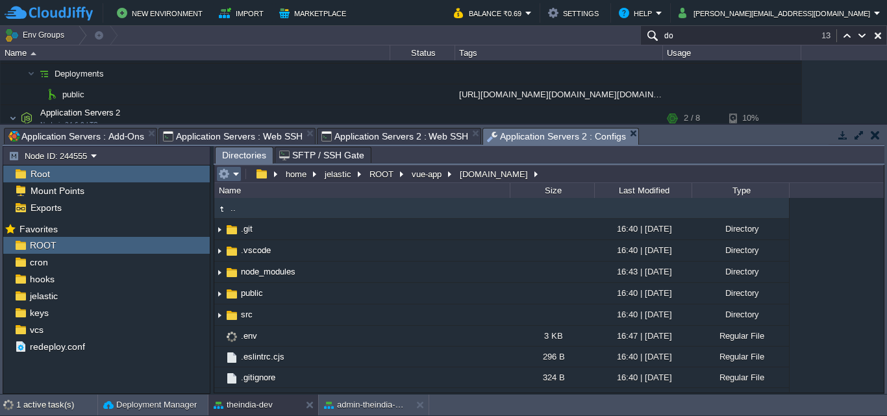
click at [236, 170] on em at bounding box center [228, 174] width 21 height 12
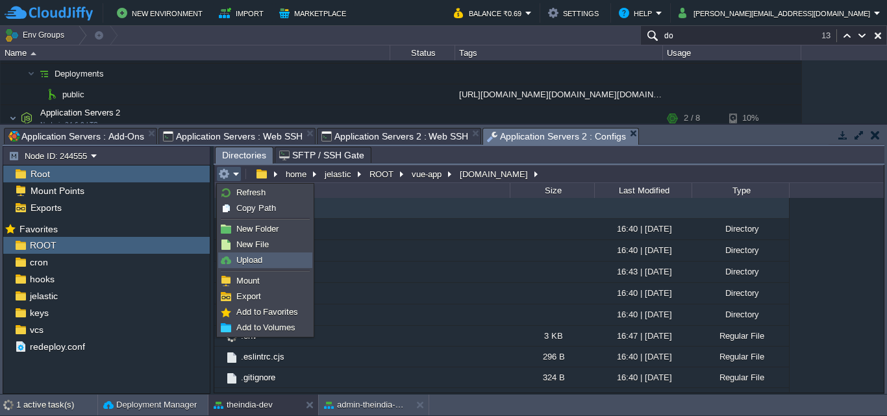
click at [265, 258] on link "Upload" at bounding box center [265, 260] width 93 height 14
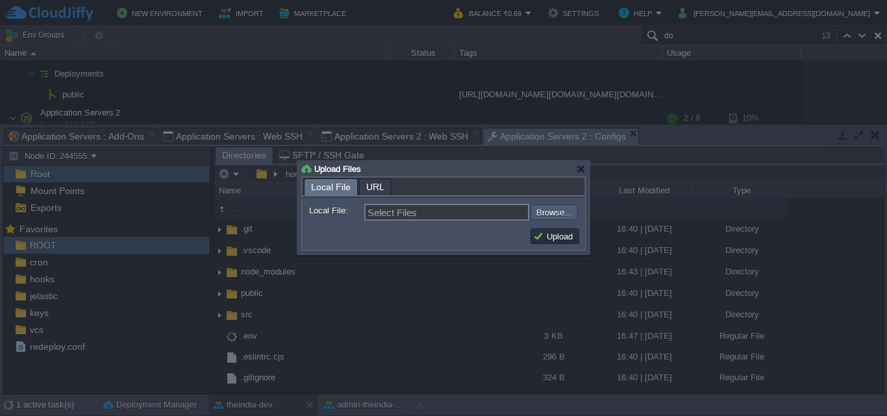
click at [576, 211] on input "file" at bounding box center [496, 213] width 164 height 16
type input "C:\fakepath\.env"
type input ".env"
click at [556, 231] on td "Upload" at bounding box center [554, 237] width 49 height 16
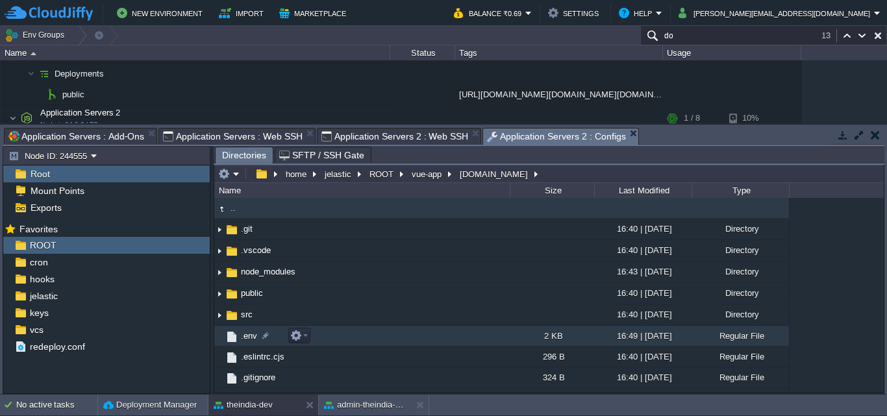
click at [347, 337] on td ".env" at bounding box center [361, 336] width 295 height 21
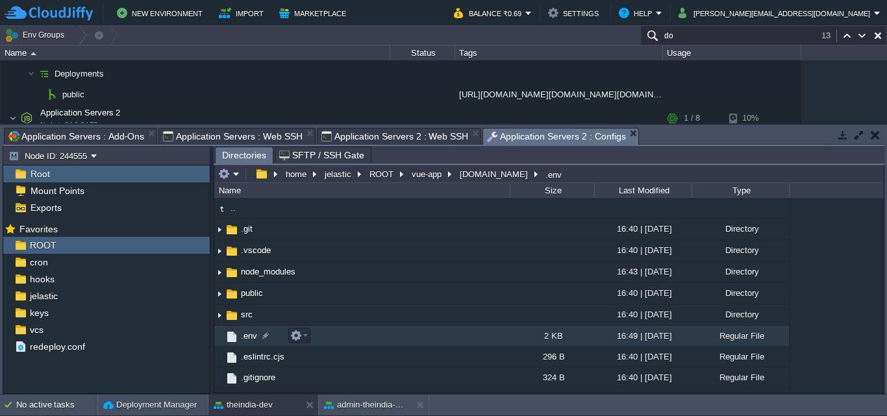
click at [347, 337] on td ".env" at bounding box center [361, 336] width 295 height 21
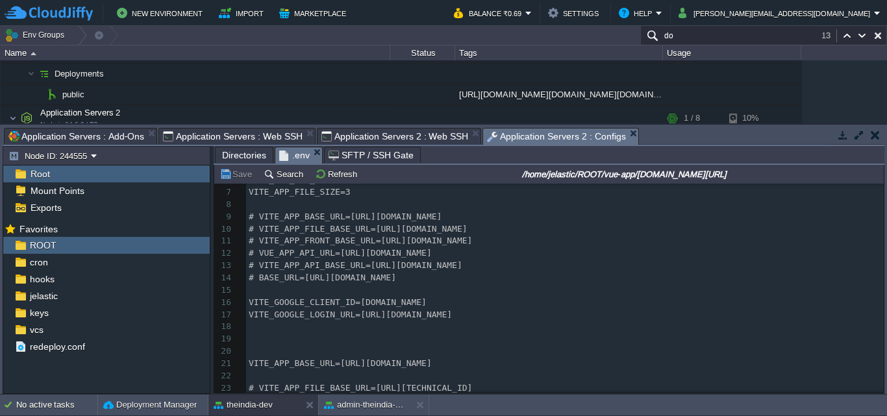
scroll to position [225, 0]
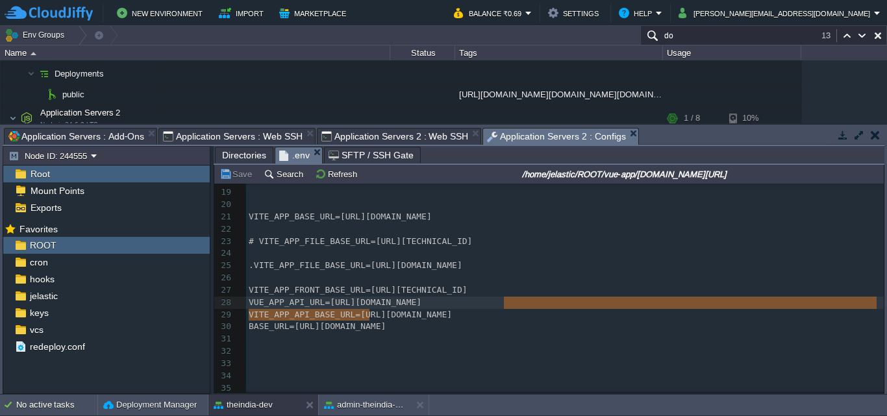
type textarea "https://env-7385135.cloudjiffy.net/api/admin/v1/"
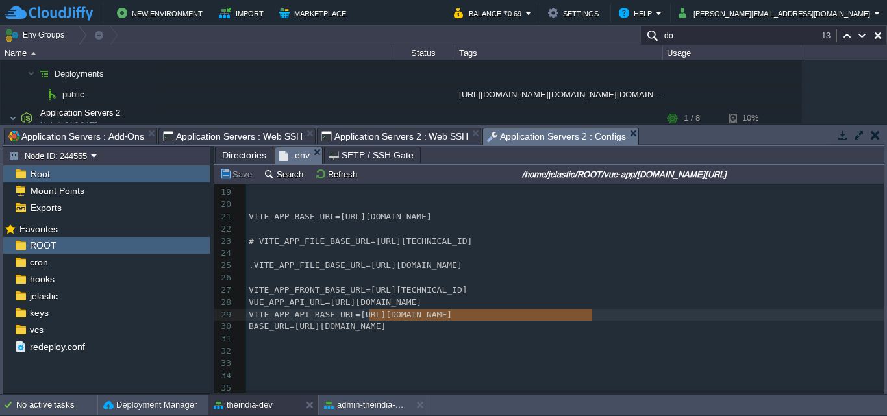
drag, startPoint x: 367, startPoint y: 309, endPoint x: 593, endPoint y: 306, distance: 225.9
paste textarea
type textarea "=https://theindia-dev.cl"
drag, startPoint x: 367, startPoint y: 312, endPoint x: 447, endPoint y: 314, distance: 79.9
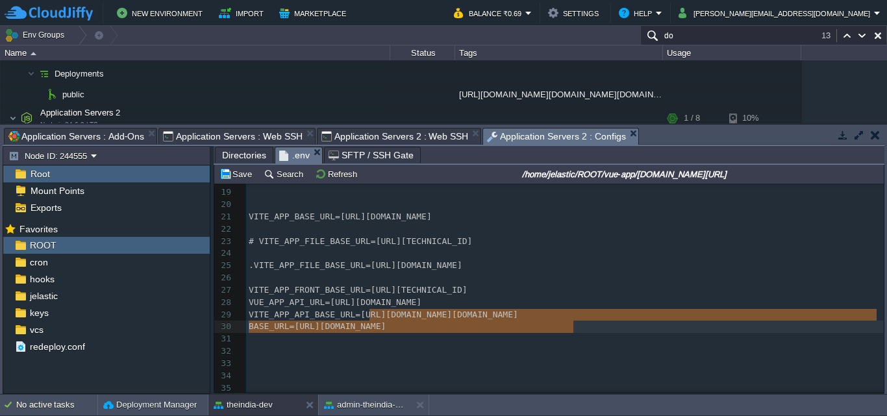
type textarea "https://theindia-dev.cloudjiffy.net/laravel/laravel-theindia.co.in"
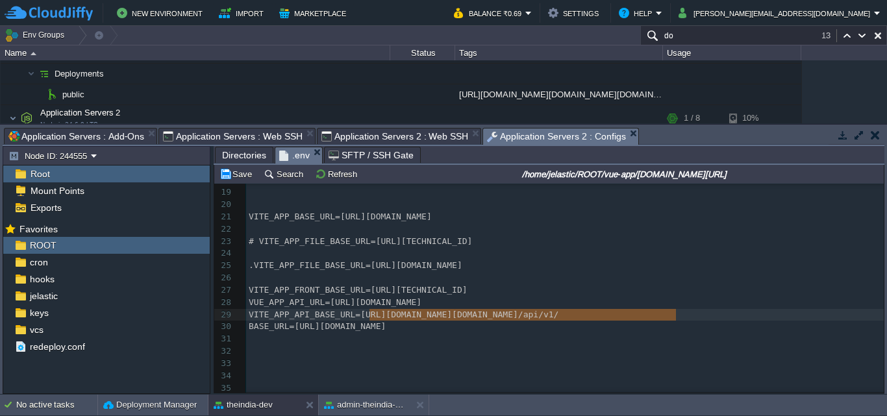
drag, startPoint x: 369, startPoint y: 310, endPoint x: 674, endPoint y: 314, distance: 304.5
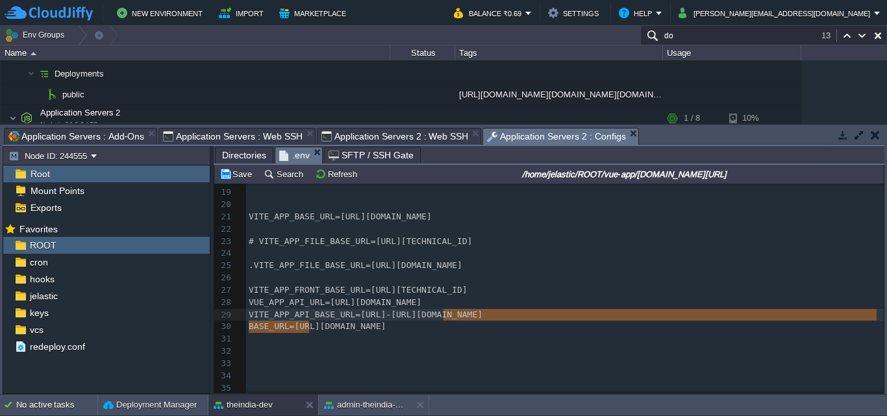
type textarea "https://env-7385135.cloudjiffy.net"
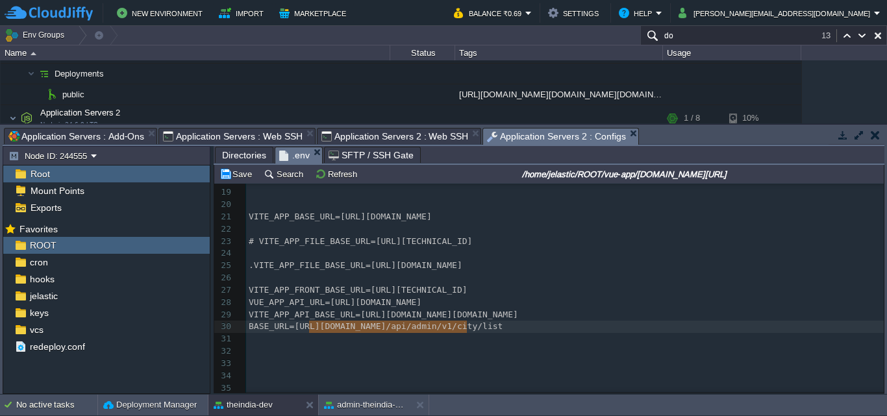
drag, startPoint x: 308, startPoint y: 323, endPoint x: 467, endPoint y: 329, distance: 159.2
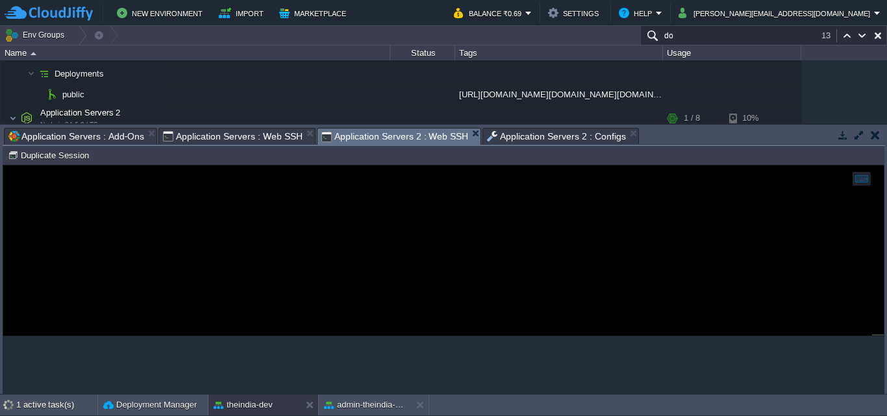
click at [440, 134] on span "Application Servers 2 : Web SSH" at bounding box center [394, 137] width 147 height 16
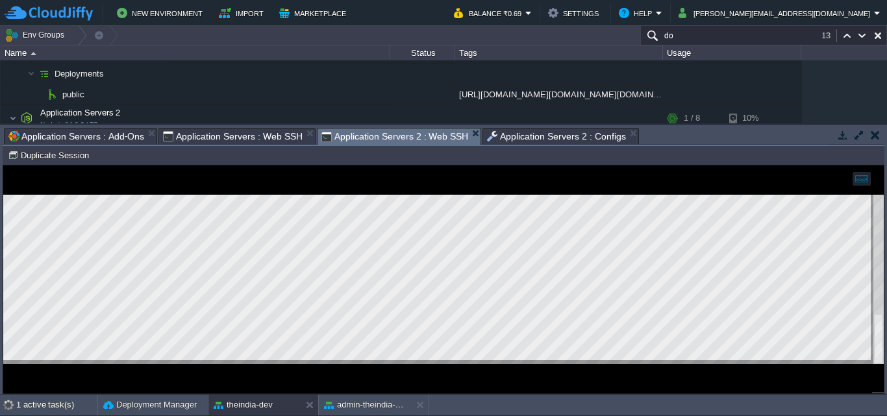
click at [540, 381] on div at bounding box center [443, 280] width 880 height 228
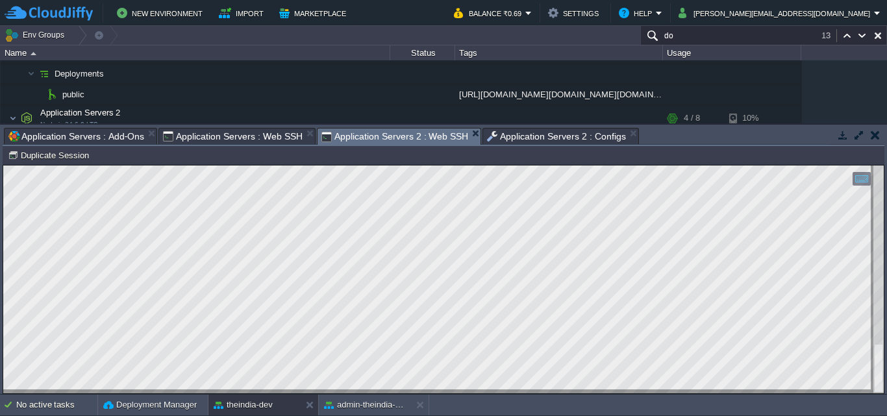
click at [534, 130] on span "Application Servers 2 : Configs" at bounding box center [556, 137] width 139 height 16
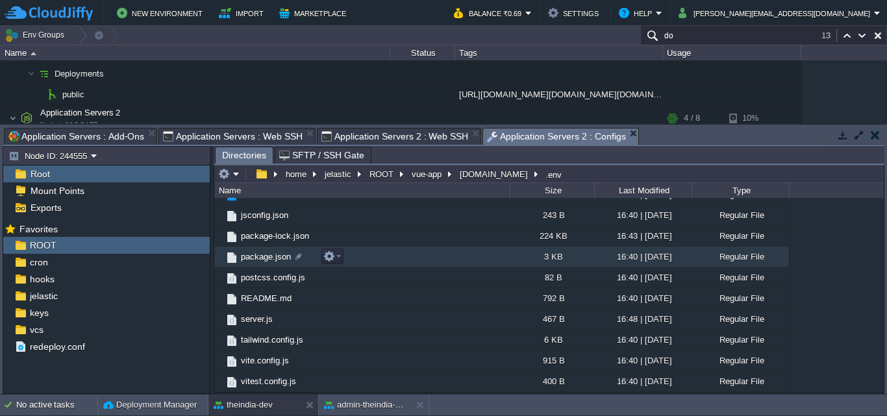
click at [381, 260] on td "package.json" at bounding box center [361, 257] width 295 height 21
click at [382, 259] on td "package.json" at bounding box center [361, 257] width 295 height 21
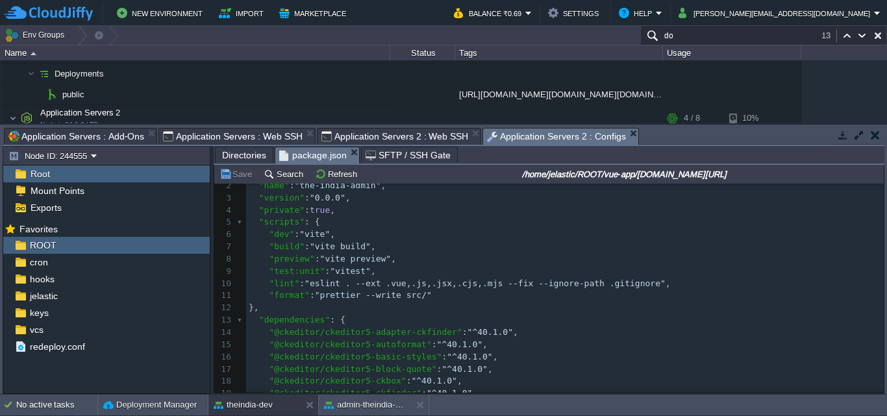
scroll to position [0, 0]
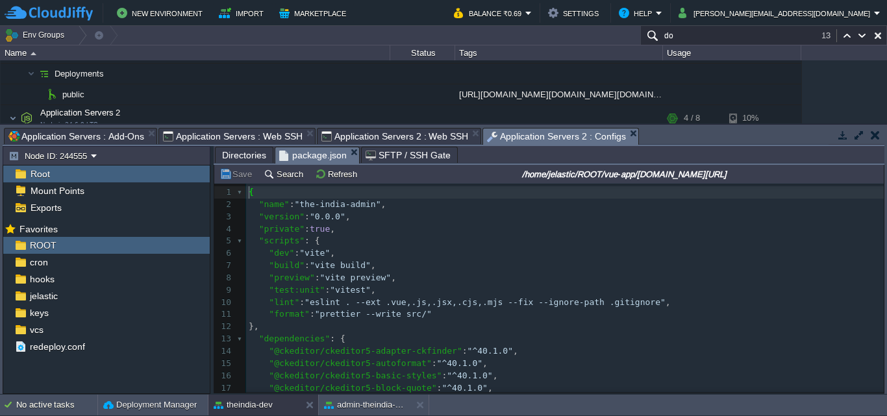
click at [475, 318] on pre ""format" : "prettier --write src/"" at bounding box center [565, 314] width 638 height 12
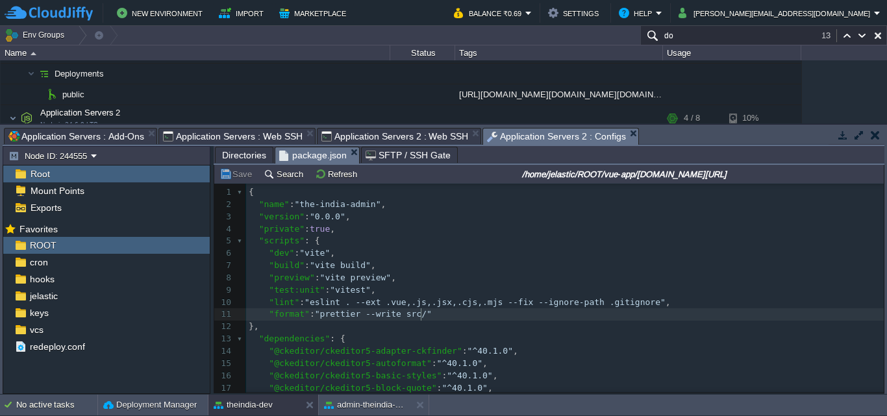
type textarea ","
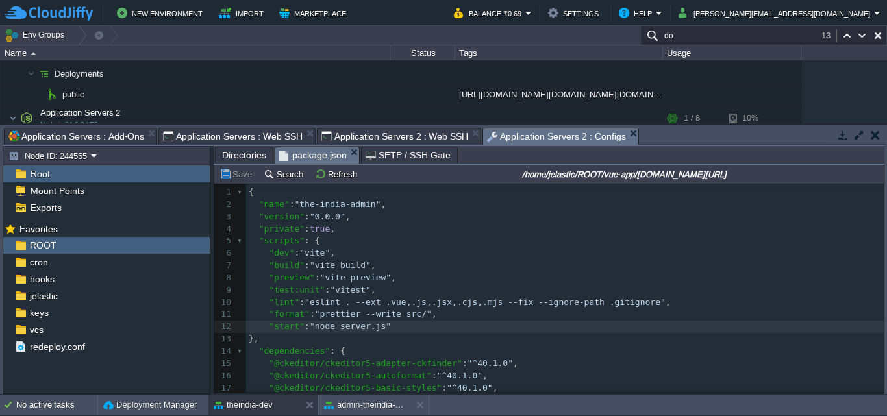
click at [580, 176] on input "/home/jelastic/ROOT/vue-app/admin-theindia.co.in/package.json" at bounding box center [624, 174] width 514 height 16
click at [579, 176] on input "/home/jelastic/ROOT/vue-app/admin-theindia.co.in/package.json" at bounding box center [624, 174] width 514 height 16
drag, startPoint x: 579, startPoint y: 176, endPoint x: 704, endPoint y: 177, distance: 124.7
click at [704, 177] on input "/home/jelastic/ROOT/vue-app/admin-theindia.co.in/package.json" at bounding box center [624, 174] width 514 height 16
click at [397, 136] on span "Application Servers 2 : Web SSH" at bounding box center [394, 137] width 147 height 16
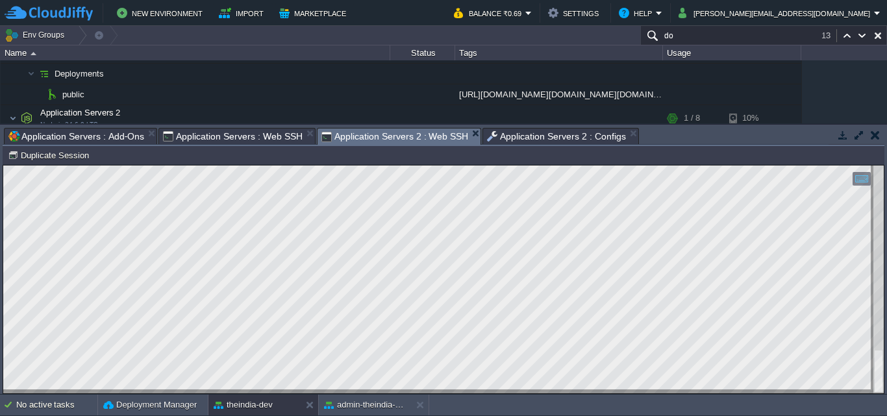
click at [490, 137] on span "Application Servers 2 : Configs" at bounding box center [556, 137] width 139 height 16
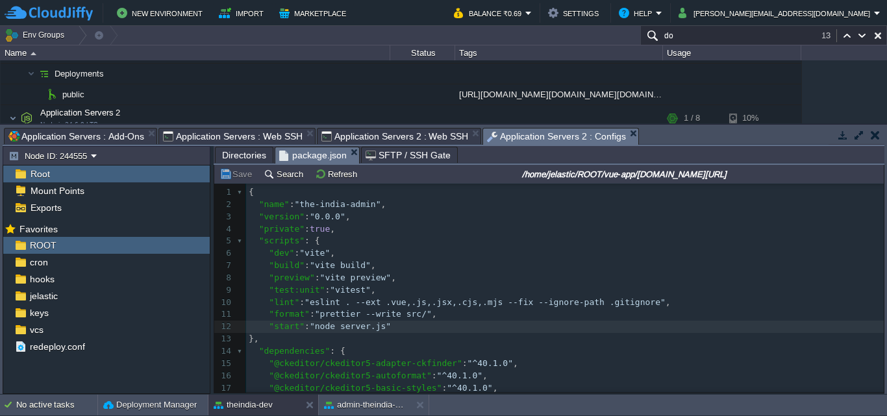
click at [436, 137] on span "Application Servers 2 : Web SSH" at bounding box center [394, 137] width 147 height 16
click at [539, 142] on span "Application Servers 2 : Configs" at bounding box center [556, 137] width 139 height 16
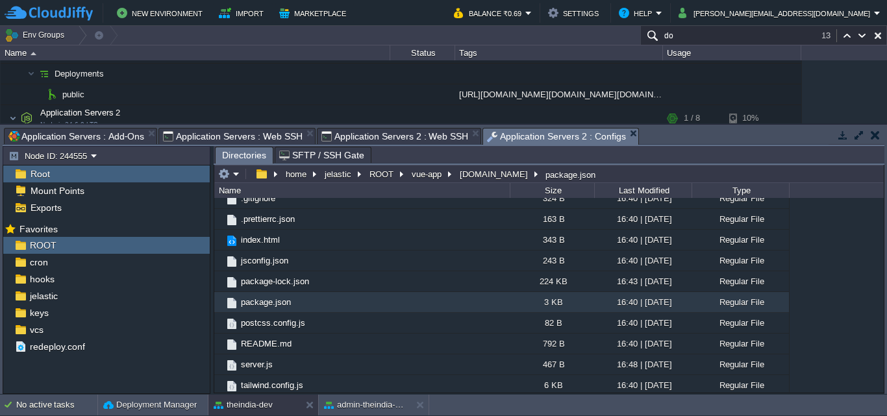
scroll to position [225, 0]
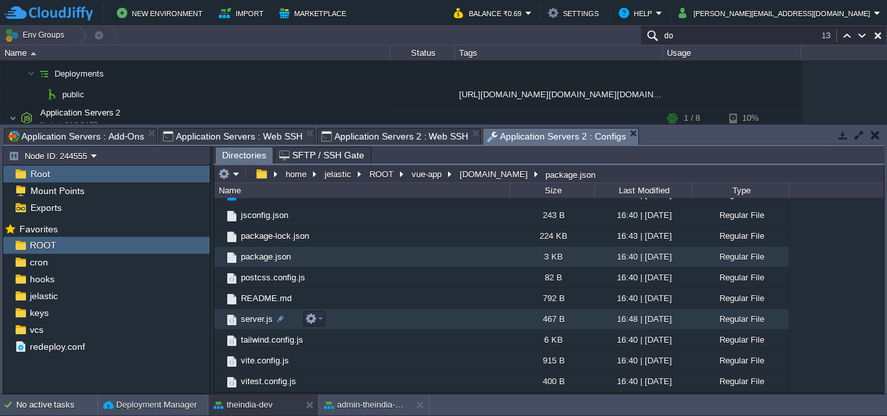
click at [396, 322] on td "server.js" at bounding box center [361, 319] width 295 height 21
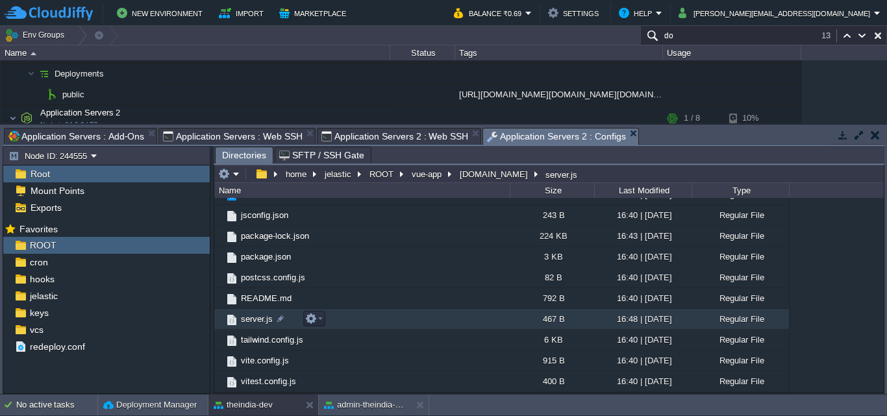
click at [396, 322] on td "server.js" at bounding box center [361, 319] width 295 height 21
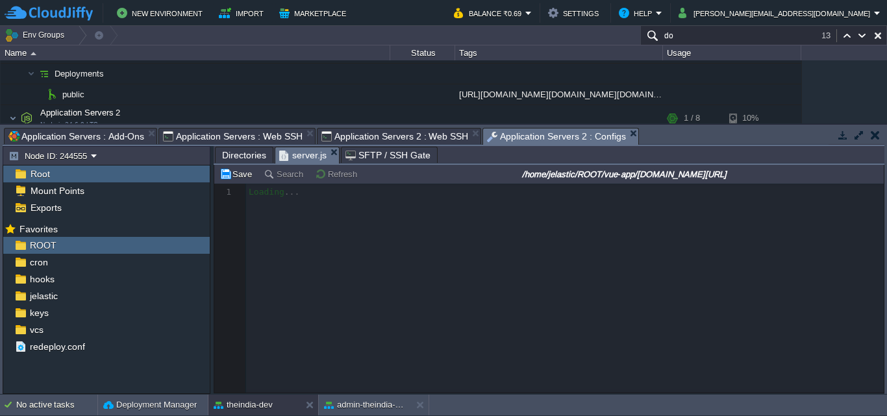
scroll to position [5, 0]
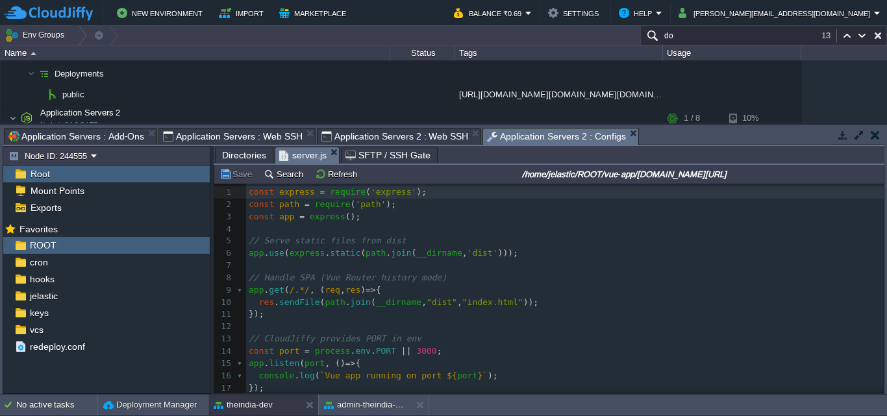
click at [407, 354] on div "19 1 const express = require ( 'express' ); 2 const path = require ( 'path' ); …" at bounding box center [565, 302] width 638 height 232
type textarea "4"
click at [347, 137] on span "Application Servers 2 : Web SSH" at bounding box center [394, 137] width 147 height 16
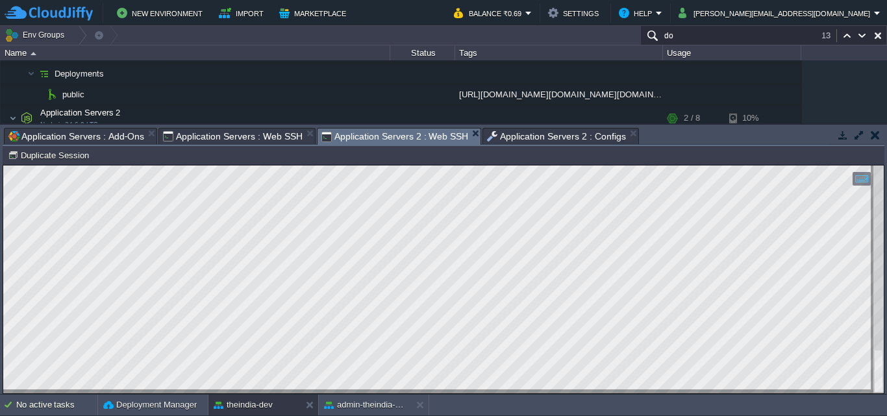
click at [569, 143] on span "Application Servers 2 : Configs" at bounding box center [556, 137] width 139 height 16
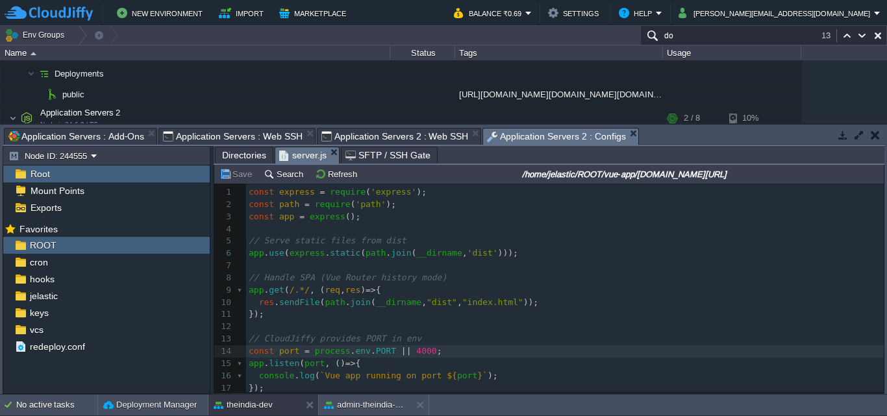
click at [258, 155] on span "Directories" at bounding box center [244, 155] width 44 height 16
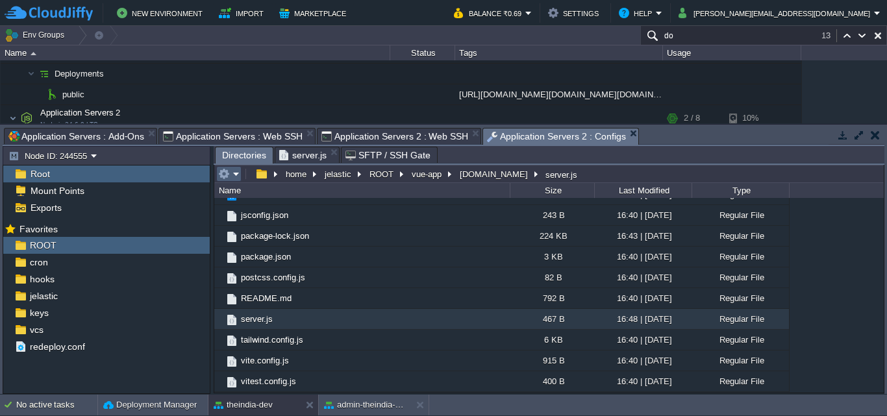
click at [240, 175] on td at bounding box center [228, 174] width 25 height 16
click at [262, 168] on td at bounding box center [266, 174] width 32 height 16
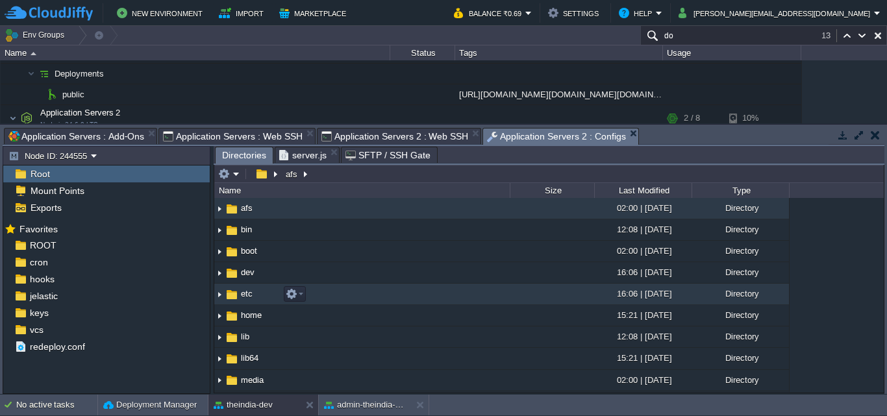
click at [348, 293] on td "etc" at bounding box center [361, 294] width 295 height 21
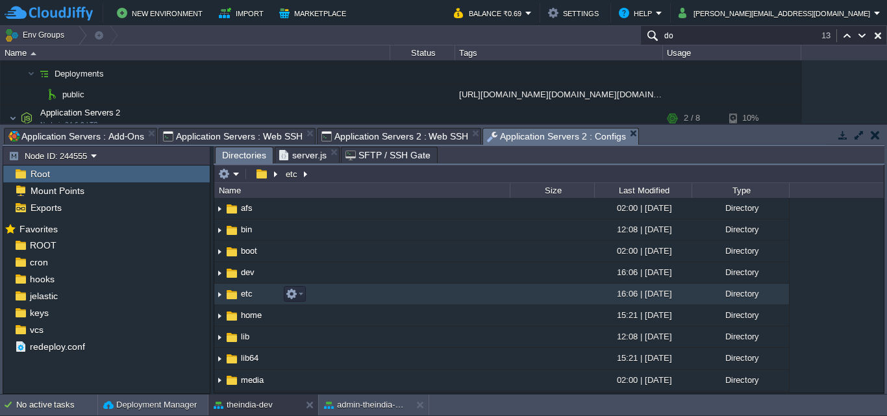
click at [348, 293] on td "etc" at bounding box center [361, 294] width 295 height 21
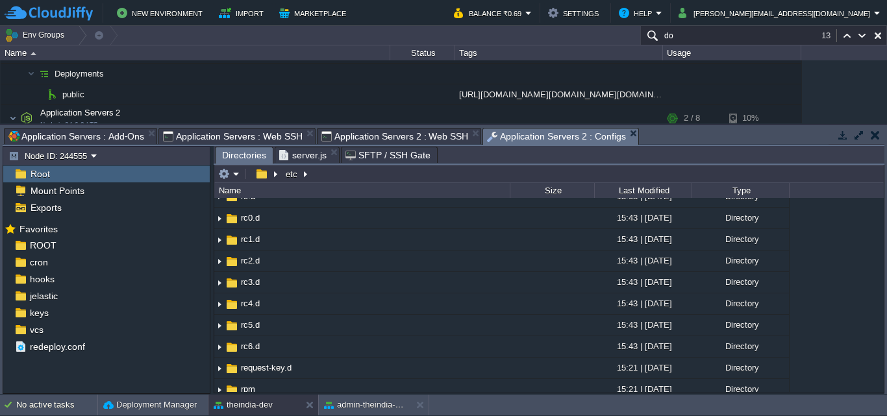
scroll to position [1515, 0]
click at [273, 175] on em at bounding box center [266, 174] width 28 height 12
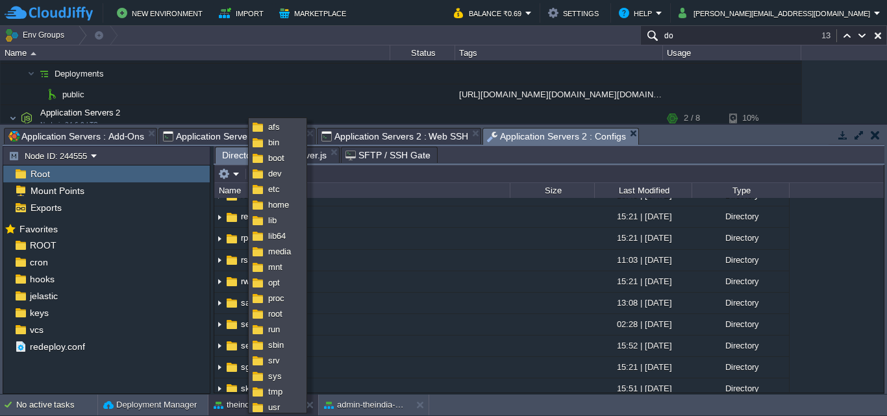
type input "/etc"
click at [541, 175] on input "/etc" at bounding box center [548, 174] width 669 height 18
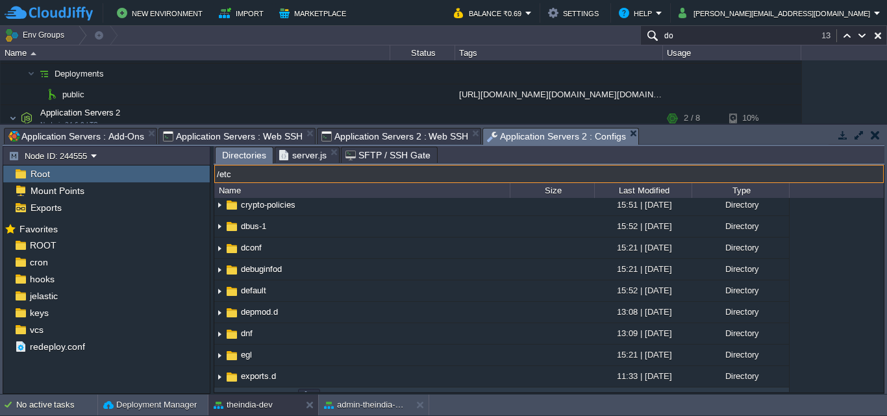
scroll to position [454, 0]
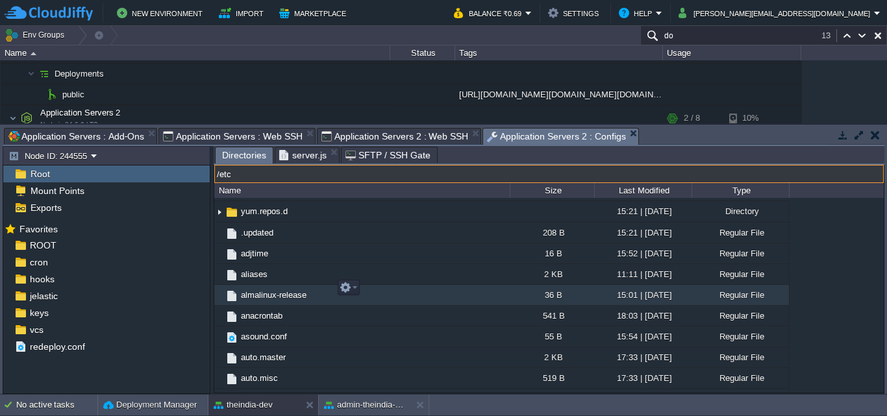
scroll to position [1948, 0]
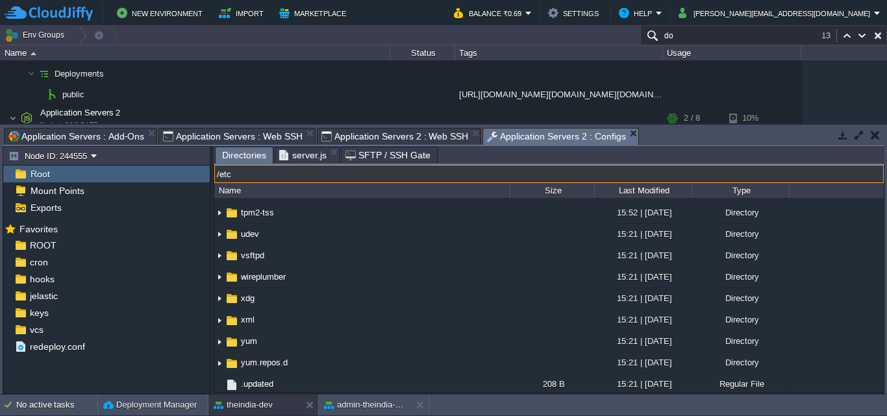
click at [314, 177] on input "/etc" at bounding box center [548, 174] width 669 height 18
type input "/etc/httpd"
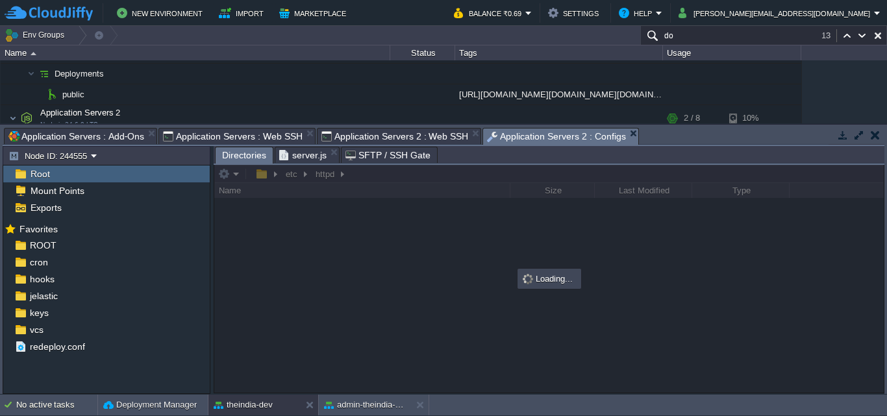
scroll to position [0, 0]
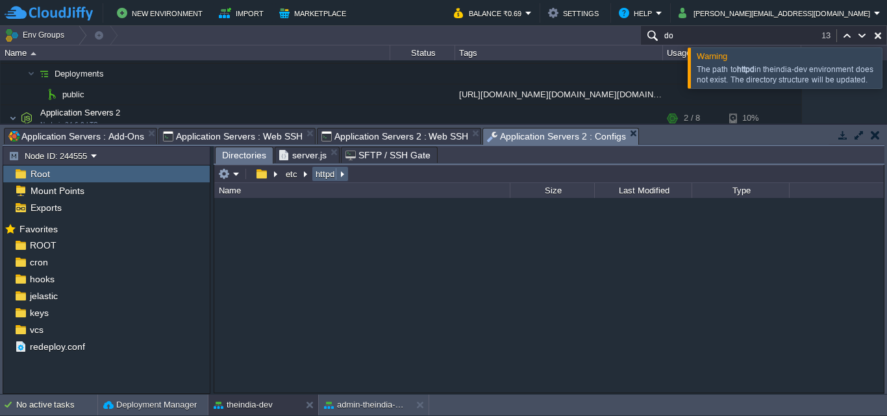
click at [330, 182] on td "httpd" at bounding box center [330, 174] width 37 height 16
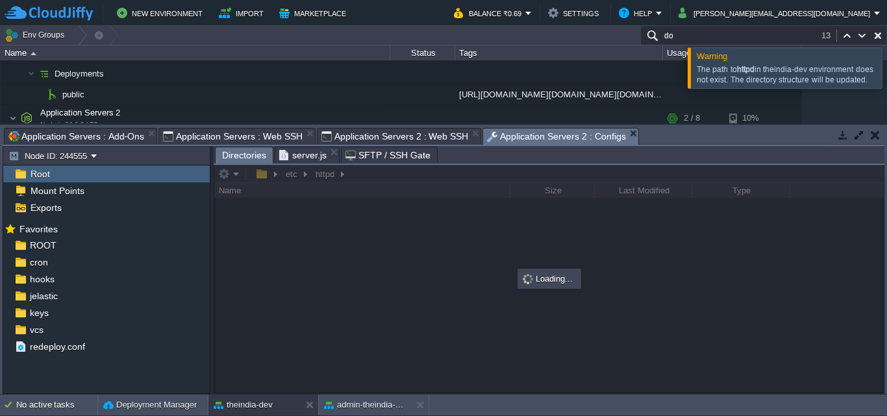
click at [345, 175] on div at bounding box center [548, 279] width 669 height 228
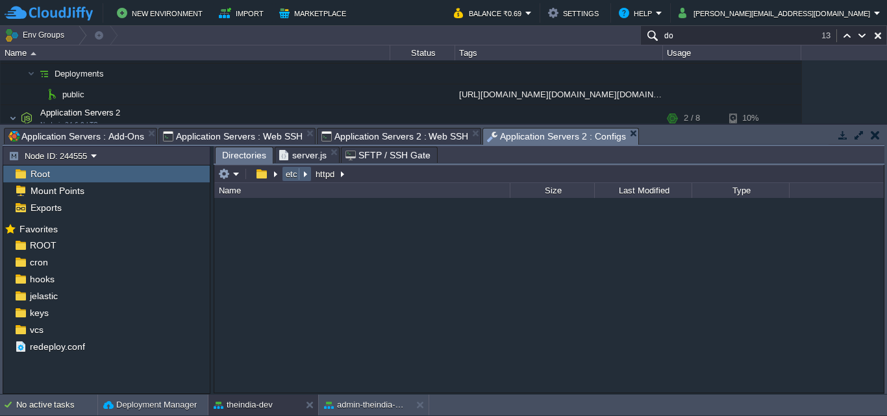
click at [297, 175] on button "etc" at bounding box center [292, 174] width 17 height 12
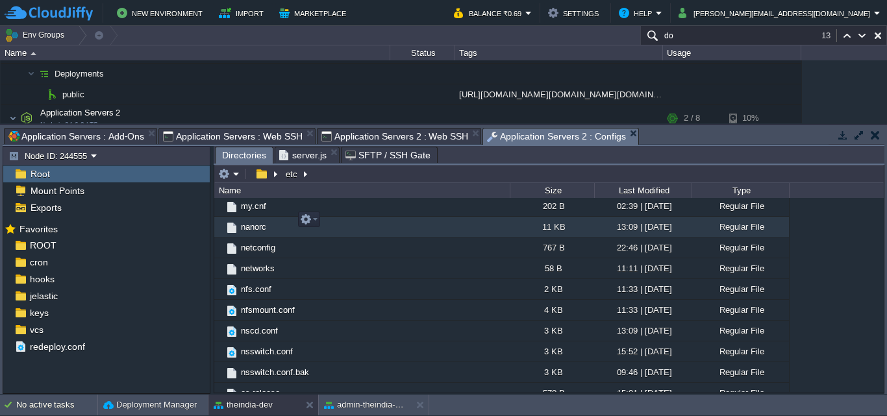
scroll to position [3333, 0]
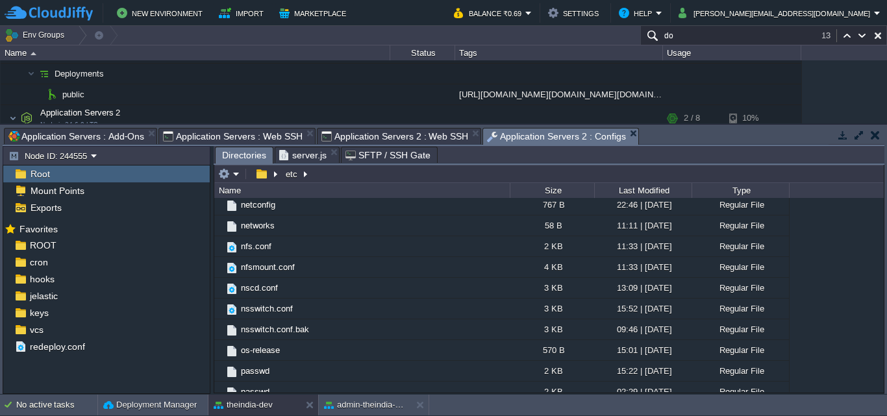
drag, startPoint x: 371, startPoint y: 345, endPoint x: 868, endPoint y: 336, distance: 497.4
click at [868, 336] on div ".. UPower 15:21 | 25 Aug 2025 Directory X11 15:51 | 09 Jul 2025 Directory alsa …" at bounding box center [548, 295] width 669 height 194
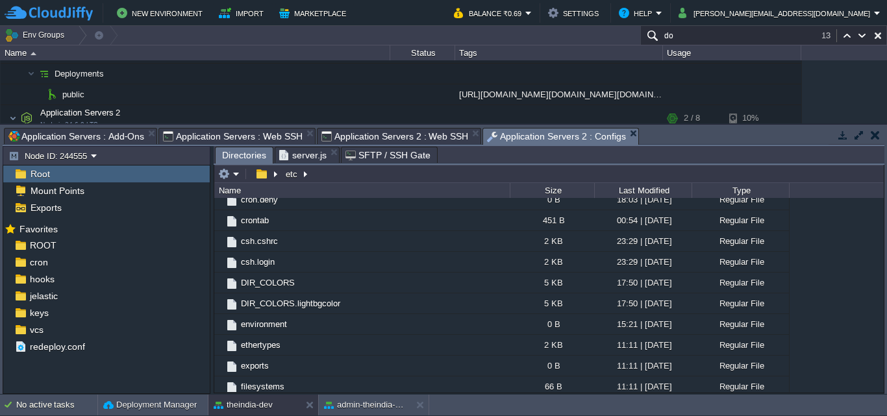
scroll to position [2272, 0]
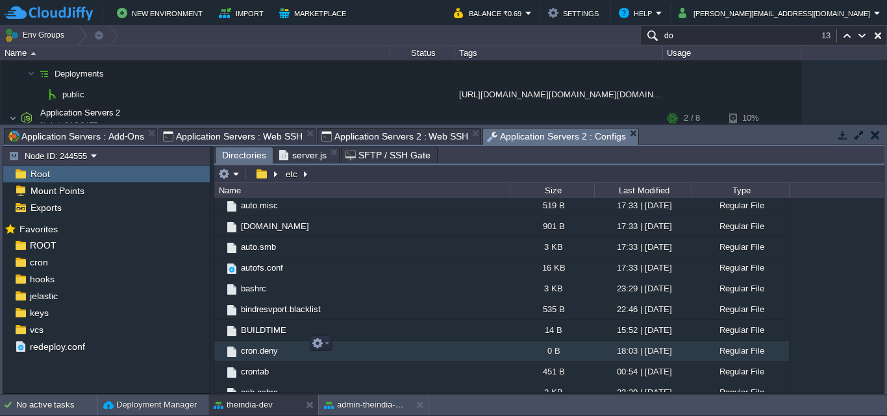
click at [412, 341] on td "cron.deny" at bounding box center [361, 351] width 295 height 21
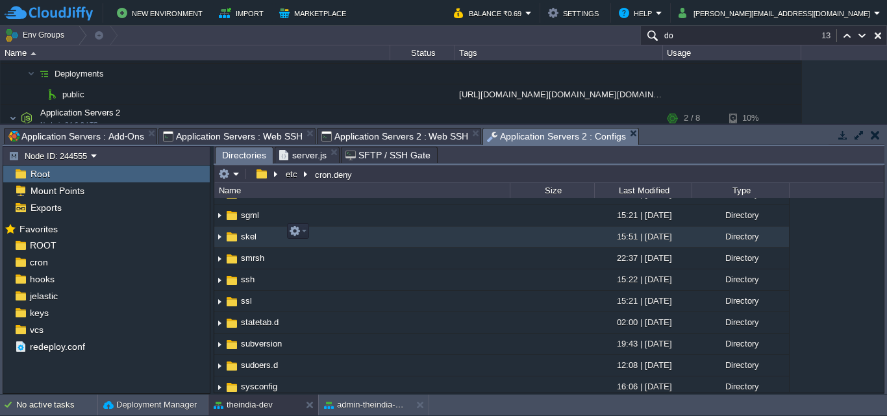
scroll to position [1515, 0]
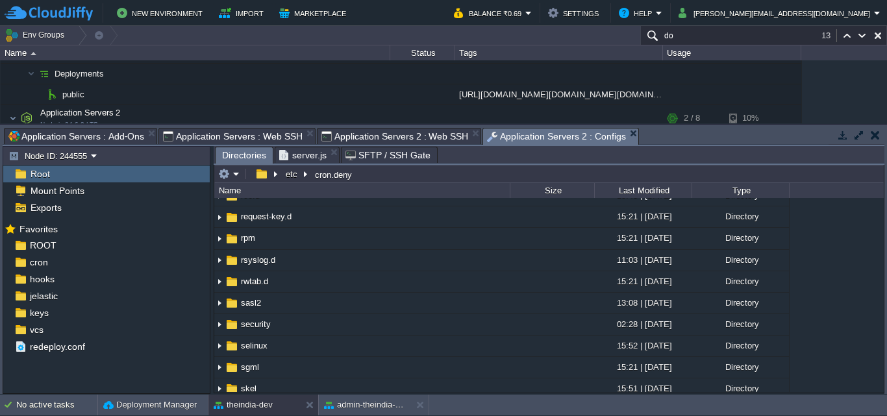
drag, startPoint x: 714, startPoint y: 147, endPoint x: 714, endPoint y: 127, distance: 20.1
click at [714, 127] on div "Tasks Activity Log Archive Git / SVN Application Servers : Add-Ons Application …" at bounding box center [443, 259] width 887 height 269
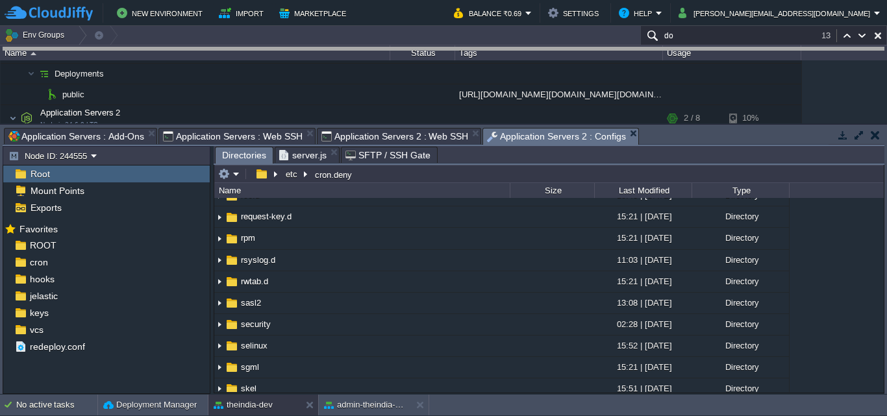
drag, startPoint x: 710, startPoint y: 131, endPoint x: 736, endPoint y: -14, distance: 147.2
click at [736, 0] on html "New Environment Import Marketplace Bonus ₹0.00 Upgrade Account Balance ₹0.69 Se…" at bounding box center [443, 208] width 887 height 416
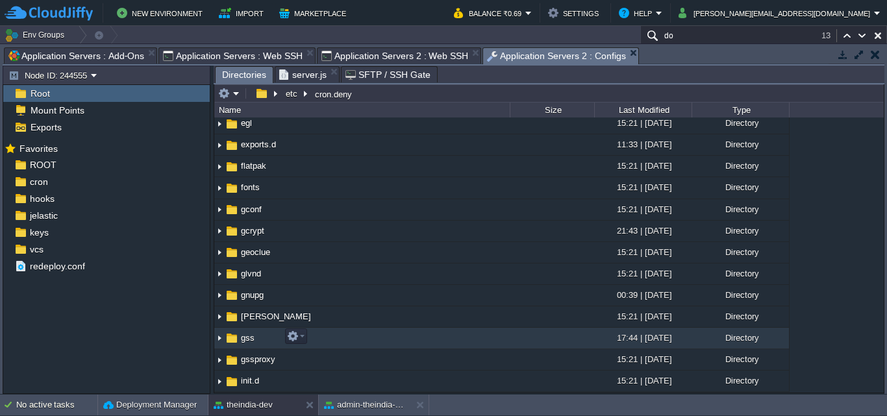
scroll to position [606, 0]
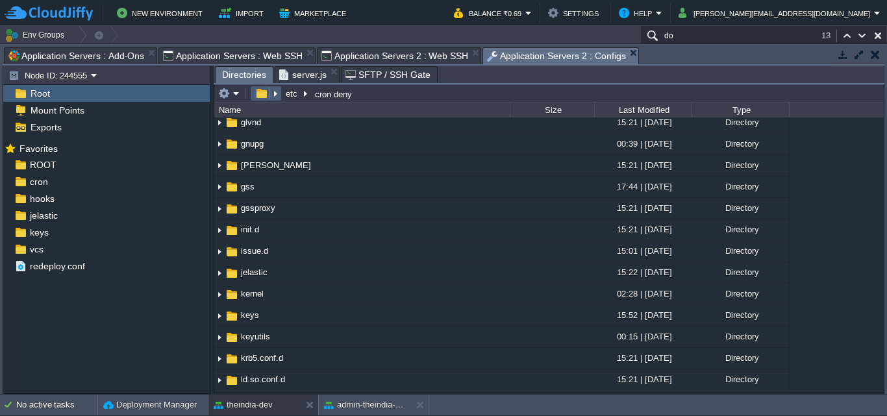
click at [273, 93] on em at bounding box center [266, 94] width 28 height 12
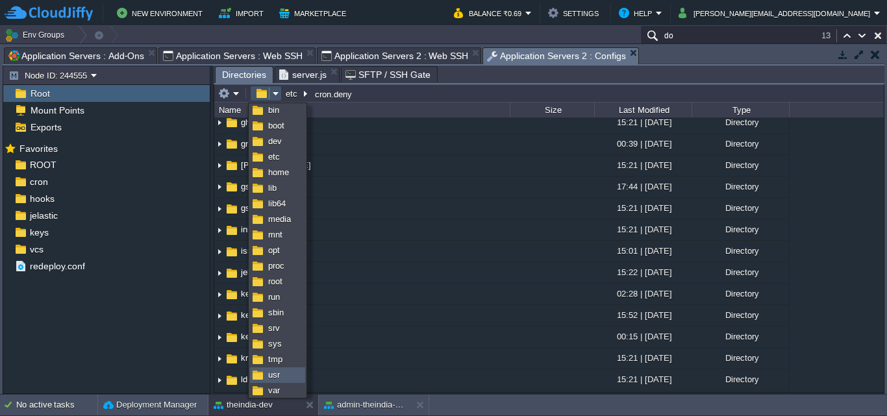
scroll to position [19, 0]
click at [281, 386] on link "var" at bounding box center [278, 389] width 54 height 14
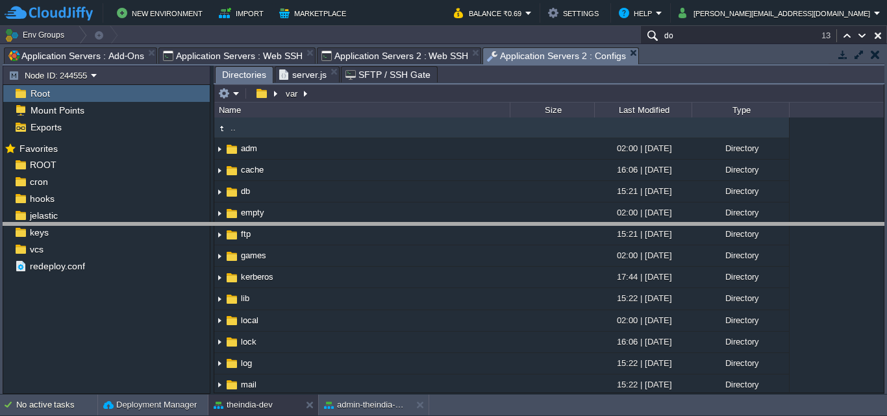
drag, startPoint x: 743, startPoint y: 55, endPoint x: 726, endPoint y: 230, distance: 176.1
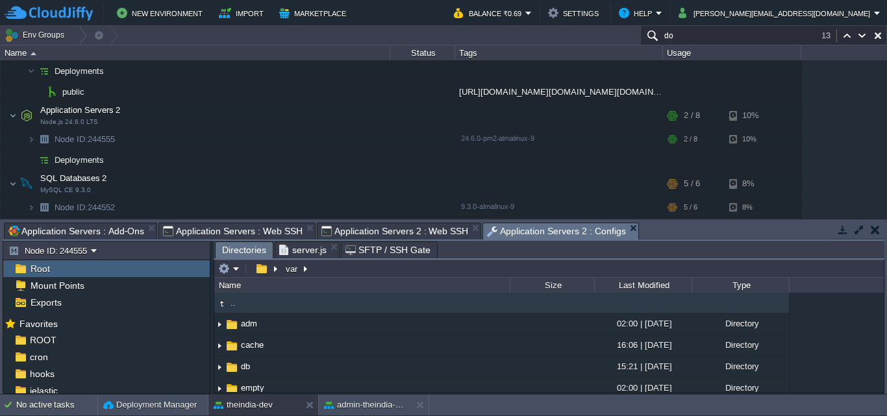
scroll to position [3, 0]
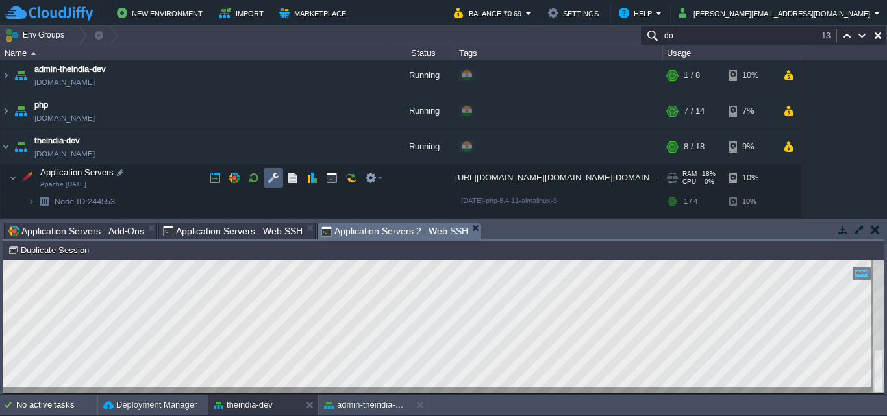
click at [275, 177] on button "button" at bounding box center [273, 178] width 12 height 12
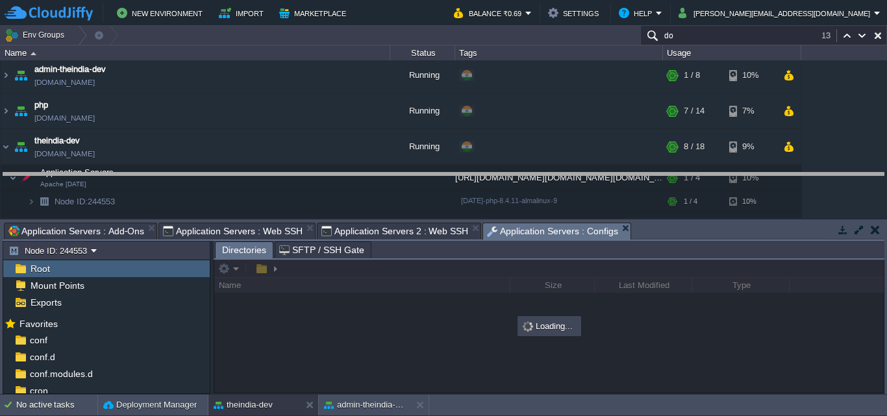
drag, startPoint x: 647, startPoint y: 233, endPoint x: 662, endPoint y: 199, distance: 37.3
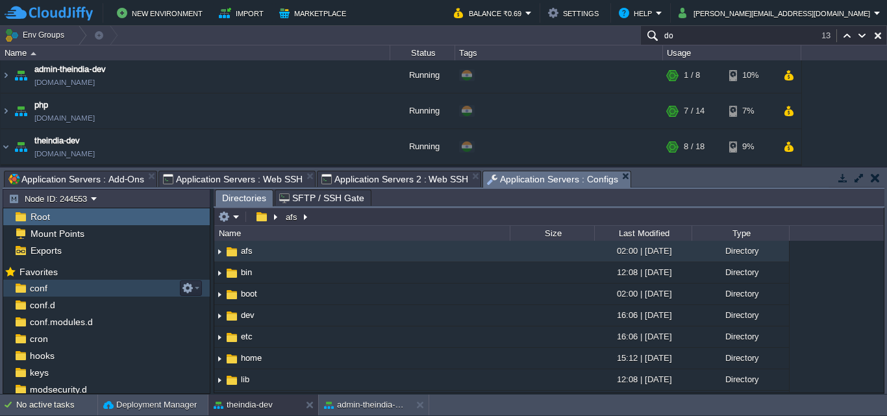
click at [92, 288] on div "conf" at bounding box center [106, 288] width 206 height 17
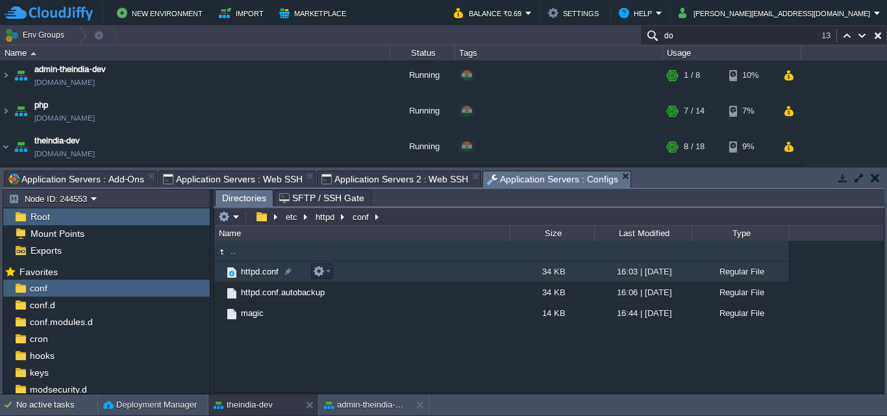
click at [433, 267] on td "httpd.conf" at bounding box center [361, 272] width 295 height 21
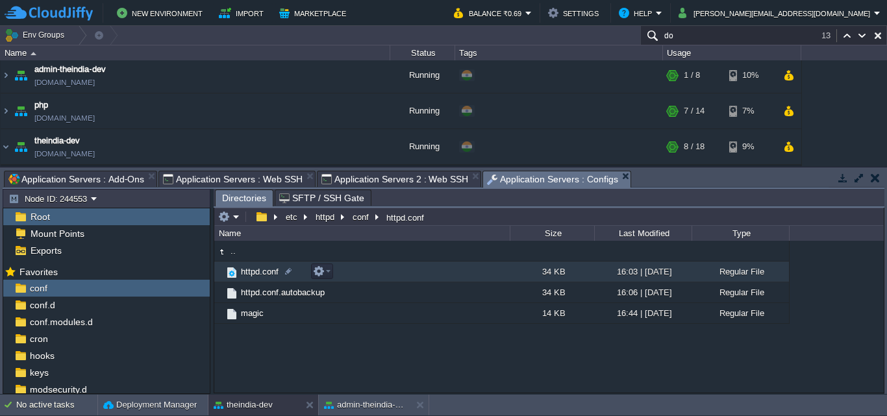
click at [433, 267] on td "httpd.conf" at bounding box center [361, 272] width 295 height 21
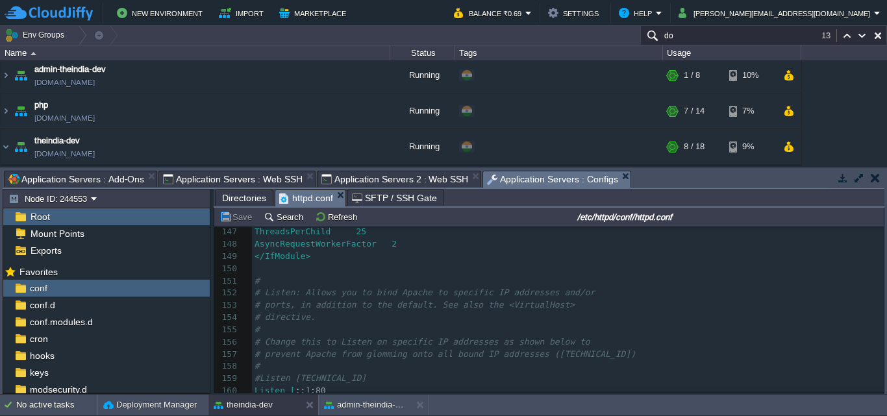
scroll to position [1818, 0]
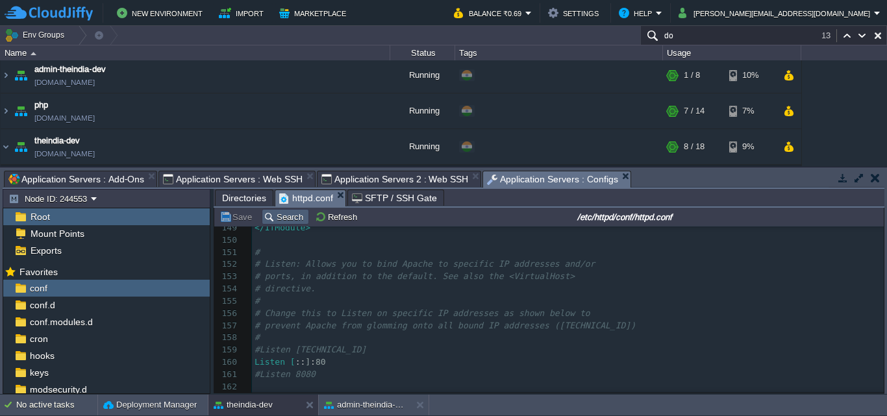
click at [286, 216] on button "Search" at bounding box center [285, 217] width 43 height 12
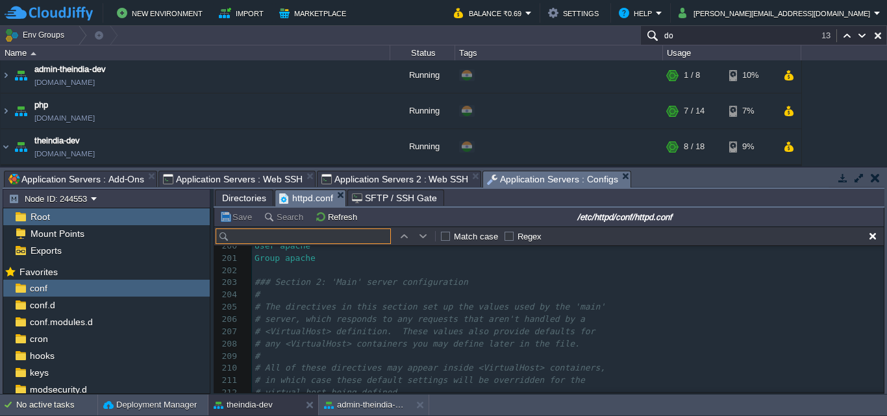
scroll to position [2681, 0]
paste input "<Directory"
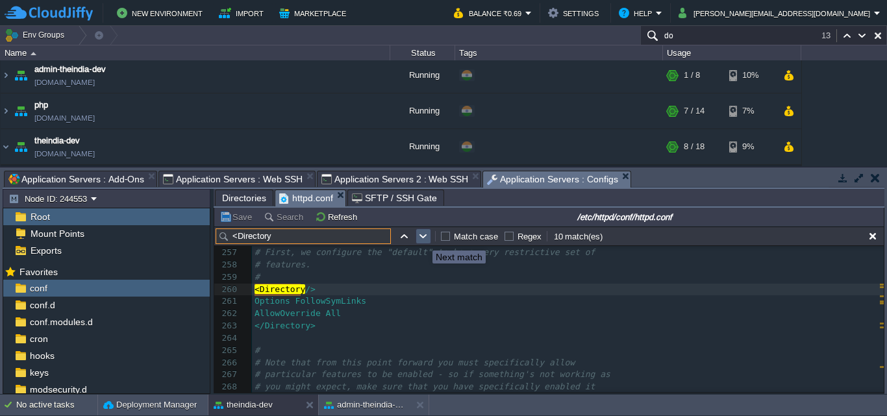
type input "<Directory"
click at [423, 240] on button "button" at bounding box center [423, 236] width 12 height 12
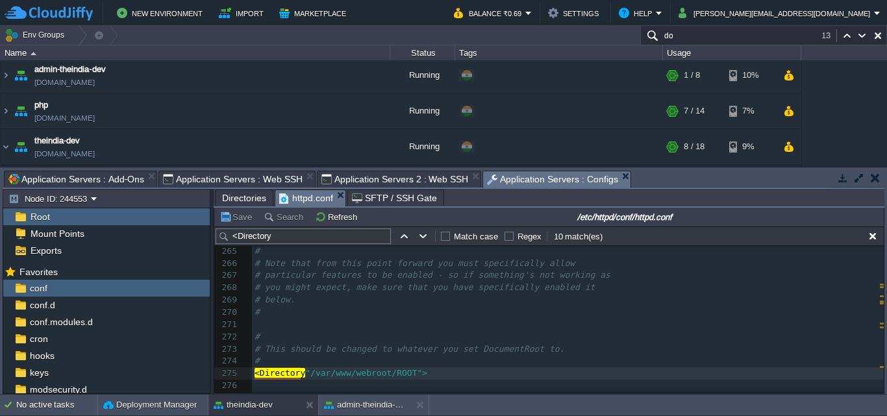
type textarea "#"
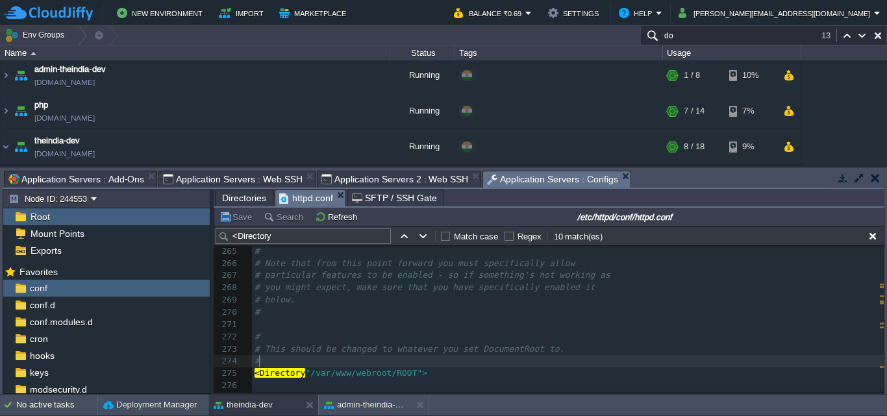
click at [419, 362] on pre "#" at bounding box center [568, 361] width 632 height 12
click at [438, 382] on pre "​" at bounding box center [568, 386] width 632 height 12
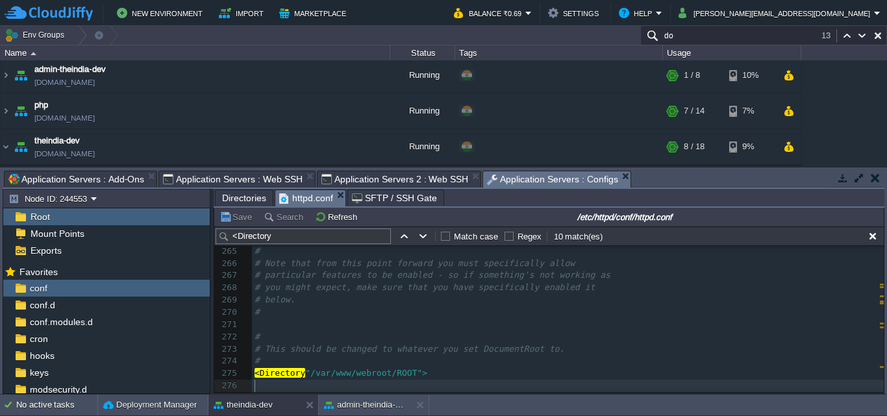
click at [442, 372] on pre "<Directory "/var/www/webroot/ROOT">" at bounding box center [568, 373] width 632 height 12
click at [428, 239] on button "button" at bounding box center [423, 236] width 12 height 12
type textarea "<Directory"
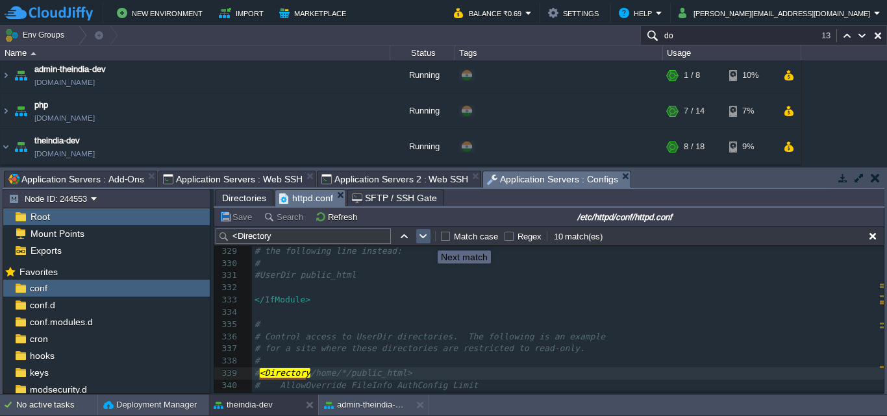
click at [428, 239] on button "button" at bounding box center [423, 236] width 12 height 12
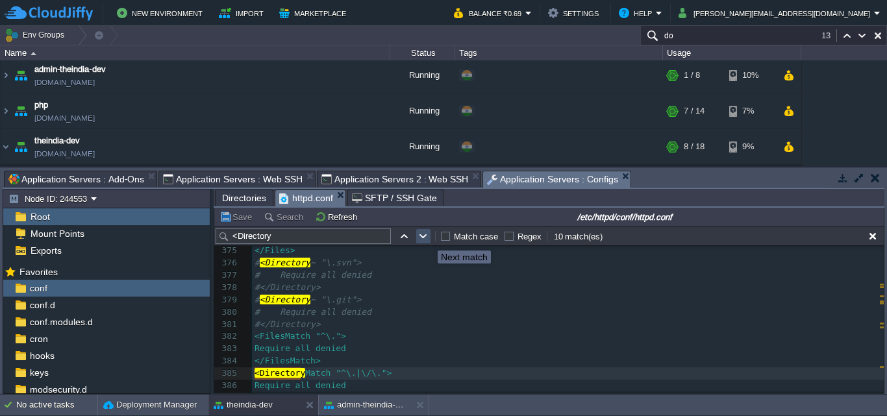
click at [428, 239] on button "button" at bounding box center [423, 236] width 12 height 12
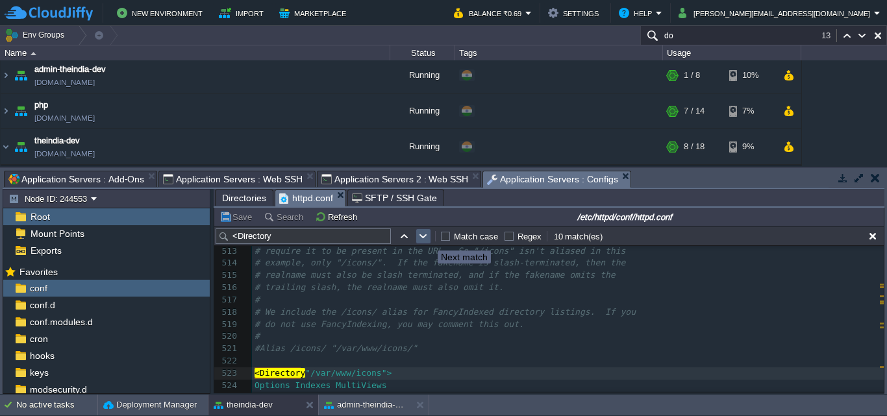
click at [428, 239] on button "button" at bounding box center [423, 236] width 12 height 12
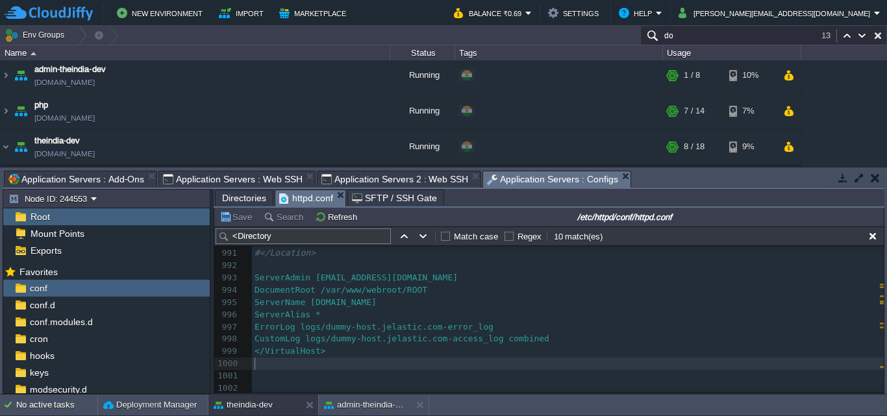
click at [358, 358] on pre "​" at bounding box center [568, 364] width 632 height 12
paste textarea "e""
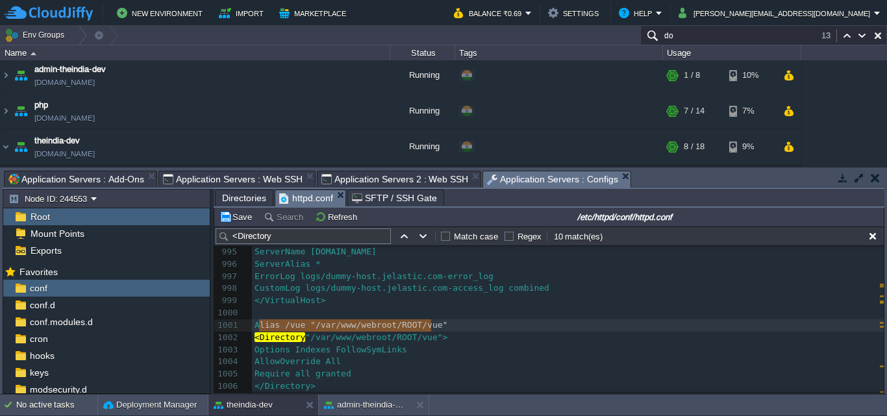
type textarea "Alias /vue "/var/www/webroot/ROOT/vue""
drag, startPoint x: 440, startPoint y: 325, endPoint x: 250, endPoint y: 327, distance: 190.2
click at [469, 332] on pre "<Directory "/var/www/webroot/ROOT/vue">" at bounding box center [568, 338] width 632 height 12
type textarea "-app"
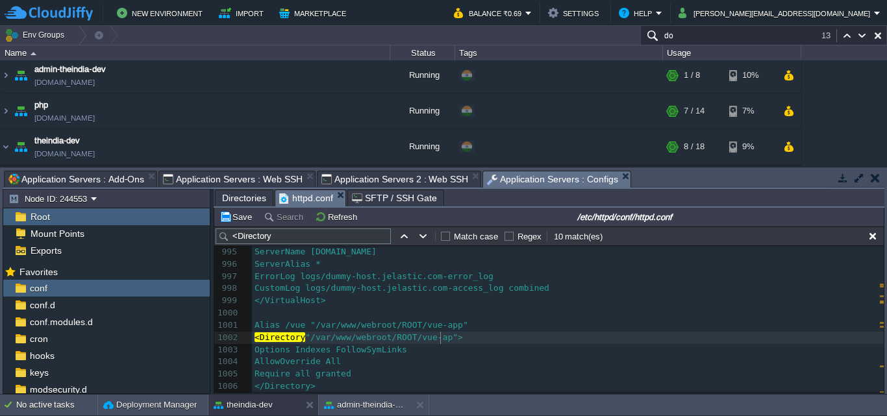
type textarea "-app"
click at [244, 216] on button "Save" at bounding box center [237, 217] width 36 height 12
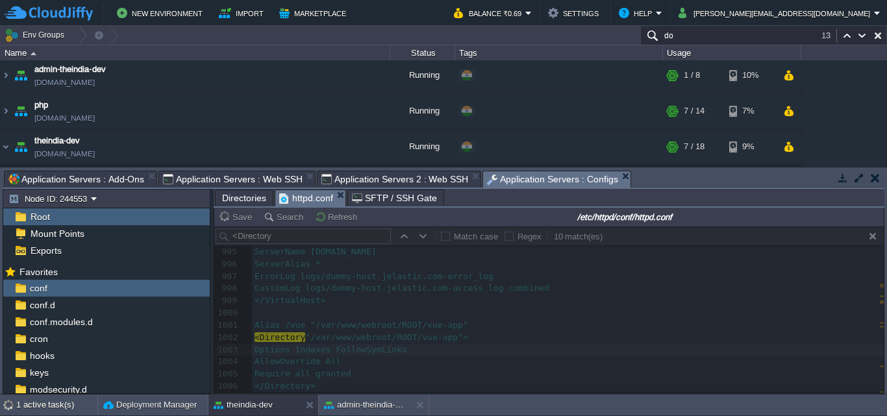
click at [393, 193] on span "SFTP / SSH Gate" at bounding box center [394, 198] width 85 height 16
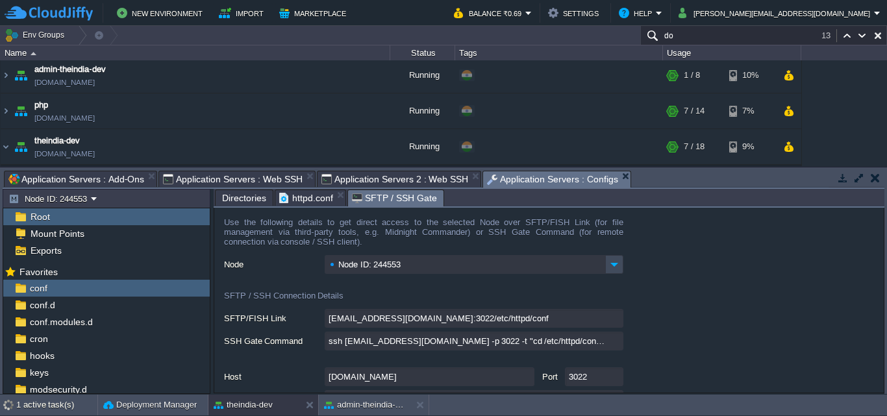
click at [387, 175] on span "Application Servers 2 : Web SSH" at bounding box center [394, 179] width 147 height 16
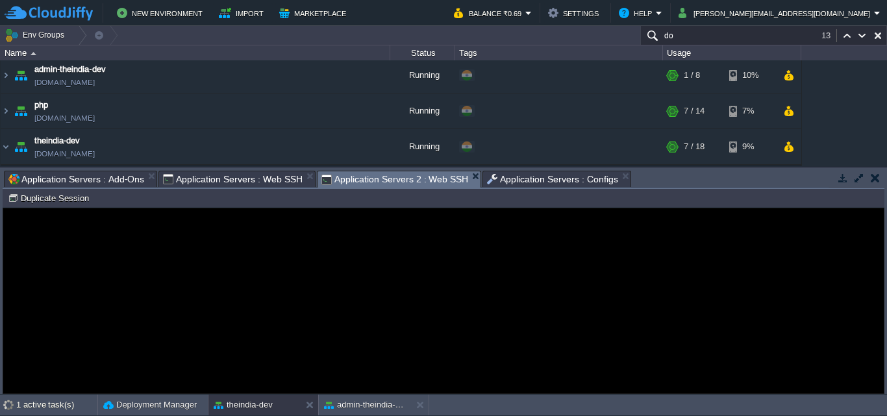
click at [271, 182] on span "Application Servers : Web SSH" at bounding box center [233, 179] width 140 height 16
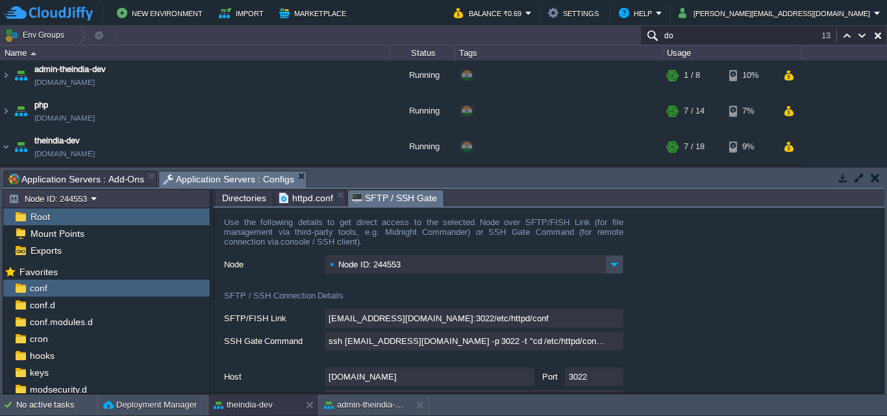
click at [245, 178] on span "Application Servers : Configs" at bounding box center [228, 179] width 131 height 16
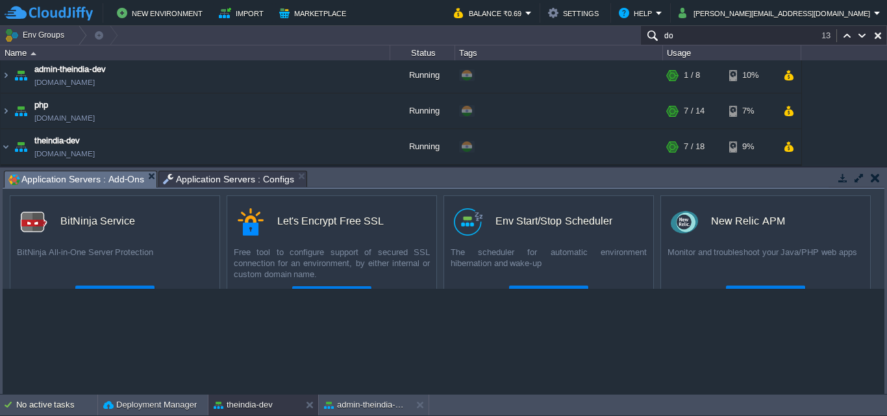
click at [60, 177] on span "Application Servers : Add-Ons" at bounding box center [76, 179] width 136 height 16
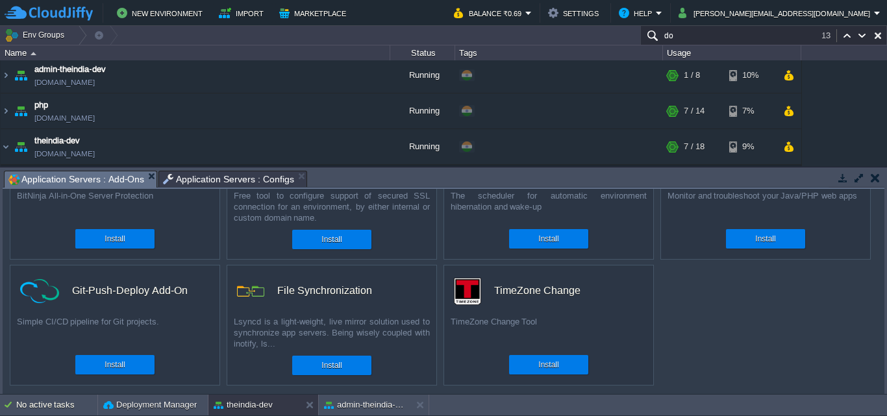
click at [238, 182] on span "Application Servers : Configs" at bounding box center [228, 179] width 131 height 16
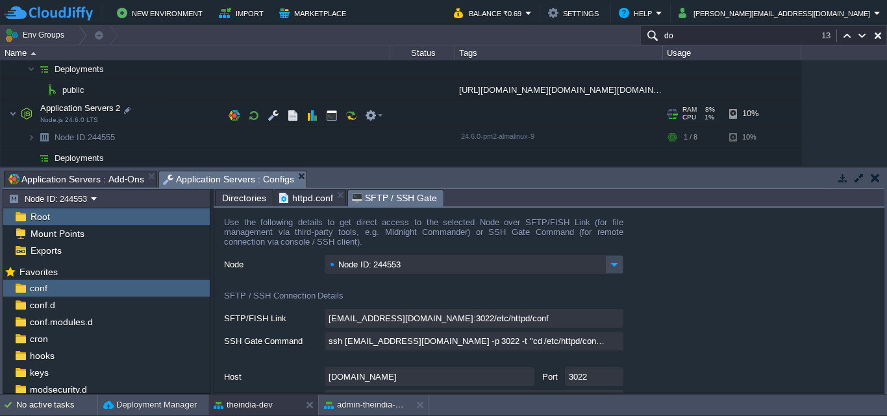
scroll to position [3, 0]
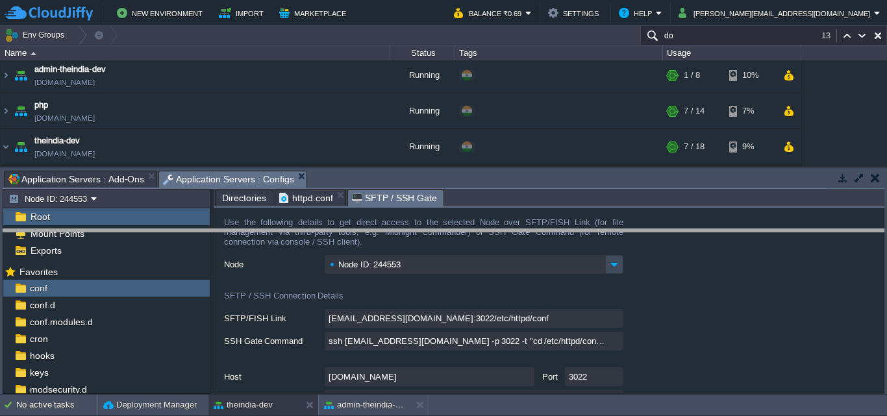
drag, startPoint x: 657, startPoint y: 183, endPoint x: 683, endPoint y: 256, distance: 77.8
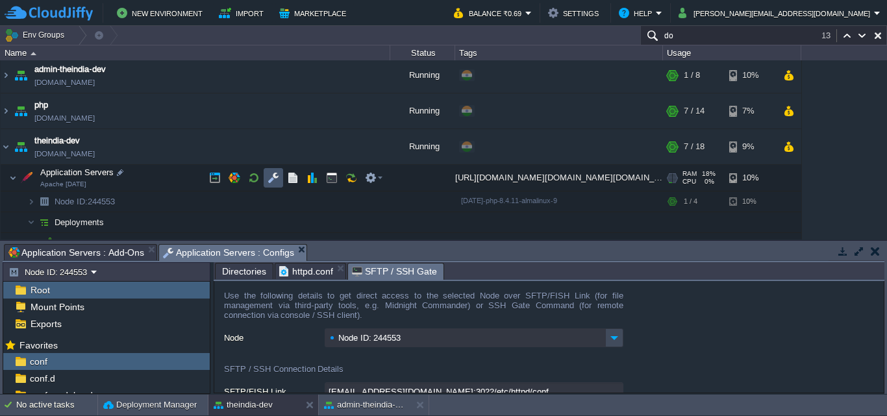
click at [269, 179] on button "button" at bounding box center [273, 178] width 12 height 12
click at [294, 272] on span "httpd.conf" at bounding box center [306, 272] width 54 height 16
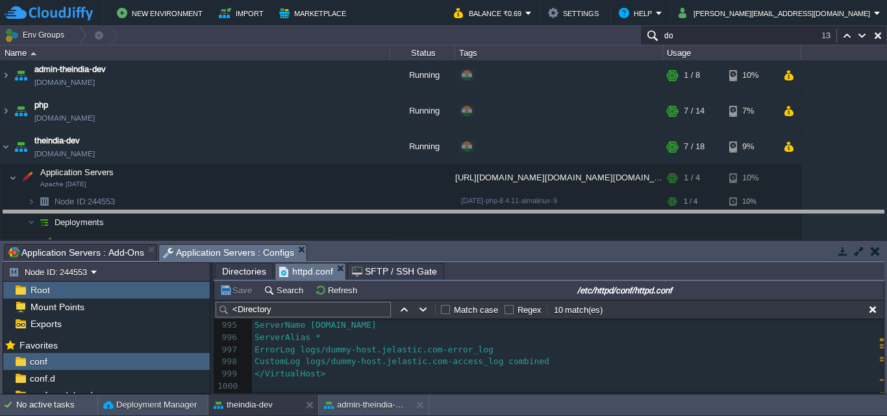
drag, startPoint x: 540, startPoint y: 245, endPoint x: 545, endPoint y: 192, distance: 54.1
click at [545, 192] on body "New Environment Import Marketplace Bonus ₹0.00 Upgrade Account Balance ₹0.69 Se…" at bounding box center [443, 208] width 887 height 416
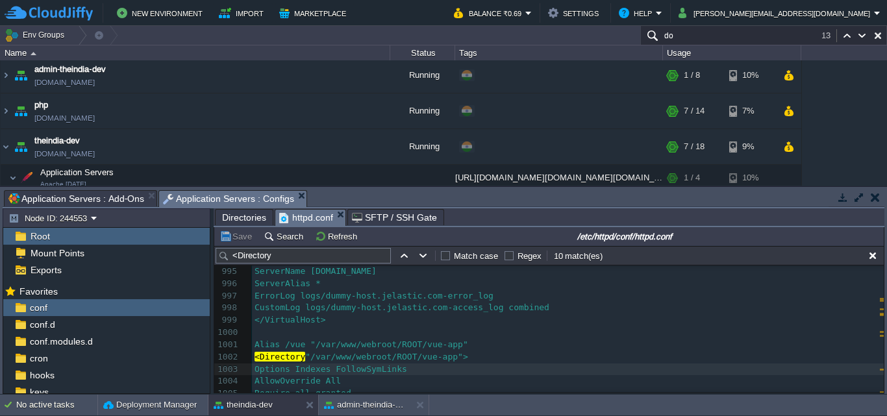
click at [241, 238] on button "Save" at bounding box center [237, 236] width 36 height 12
click at [671, 308] on pre "CustomLog logs/dummy-host.jelastic.com-access_log combined" at bounding box center [568, 308] width 632 height 12
click at [877, 256] on button "button" at bounding box center [873, 256] width 12 height 12
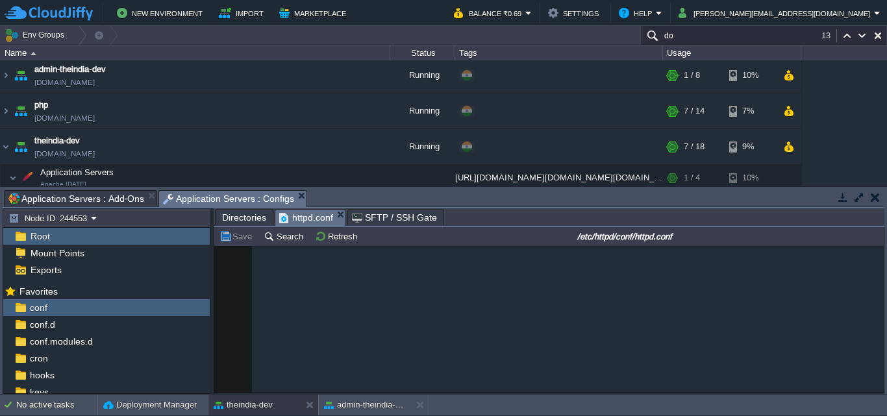
scroll to position [6712, 0]
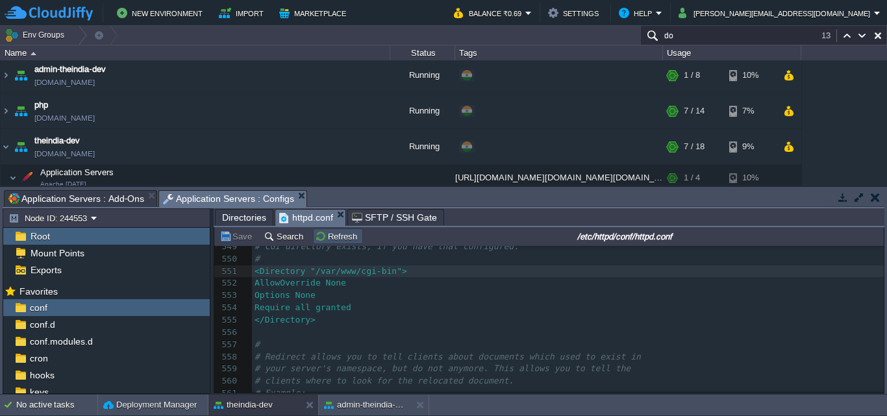
click at [329, 241] on button "Refresh" at bounding box center [338, 236] width 46 height 12
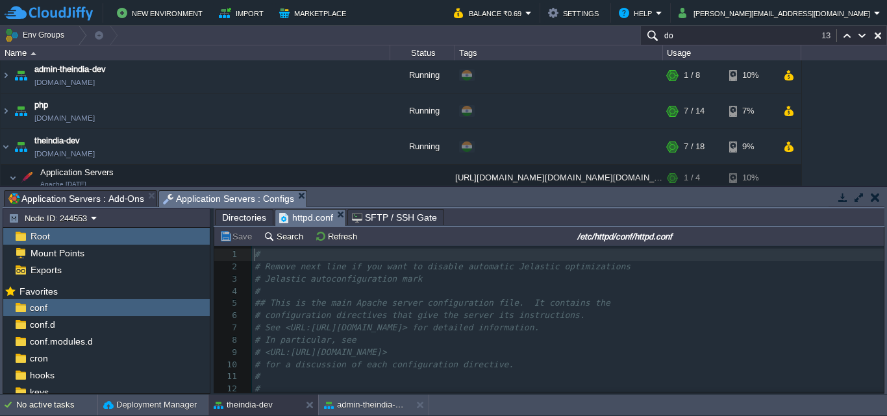
click at [243, 220] on span "Directories" at bounding box center [244, 218] width 44 height 16
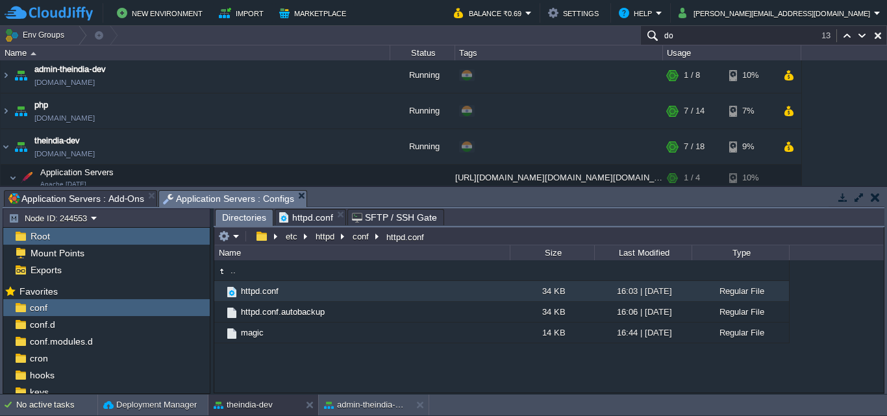
click at [317, 222] on span "httpd.conf" at bounding box center [306, 218] width 54 height 16
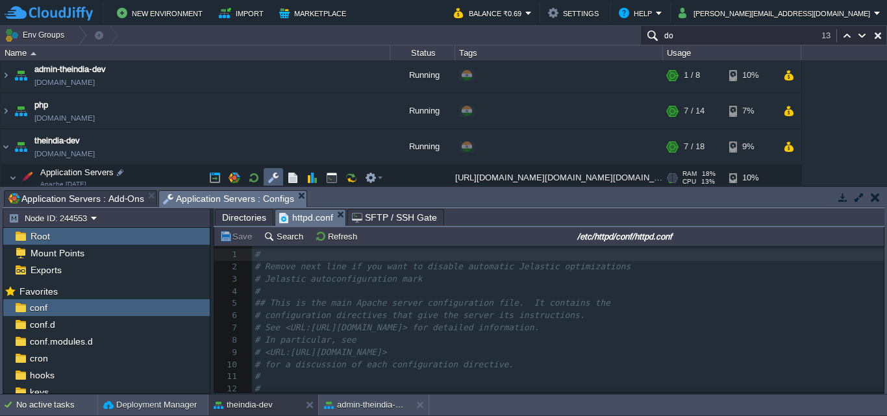
click at [277, 177] on button "button" at bounding box center [273, 178] width 12 height 12
click at [277, 179] on button "button" at bounding box center [273, 178] width 12 height 12
click at [324, 179] on td at bounding box center [331, 177] width 19 height 19
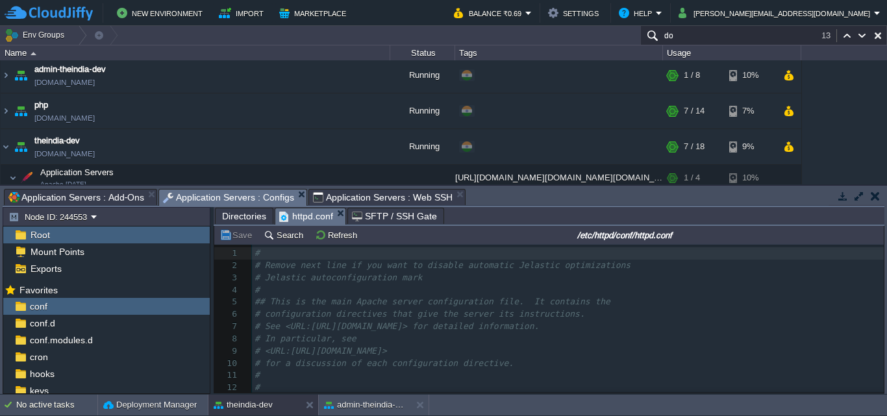
click at [345, 193] on span "Application Servers : Web SSH" at bounding box center [383, 198] width 140 height 16
type input "#000000"
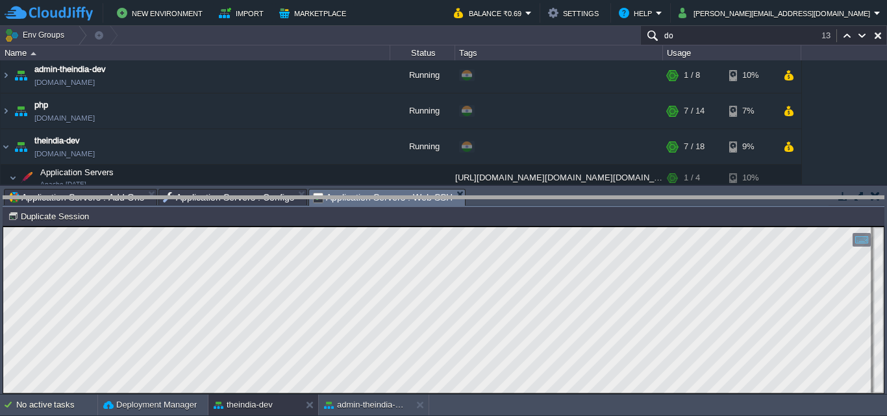
drag, startPoint x: 538, startPoint y: 195, endPoint x: 547, endPoint y: 236, distance: 42.4
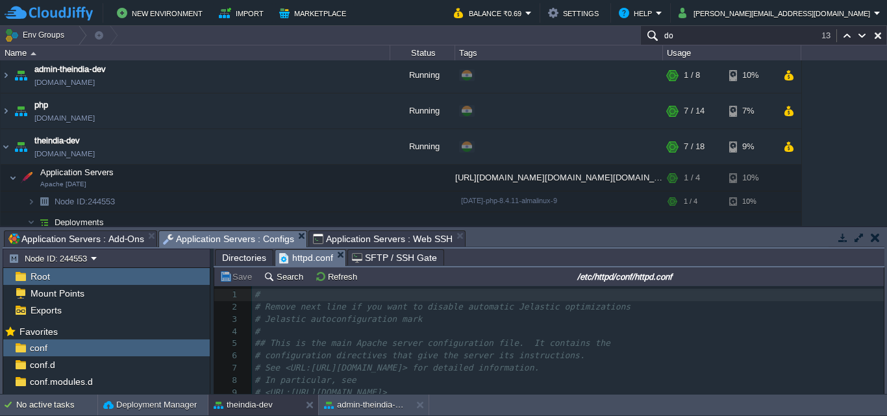
click at [195, 236] on span "Application Servers : Configs" at bounding box center [228, 239] width 131 height 16
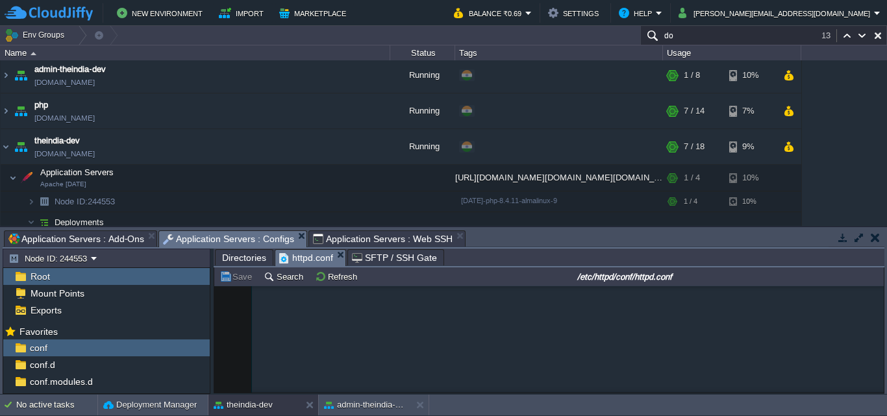
scroll to position [12242, 0]
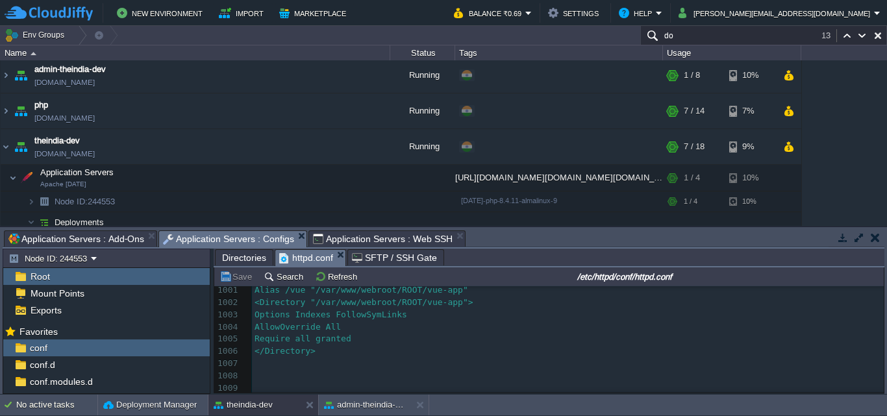
click at [243, 259] on span "Directories" at bounding box center [244, 258] width 44 height 16
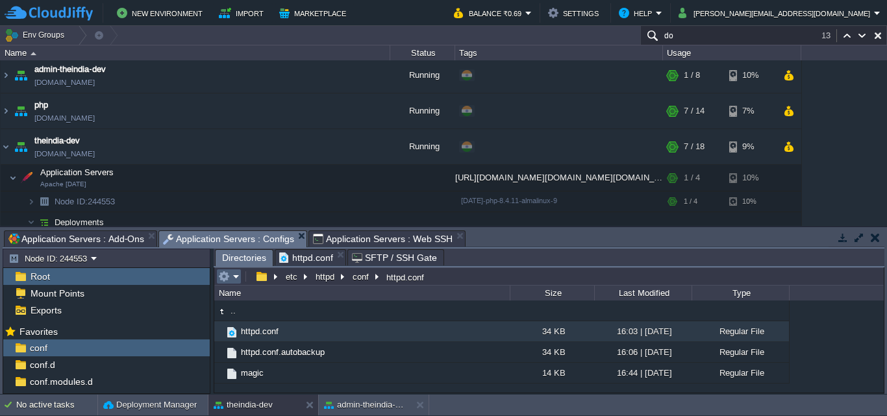
click at [240, 279] on td at bounding box center [228, 277] width 25 height 16
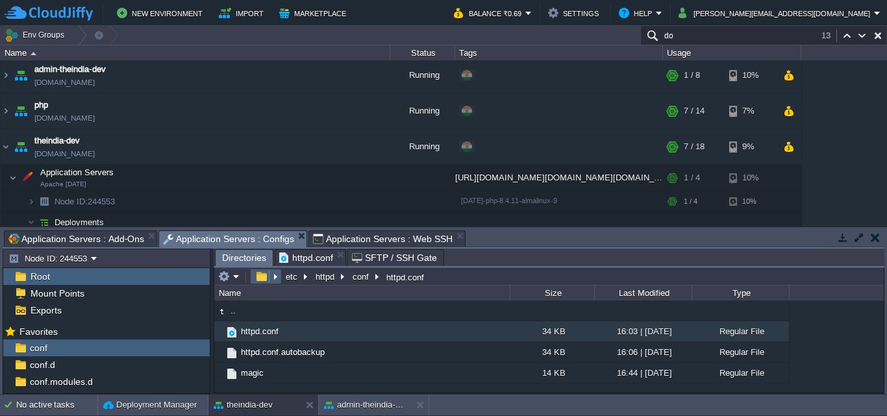
click at [271, 273] on em at bounding box center [266, 277] width 28 height 12
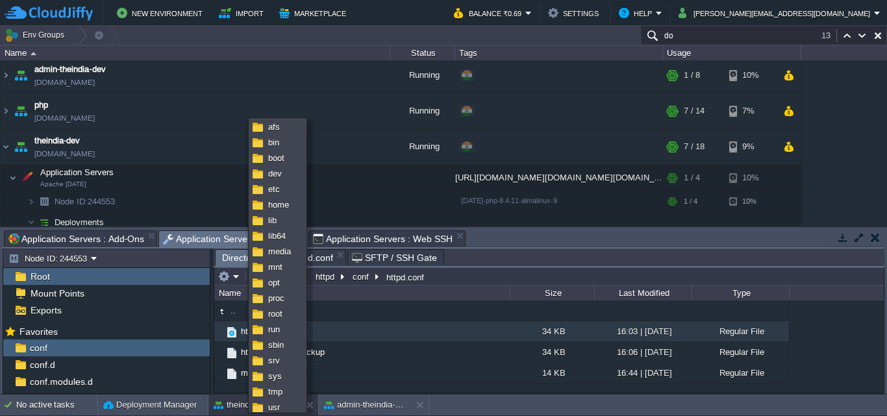
click at [857, 307] on div ".. httpd.conf 34 KB 16:03 | 25 Aug 2025 Regular File httpd.conf.autobackup 34 K…" at bounding box center [548, 347] width 669 height 92
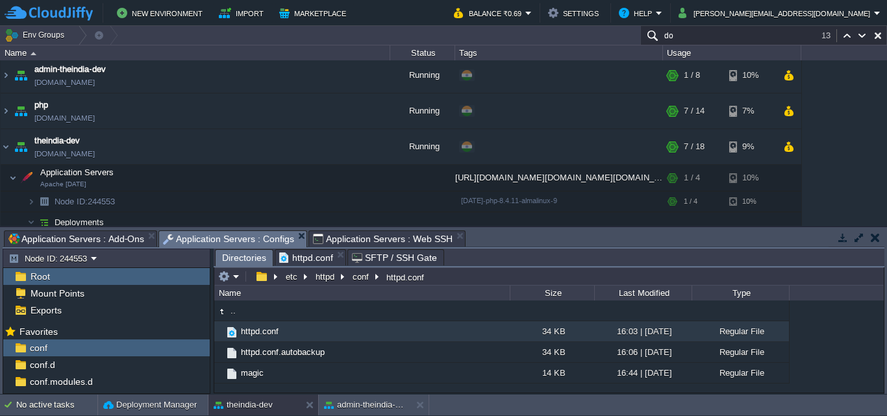
click at [306, 250] on div "httpd.conf" at bounding box center [310, 257] width 71 height 16
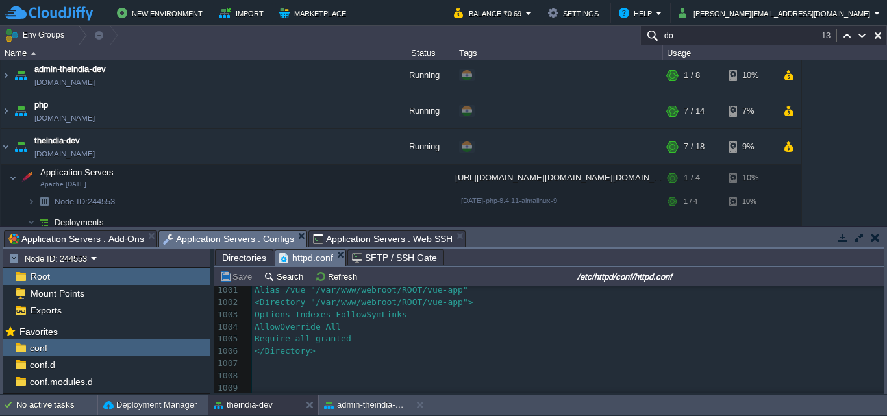
click at [445, 298] on div "1009 # 984 <VirtualHost * : 80> 985 ​ 986 # WEBSOCKETS SUPPORT 987 # Read Jelas…" at bounding box center [568, 236] width 632 height 318
type textarea "/"
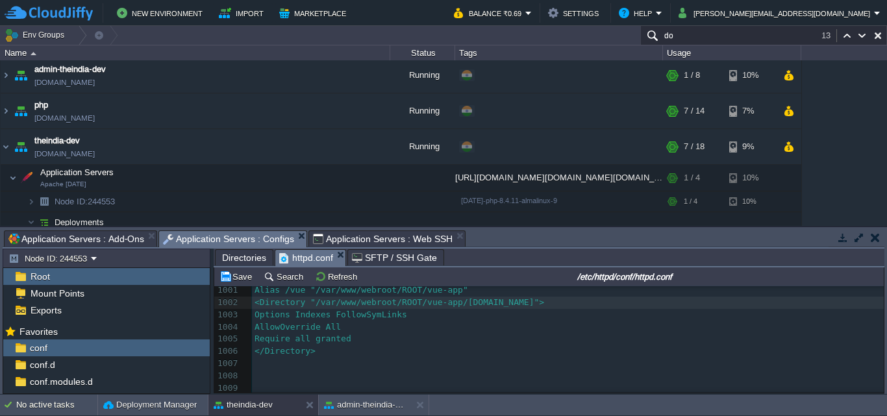
scroll to position [12091, 0]
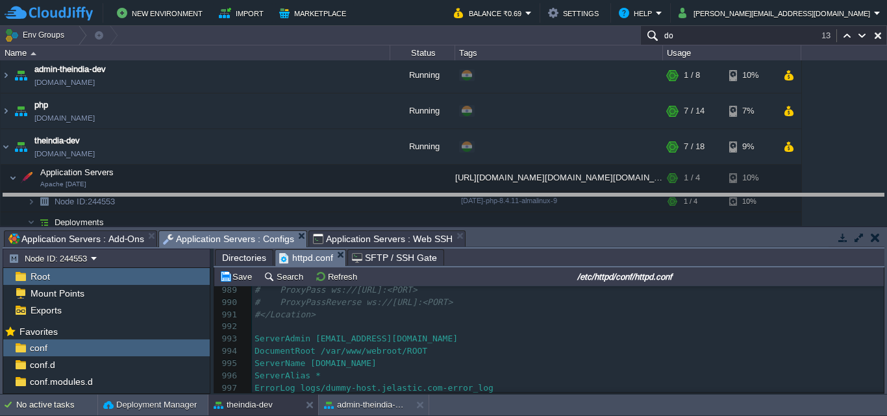
drag, startPoint x: 543, startPoint y: 231, endPoint x: 545, endPoint y: 143, distance: 87.7
click at [546, 137] on body "New Environment Import Marketplace Bonus ₹0.00 Upgrade Account Balance ₹0.69 Se…" at bounding box center [443, 208] width 887 height 416
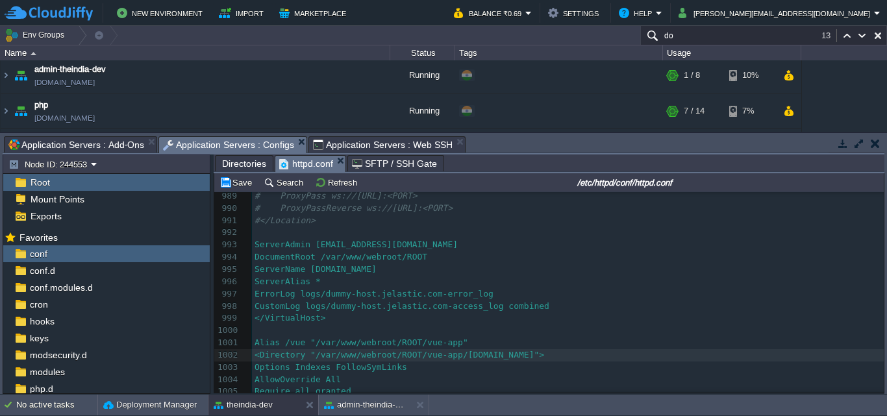
click at [443, 345] on span "Alias /vue "/var/www/webroot/ROOT/vue-app"" at bounding box center [361, 343] width 214 height 10
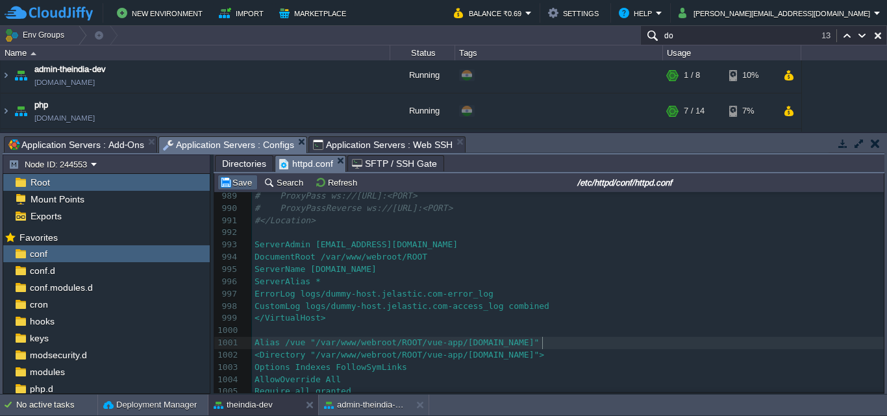
type textarea "/"
click at [227, 180] on button "Save" at bounding box center [237, 183] width 36 height 12
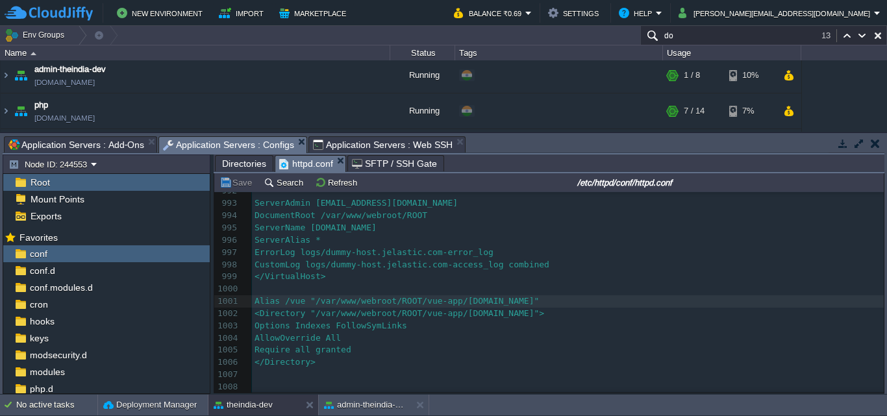
scroll to position [12147, 0]
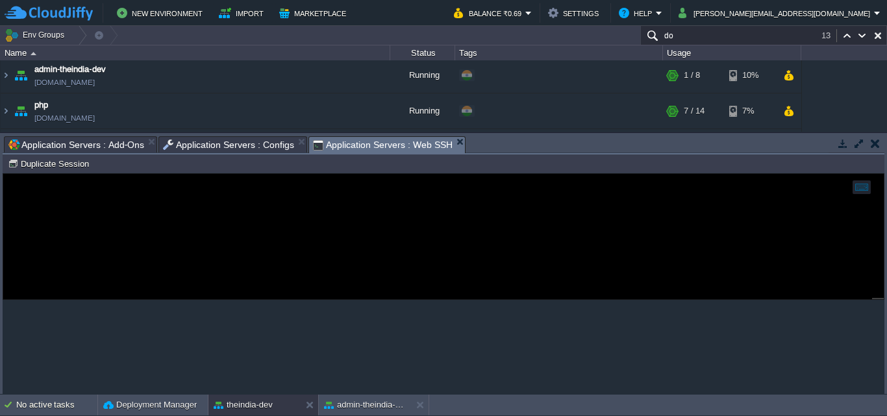
click at [362, 146] on span "Application Servers : Web SSH" at bounding box center [383, 145] width 140 height 16
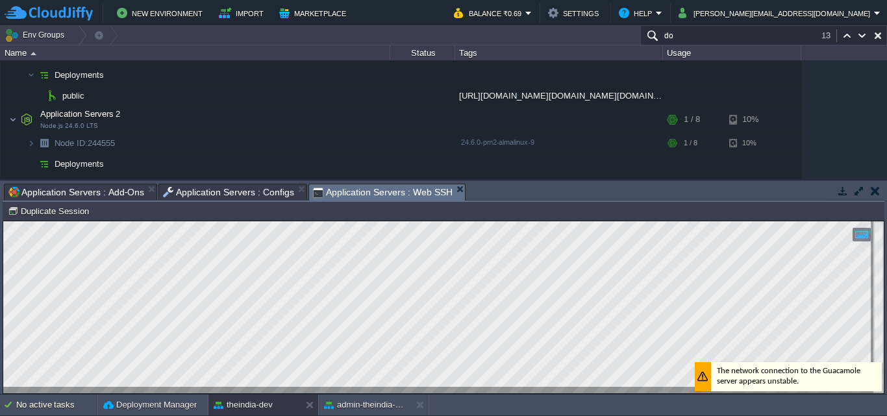
scroll to position [154, 0]
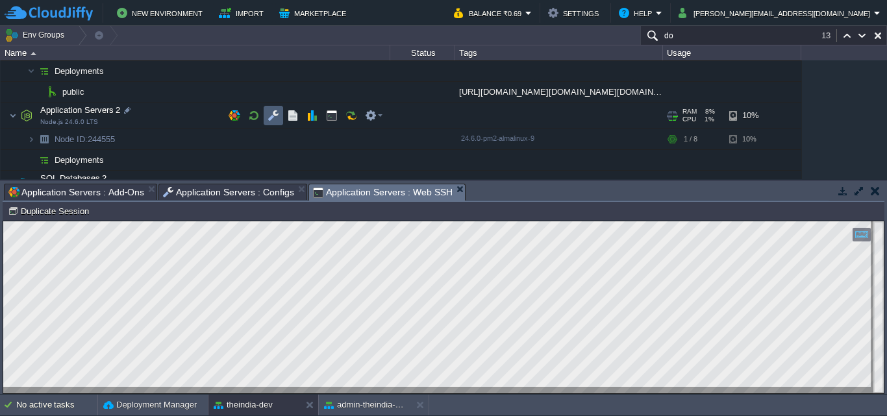
click at [276, 113] on button "button" at bounding box center [273, 116] width 12 height 12
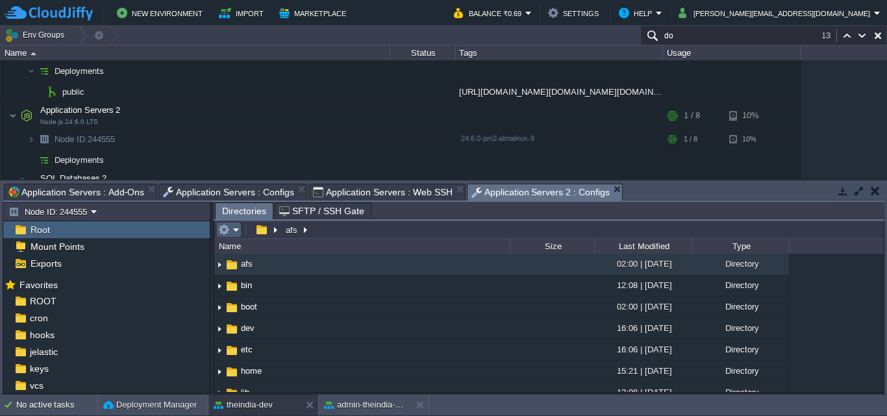
click at [236, 234] on em at bounding box center [228, 230] width 21 height 12
click at [266, 227] on button "button" at bounding box center [261, 230] width 19 height 12
click at [274, 230] on em at bounding box center [266, 230] width 28 height 12
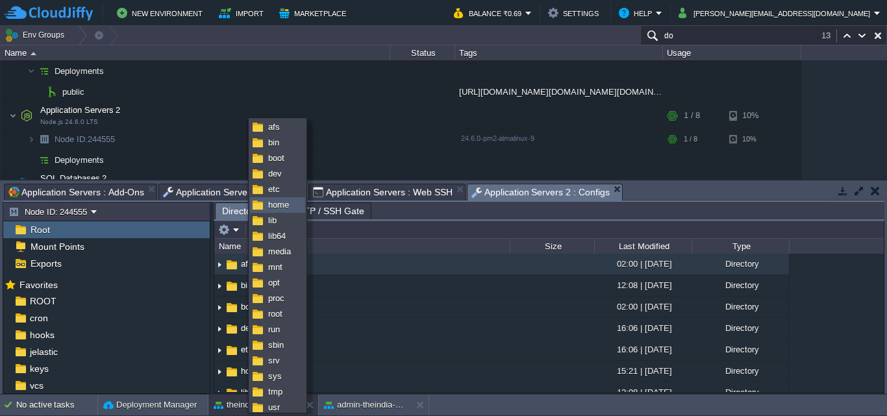
click at [271, 198] on link "home" at bounding box center [278, 205] width 54 height 14
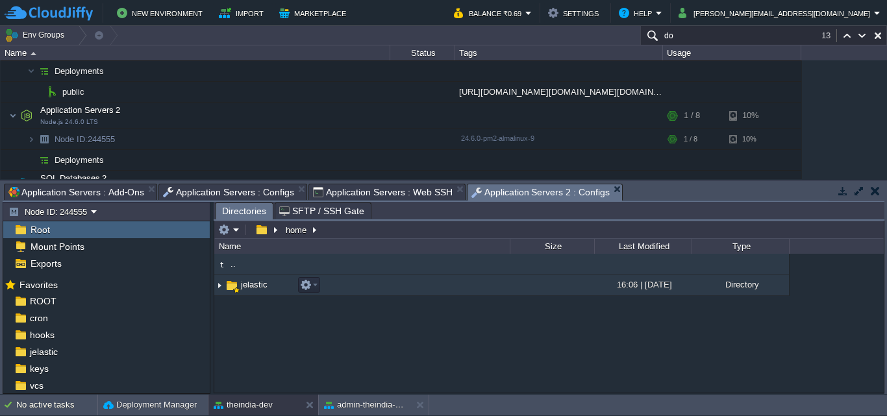
click at [379, 281] on td "jelastic" at bounding box center [361, 285] width 295 height 21
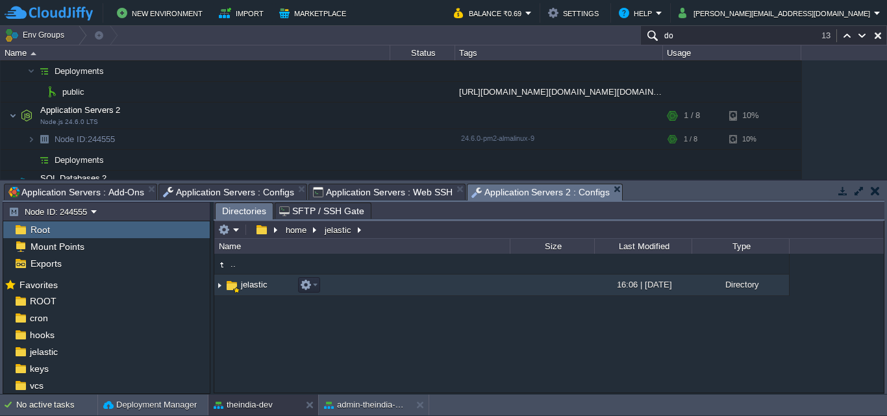
click at [379, 281] on td "jelastic" at bounding box center [361, 285] width 295 height 21
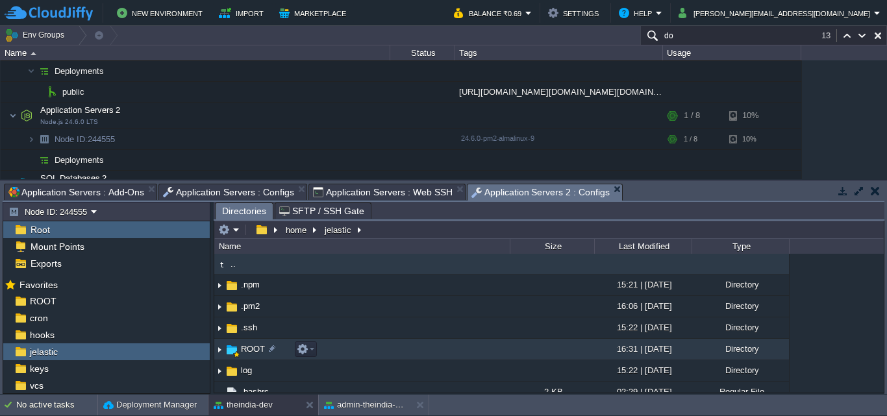
click at [415, 356] on td "ROOT" at bounding box center [361, 349] width 295 height 21
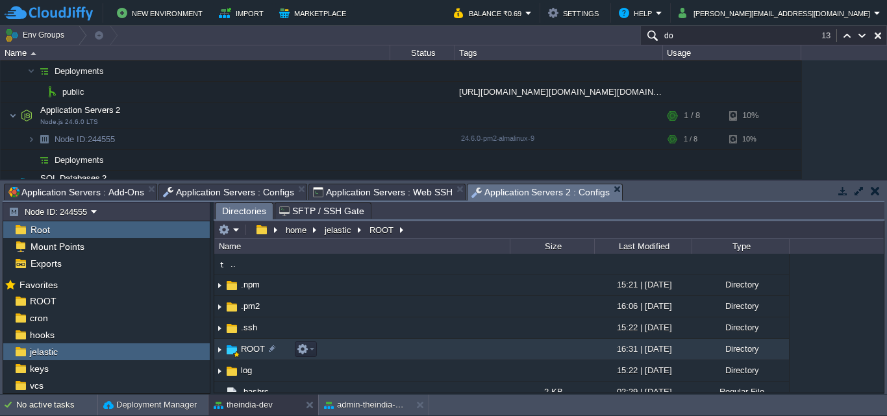
click at [415, 356] on td "ROOT" at bounding box center [361, 349] width 295 height 21
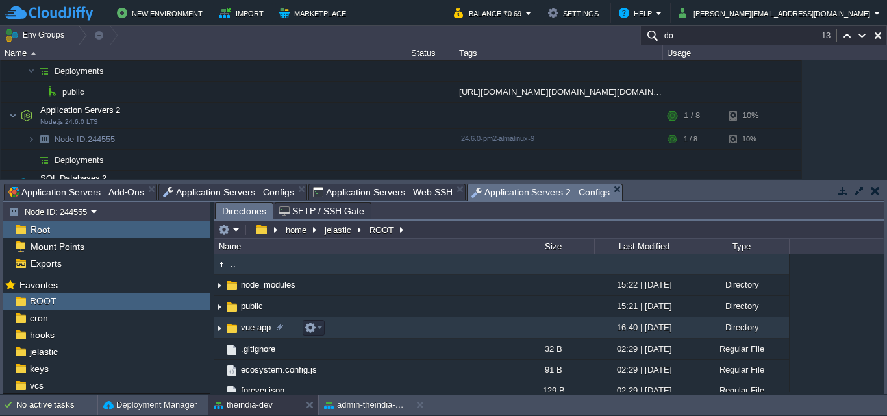
click at [423, 329] on td "vue-app" at bounding box center [361, 327] width 295 height 21
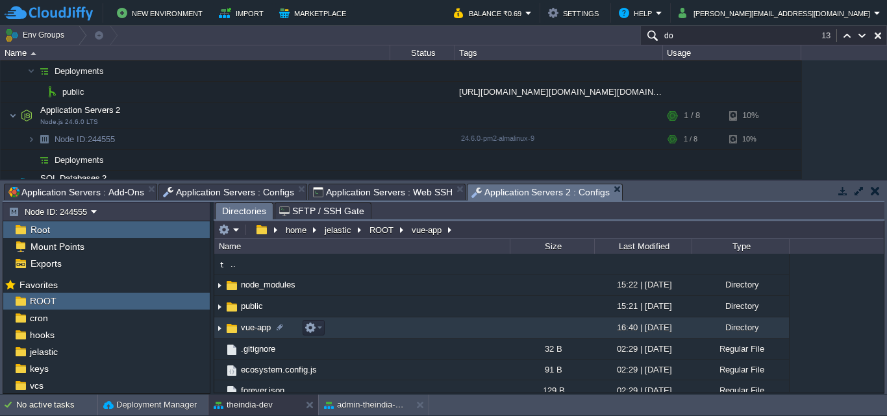
click at [423, 329] on td "vue-app" at bounding box center [361, 327] width 295 height 21
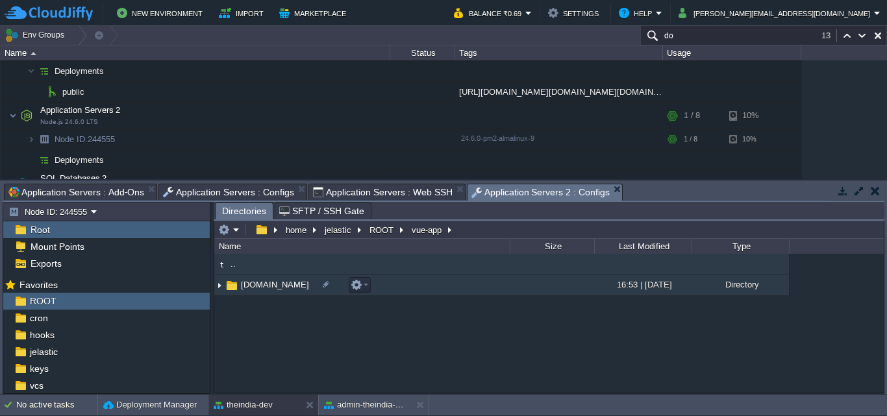
click at [411, 289] on td "admin-theindia.co.in" at bounding box center [361, 285] width 295 height 21
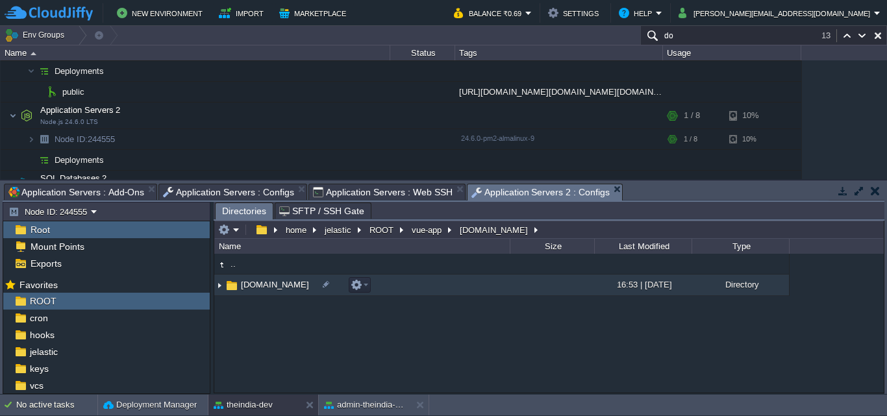
click at [411, 289] on td "admin-theindia.co.in" at bounding box center [361, 285] width 295 height 21
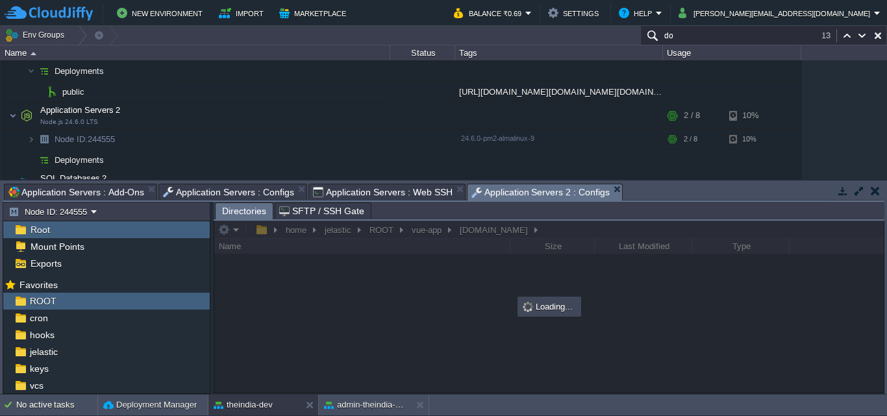
click at [408, 201] on div "Tasks Activity Log Archive Git / SVN Application Servers : Add-Ons Billing Hist…" at bounding box center [444, 192] width 882 height 19
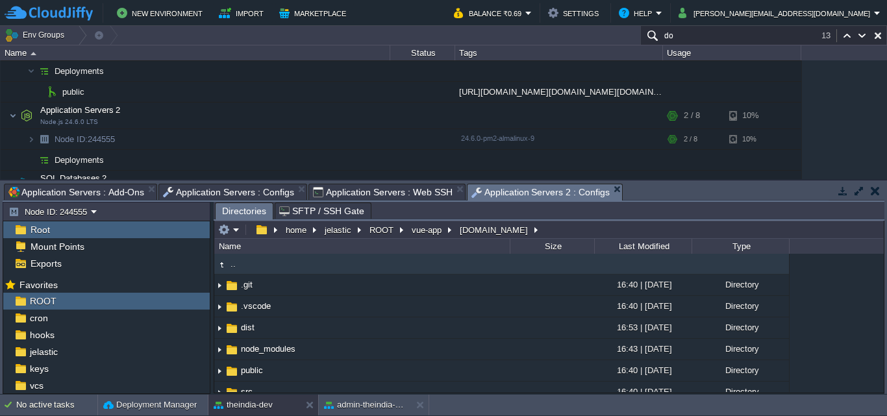
click at [320, 208] on span "SFTP / SSH Gate" at bounding box center [321, 211] width 85 height 16
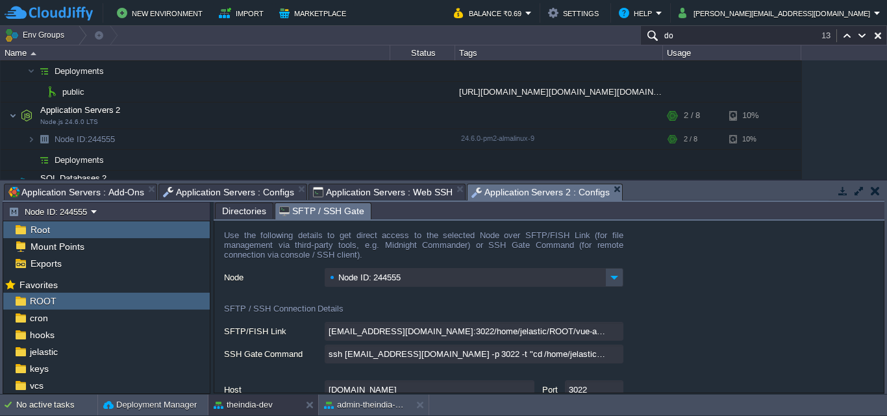
click at [350, 193] on span "Application Servers : Web SSH" at bounding box center [383, 192] width 140 height 16
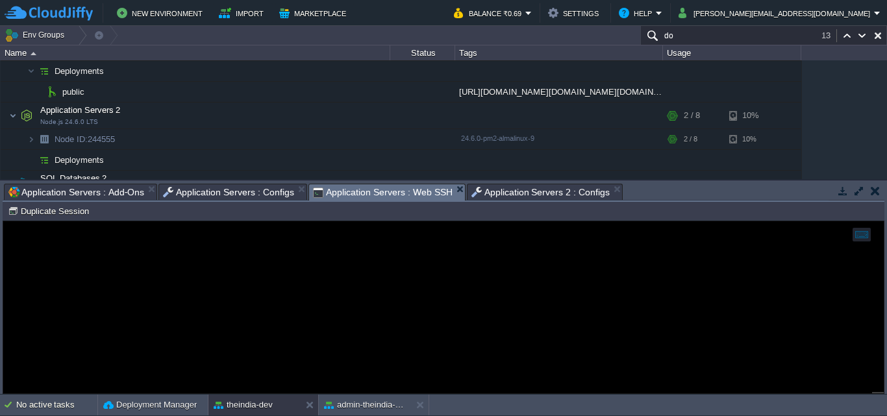
click at [558, 197] on span "Application Servers 2 : Configs" at bounding box center [540, 192] width 139 height 16
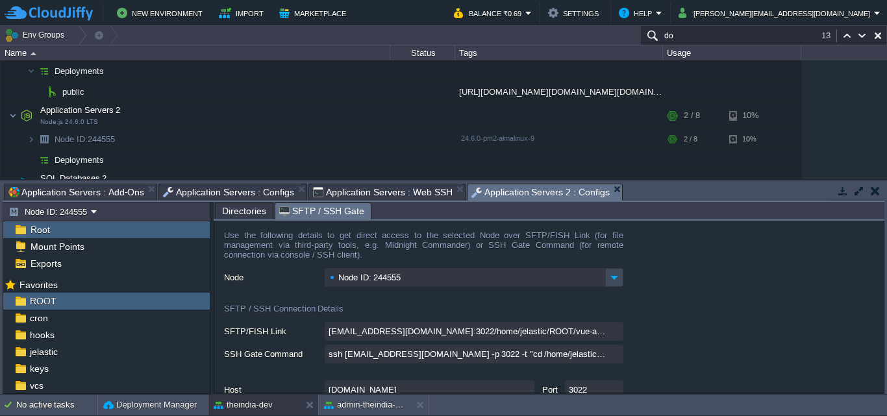
click at [254, 210] on span "Directories" at bounding box center [244, 211] width 44 height 16
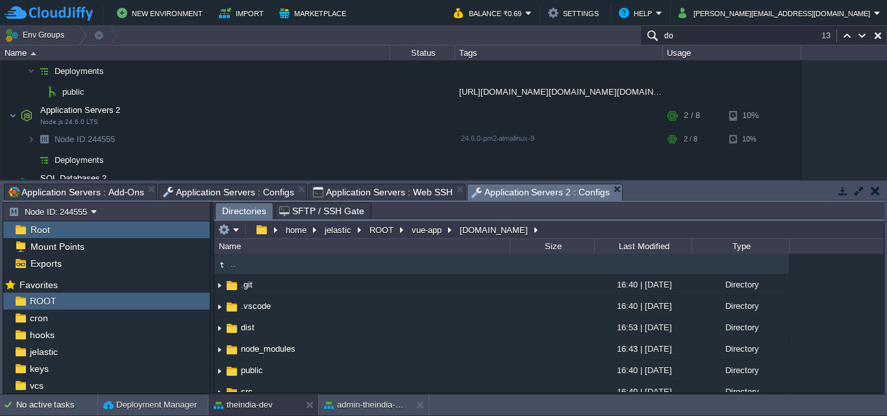
click at [256, 192] on span "Application Servers : Configs" at bounding box center [228, 192] width 131 height 16
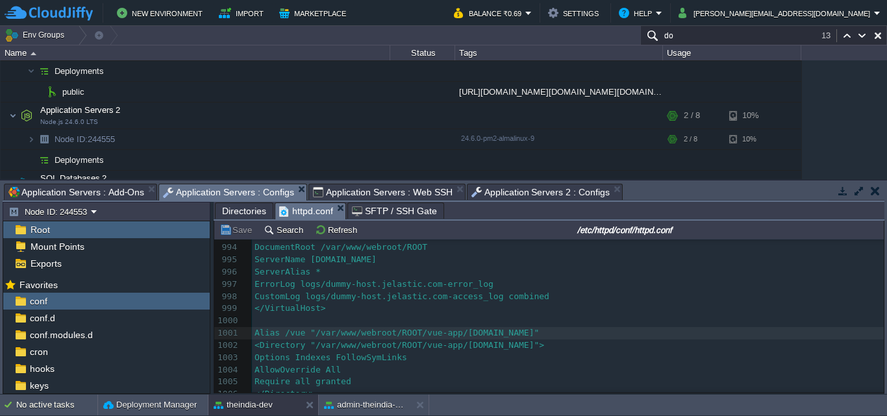
click at [477, 189] on span "Application Servers 2 : Configs" at bounding box center [540, 192] width 139 height 16
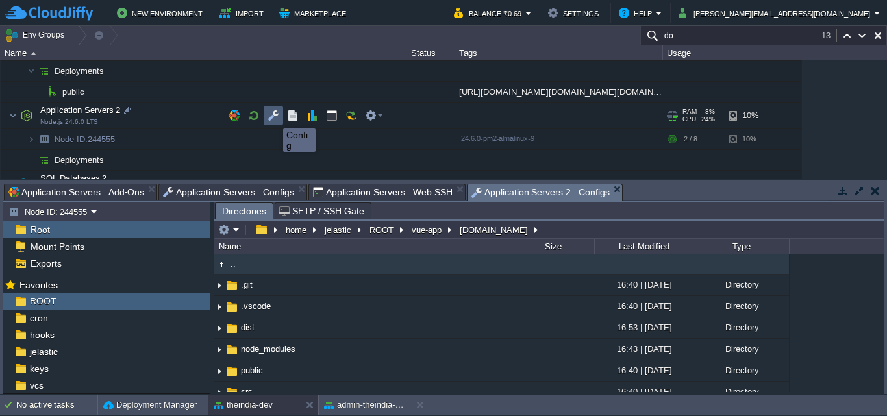
click at [275, 117] on button "button" at bounding box center [273, 116] width 12 height 12
click at [333, 116] on button "button" at bounding box center [332, 116] width 12 height 12
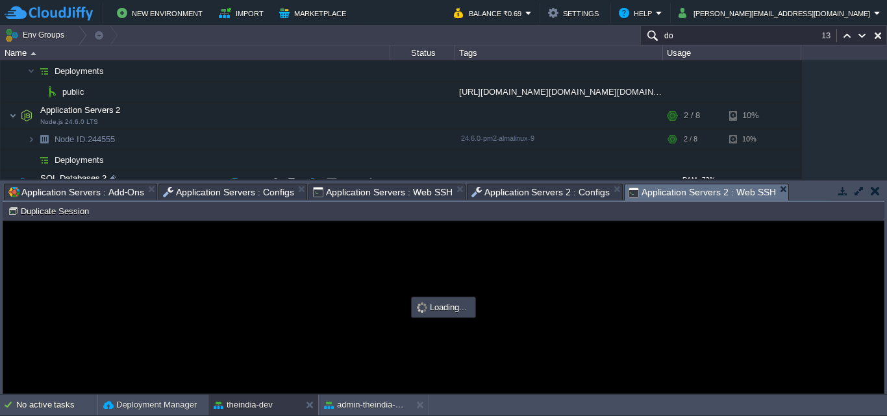
drag, startPoint x: 558, startPoint y: 178, endPoint x: 566, endPoint y: 185, distance: 11.1
click at [557, 179] on tbody "SQL Databases 2 MySQL CE 9.3.0 RAM 73% CPU 1% 5 / 6 8% Node ID: 244552 9.3.0-al…" at bounding box center [401, 194] width 801 height 47
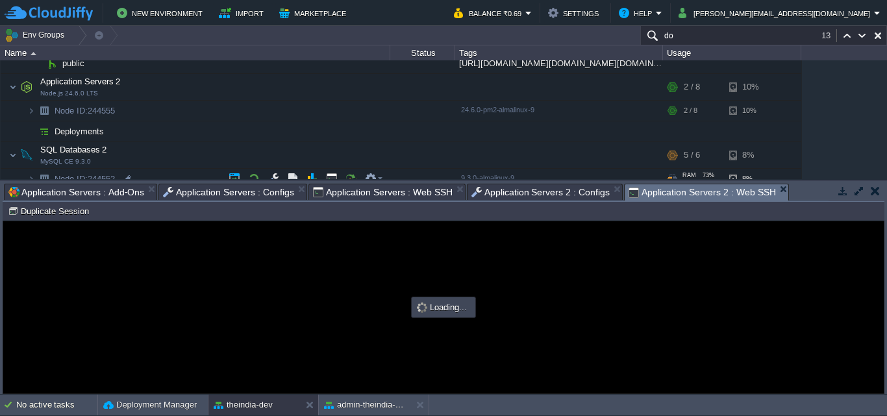
scroll to position [0, 0]
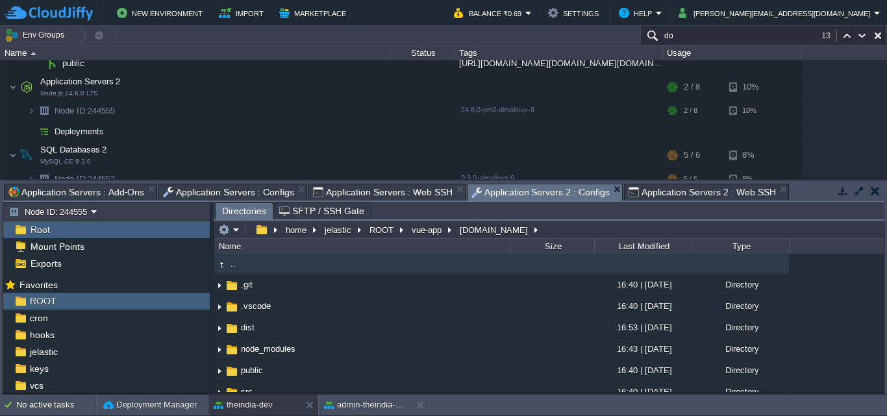
click at [533, 186] on span "Application Servers 2 : Configs" at bounding box center [540, 192] width 139 height 16
type input "#000000"
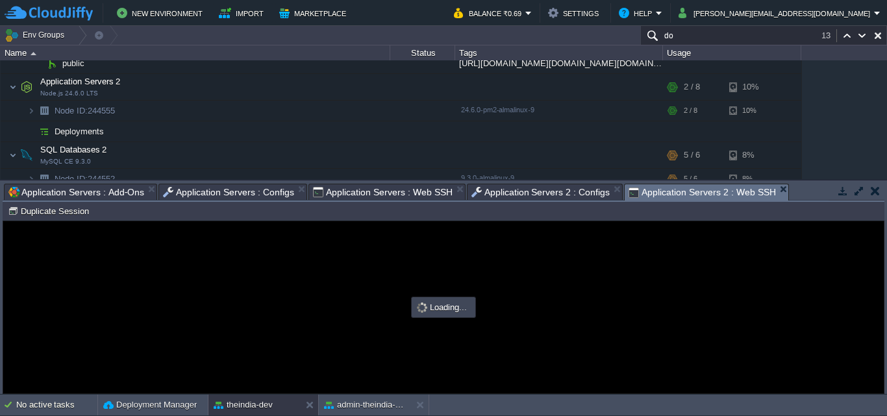
click at [667, 193] on span "Application Servers 2 : Web SSH" at bounding box center [701, 192] width 147 height 16
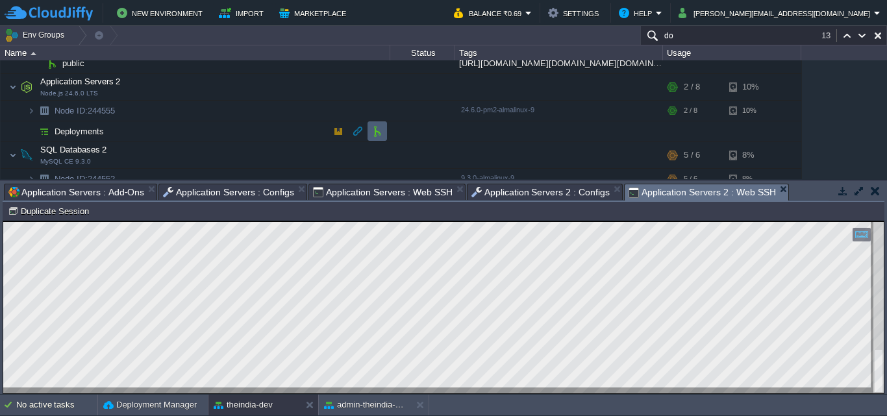
click at [370, 129] on td at bounding box center [376, 130] width 19 height 19
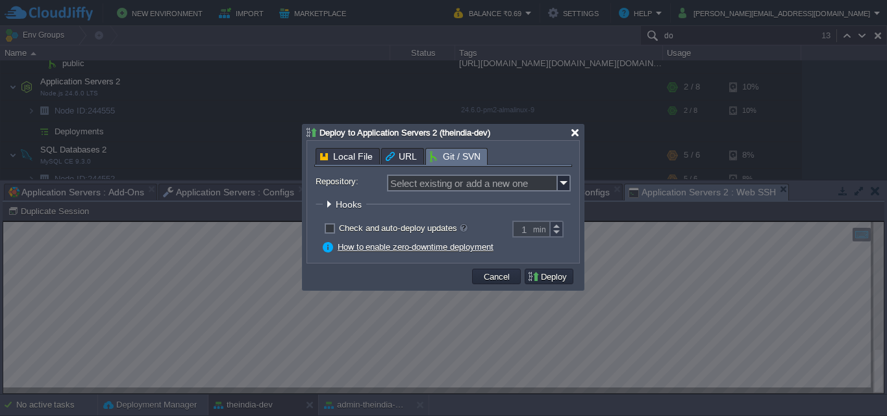
click at [573, 135] on div at bounding box center [575, 133] width 10 height 10
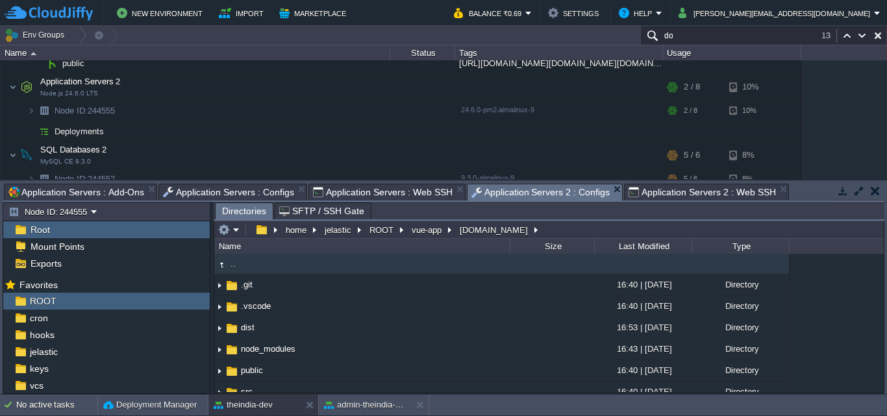
click at [503, 192] on span "Application Servers 2 : Configs" at bounding box center [540, 192] width 139 height 16
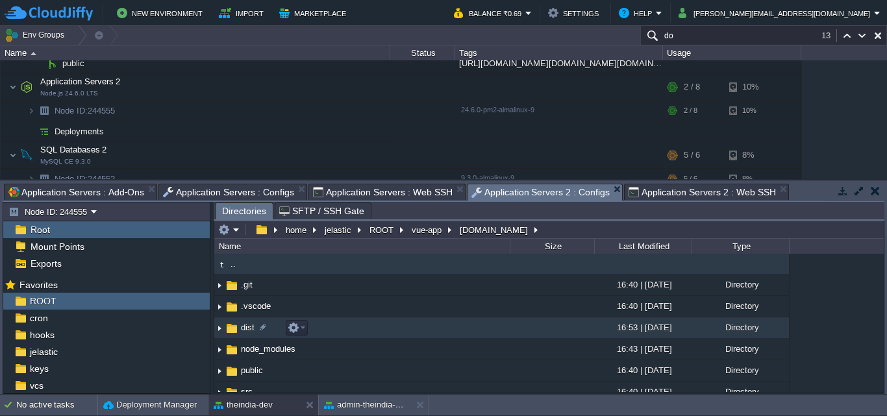
click at [347, 325] on td "dist" at bounding box center [361, 327] width 295 height 21
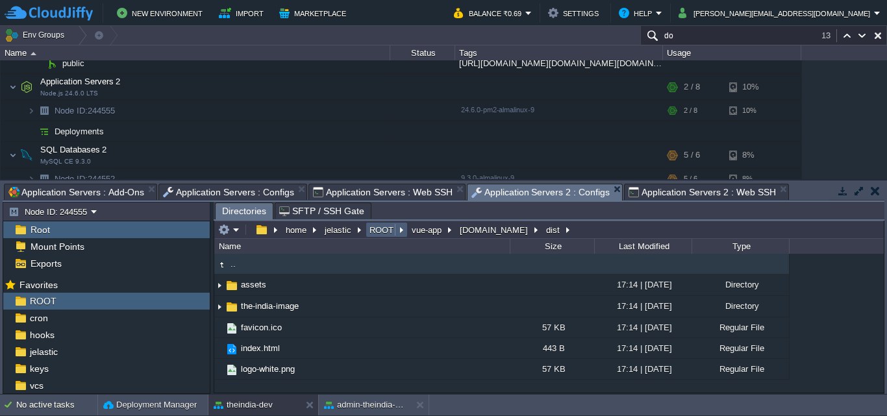
click at [383, 237] on td "ROOT" at bounding box center [387, 230] width 42 height 16
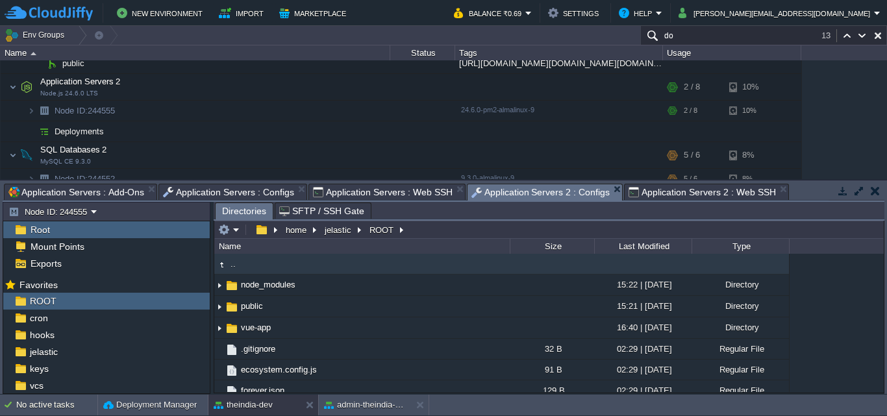
click at [629, 191] on span "Application Servers 2 : Web SSH" at bounding box center [701, 192] width 147 height 16
click at [517, 192] on span "Application Servers 2 : Configs" at bounding box center [540, 192] width 139 height 16
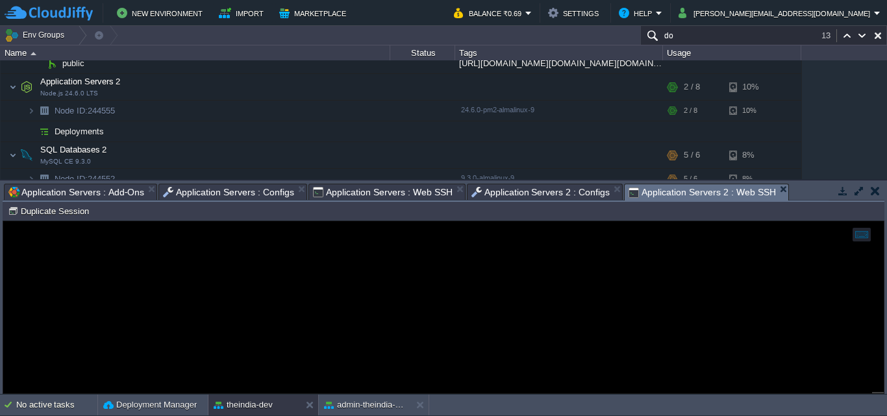
click at [690, 198] on span "Application Servers 2 : Web SSH" at bounding box center [701, 192] width 147 height 16
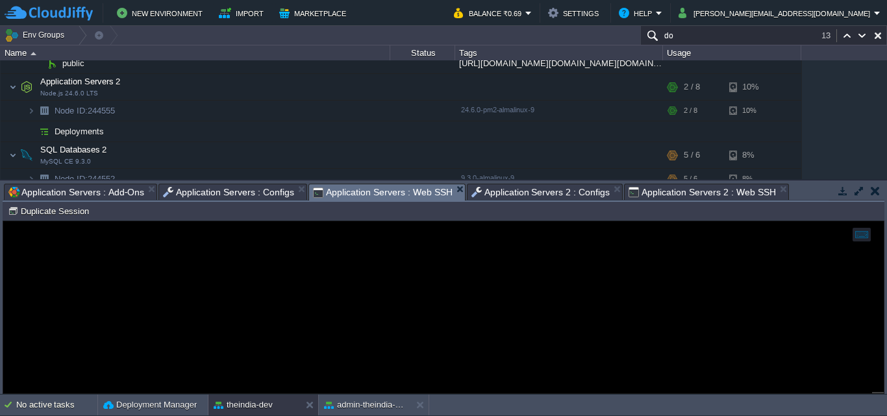
click at [407, 196] on span "Application Servers : Web SSH" at bounding box center [383, 192] width 140 height 16
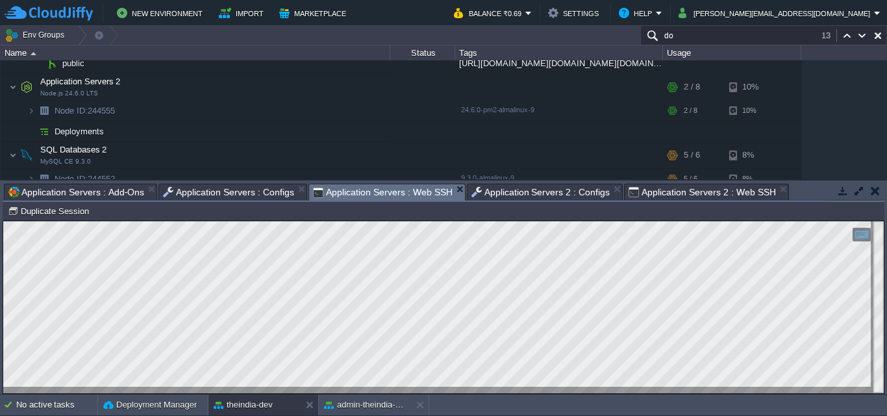
click at [330, 186] on span "Application Servers : Web SSH" at bounding box center [383, 192] width 140 height 16
click at [518, 198] on span "Application Servers 2 : Configs" at bounding box center [540, 192] width 139 height 16
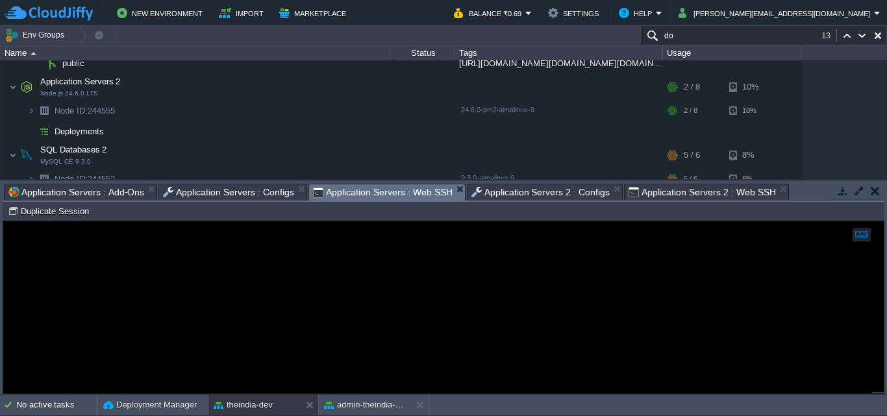
click at [359, 198] on span "Application Servers : Web SSH" at bounding box center [383, 192] width 140 height 16
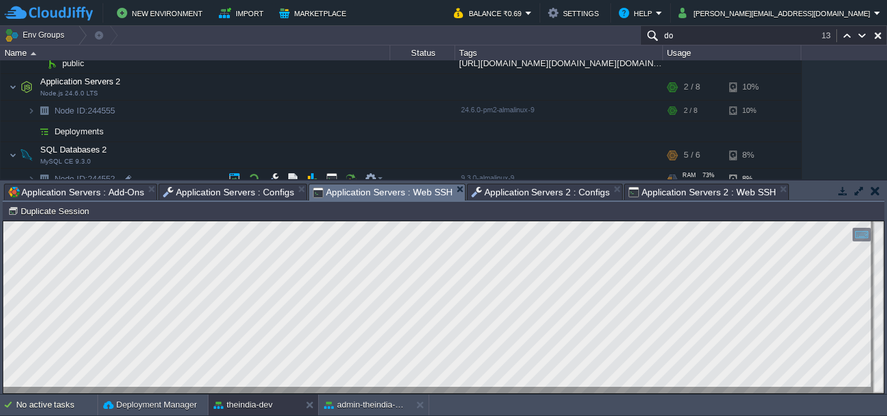
click at [495, 179] on span "9.3.0-almalinux-9" at bounding box center [487, 178] width 53 height 8
click at [484, 196] on span "Application Servers 2 : Configs" at bounding box center [540, 192] width 139 height 16
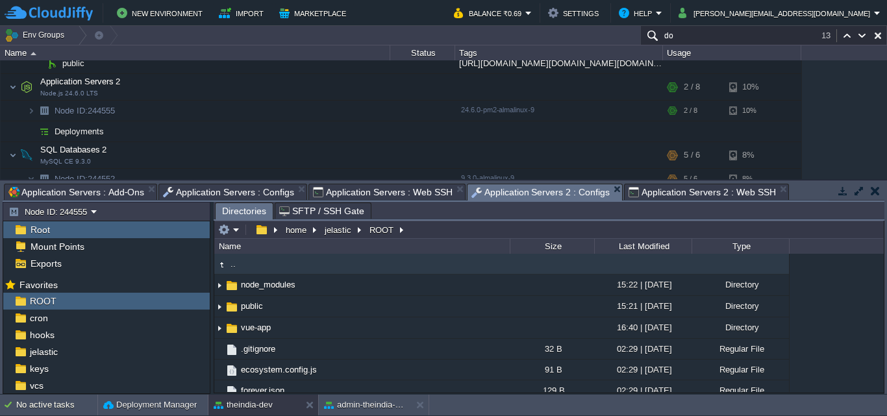
click at [401, 193] on span "Application Servers : Web SSH" at bounding box center [383, 192] width 140 height 16
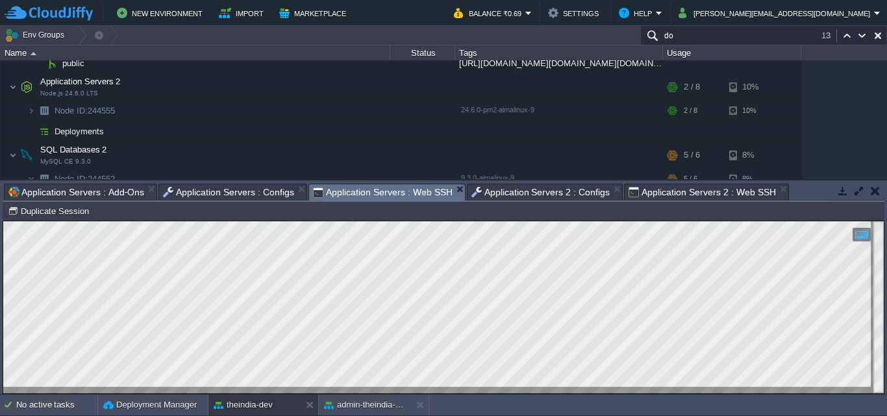
click at [660, 188] on span "Application Servers 2 : Web SSH" at bounding box center [701, 192] width 147 height 16
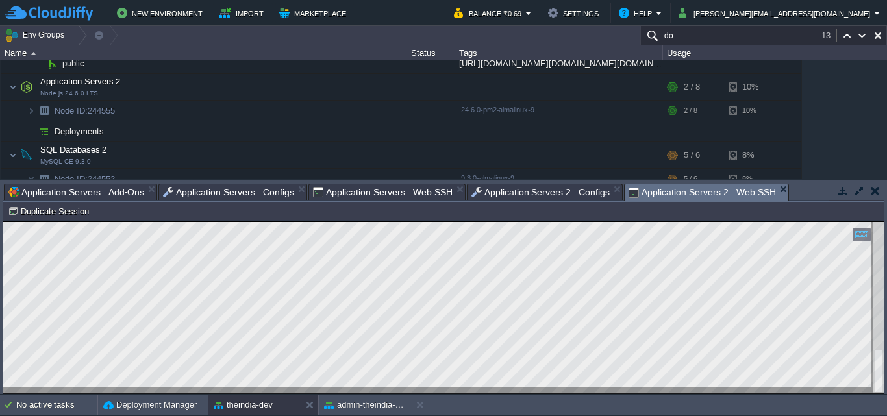
click at [542, 199] on span "Application Servers 2 : Configs" at bounding box center [540, 192] width 139 height 16
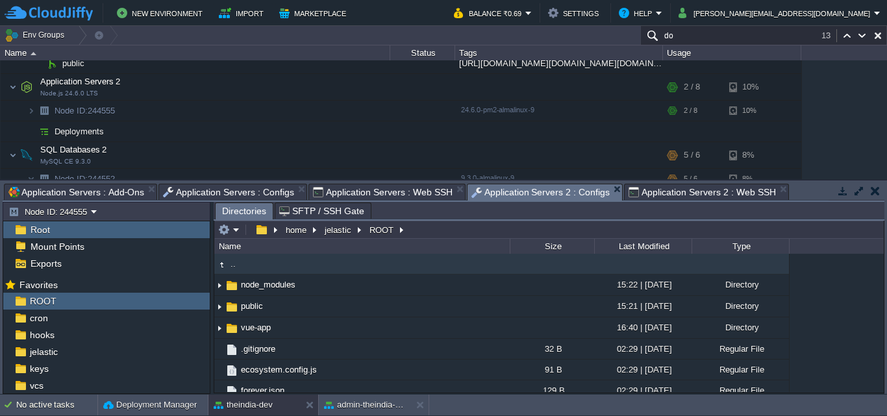
click at [380, 194] on span "Application Servers : Web SSH" at bounding box center [383, 192] width 140 height 16
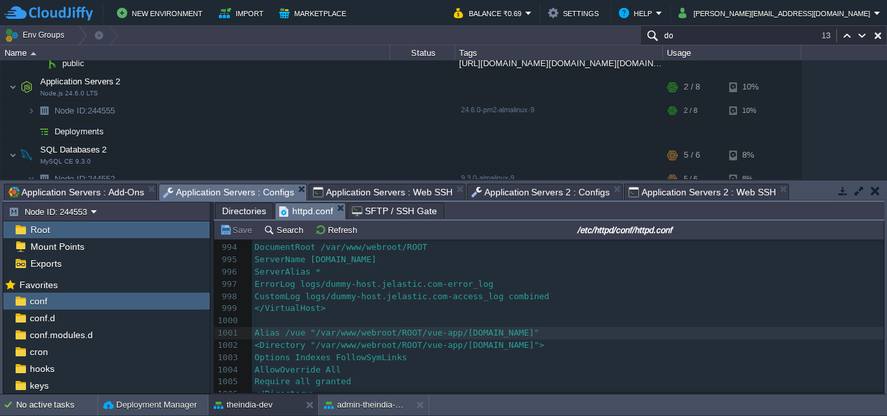
click at [229, 198] on span "Application Servers : Configs" at bounding box center [228, 192] width 131 height 16
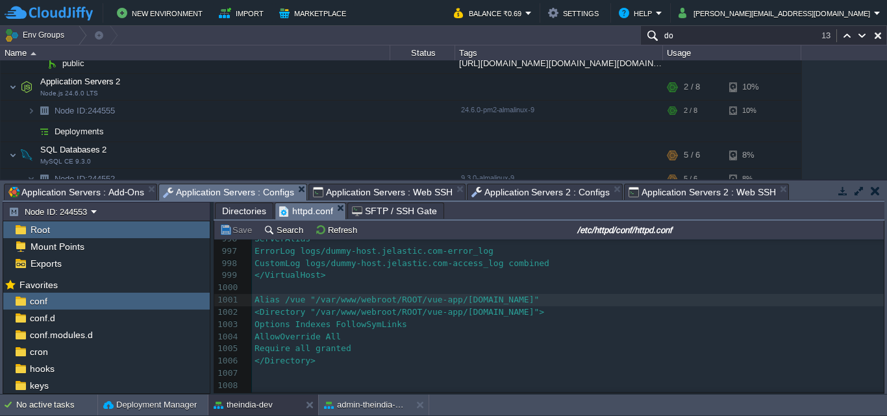
scroll to position [12195, 0]
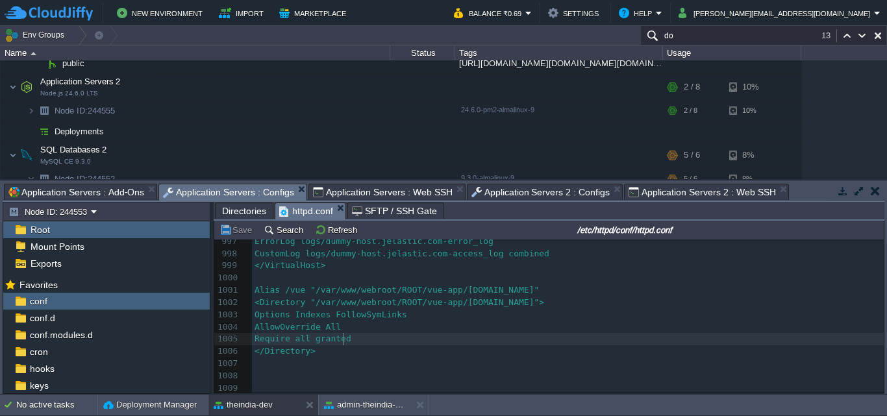
type textarea "a"
click at [343, 347] on pre "</Directory>" at bounding box center [568, 351] width 632 height 12
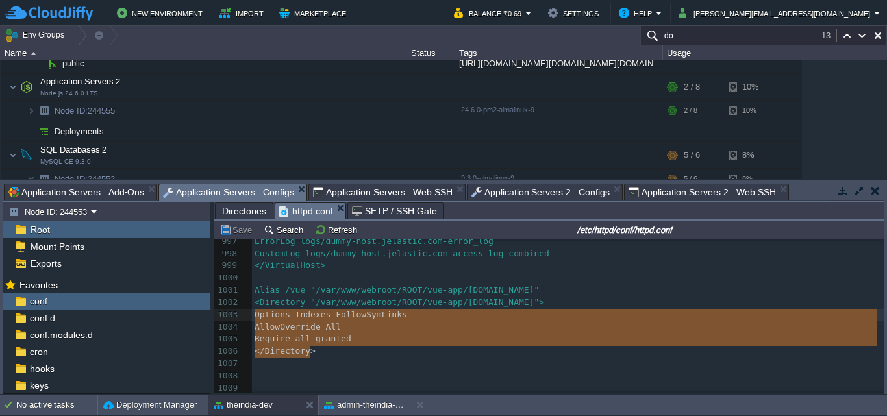
type textarea "Alias /vue "/var/www/webroot/ROOT/vue-app/admin-theindia.co.in" <Directory "/va…"
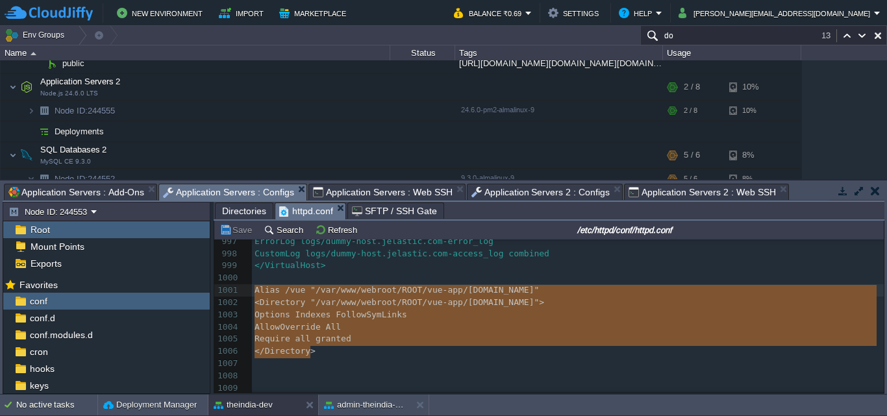
drag, startPoint x: 319, startPoint y: 350, endPoint x: 222, endPoint y: 283, distance: 117.6
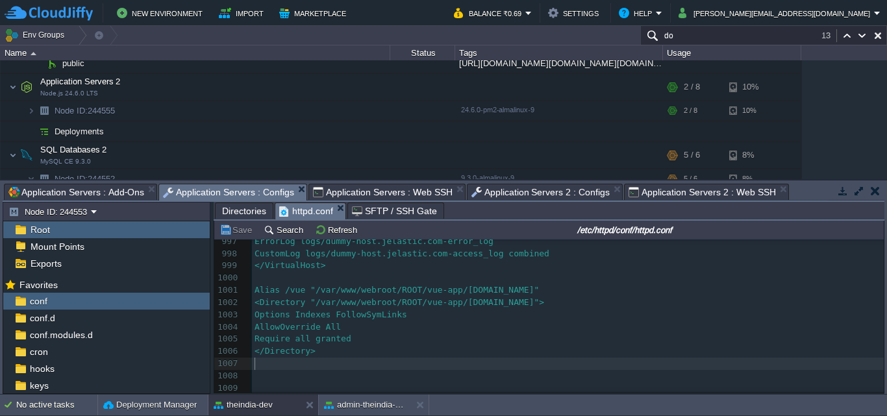
click at [394, 362] on pre "​" at bounding box center [568, 364] width 632 height 12
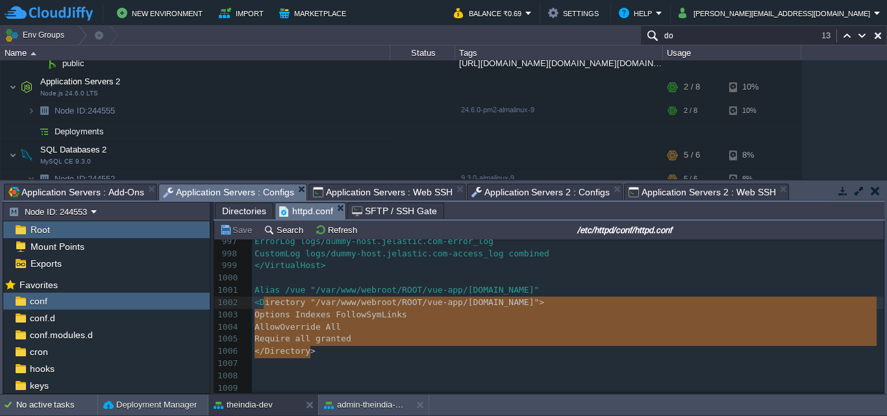
type textarea "Alias /vue "/var/www/webroot/ROOT/vue-app/admin-theindia.co.in" <Directory "/va…"
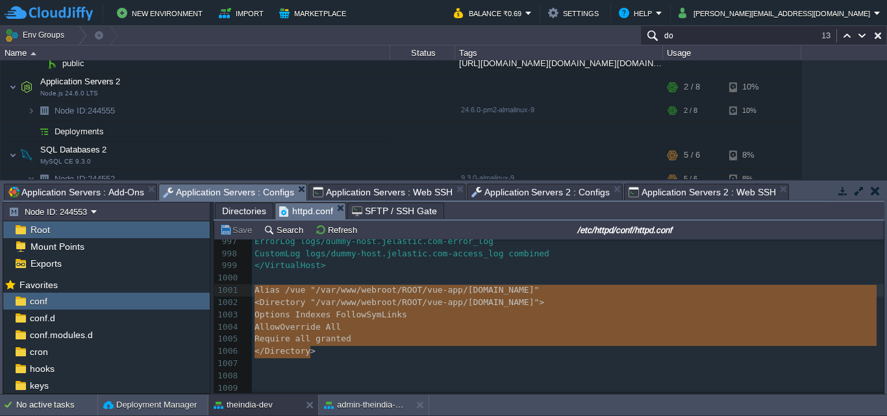
drag, startPoint x: 318, startPoint y: 347, endPoint x: 261, endPoint y: 293, distance: 79.0
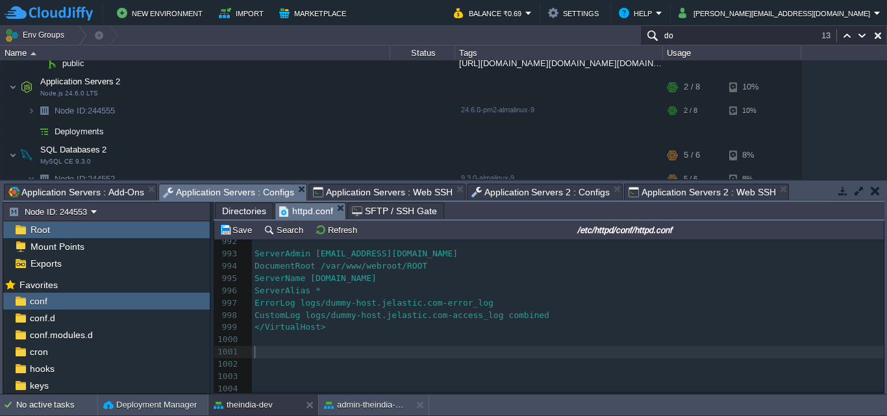
scroll to position [12134, 0]
click at [234, 235] on button "Save" at bounding box center [237, 230] width 36 height 12
click at [252, 212] on span "Directories" at bounding box center [244, 211] width 44 height 16
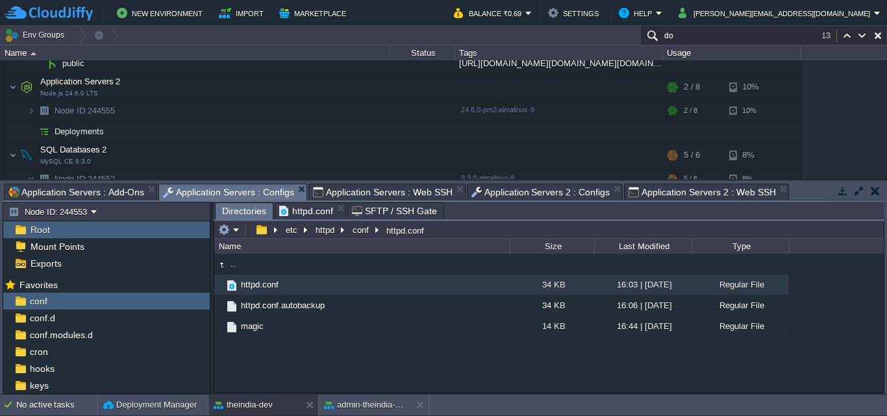
click at [309, 212] on span "httpd.conf" at bounding box center [306, 211] width 54 height 16
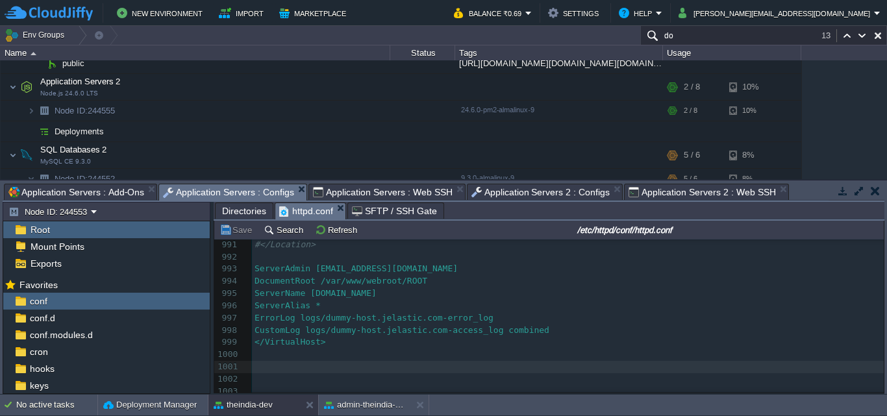
scroll to position [12133, 0]
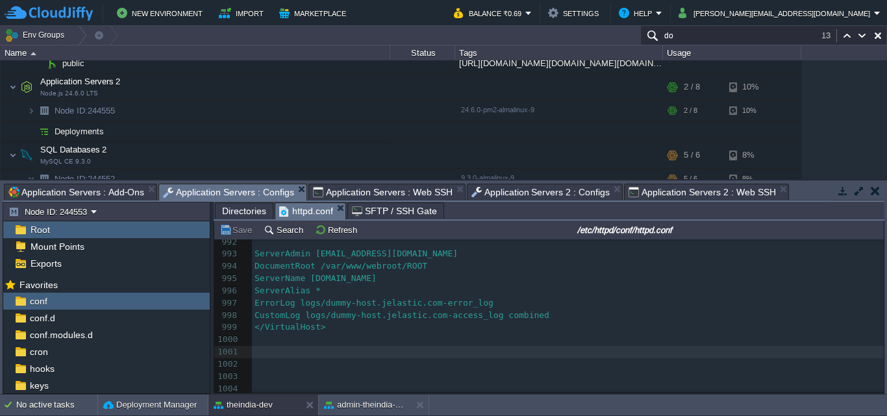
click at [395, 338] on pre "​" at bounding box center [568, 340] width 632 height 12
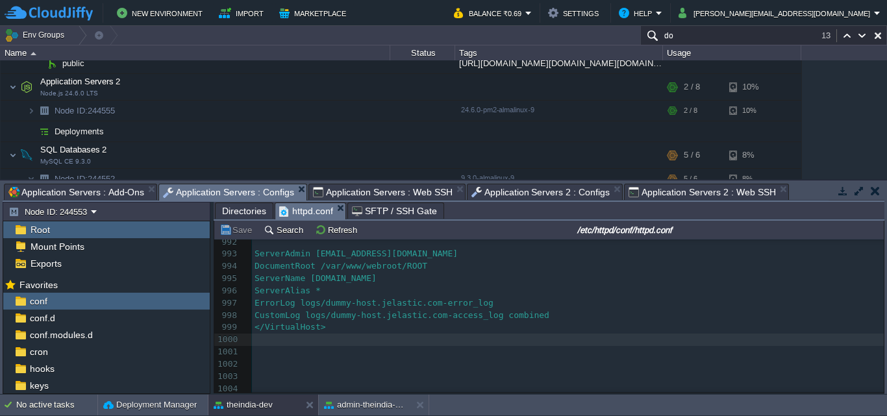
type textarea "Alias /vue "/var/www/webroot/ROOT/vue-app/admin-theindia.co.in" <Directory "/va…"
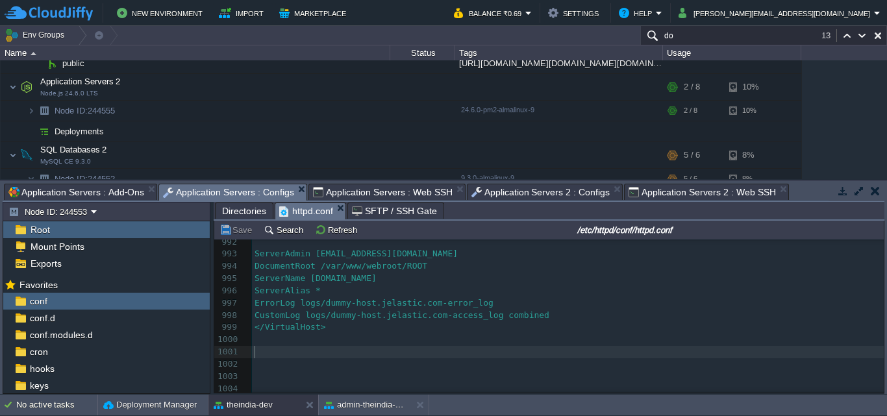
scroll to position [12134, 0]
click at [229, 232] on button "Save" at bounding box center [237, 230] width 36 height 12
click at [260, 210] on span "Directories" at bounding box center [244, 211] width 44 height 16
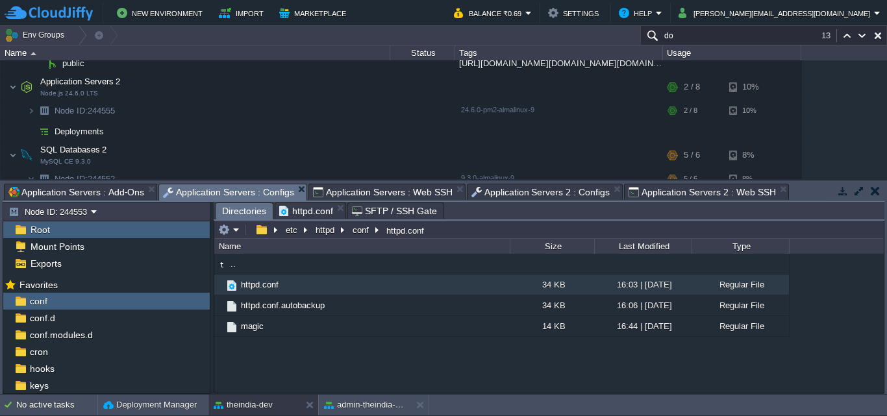
click at [308, 207] on span "httpd.conf" at bounding box center [306, 211] width 54 height 16
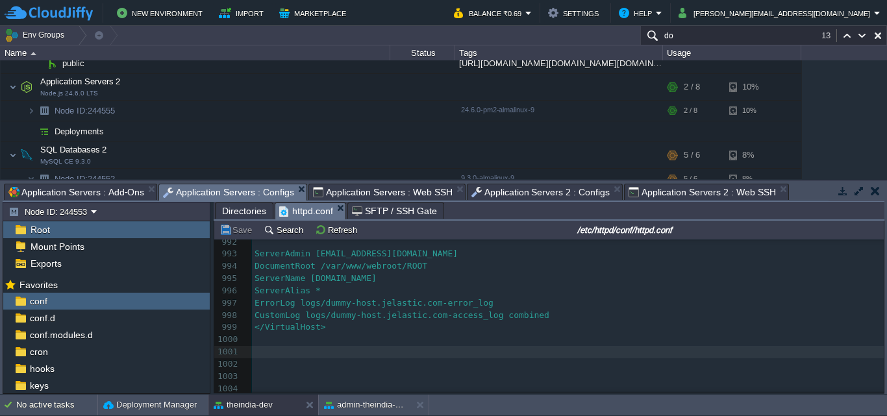
click at [374, 362] on pre "​" at bounding box center [568, 364] width 632 height 12
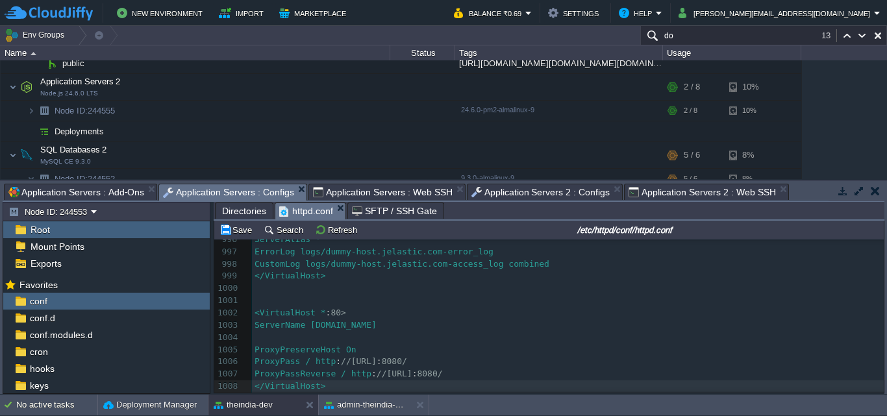
click at [329, 313] on div "x 968 # VirtualHost example: 969 # Almost any Apache directive may go into a Vi…" at bounding box center [568, 154] width 632 height 526
type textarea "400"
type textarea "http://127.0.0.1:8080/"
drag, startPoint x: 329, startPoint y: 364, endPoint x: 430, endPoint y: 360, distance: 102.0
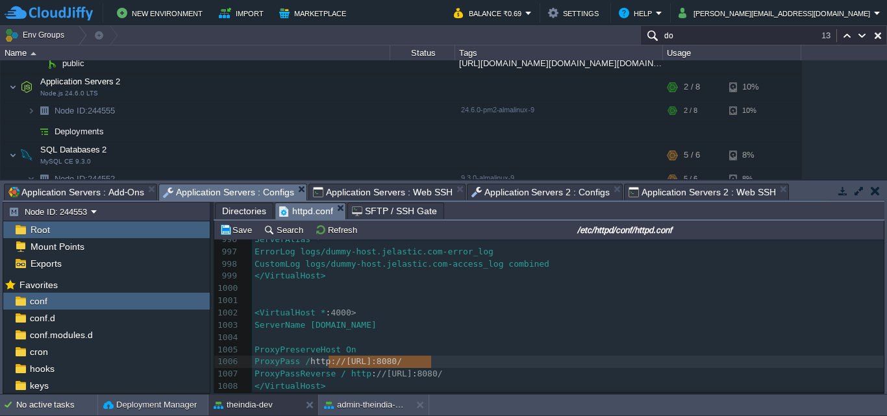
paste textarea
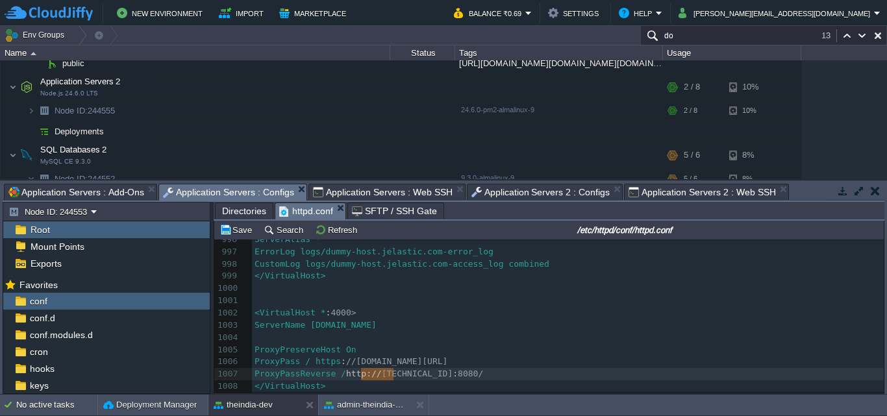
type textarea "http://127.0.0.1:8080/"
drag, startPoint x: 362, startPoint y: 375, endPoint x: 475, endPoint y: 375, distance: 113.0
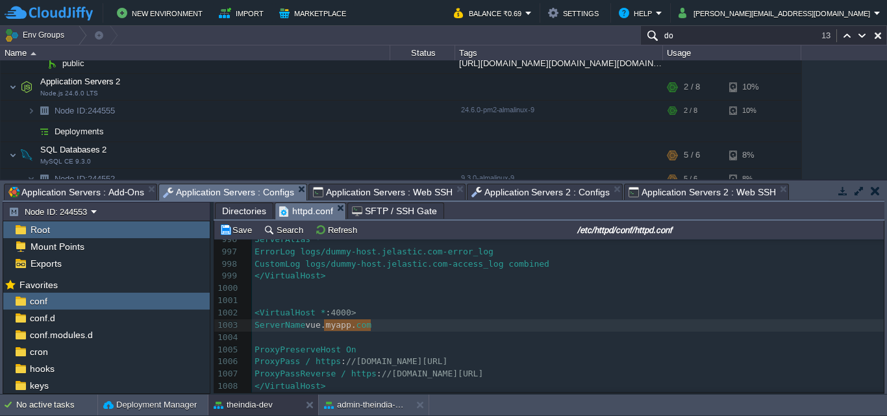
type textarea "vue.myapp.com"
drag, startPoint x: 323, startPoint y: 327, endPoint x: 388, endPoint y: 324, distance: 65.7
click at [239, 232] on button "Save" at bounding box center [237, 230] width 36 height 12
click at [662, 330] on pre "ServerName https : //theindia-dev.cloudjiffy.net/" at bounding box center [568, 325] width 632 height 12
type textarea "http://127.0.0.1:8080/"
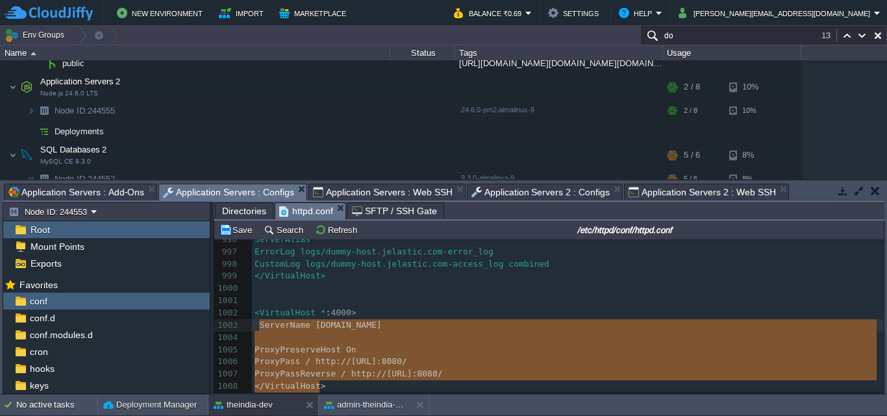
type textarea "<VirtualHost *:4000> ServerName vue.myapp.com ProxyPreserveHost On ProxyPass / …"
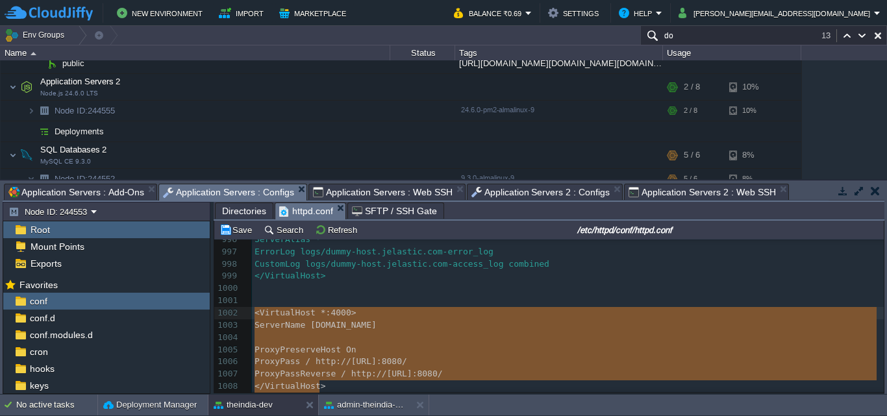
drag, startPoint x: 342, startPoint y: 389, endPoint x: 257, endPoint y: 319, distance: 109.8
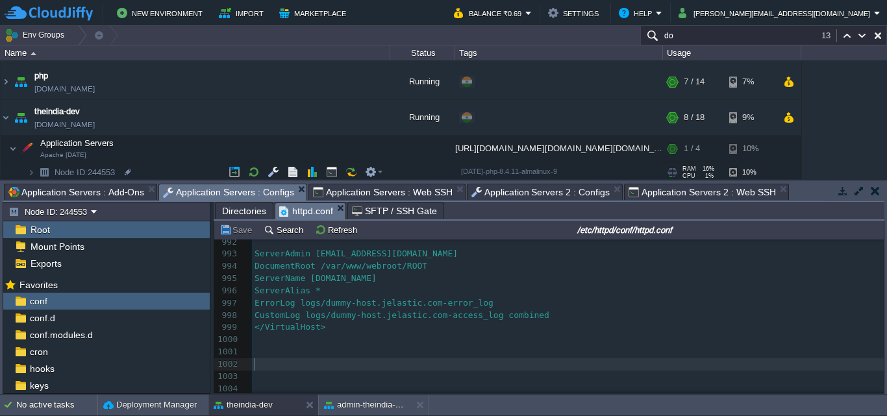
scroll to position [31, 0]
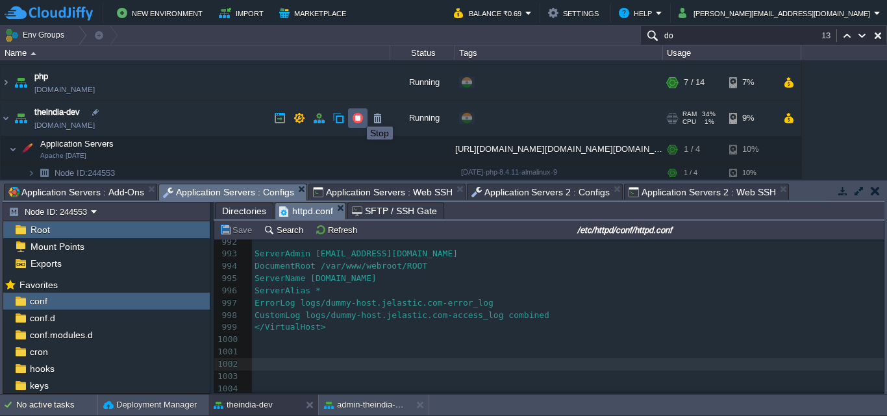
click at [357, 115] on button "button" at bounding box center [358, 118] width 12 height 12
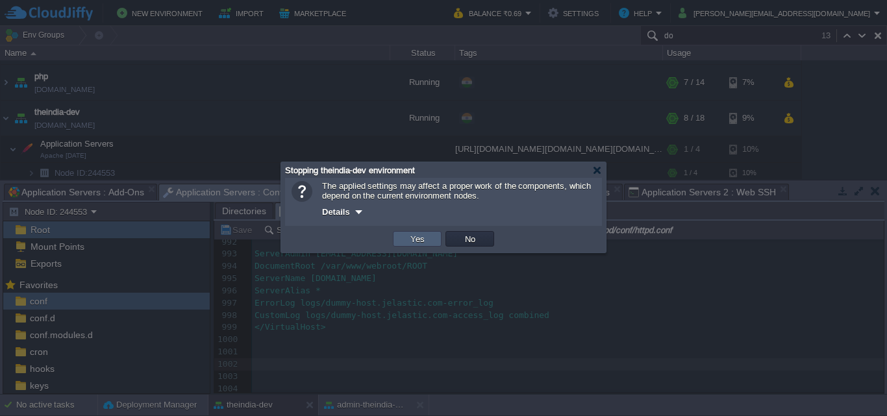
click at [435, 238] on td "Yes" at bounding box center [417, 239] width 49 height 16
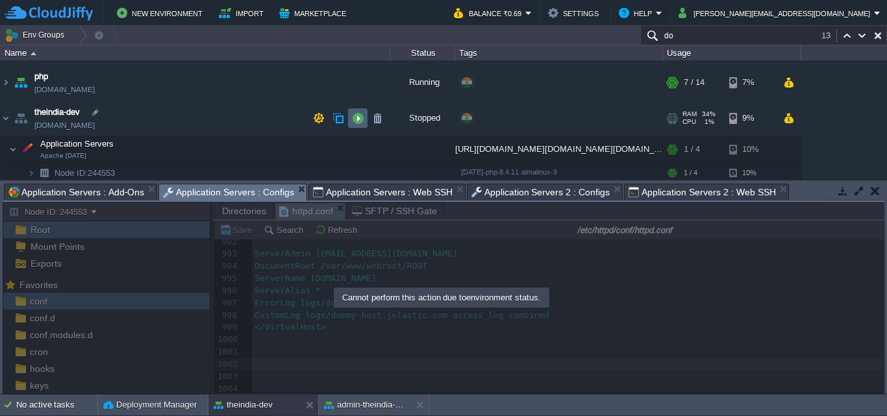
click at [361, 122] on button "button" at bounding box center [358, 118] width 12 height 12
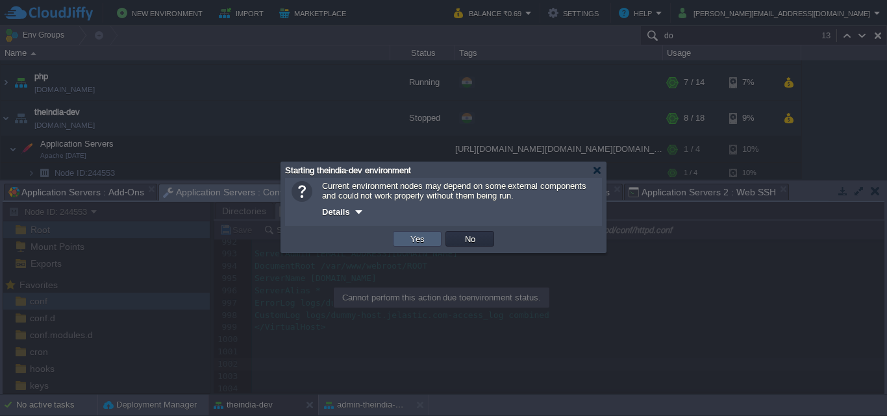
click at [428, 243] on td "Yes" at bounding box center [417, 239] width 49 height 16
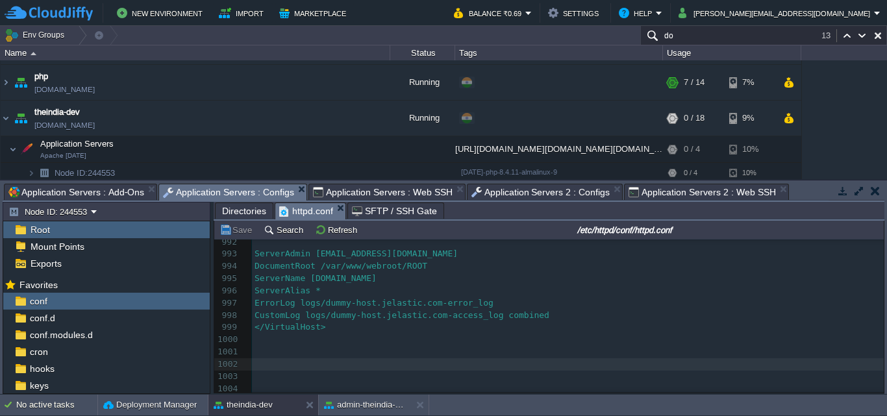
click at [342, 187] on span "Application Servers : Web SSH" at bounding box center [383, 192] width 140 height 16
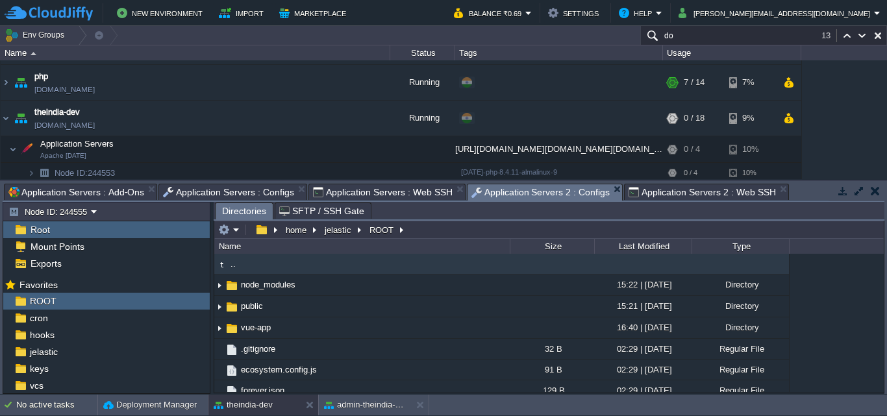
click at [539, 191] on span "Application Servers 2 : Configs" at bounding box center [540, 192] width 139 height 16
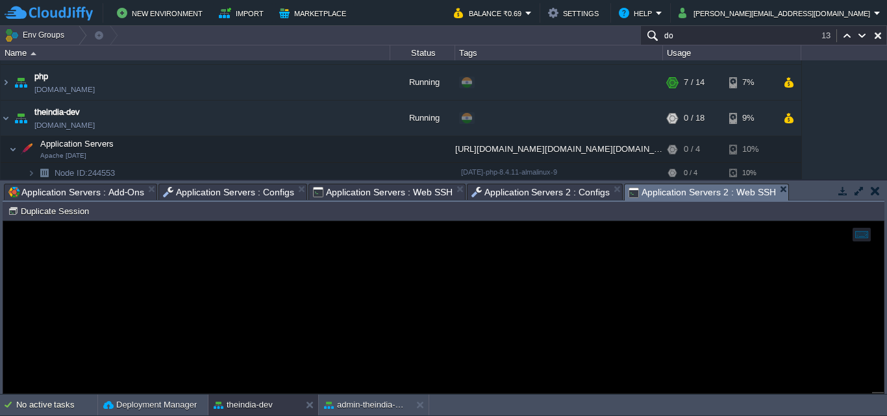
click at [652, 195] on span "Application Servers 2 : Web SSH" at bounding box center [701, 192] width 147 height 16
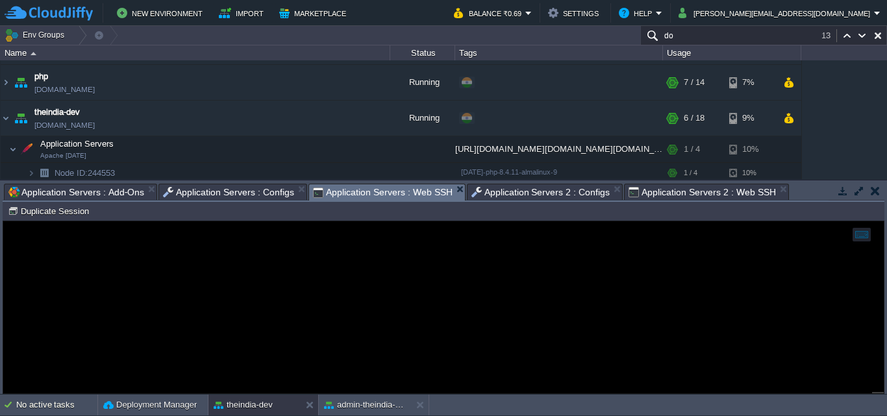
click at [386, 195] on span "Application Servers : Web SSH" at bounding box center [383, 192] width 140 height 16
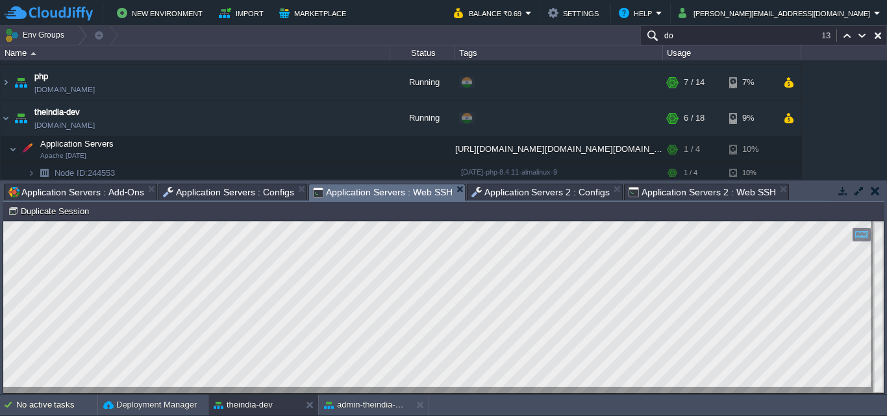
click at [506, 190] on span "Application Servers 2 : Configs" at bounding box center [540, 192] width 139 height 16
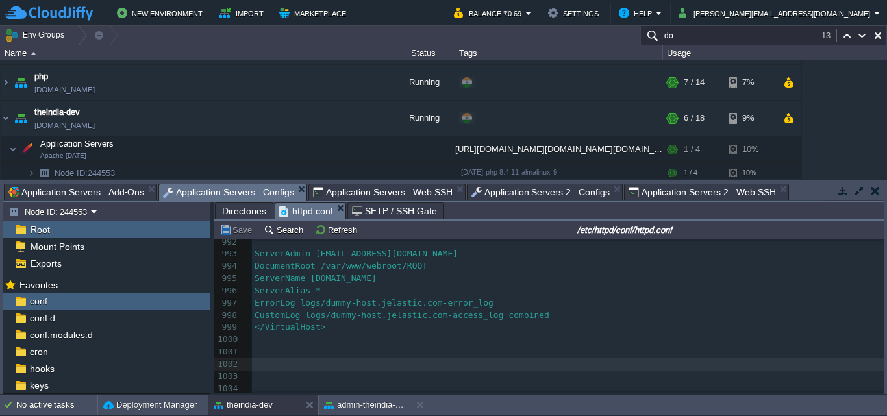
click at [244, 192] on span "Application Servers : Configs" at bounding box center [228, 192] width 131 height 16
click at [343, 358] on pre "​" at bounding box center [568, 364] width 632 height 12
type textarea "<VirtualHost *:4000> ServerName vue.myapp.com ProxyPreserveHost On ProxyPass / …"
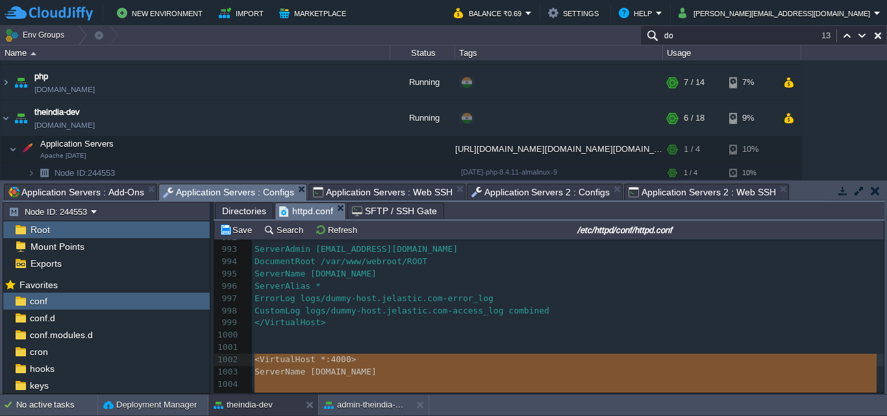
scroll to position [12180, 0]
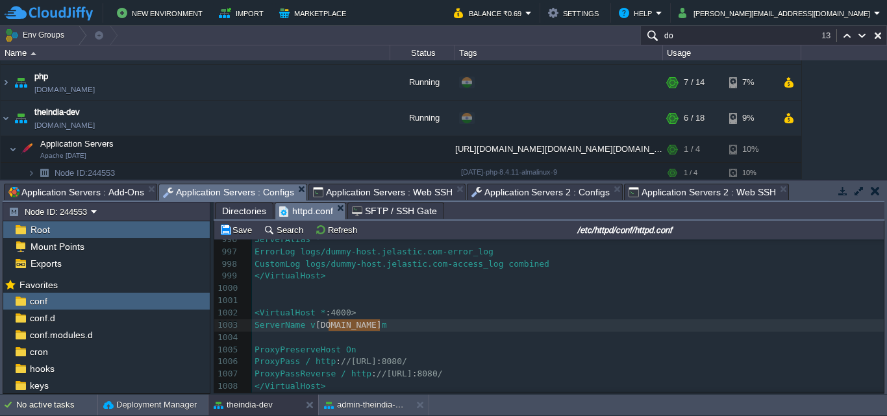
type textarea "ue.myapp.com"
drag, startPoint x: 327, startPoint y: 327, endPoint x: 382, endPoint y: 328, distance: 55.2
type textarea "vue.myapp.com"
drag, startPoint x: 324, startPoint y: 325, endPoint x: 383, endPoint y: 325, distance: 59.1
click at [427, 362] on div "x 968 # VirtualHost example: 969 # Almost any Apache directive may go into a Vi…" at bounding box center [568, 154] width 632 height 526
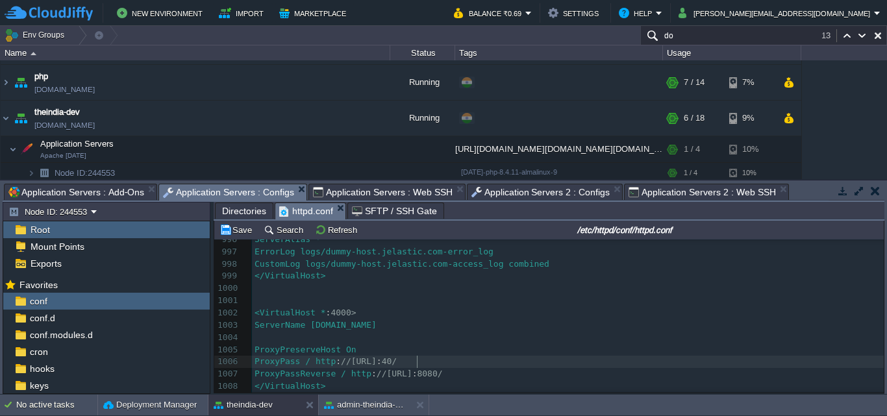
type textarea "4000"
type textarea "4"
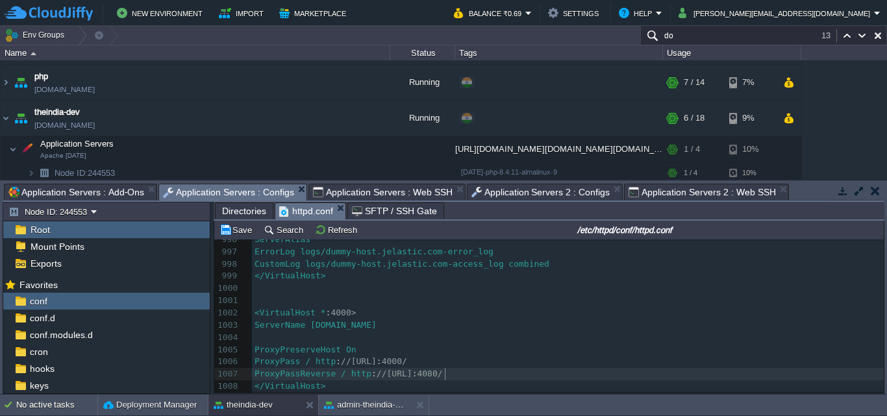
scroll to position [5, 5]
type textarea "4"
type textarea "0"
click at [225, 226] on button "Save" at bounding box center [237, 230] width 36 height 12
click at [359, 119] on button "button" at bounding box center [358, 118] width 12 height 12
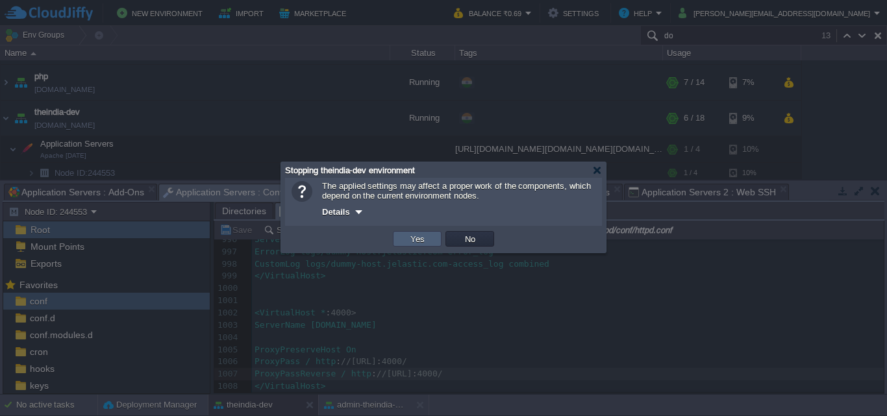
click at [412, 240] on button "Yes" at bounding box center [417, 239] width 22 height 12
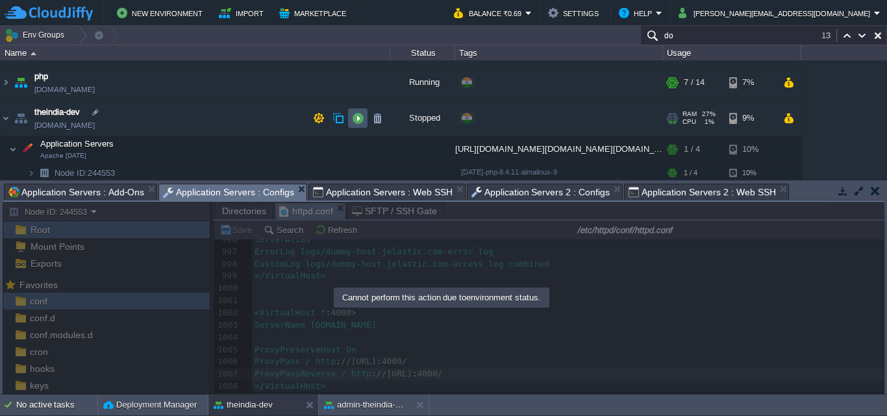
click at [359, 121] on button "button" at bounding box center [358, 118] width 12 height 12
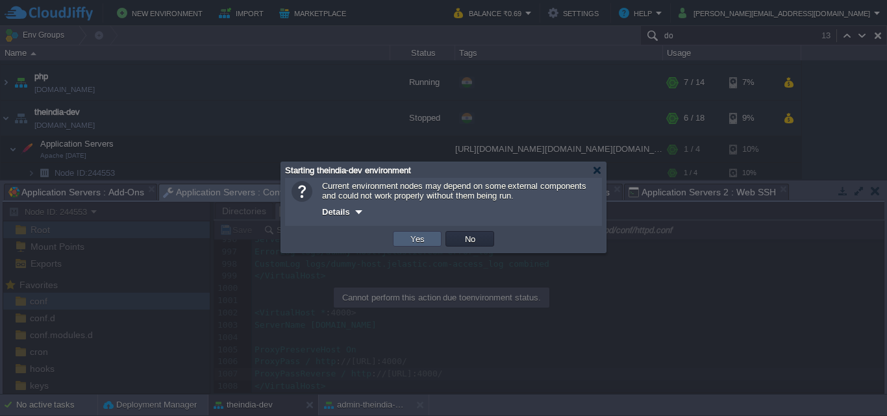
click at [409, 247] on td "Yes" at bounding box center [417, 239] width 49 height 16
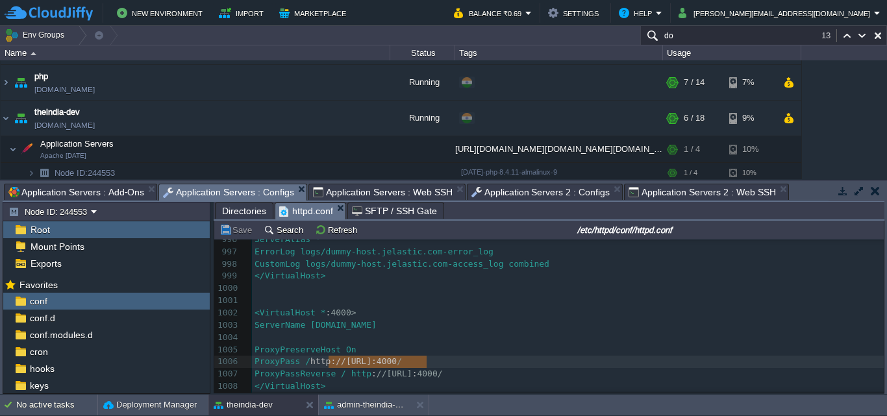
type textarea "http://127.0.0.1:4000/"
drag, startPoint x: 327, startPoint y: 365, endPoint x: 432, endPoint y: 359, distance: 106.0
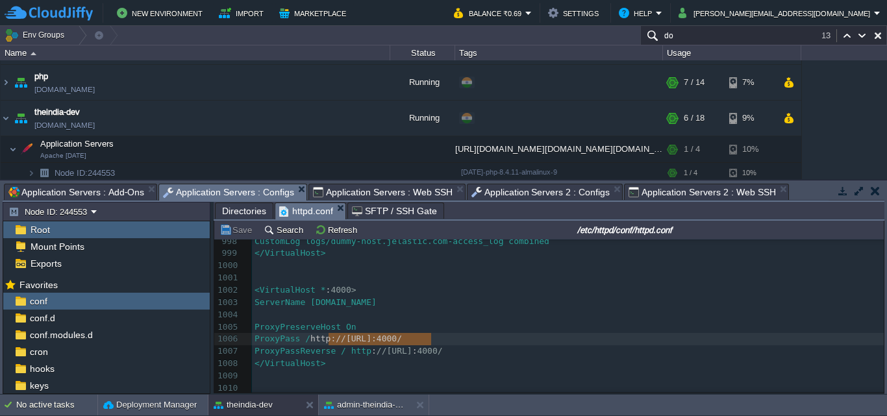
scroll to position [12207, 0]
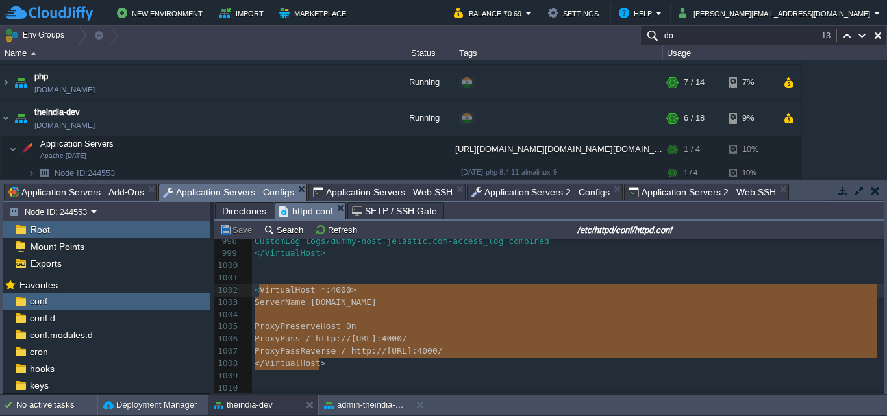
type textarea "<VirtualHost *:4000> ServerName theindia-dev.cloudjiffy.net ProxyPreserveHost O…"
drag, startPoint x: 329, startPoint y: 363, endPoint x: 252, endPoint y: 286, distance: 108.8
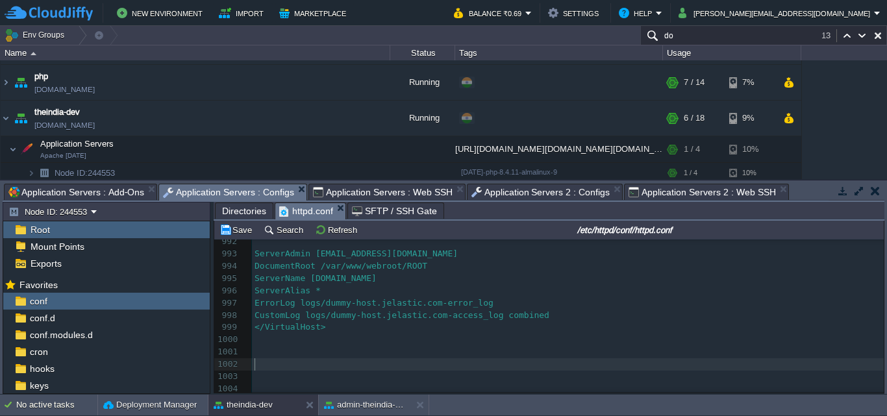
scroll to position [12134, 0]
click at [223, 234] on button "Save" at bounding box center [237, 230] width 36 height 12
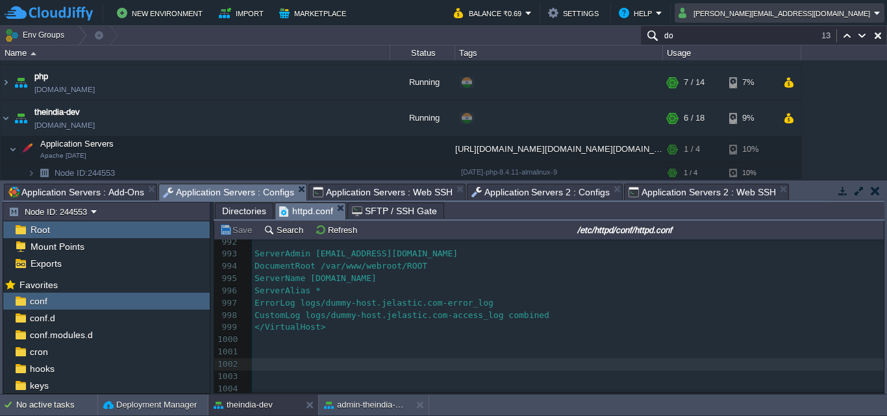
click at [862, 5] on button "[PERSON_NAME][EMAIL_ADDRESS][DOMAIN_NAME]" at bounding box center [775, 13] width 195 height 16
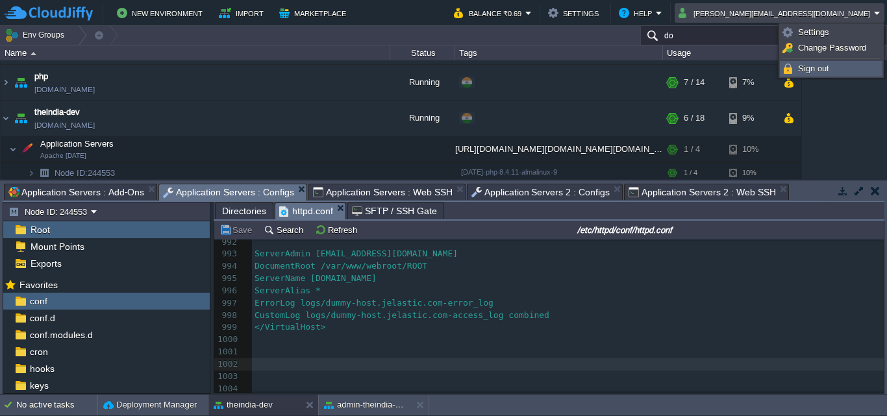
click at [817, 66] on span "Sign out" at bounding box center [813, 69] width 31 height 10
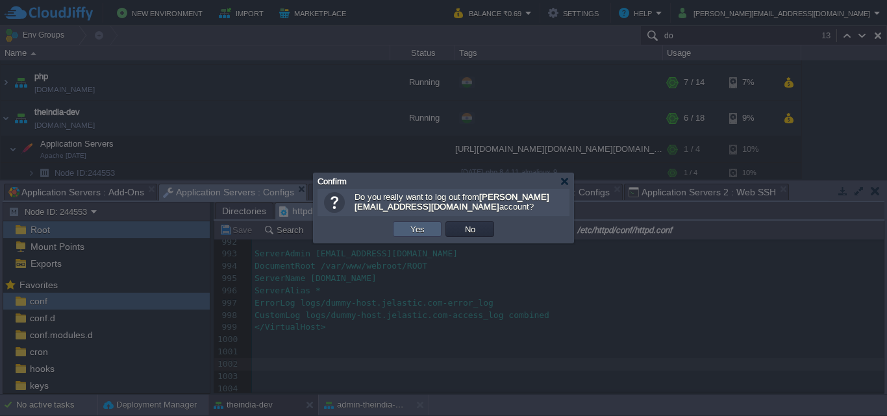
click at [405, 229] on td "Yes" at bounding box center [417, 229] width 49 height 16
